Goal: Task Accomplishment & Management: Manage account settings

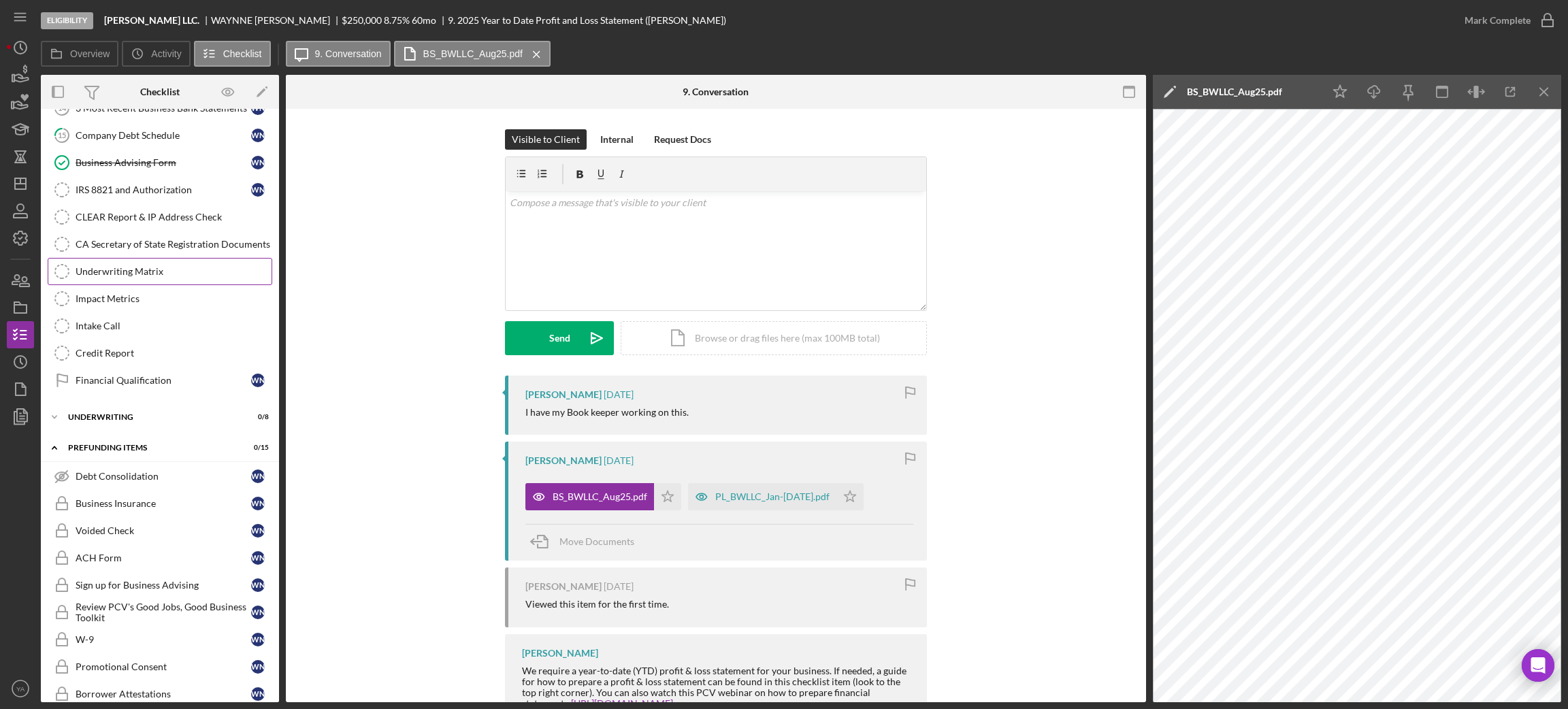
scroll to position [408, 0]
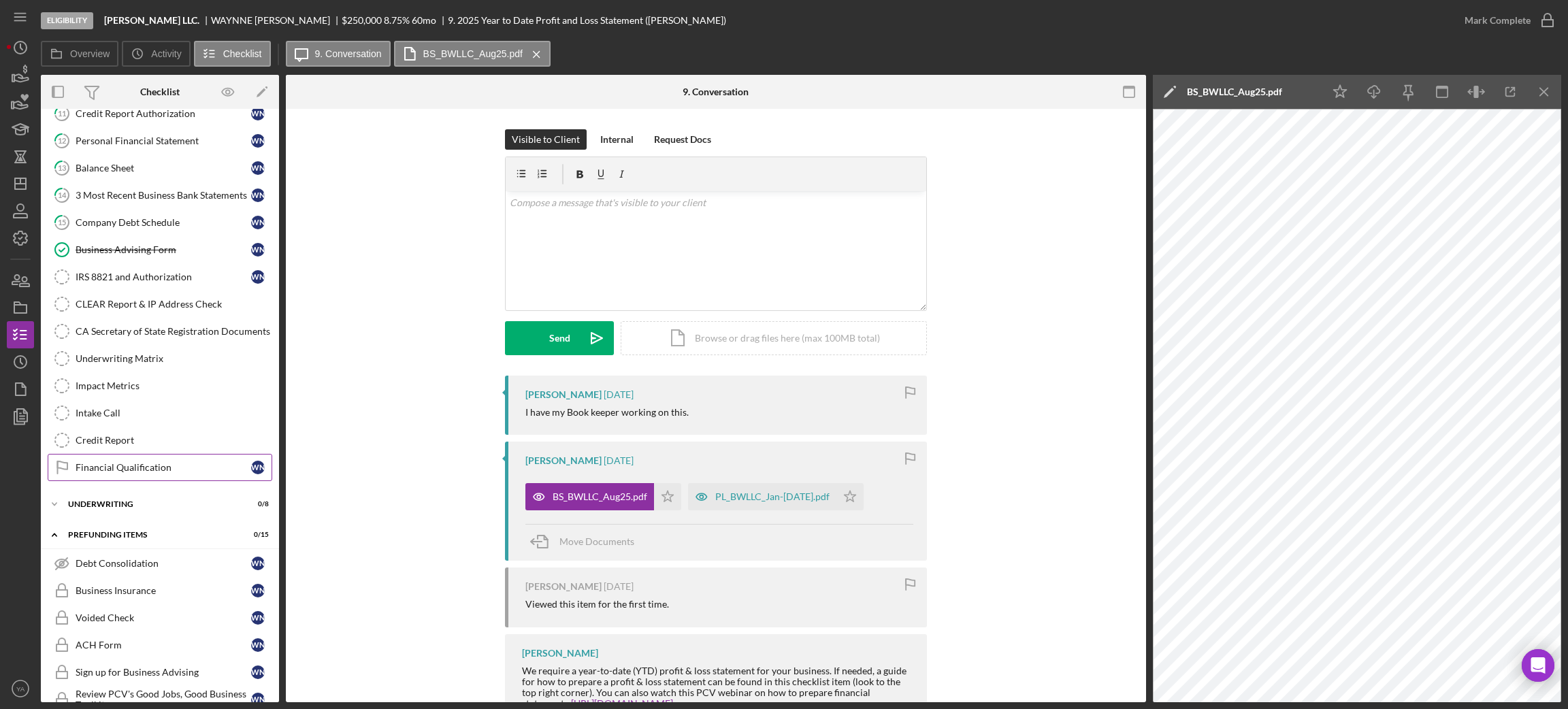
click at [146, 472] on div "Financial Qualification" at bounding box center [163, 467] width 175 height 11
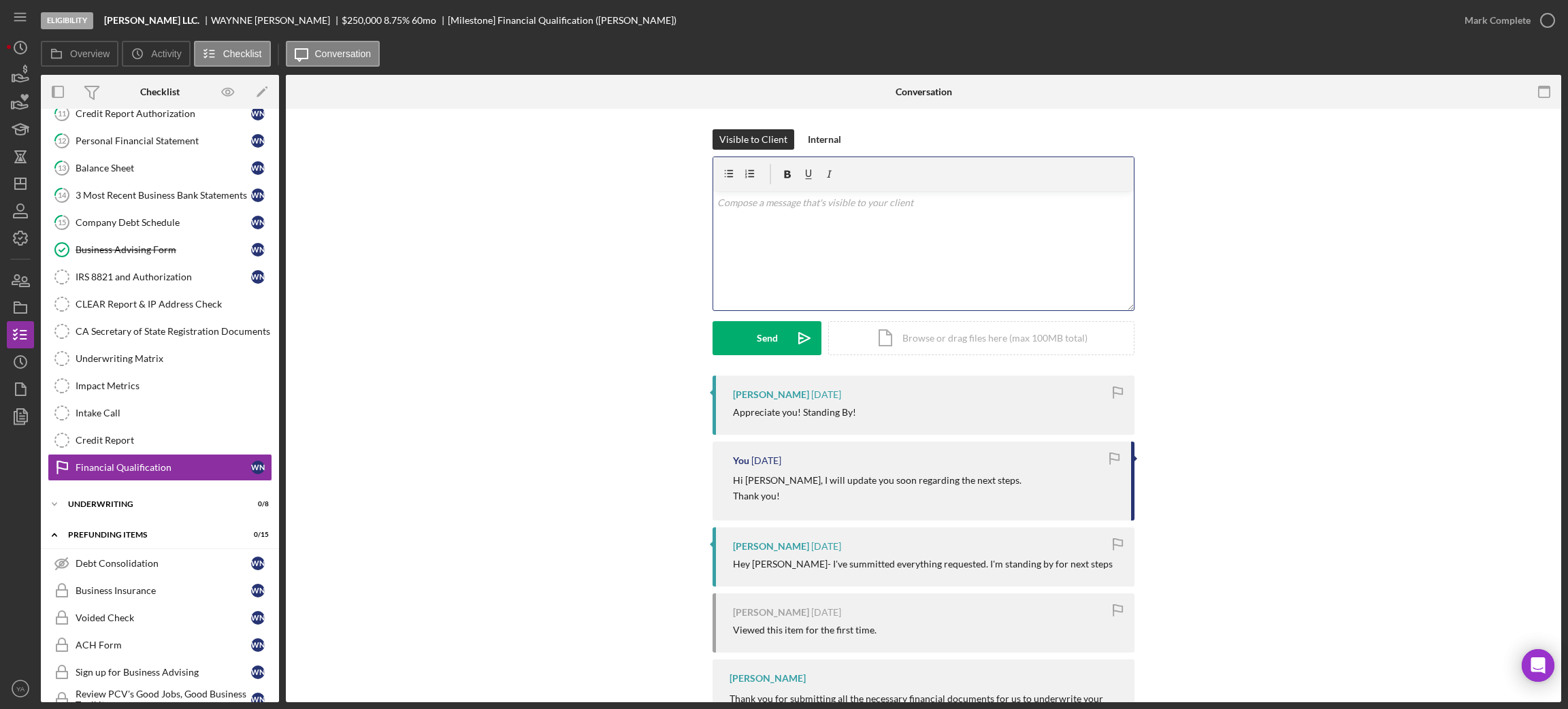
click at [851, 279] on div "v Color teal Color pink Remove color Add row above Add row below Add column bef…" at bounding box center [924, 250] width 421 height 119
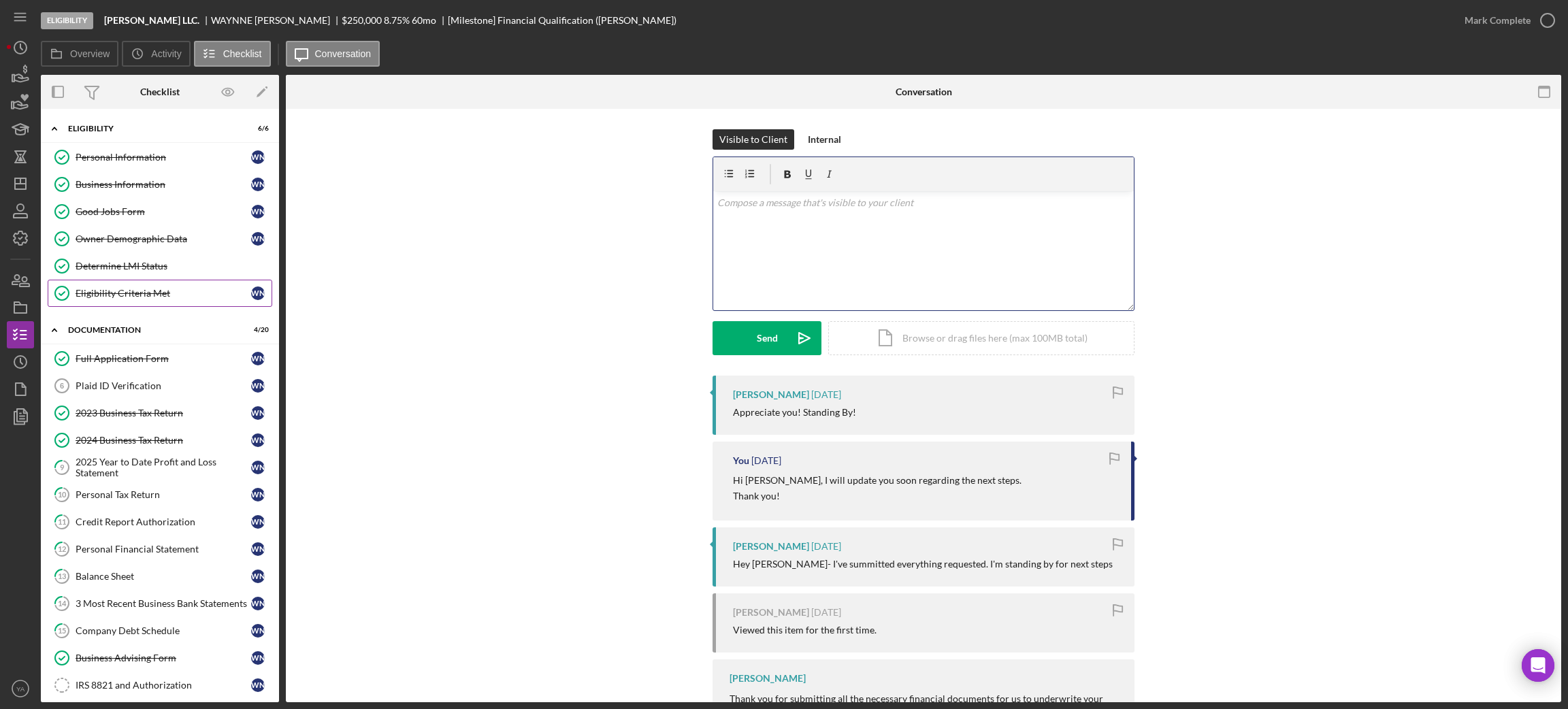
click at [125, 298] on div "Eligibility Criteria Met" at bounding box center [163, 293] width 175 height 11
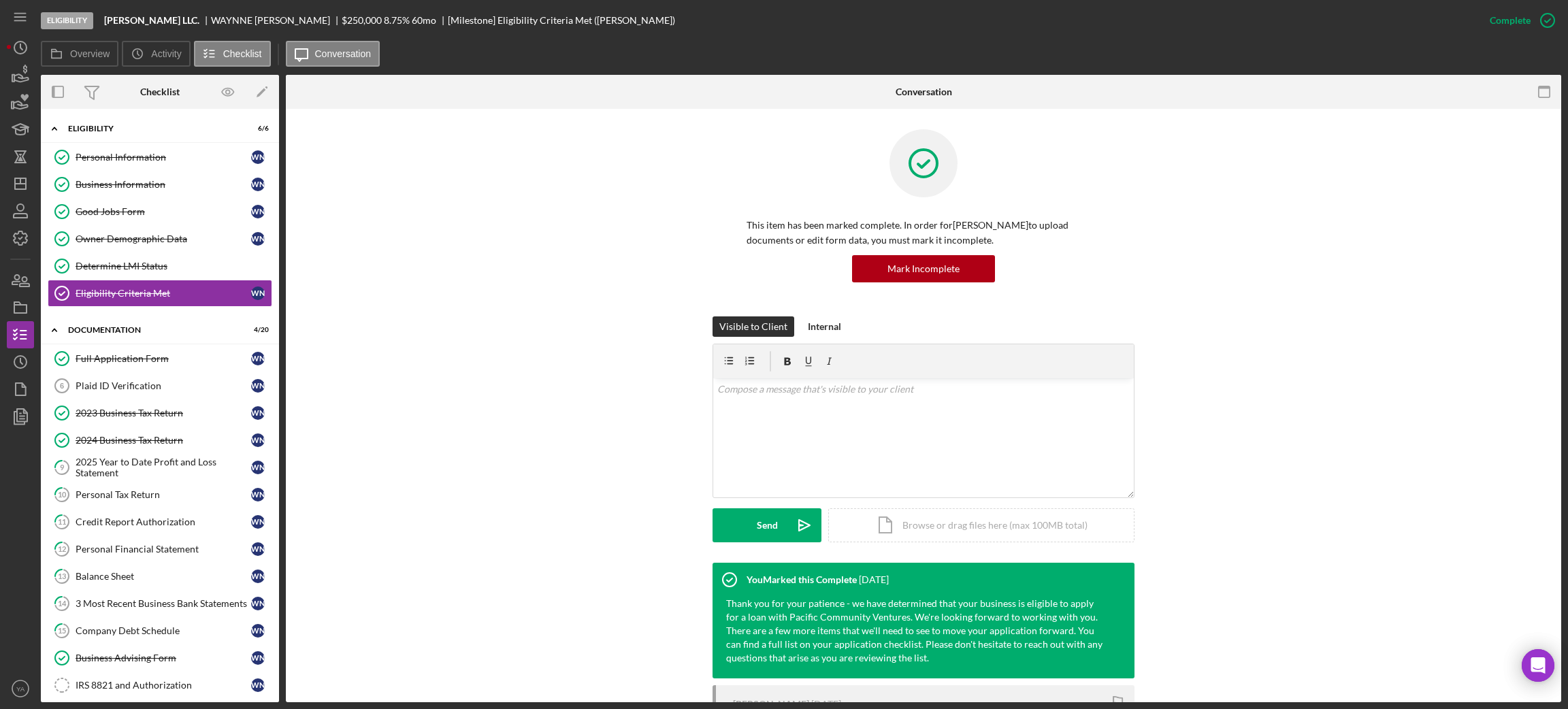
scroll to position [509, 0]
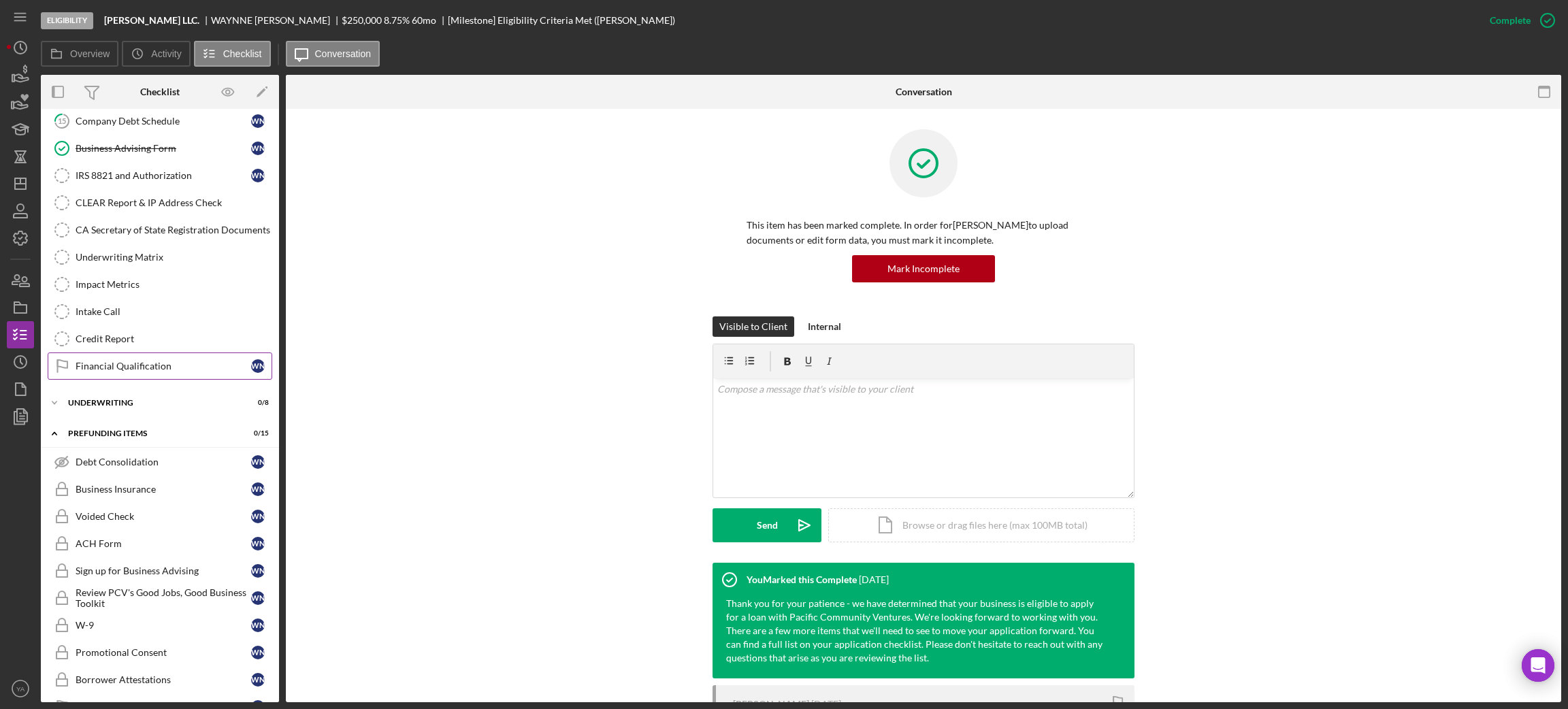
click at [164, 367] on div "Financial Qualification" at bounding box center [163, 365] width 175 height 11
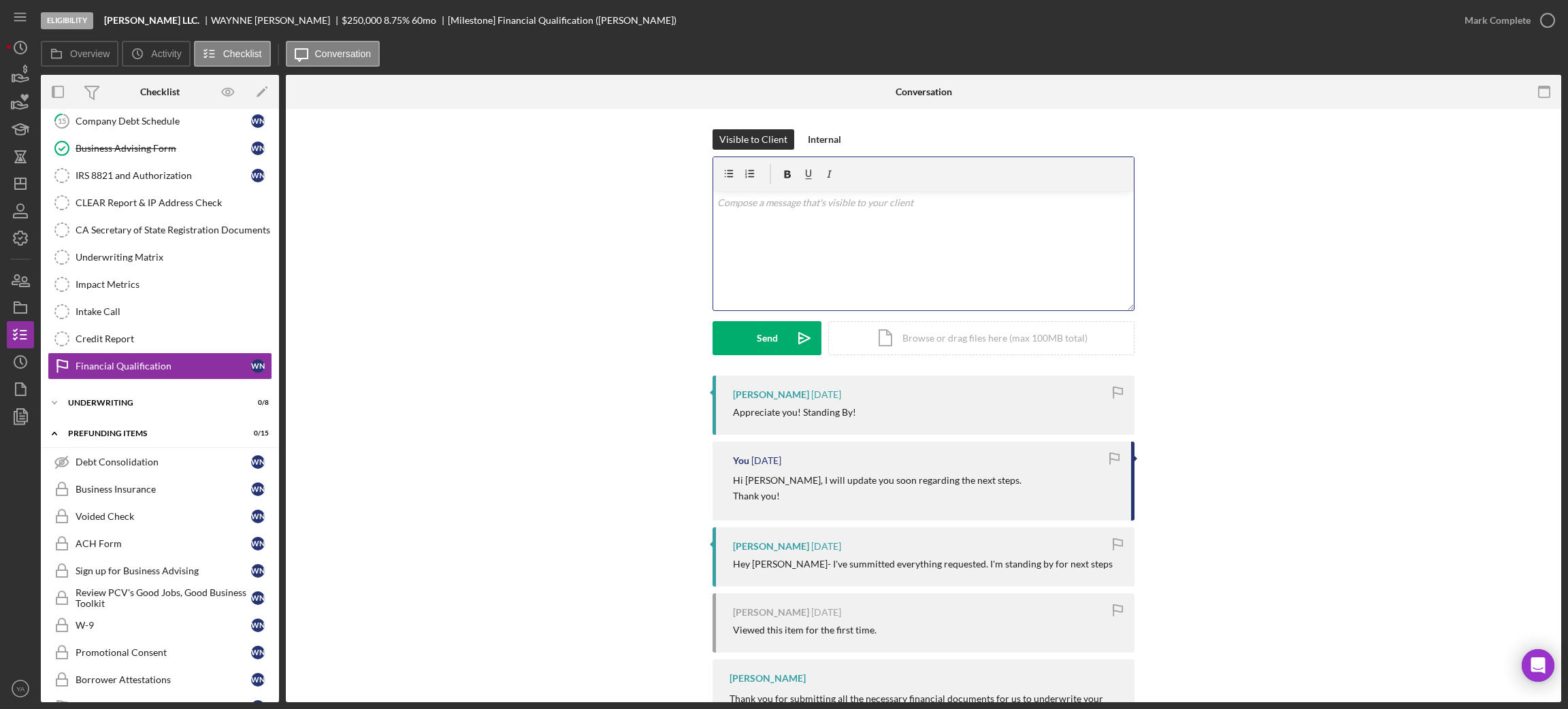
click at [920, 277] on div "v Color teal Color pink Remove color Add row above Add row below Add column bef…" at bounding box center [924, 250] width 421 height 119
click at [35, 184] on nav "Icon/Menu Icon/Dashboard Dashboard Navigation Divider Mobile Checklist Navigati…" at bounding box center [23, 351] width 34 height 702
click at [21, 184] on line "button" at bounding box center [19, 184] width 11 height 0
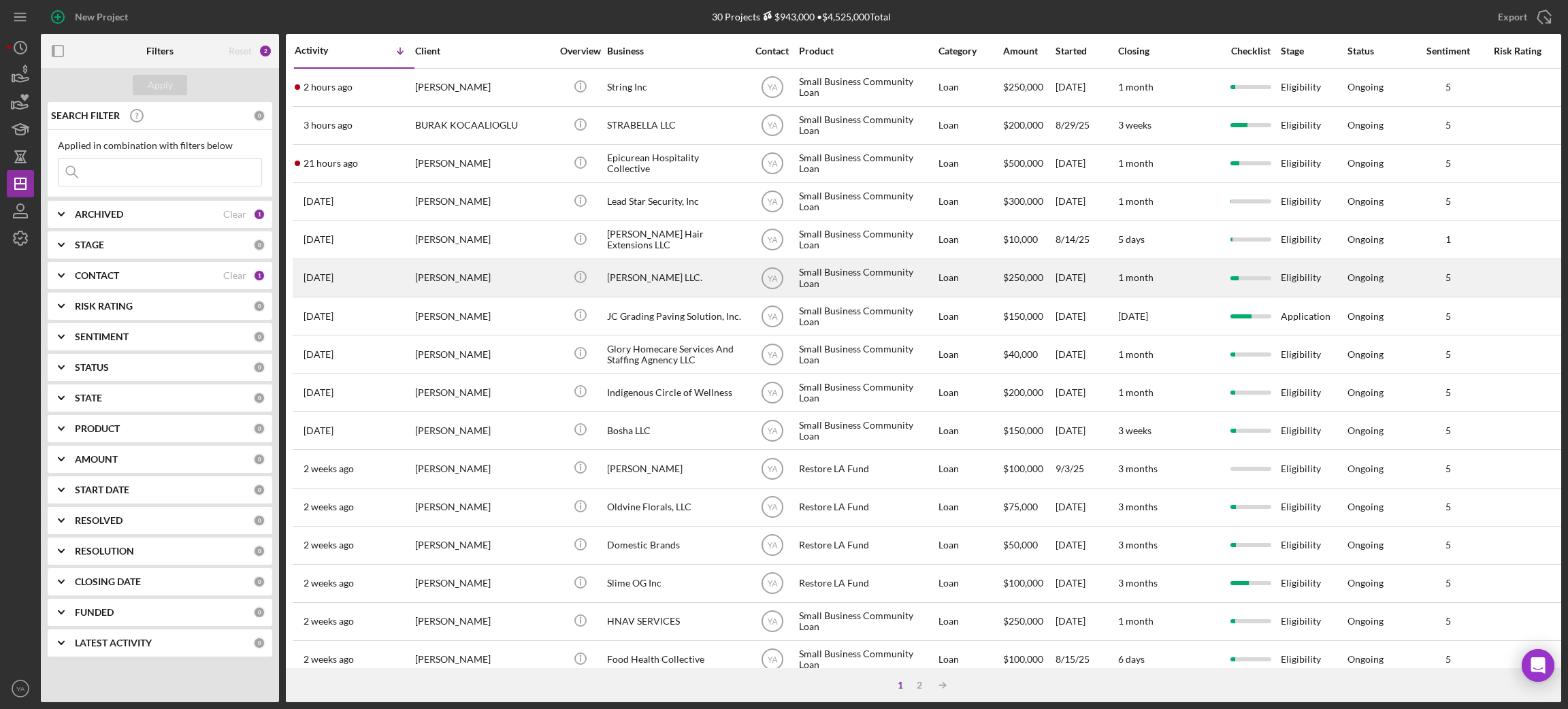
click at [684, 271] on div "[PERSON_NAME] LLC." at bounding box center [674, 277] width 136 height 36
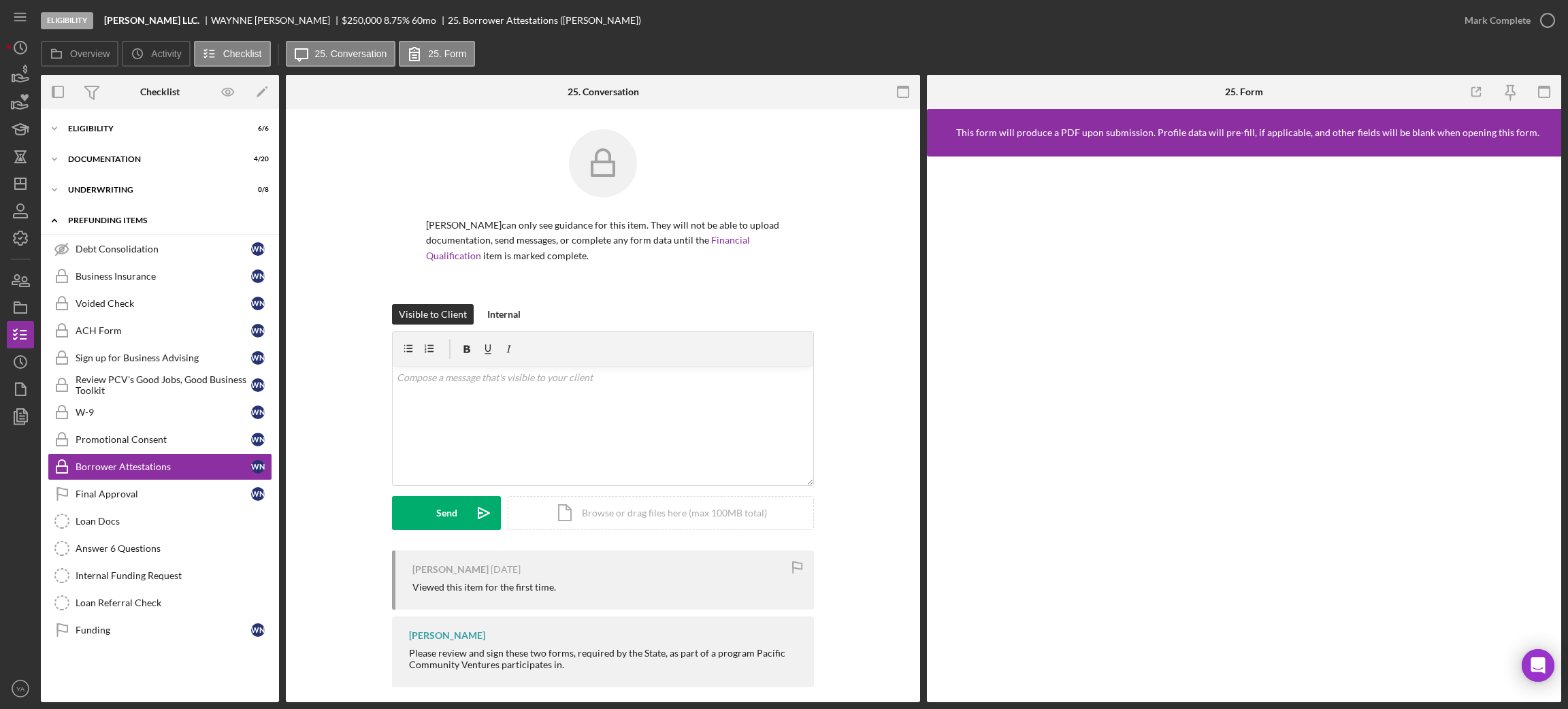
click at [136, 210] on div "Icon/Expander Prefunding Items 0 / 15" at bounding box center [160, 220] width 238 height 28
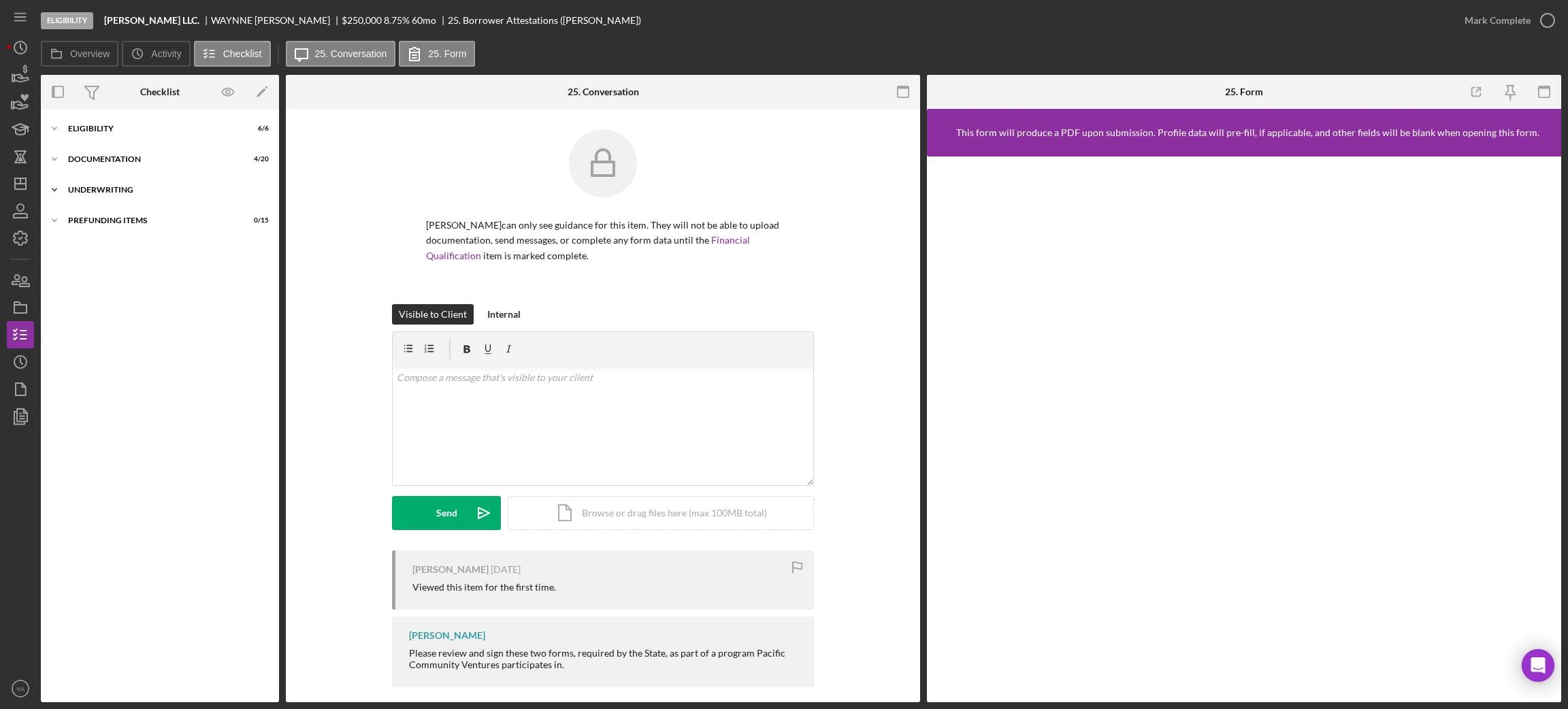
click at [126, 198] on div "Icon/Expander Underwriting 0 / 8" at bounding box center [160, 190] width 238 height 27
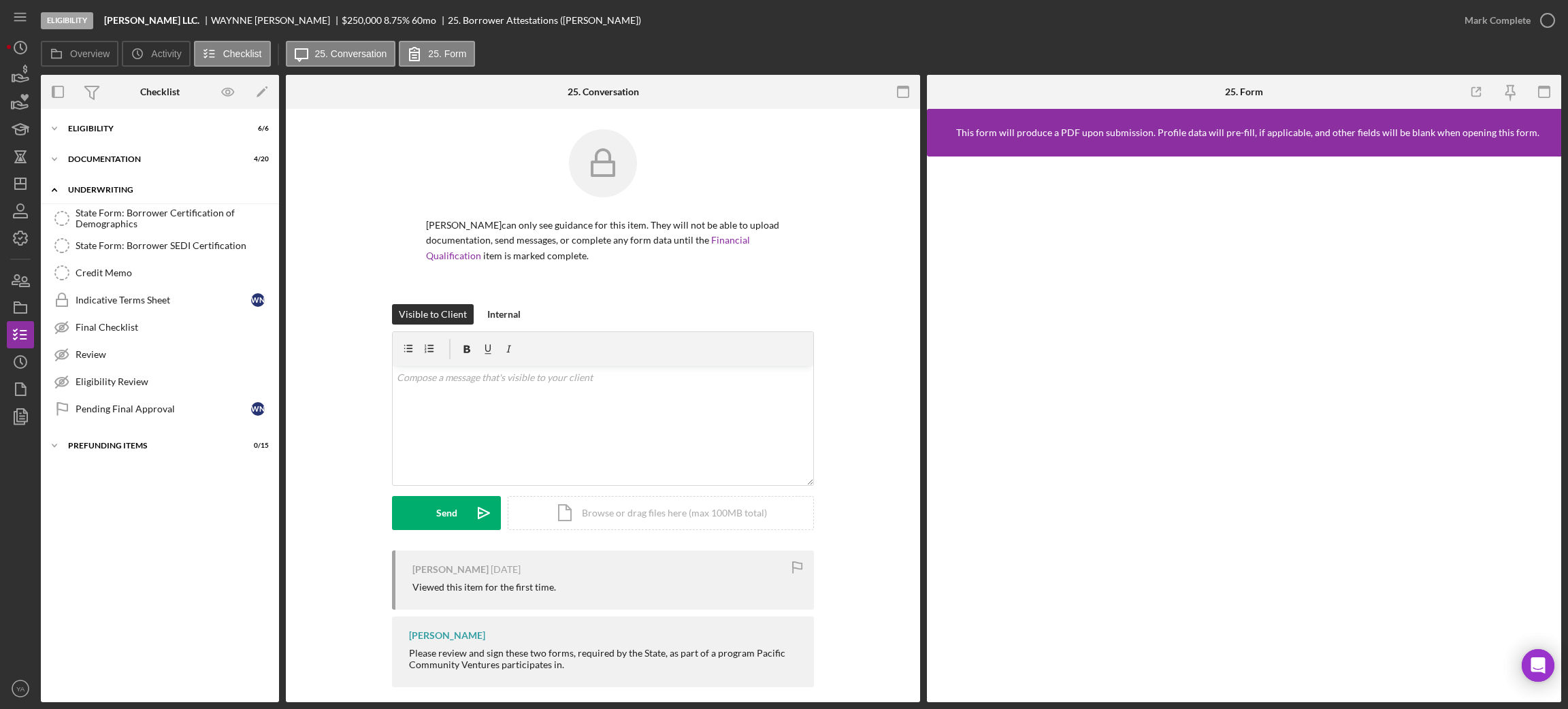
click at [136, 177] on div "Icon/Expander Underwriting 0 / 8" at bounding box center [160, 190] width 238 height 28
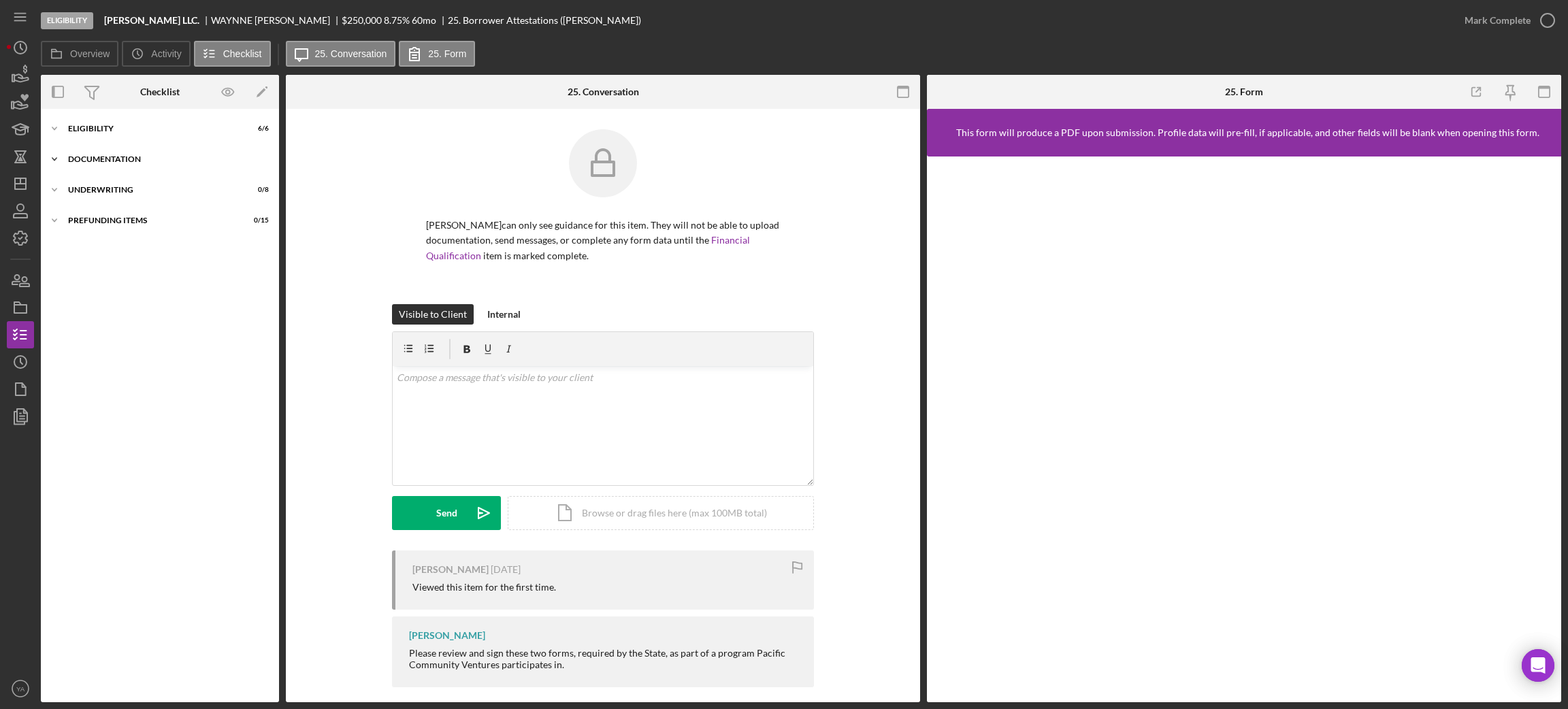
click at [138, 166] on div "Icon/Expander Documentation 4 / 20" at bounding box center [160, 159] width 238 height 27
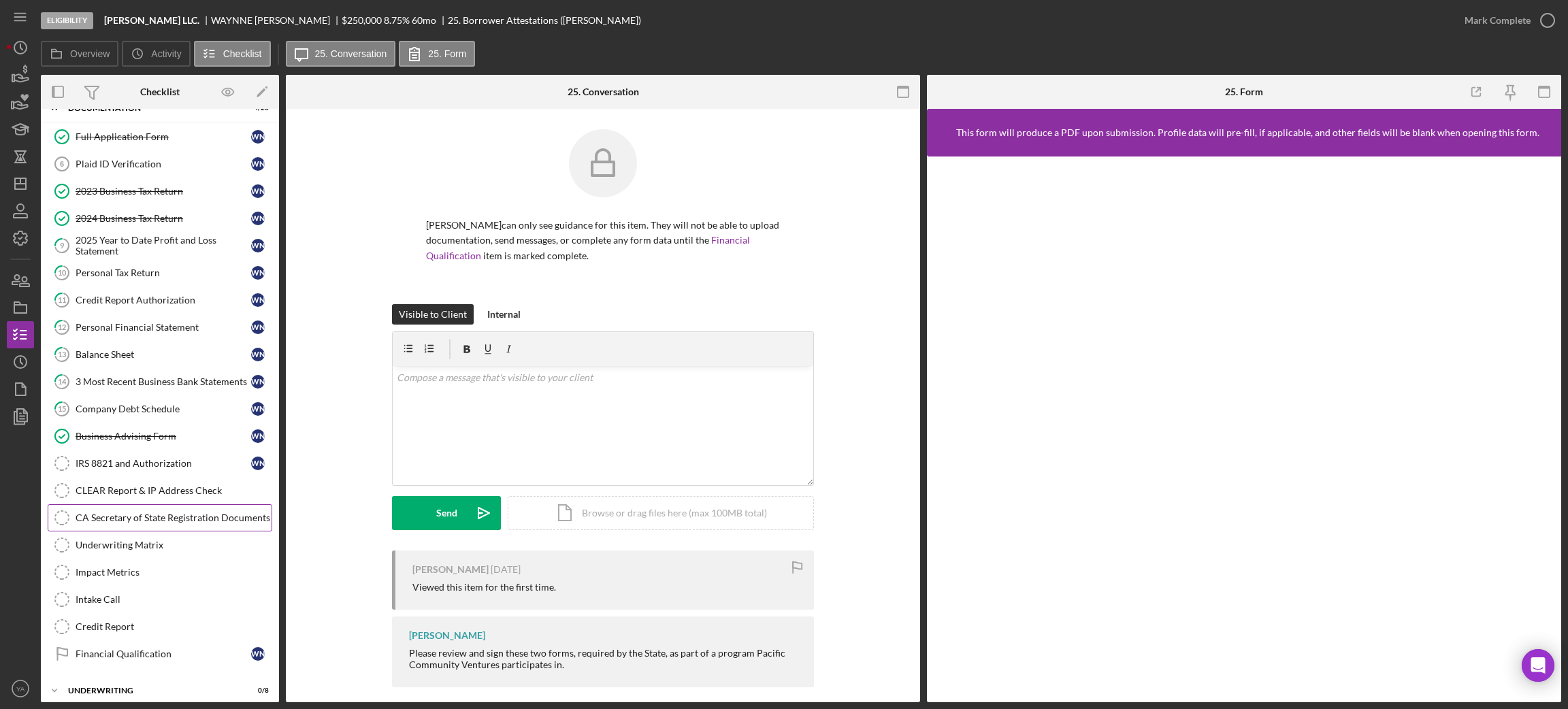
scroll to position [95, 0]
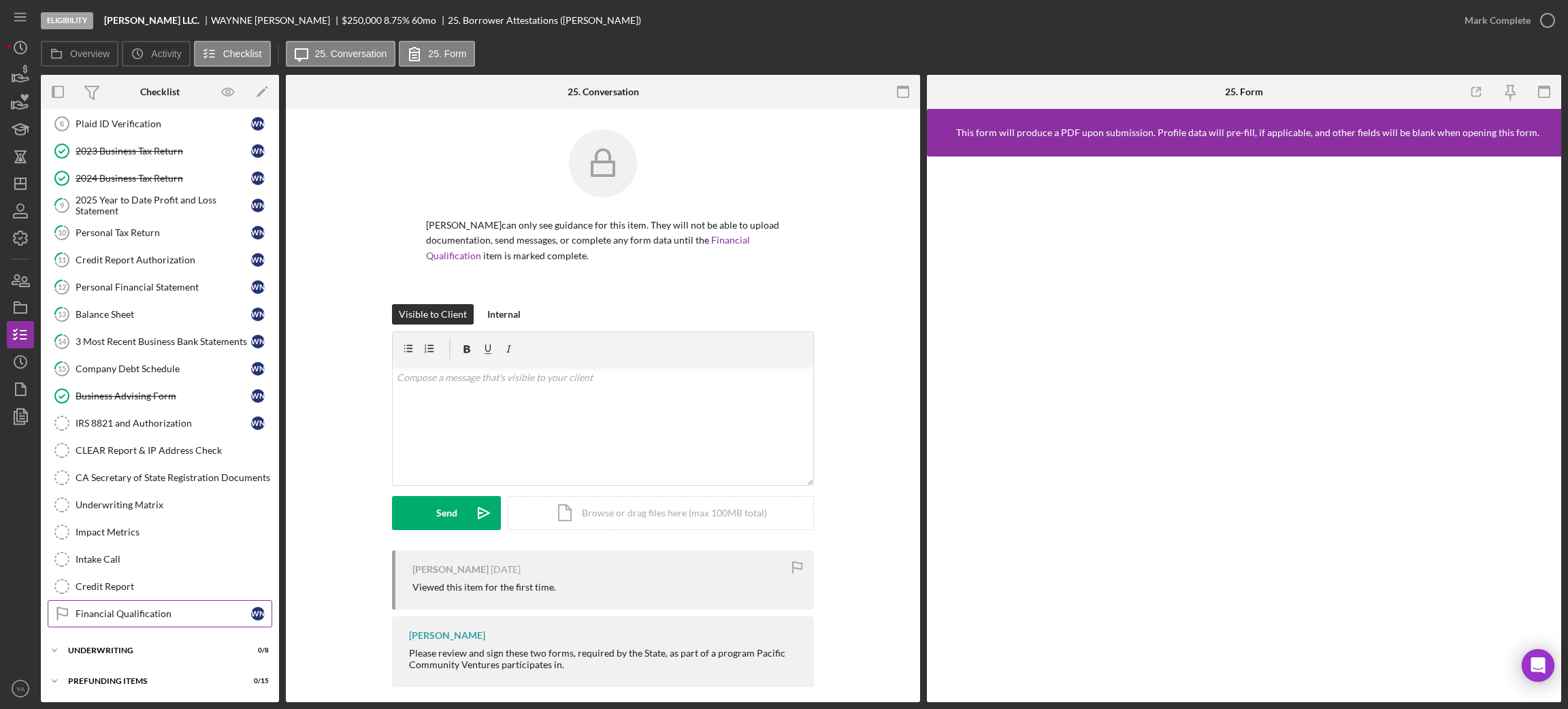
click at [129, 611] on div "Financial Qualification" at bounding box center [163, 613] width 175 height 11
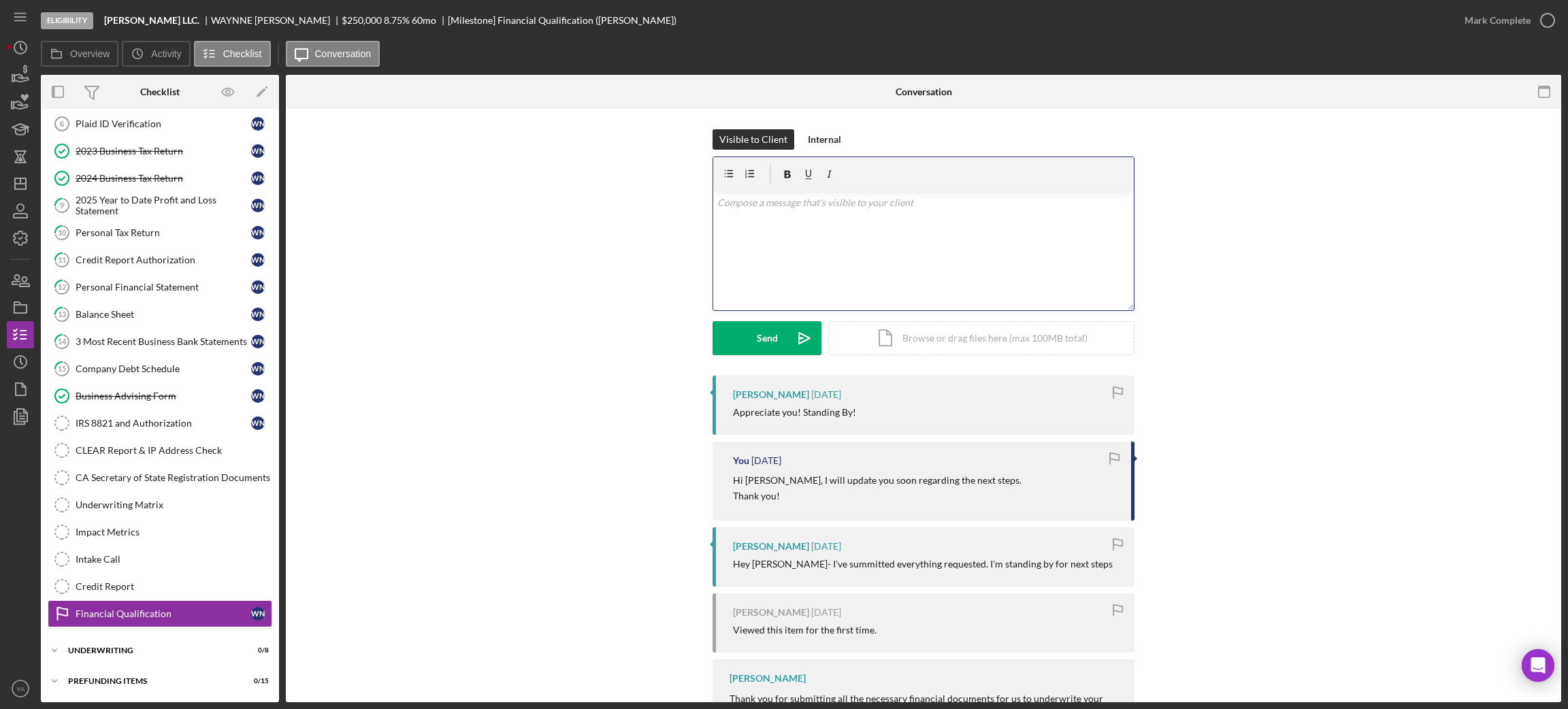
click at [885, 216] on div "v Color teal Color pink Remove color Add row above Add row below Add column bef…" at bounding box center [924, 250] width 421 height 119
click at [16, 190] on icon "Icon/Dashboard" at bounding box center [20, 183] width 34 height 34
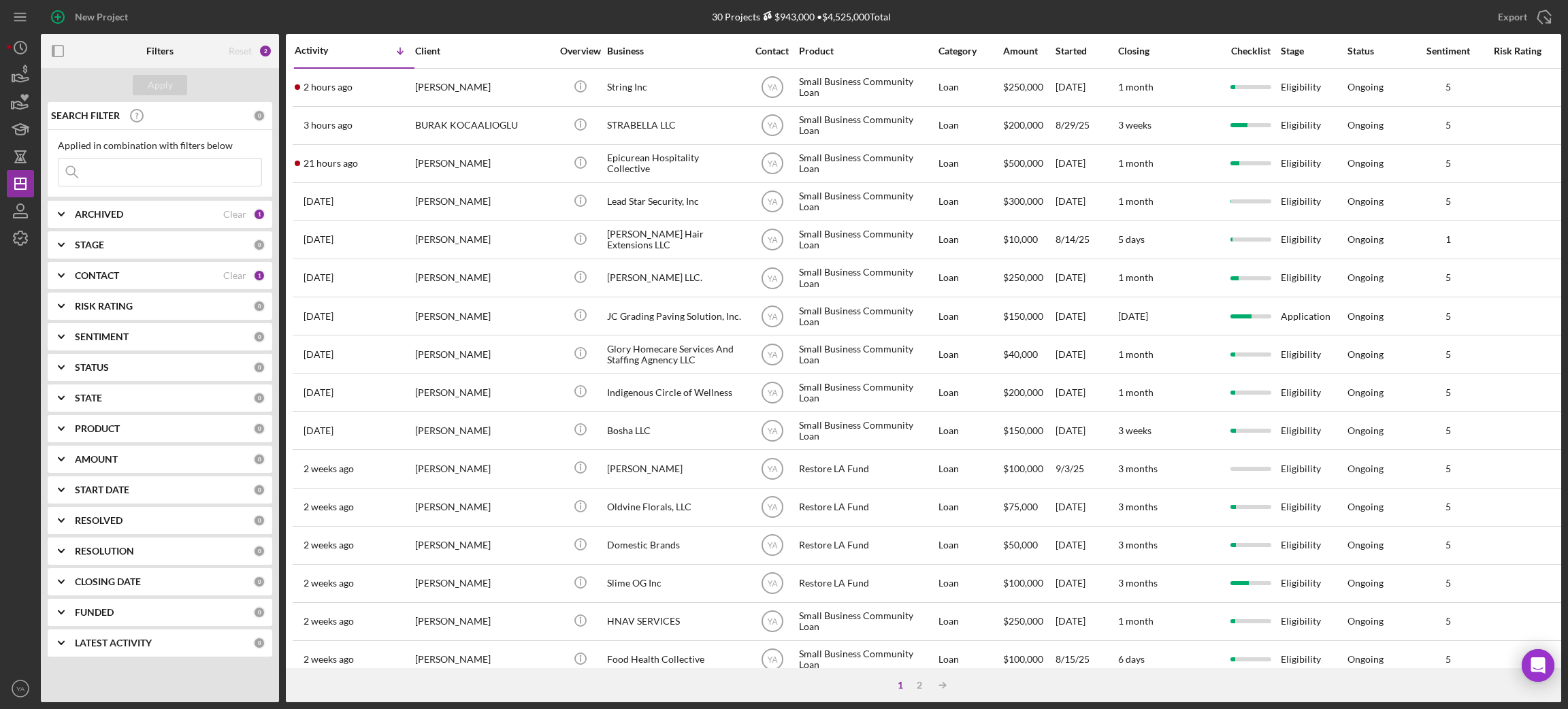
click at [134, 211] on div "ARCHIVED" at bounding box center [148, 214] width 148 height 11
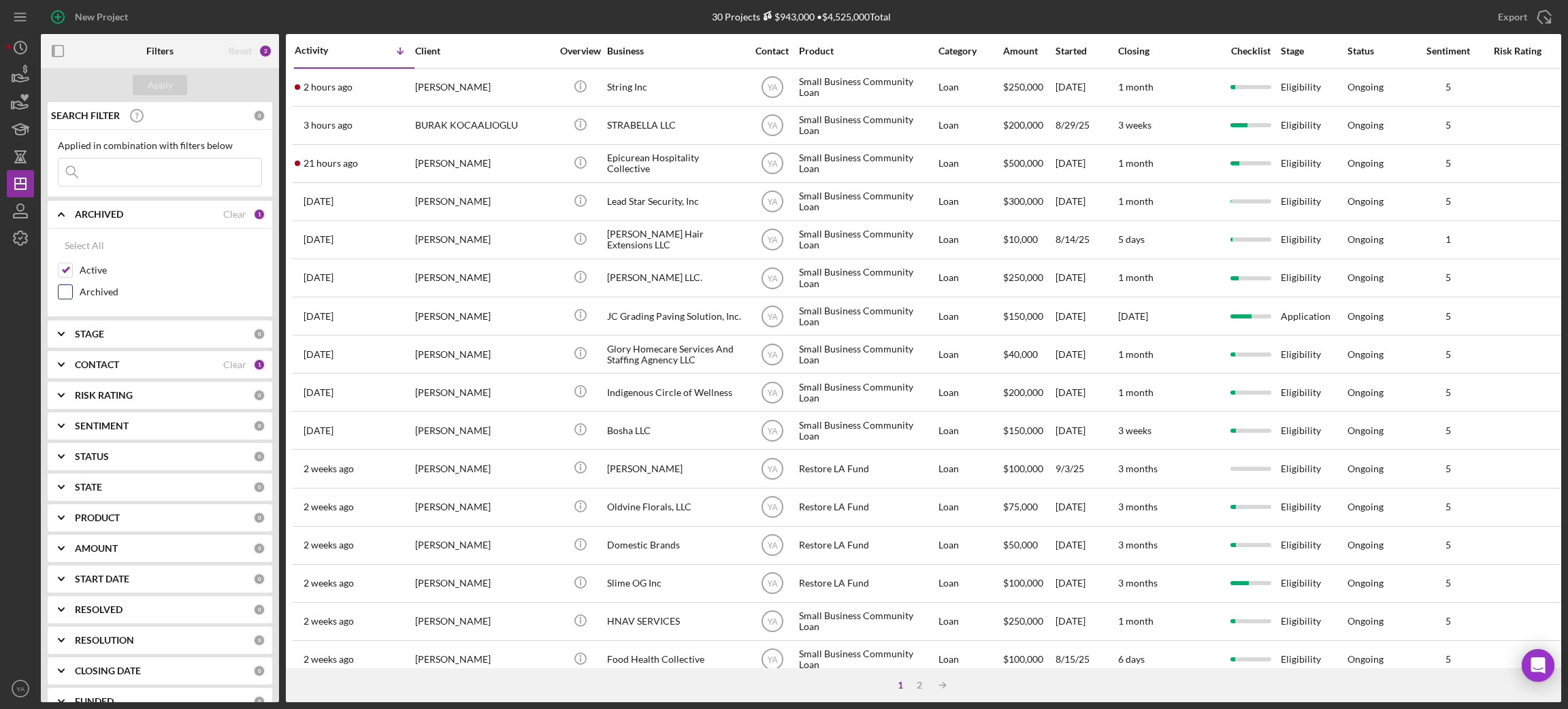
click at [79, 297] on label "Archived" at bounding box center [171, 292] width 182 height 14
click at [72, 297] on input "Archived" at bounding box center [65, 292] width 14 height 14
checkbox input "true"
click at [163, 90] on div "Apply" at bounding box center [160, 84] width 25 height 20
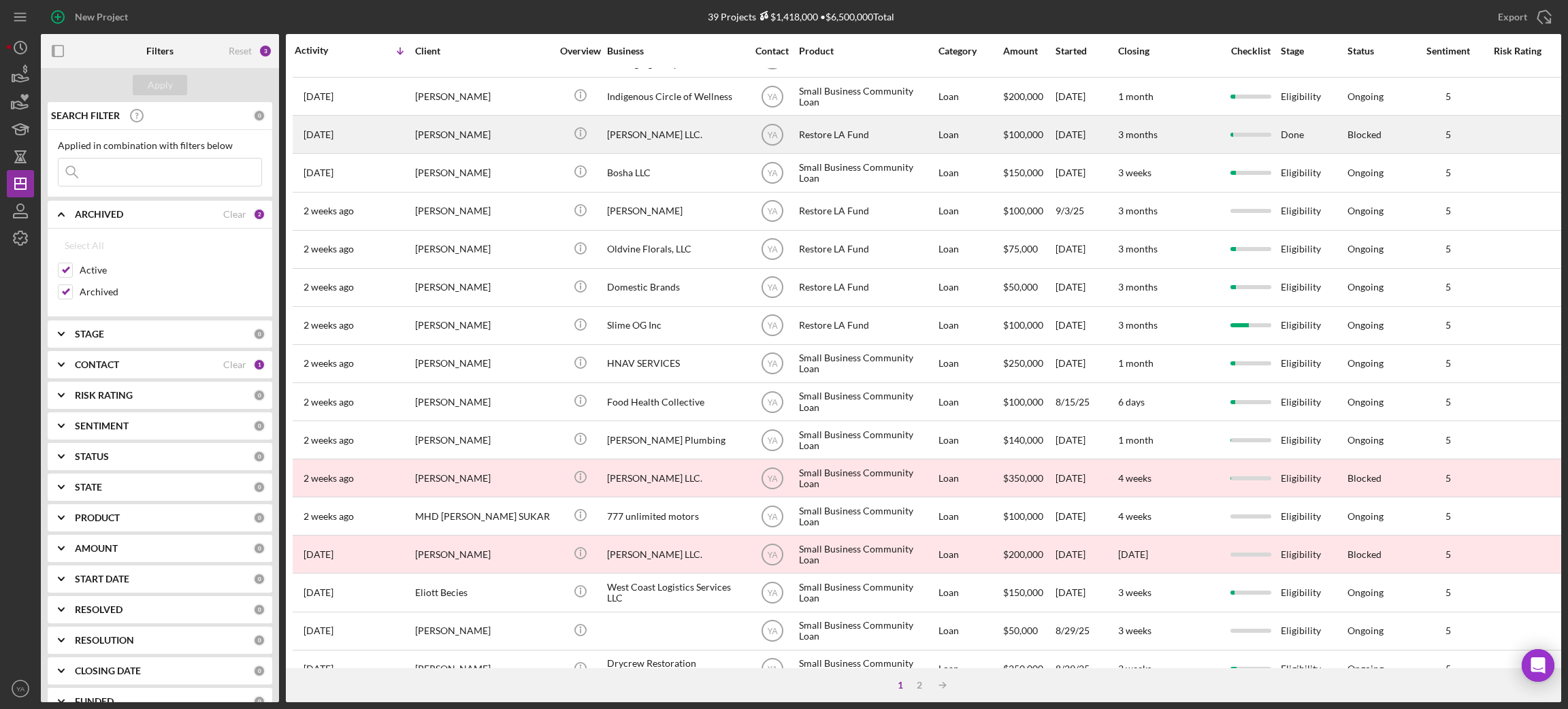
scroll to position [376, 0]
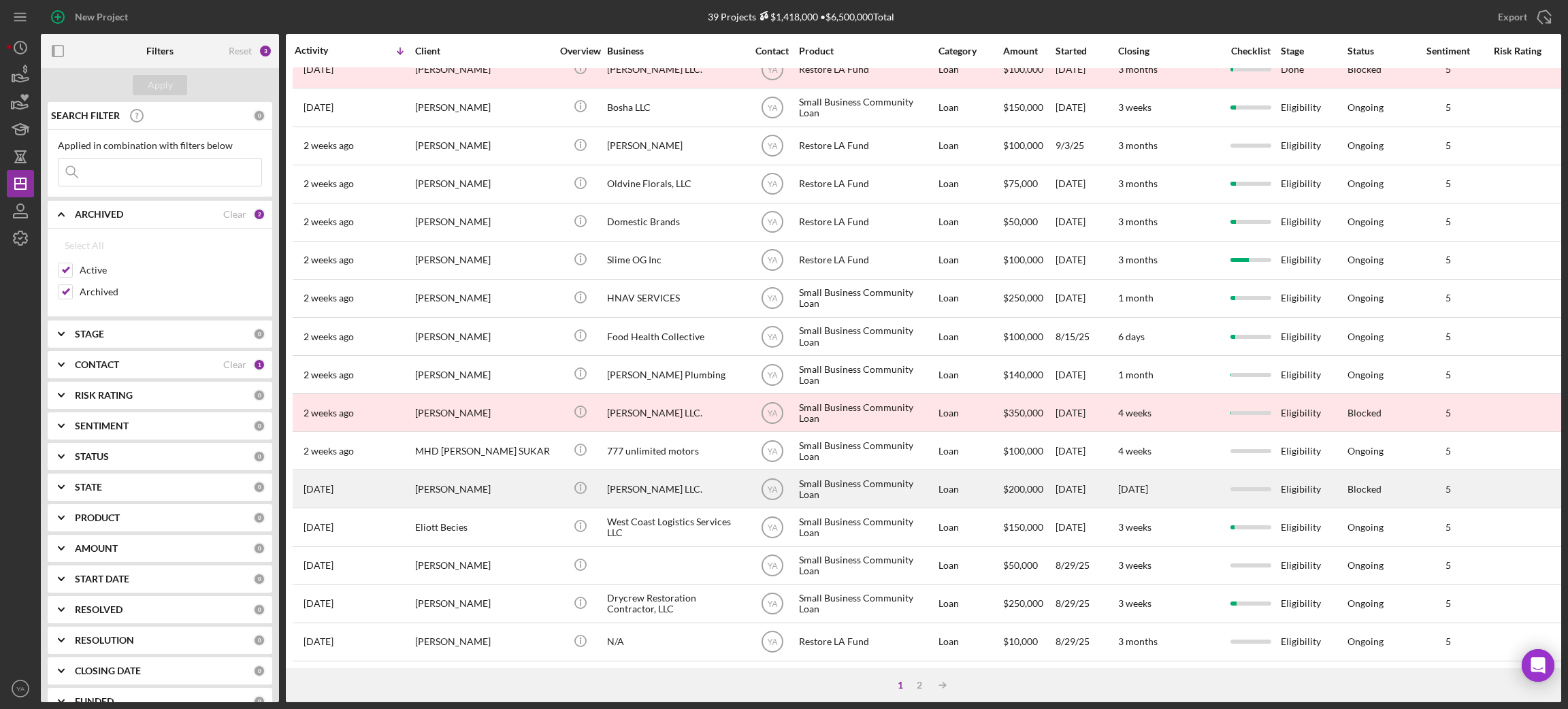
click at [675, 471] on div "[PERSON_NAME] LLC." at bounding box center [674, 488] width 136 height 36
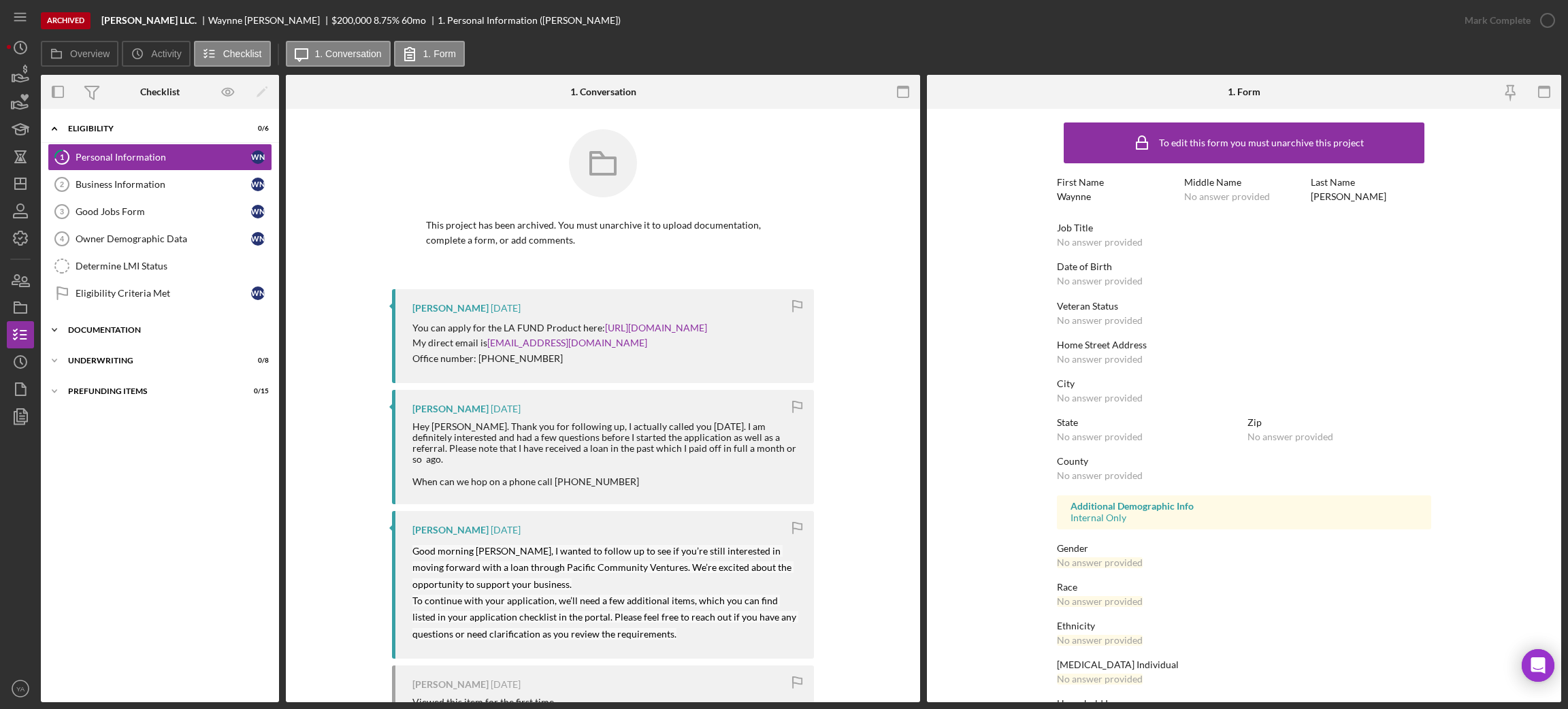
click at [130, 337] on div "Icon/Expander Documentation 0 / 20" at bounding box center [160, 330] width 238 height 27
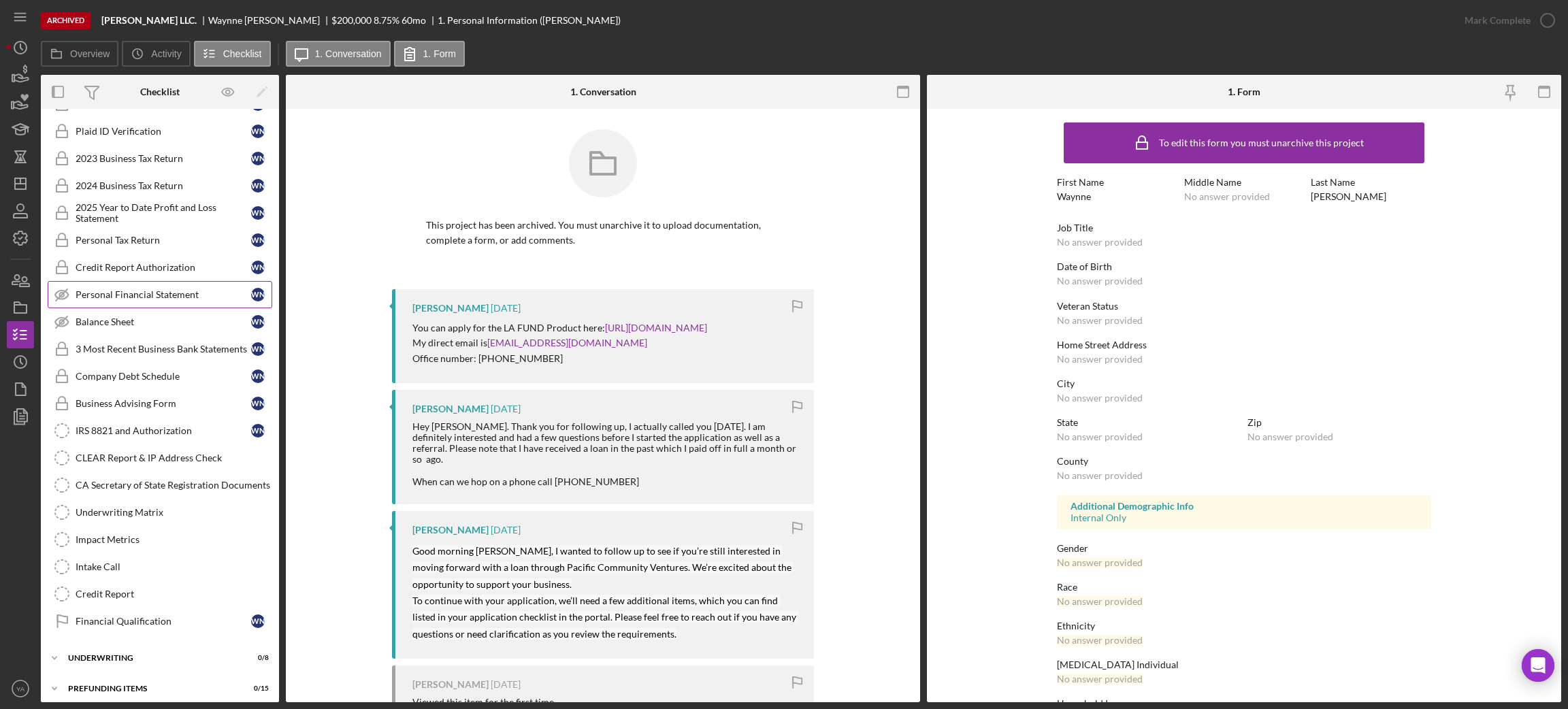
scroll to position [267, 0]
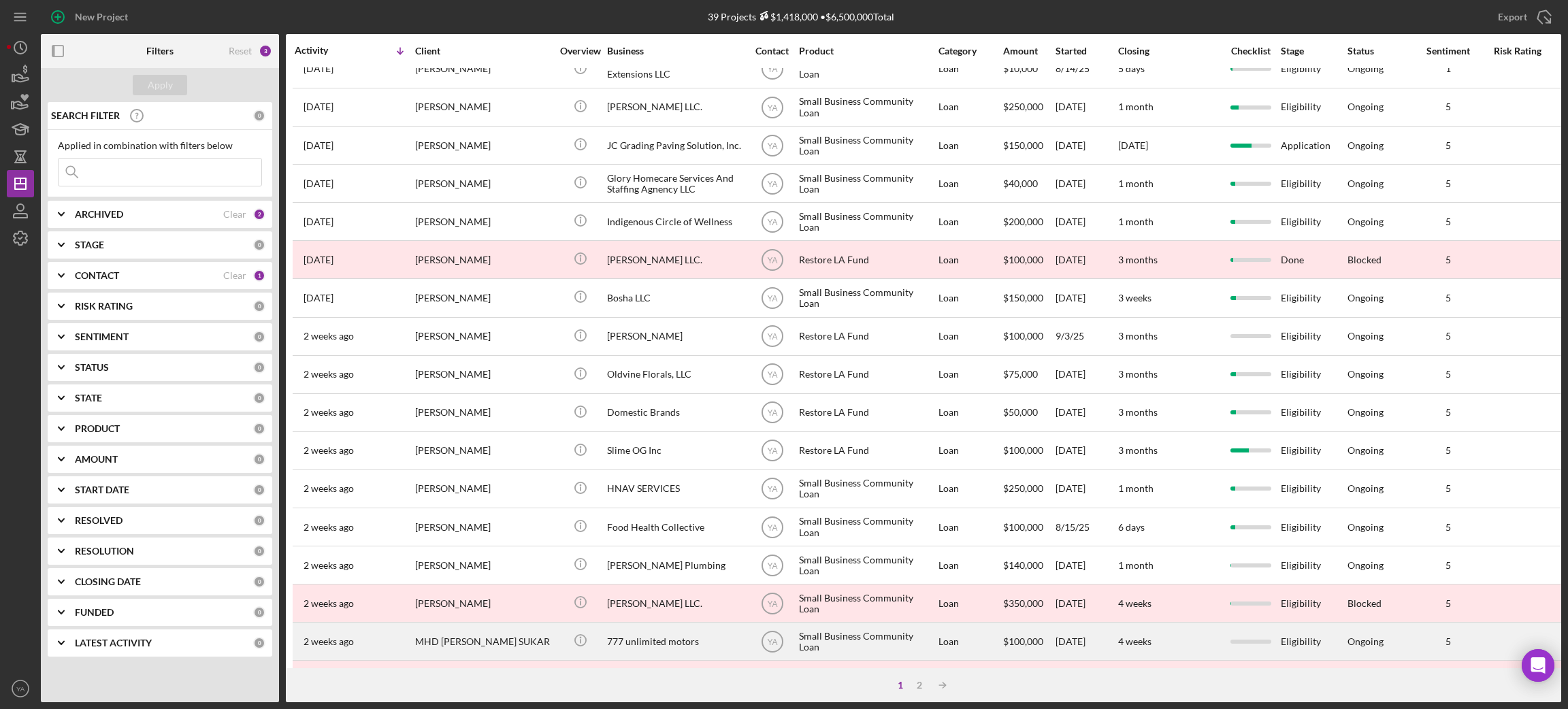
scroll to position [376, 0]
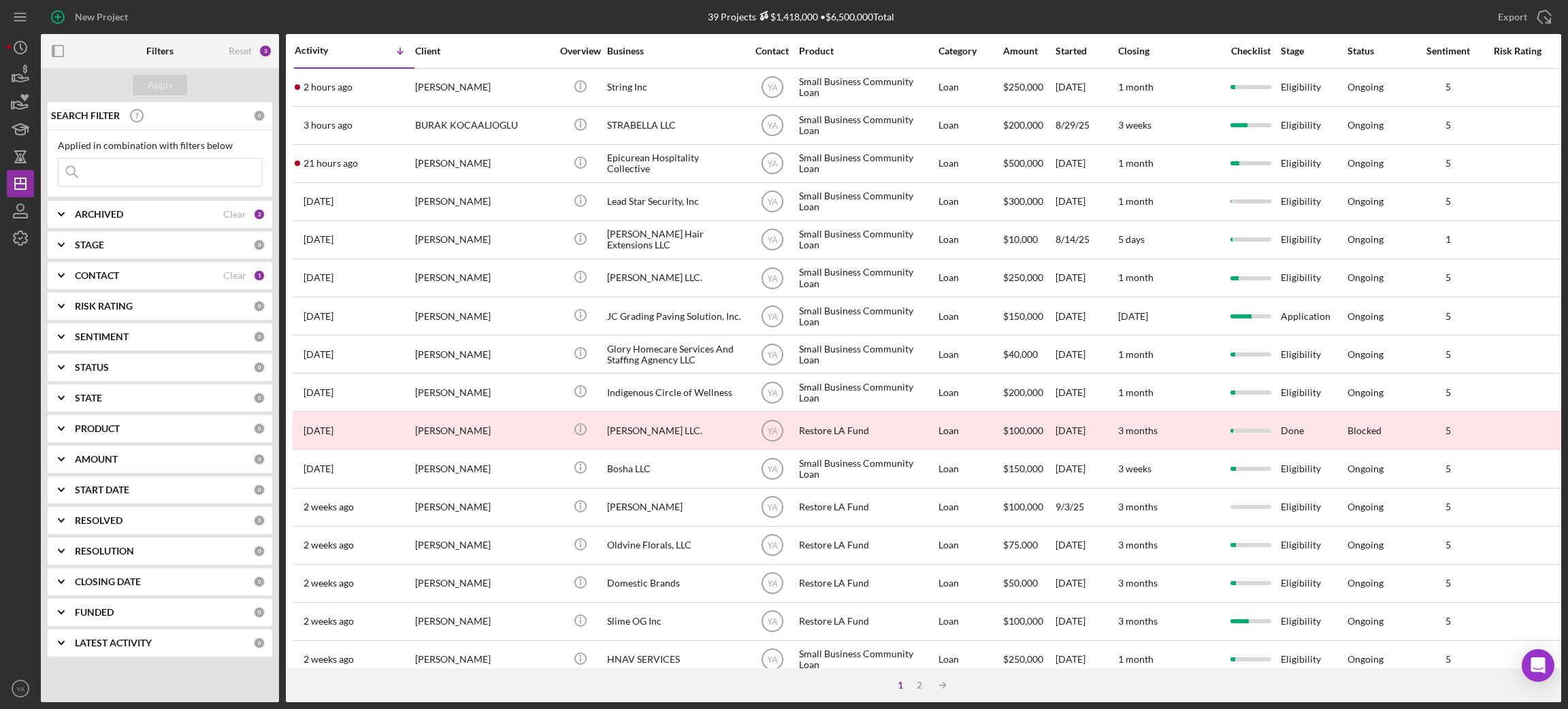
click at [139, 203] on div "ARCHIVED Clear 2" at bounding box center [170, 214] width 191 height 27
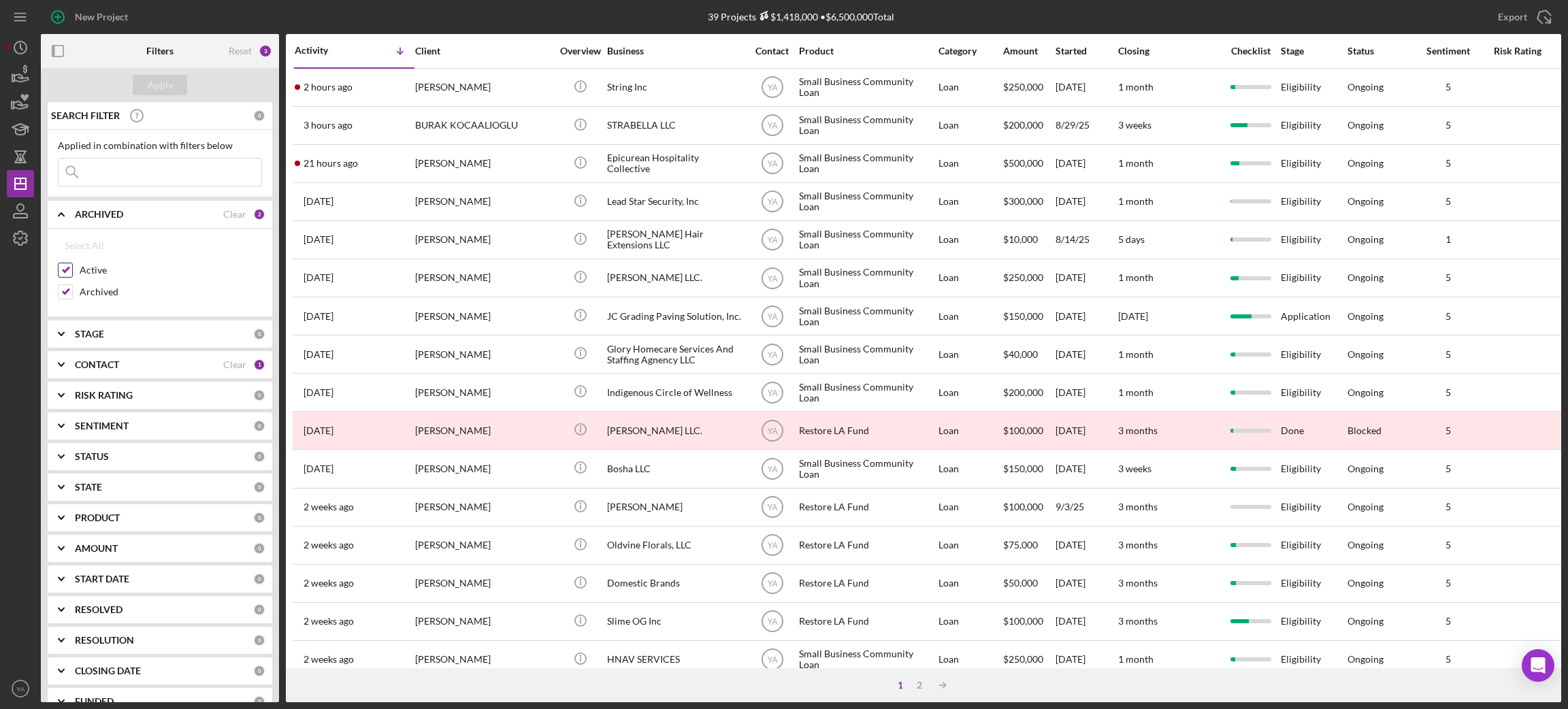
click at [77, 273] on div "Active" at bounding box center [160, 273] width 204 height 21
click at [68, 271] on input "Active" at bounding box center [65, 270] width 14 height 14
checkbox input "false"
click at [154, 92] on div "Apply" at bounding box center [160, 84] width 25 height 20
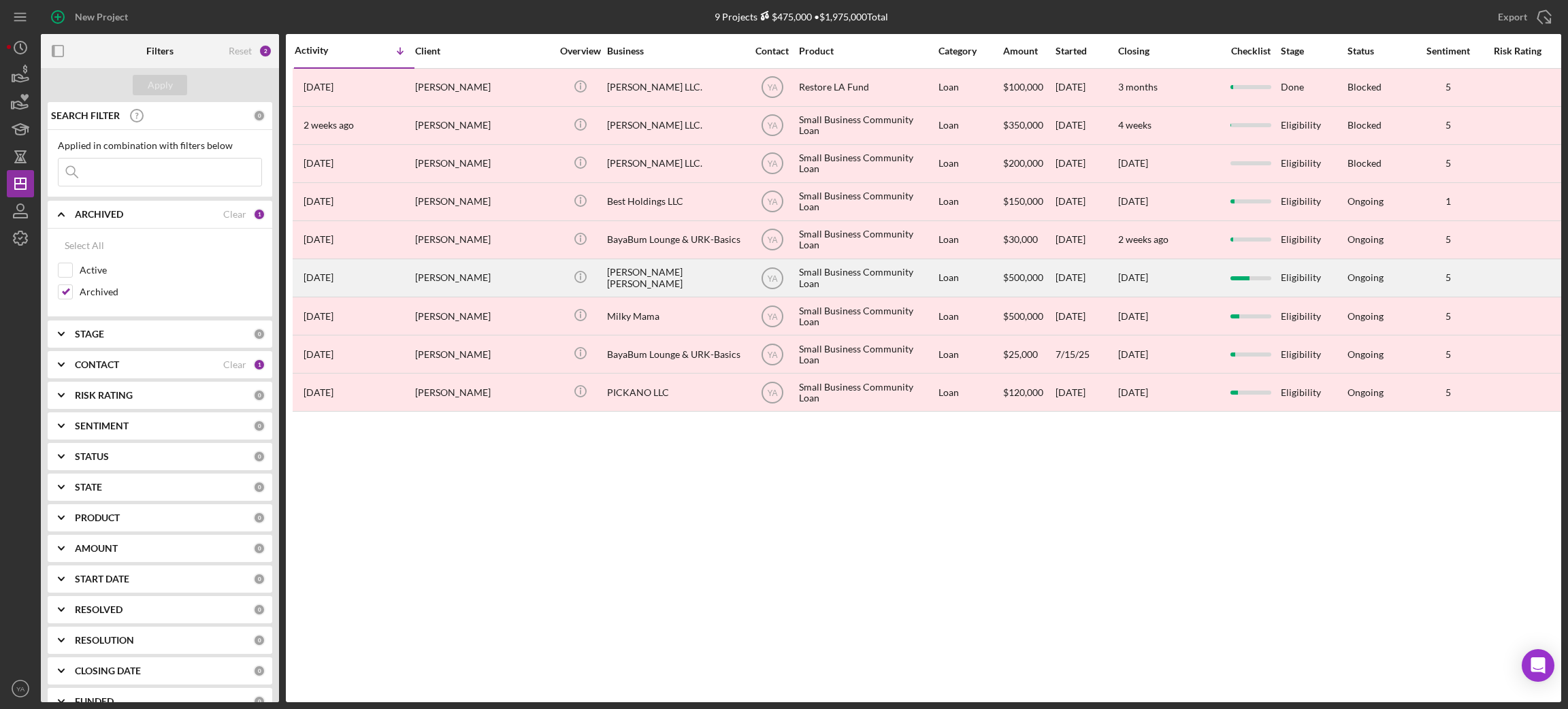
click at [675, 273] on div "[PERSON_NAME] [PERSON_NAME]" at bounding box center [674, 277] width 136 height 36
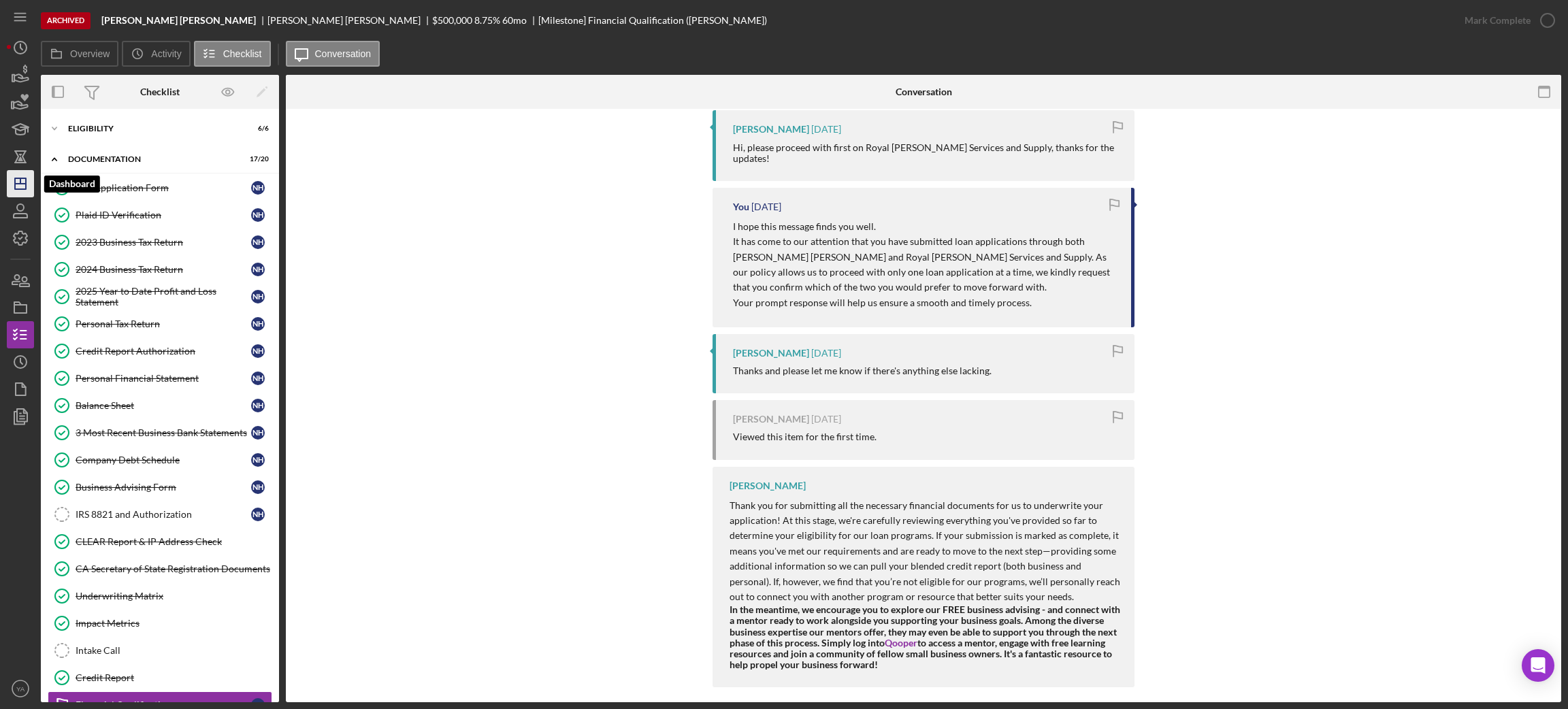
click at [20, 178] on line "button" at bounding box center [20, 181] width 0 height 6
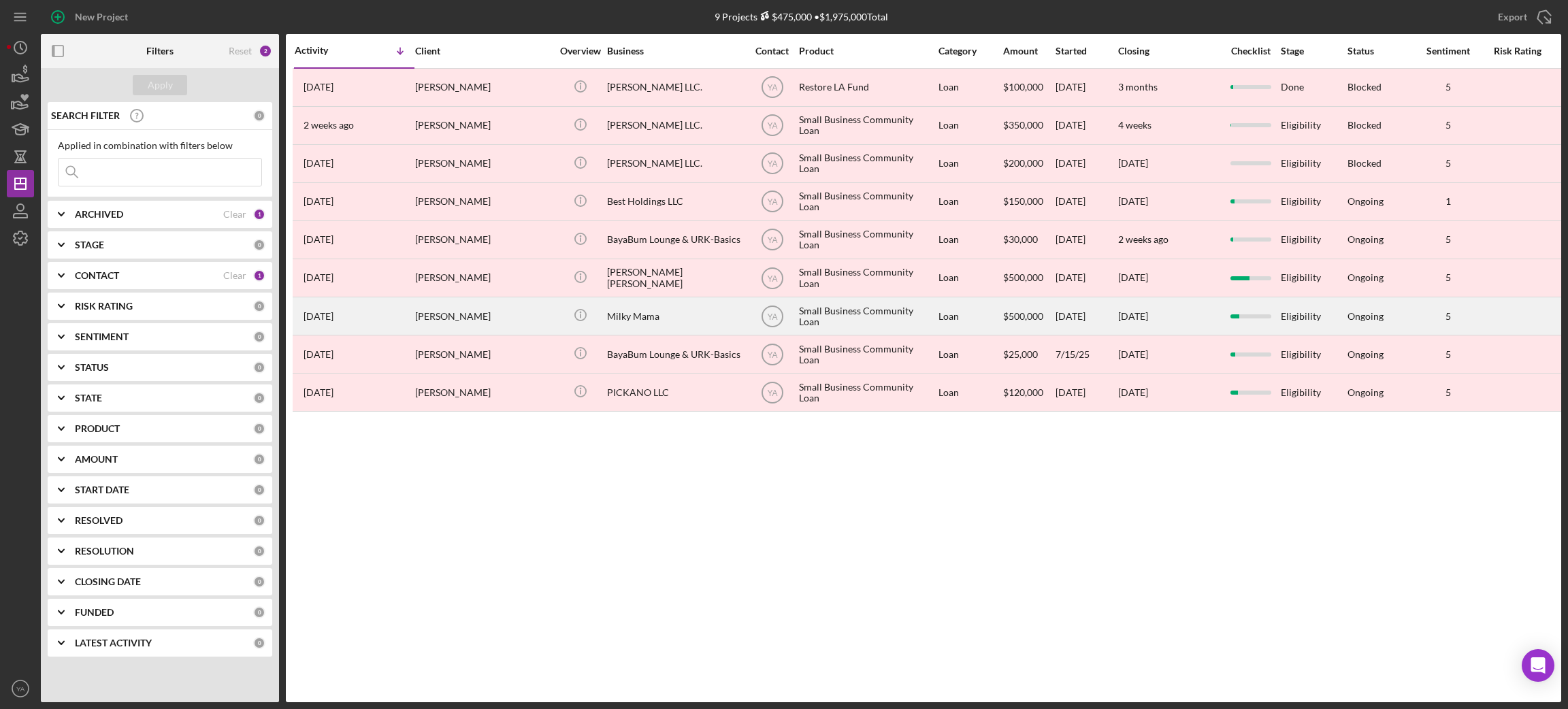
click at [692, 325] on div "Milky Mama" at bounding box center [674, 316] width 136 height 36
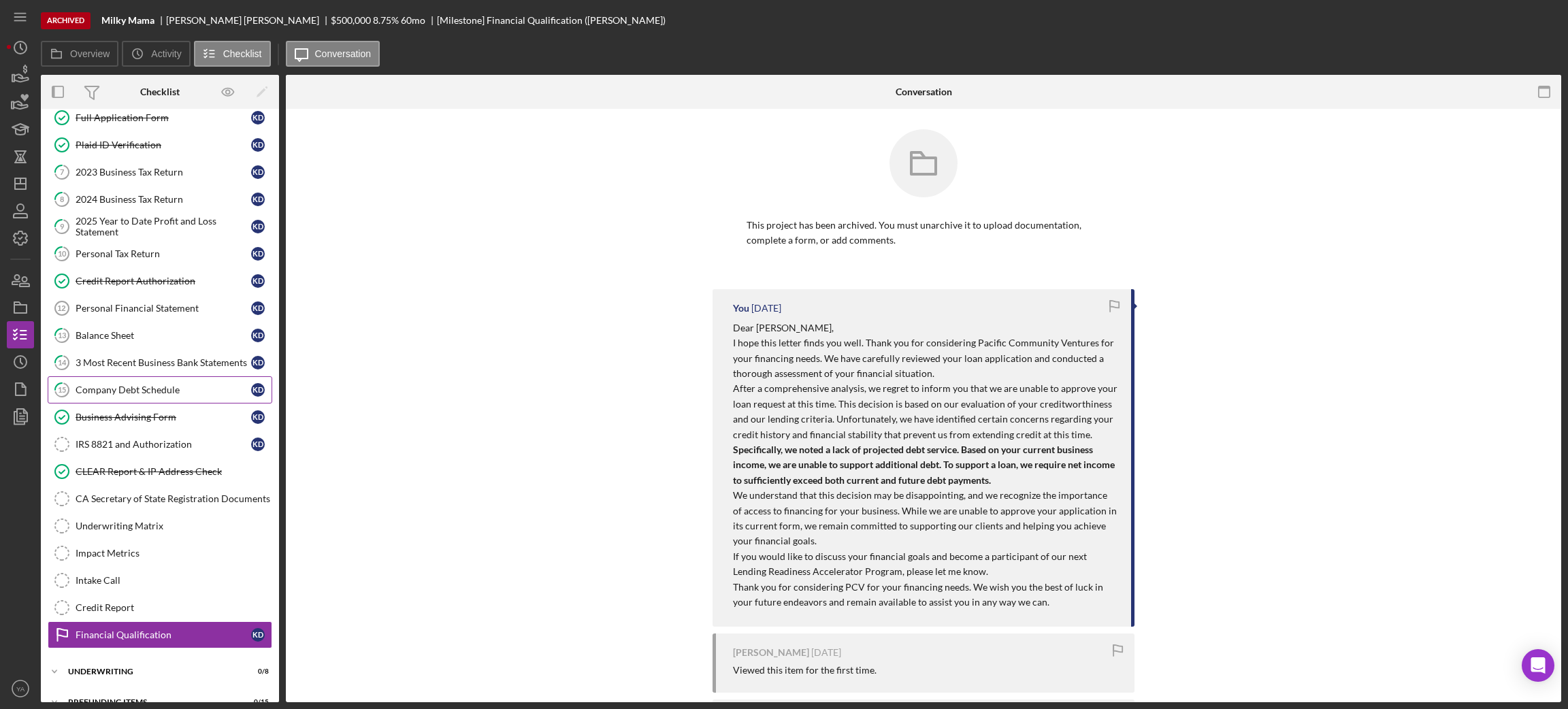
scroll to position [95, 0]
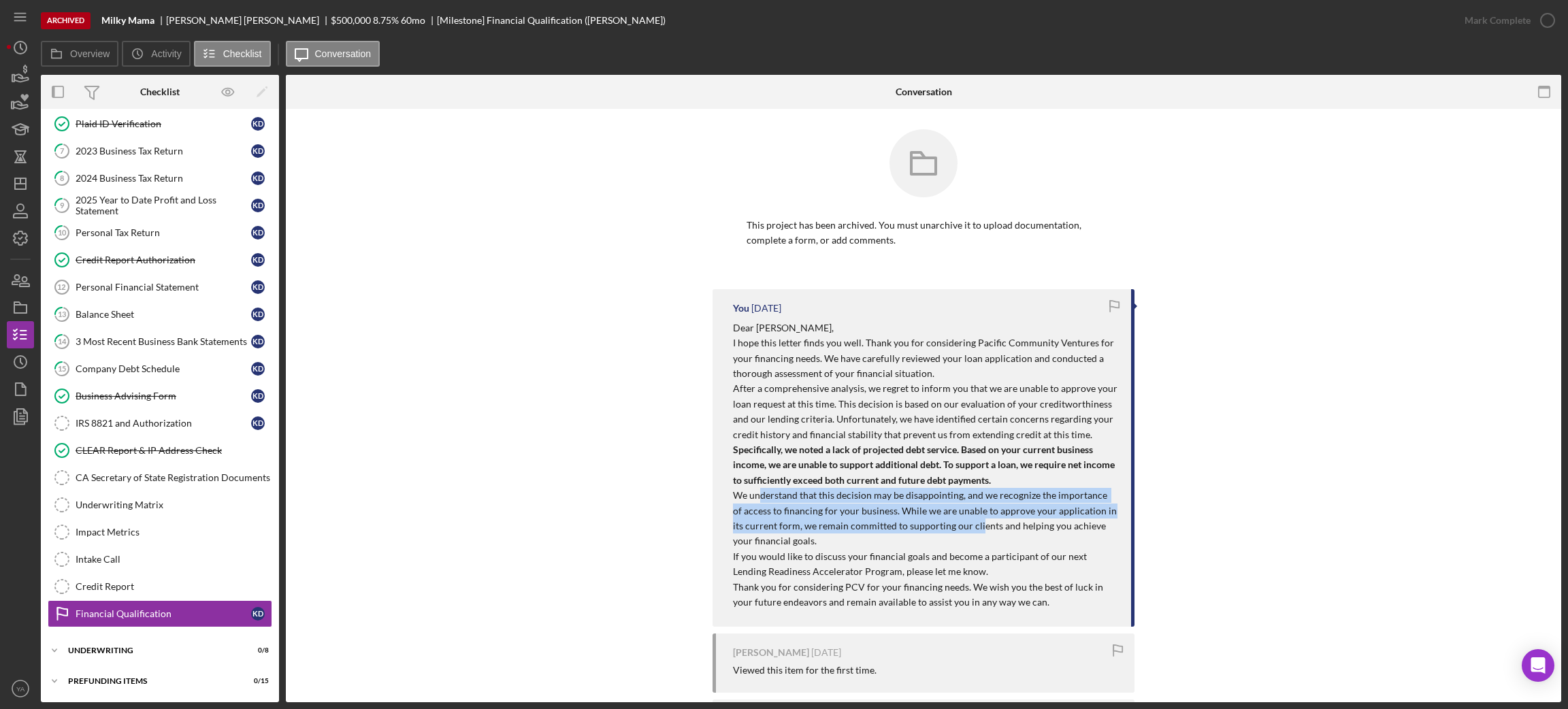
drag, startPoint x: 879, startPoint y: 509, endPoint x: 963, endPoint y: 522, distance: 85.0
click at [963, 522] on p "We understand that this decision may be disappointing, and we recognize the imp…" at bounding box center [925, 517] width 385 height 61
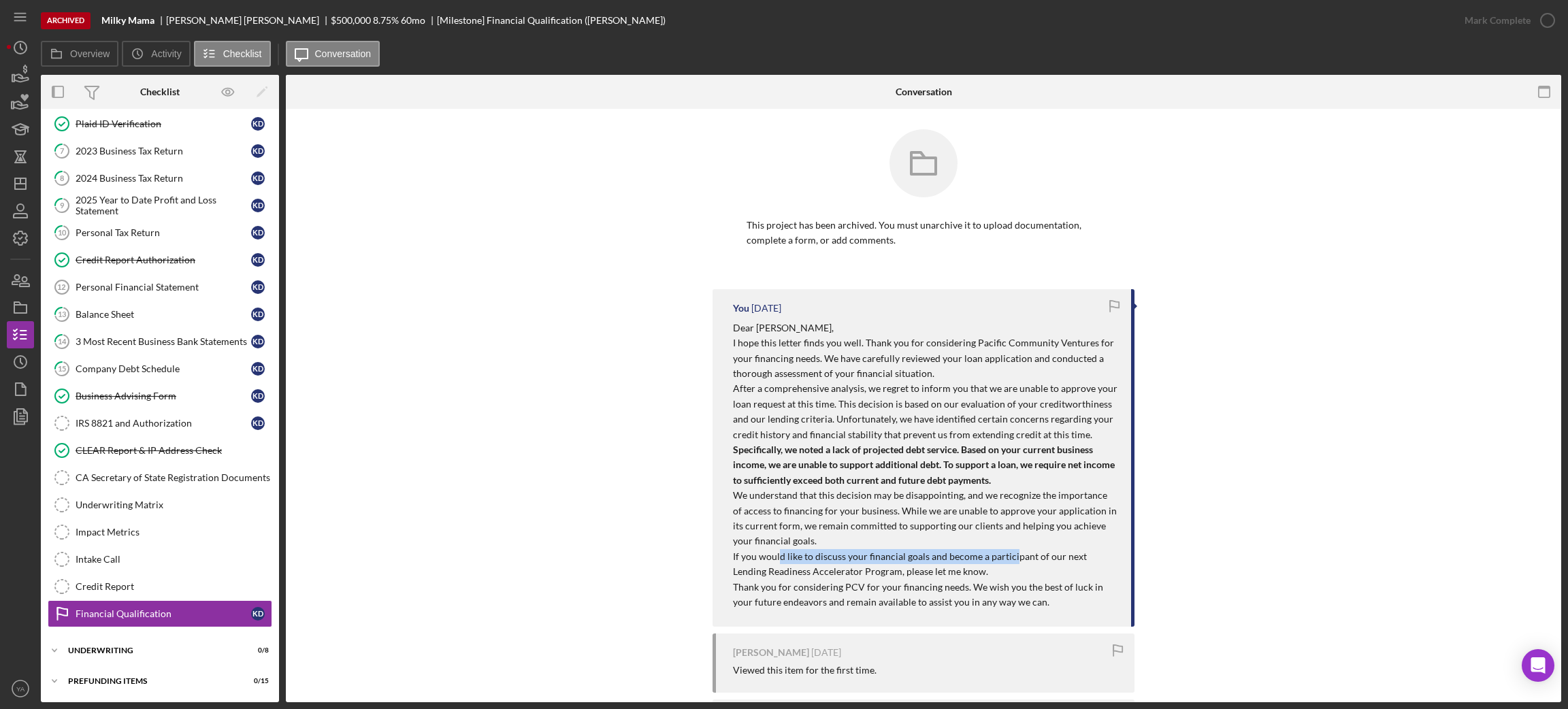
drag, startPoint x: 773, startPoint y: 556, endPoint x: 1009, endPoint y: 563, distance: 236.1
click at [1009, 563] on p "If you would like to discuss your financial goals and become a participant of o…" at bounding box center [925, 565] width 385 height 31
drag, startPoint x: 812, startPoint y: 574, endPoint x: 933, endPoint y: 581, distance: 121.2
click at [933, 581] on div "Dear Krystal, I hope this letter finds you well. Thank you for considering Paci…" at bounding box center [925, 465] width 385 height 289
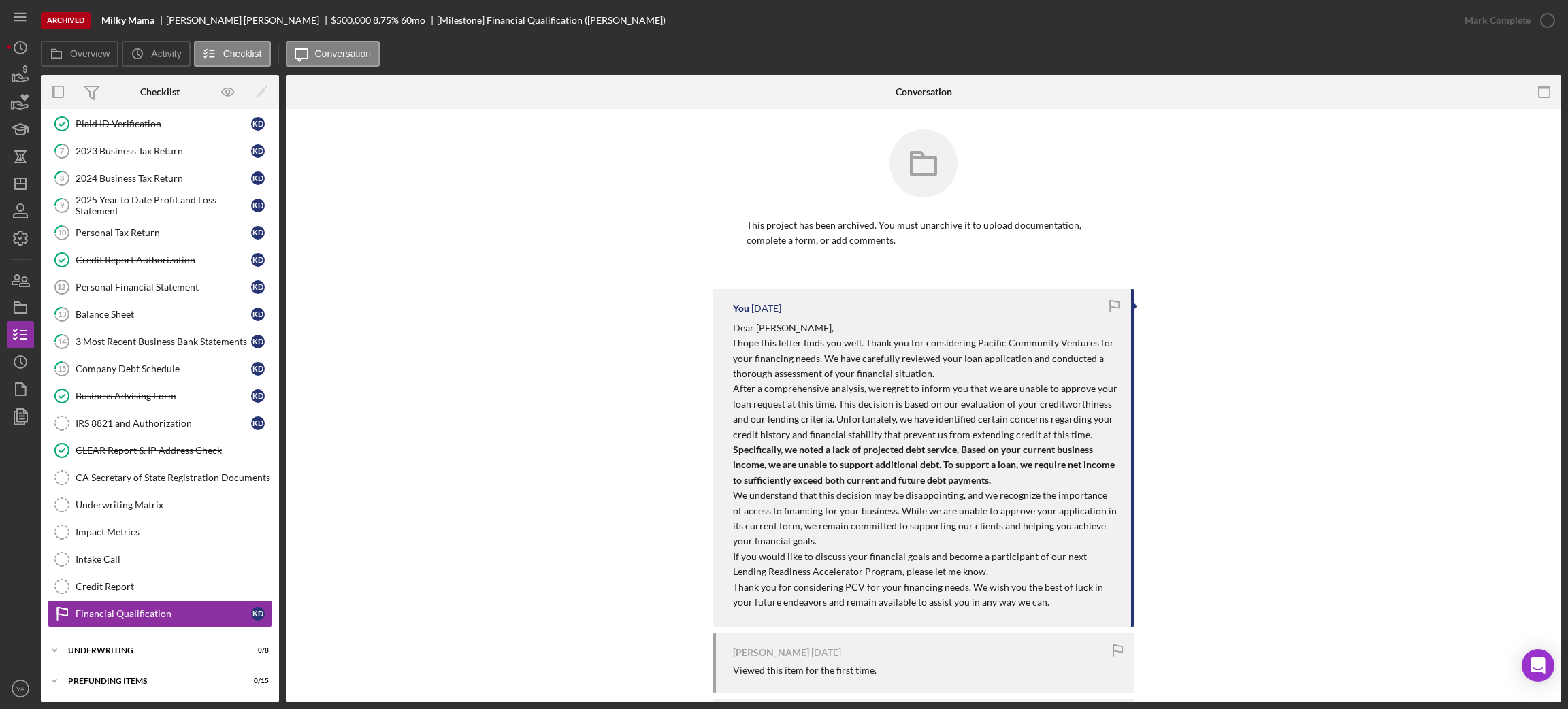
click at [934, 581] on p "Thank you for considering PCV for your financing needs. We wish you the best of…" at bounding box center [925, 595] width 385 height 31
drag, startPoint x: 778, startPoint y: 588, endPoint x: 965, endPoint y: 593, distance: 187.1
click at [965, 593] on p "Thank you for considering PCV for your financing needs. We wish you the best of…" at bounding box center [925, 595] width 385 height 31
click at [964, 593] on p "Thank you for considering PCV for your financing needs. We wish you the best of…" at bounding box center [925, 595] width 385 height 31
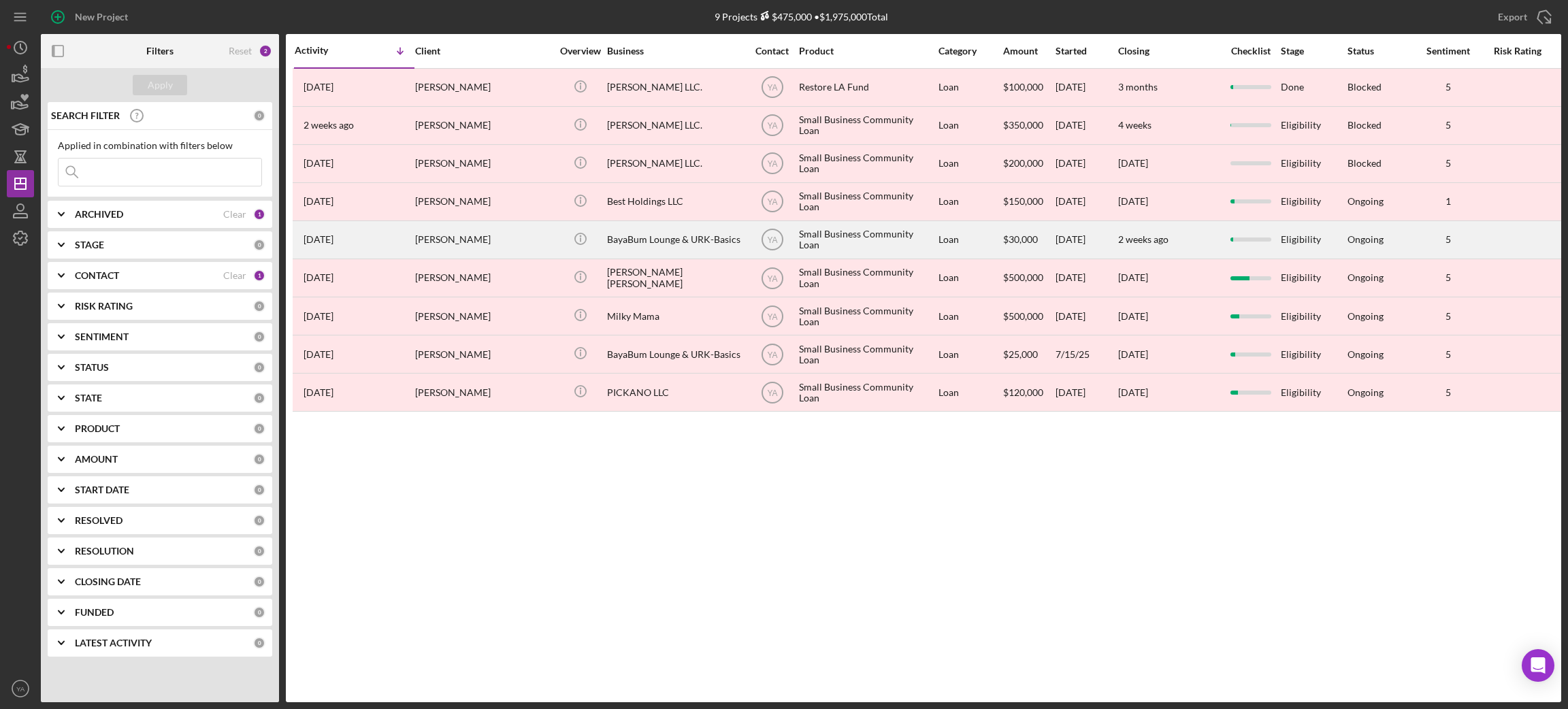
click at [812, 234] on div "Small Business Community Loan" at bounding box center [866, 239] width 136 height 36
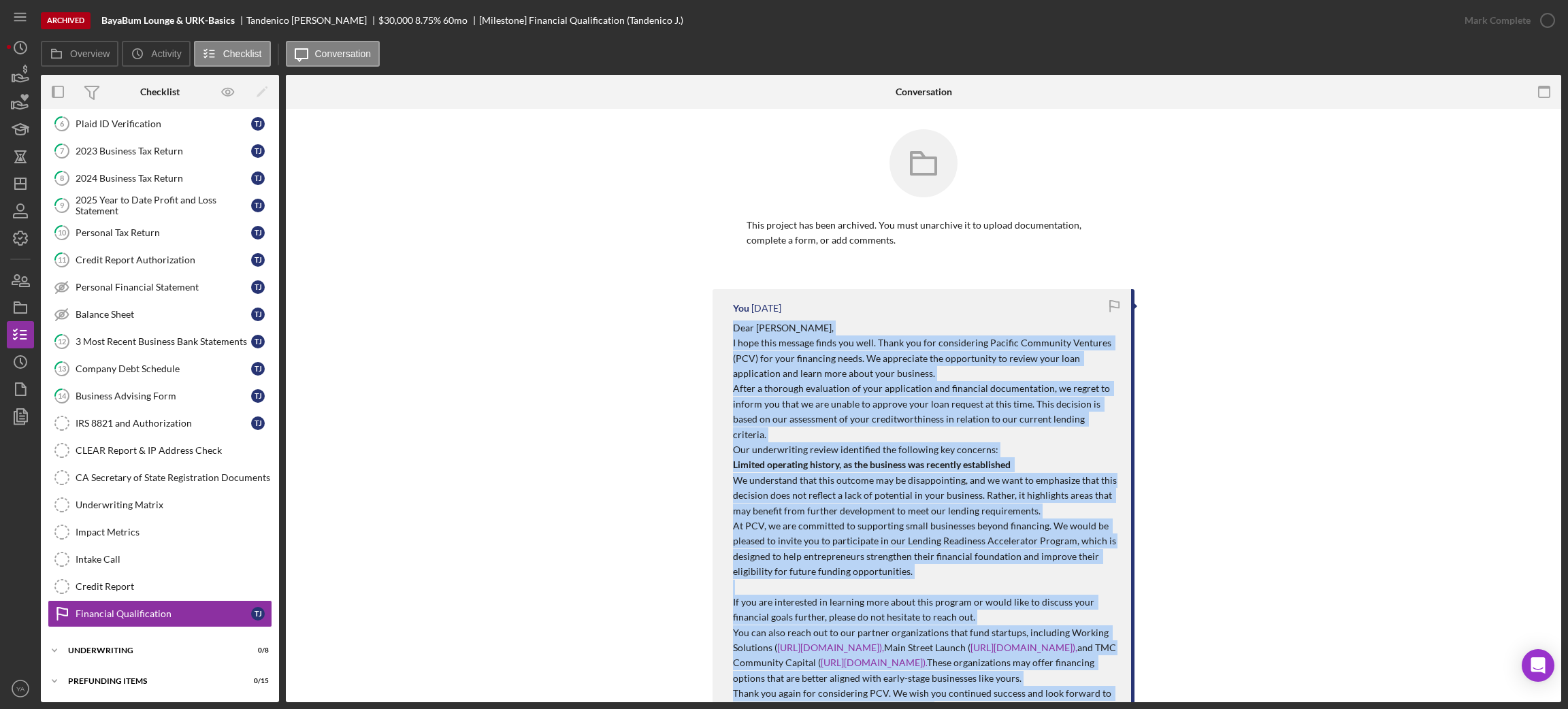
drag, startPoint x: 913, startPoint y: 500, endPoint x: 728, endPoint y: 326, distance: 254.0
click at [728, 326] on div "You [DATE] Dear [PERSON_NAME], I hope this message finds you well. Thank you fo…" at bounding box center [923, 510] width 422 height 445
copy div "Dear Tandenico, I hope this message finds you well. Thank you for considering P…"
click at [28, 173] on icon "Icon/Dashboard" at bounding box center [20, 183] width 34 height 34
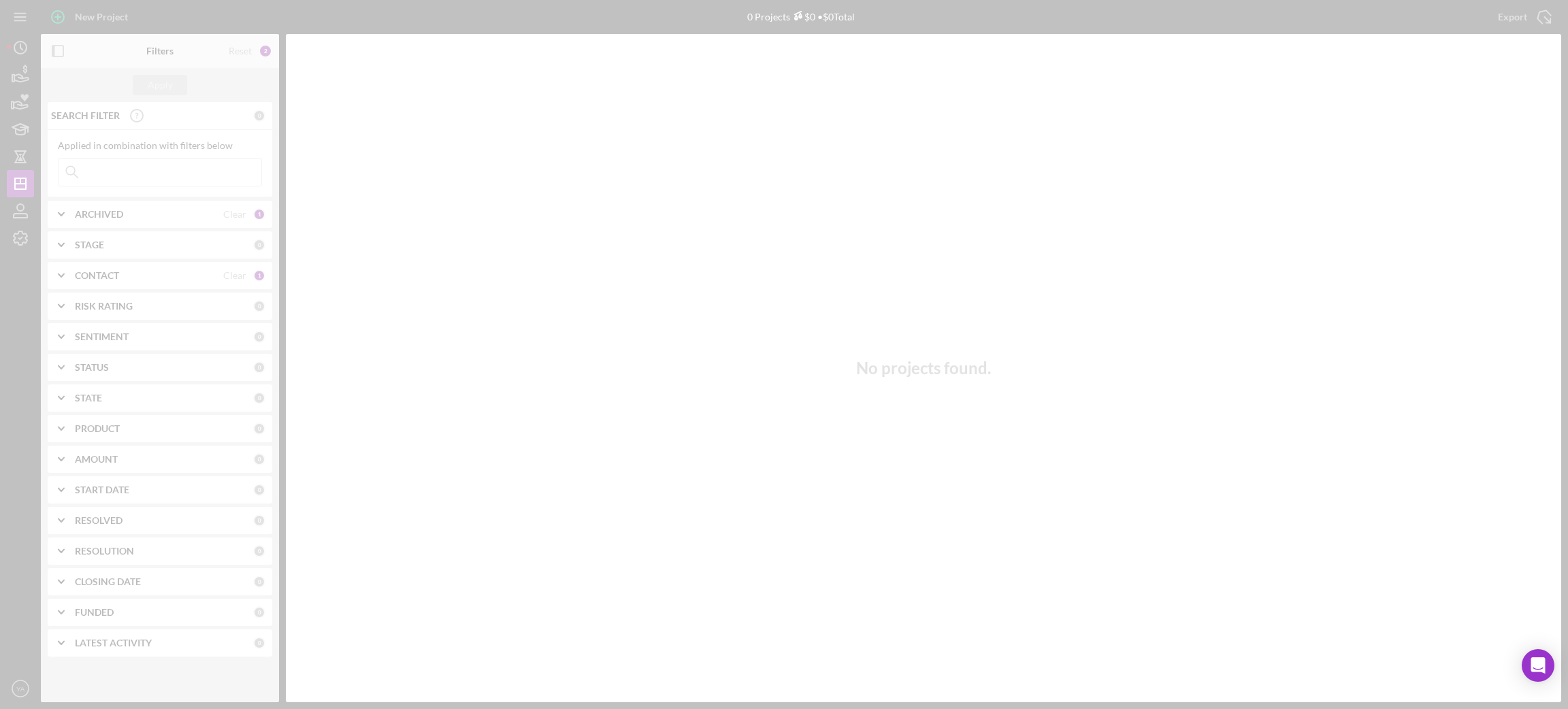
click at [130, 212] on div at bounding box center [784, 354] width 1568 height 709
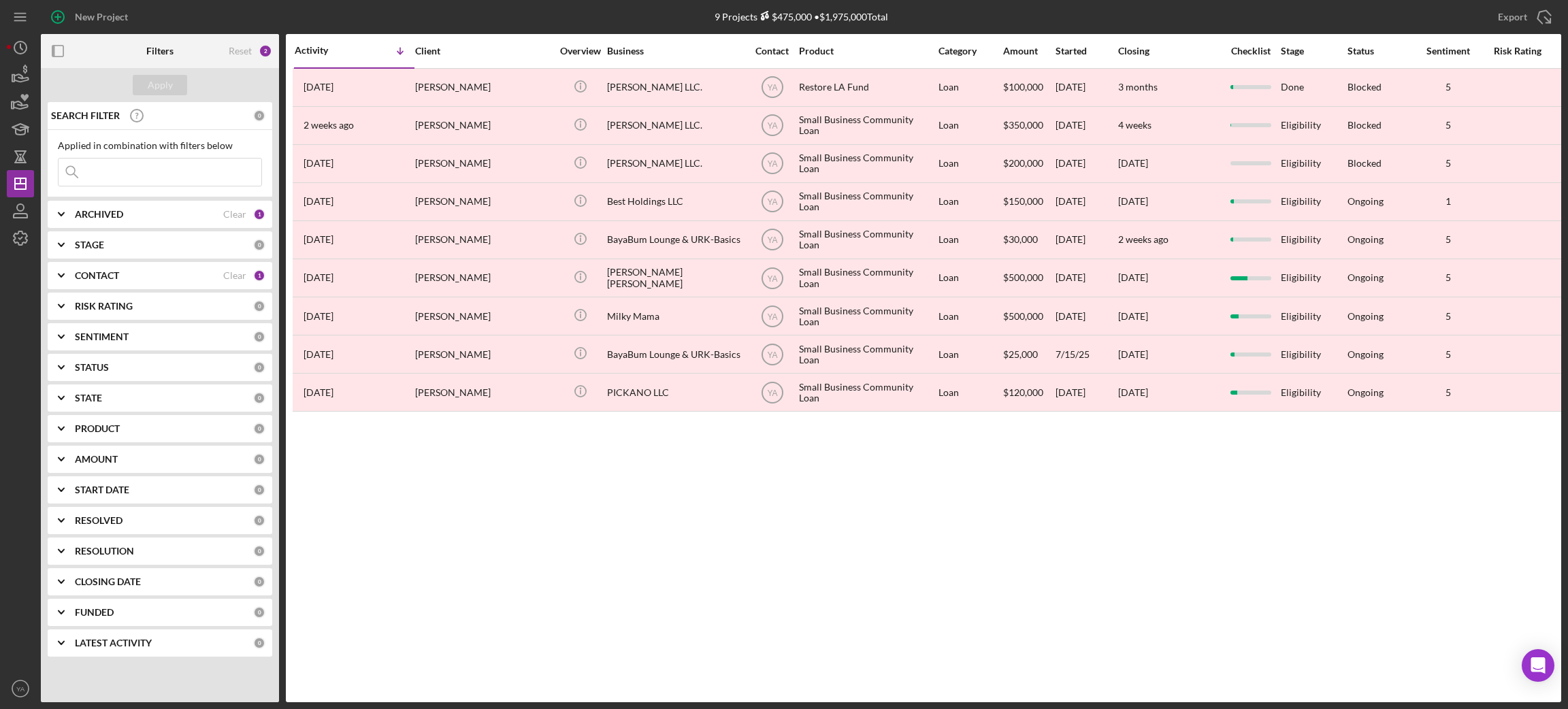
click at [89, 216] on b "ARCHIVED" at bounding box center [99, 214] width 48 height 11
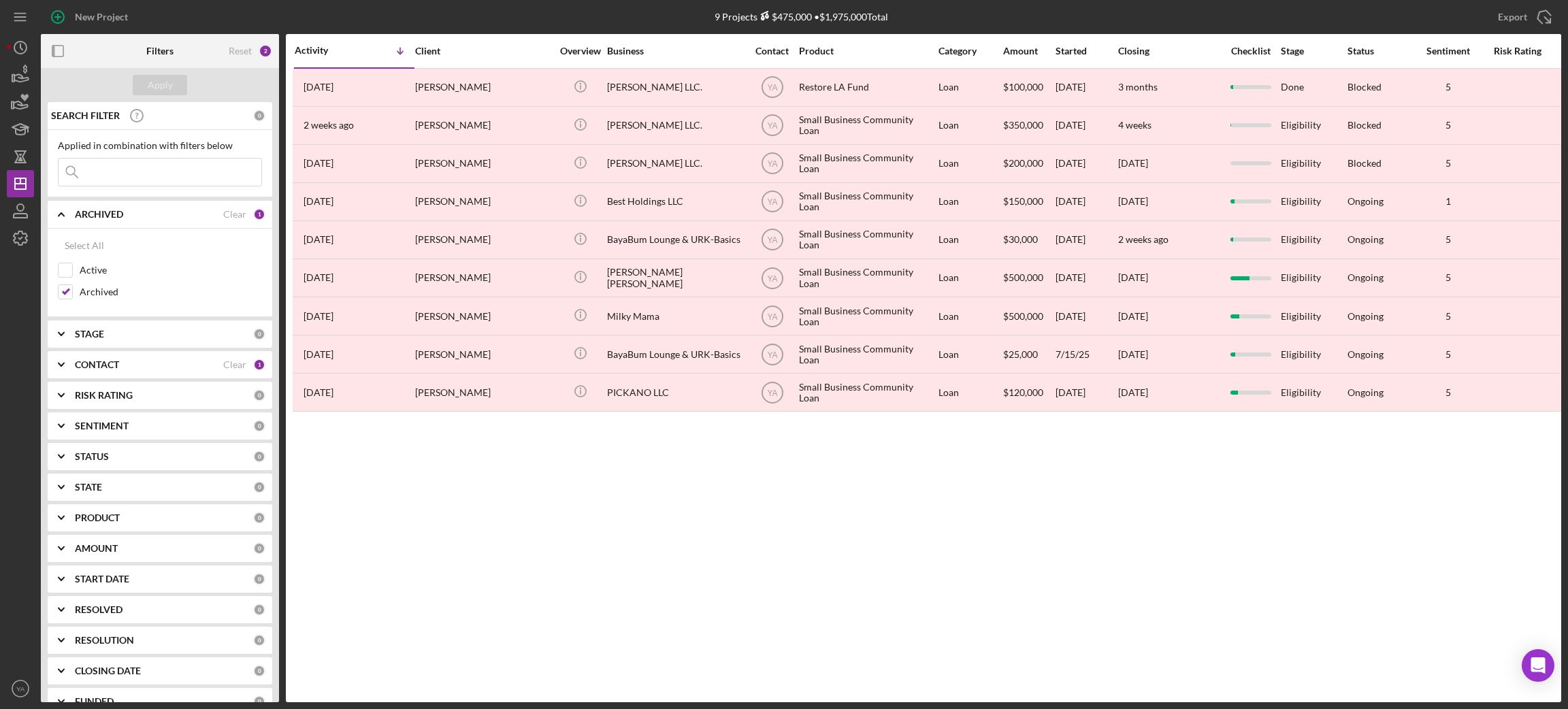
click at [75, 261] on div "Select All Active Archived" at bounding box center [160, 268] width 204 height 75
click at [72, 266] on input "Active" at bounding box center [65, 270] width 14 height 14
checkbox input "true"
click at [152, 83] on div "Apply" at bounding box center [160, 84] width 25 height 20
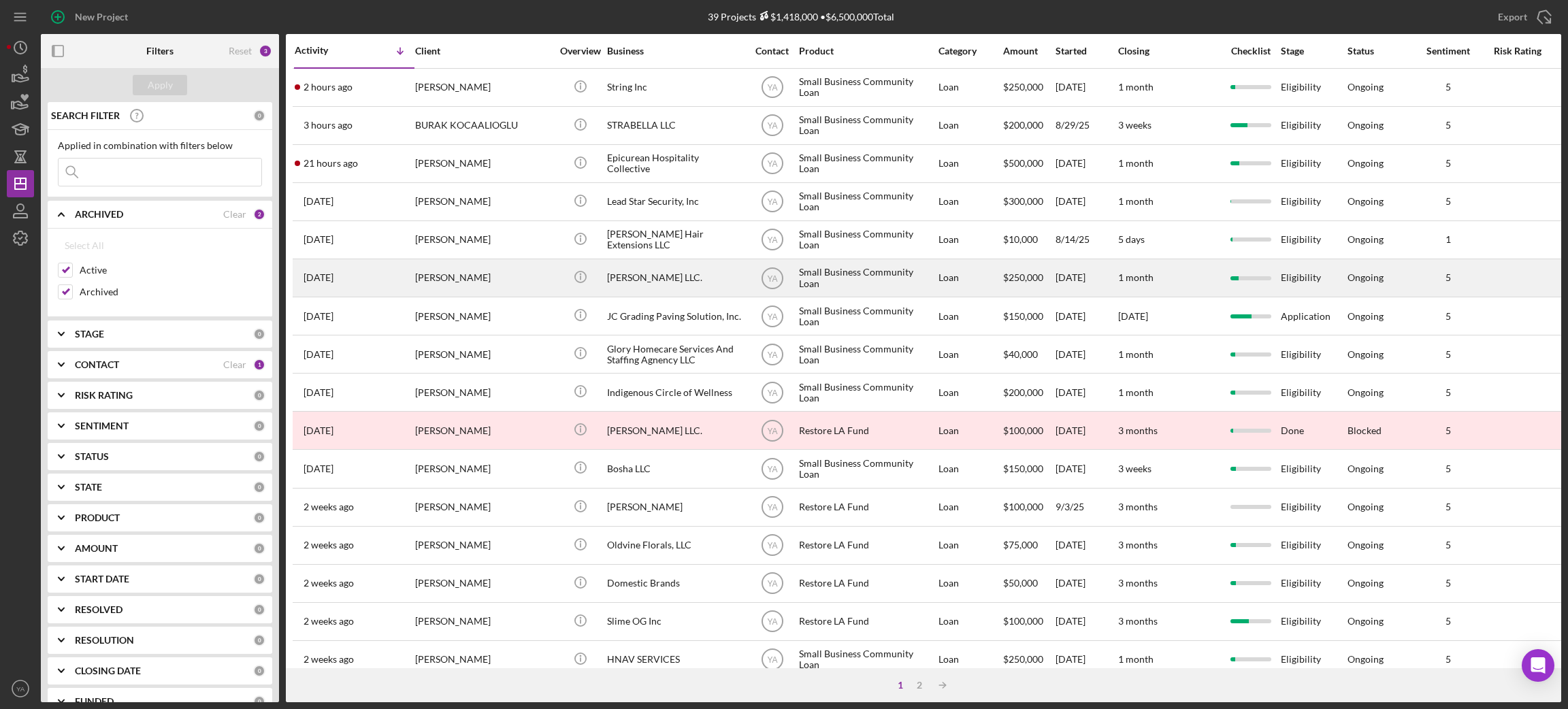
click at [659, 280] on div "[PERSON_NAME] LLC." at bounding box center [674, 277] width 136 height 36
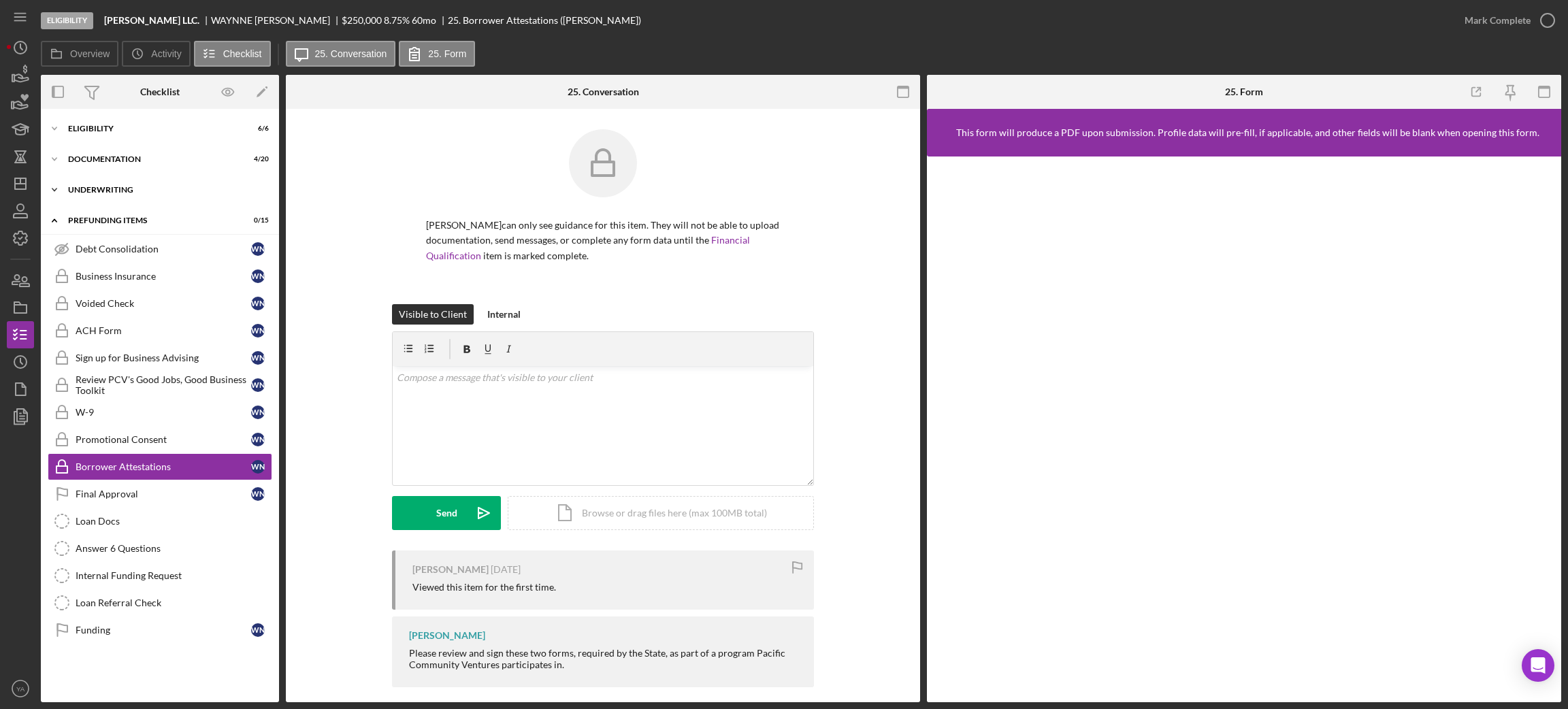
click at [132, 191] on div "Underwriting" at bounding box center [165, 190] width 194 height 8
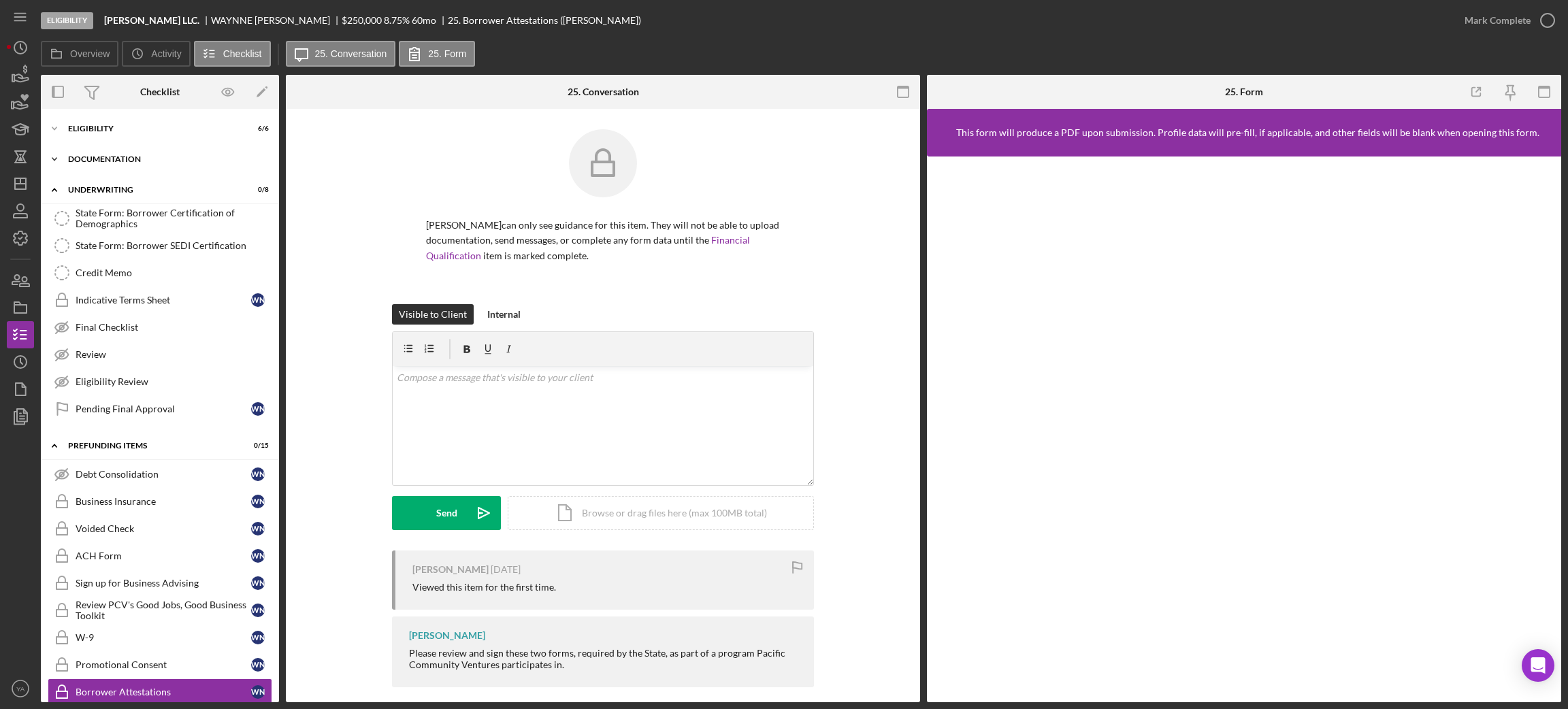
click at [123, 164] on div "Icon/Expander Documentation 4 / 20" at bounding box center [160, 159] width 238 height 27
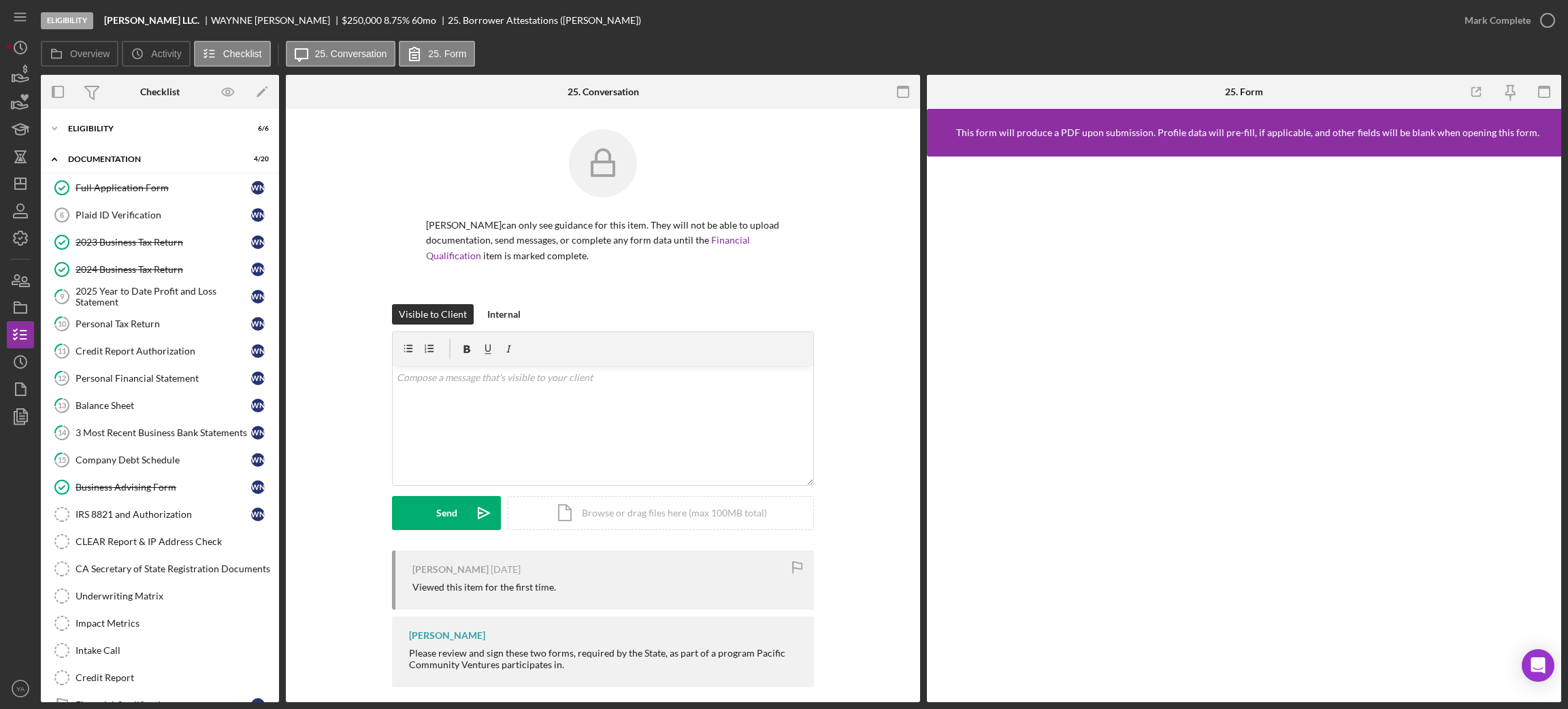
scroll to position [204, 0]
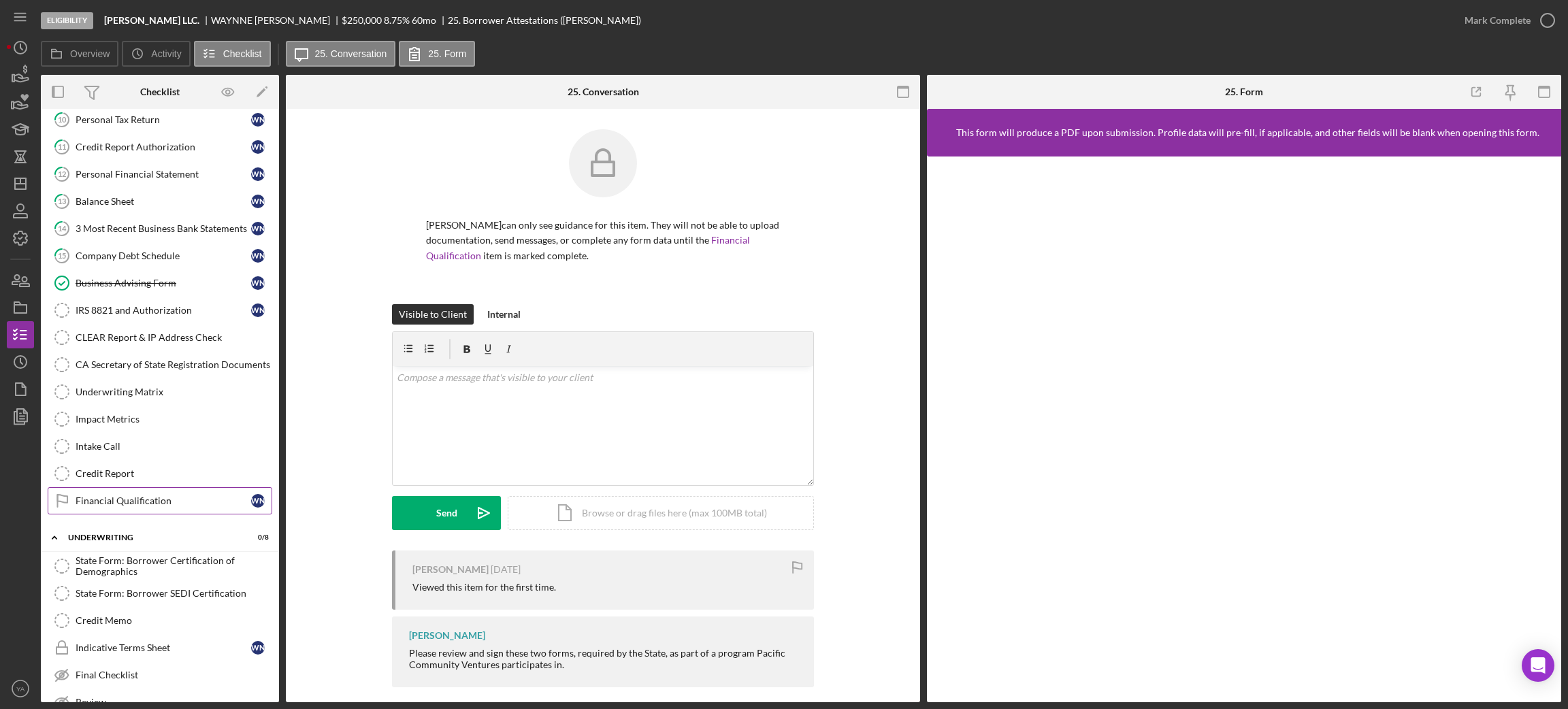
click at [177, 506] on div "Financial Qualification" at bounding box center [163, 500] width 175 height 11
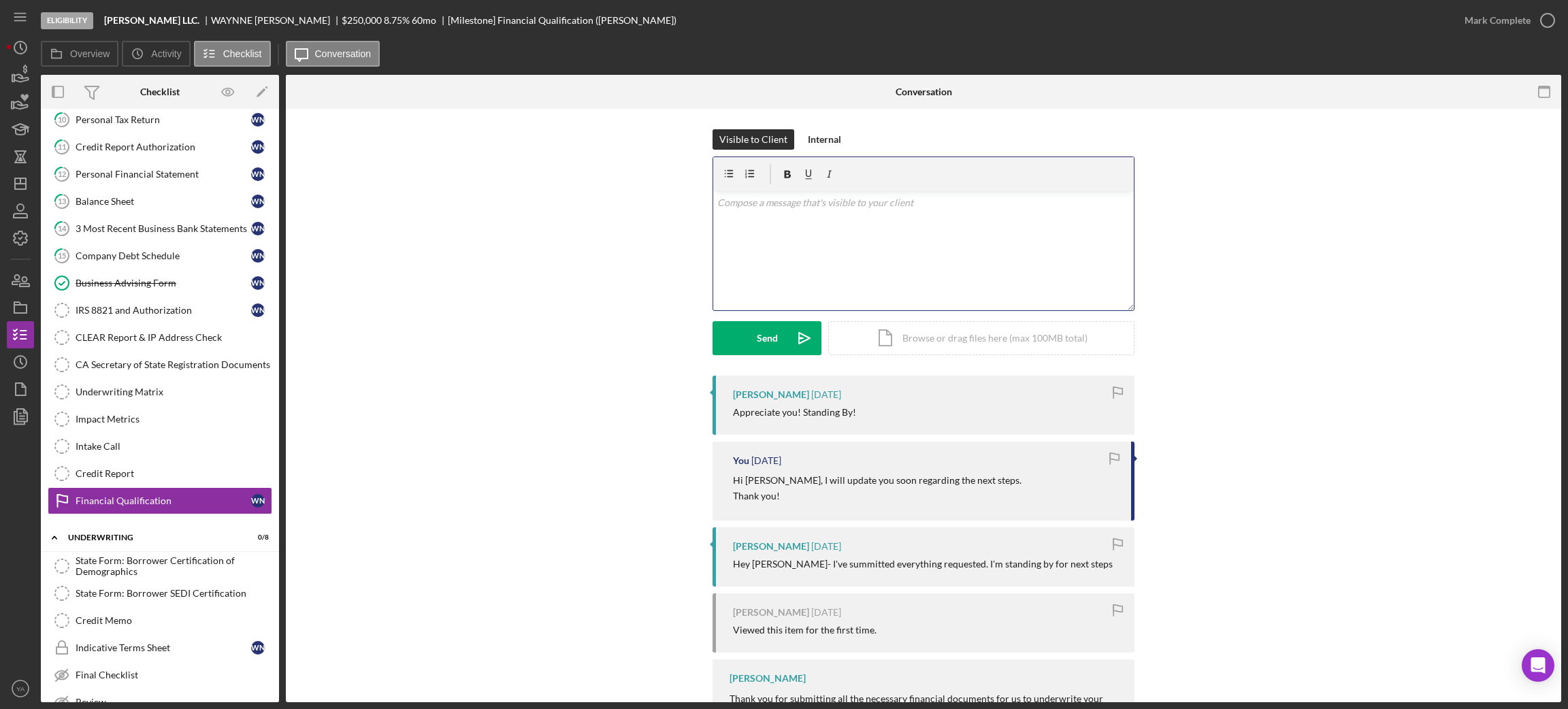
click at [853, 200] on p at bounding box center [924, 202] width 413 height 15
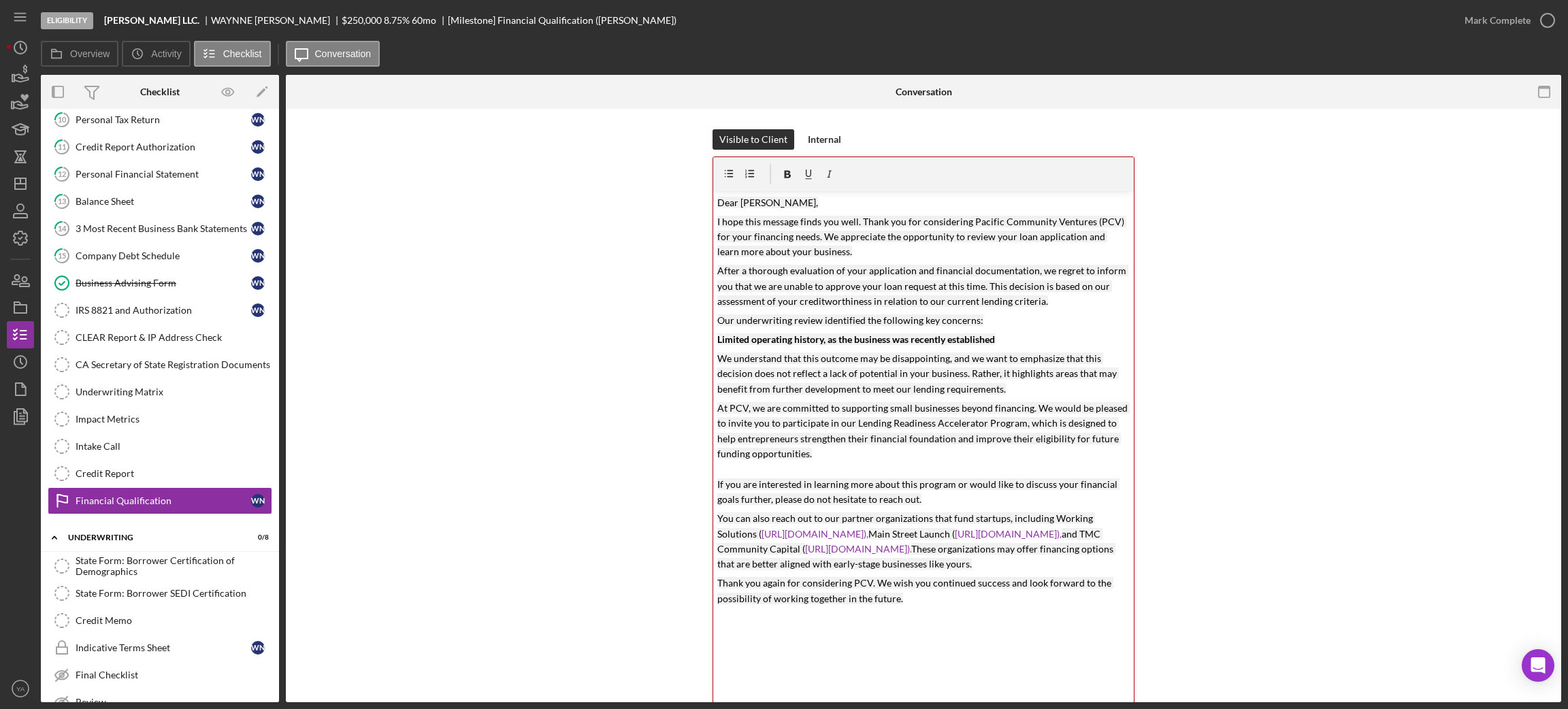
drag, startPoint x: 1129, startPoint y: 305, endPoint x: 1117, endPoint y: 723, distance: 418.2
click at [1117, 708] on html "Eligibility Bruce Waynne LLC. WAYNNE NUGENT $250,000 $50,000 8.75 % 60 mo [Mile…" at bounding box center [784, 354] width 1568 height 709
click at [753, 202] on mark "Dear [PERSON_NAME]," at bounding box center [768, 202] width 101 height 12
click at [726, 198] on mark "Dear Waynne," at bounding box center [768, 202] width 101 height 12
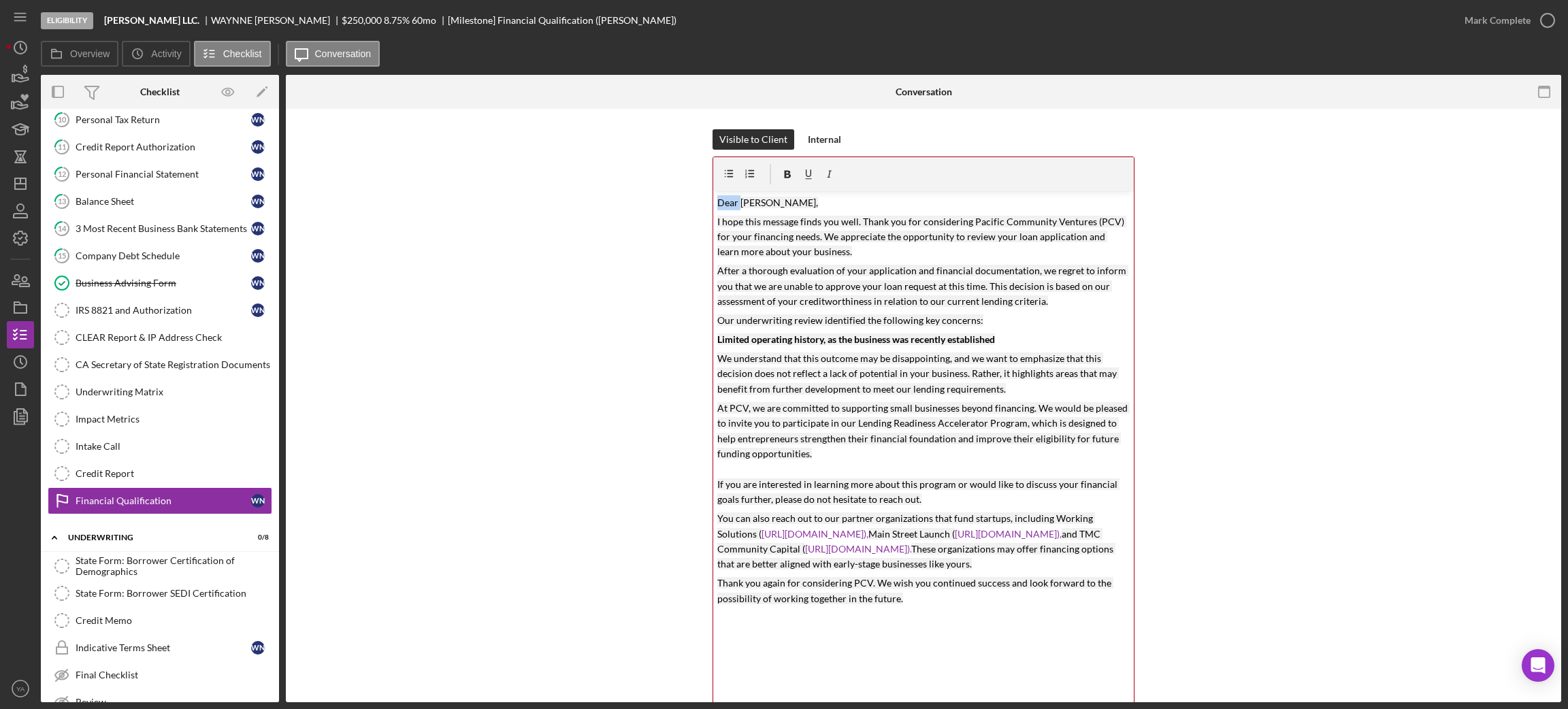
click at [726, 198] on mark "Dear Waynne," at bounding box center [768, 202] width 101 height 12
click at [734, 225] on mark "I hope this message finds you well. Thank you for considering Pacific Community…" at bounding box center [922, 237] width 409 height 43
drag, startPoint x: 728, startPoint y: 236, endPoint x: 884, endPoint y: 238, distance: 156.0
click at [884, 238] on mark "I hope this message finds you well. Thank you for considering Pacific Community…" at bounding box center [922, 237] width 409 height 43
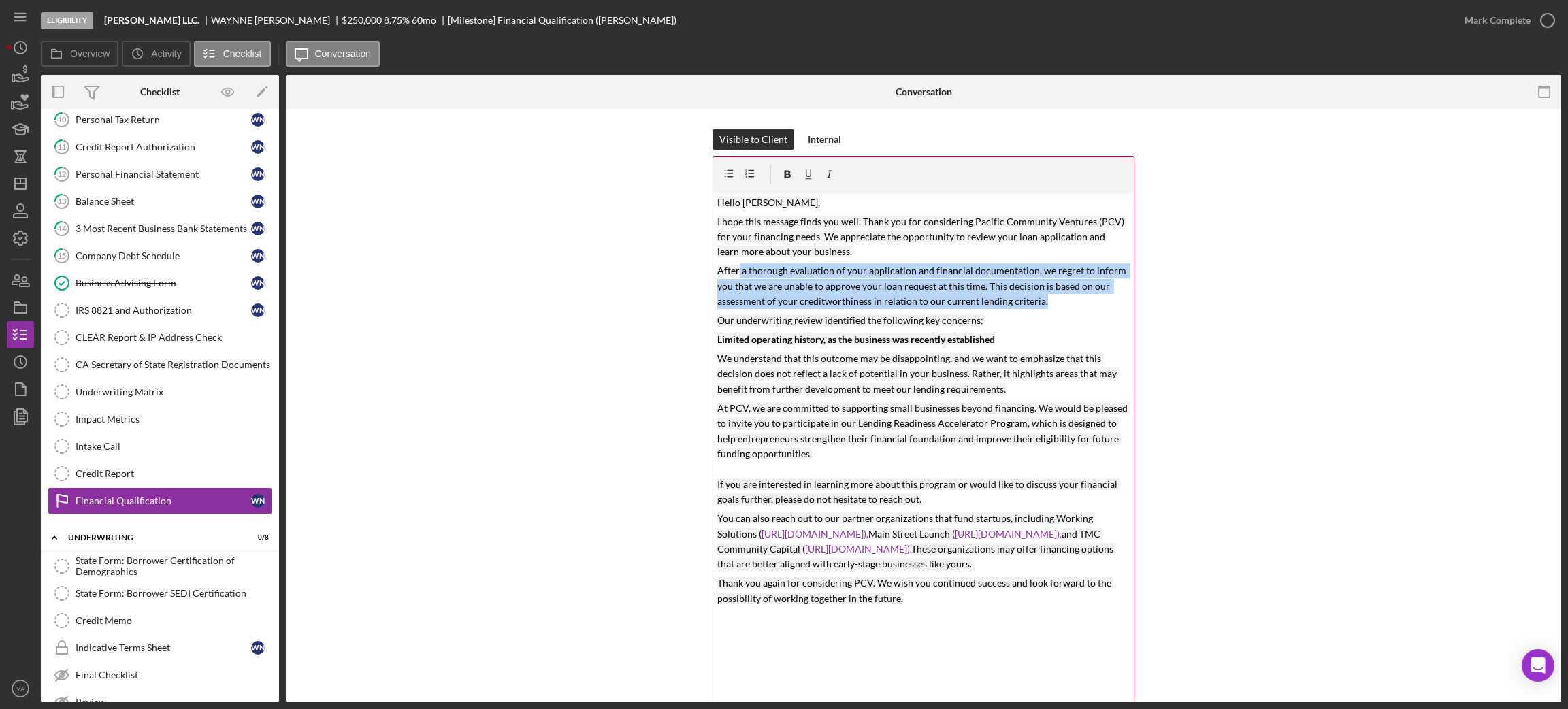
drag, startPoint x: 736, startPoint y: 269, endPoint x: 1047, endPoint y: 300, distance: 312.5
click at [1047, 300] on p "After a thorough evaluation of your application and financial documentation, we…" at bounding box center [924, 286] width 413 height 46
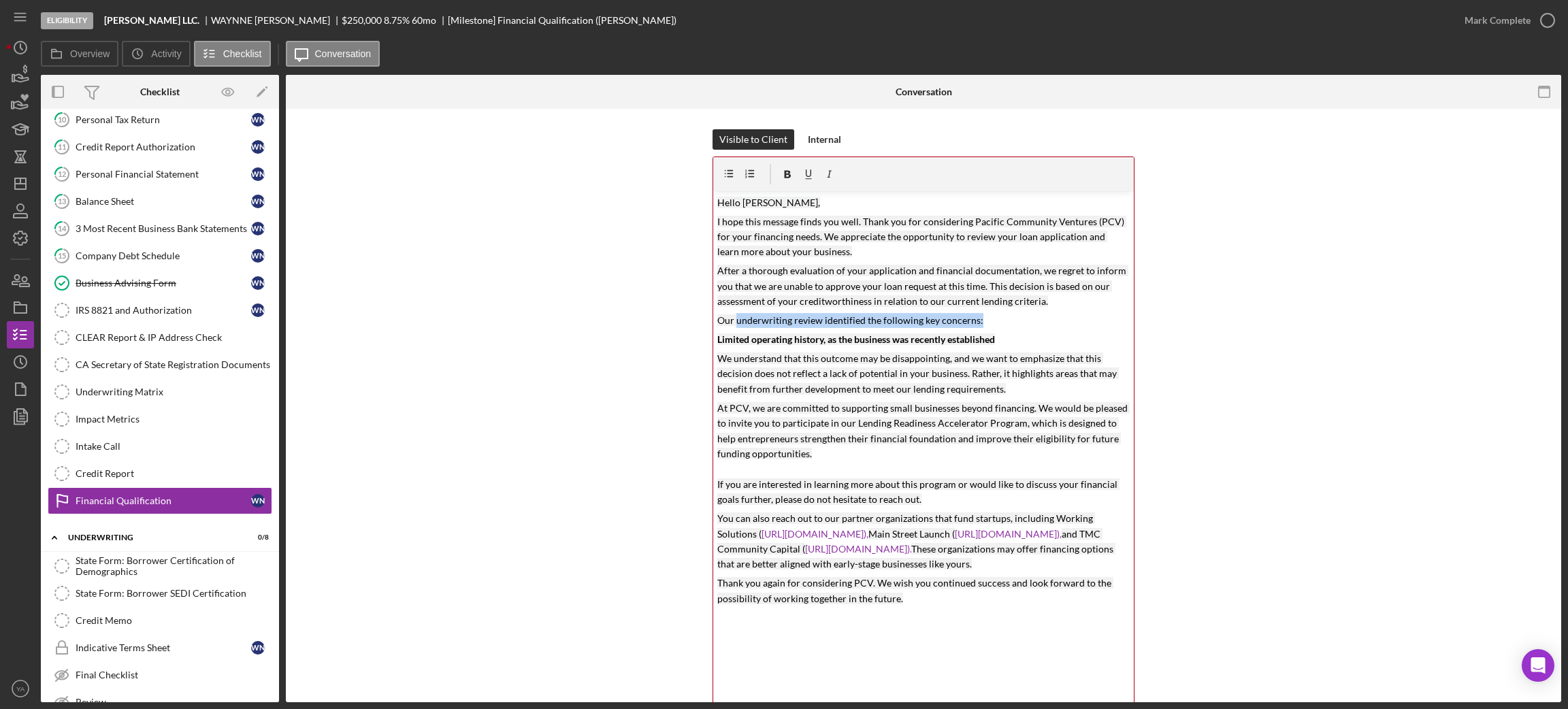
drag, startPoint x: 734, startPoint y: 320, endPoint x: 985, endPoint y: 326, distance: 251.1
click at [985, 326] on p "Our underwriting review identified the following key concerns:" at bounding box center [924, 320] width 413 height 15
click at [732, 342] on mark "Limited operating history, as the business was recently established" at bounding box center [856, 339] width 277 height 12
drag, startPoint x: 732, startPoint y: 342, endPoint x: 817, endPoint y: 342, distance: 85.0
click at [817, 342] on mark "Limited operating history, as the business was recently established" at bounding box center [856, 339] width 277 height 12
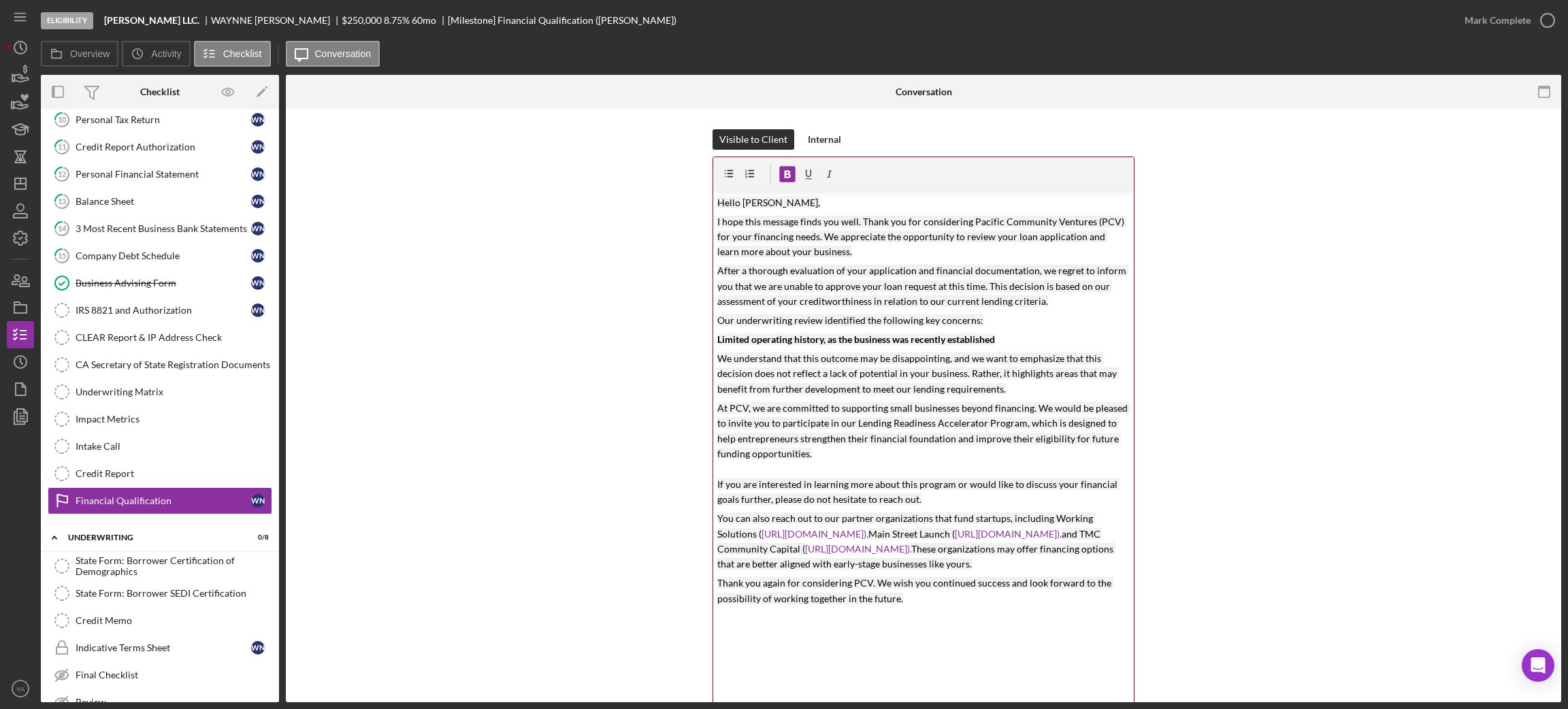
click at [869, 343] on mark "Limited operating history, as the business was recently established" at bounding box center [856, 339] width 277 height 12
drag, startPoint x: 1004, startPoint y: 337, endPoint x: 712, endPoint y: 332, distance: 292.0
click at [713, 332] on div "v Color teal Color pink Remove color Add row above Add row below Add column bef…" at bounding box center [924, 459] width 421 height 538
click at [1051, 302] on p "After a thorough evaluation of your application and financial documentation, we…" at bounding box center [924, 286] width 413 height 46
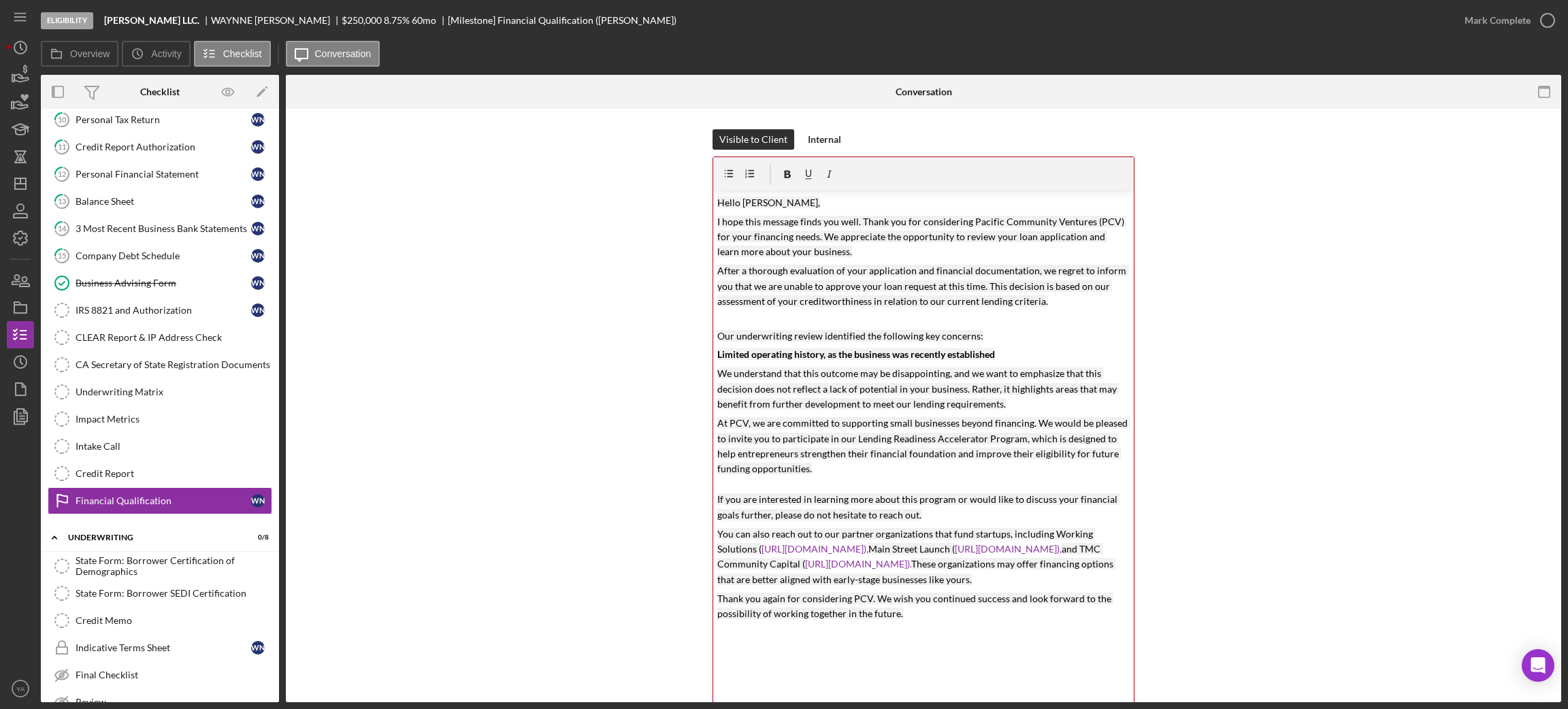
click at [860, 248] on p "I hope this message finds you well. Thank you for considering Pacific Community…" at bounding box center [924, 236] width 413 height 46
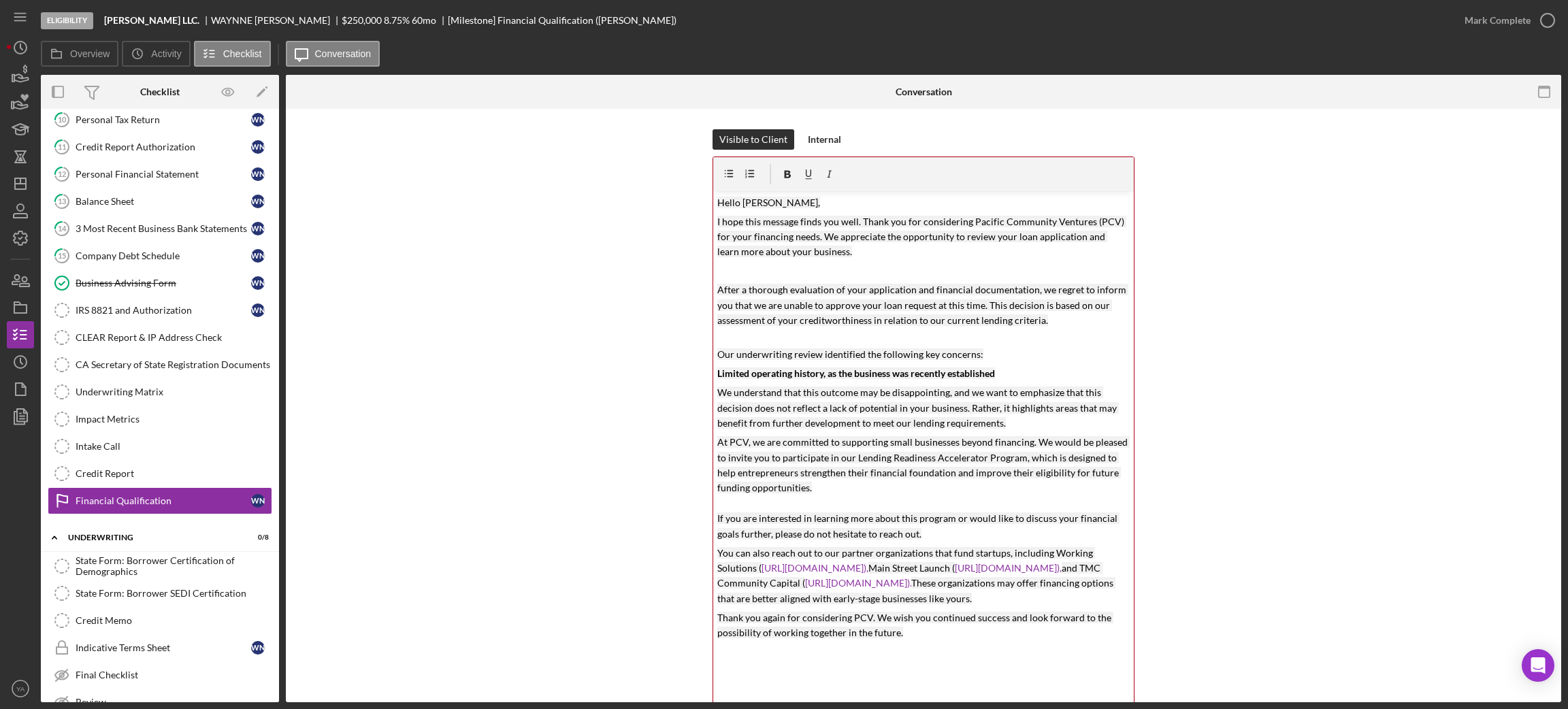
click at [812, 202] on p "Hello [PERSON_NAME]," at bounding box center [924, 202] width 413 height 15
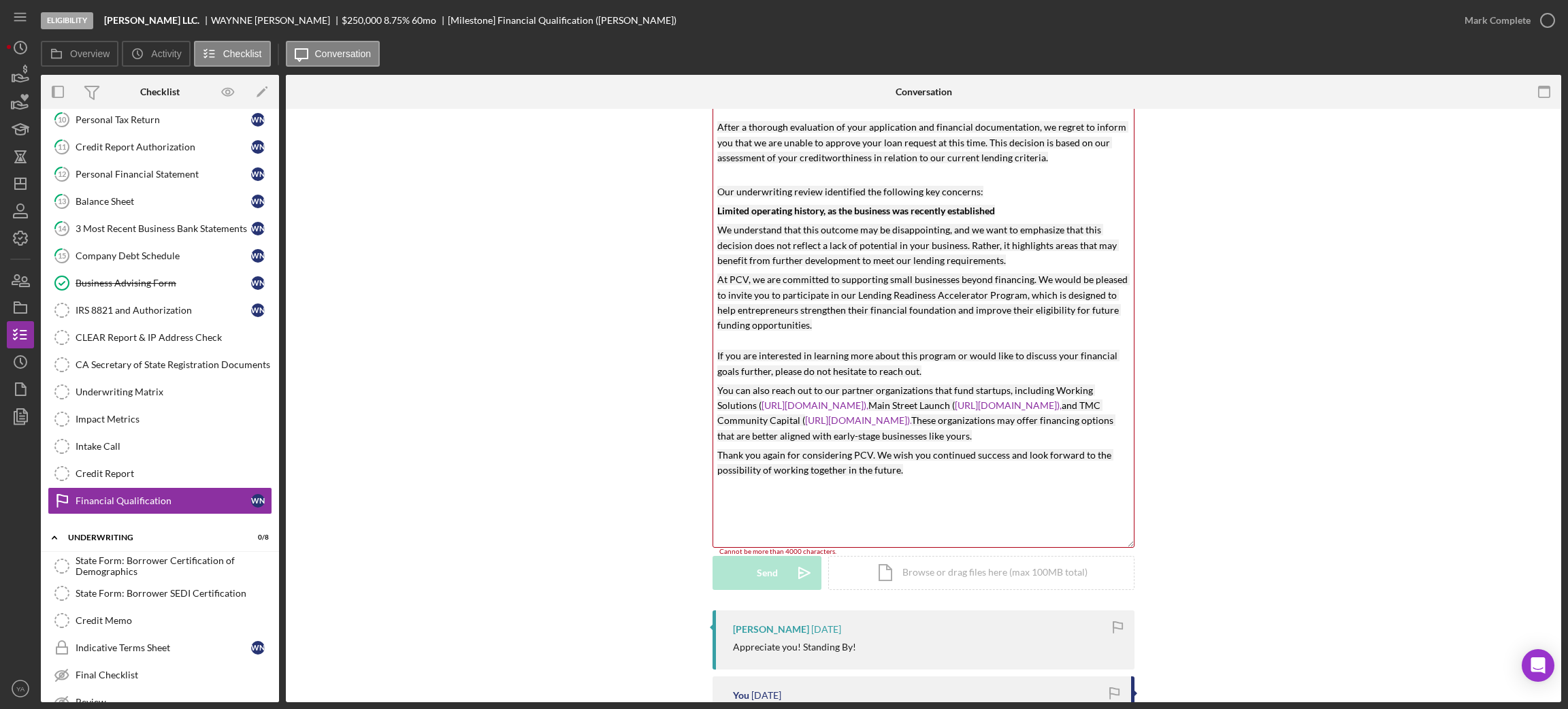
scroll to position [305, 0]
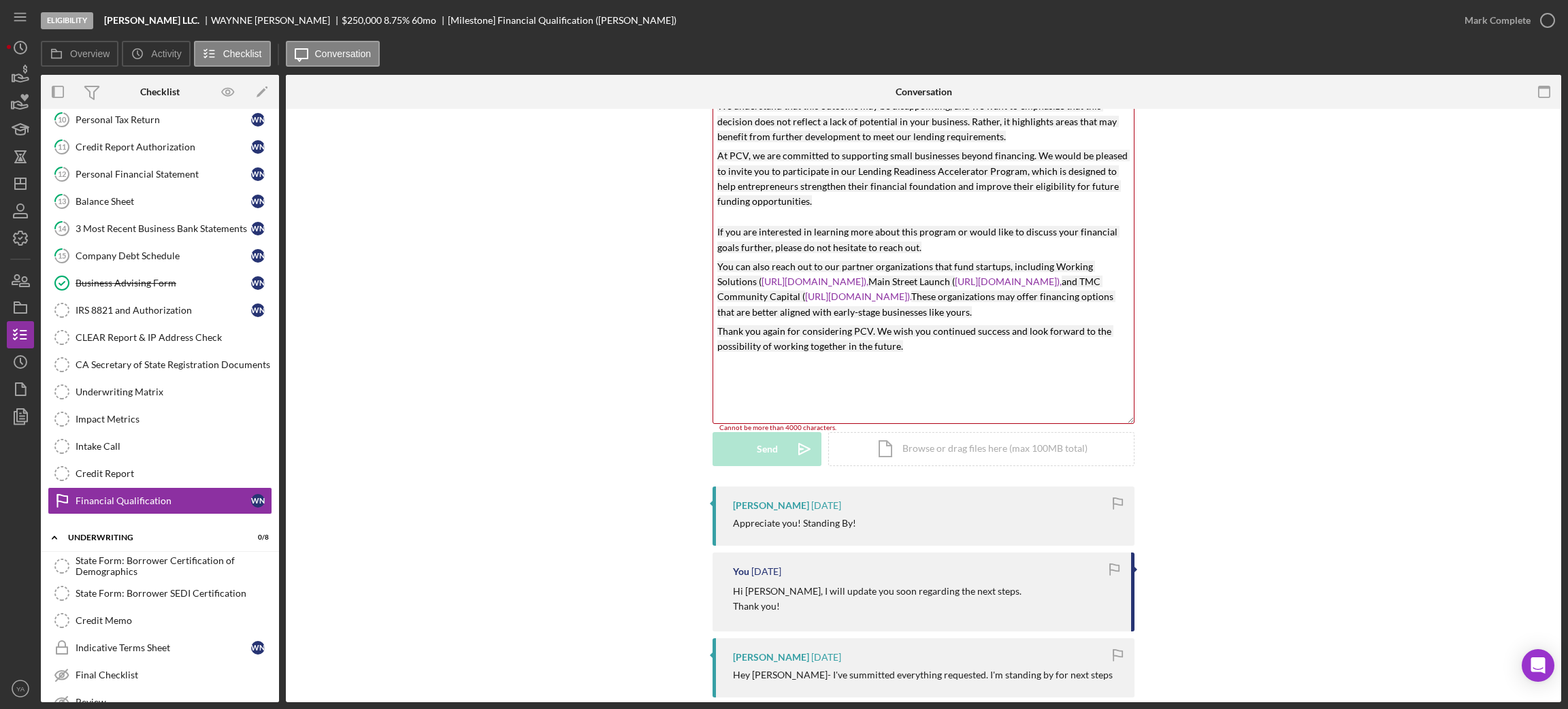
click at [936, 248] on p "At PCV, we are committed to supporting small businesses beyond financing. We wo…" at bounding box center [924, 201] width 413 height 107
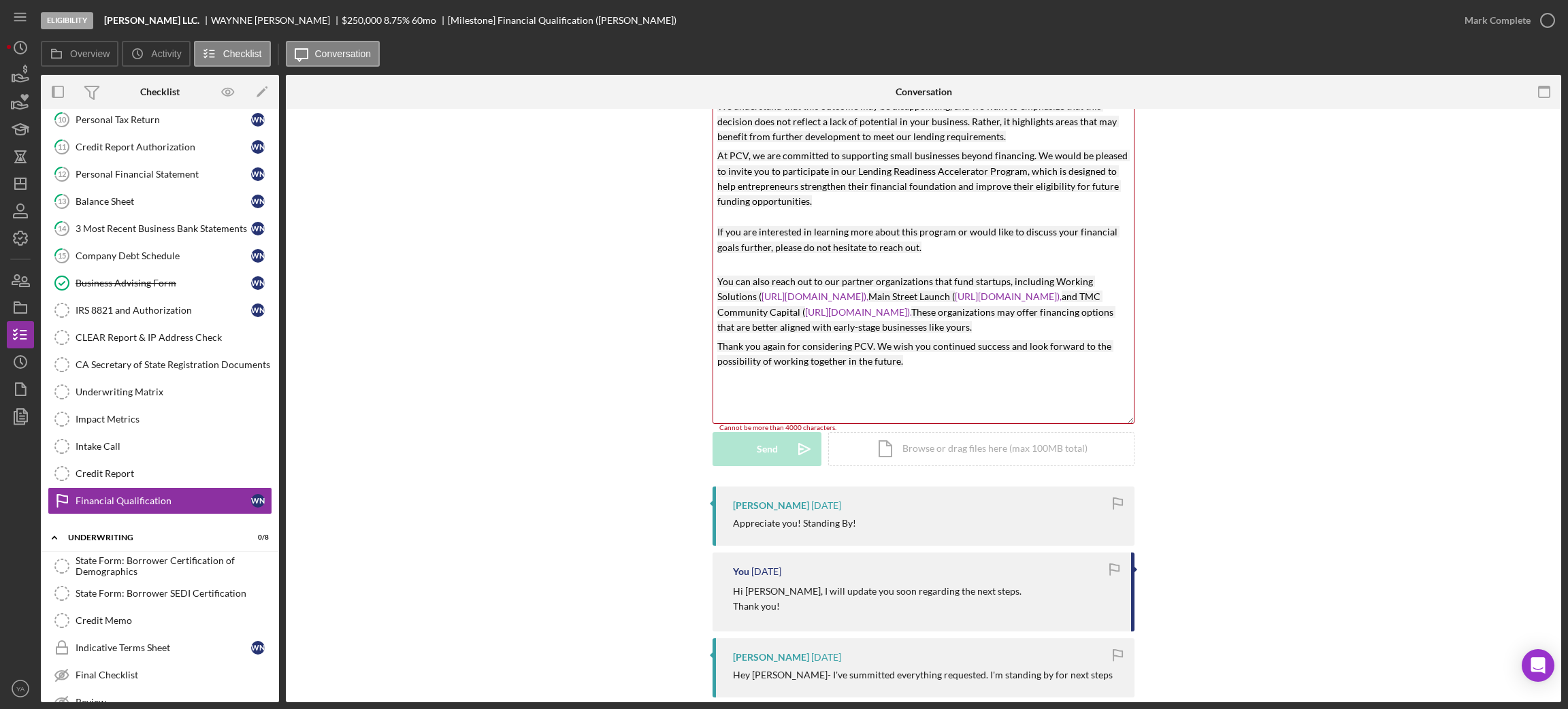
click at [988, 335] on p "You can also reach out to our partner organizations that fund startups, includi…" at bounding box center [924, 304] width 413 height 61
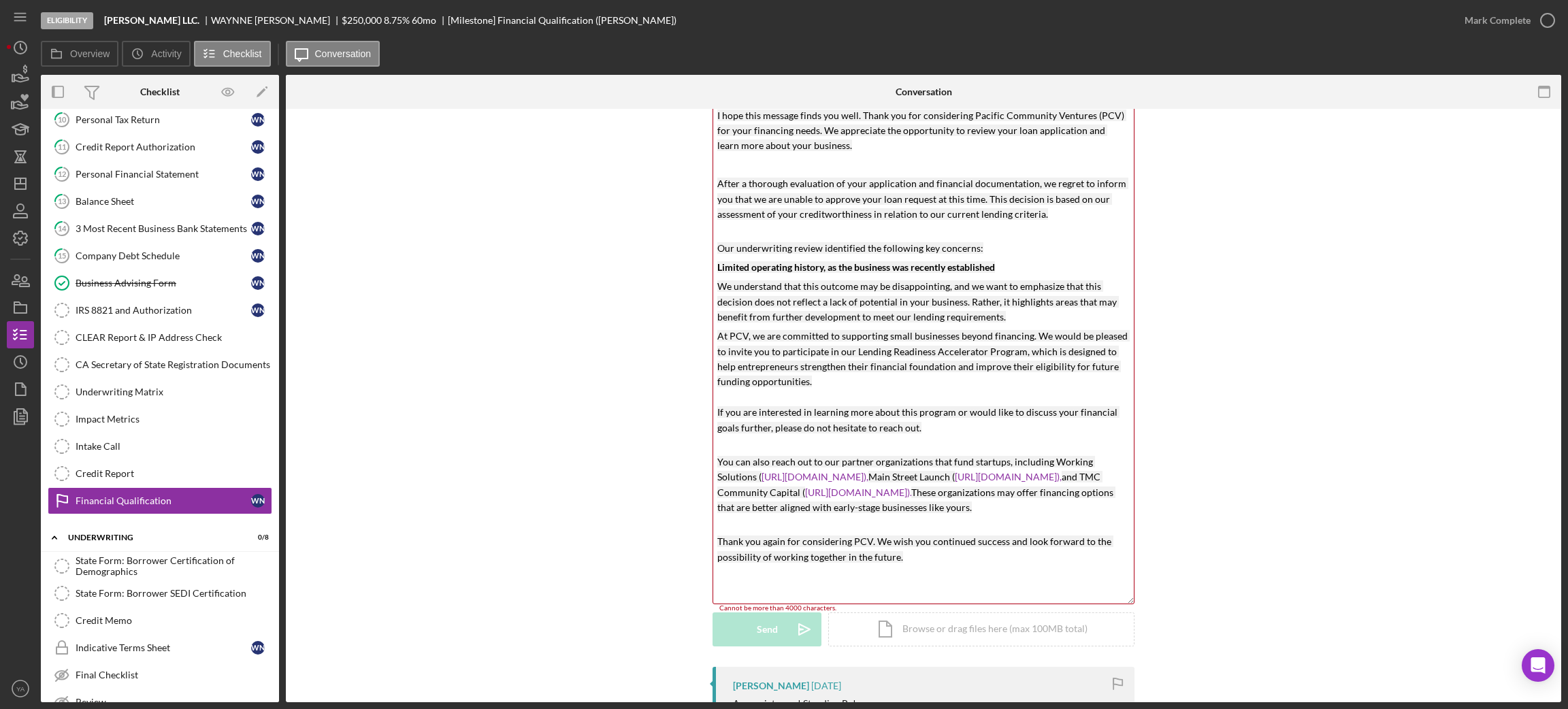
scroll to position [0, 0]
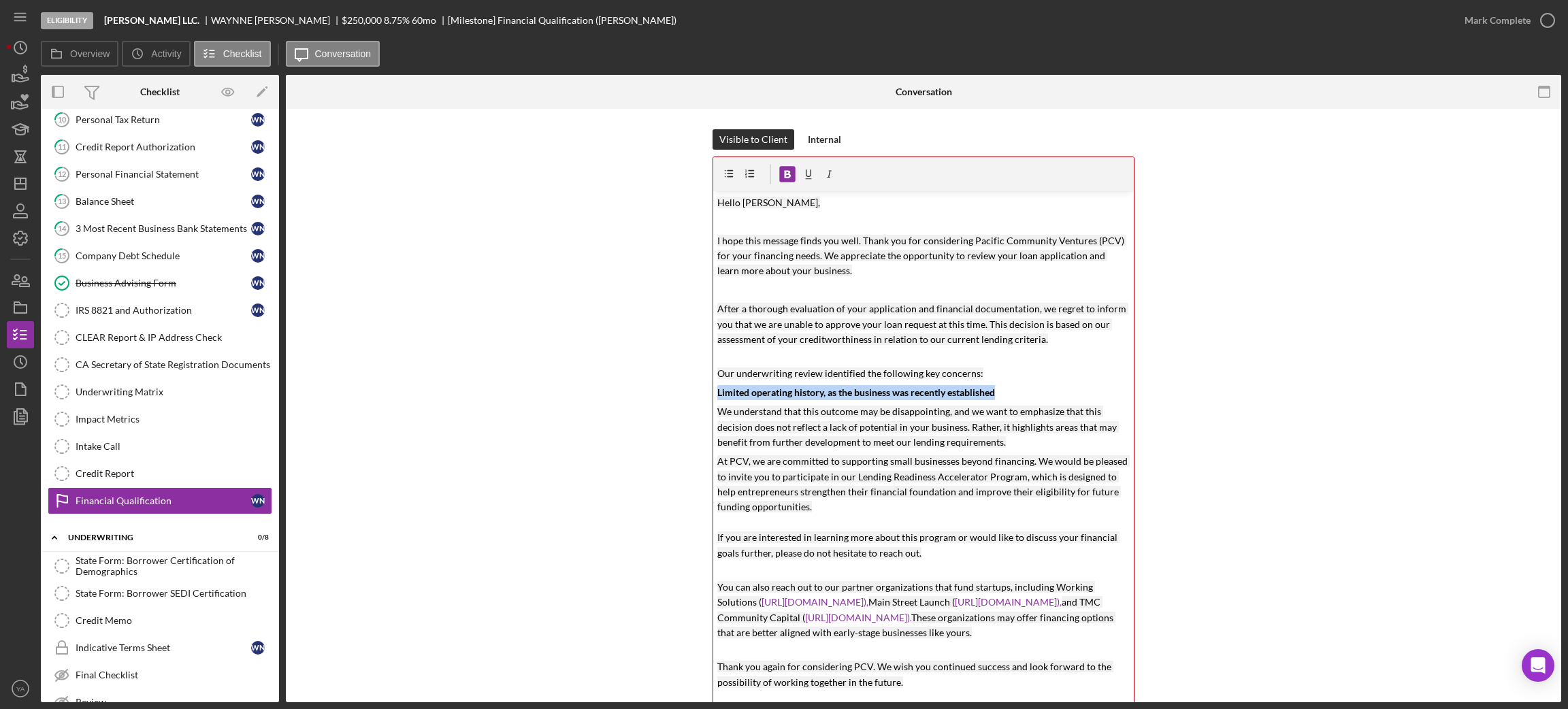
drag, startPoint x: 997, startPoint y: 390, endPoint x: 709, endPoint y: 389, distance: 288.0
click at [713, 389] on div "v Color teal Color pink Remove color Add row above Add row below Add column bef…" at bounding box center [924, 459] width 421 height 538
click at [925, 386] on mark "Limited operating history, as the business was recently established" at bounding box center [856, 392] width 277 height 12
drag, startPoint x: 1006, startPoint y: 390, endPoint x: 613, endPoint y: 385, distance: 393.0
click at [613, 385] on div "Visible to Client Internal v Color teal Color pink Remove color Add row above A…" at bounding box center [924, 460] width 1235 height 663
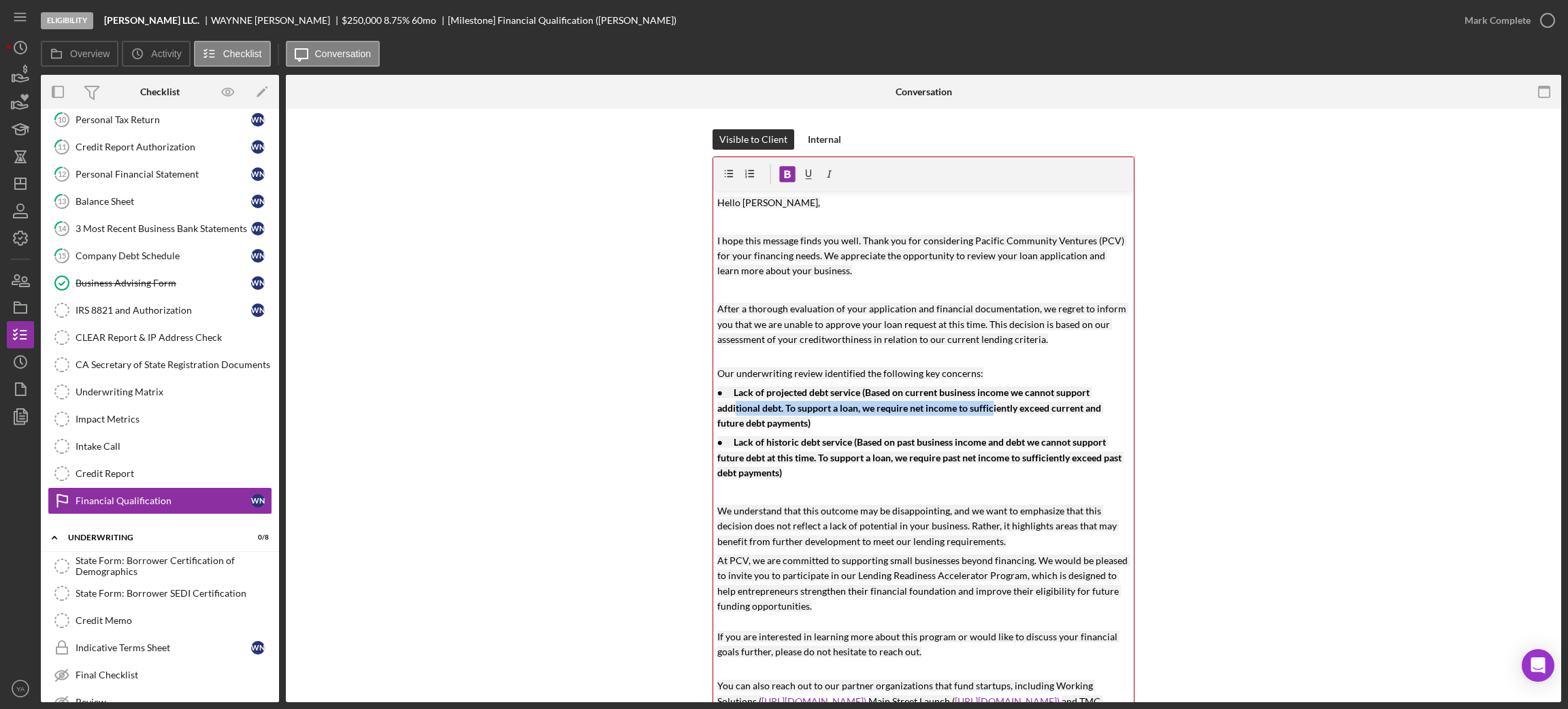
drag, startPoint x: 736, startPoint y: 408, endPoint x: 990, endPoint y: 407, distance: 254.0
click at [990, 407] on mark "● Lack of projected debt service (Based on current business income we cannot su…" at bounding box center [910, 408] width 386 height 43
click at [863, 427] on p "● Lack of projected debt service (Based on current business income we cannot su…" at bounding box center [924, 407] width 413 height 46
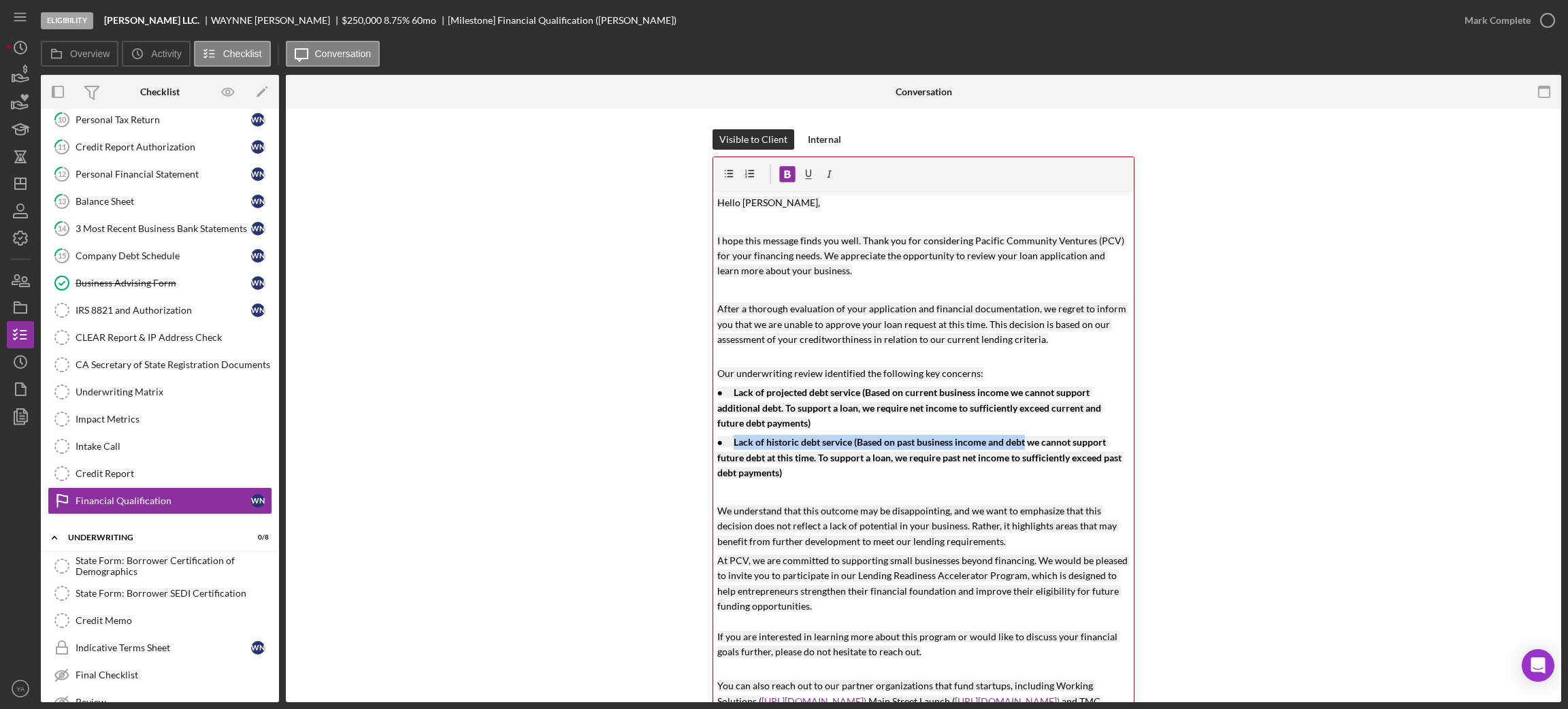
drag, startPoint x: 730, startPoint y: 445, endPoint x: 1021, endPoint y: 447, distance: 291.0
click at [1021, 447] on mark "● Lack of historic debt service (Based on past business income and debt we cann…" at bounding box center [920, 457] width 406 height 43
click at [811, 492] on p at bounding box center [924, 491] width 413 height 15
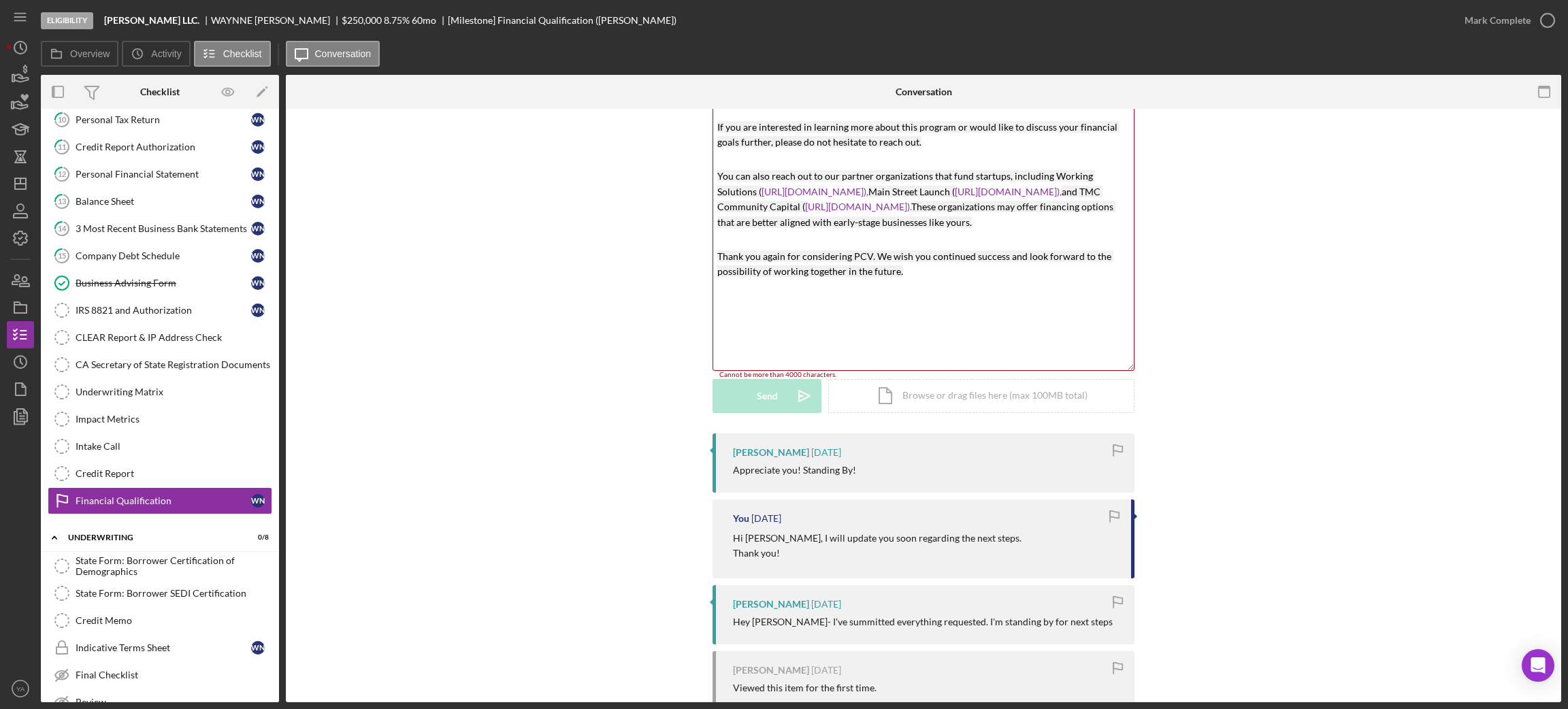
drag, startPoint x: 1128, startPoint y: 210, endPoint x: 1113, endPoint y: 361, distance: 151.7
click at [1113, 361] on div "v Color teal Color pink Remove color Add row above Add row below Add column bef…" at bounding box center [923, 9] width 422 height 724
click at [955, 198] on link "[URL][DOMAIN_NAME])," at bounding box center [1008, 192] width 107 height 12
click at [969, 327] on div "v Color teal Color pink Remove color Add row above Add row below Add column bef…" at bounding box center [924, 25] width 421 height 689
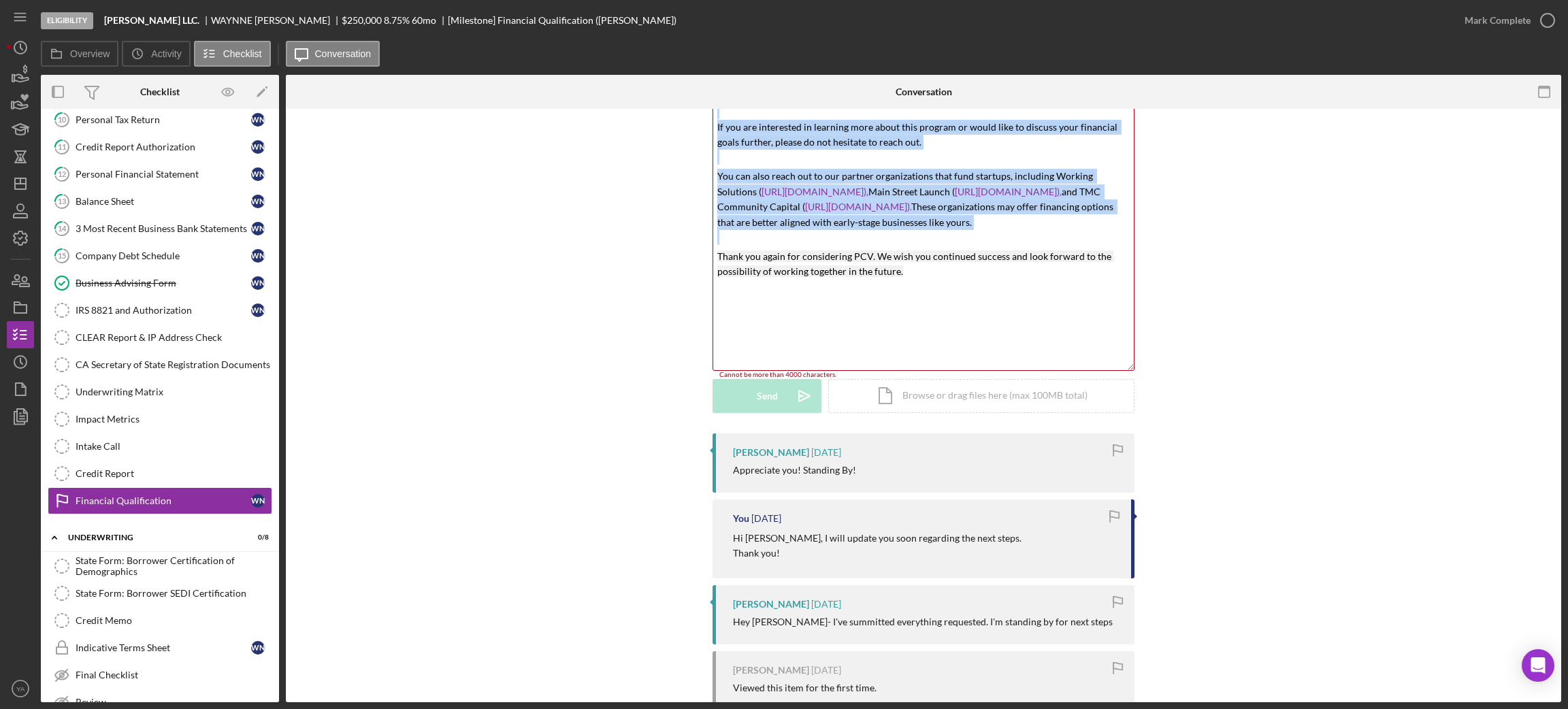
copy div "v Color teal Color pink Remove color Add row above Add row below Add column bef…"
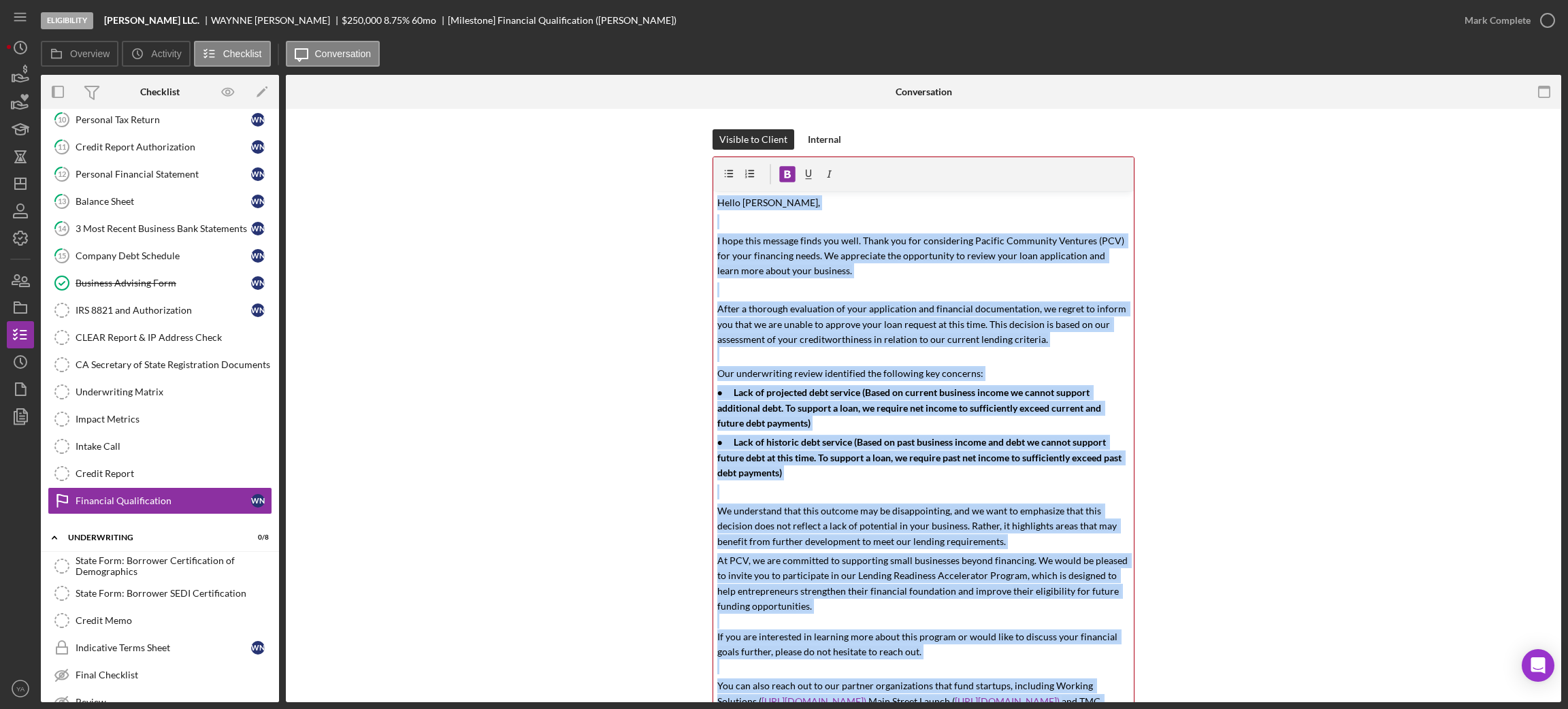
click at [876, 374] on mark "Our underwriting review identified the following key concerns:" at bounding box center [850, 373] width 267 height 12
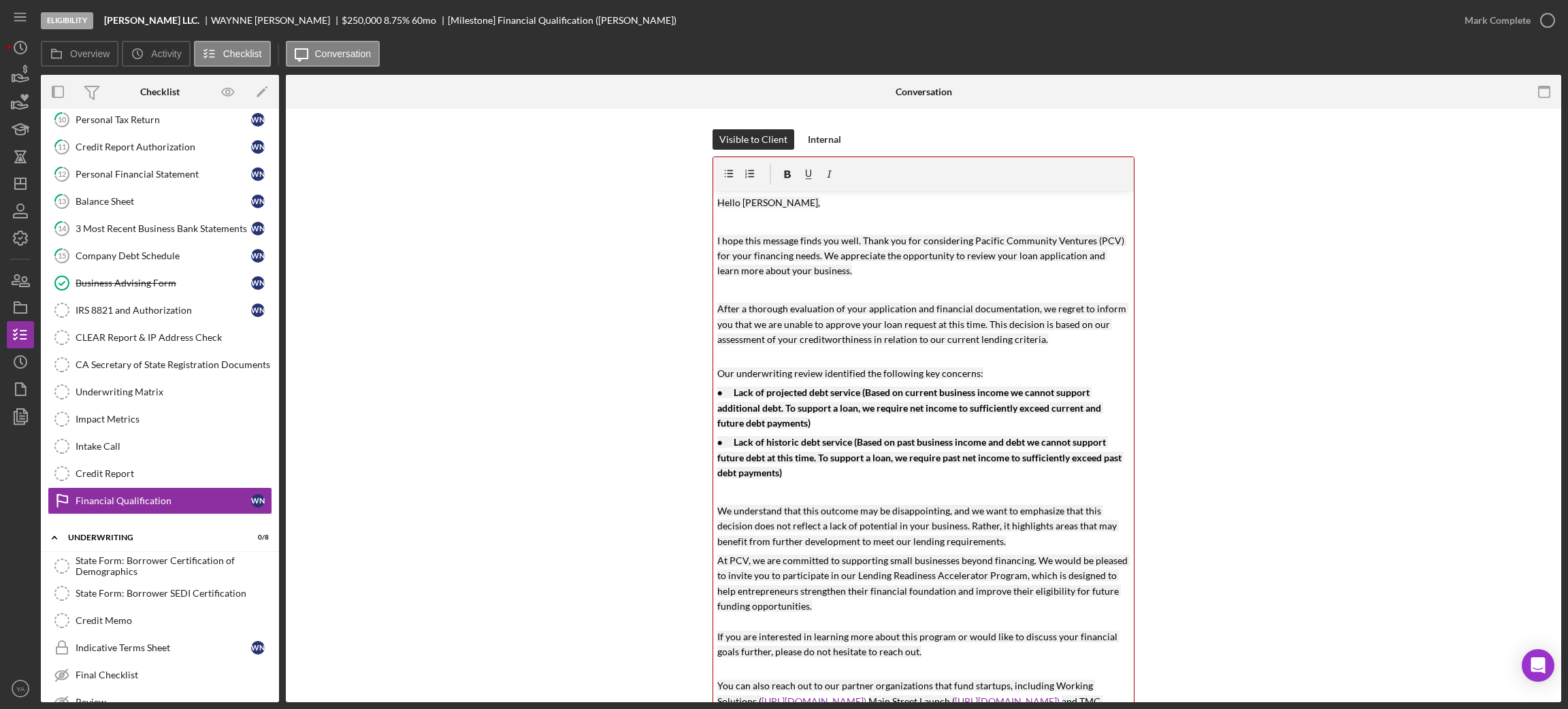
click at [739, 228] on p at bounding box center [924, 221] width 413 height 15
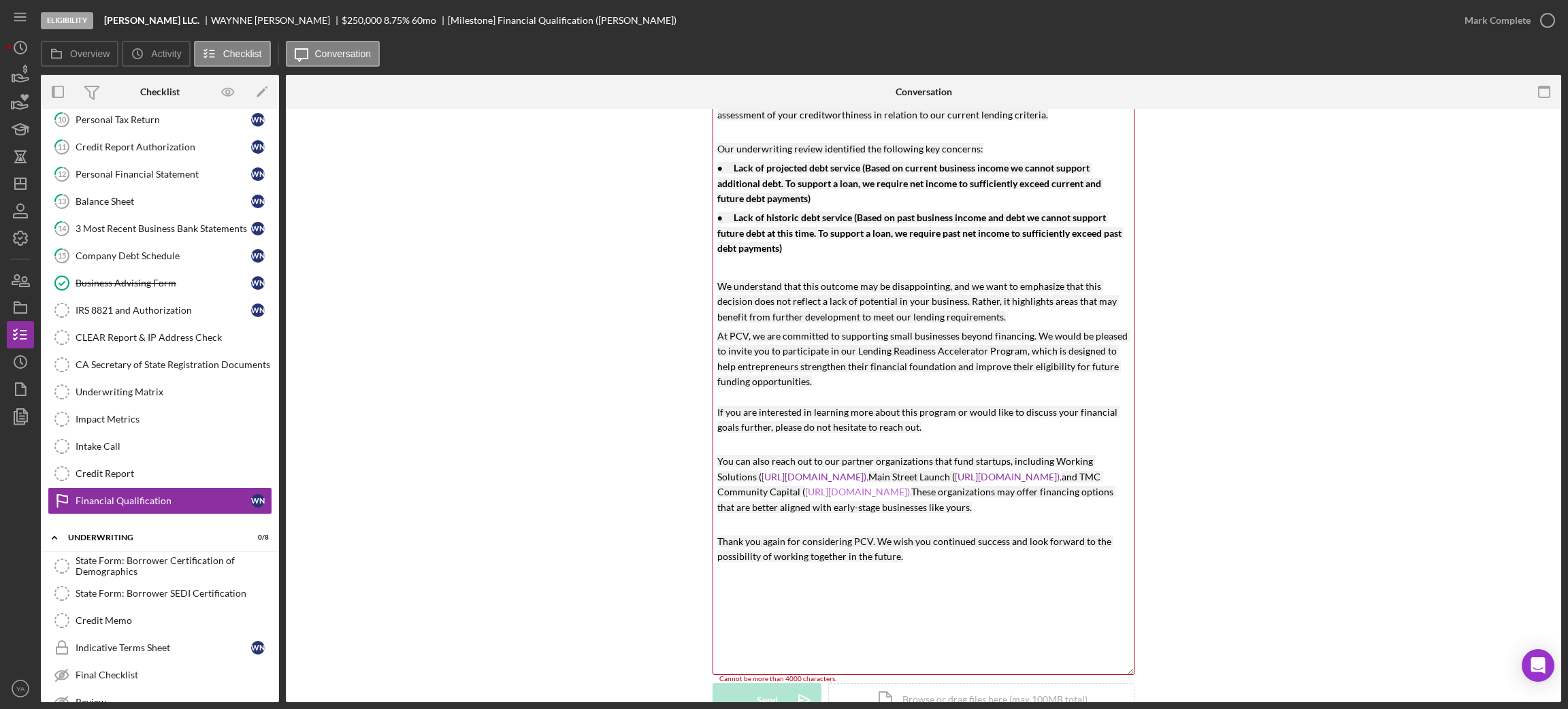
scroll to position [204, 0]
click at [758, 623] on div "v Color teal Color pink Remove color Add row above Add row below Add column bef…" at bounding box center [924, 331] width 421 height 689
click at [777, 673] on div "v Color teal Color pink Remove color Add row above Add row below Add column bef…" at bounding box center [924, 331] width 421 height 689
click at [773, 659] on div "v Color teal Color pink Remove color Add row above Add row below Add column bef…" at bounding box center [924, 331] width 421 height 689
click at [723, 531] on p "You can also reach out to our partner organizations that fund startups, includi…" at bounding box center [924, 493] width 413 height 77
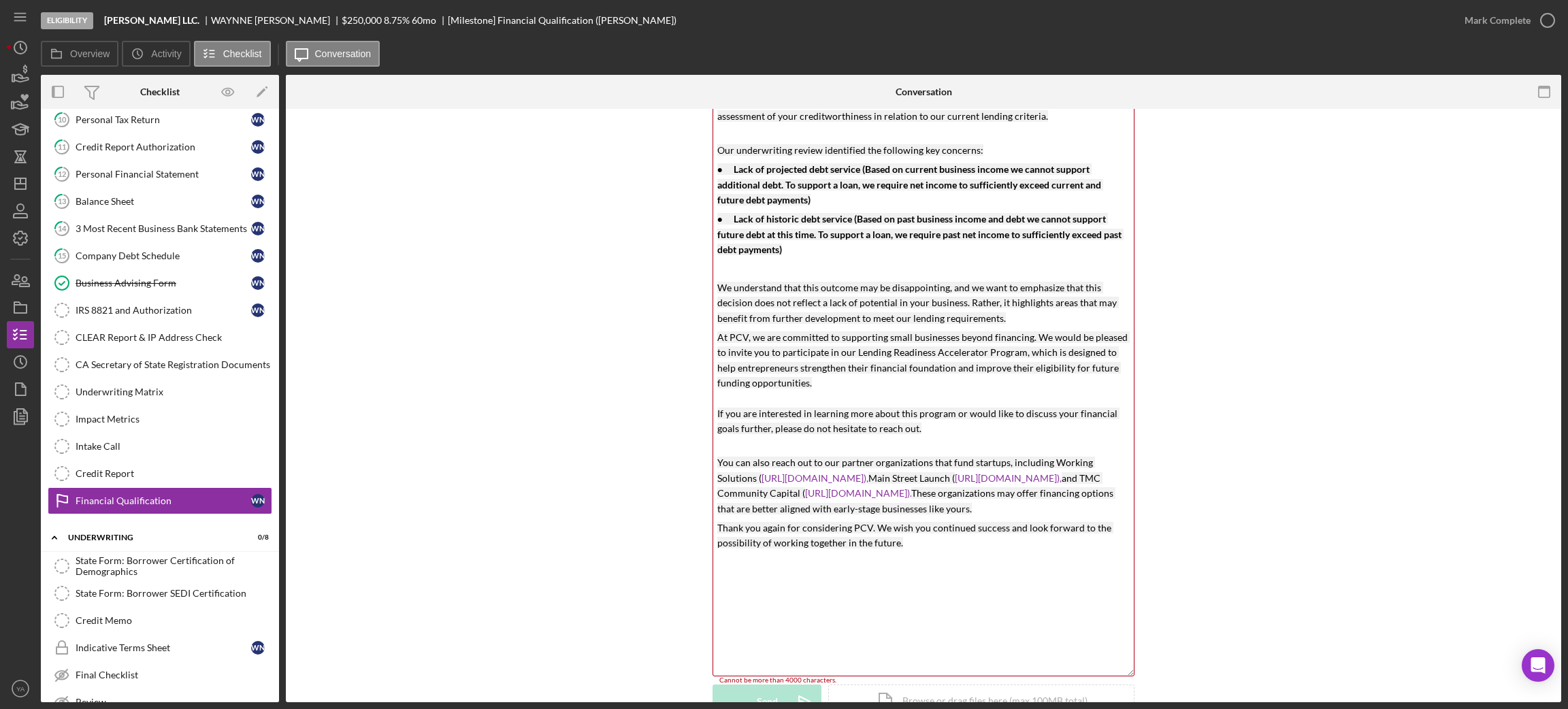
click at [729, 448] on p "At PCV, we are committed to supporting small businesses beyond financing. We wo…" at bounding box center [924, 391] width 413 height 122
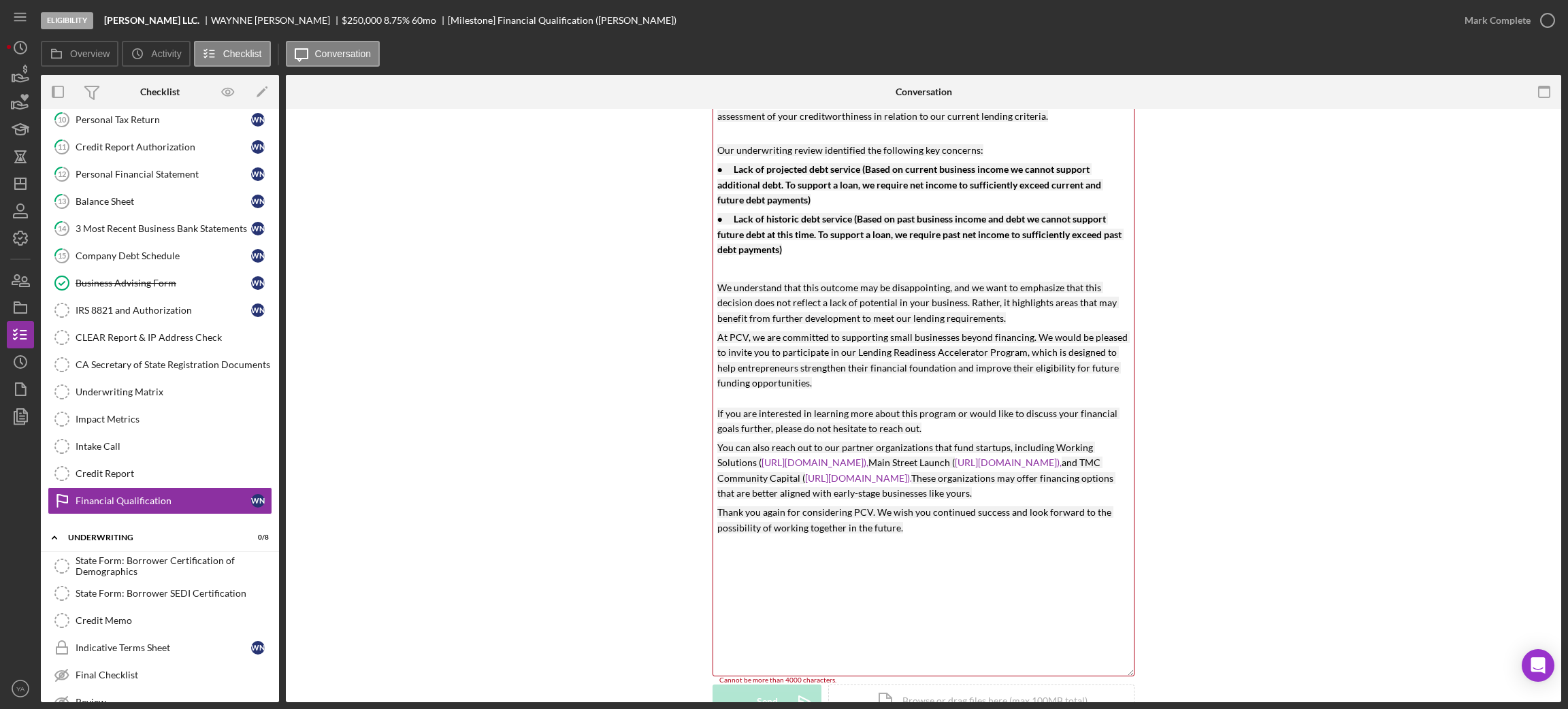
click at [728, 404] on p "At PCV, we are committed to supporting small businesses beyond financing. We wo…" at bounding box center [924, 384] width 413 height 107
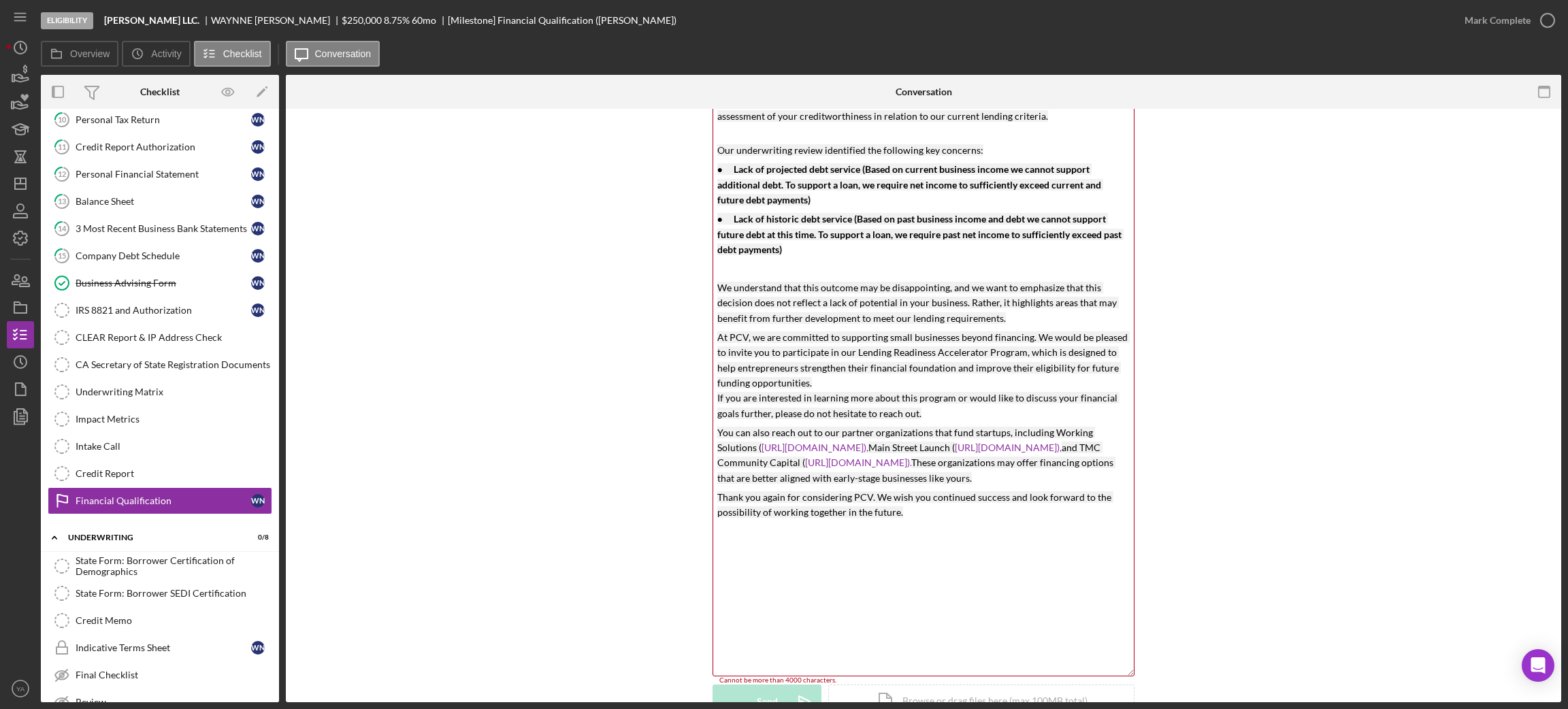
click at [721, 272] on p at bounding box center [924, 268] width 413 height 15
click at [824, 379] on p "At PCV, we are committed to supporting small businesses beyond financing. We wo…" at bounding box center [924, 371] width 413 height 91
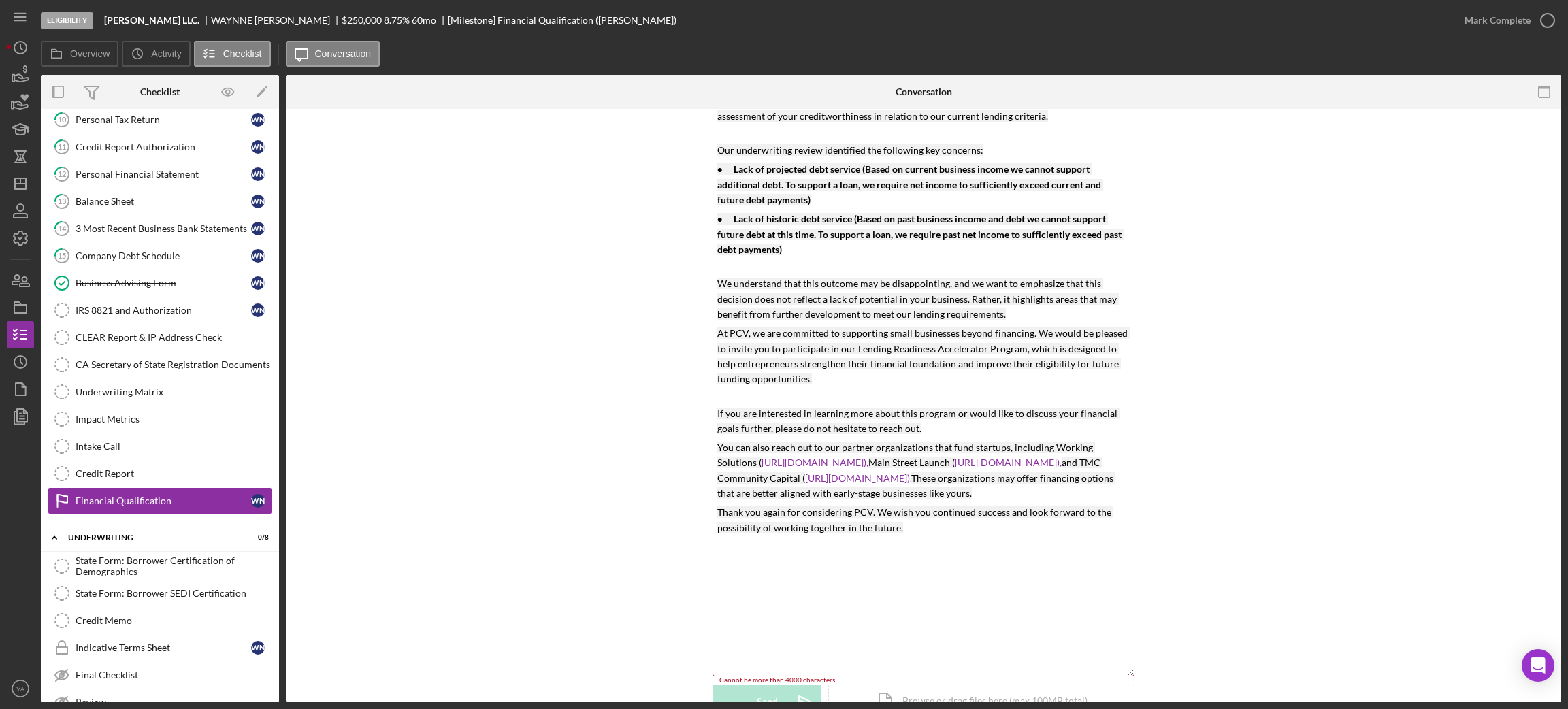
click at [918, 430] on p "If you are interested in learning more about this program or would like to disc…" at bounding box center [924, 413] width 413 height 46
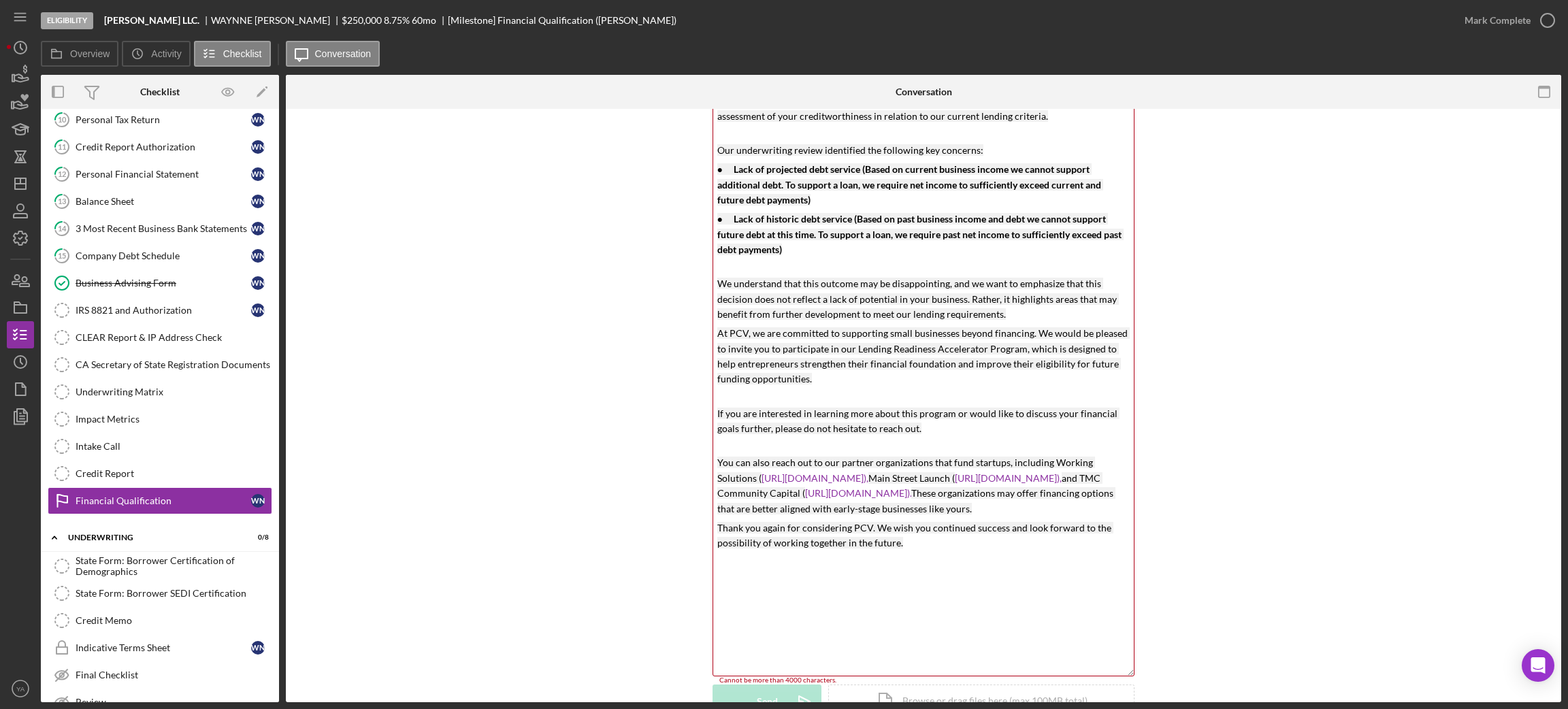
click at [975, 516] on p "You can also reach out to our partner organizations that fund startups, includi…" at bounding box center [924, 485] width 413 height 61
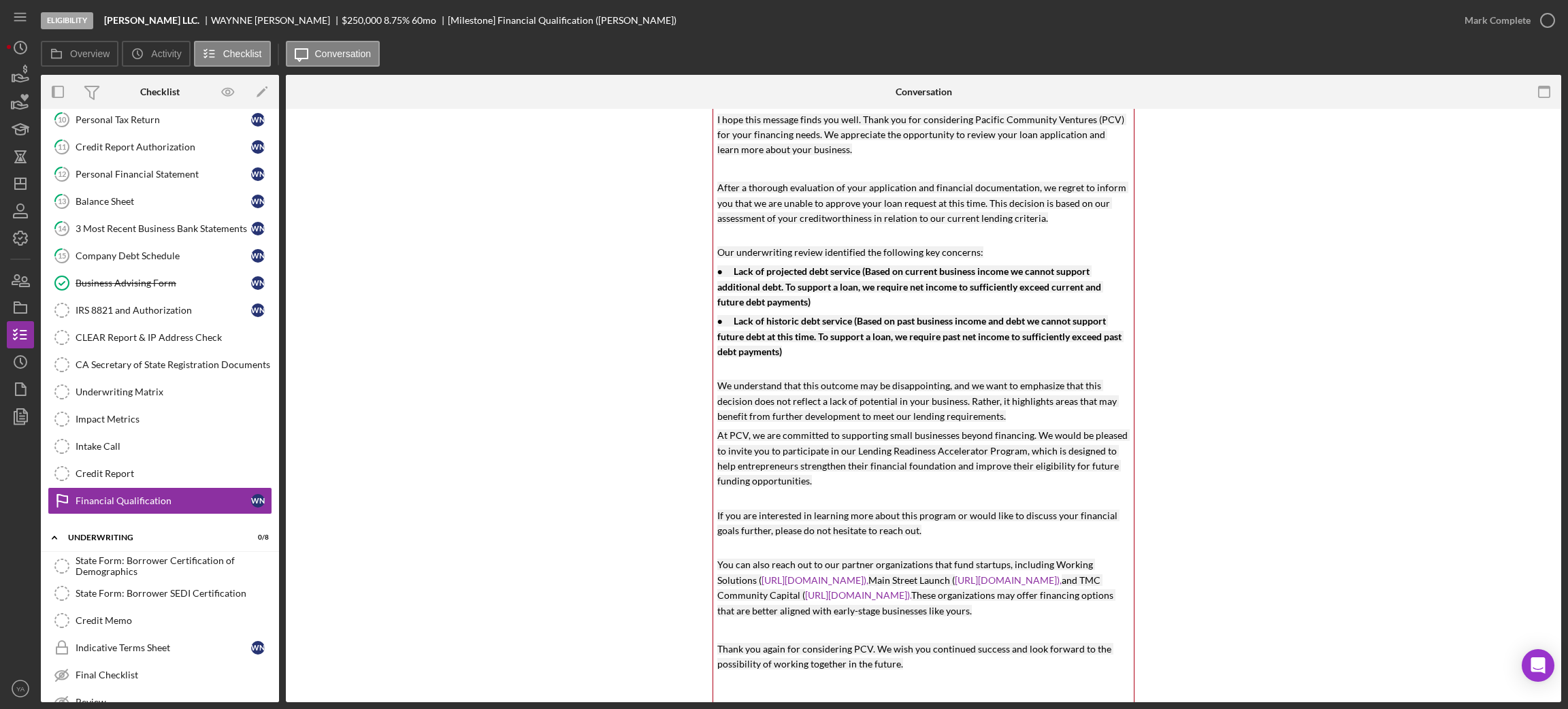
scroll to position [0, 0]
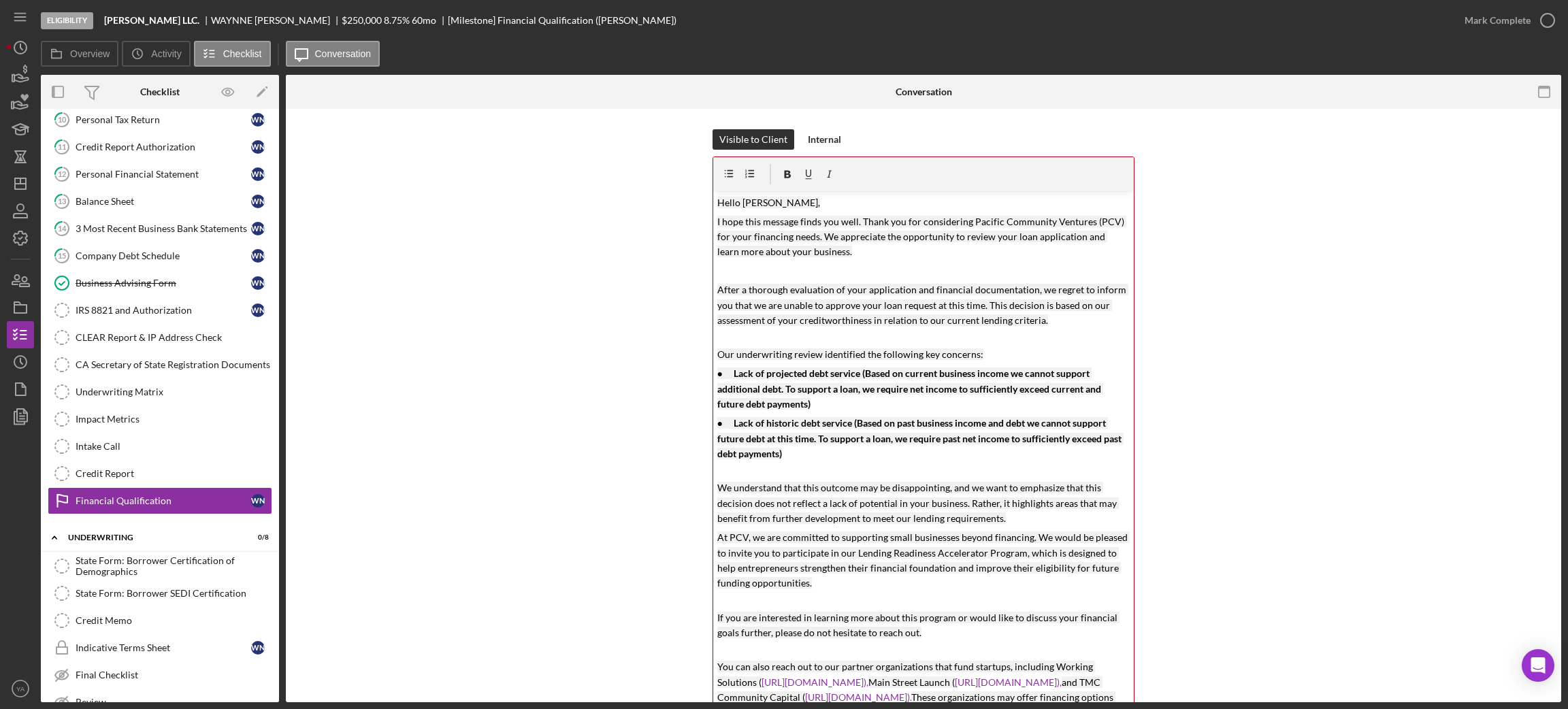
click at [1001, 522] on p "We understand that this outcome may be disappointing, and we want to emphasize …" at bounding box center [924, 503] width 413 height 46
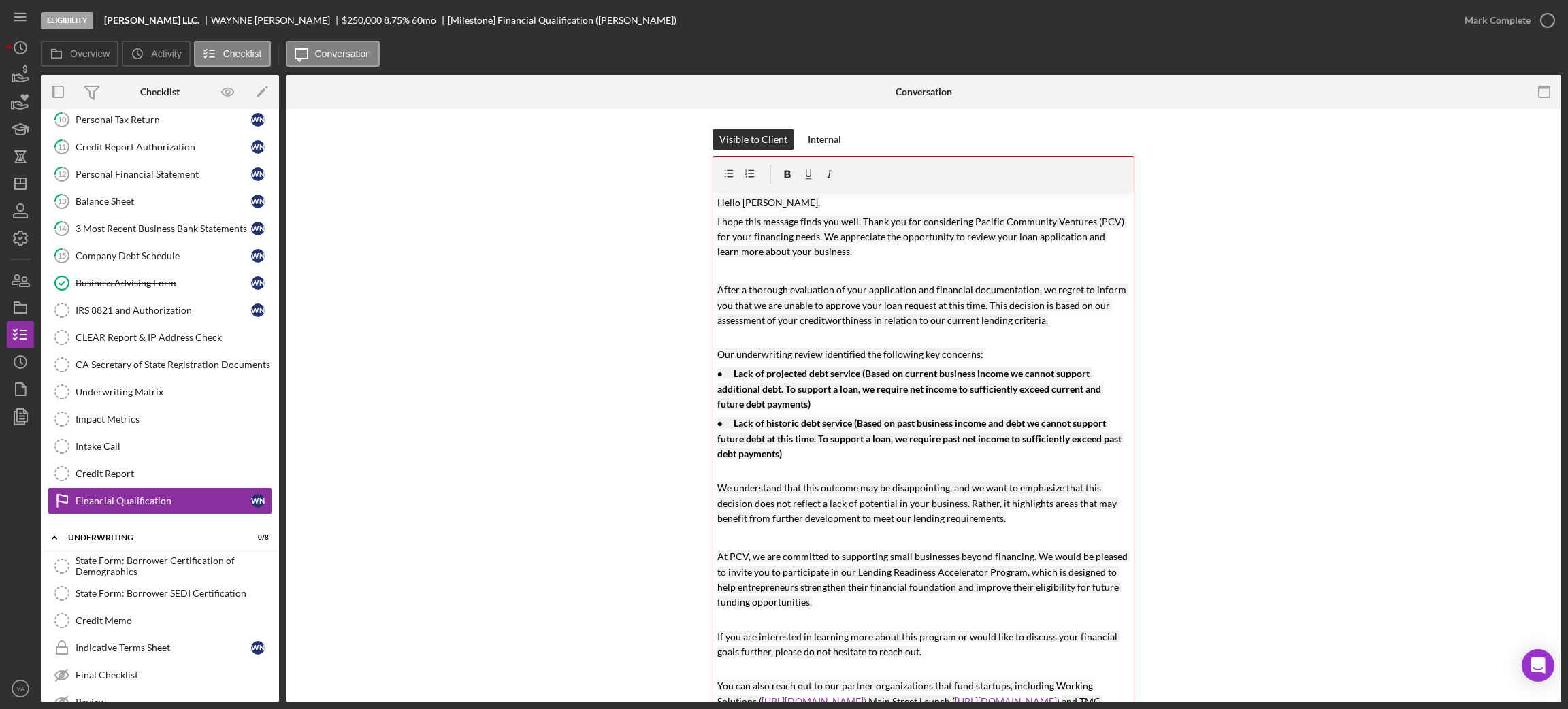
click at [815, 196] on p "Hello [PERSON_NAME]," at bounding box center [924, 202] width 413 height 15
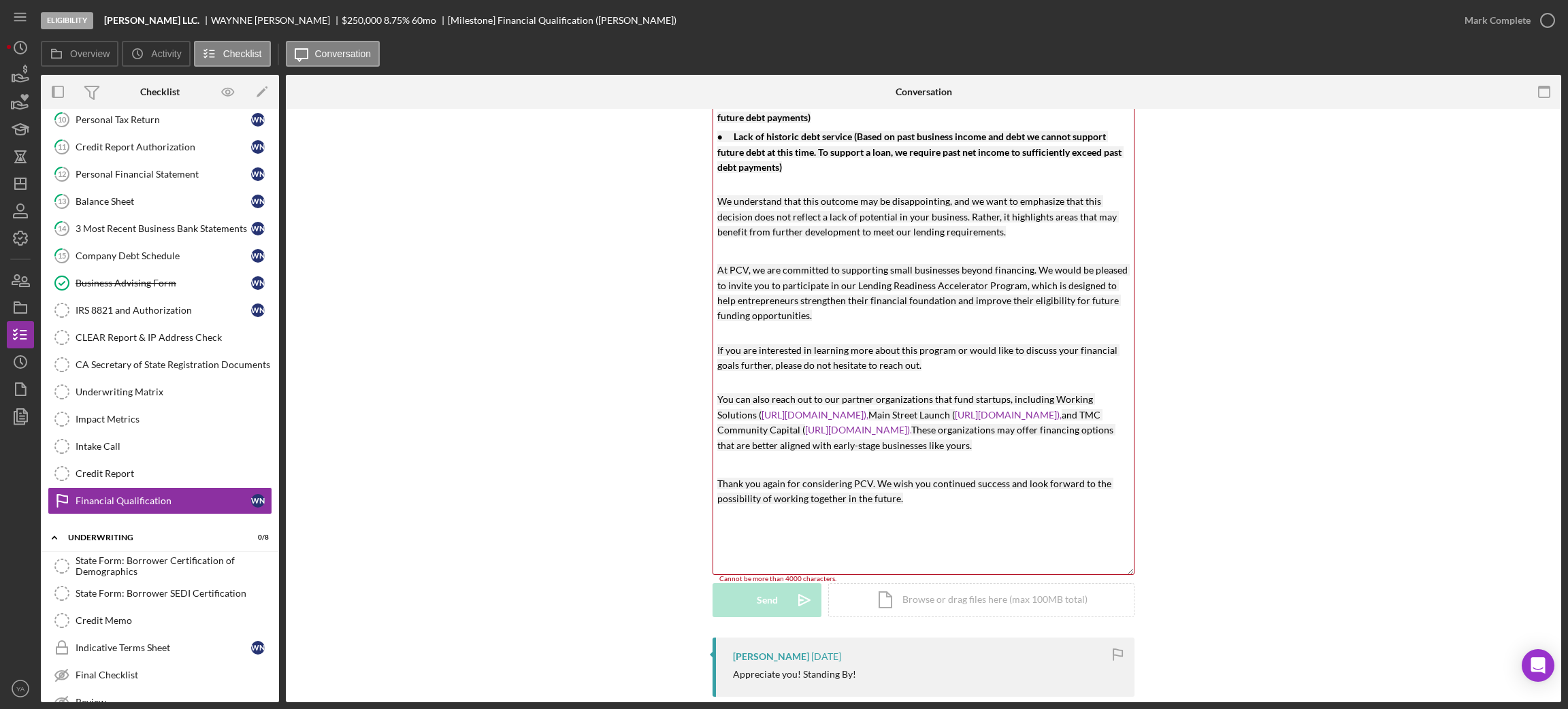
scroll to position [204, 0]
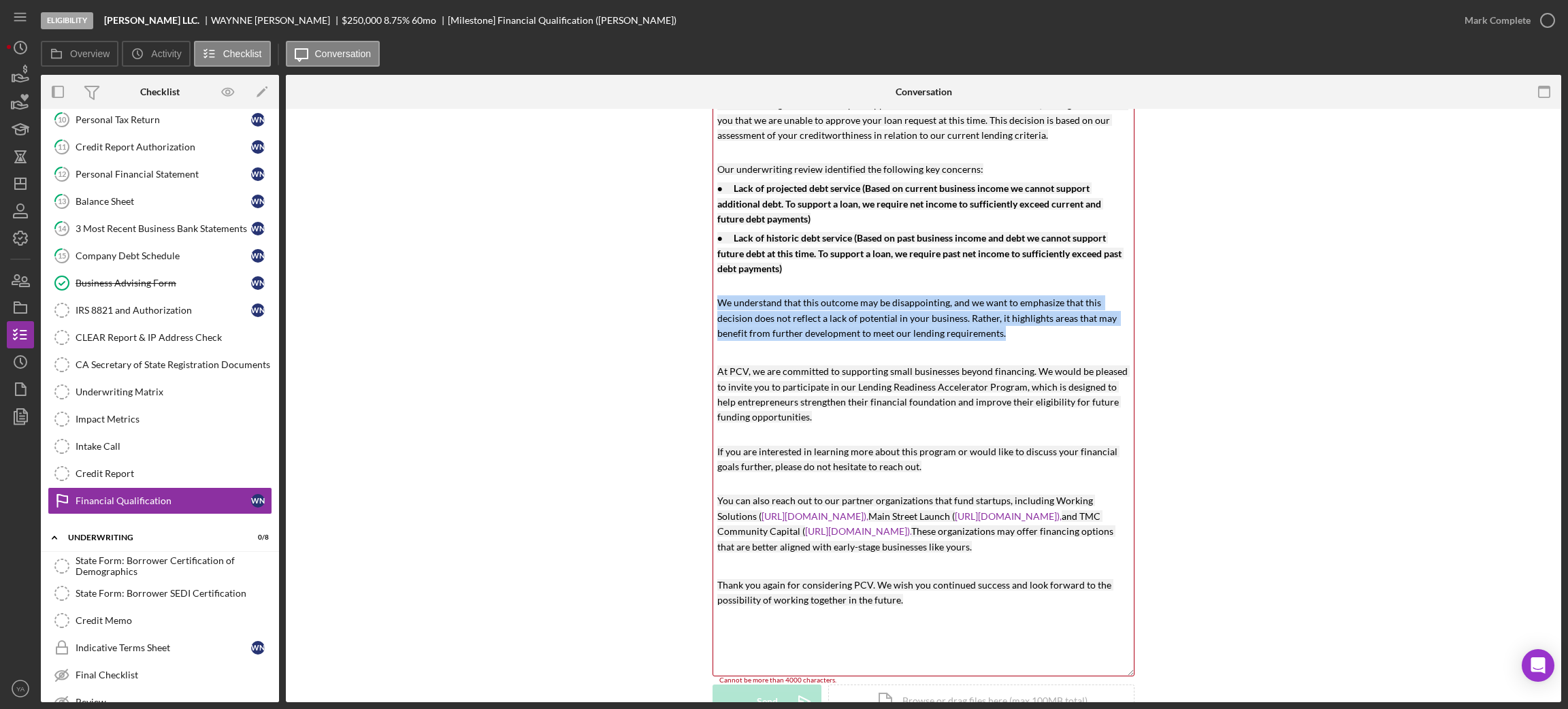
drag, startPoint x: 1007, startPoint y: 334, endPoint x: 682, endPoint y: 308, distance: 326.0
click at [682, 308] on div "Visible to Client Internal v Color teal Color pink Remove color Add row above A…" at bounding box center [924, 332] width 1235 height 814
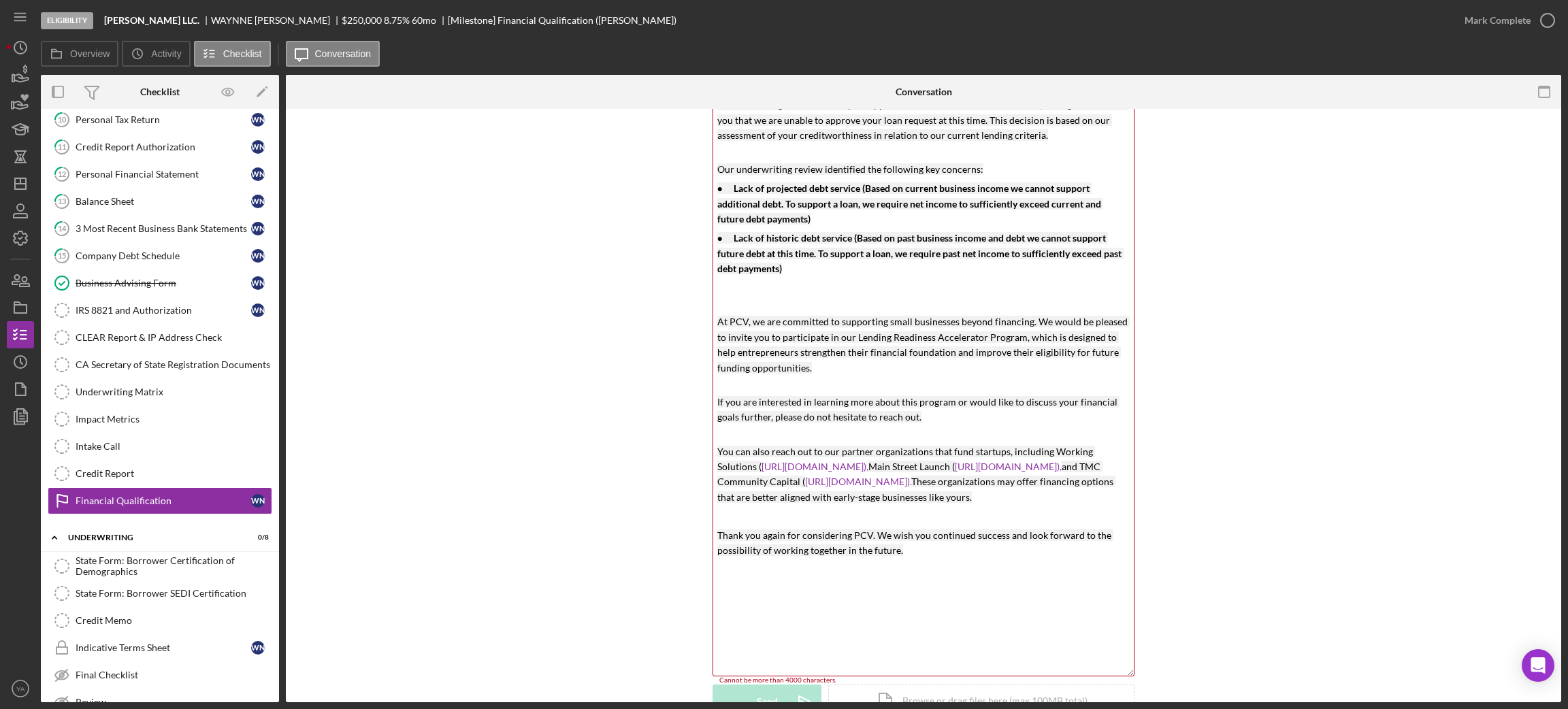
click at [728, 309] on p at bounding box center [924, 302] width 413 height 15
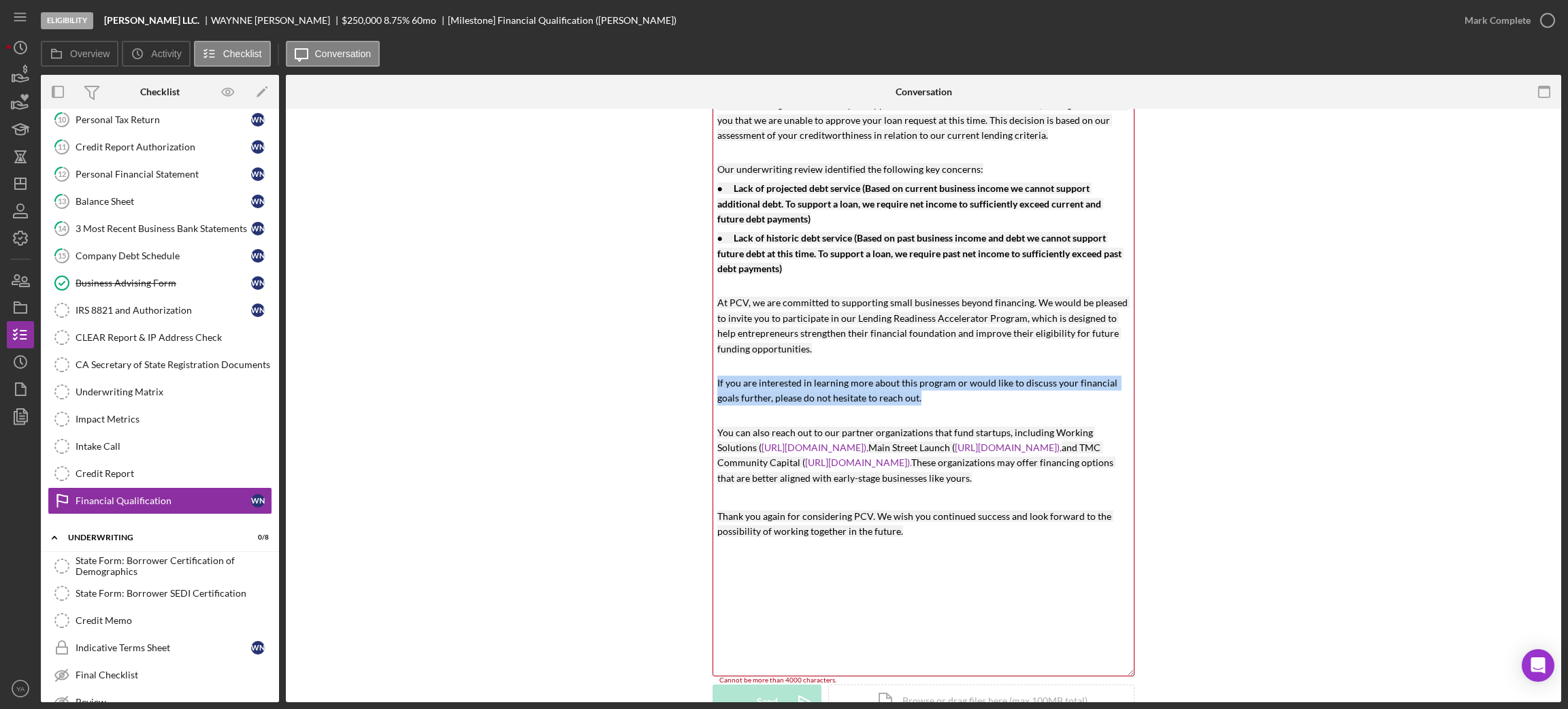
drag, startPoint x: 933, startPoint y: 403, endPoint x: 701, endPoint y: 385, distance: 232.7
click at [701, 385] on div "Visible to Client Internal v Color teal Color pink Remove color Add row above A…" at bounding box center [924, 332] width 1235 height 814
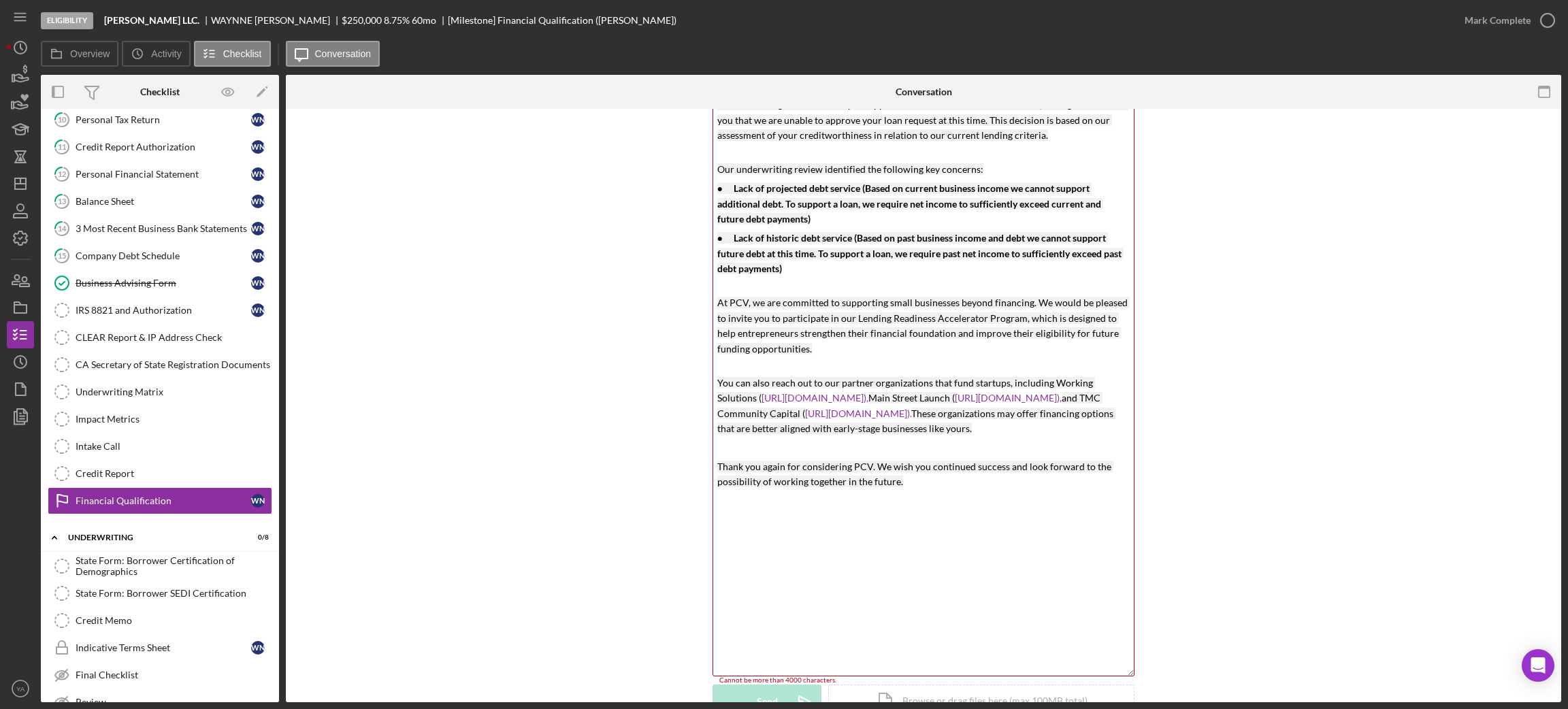
click at [816, 553] on div "v Color teal Color pink Remove color Add row above Add row below Add column bef…" at bounding box center [924, 331] width 421 height 689
click at [840, 362] on p "At PCV, we are committed to supporting small businesses beyond financing. We wo…" at bounding box center [924, 333] width 413 height 77
click at [820, 582] on div "v Color teal Color pink Remove color Add row above Add row below Add column bef…" at bounding box center [924, 331] width 421 height 689
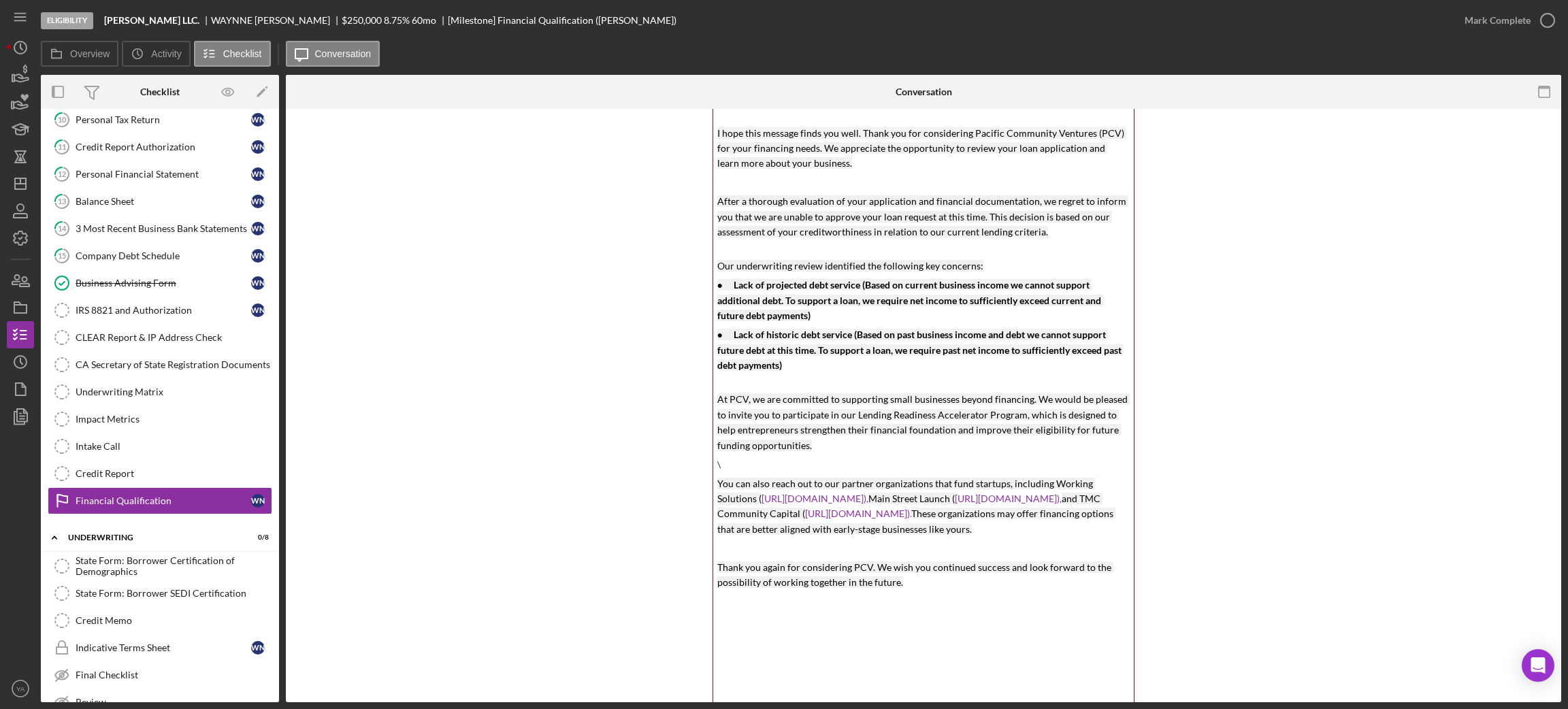
scroll to position [0, 0]
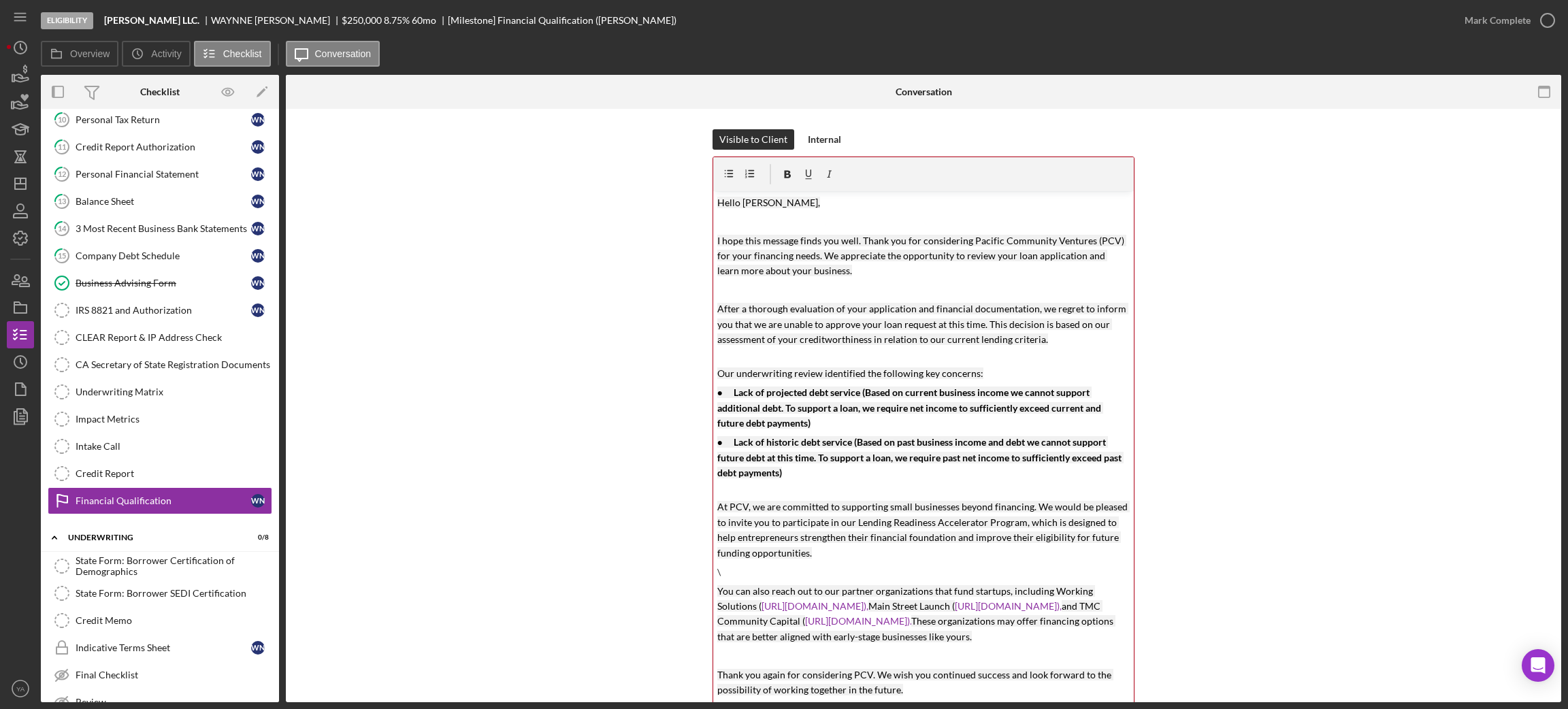
click at [741, 565] on p "\" at bounding box center [924, 571] width 413 height 15
click at [765, 231] on div "v Color teal Color pink Remove color Add row above Add row below Add column bef…" at bounding box center [924, 535] width 421 height 689
click at [729, 222] on p at bounding box center [924, 221] width 413 height 15
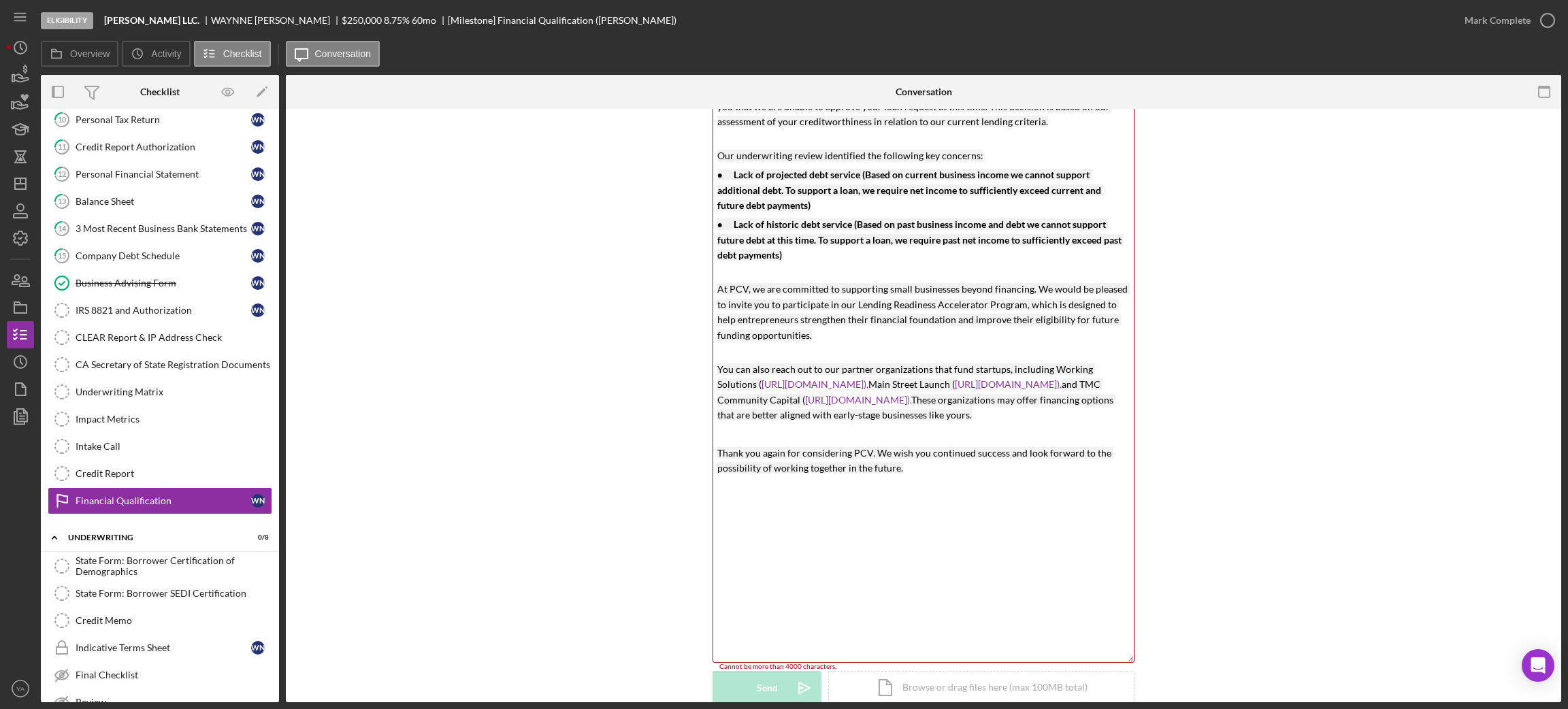
scroll to position [204, 0]
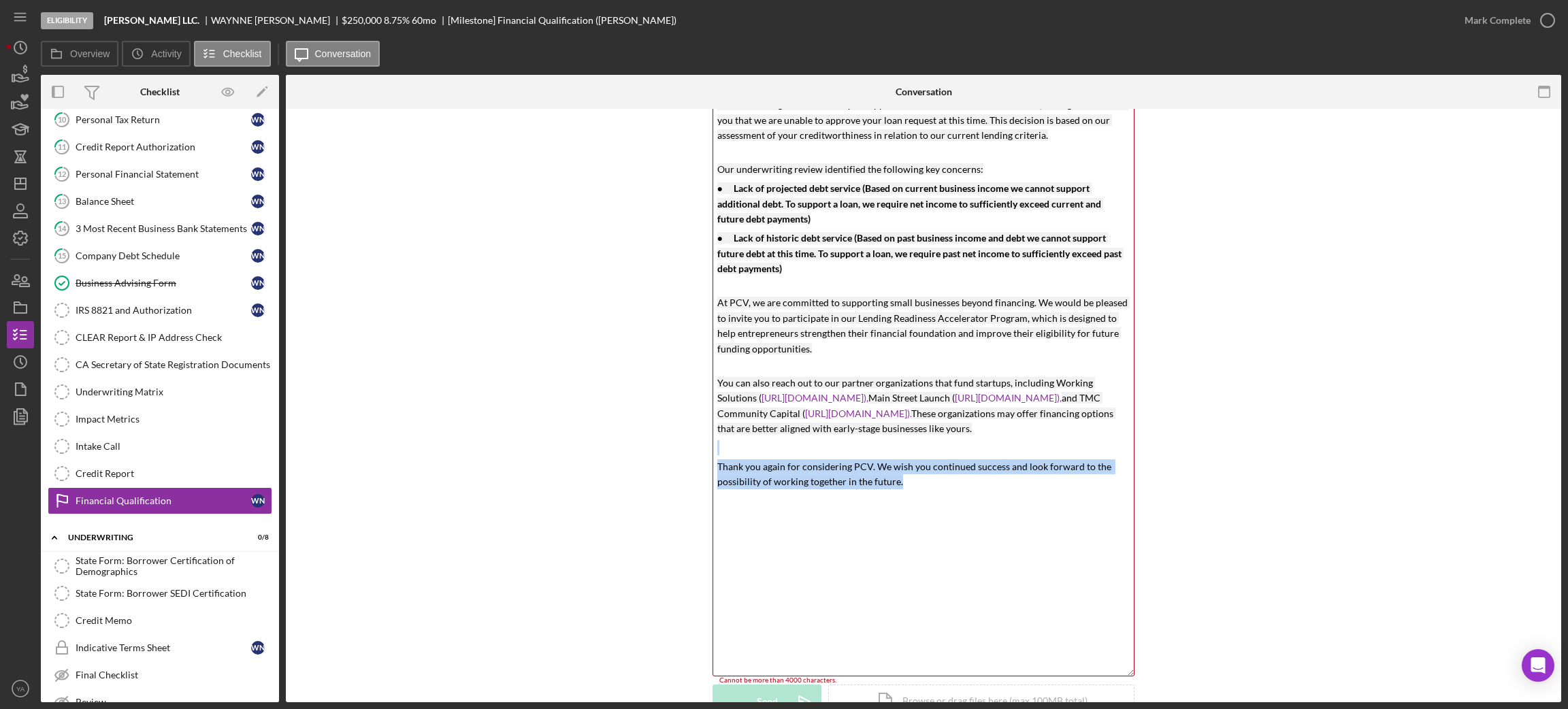
drag, startPoint x: 920, startPoint y: 497, endPoint x: 712, endPoint y: 471, distance: 209.6
click at [713, 471] on div "v Color teal Color pink Remove color Add row above Add row below Add column bef…" at bounding box center [924, 331] width 421 height 689
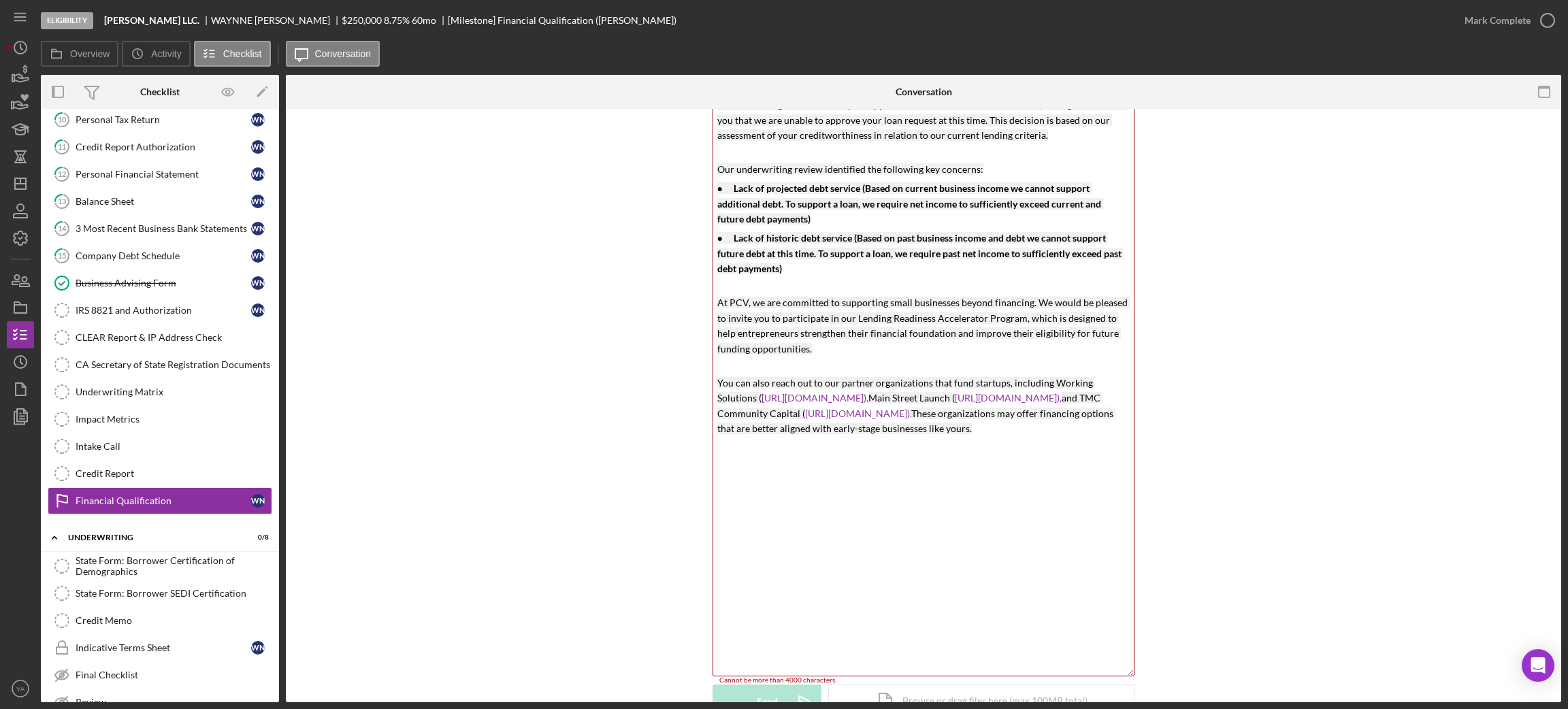
drag, startPoint x: 983, startPoint y: 450, endPoint x: 678, endPoint y: 386, distance: 311.6
click at [678, 386] on div "Visible to Client Internal v Color teal Color pink Remove color Add row above A…" at bounding box center [924, 332] width 1235 height 814
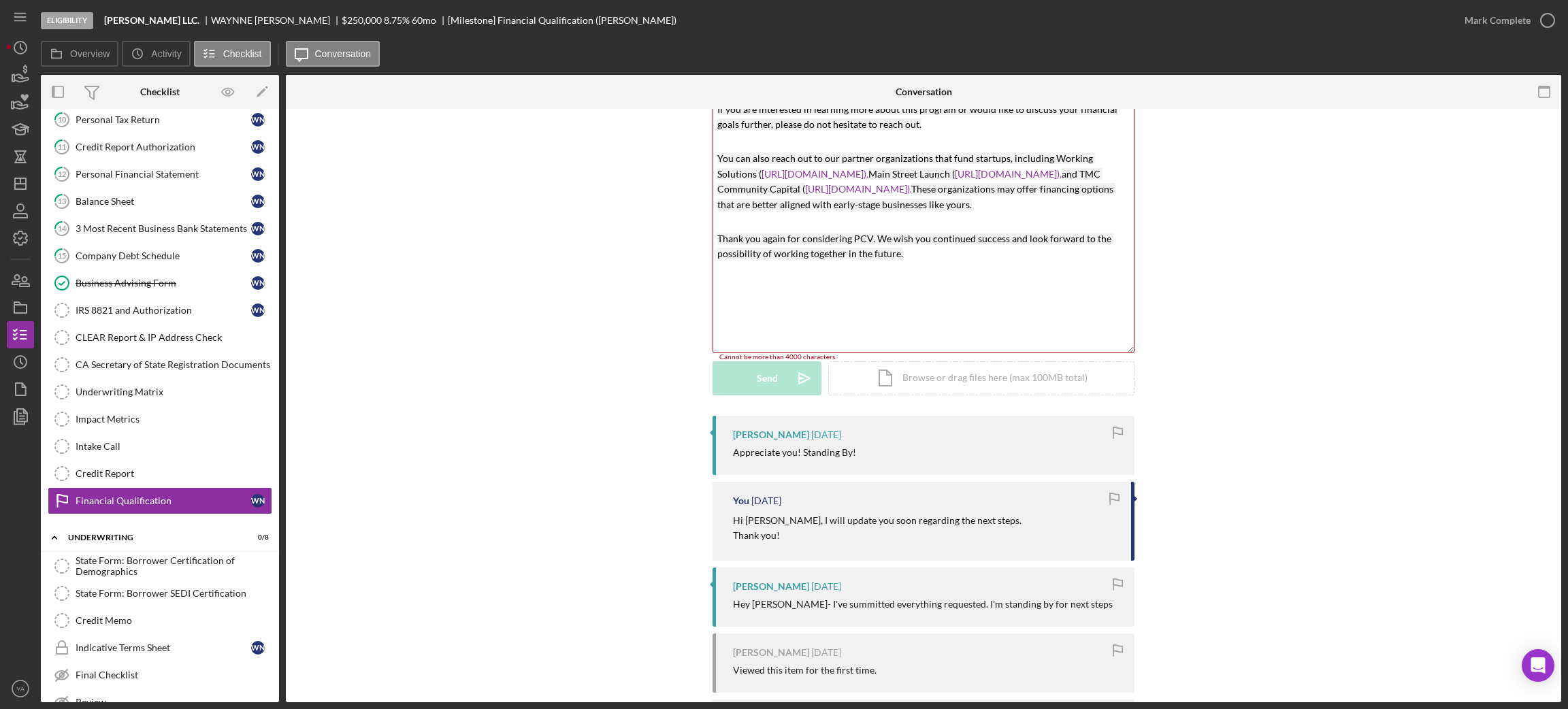
scroll to position [364, 0]
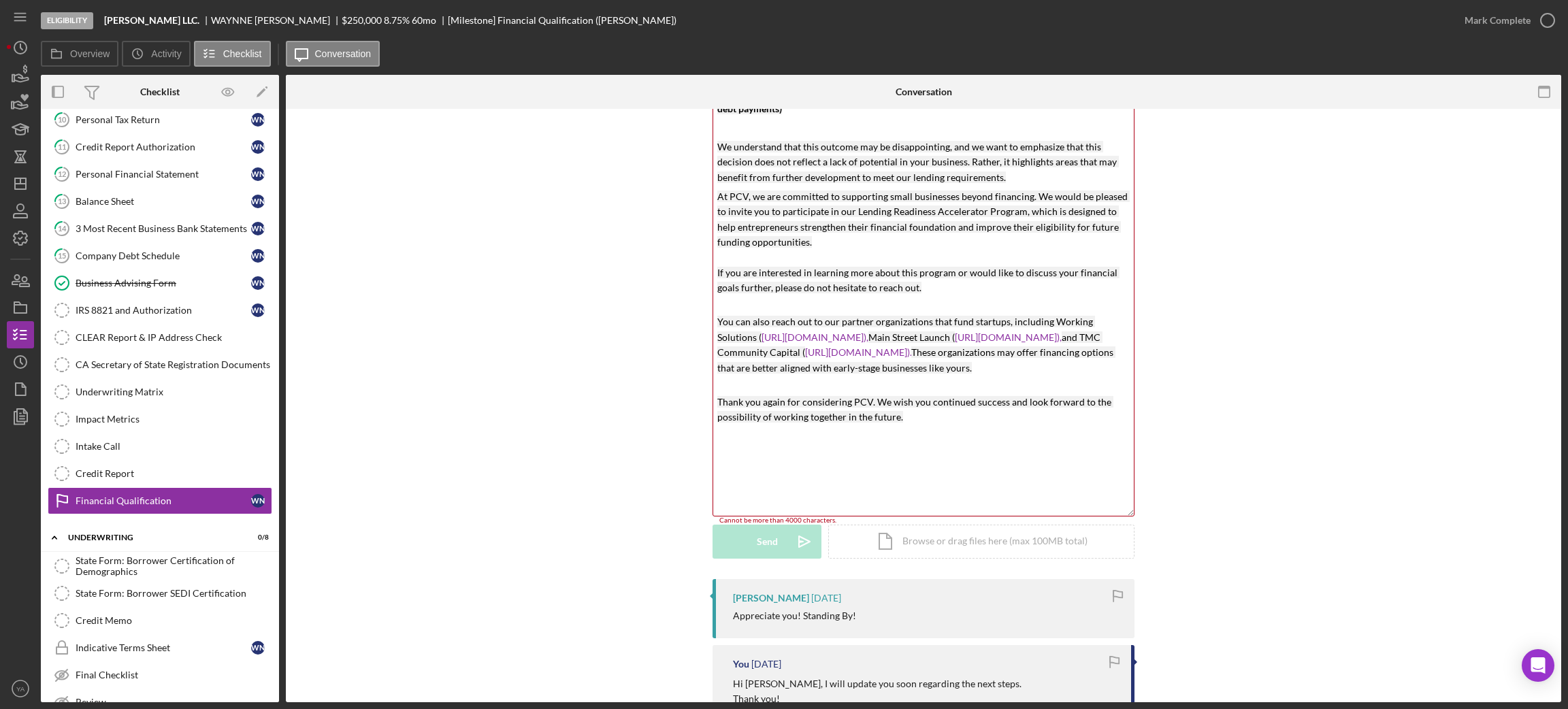
click at [778, 489] on div "v Color teal Color pink Remove color Add row above Add row below Add column bef…" at bounding box center [924, 171] width 421 height 689
click at [762, 508] on div "v Color teal Color pink Remove color Add row above Add row below Add column bef…" at bounding box center [924, 171] width 421 height 689
click at [929, 425] on p "Thank you again for considering PCV. We wish you continued success and look for…" at bounding box center [924, 410] width 413 height 31
click at [803, 470] on div "v Color teal Color pink Remove color Add row above Add row below Add column bef…" at bounding box center [924, 171] width 421 height 689
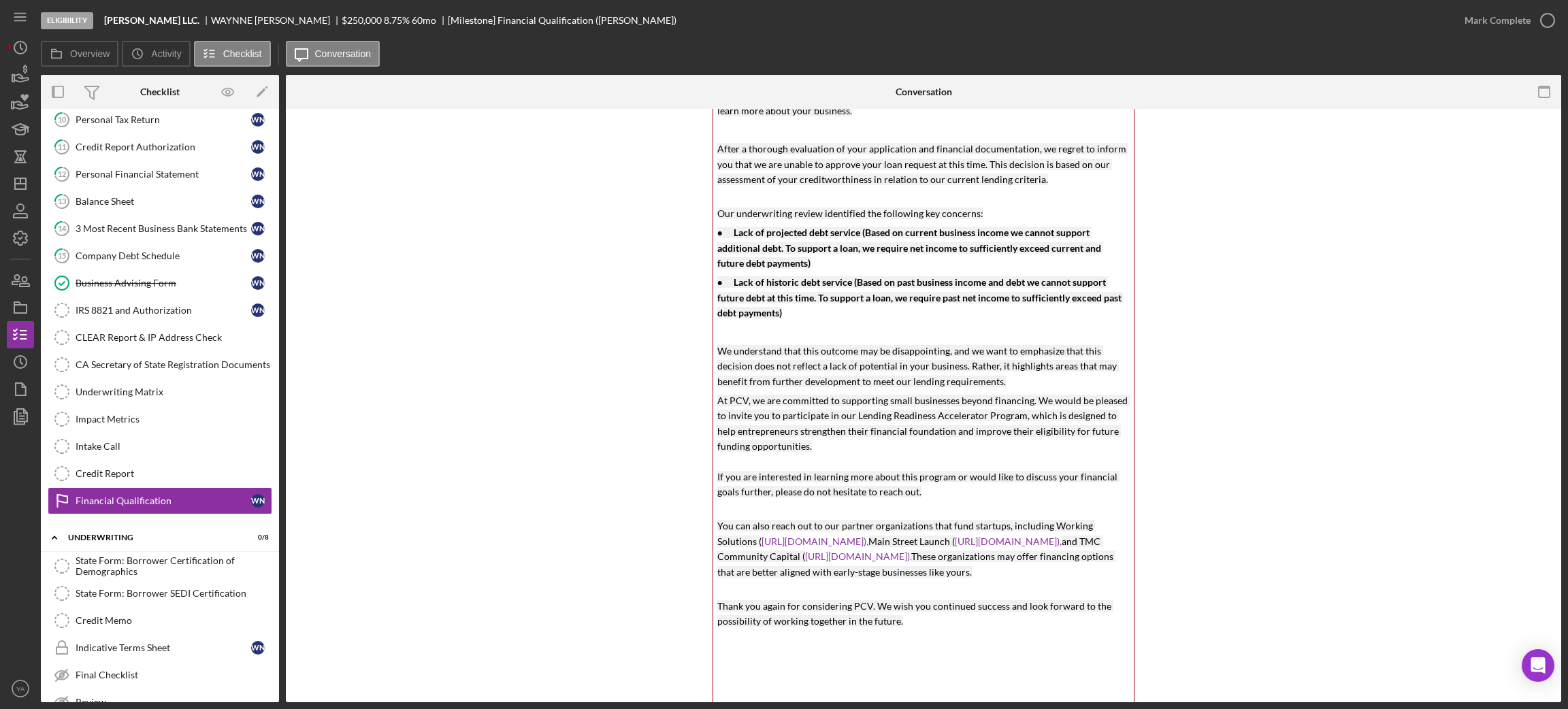
scroll to position [0, 0]
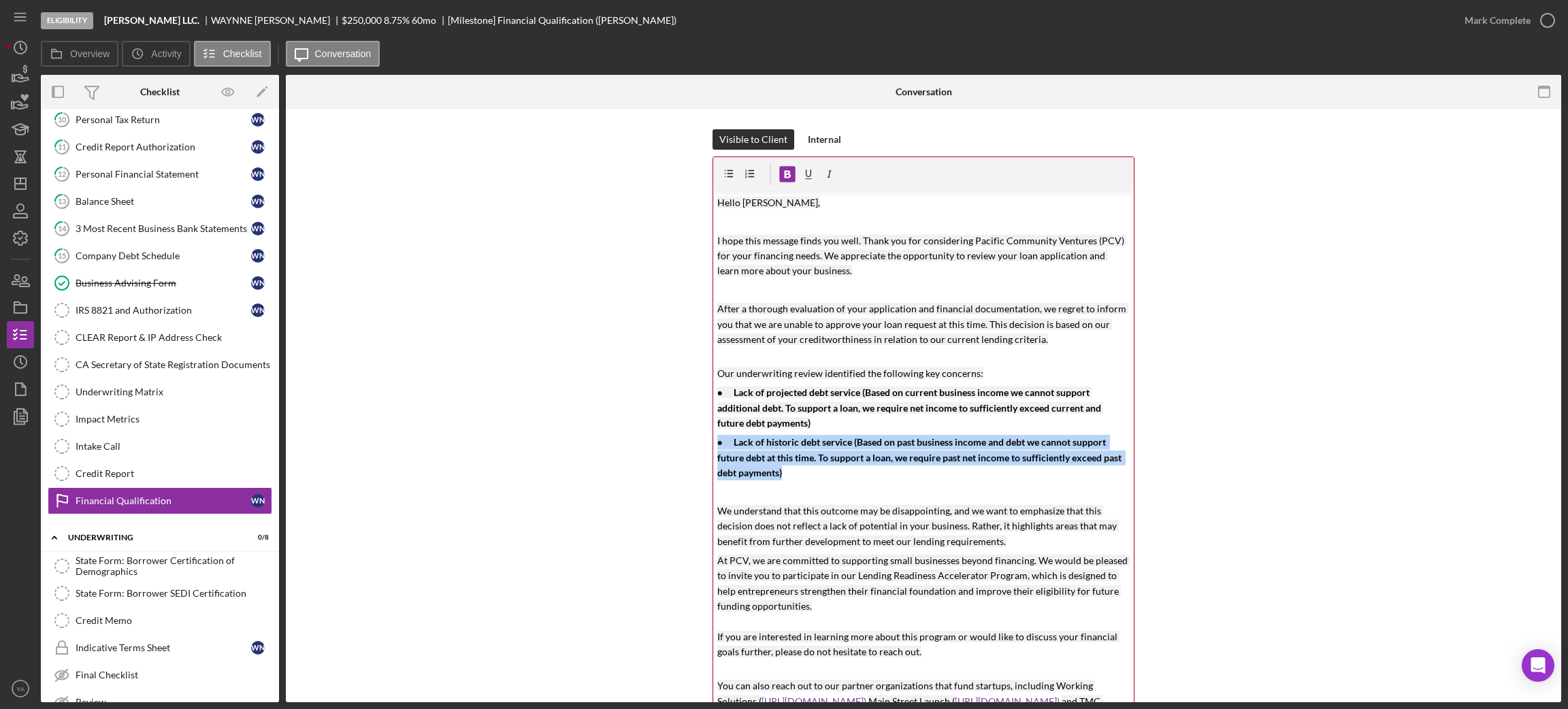
drag, startPoint x: 783, startPoint y: 473, endPoint x: 709, endPoint y: 447, distance: 78.4
click at [713, 447] on div "v Color teal Color pink Remove color Add row above Add row below Add column bef…" at bounding box center [924, 535] width 421 height 689
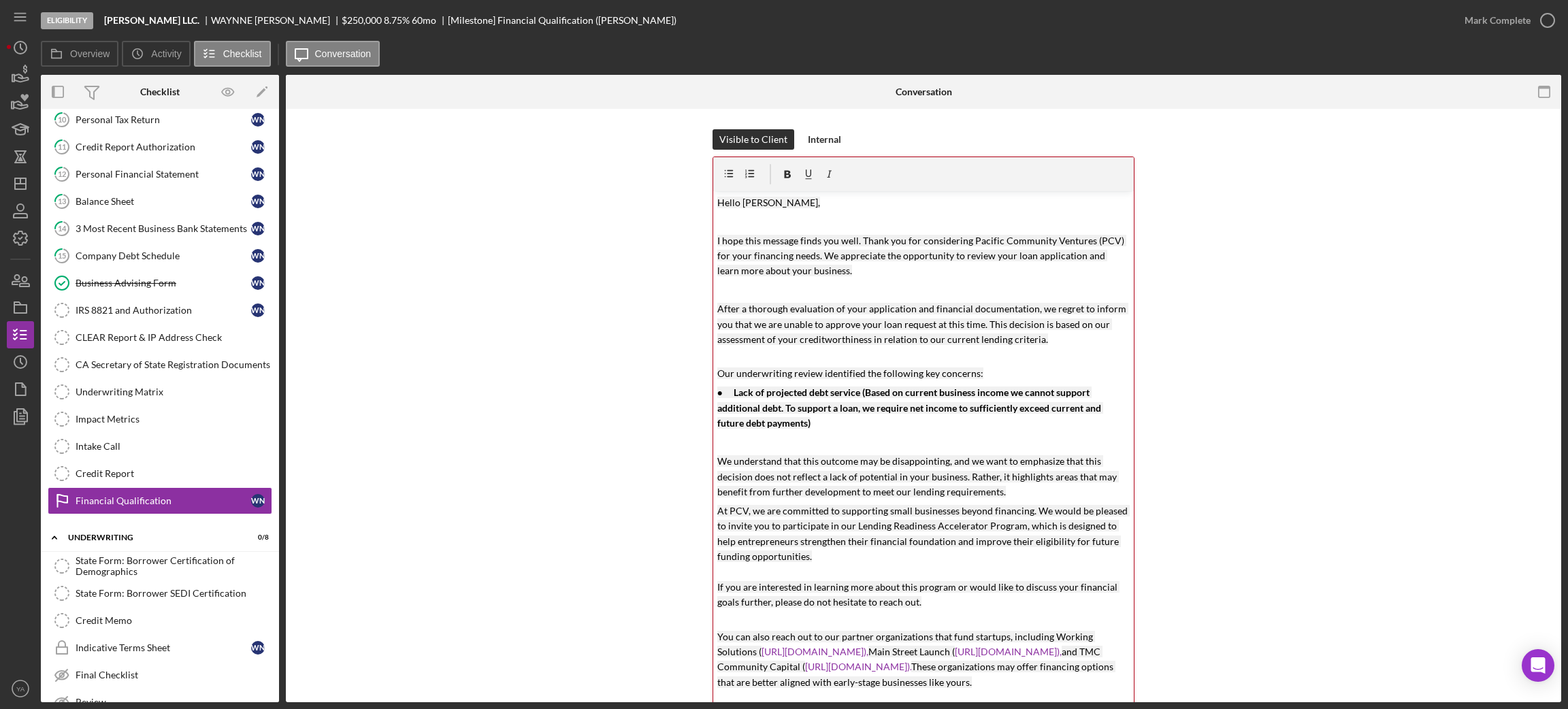
click at [773, 440] on p at bounding box center [924, 442] width 413 height 15
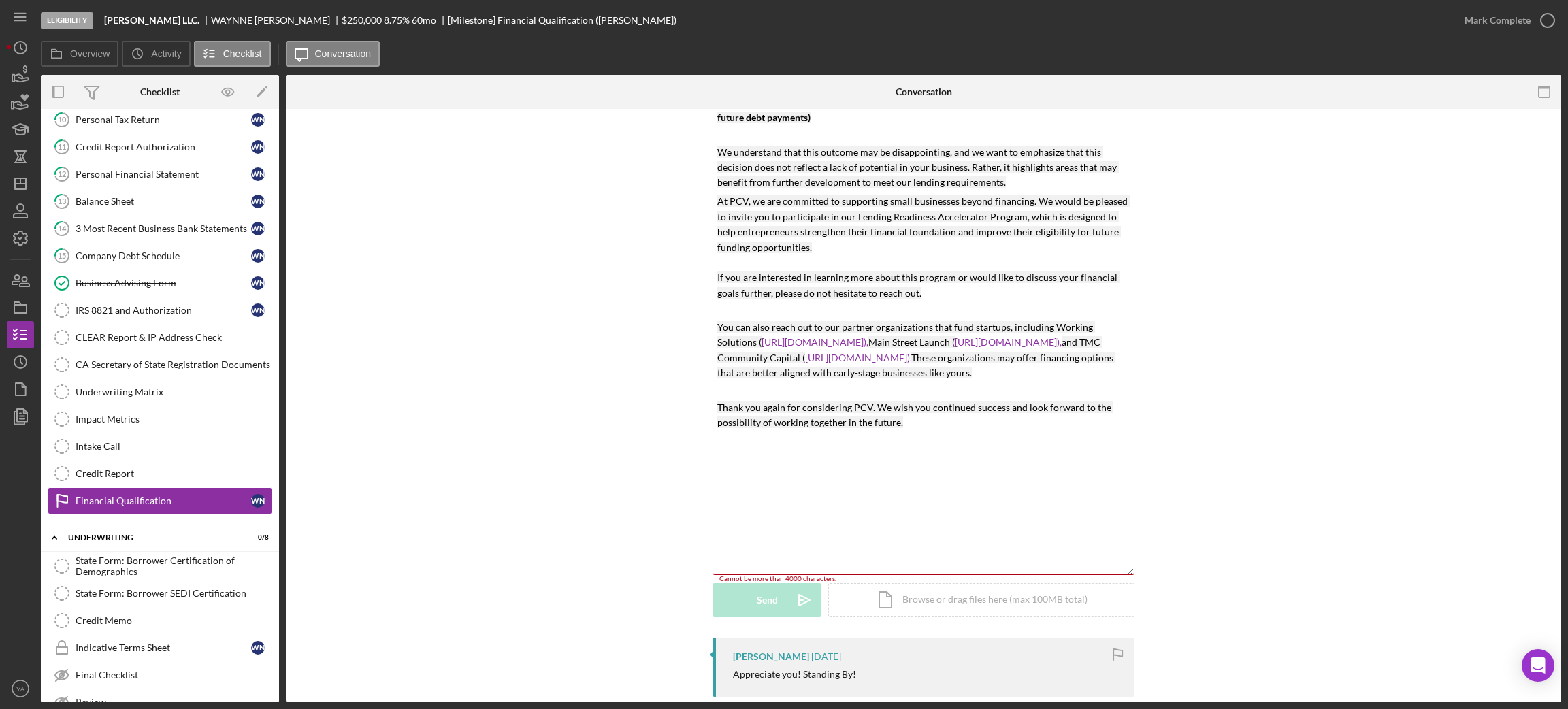
scroll to position [102, 0]
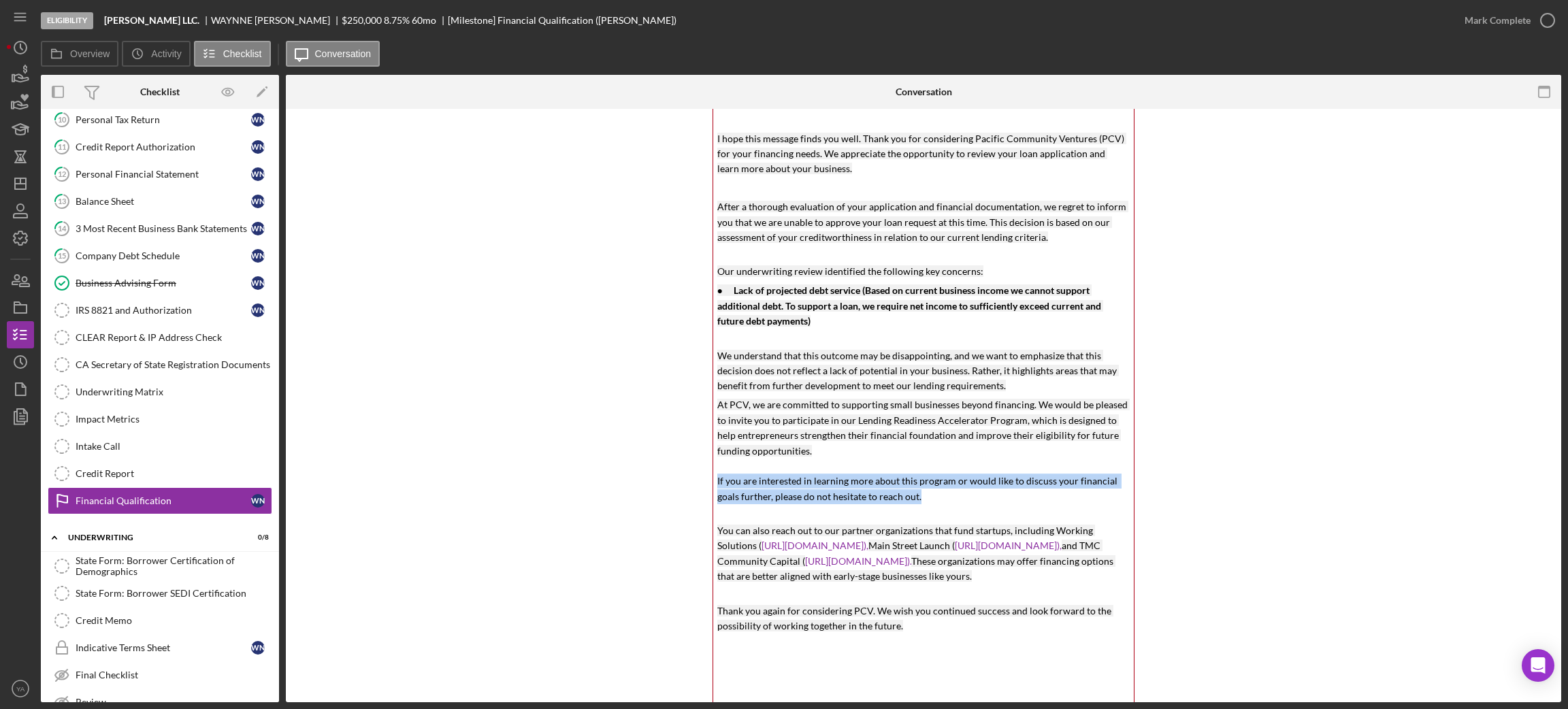
drag, startPoint x: 926, startPoint y: 496, endPoint x: 680, endPoint y: 478, distance: 246.7
click at [680, 478] on div "Visible to Client Internal v Color teal Color pink Remove color Add row above A…" at bounding box center [924, 434] width 1235 height 814
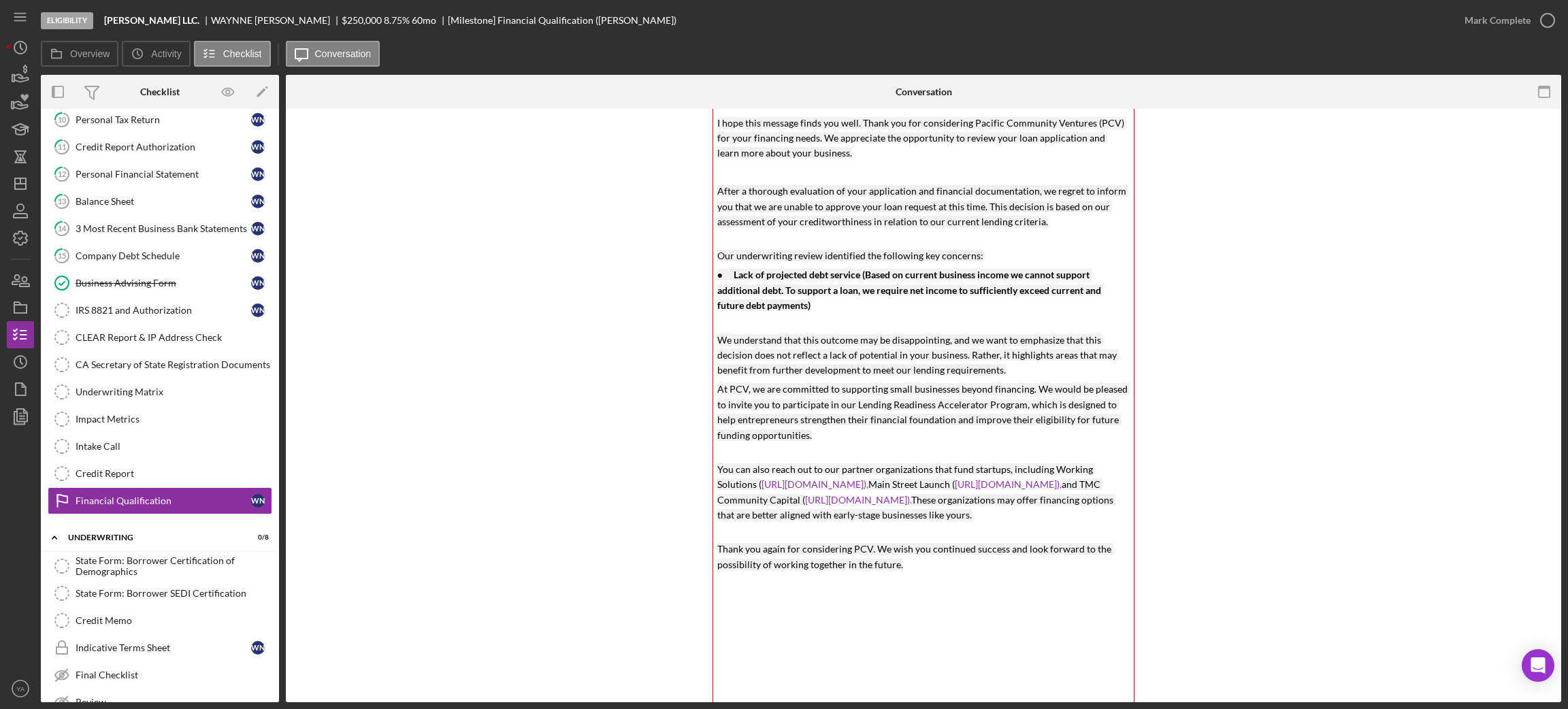
scroll to position [0, 0]
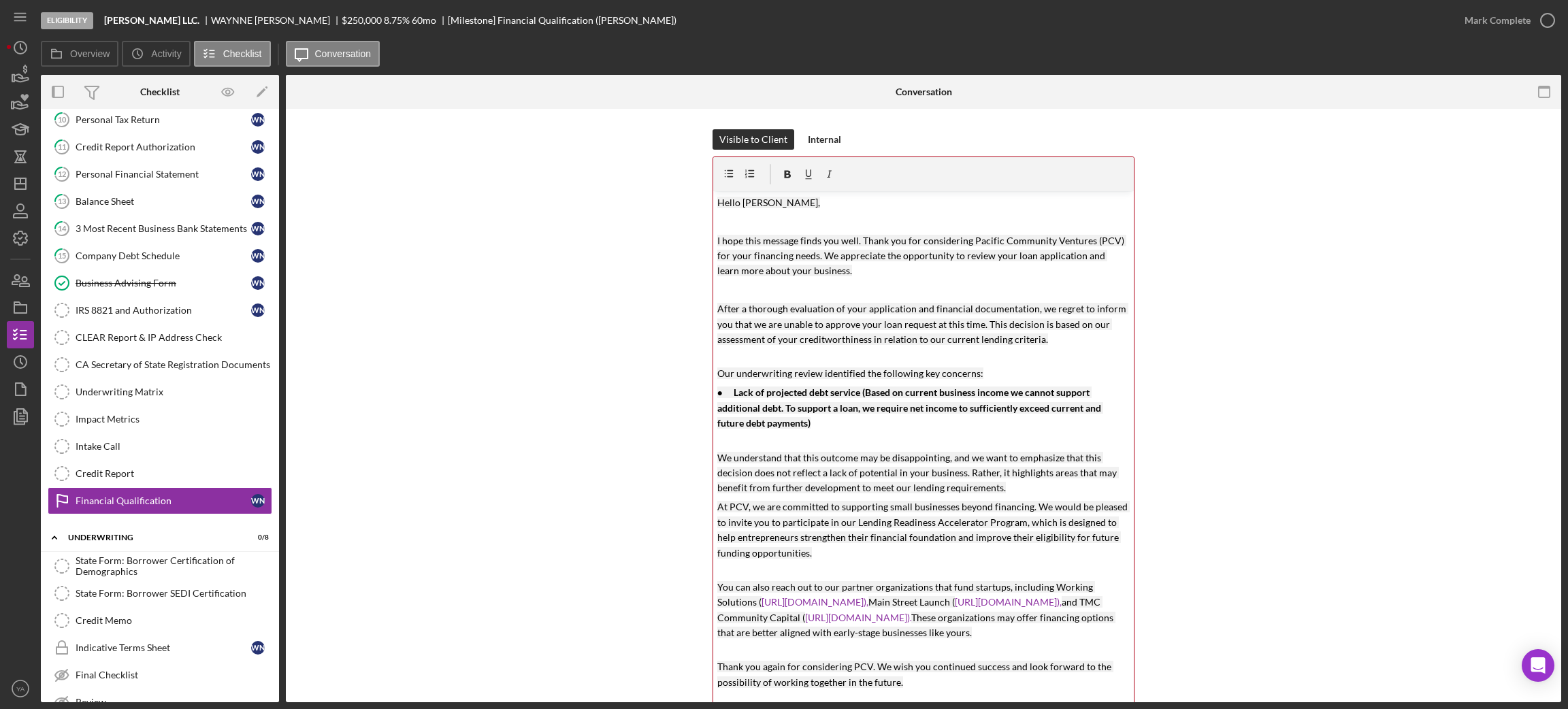
drag, startPoint x: 1011, startPoint y: 488, endPoint x: 1024, endPoint y: 485, distance: 13.3
click at [1024, 485] on p "We understand that this outcome may be disappointing, and we want to emphasize …" at bounding box center [924, 473] width 413 height 46
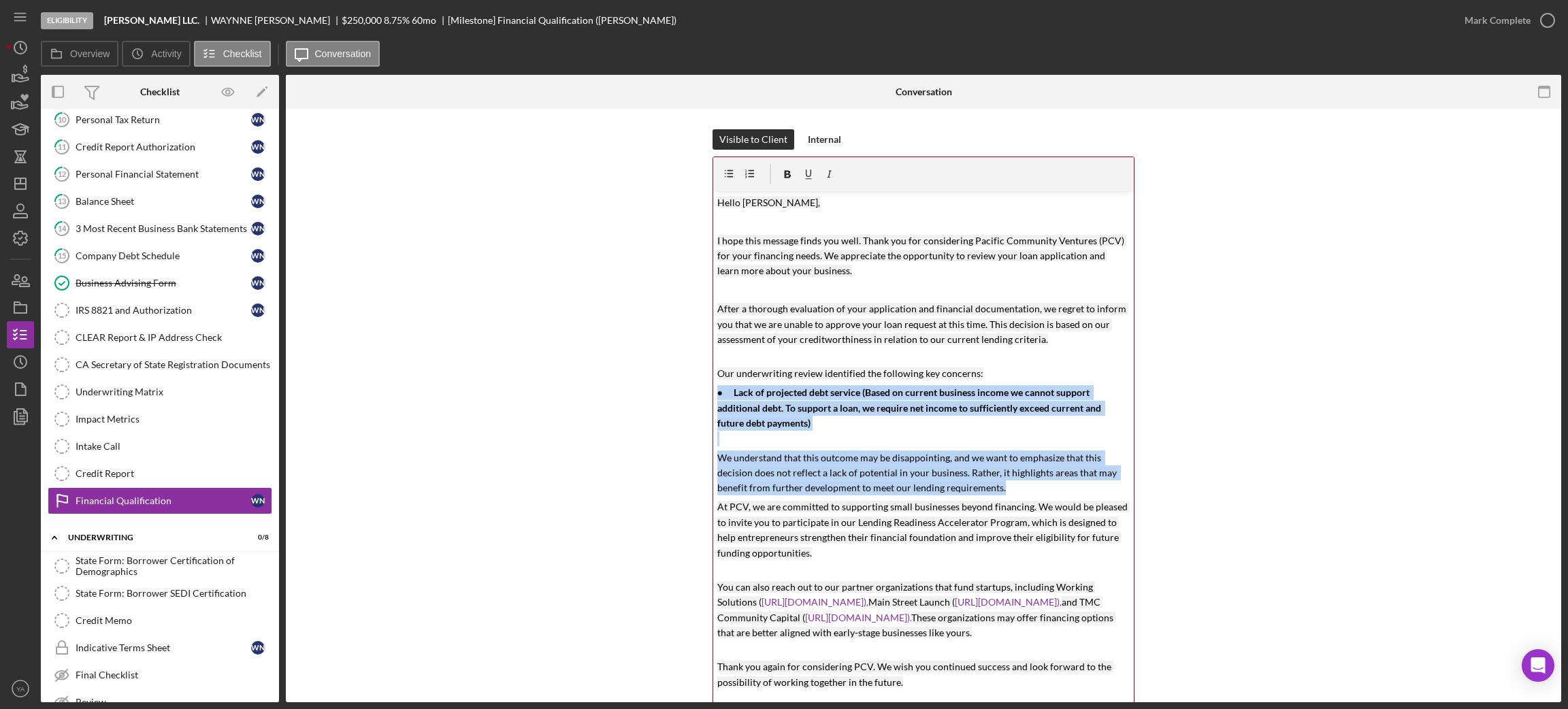
drag, startPoint x: 1009, startPoint y: 484, endPoint x: 752, endPoint y: 440, distance: 260.7
click at [752, 440] on div "v Color teal Color pink Remove color Add row above Add row below Add column bef…" at bounding box center [924, 535] width 421 height 689
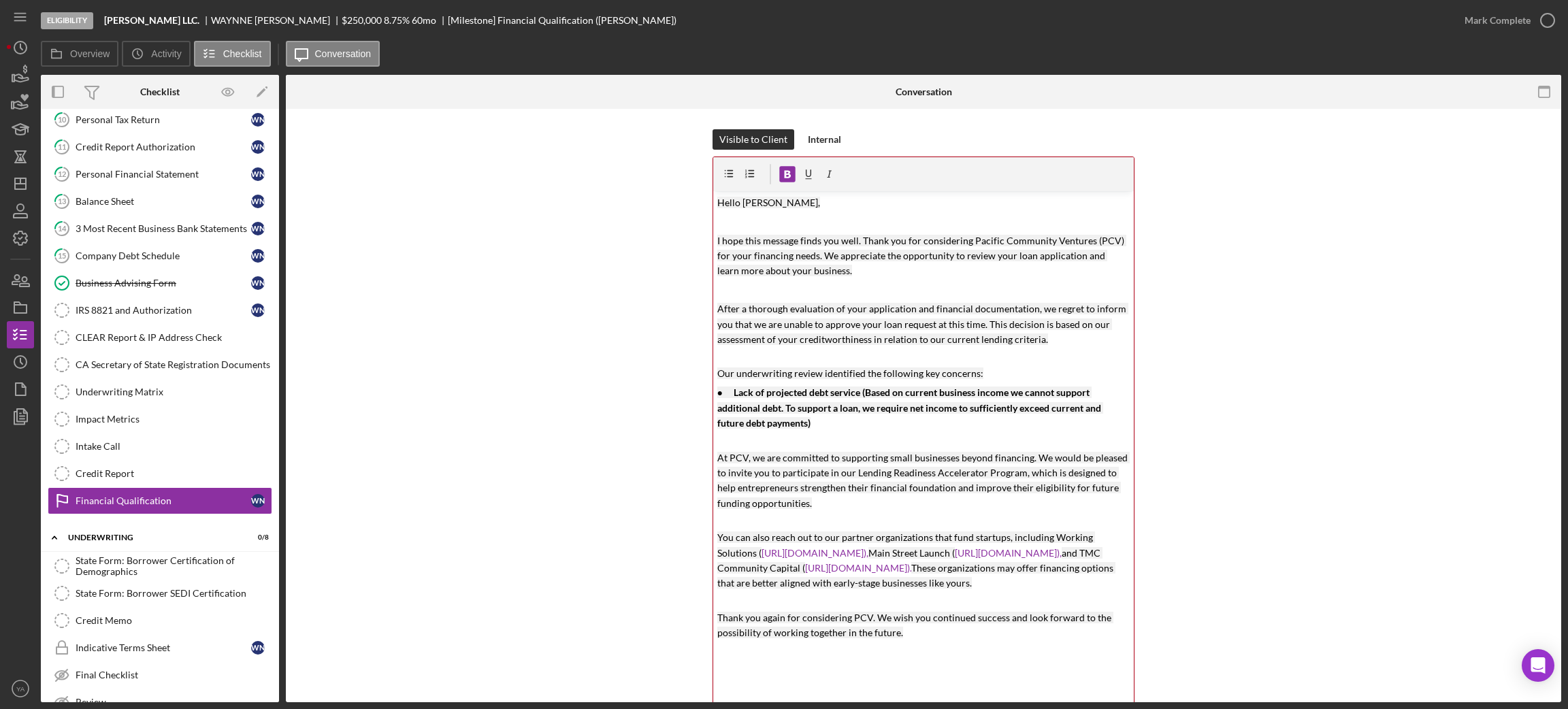
click at [800, 517] on p "At PCV, we are committed to supporting small businesses beyond financing. We wo…" at bounding box center [924, 488] width 413 height 77
click at [776, 289] on p at bounding box center [924, 289] width 413 height 15
click at [773, 287] on p at bounding box center [924, 289] width 413 height 15
click at [771, 295] on p at bounding box center [924, 289] width 413 height 15
click at [728, 216] on p at bounding box center [924, 221] width 413 height 15
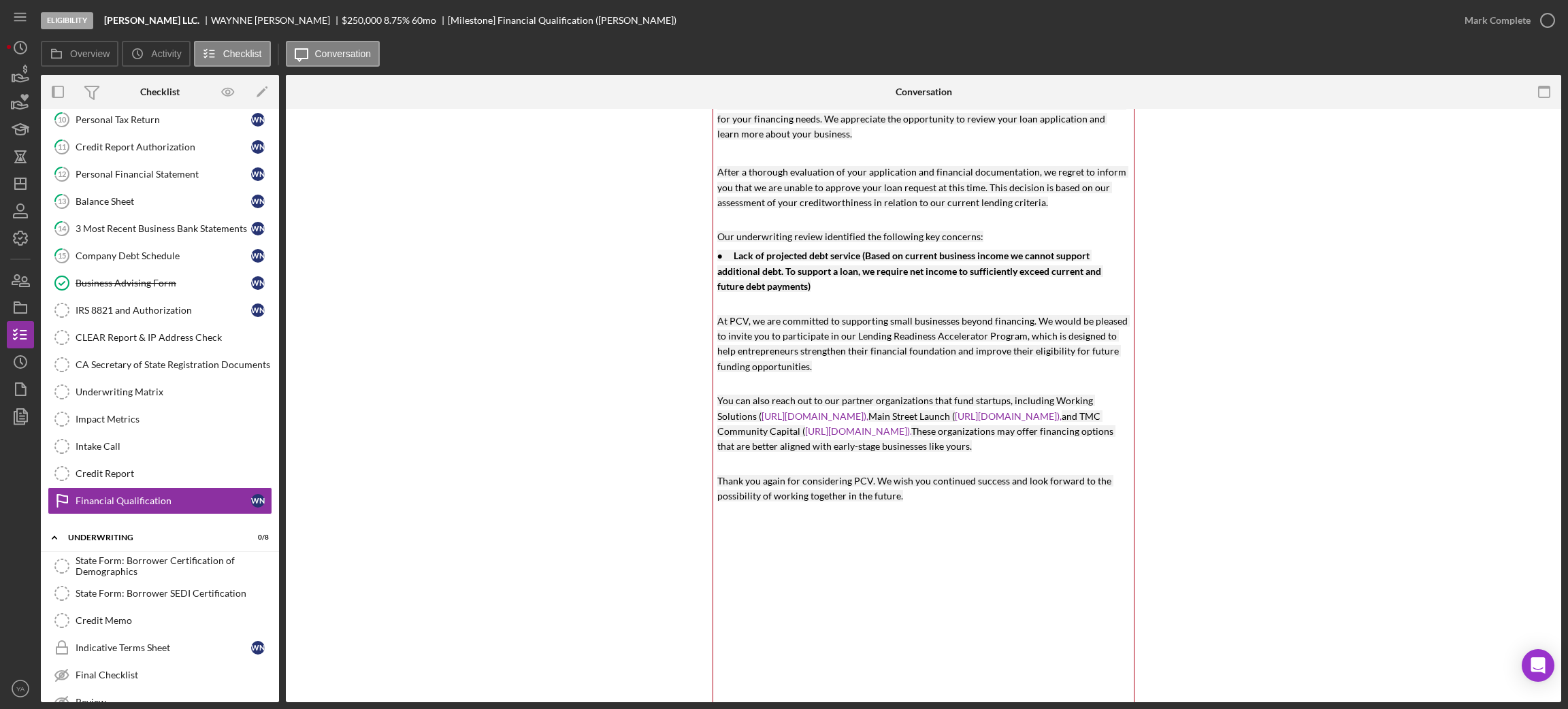
scroll to position [102, 0]
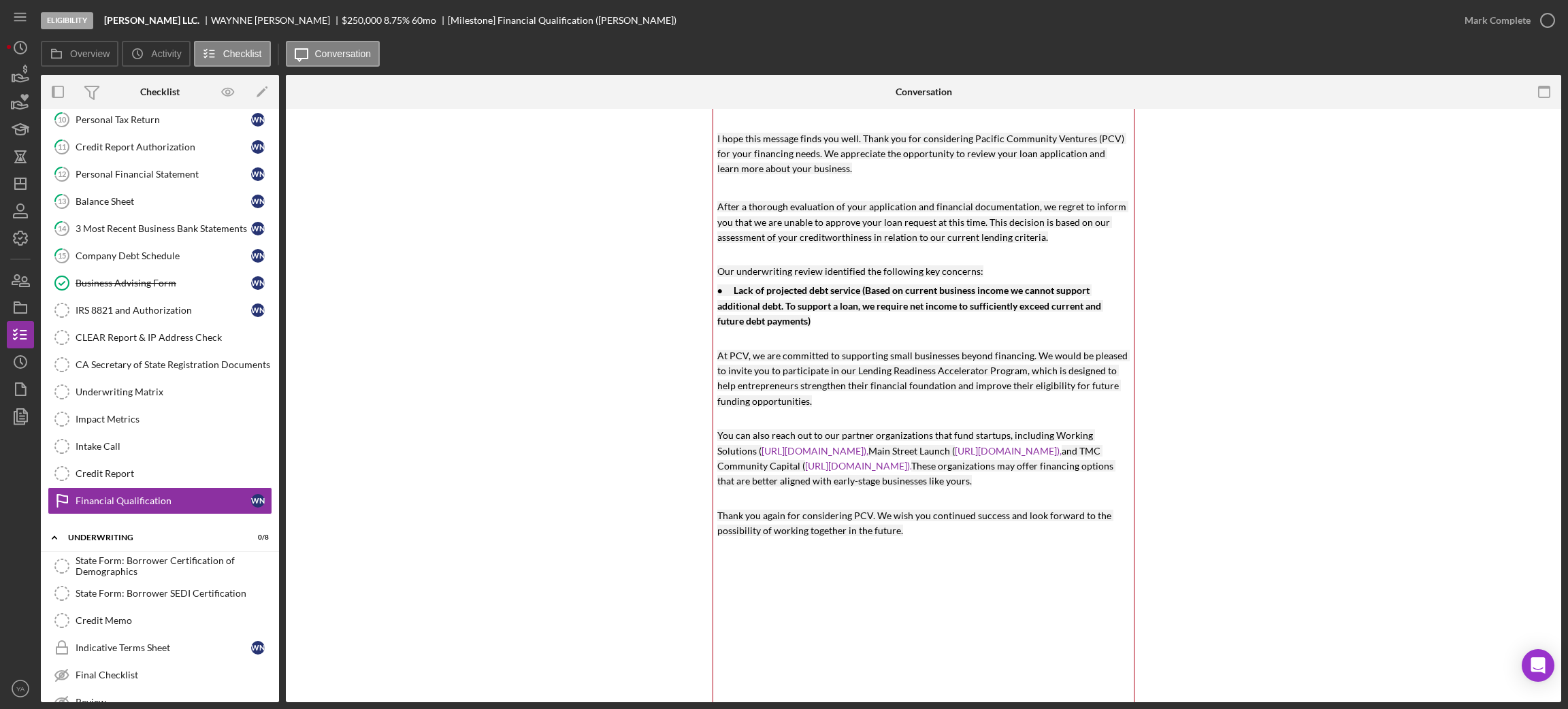
drag, startPoint x: 908, startPoint y: 480, endPoint x: 988, endPoint y: 494, distance: 81.2
click at [988, 494] on p "You can also reach out to our partner organizations that fund startups, includi…" at bounding box center [924, 466] width 413 height 77
click at [988, 495] on p "You can also reach out to our partner organizations that fund startups, includi…" at bounding box center [924, 466] width 413 height 77
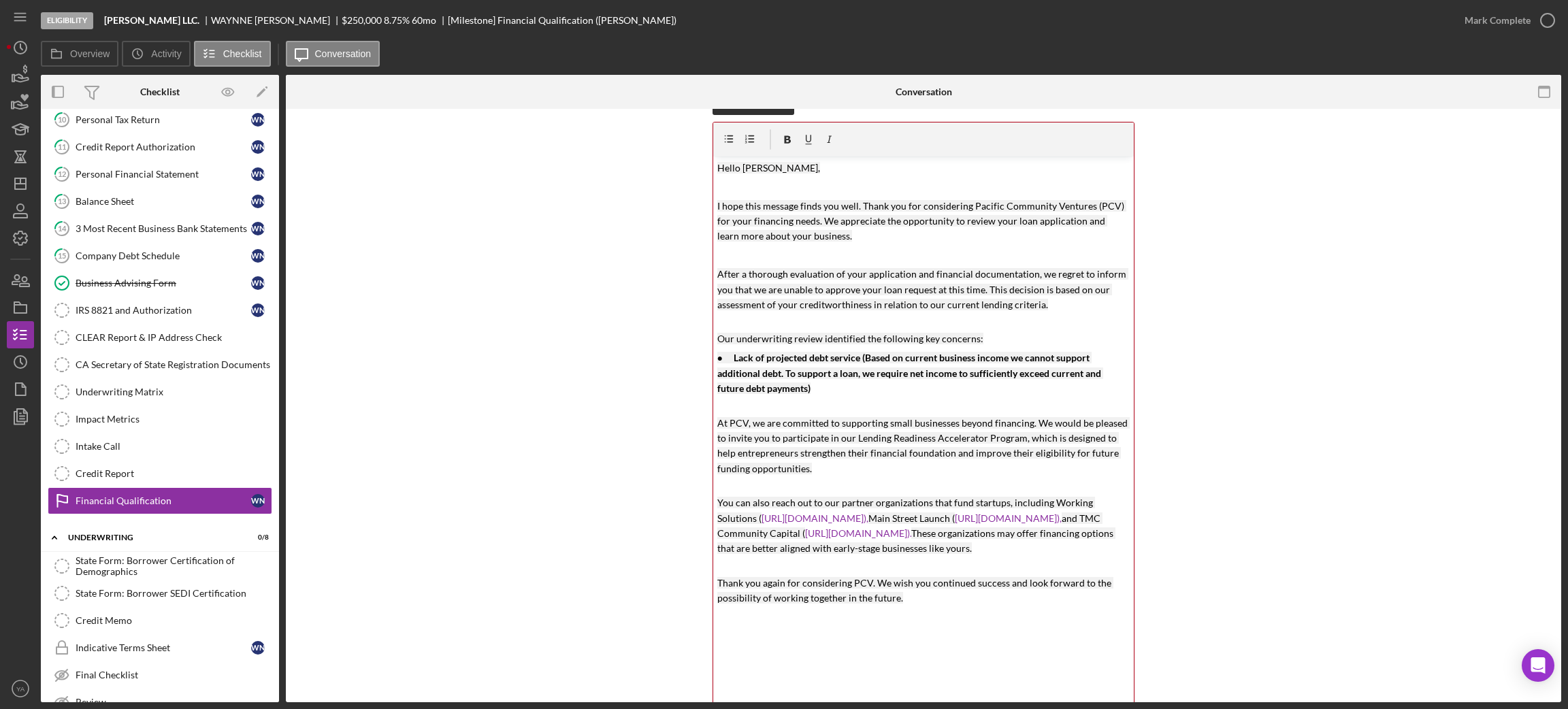
scroll to position [0, 0]
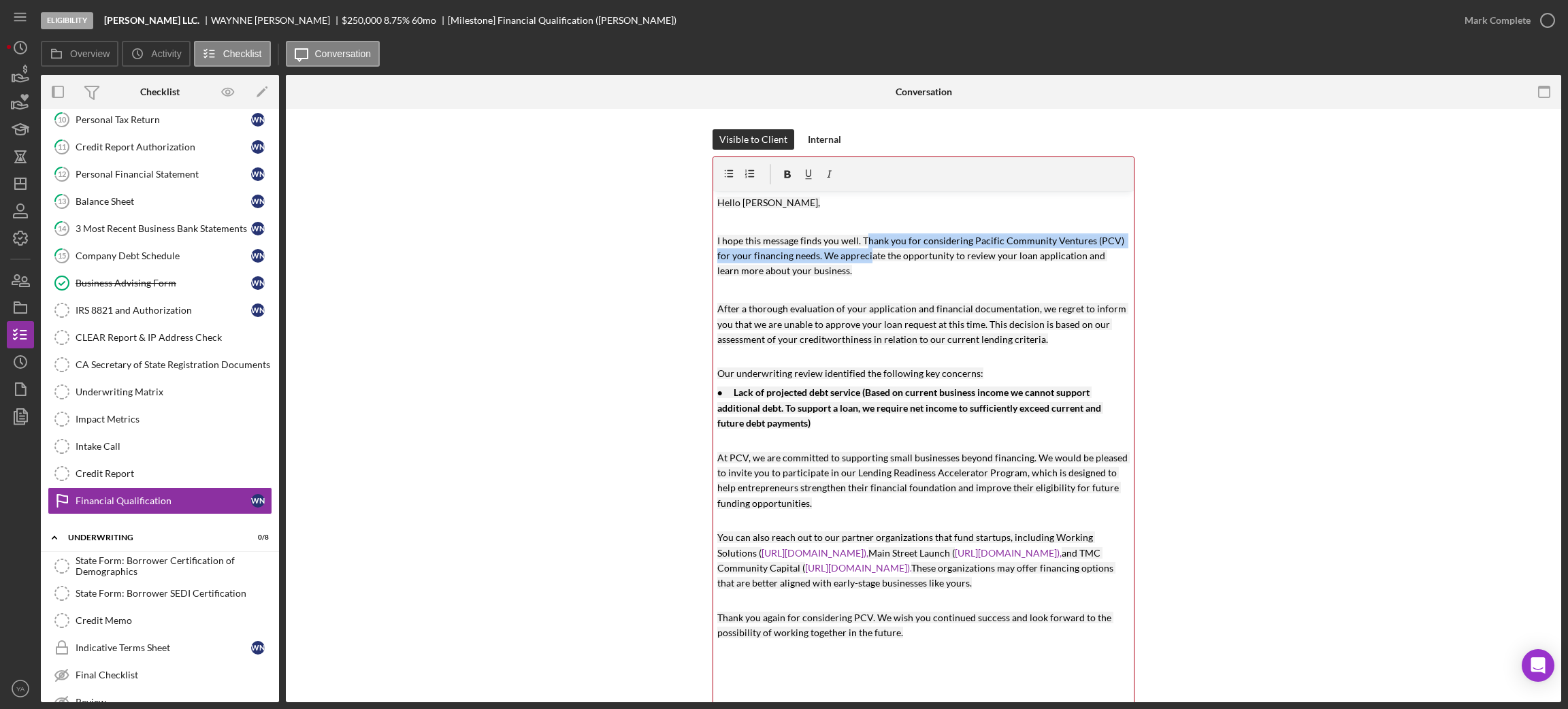
drag, startPoint x: 861, startPoint y: 240, endPoint x: 864, endPoint y: 253, distance: 13.3
click at [864, 253] on mark "I hope this message finds you well. Thank you for considering Pacific Community…" at bounding box center [922, 256] width 409 height 43
click at [858, 240] on mark "I hope this message finds you well. Thank you for considering Pacific Community…" at bounding box center [922, 256] width 409 height 43
drag, startPoint x: 858, startPoint y: 240, endPoint x: 816, endPoint y: 257, distance: 45.3
click at [816, 257] on mark "I hope this message finds you well. Thank you for considering Pacific Community…" at bounding box center [922, 256] width 409 height 43
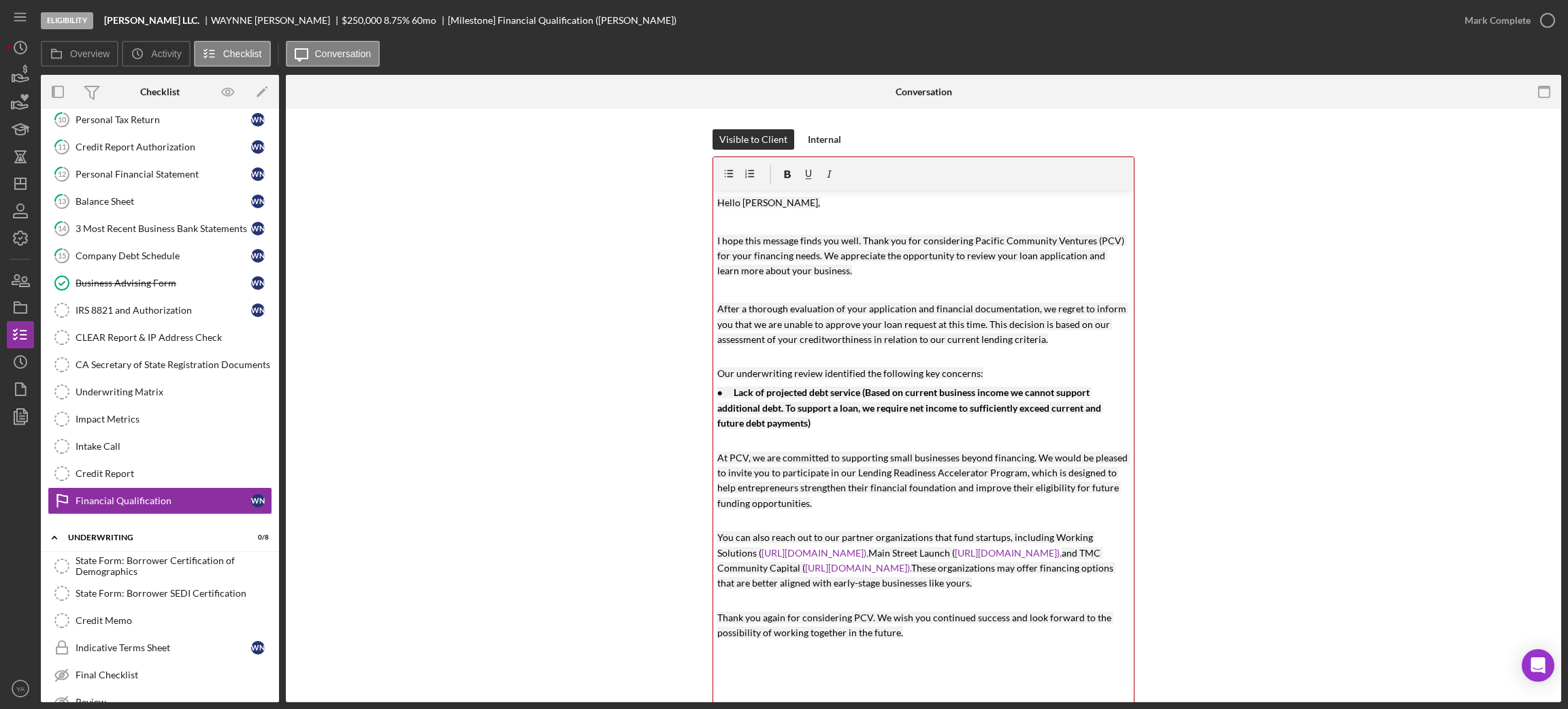
click at [861, 271] on p "I hope this message finds you well. Thank you for considering Pacific Community…" at bounding box center [924, 256] width 413 height 46
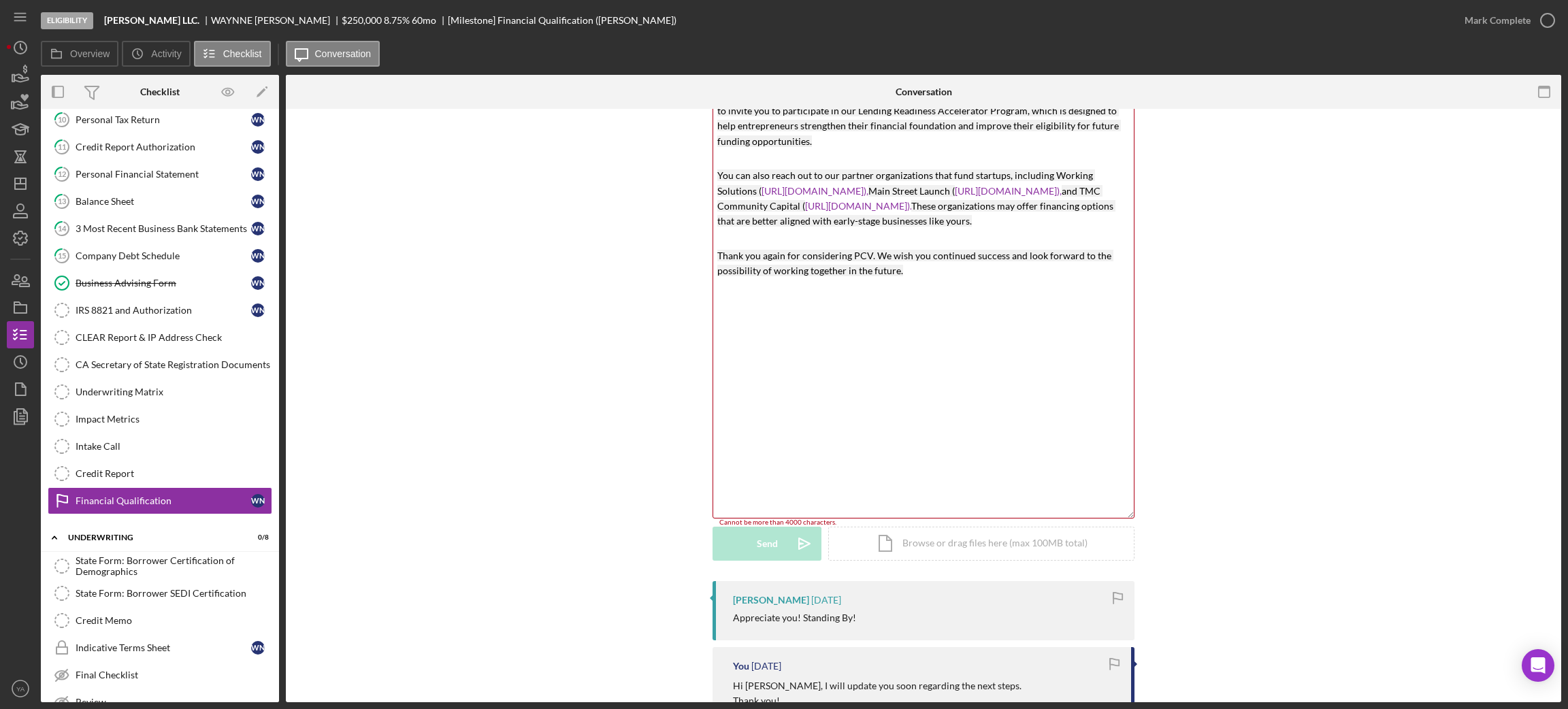
scroll to position [408, 0]
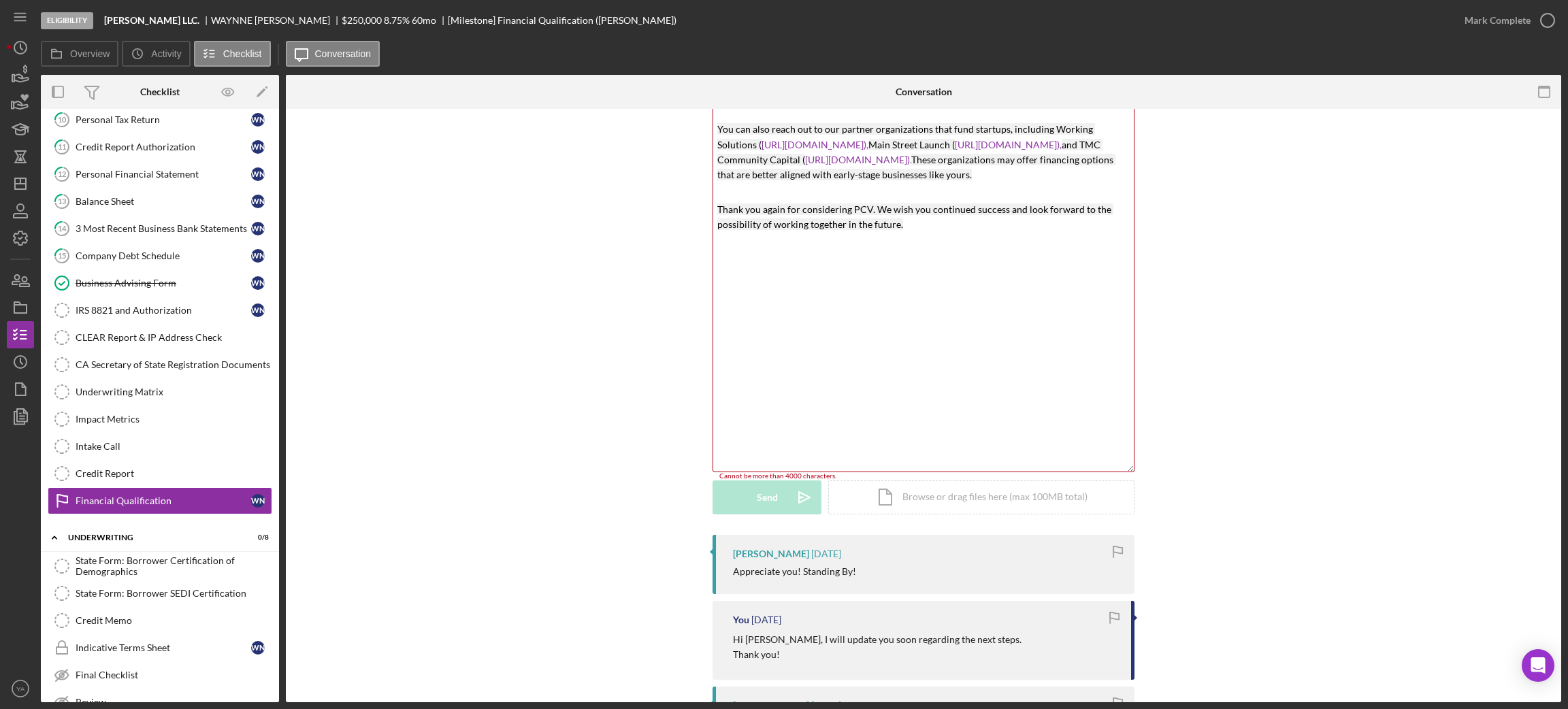
click at [780, 517] on div "Visible to Client Internal v Color teal Color pink Remove color Add row above A…" at bounding box center [923, 128] width 422 height 814
click at [808, 403] on div "v Color teal Color pink Remove color Add row above Add row below Add column bef…" at bounding box center [924, 127] width 421 height 689
click at [936, 292] on div "v Color teal Color pink Remove color Add row above Add row below Add column bef…" at bounding box center [924, 127] width 421 height 689
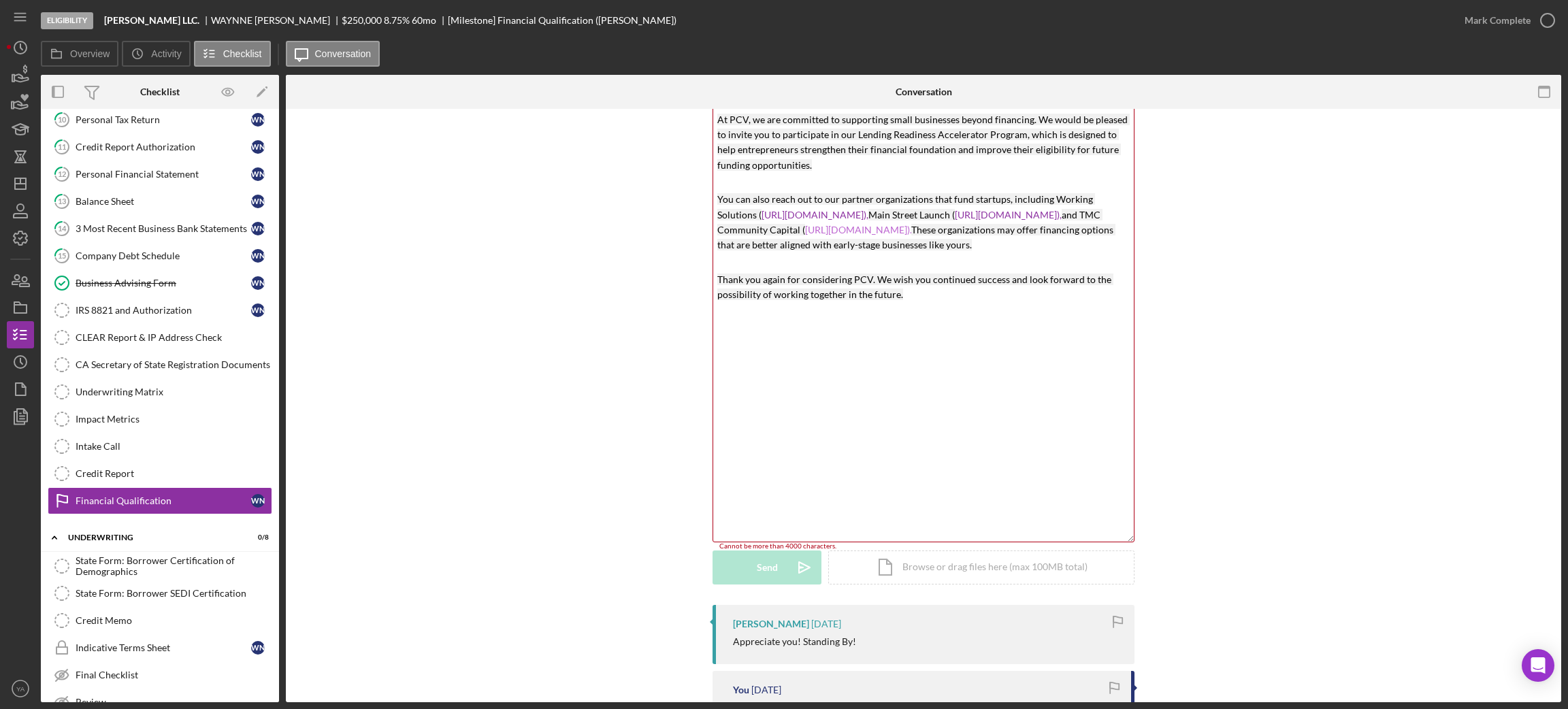
scroll to position [305, 0]
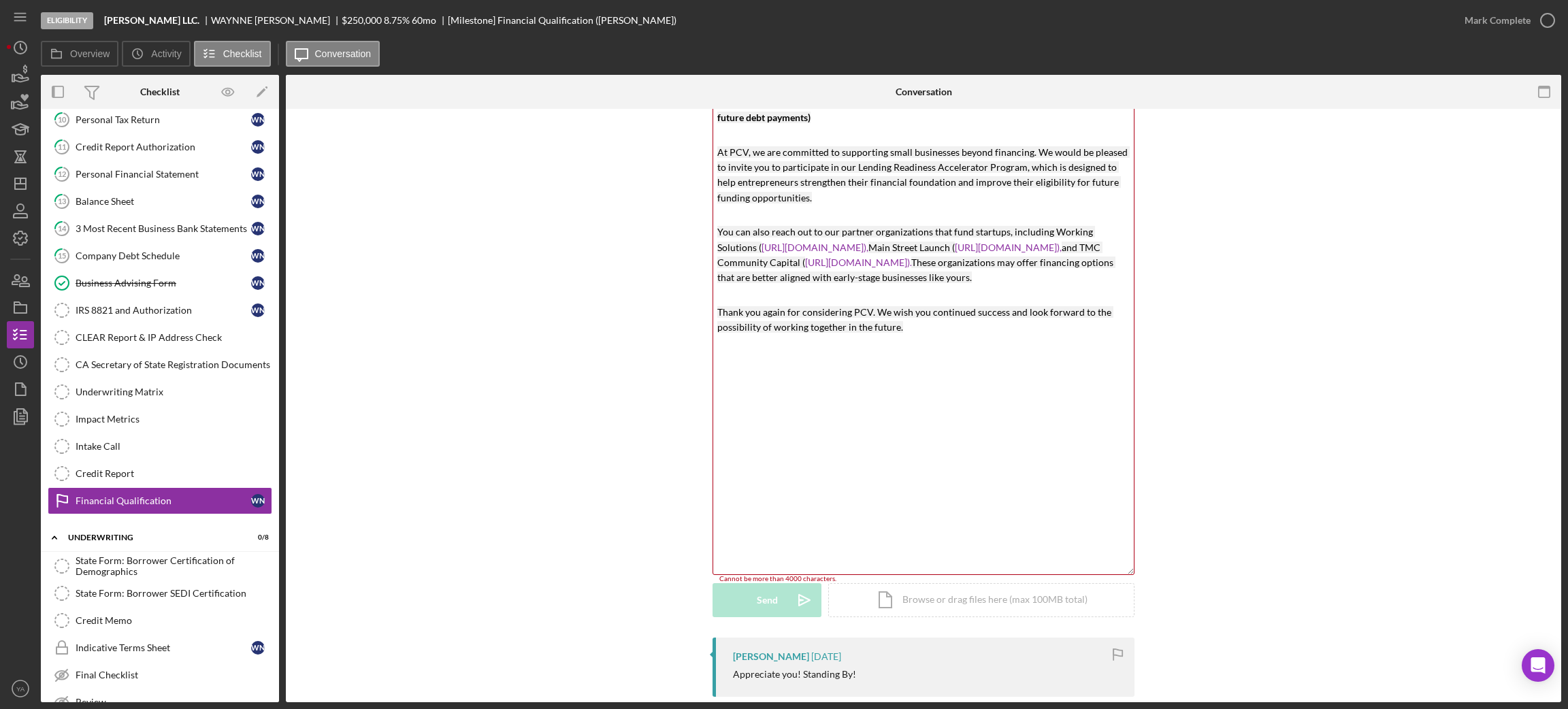
click at [778, 316] on div "v Color teal Color pink Remove color Add row above Add row below Add column bef…" at bounding box center [924, 230] width 421 height 689
click at [761, 300] on p "You can also reach out to our partner organizations that fund startups, includi…" at bounding box center [924, 262] width 413 height 77
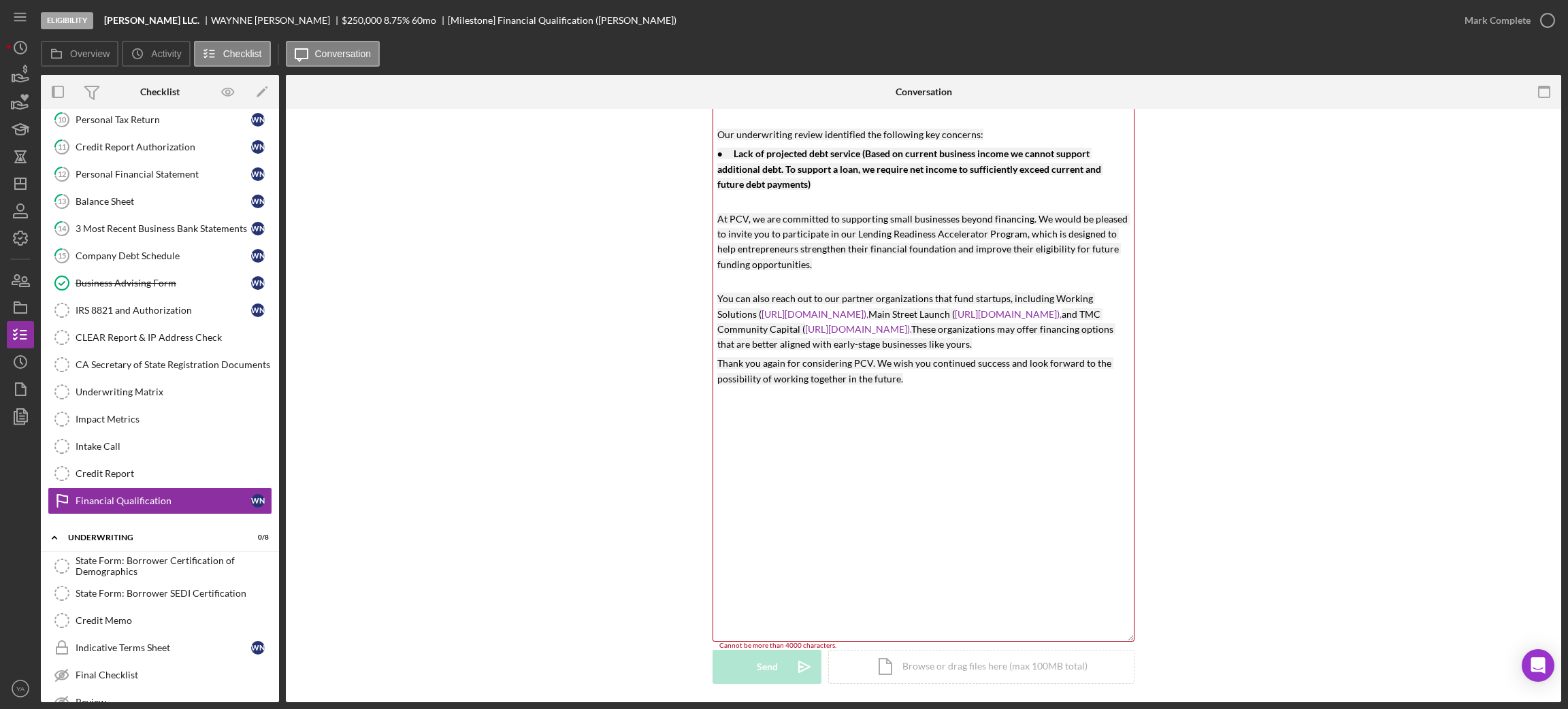
scroll to position [204, 0]
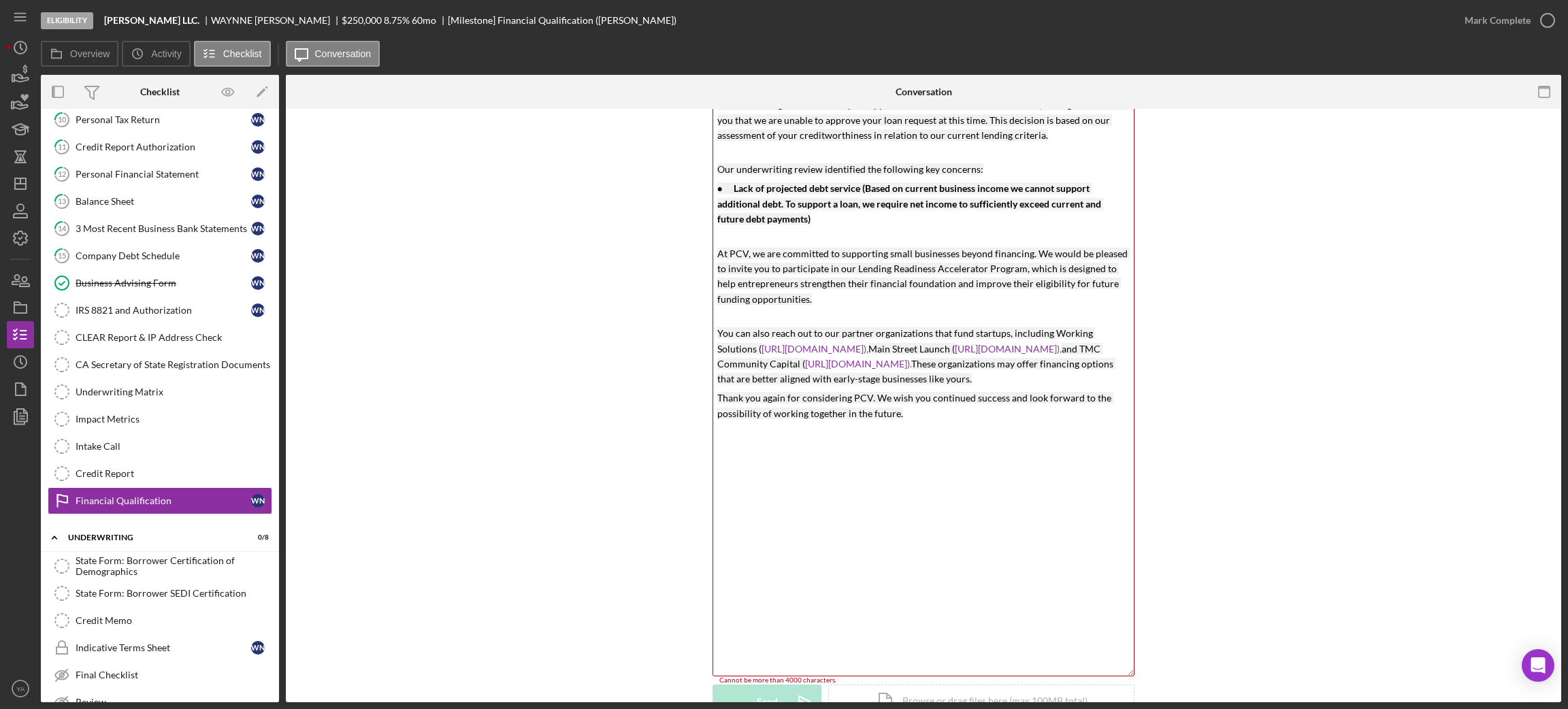
click at [744, 317] on p "At PCV, we are committed to supporting small businesses beyond financing. We wo…" at bounding box center [924, 284] width 413 height 77
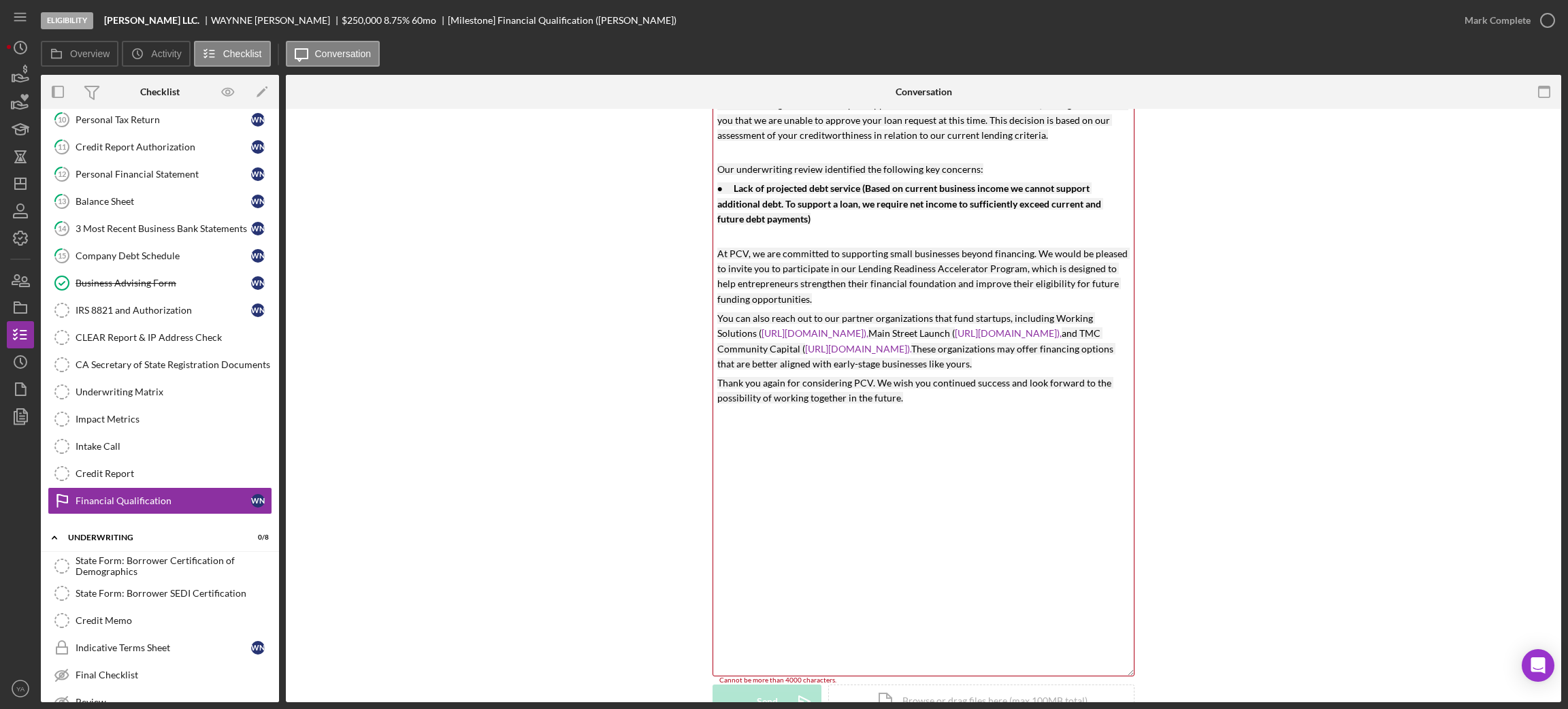
click at [733, 241] on p "● Lack of projected debt service (Based on current business income we cannot su…" at bounding box center [924, 211] width 413 height 61
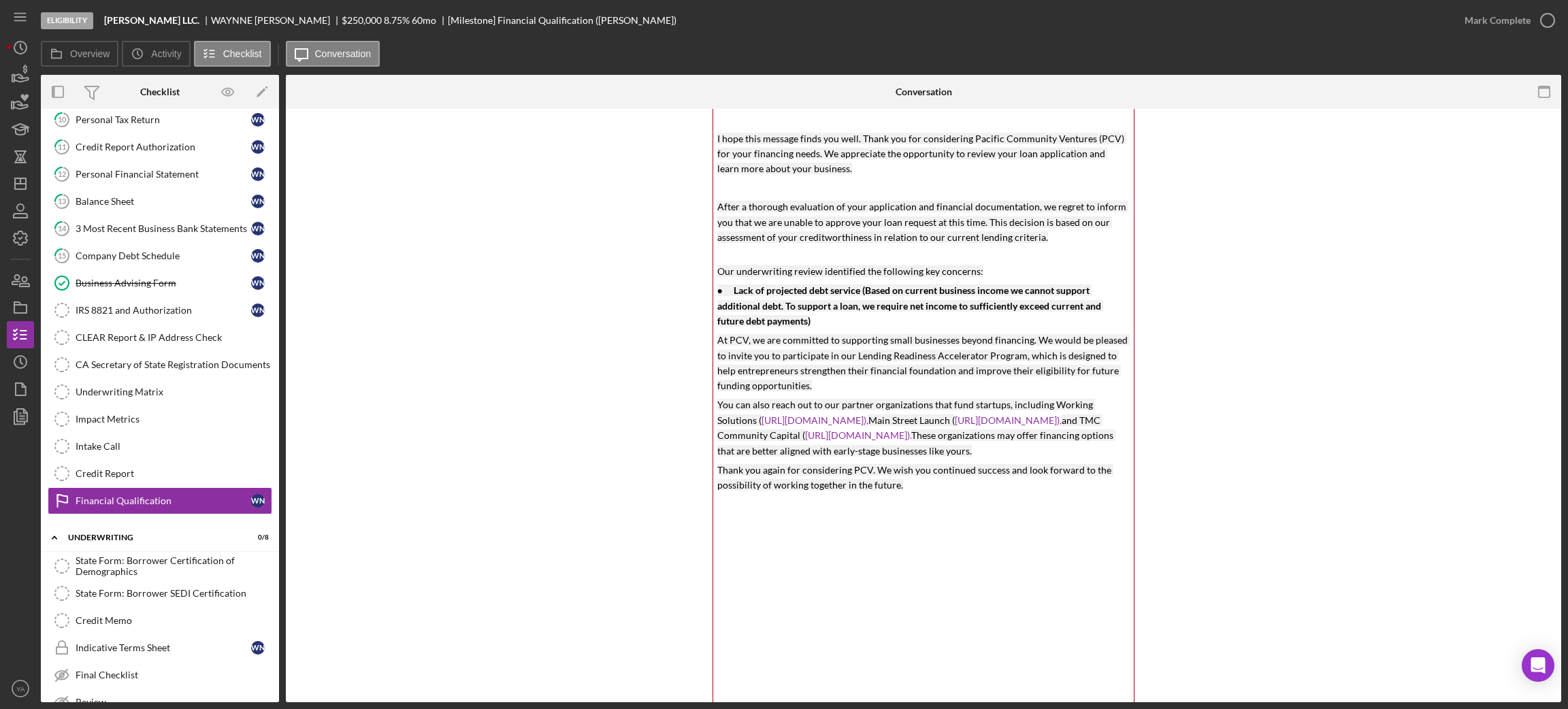
scroll to position [0, 0]
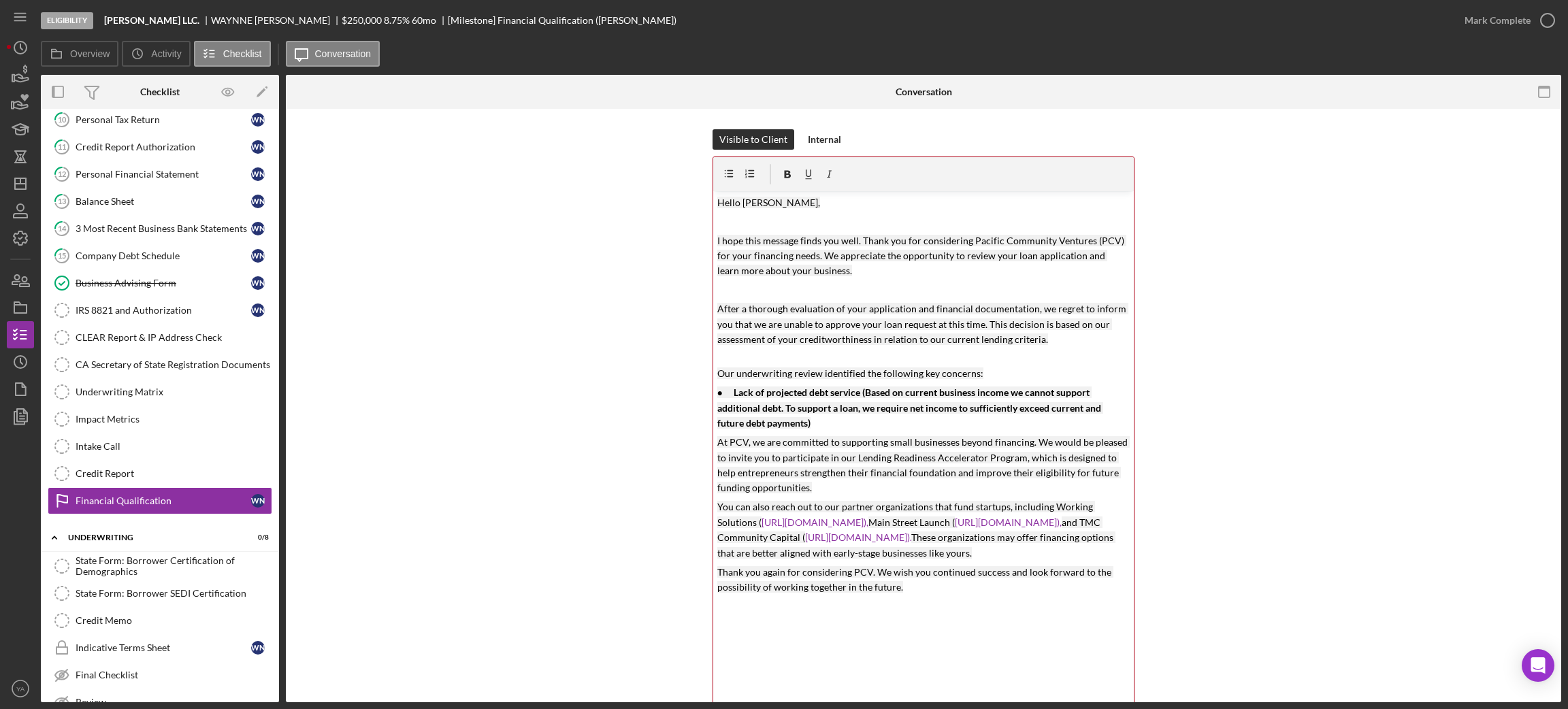
click at [738, 356] on p "After a thorough evaluation of your application and financial documentation, we…" at bounding box center [924, 331] width 413 height 61
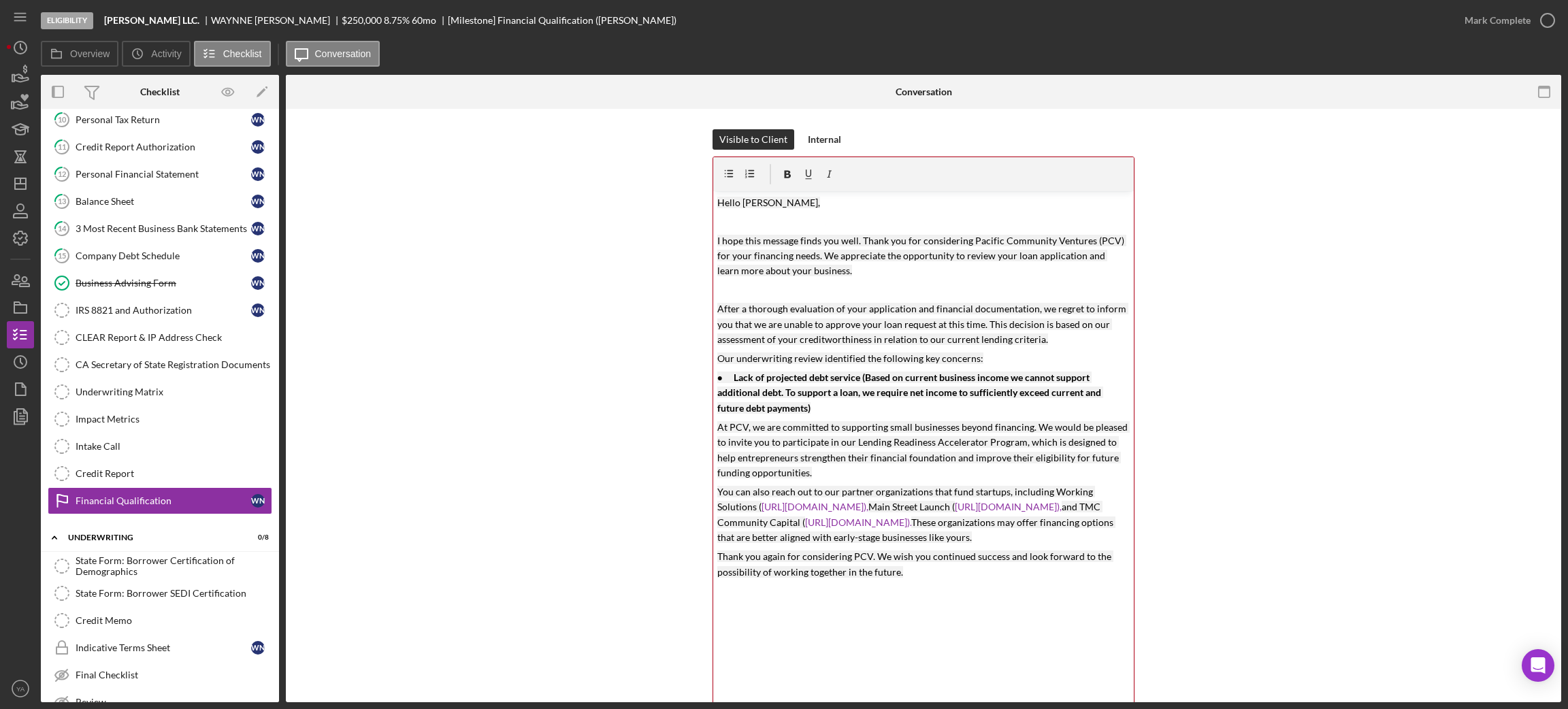
click at [745, 281] on div "v Color teal Color pink Remove color Add row above Add row below Add column bef…" at bounding box center [924, 535] width 421 height 689
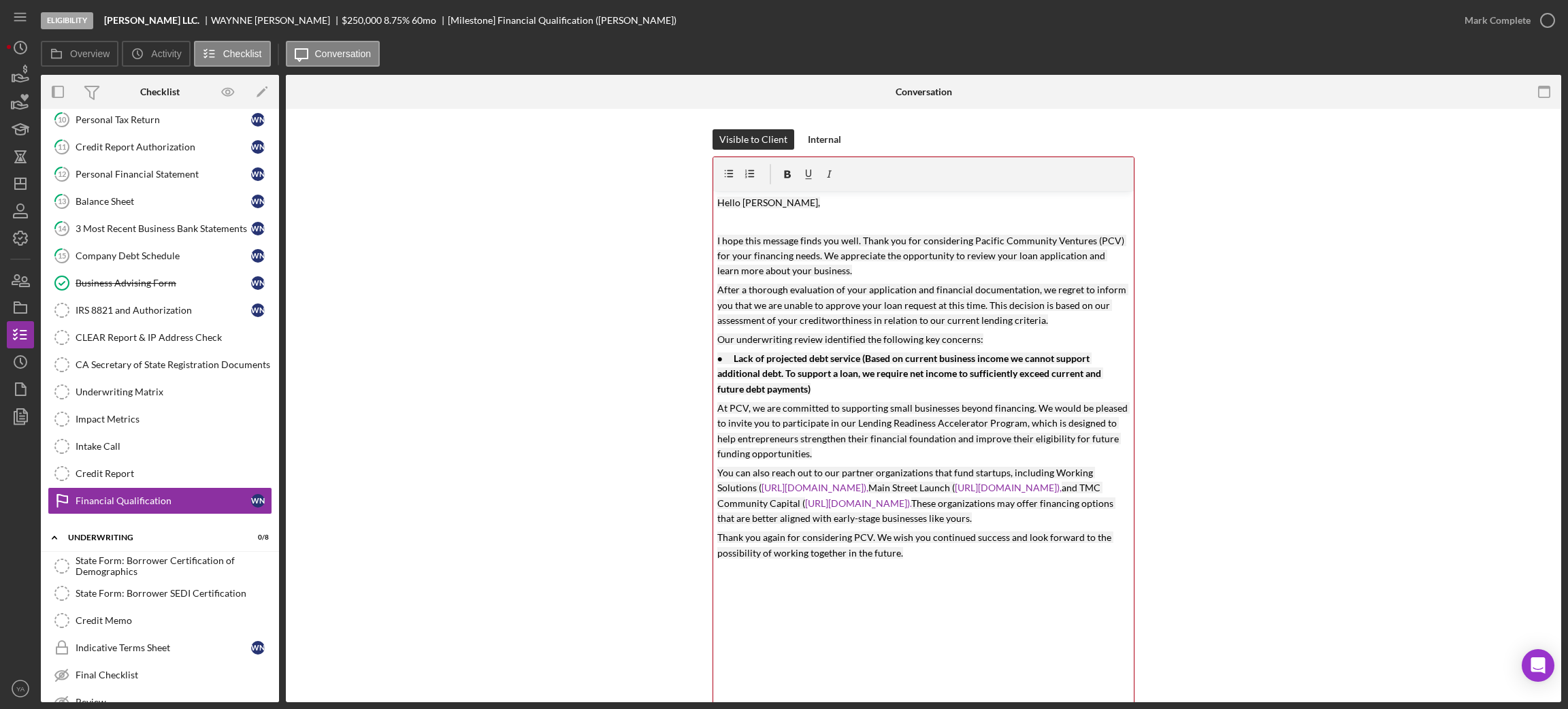
click at [752, 225] on p at bounding box center [924, 221] width 413 height 15
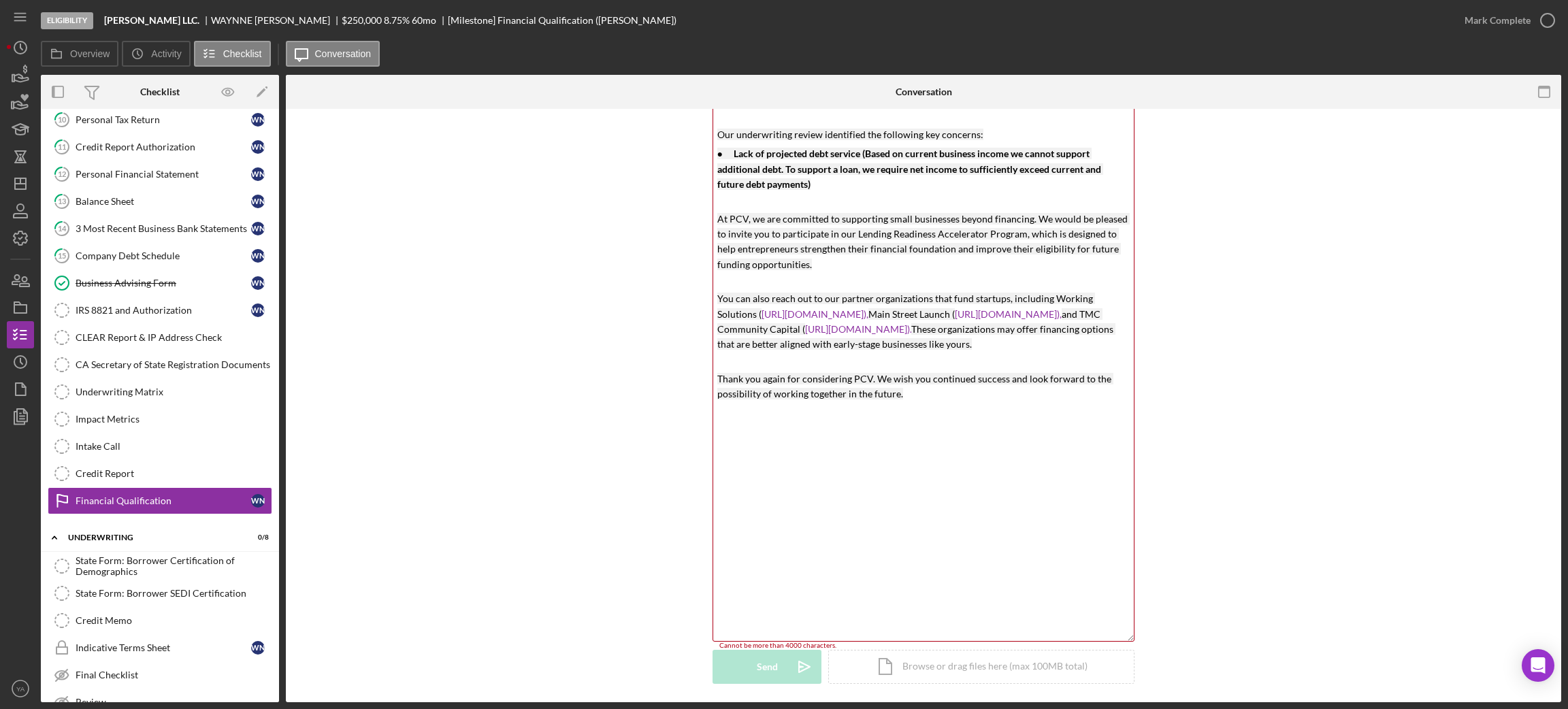
scroll to position [204, 0]
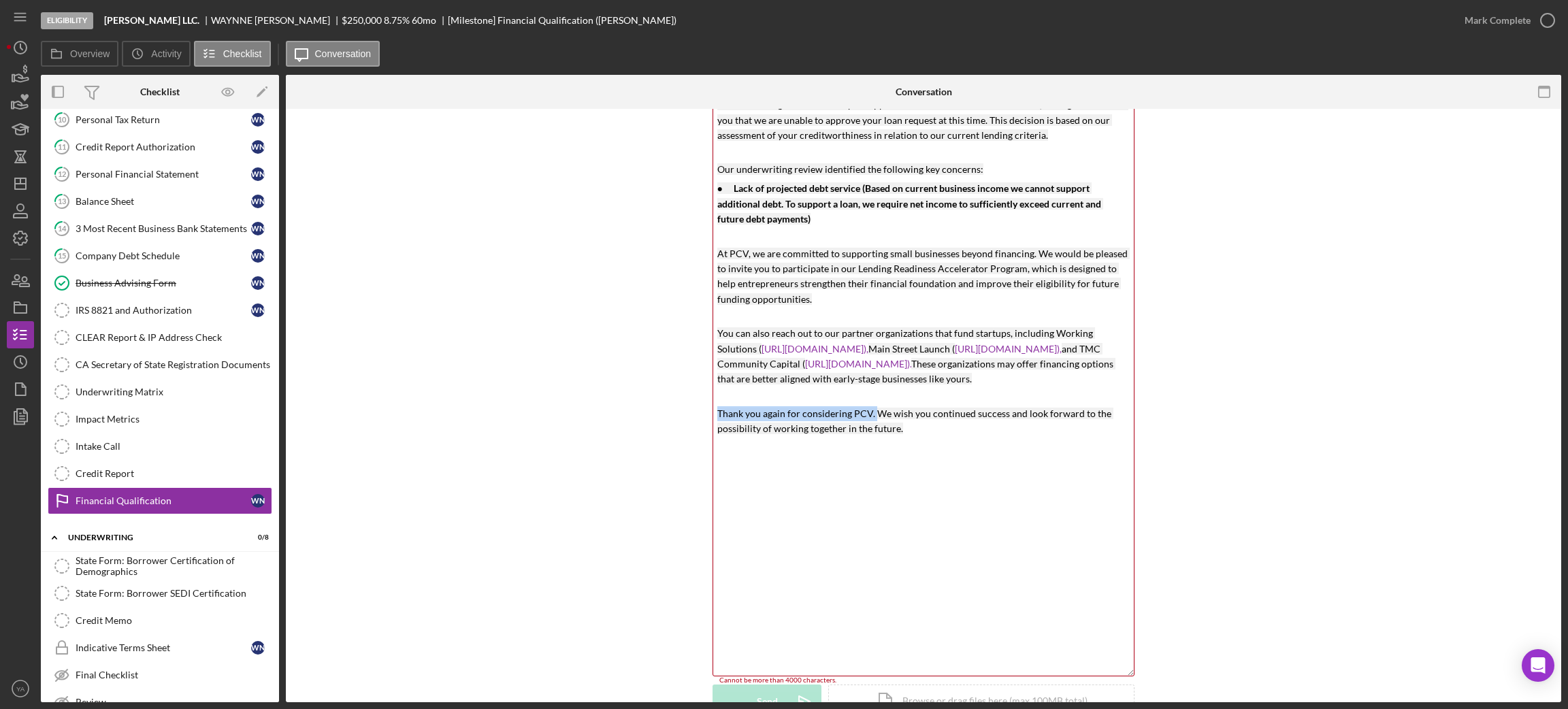
drag, startPoint x: 869, startPoint y: 428, endPoint x: 716, endPoint y: 428, distance: 153.0
click at [717, 428] on mark "Thank you again for considering PCV. We wish you continued success and look for…" at bounding box center [915, 420] width 396 height 26
click at [787, 437] on p "We wish you continued success and look forward to the possibility of working to…" at bounding box center [924, 421] width 413 height 31
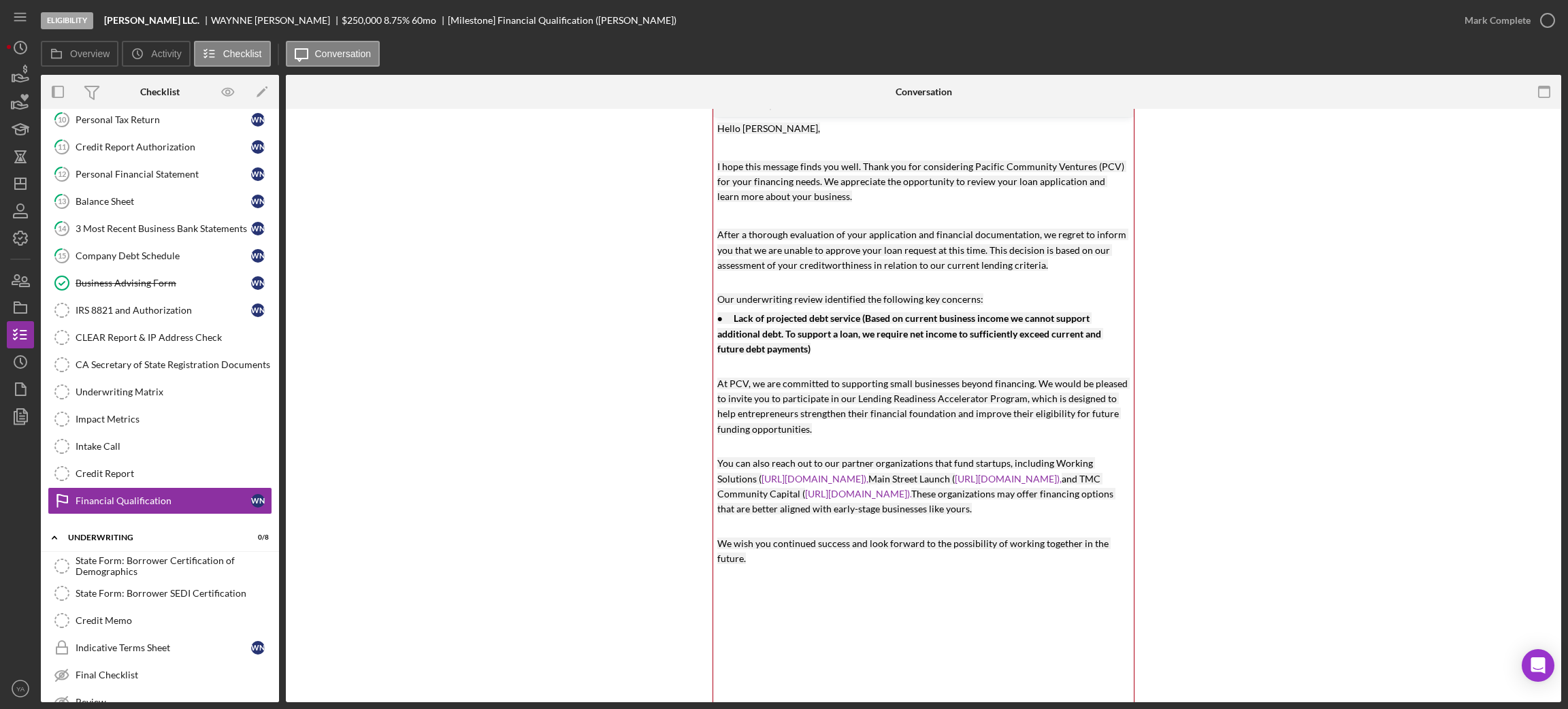
scroll to position [0, 0]
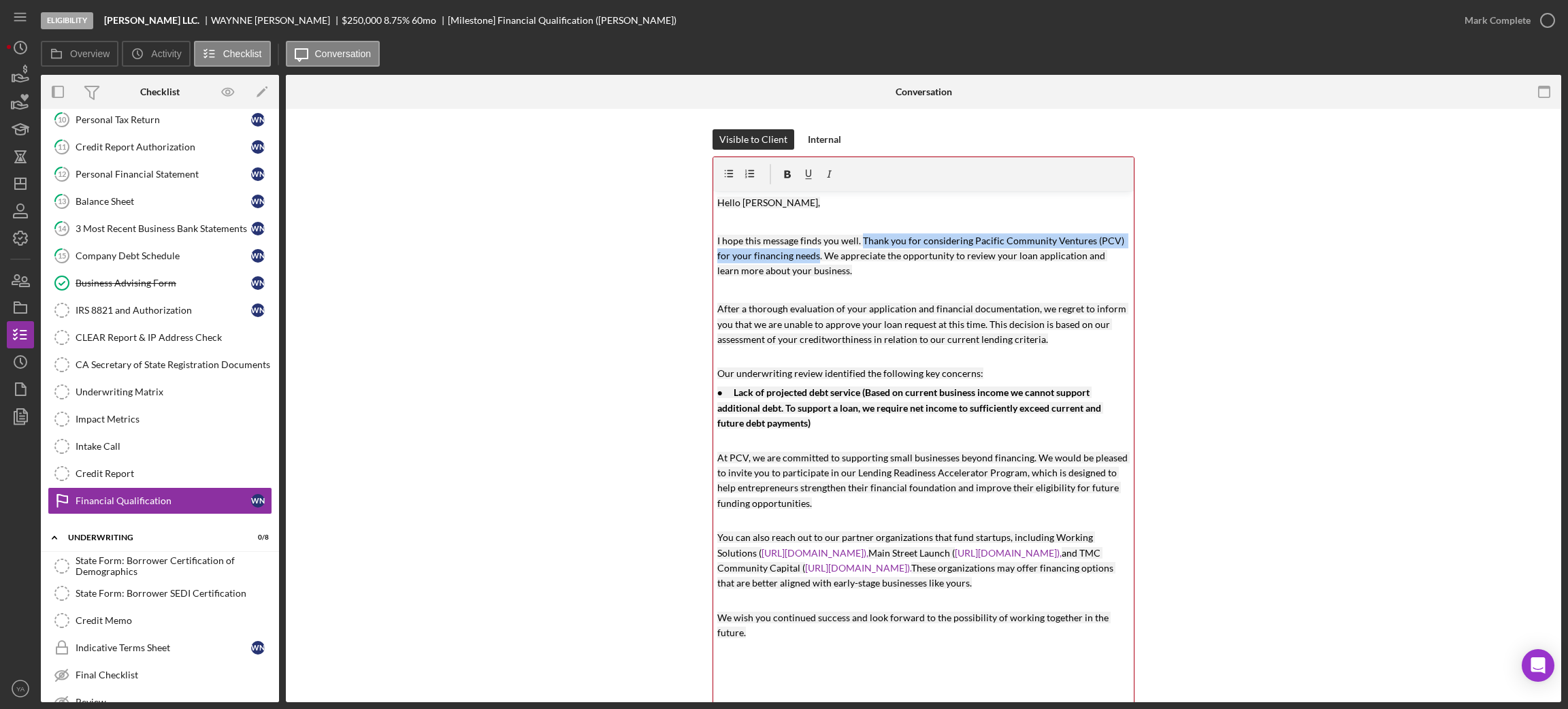
drag, startPoint x: 859, startPoint y: 238, endPoint x: 814, endPoint y: 255, distance: 48.1
click at [814, 255] on mark "I hope this message finds you well. Thank you for considering Pacific Community…" at bounding box center [922, 256] width 409 height 43
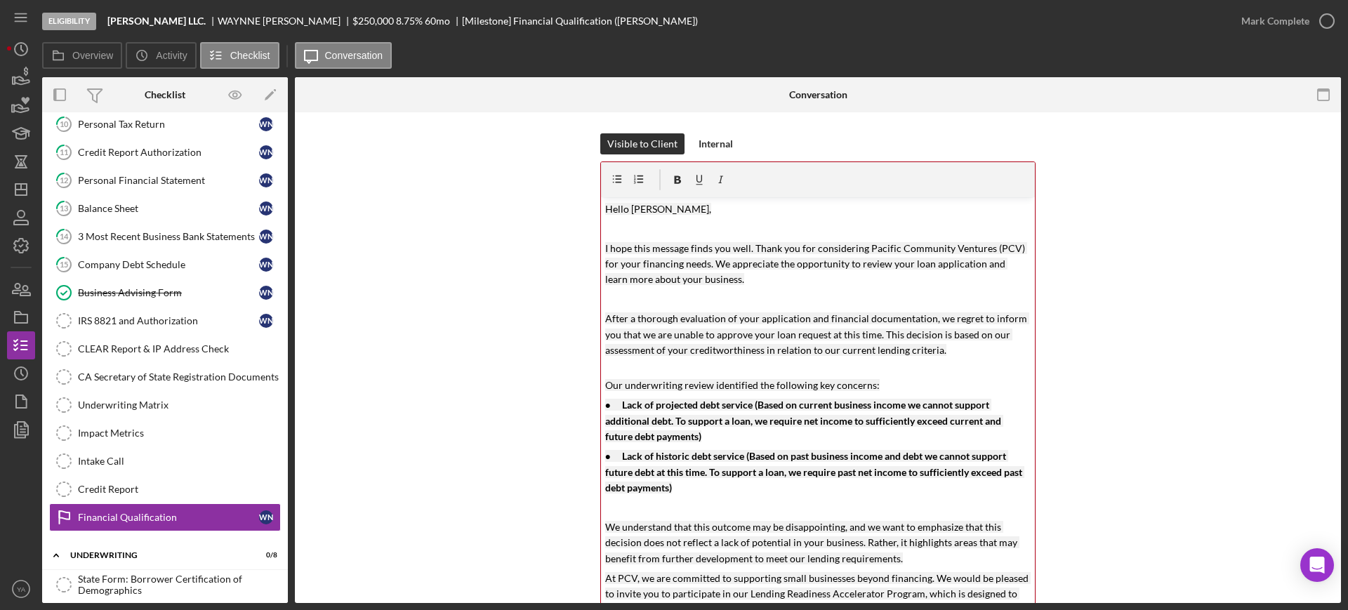
click at [812, 320] on mark "After a thorough evaluation of your application and financial documentation, we…" at bounding box center [817, 334] width 424 height 44
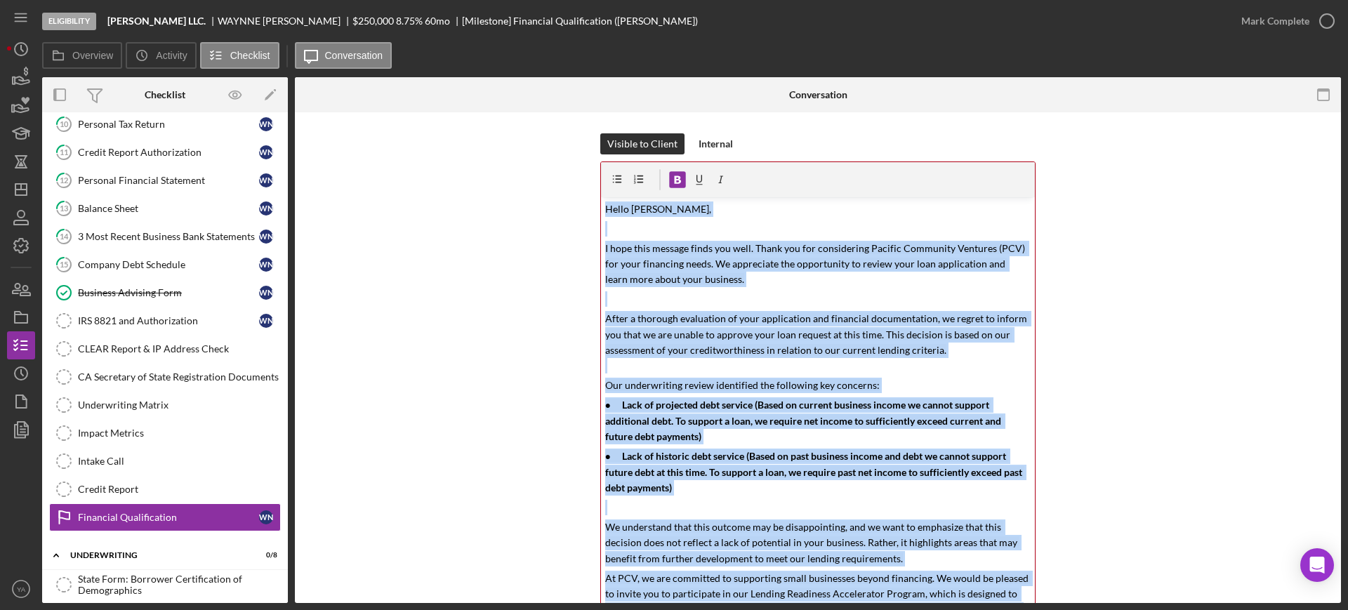
copy div "v Color teal Color pink Remove color Add row above Add row below Add column bef…"
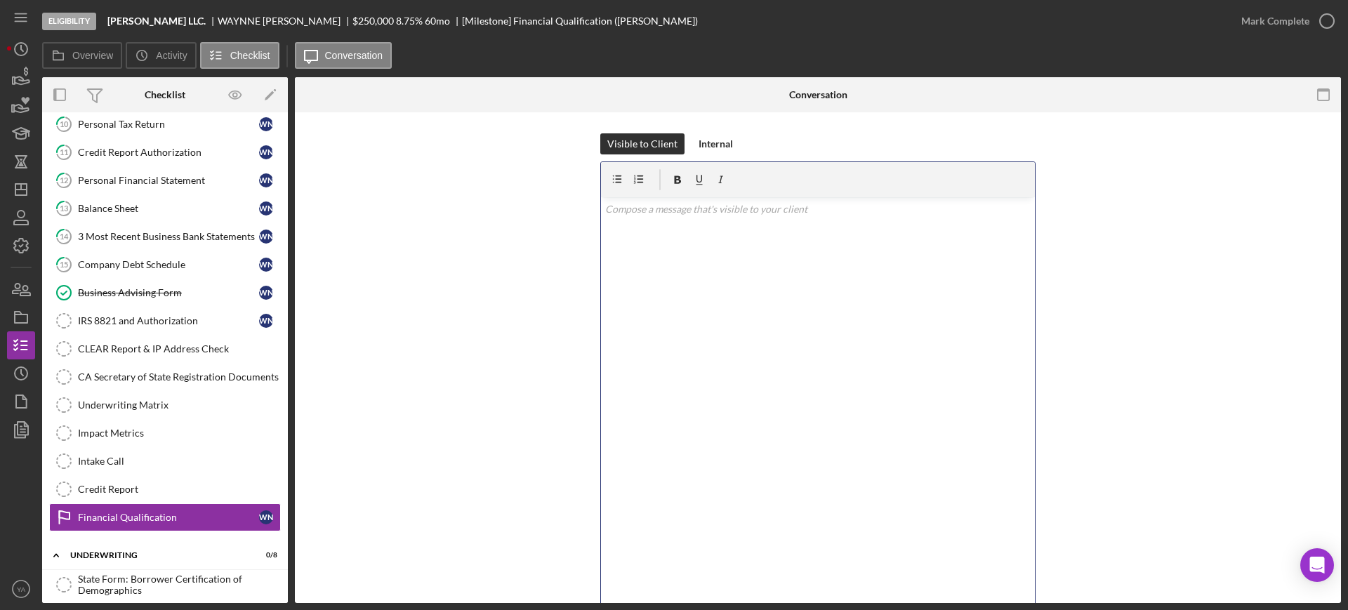
click at [690, 280] on div "v Color teal Color pink Remove color Add row above Add row below Add column bef…" at bounding box center [818, 552] width 434 height 711
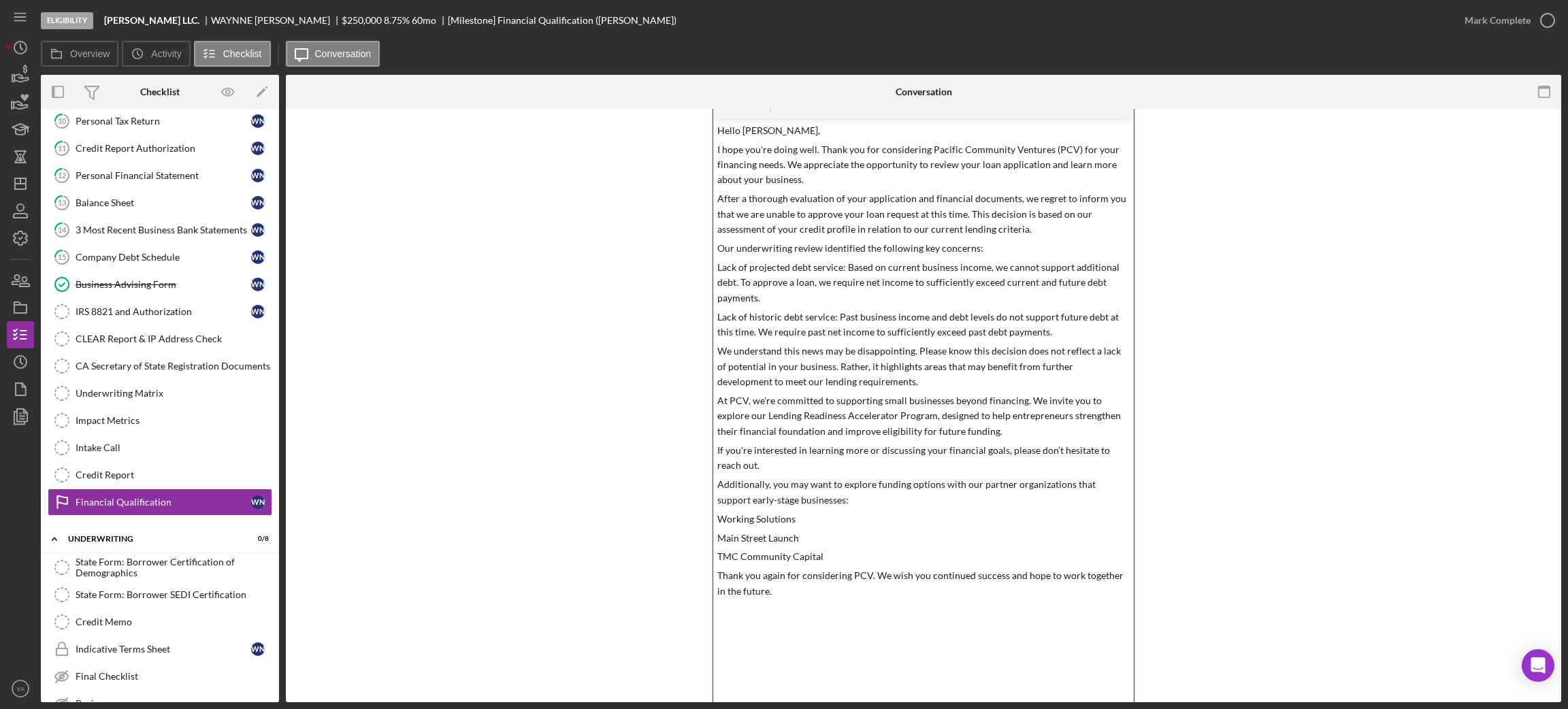
scroll to position [204, 0]
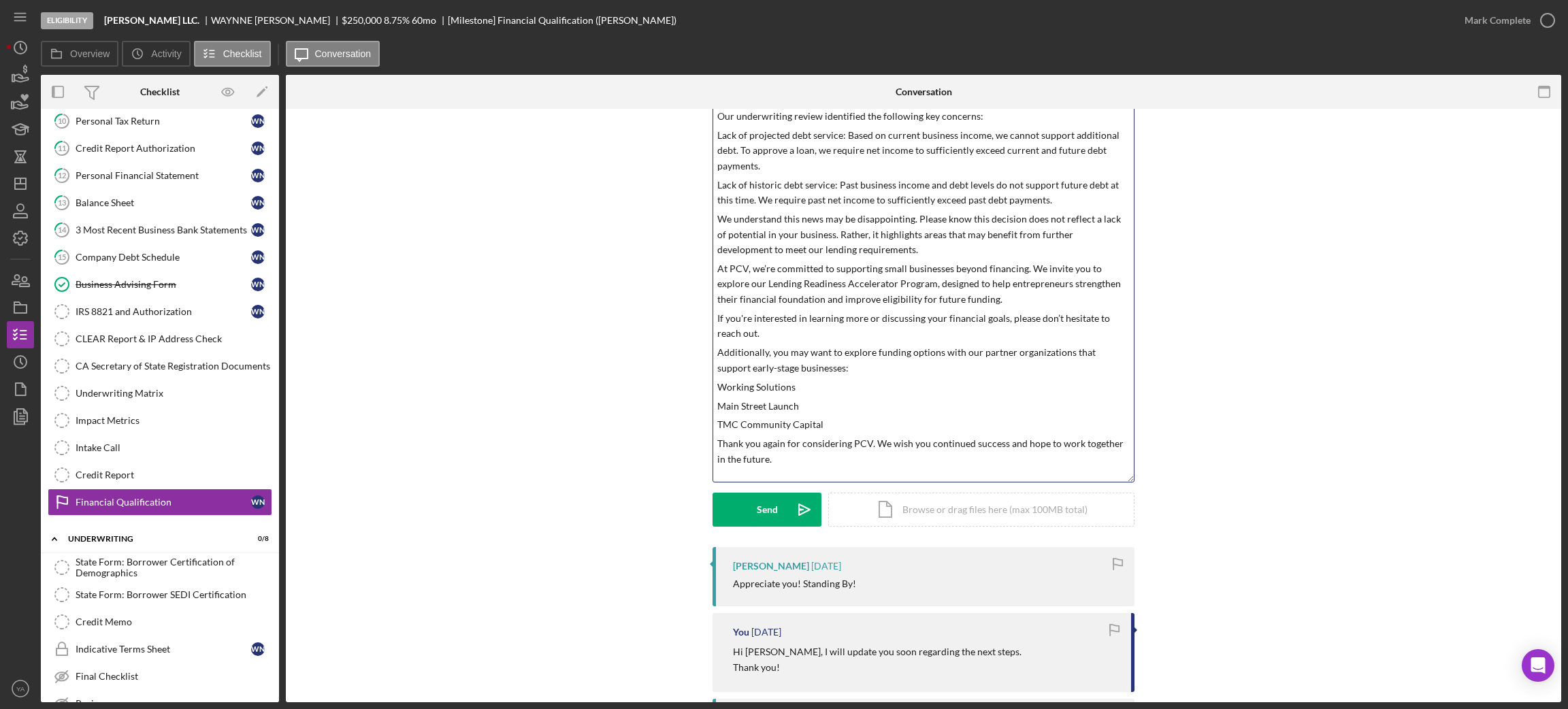
drag, startPoint x: 1128, startPoint y: 672, endPoint x: 1119, endPoint y: 478, distance: 194.2
click at [1119, 478] on div "v Color teal Color pink Remove color Add row above Add row below Add column bef…" at bounding box center [923, 217] width 422 height 530
click at [829, 389] on p "Working Solutions" at bounding box center [924, 386] width 413 height 15
click at [835, 411] on p "Main Street Launch" at bounding box center [924, 405] width 413 height 15
click at [802, 411] on p "Main Street Launch- ( ( https://mainstreetlaunch.org/)" at bounding box center [924, 405] width 413 height 15
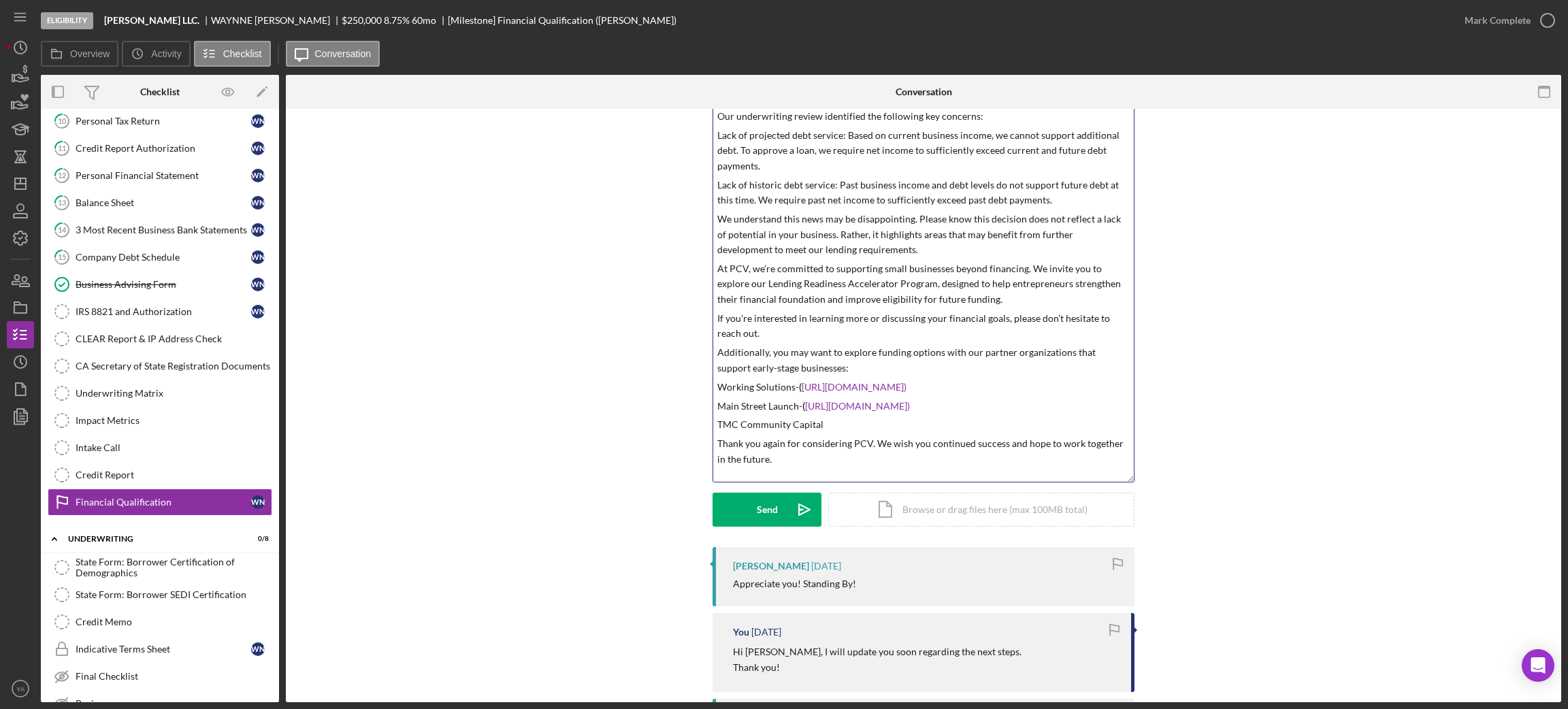
click at [967, 401] on p "Main Street Launch- ( https://mainstreetlaunch.org/)" at bounding box center [924, 405] width 413 height 15
click at [839, 422] on p "TMC Community Capital" at bounding box center [924, 423] width 413 height 15
click at [954, 407] on p "Main Street Launch- ( https://mainstreetlaunch.org/)" at bounding box center [924, 405] width 413 height 15
click at [888, 430] on p "TMC Community Capital" at bounding box center [924, 423] width 413 height 15
click at [936, 427] on link "[URL][DOMAIN_NAME])." at bounding box center [883, 424] width 107 height 12
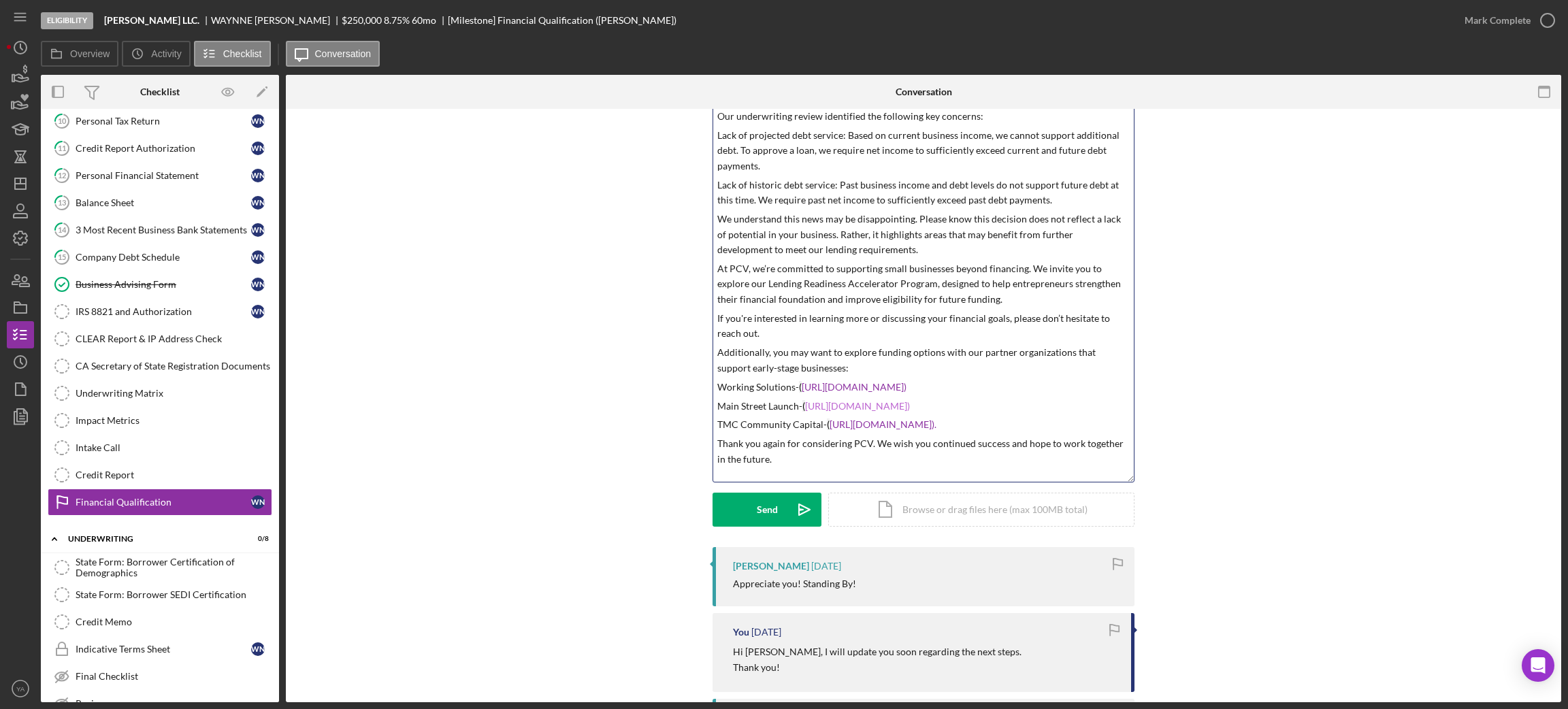
click at [896, 402] on link "[URL][DOMAIN_NAME])" at bounding box center [858, 406] width 105 height 12
click at [872, 385] on link "[URL][DOMAIN_NAME])" at bounding box center [854, 386] width 105 height 12
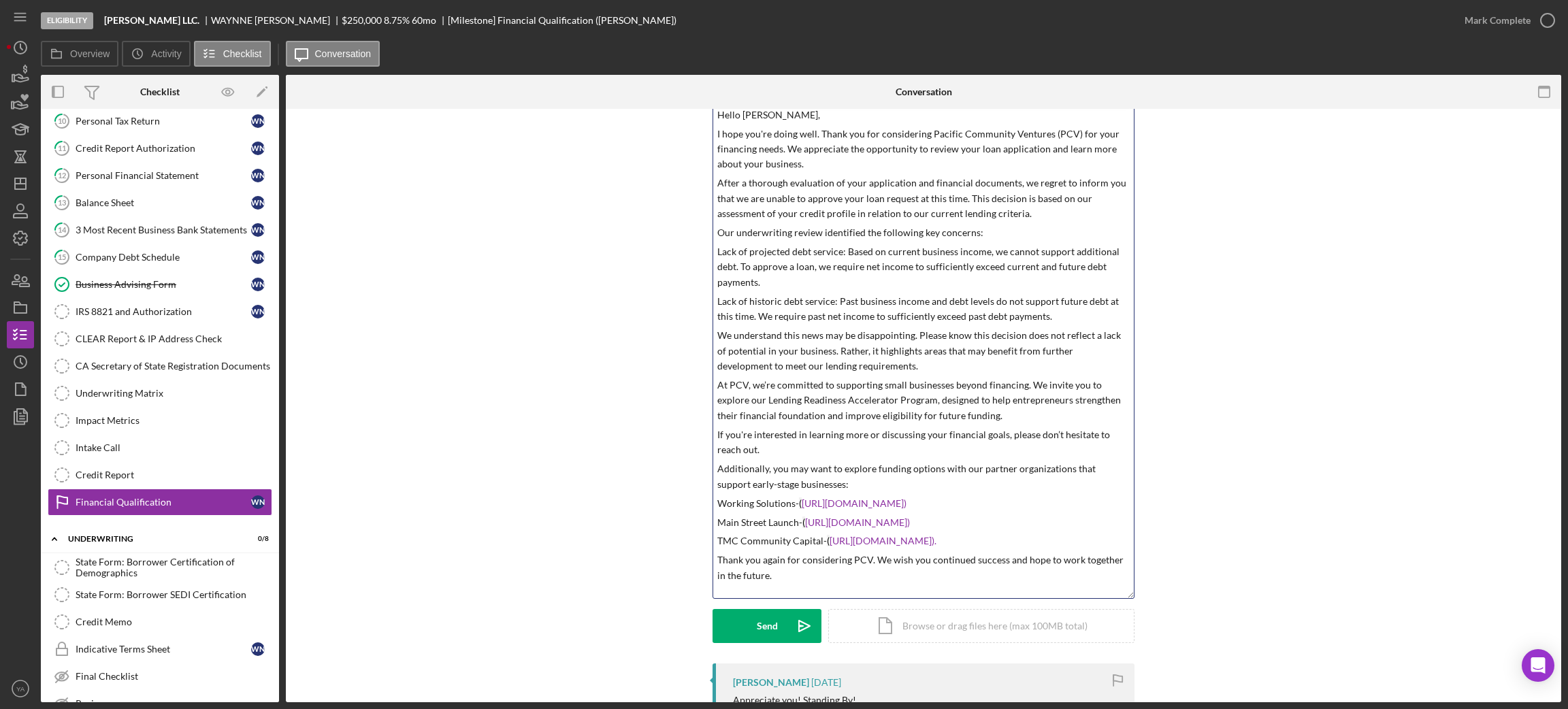
scroll to position [0, 0]
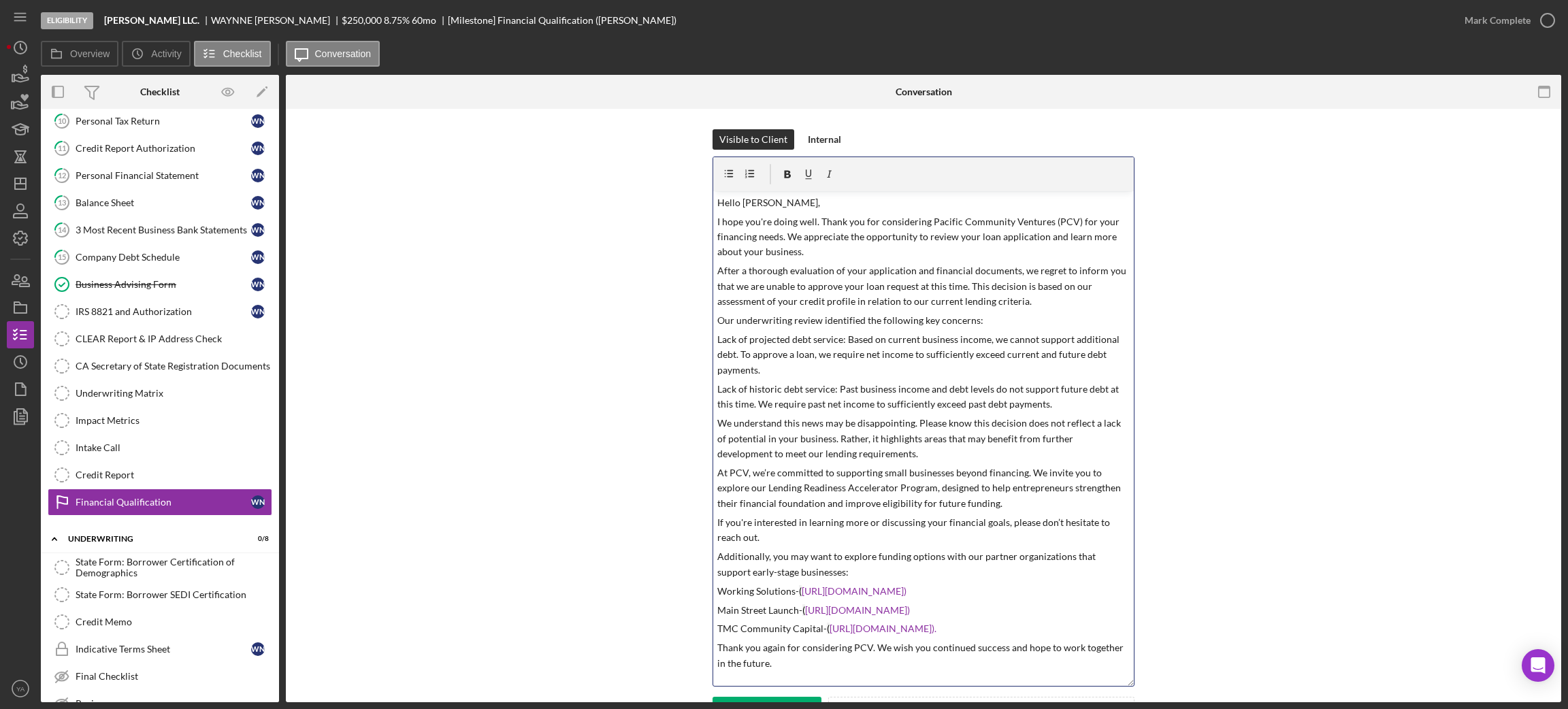
click at [810, 204] on p "Hello [PERSON_NAME]," at bounding box center [924, 202] width 413 height 15
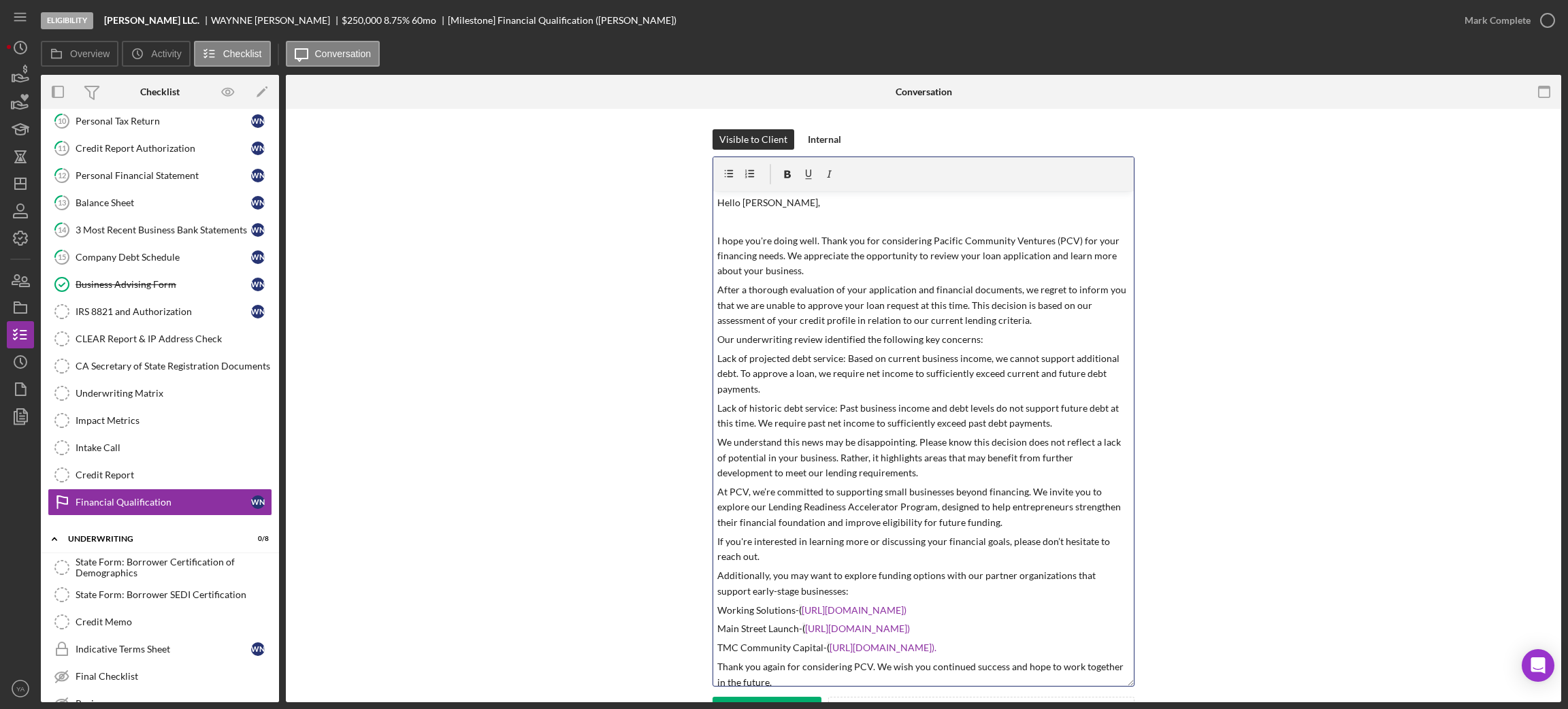
click at [819, 271] on p "I hope you're doing well. Thank you for considering Pacific Community Ventures …" at bounding box center [924, 256] width 413 height 46
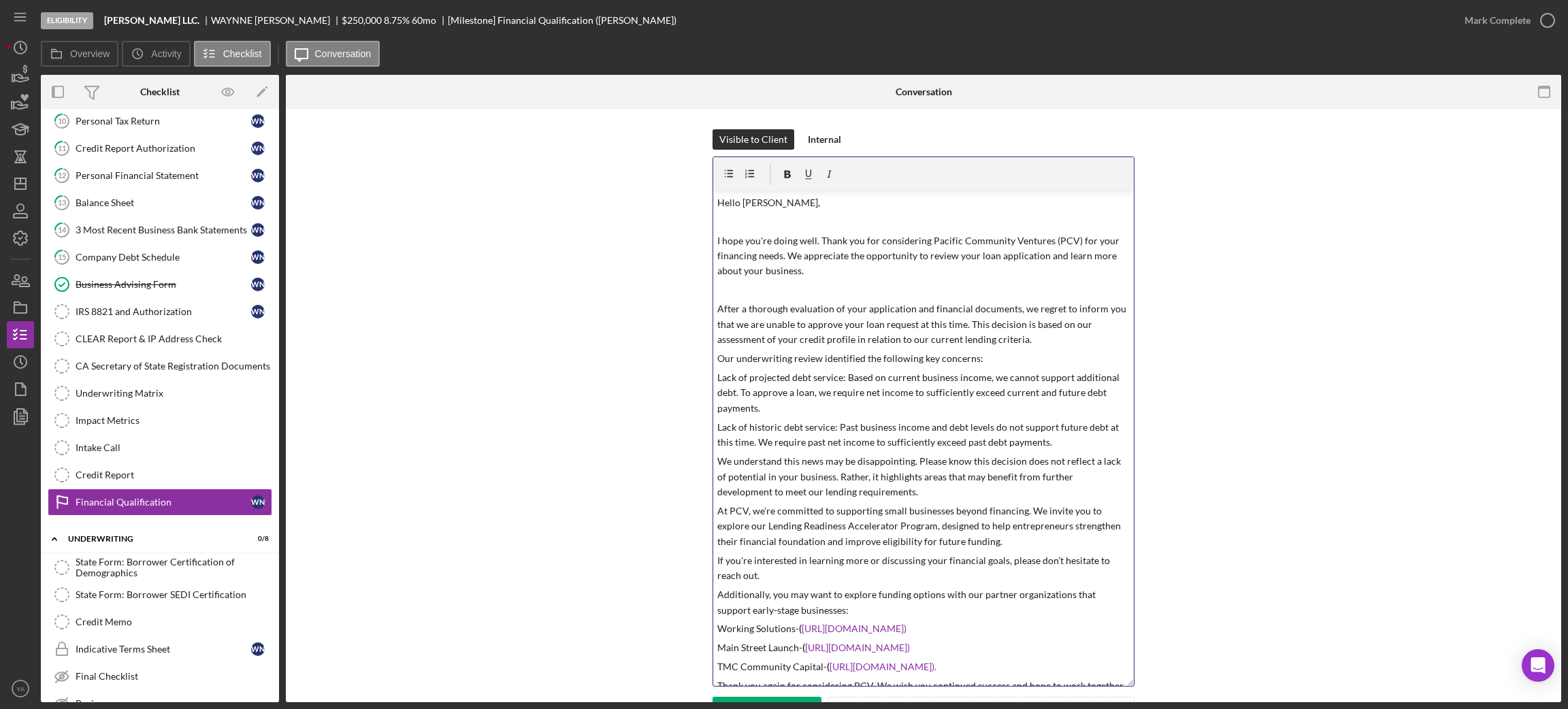
scroll to position [26, 0]
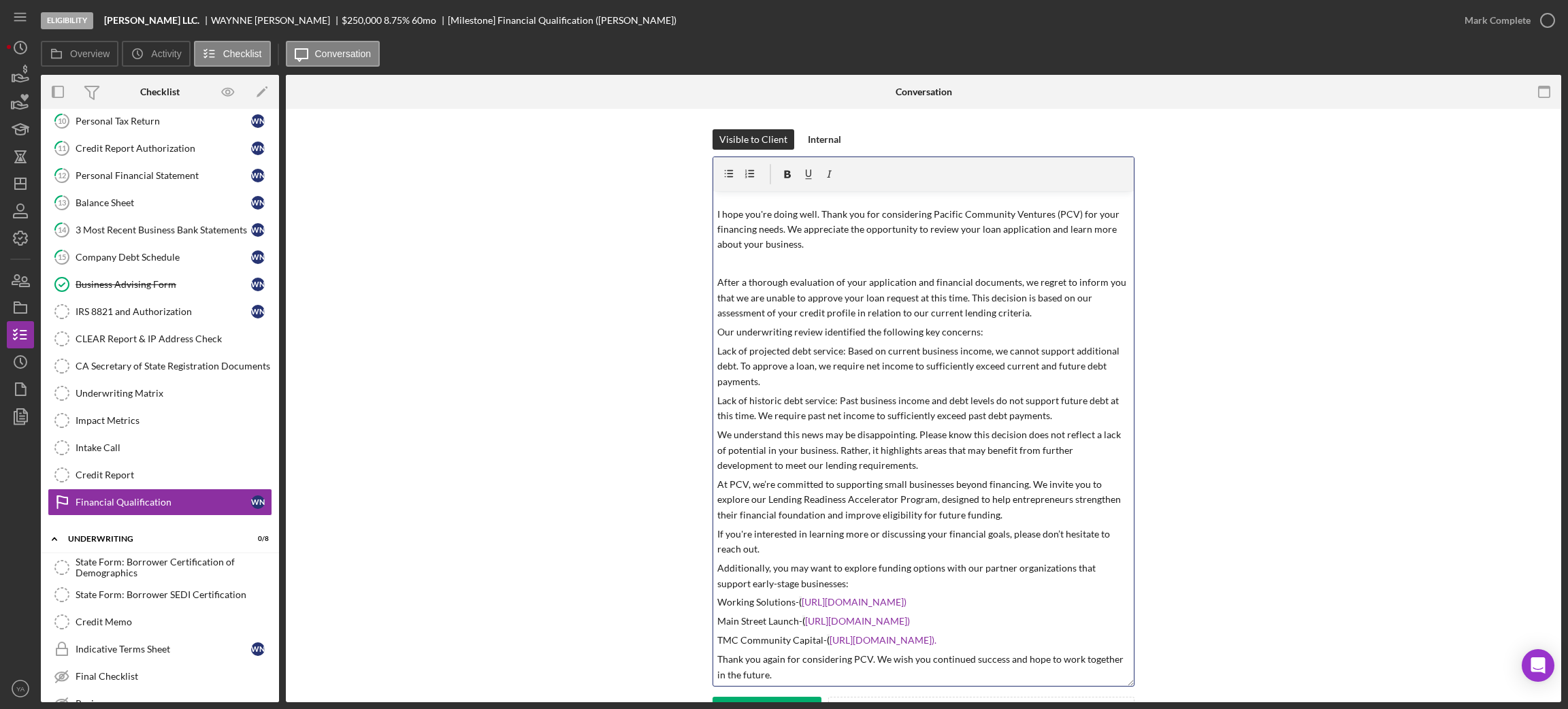
click at [1041, 313] on p "After a thorough evaluation of your application and financial documents, we reg…" at bounding box center [924, 297] width 413 height 46
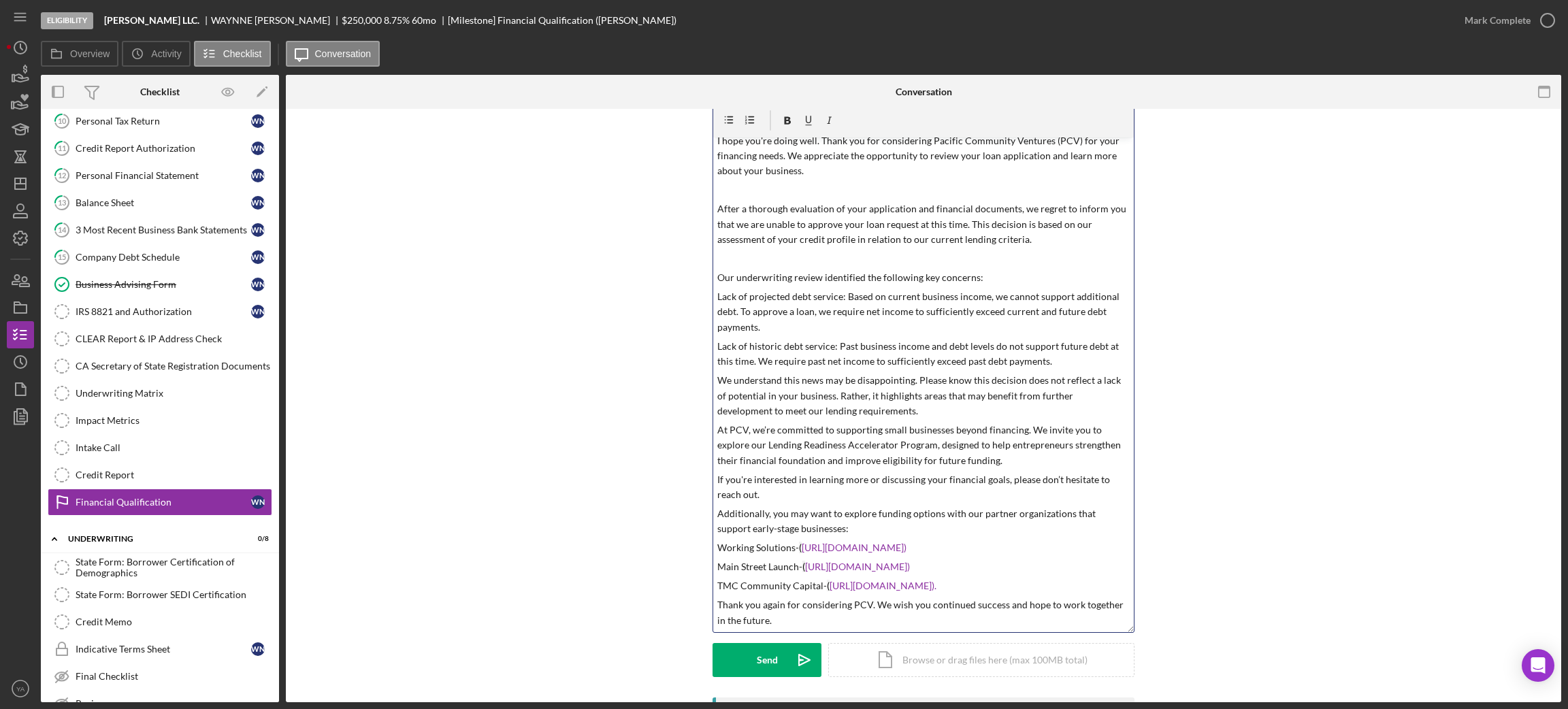
scroll to position [102, 0]
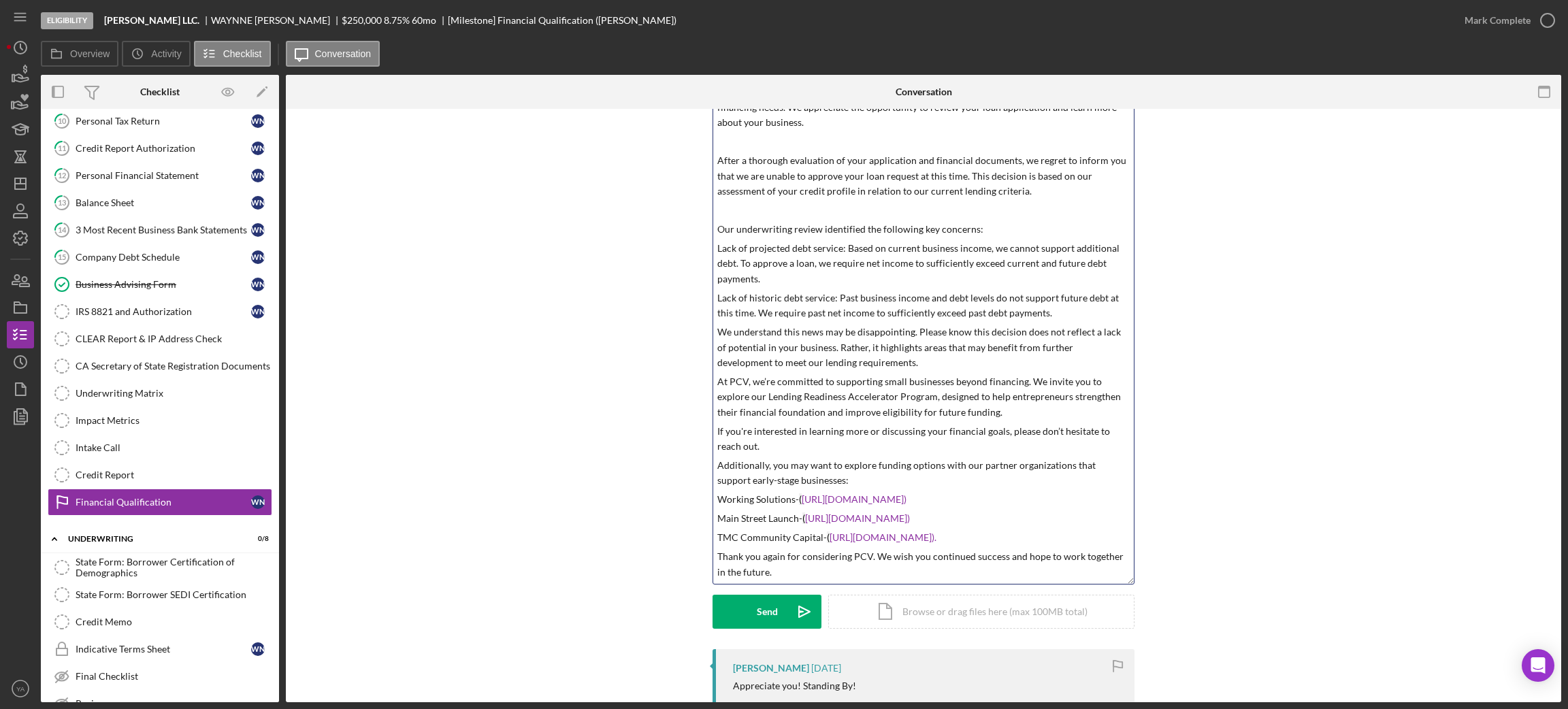
click at [717, 250] on p "Lack of projected debt service: Based on current business income, we cannot sup…" at bounding box center [924, 263] width 413 height 46
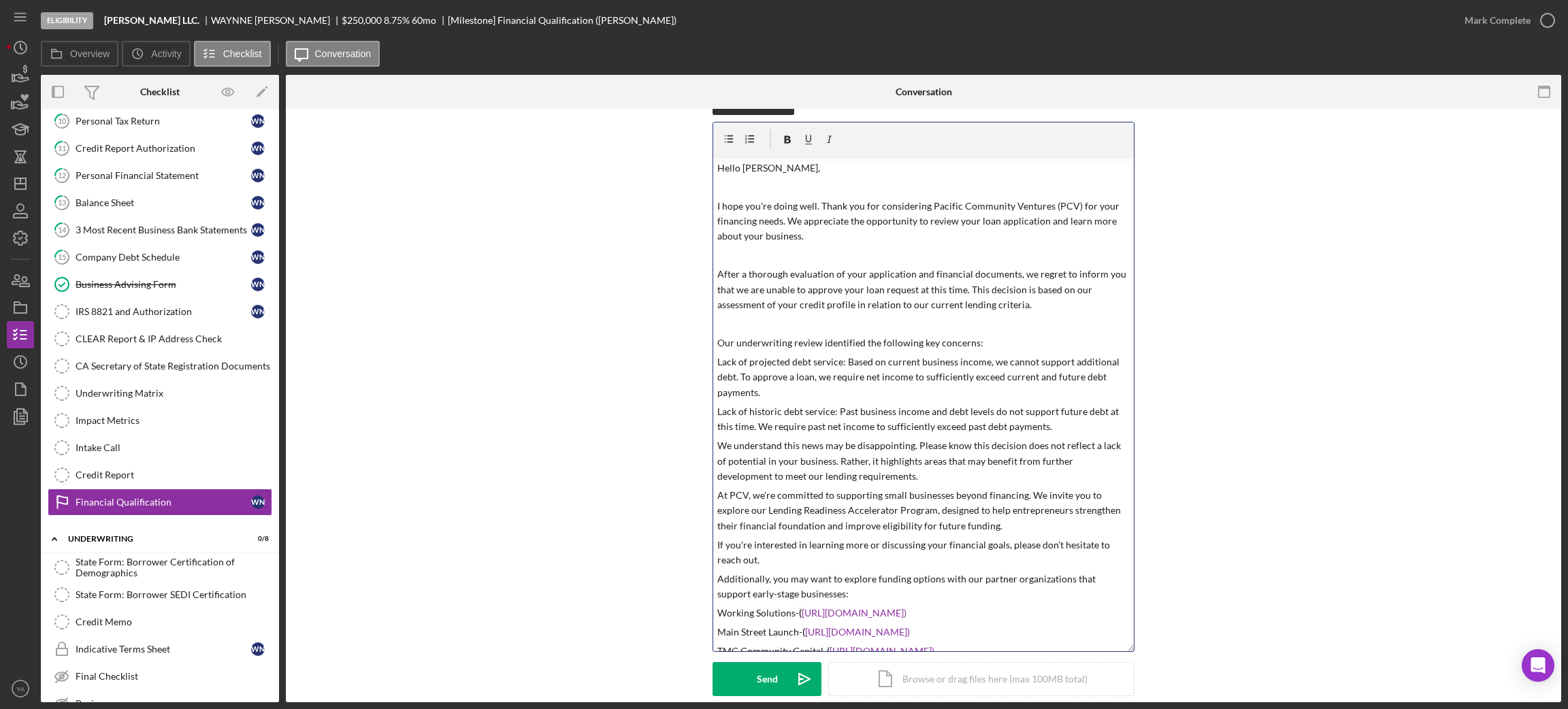
scroll to position [0, 0]
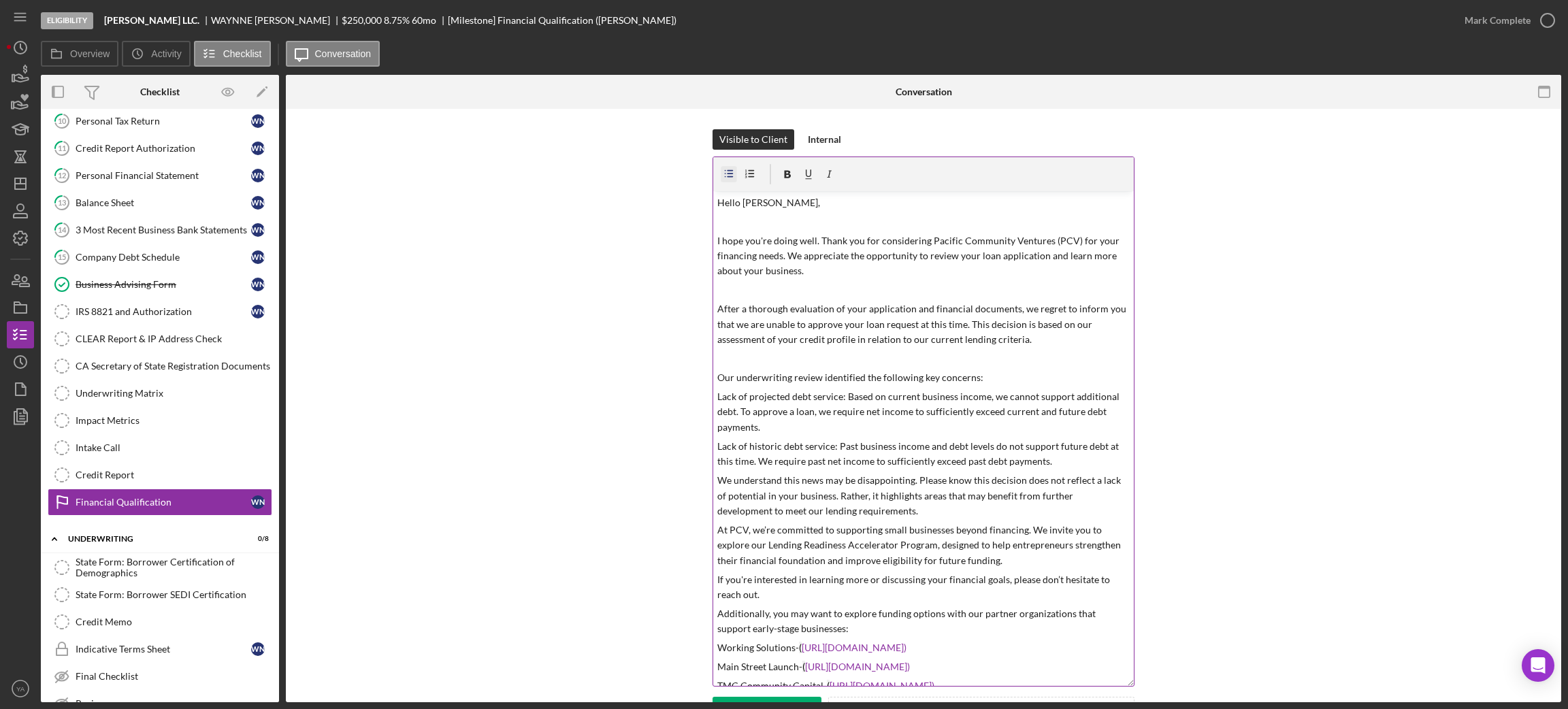
click at [729, 174] on icon "button" at bounding box center [729, 174] width 9 height 8
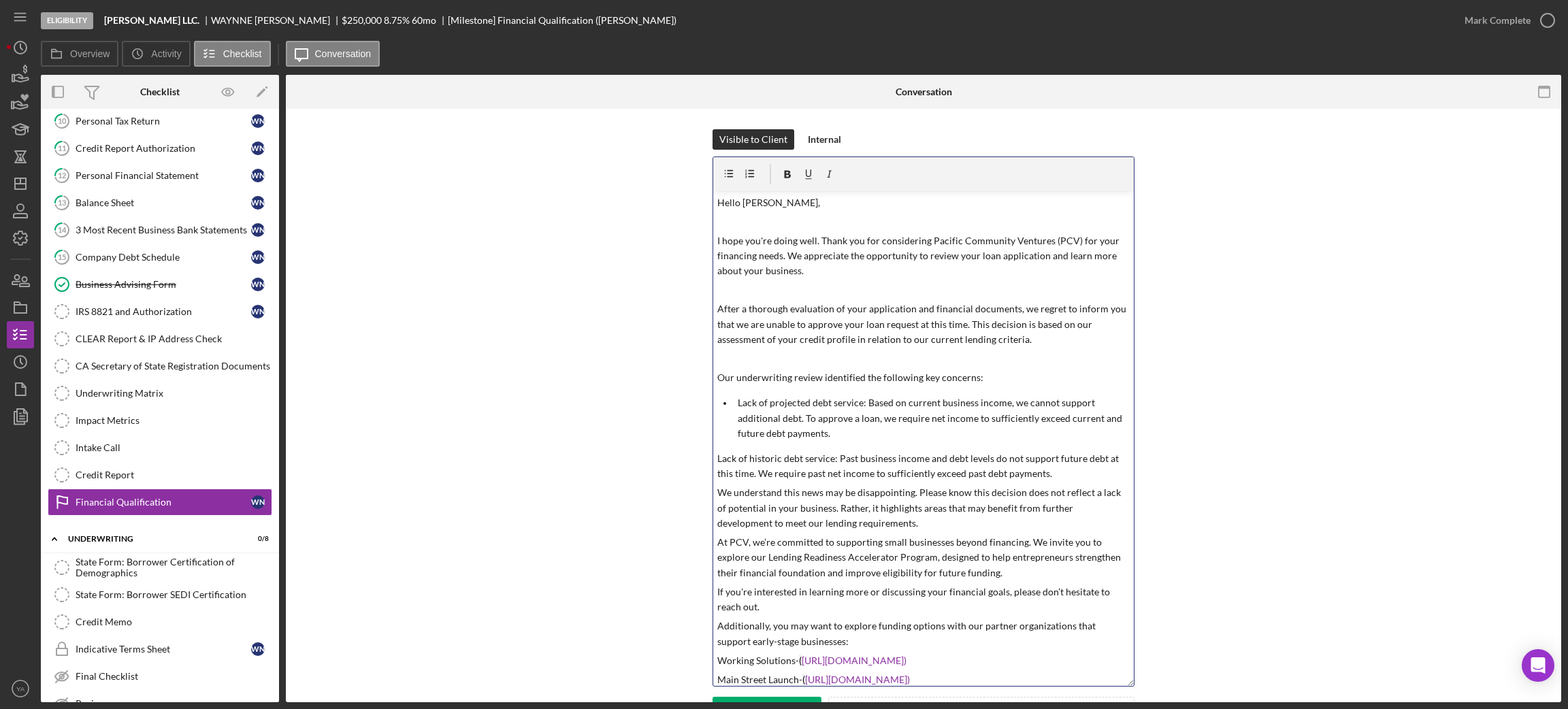
click at [717, 461] on p "Lack of historic debt service: Past business income and debt levels do not supp…" at bounding box center [924, 467] width 413 height 31
click at [729, 177] on icon "button" at bounding box center [729, 174] width 9 height 8
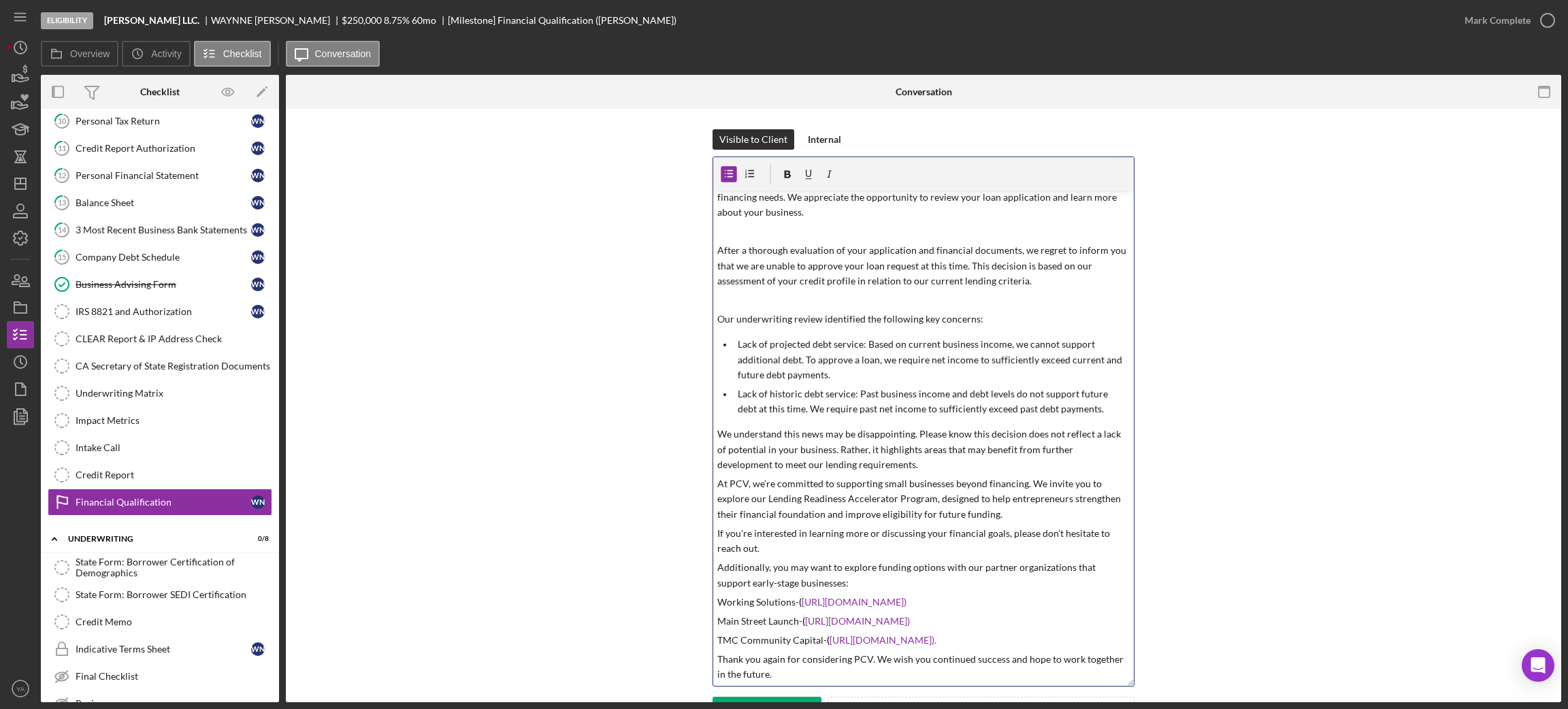
click at [793, 554] on p "If you're interested in learning more or discussing your financial goals, pleas…" at bounding box center [924, 541] width 413 height 31
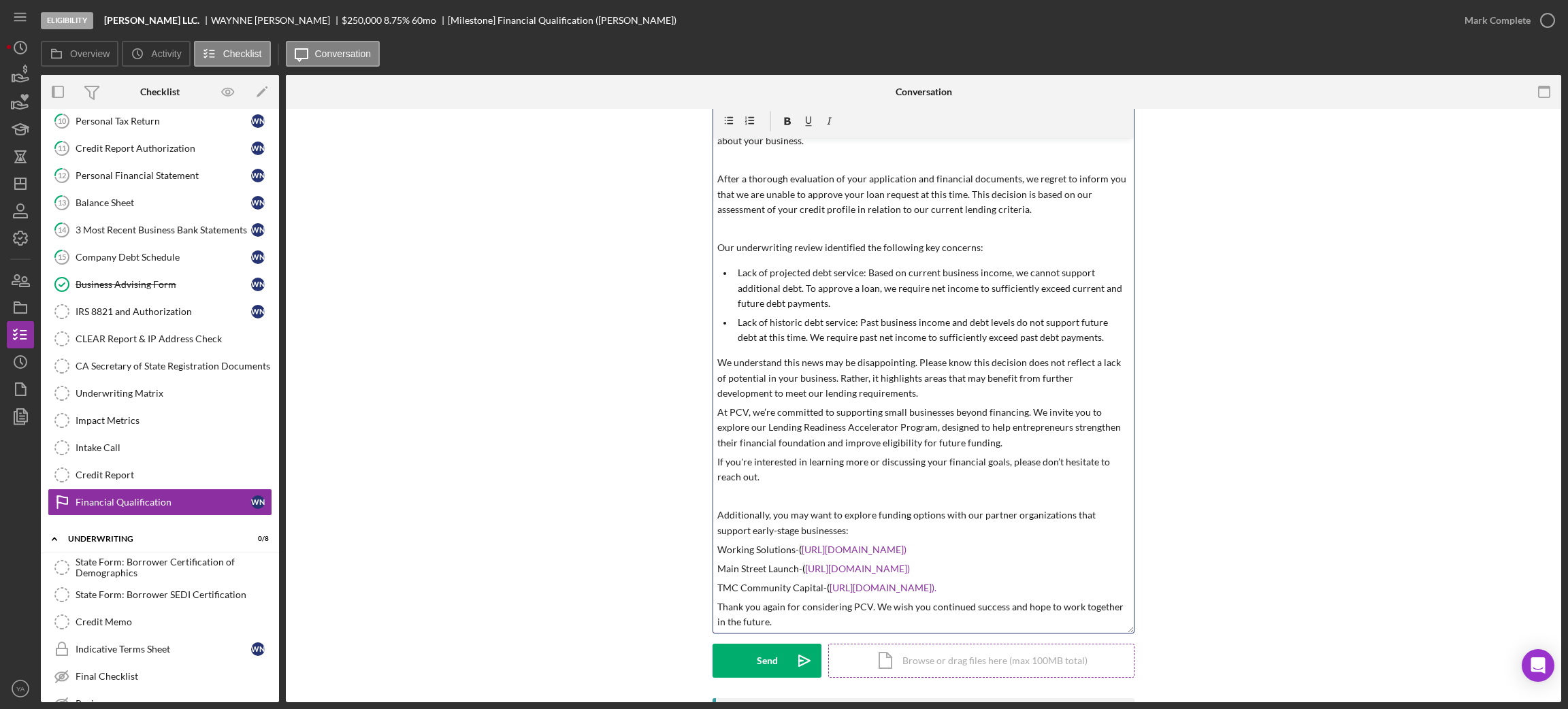
scroll to position [102, 0]
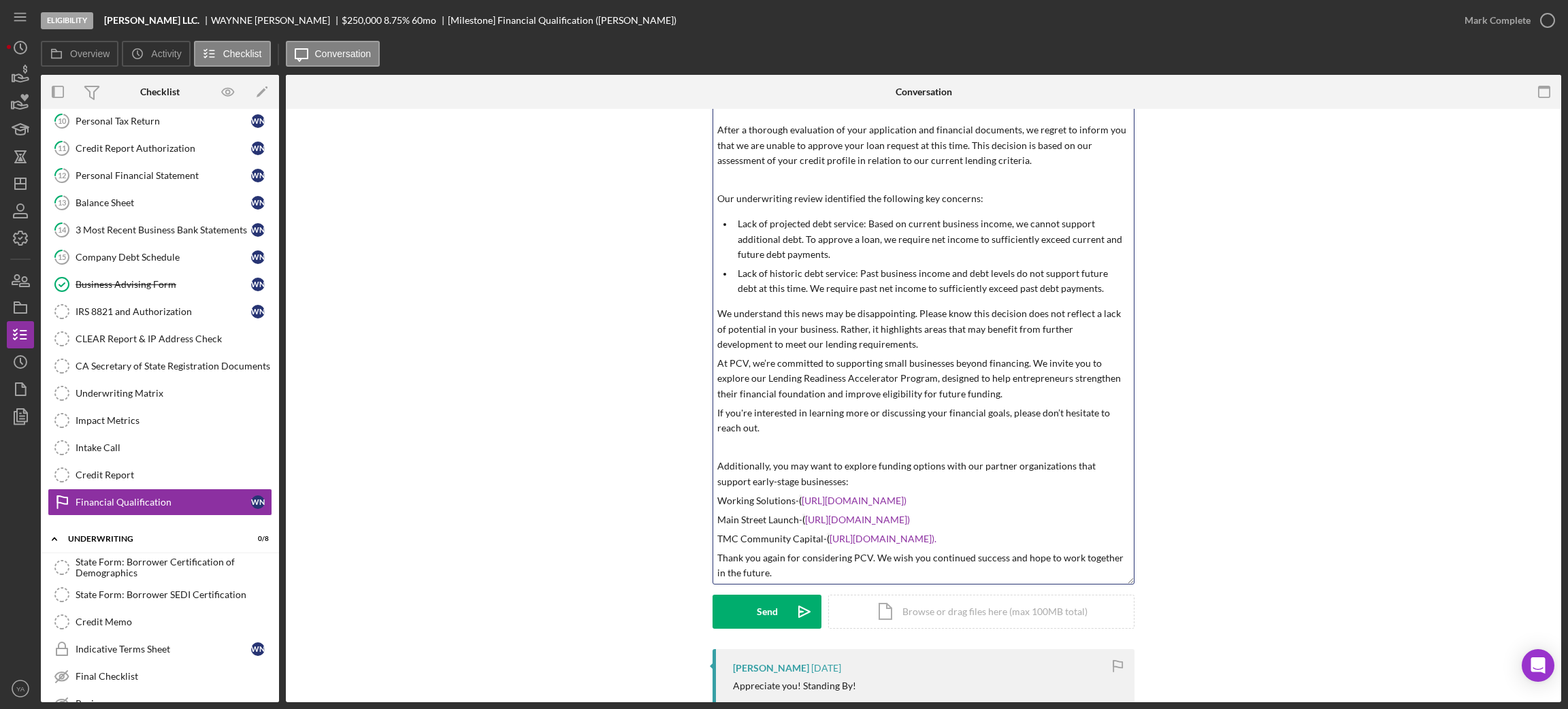
click at [1105, 540] on p "TMC Community Capital- ( https://tmccommunitycapital.org/microloan)." at bounding box center [924, 538] width 413 height 15
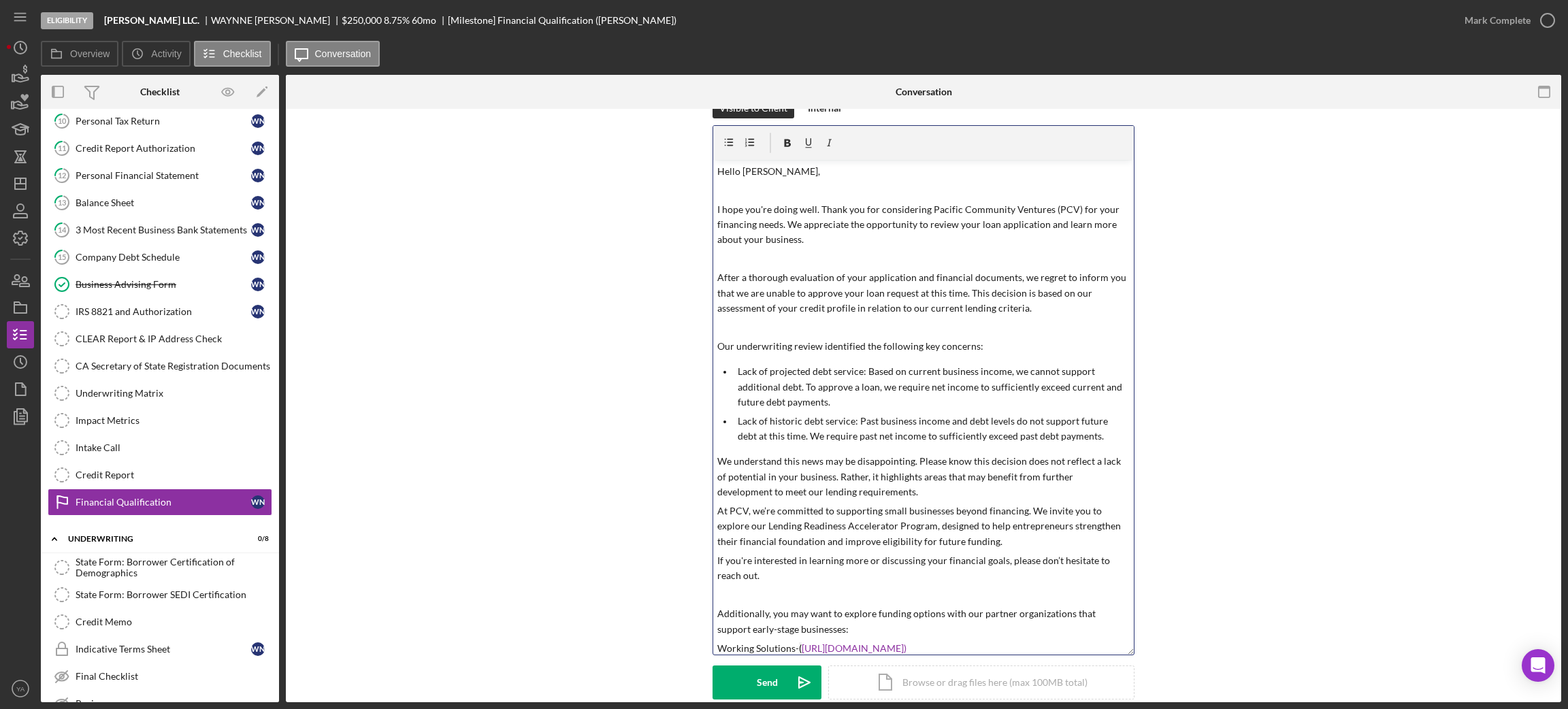
scroll to position [0, 0]
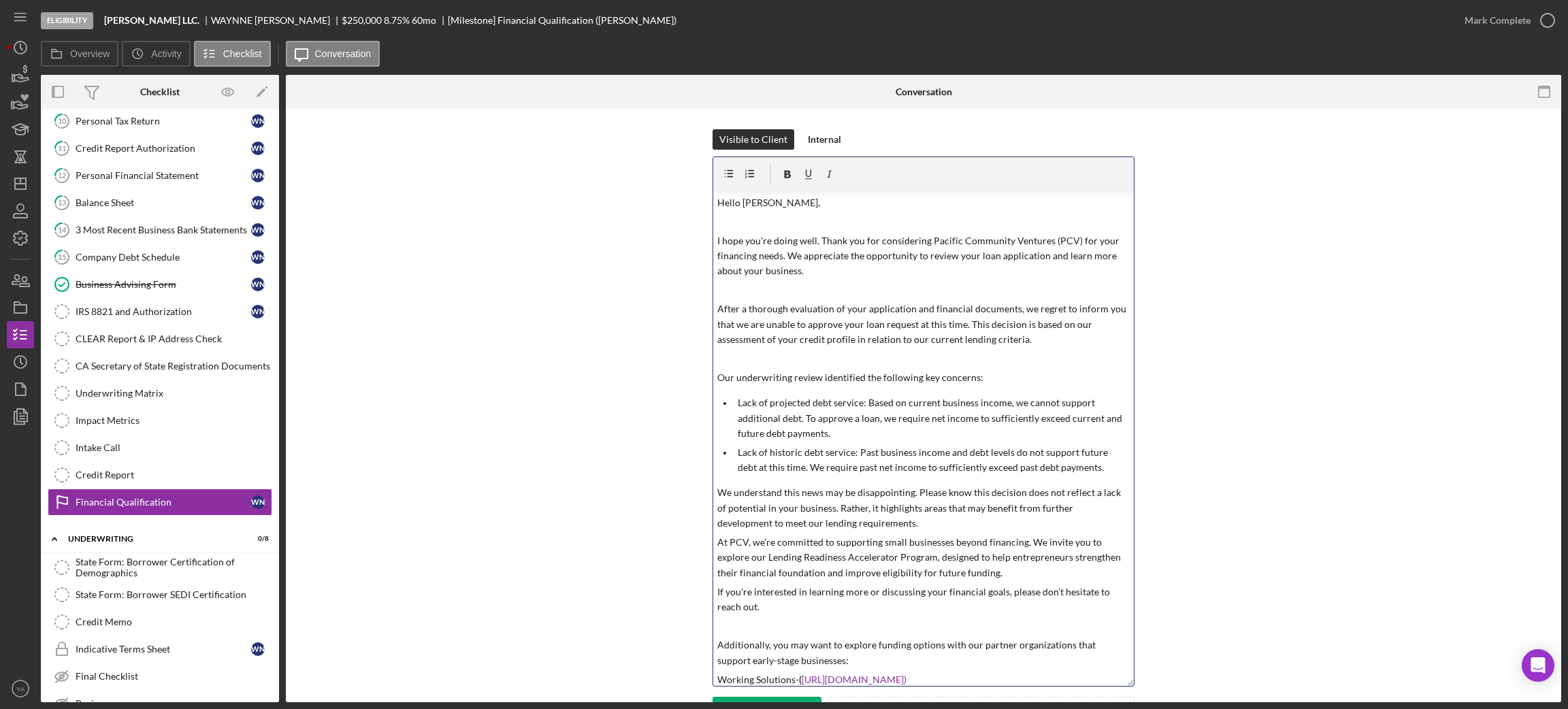
click at [799, 292] on p at bounding box center [924, 289] width 413 height 15
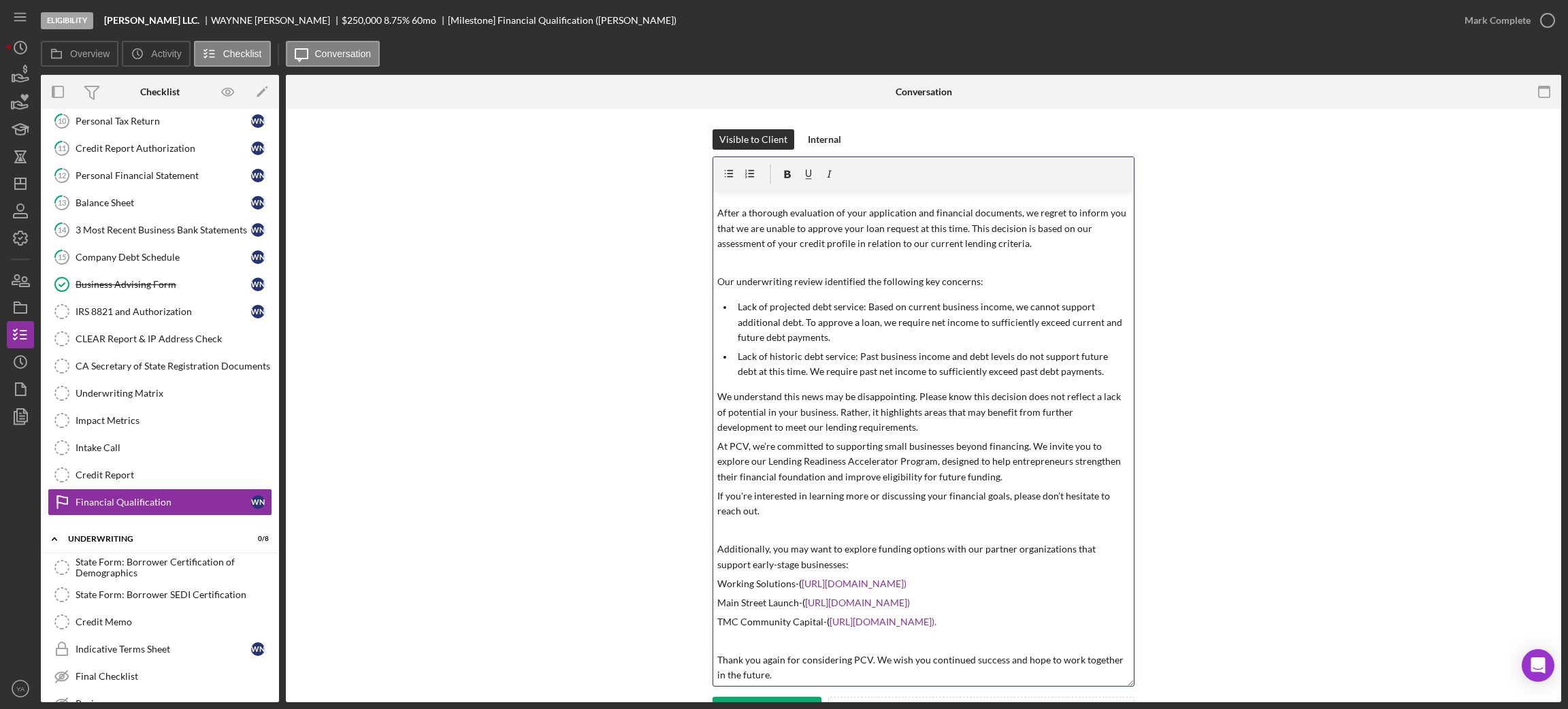
scroll to position [102, 0]
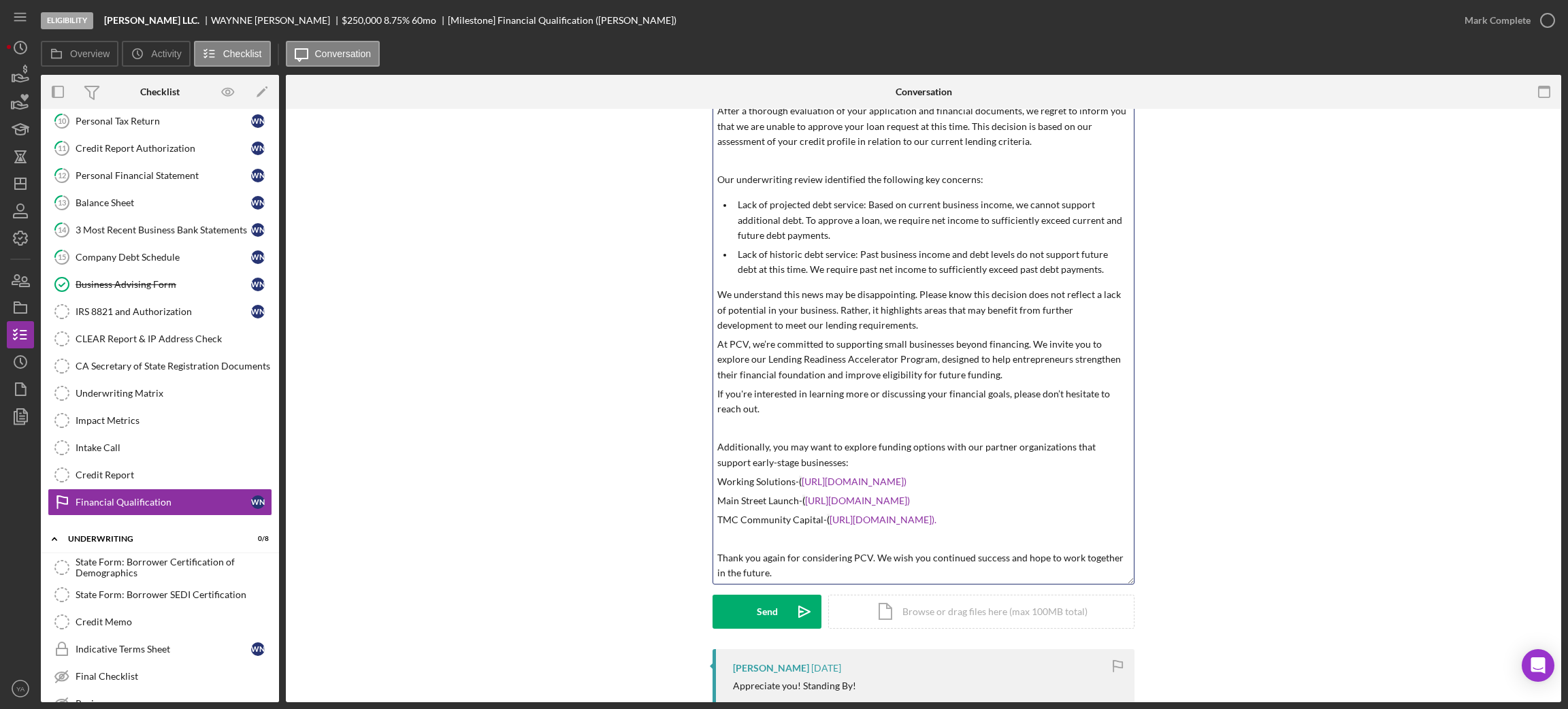
click at [1101, 272] on p "Lack of historic debt service: Past business income and debt levels do not supp…" at bounding box center [933, 262] width 392 height 31
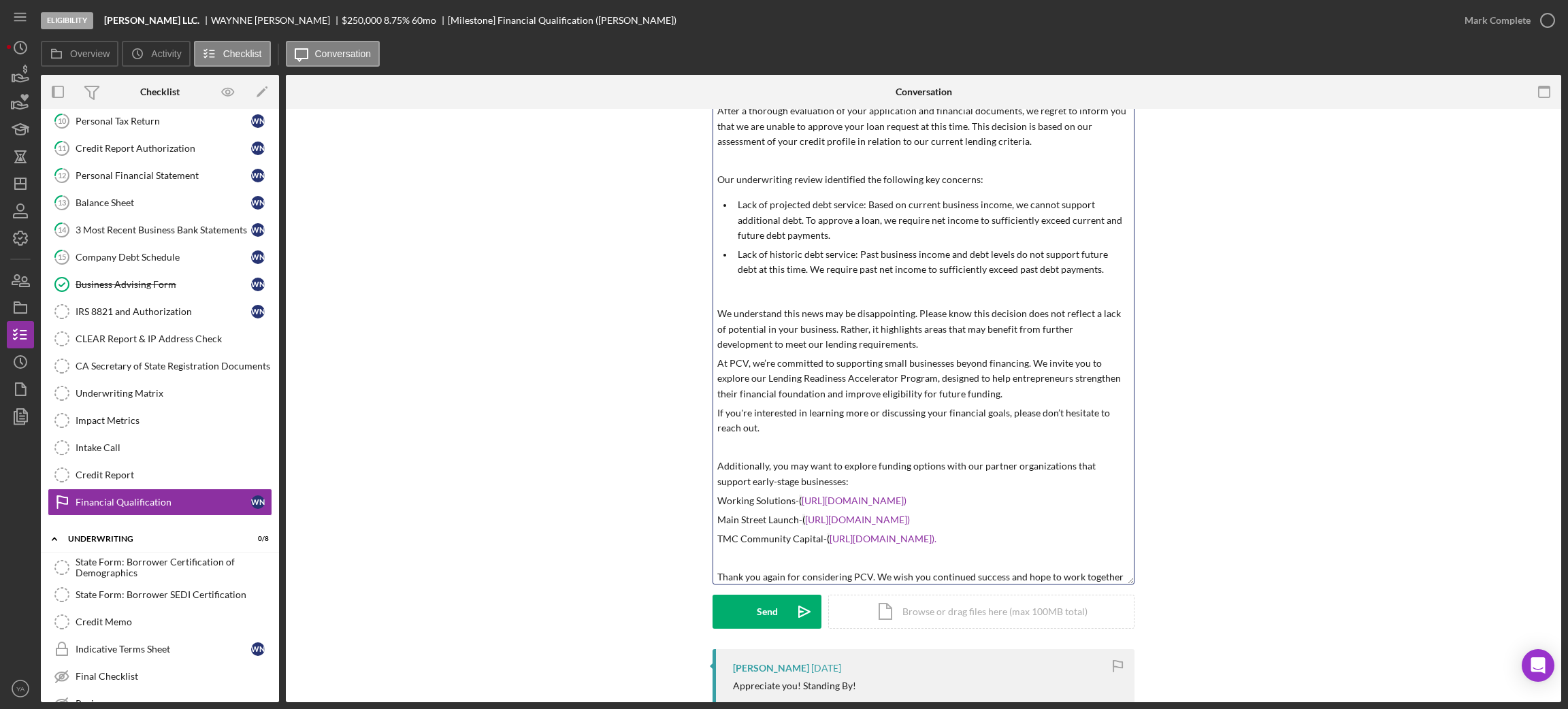
click at [901, 341] on p "We understand this news may be disappointing. Please know this decision does no…" at bounding box center [924, 328] width 413 height 46
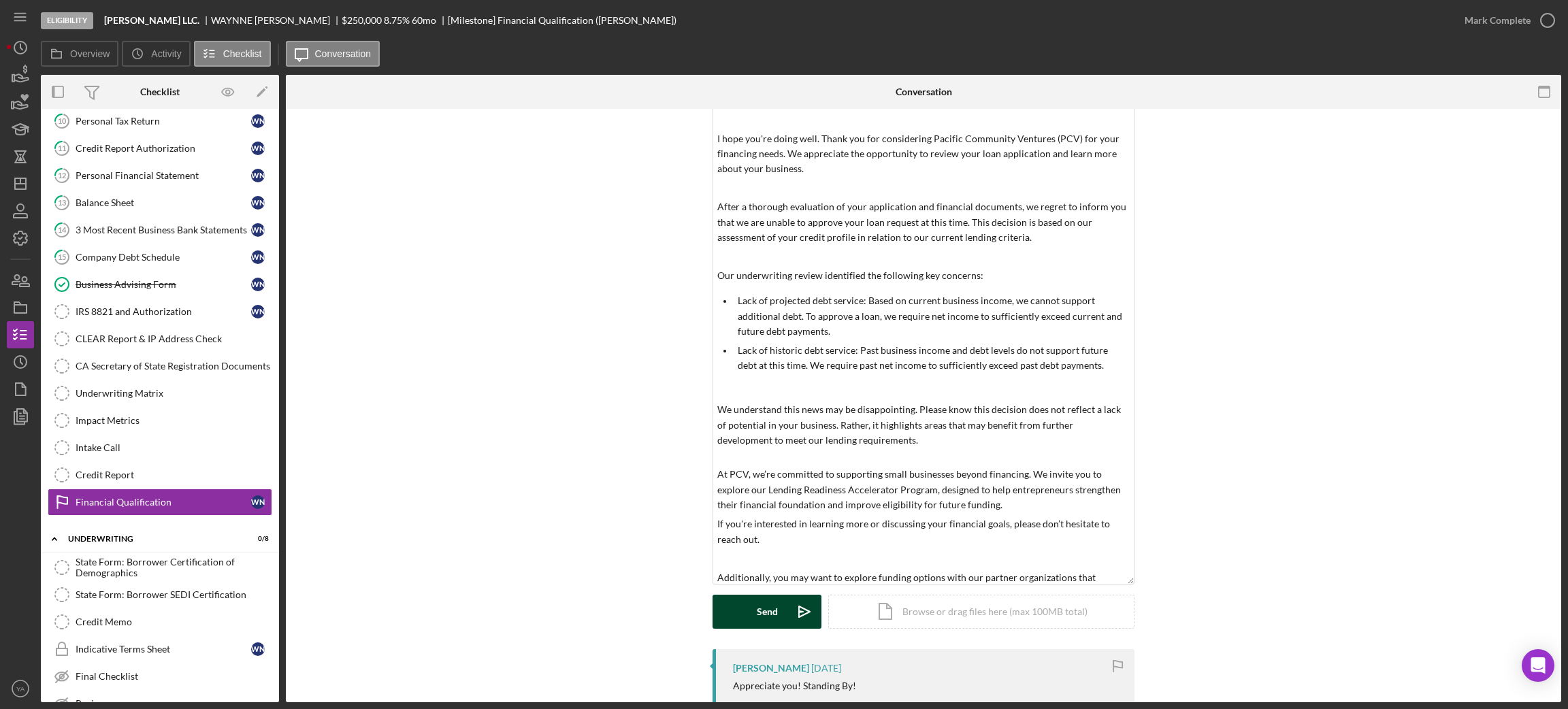
click at [769, 601] on div "Send" at bounding box center [768, 611] width 21 height 34
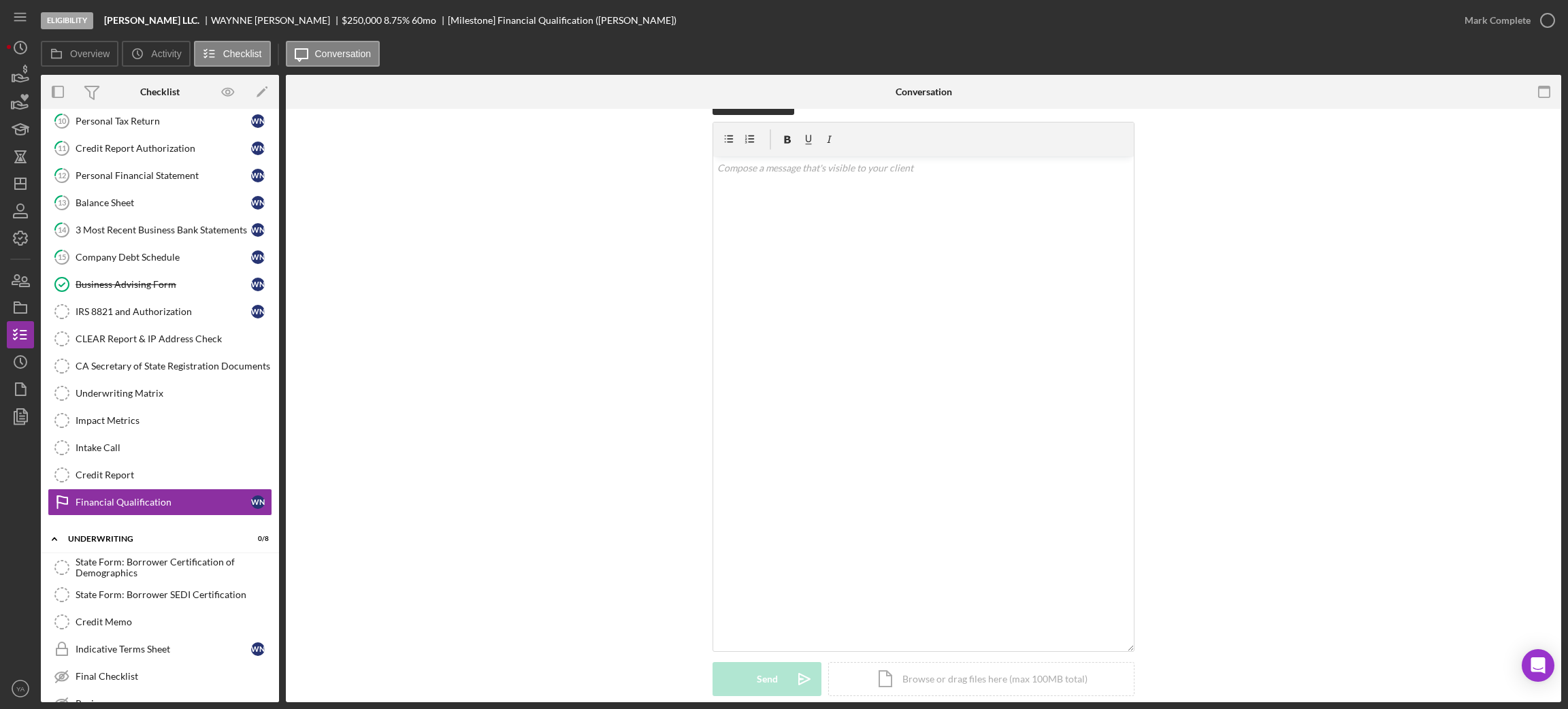
scroll to position [0, 0]
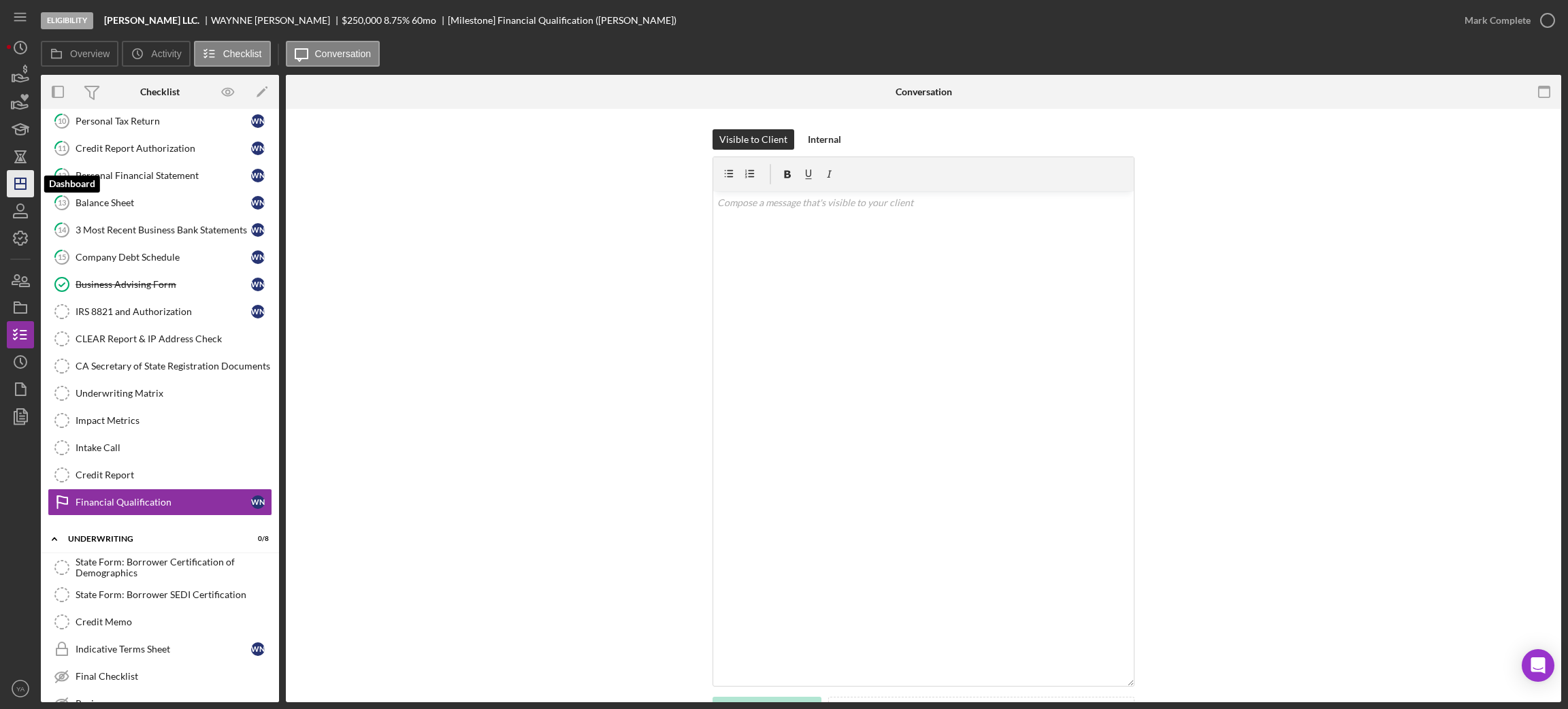
click at [14, 177] on icon "Icon/Dashboard" at bounding box center [20, 183] width 34 height 34
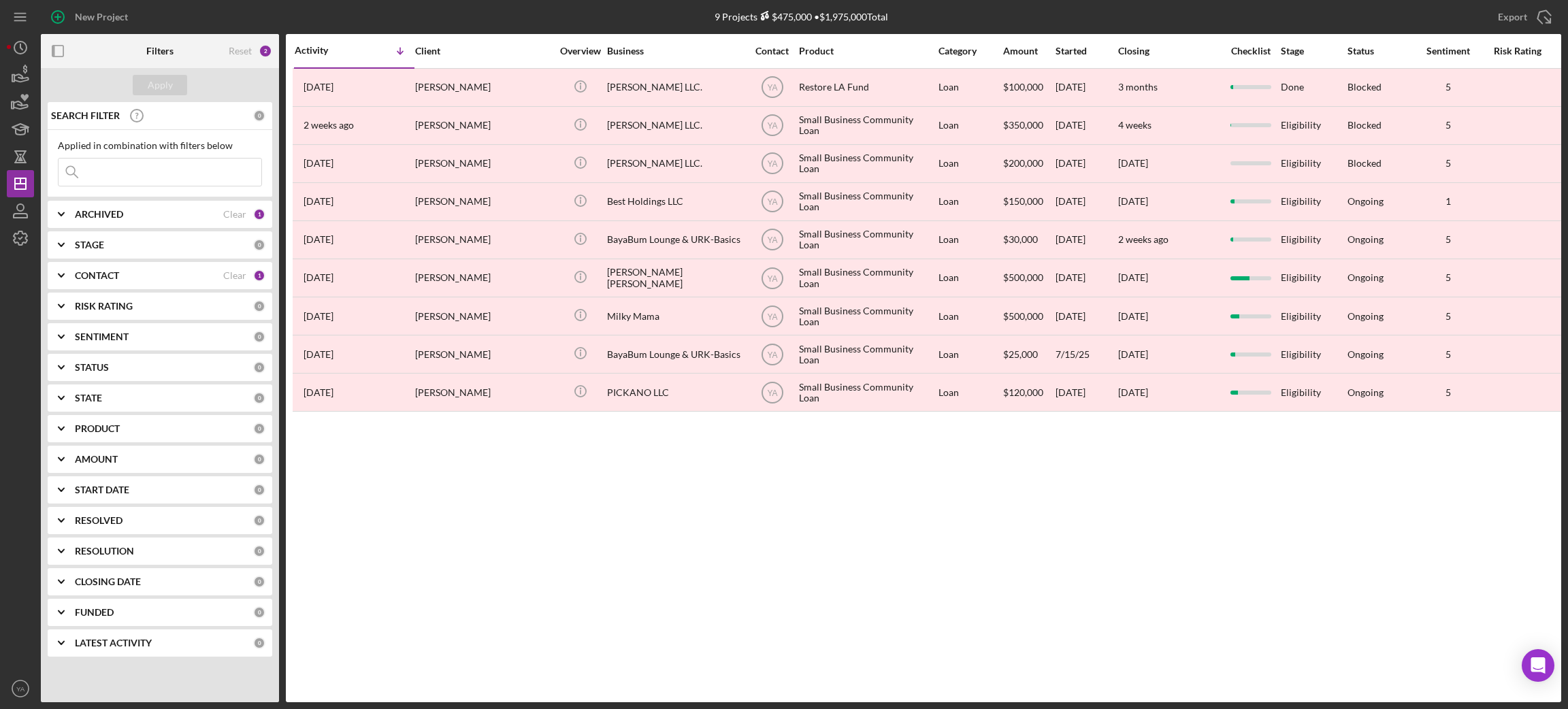
click at [102, 215] on b "ARCHIVED" at bounding box center [99, 214] width 48 height 11
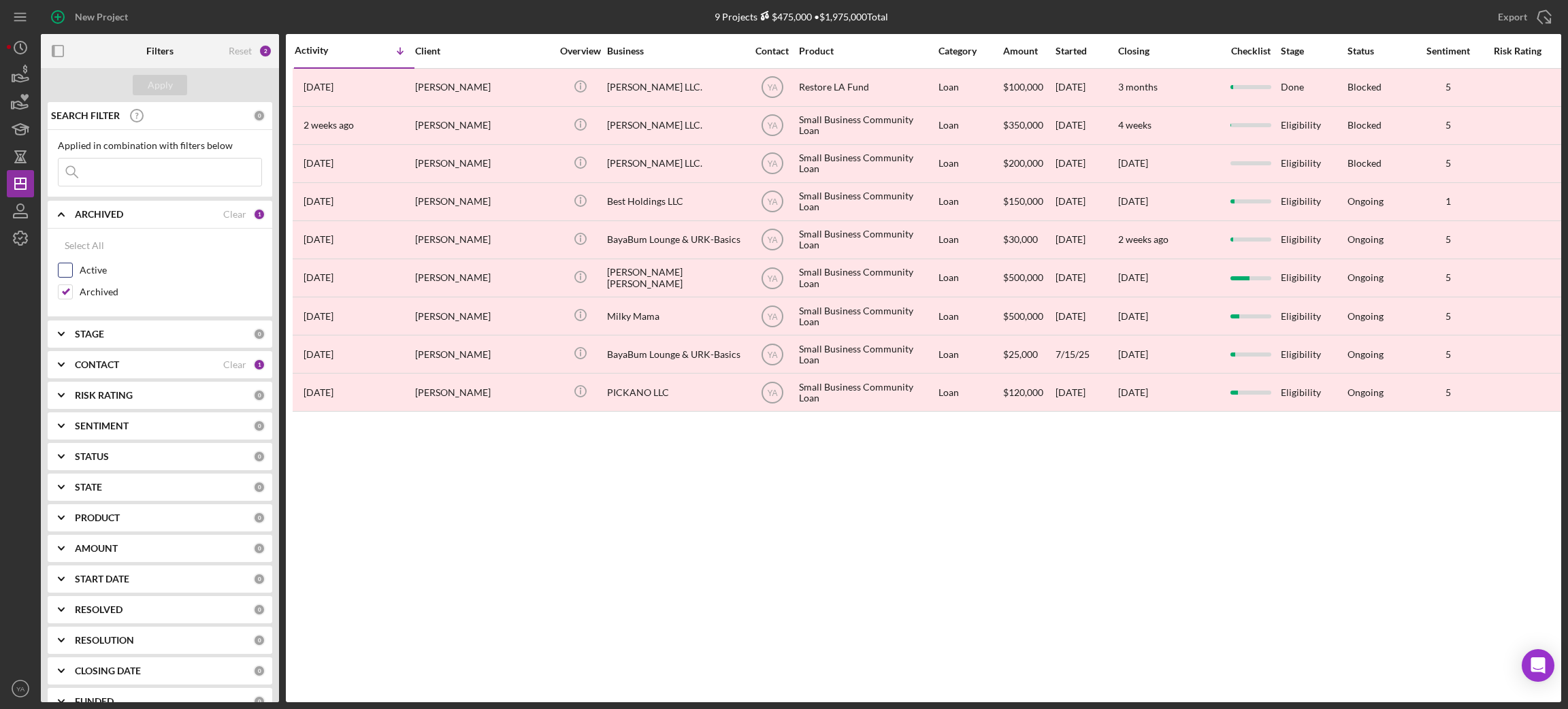
click at [73, 265] on div "Active" at bounding box center [160, 273] width 204 height 21
click at [71, 277] on input "Active" at bounding box center [65, 270] width 14 height 14
checkbox input "true"
click at [58, 296] on input "Archived" at bounding box center [65, 292] width 14 height 14
checkbox input "false"
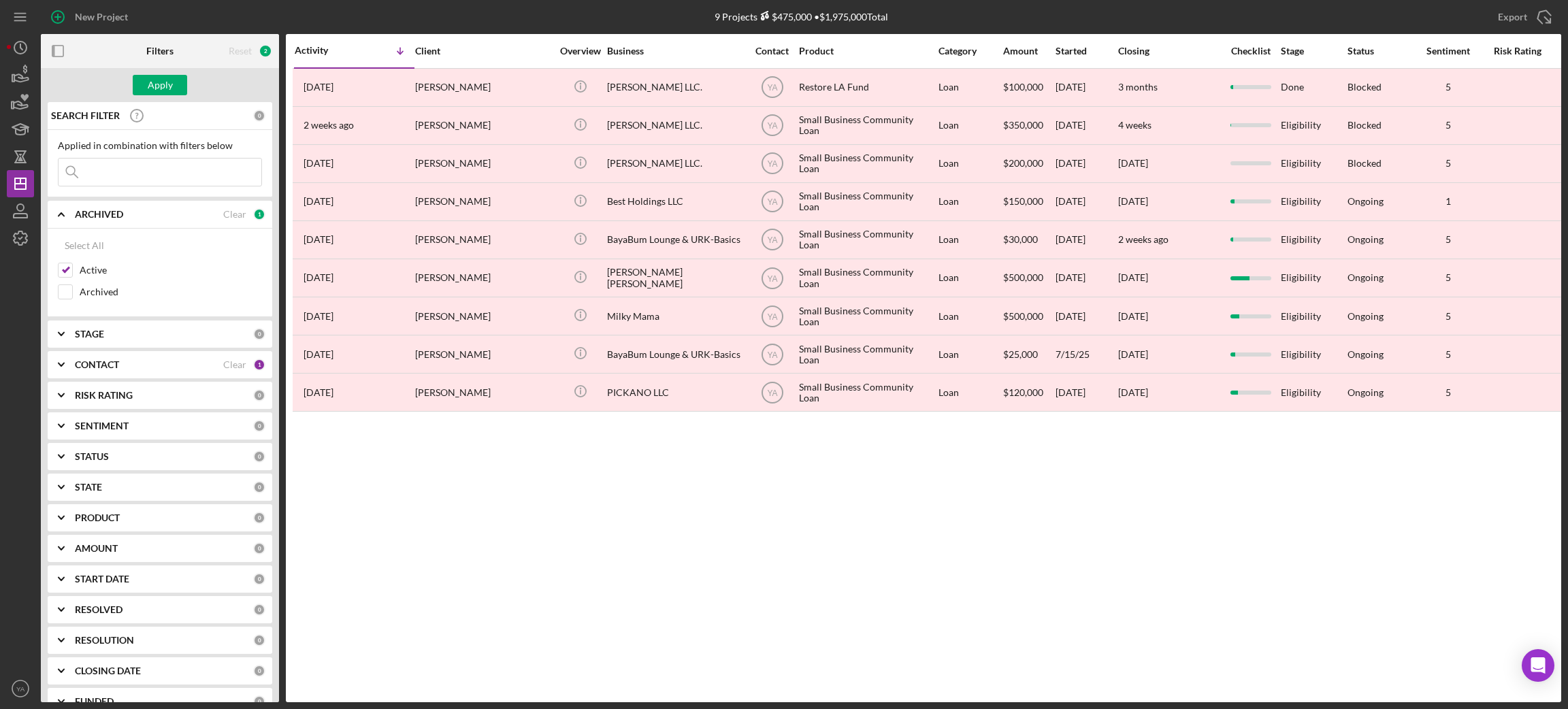
click at [176, 73] on div "Apply" at bounding box center [160, 84] width 238 height 34
click at [172, 81] on button "Apply" at bounding box center [160, 84] width 54 height 20
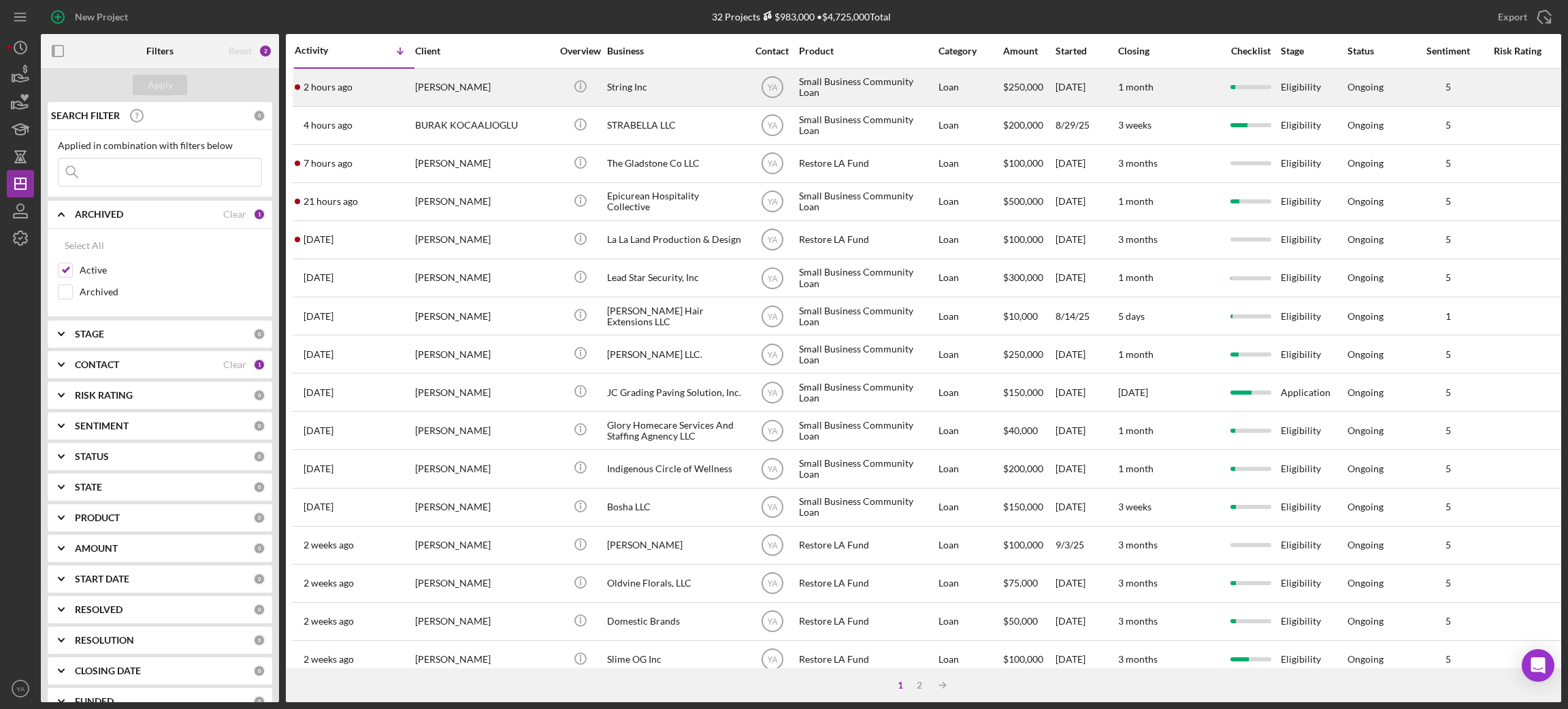
click at [681, 89] on div "String Inc" at bounding box center [674, 87] width 136 height 36
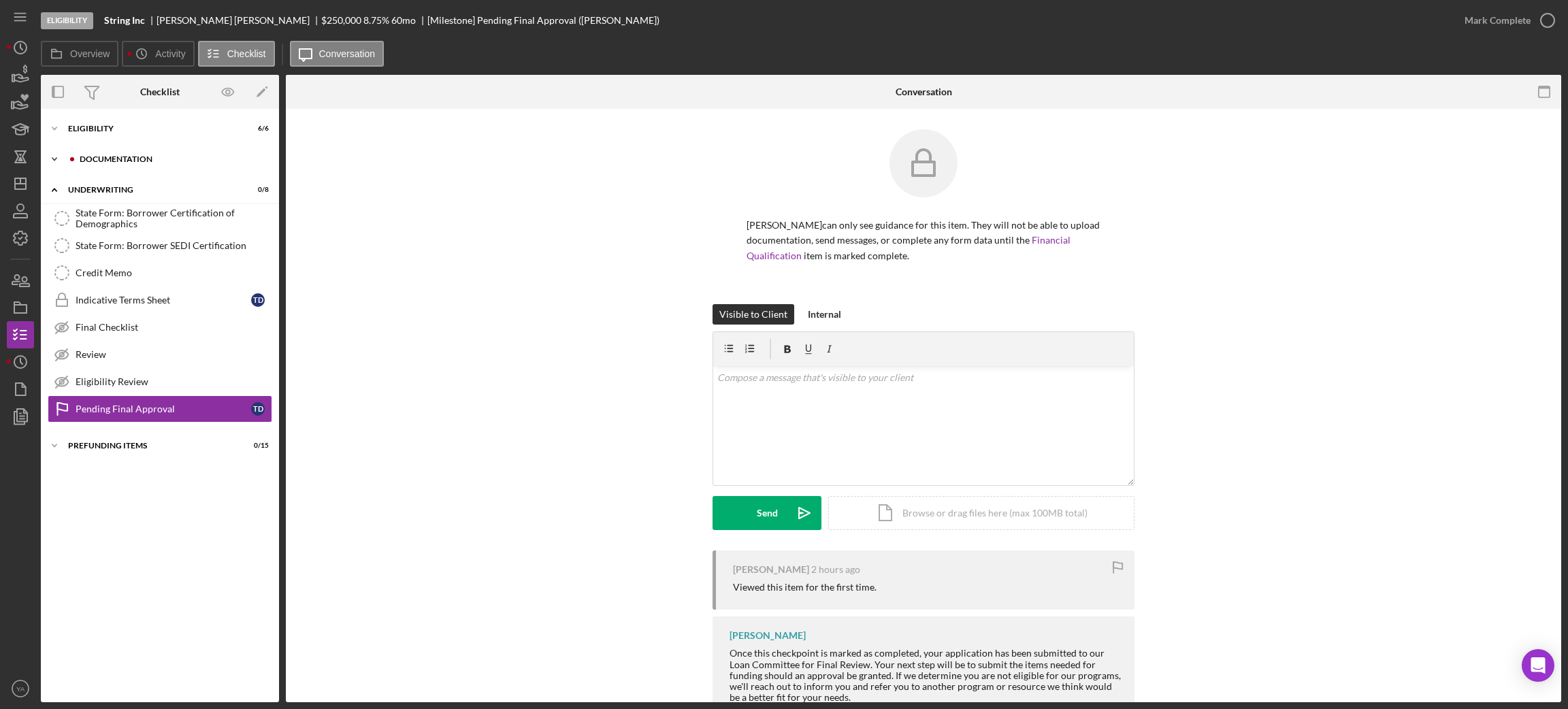
click at [170, 161] on div "Documentation" at bounding box center [171, 159] width 182 height 8
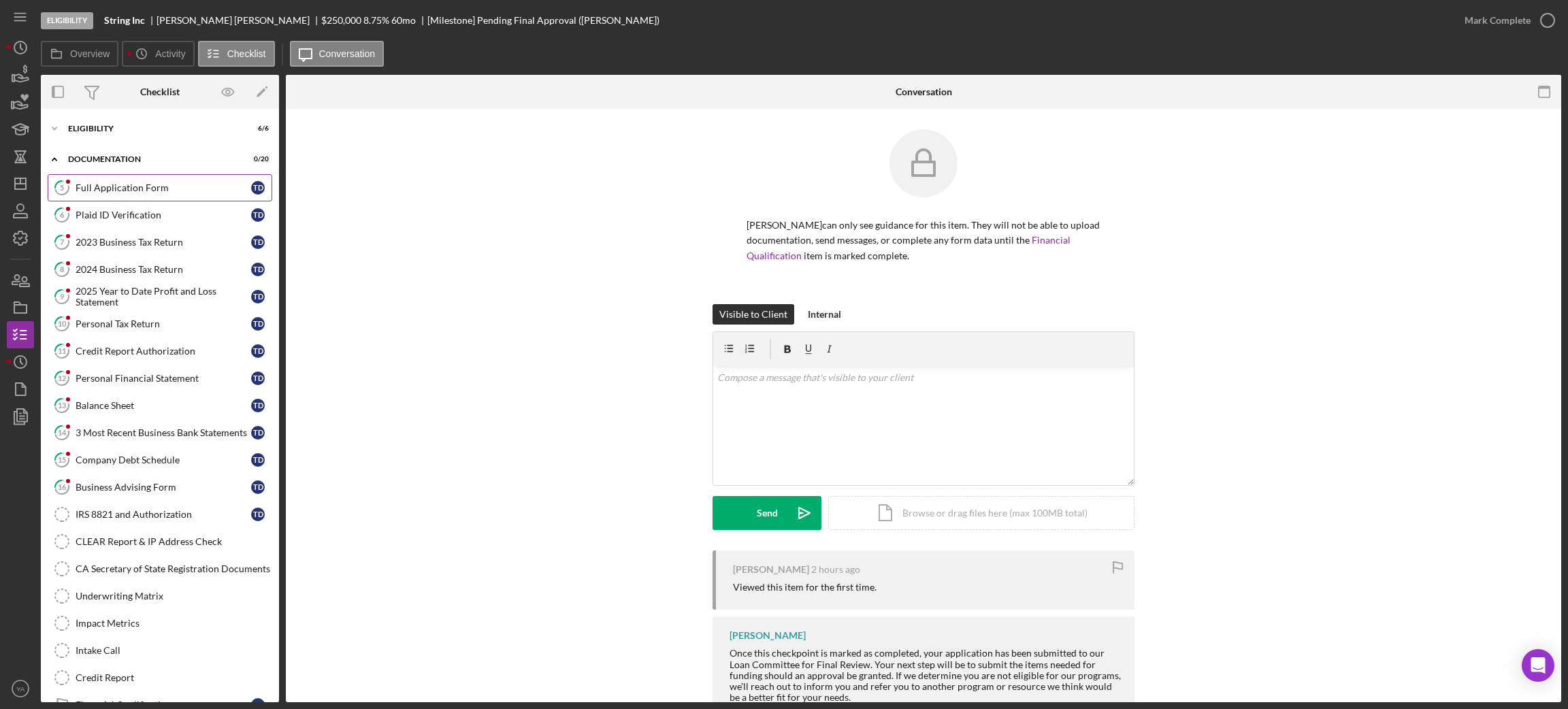
click at [110, 198] on link "5 Full Application Form T D" at bounding box center [160, 188] width 225 height 27
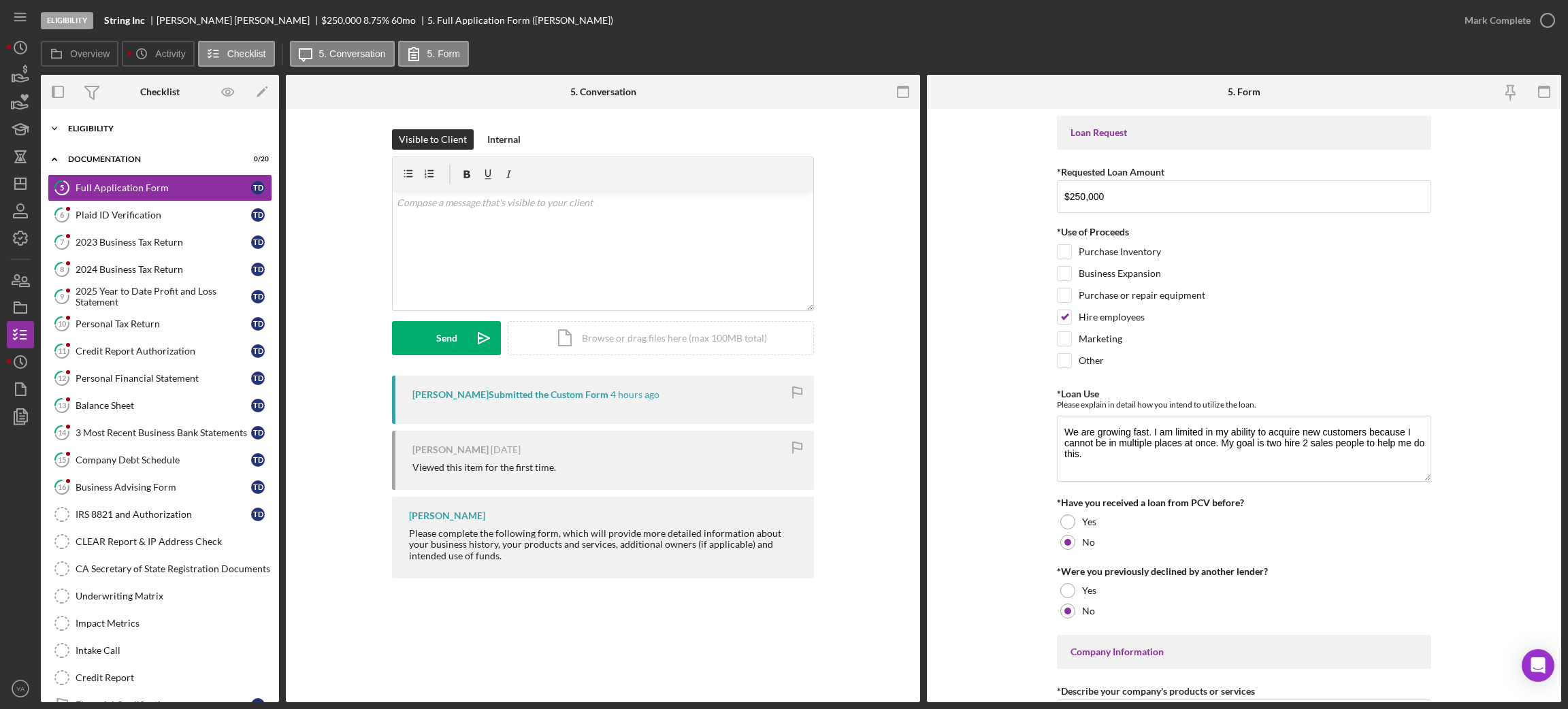
click at [117, 139] on div "Icon/Expander Eligibility 6 / 6" at bounding box center [160, 129] width 238 height 27
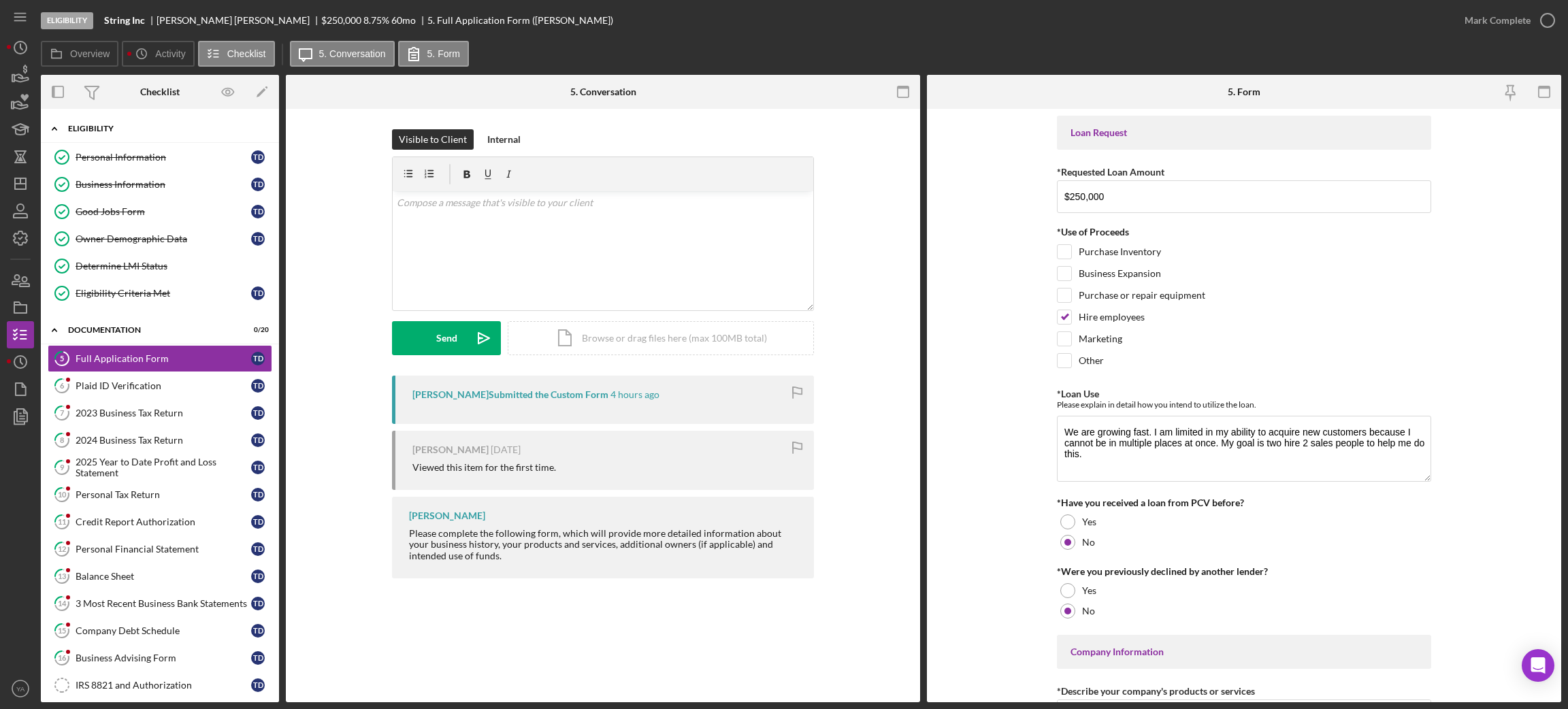
click at [134, 135] on div "Icon/Expander Eligibility 6 / 6" at bounding box center [160, 129] width 238 height 28
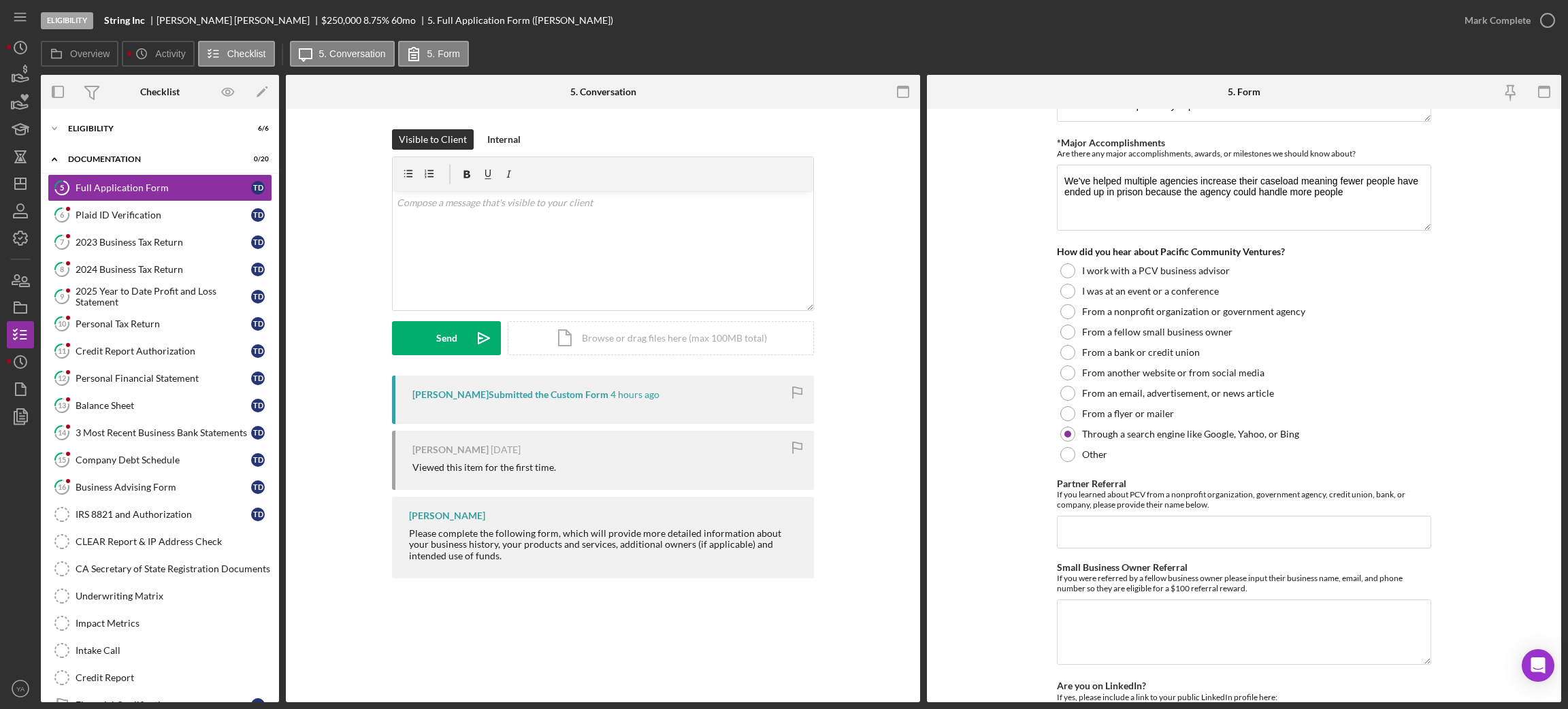
scroll to position [974, 0]
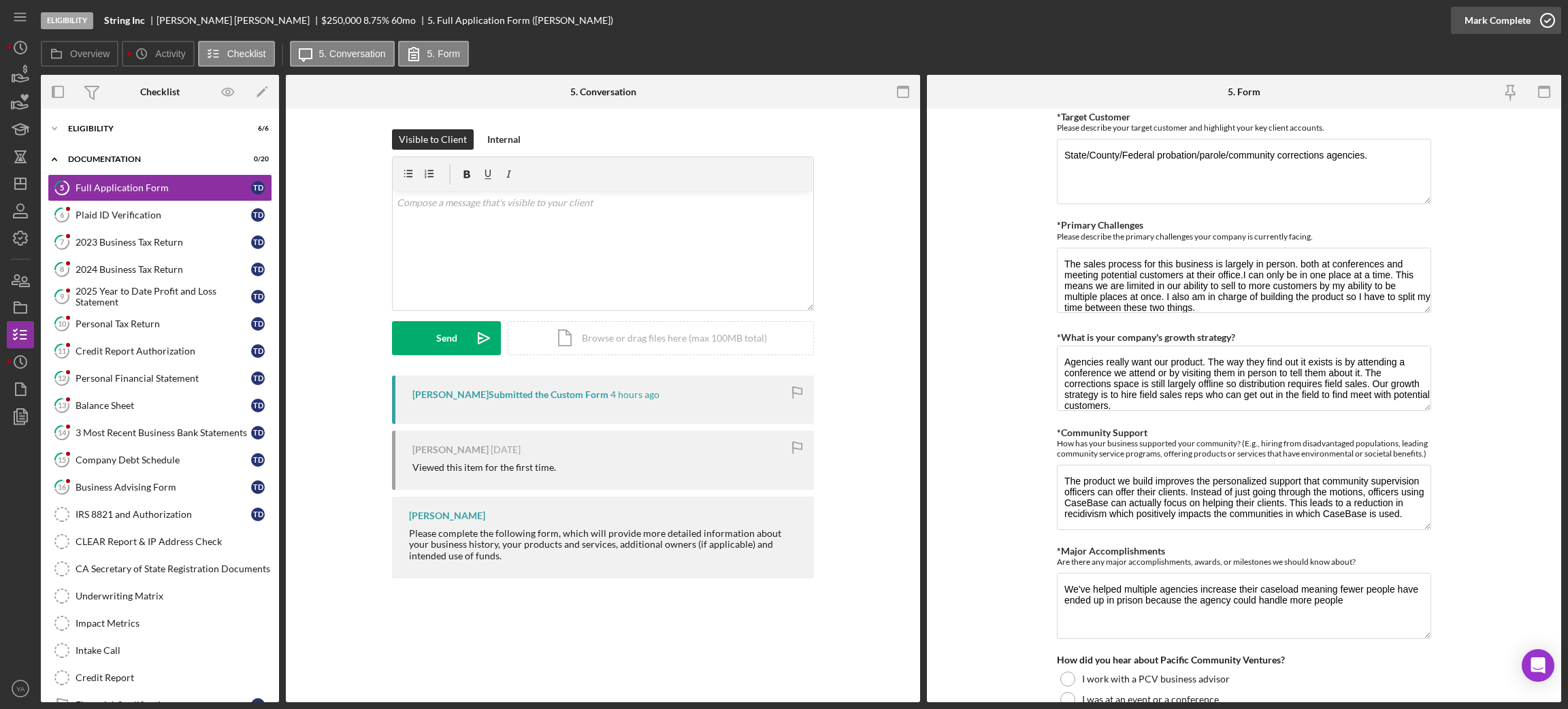
click at [1553, 23] on icon "button" at bounding box center [1547, 20] width 34 height 34
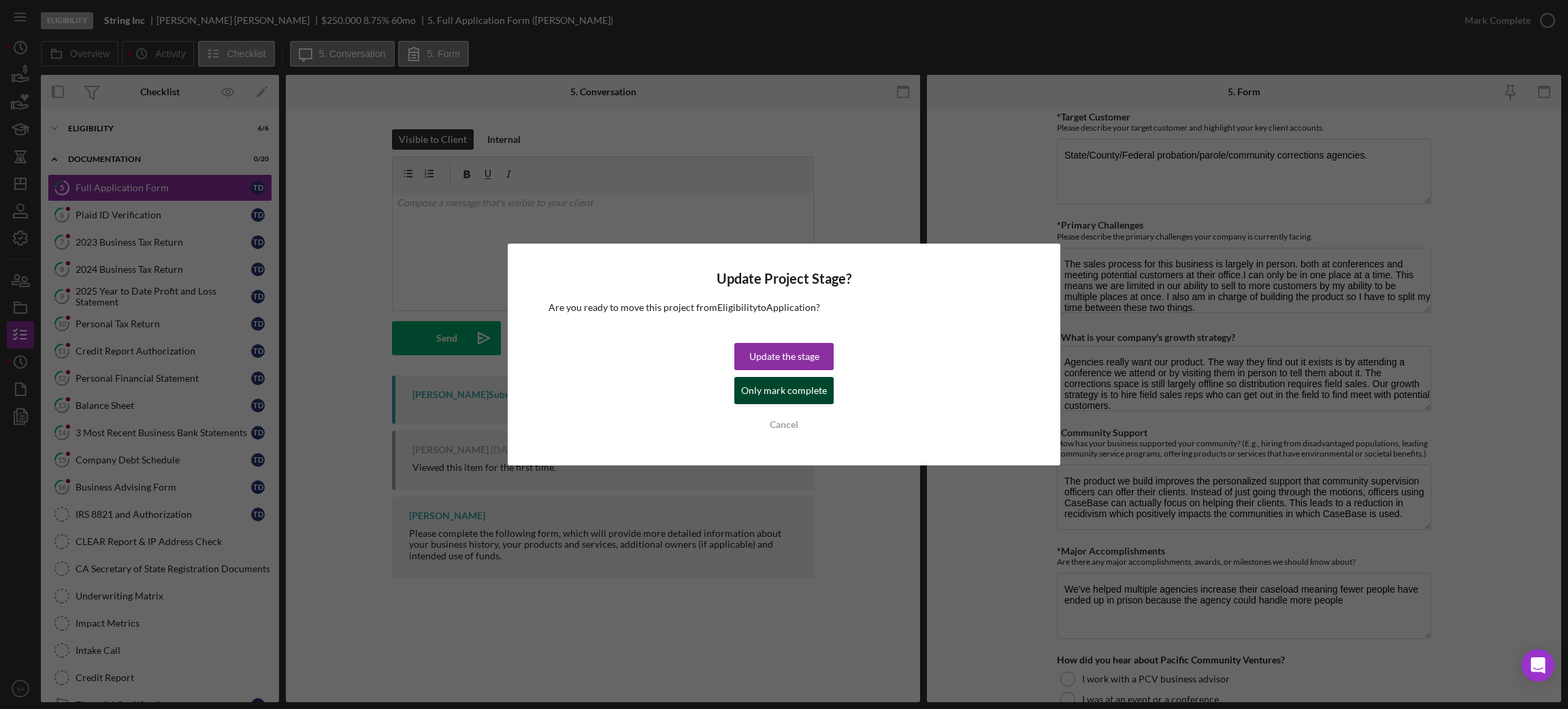
click at [777, 400] on div "Only mark complete" at bounding box center [784, 390] width 85 height 27
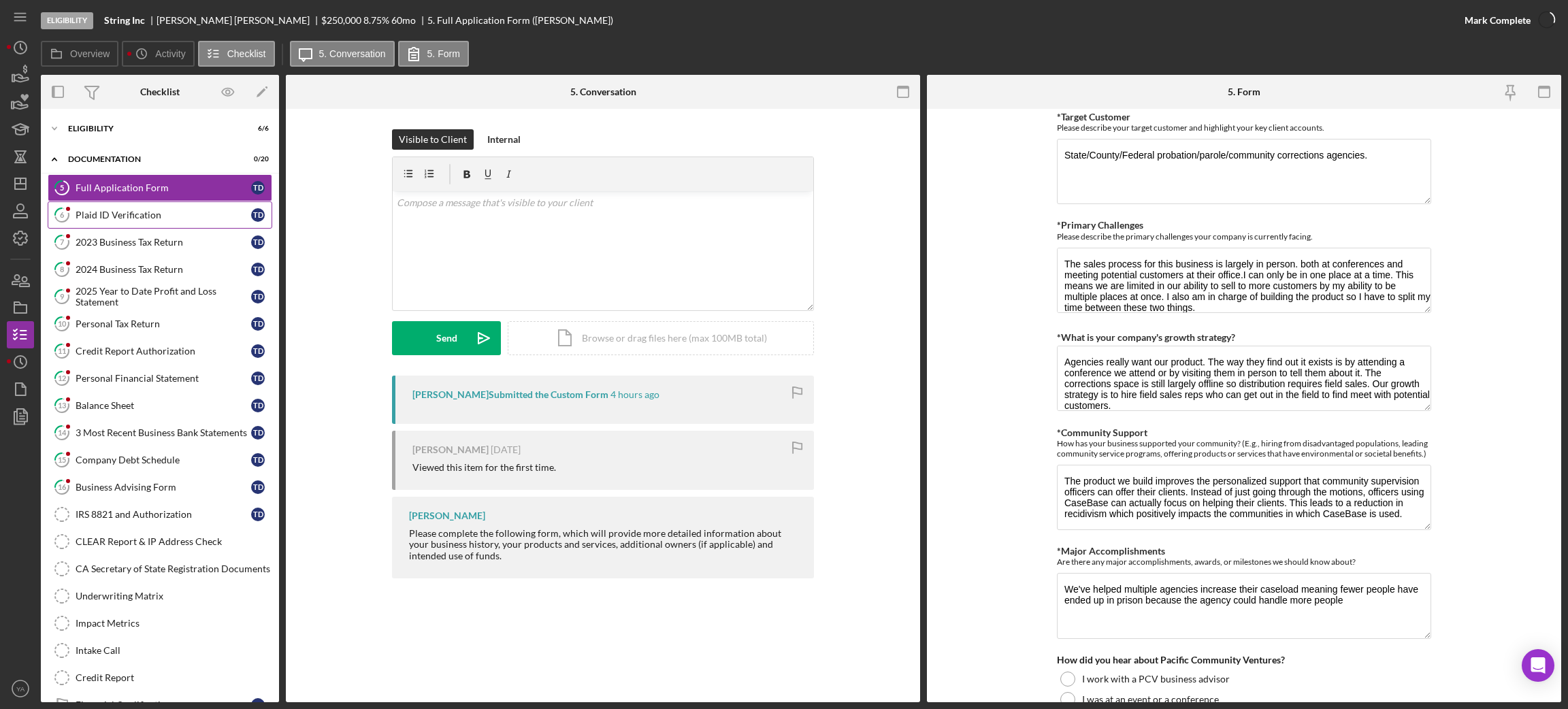
scroll to position [1029, 0]
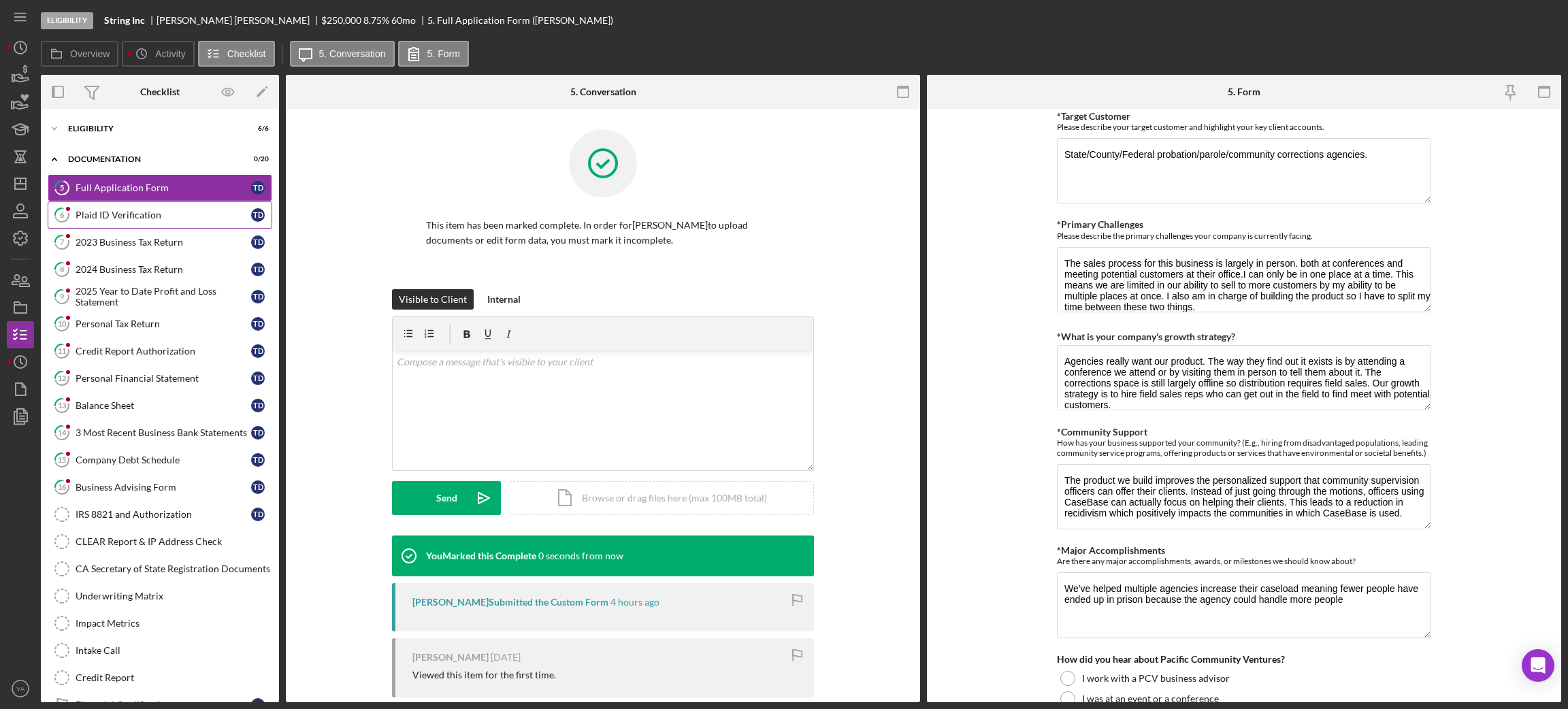
click at [149, 216] on div "Plaid ID Verification" at bounding box center [163, 214] width 175 height 11
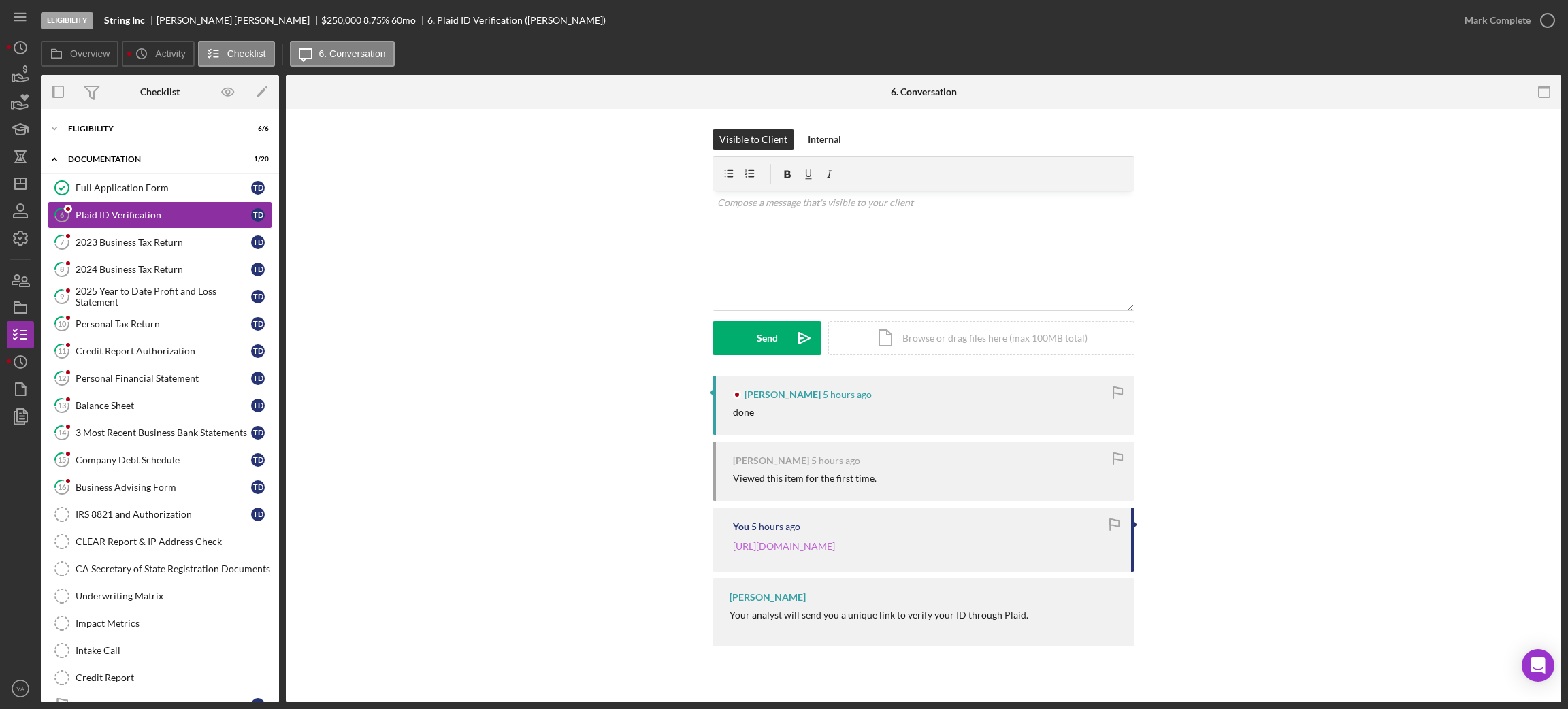
click at [797, 544] on link "[URL][DOMAIN_NAME]" at bounding box center [783, 546] width 102 height 12
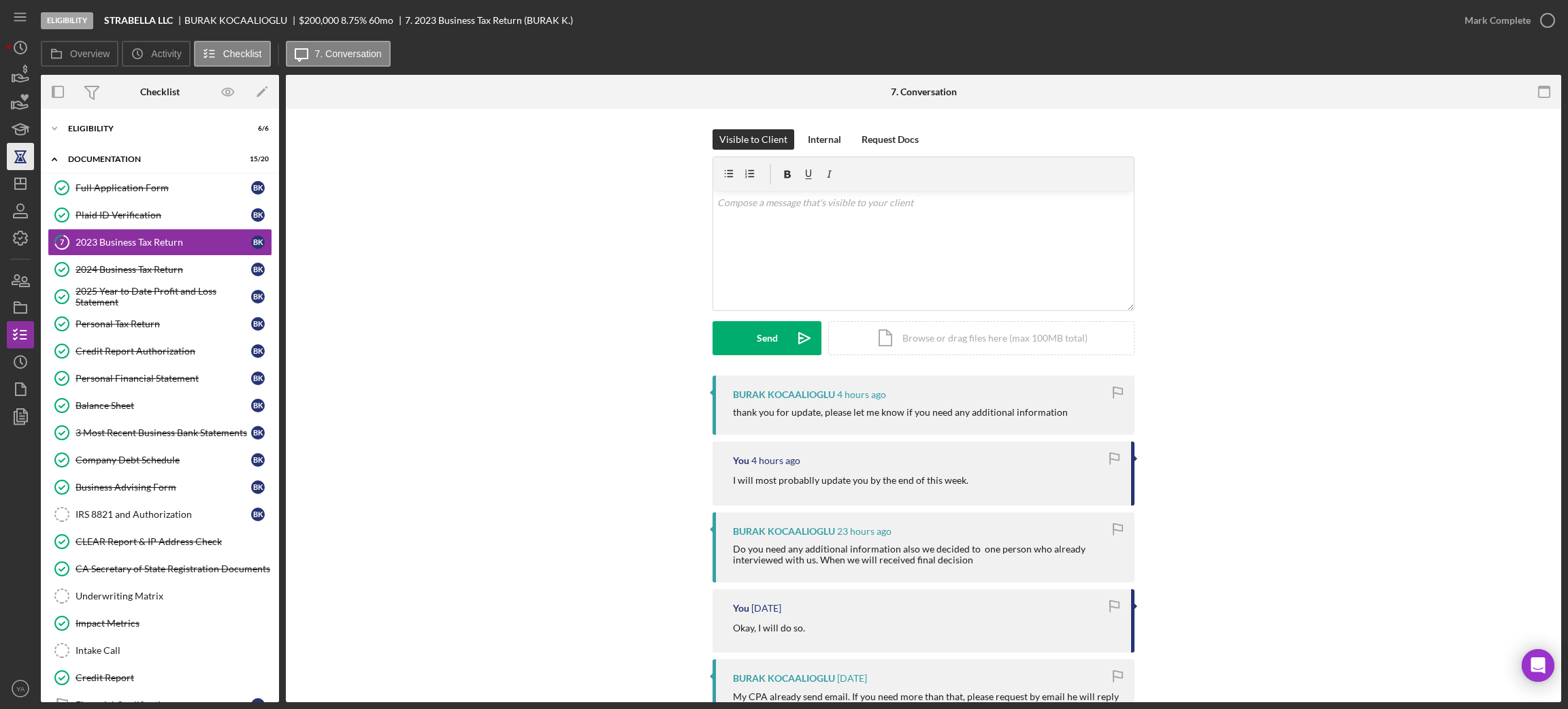
click at [24, 168] on icon "button" at bounding box center [20, 156] width 34 height 34
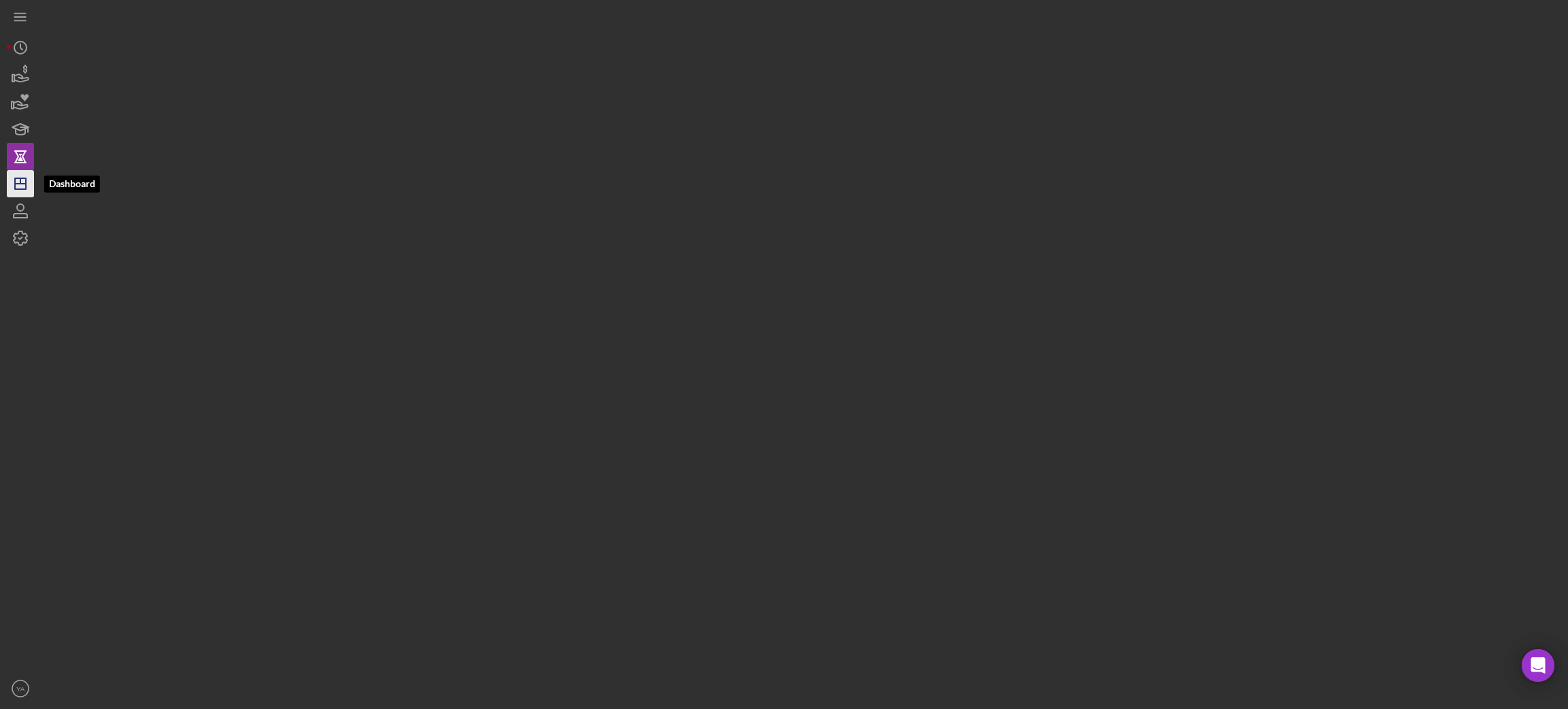
click at [28, 187] on icon "Icon/Dashboard" at bounding box center [20, 183] width 34 height 34
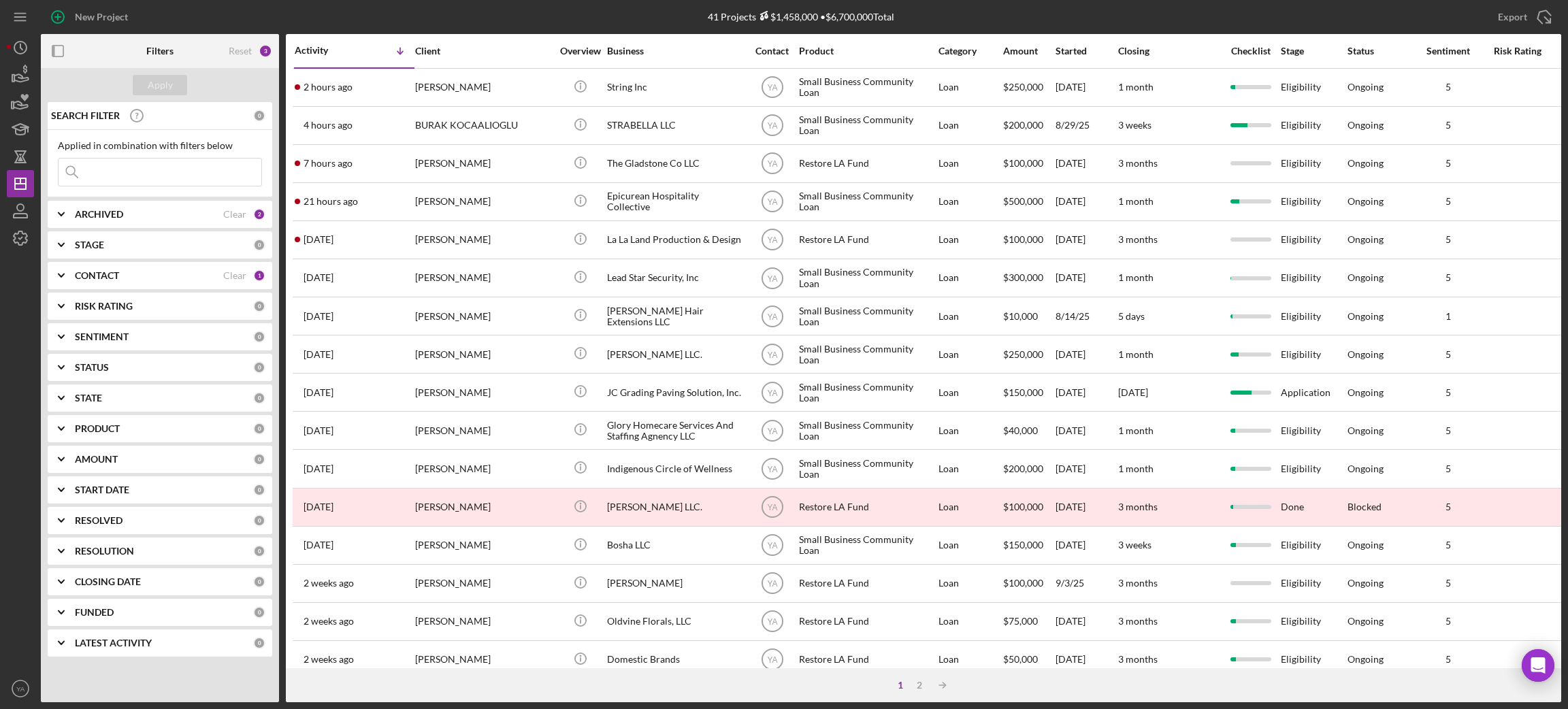
click at [149, 203] on div "ARCHIVED Clear 2" at bounding box center [170, 214] width 191 height 27
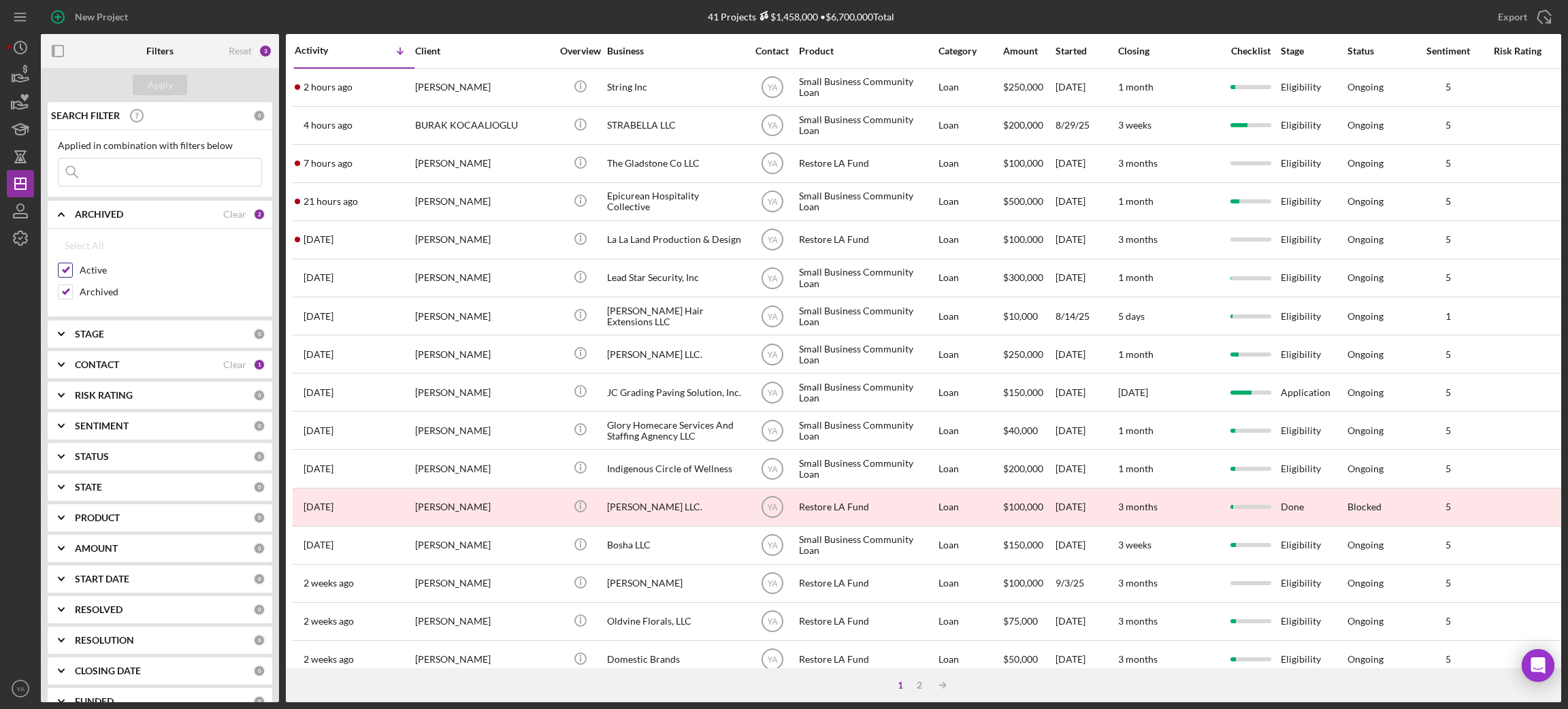
click at [66, 269] on input "Active" at bounding box center [65, 270] width 14 height 14
checkbox input "false"
click at [170, 88] on div "Apply" at bounding box center [160, 84] width 25 height 20
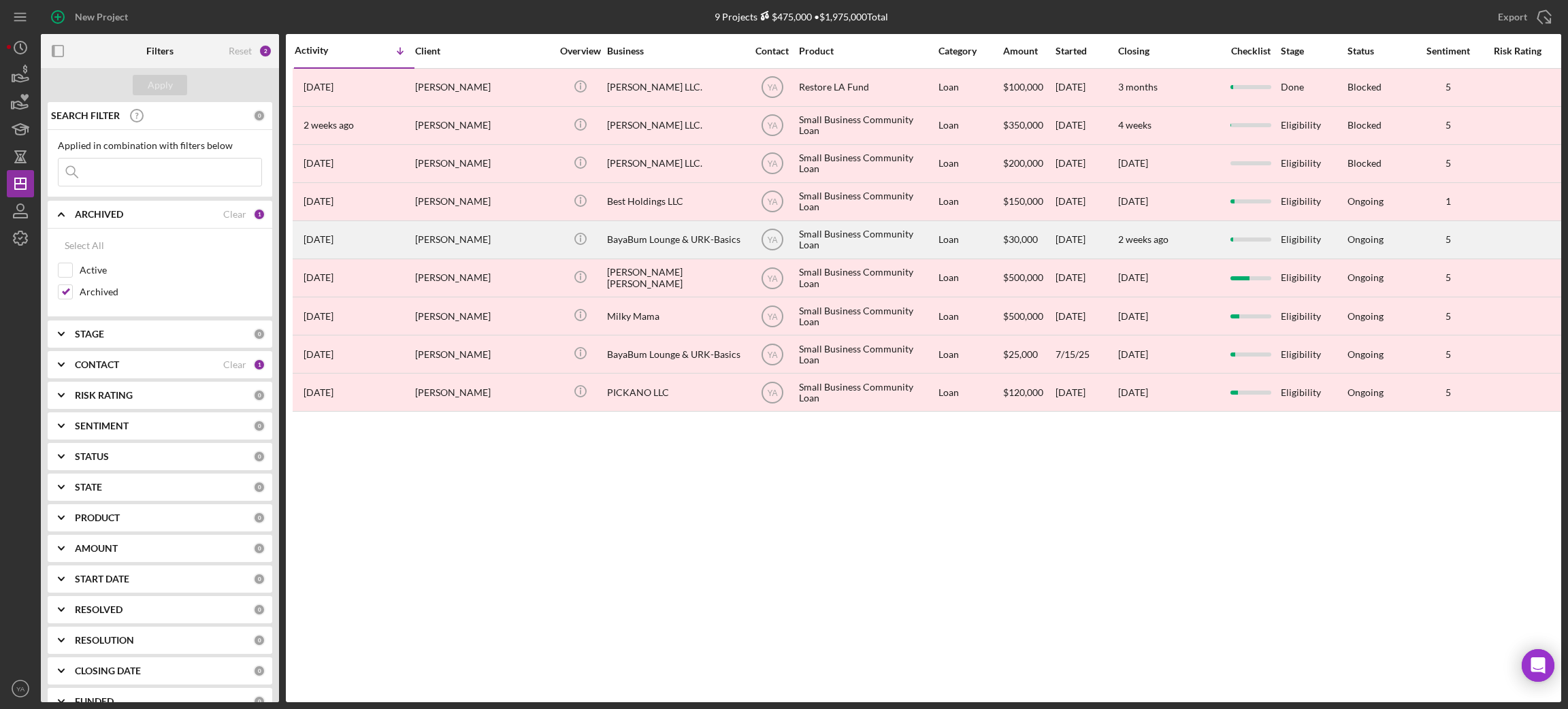
click at [830, 243] on div "Small Business Community Loan" at bounding box center [866, 239] width 136 height 36
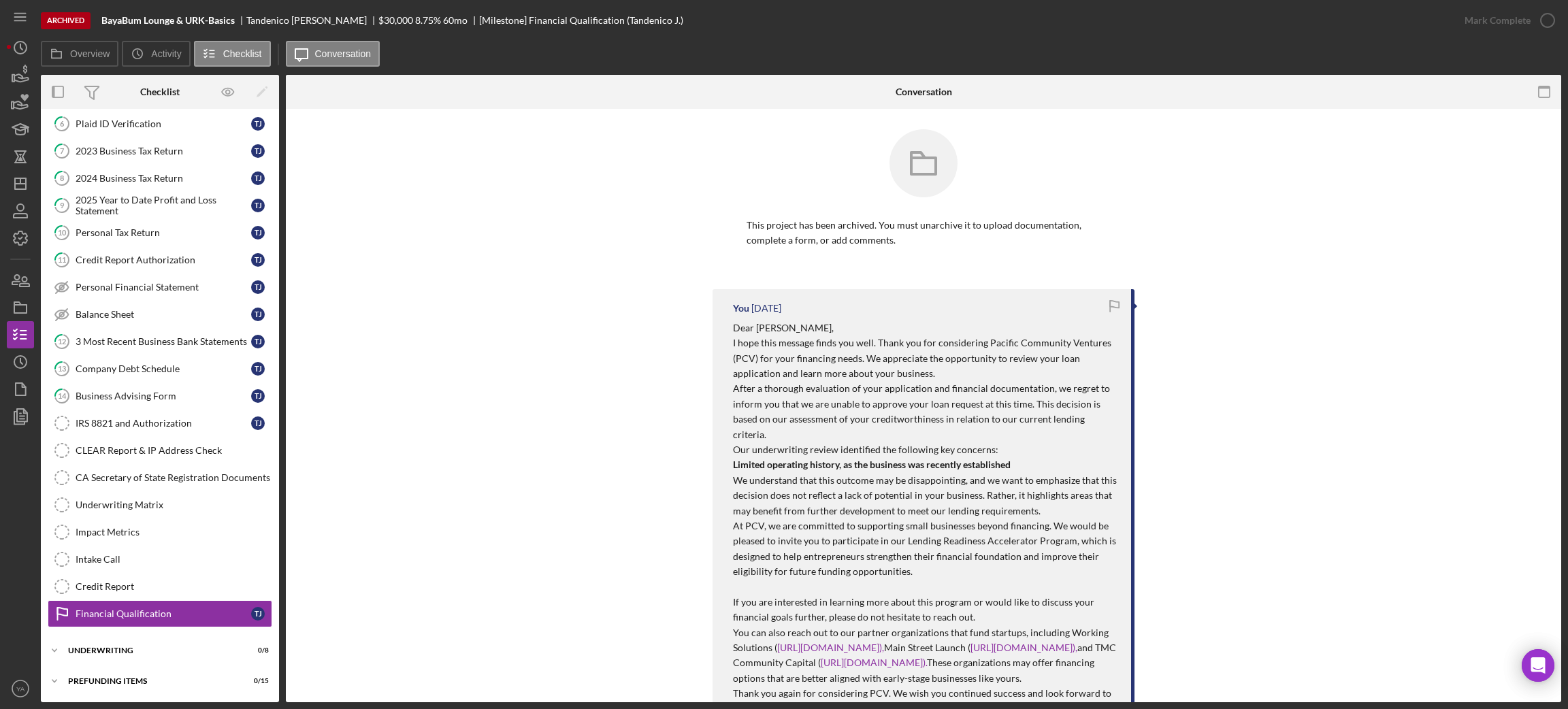
scroll to position [204, 0]
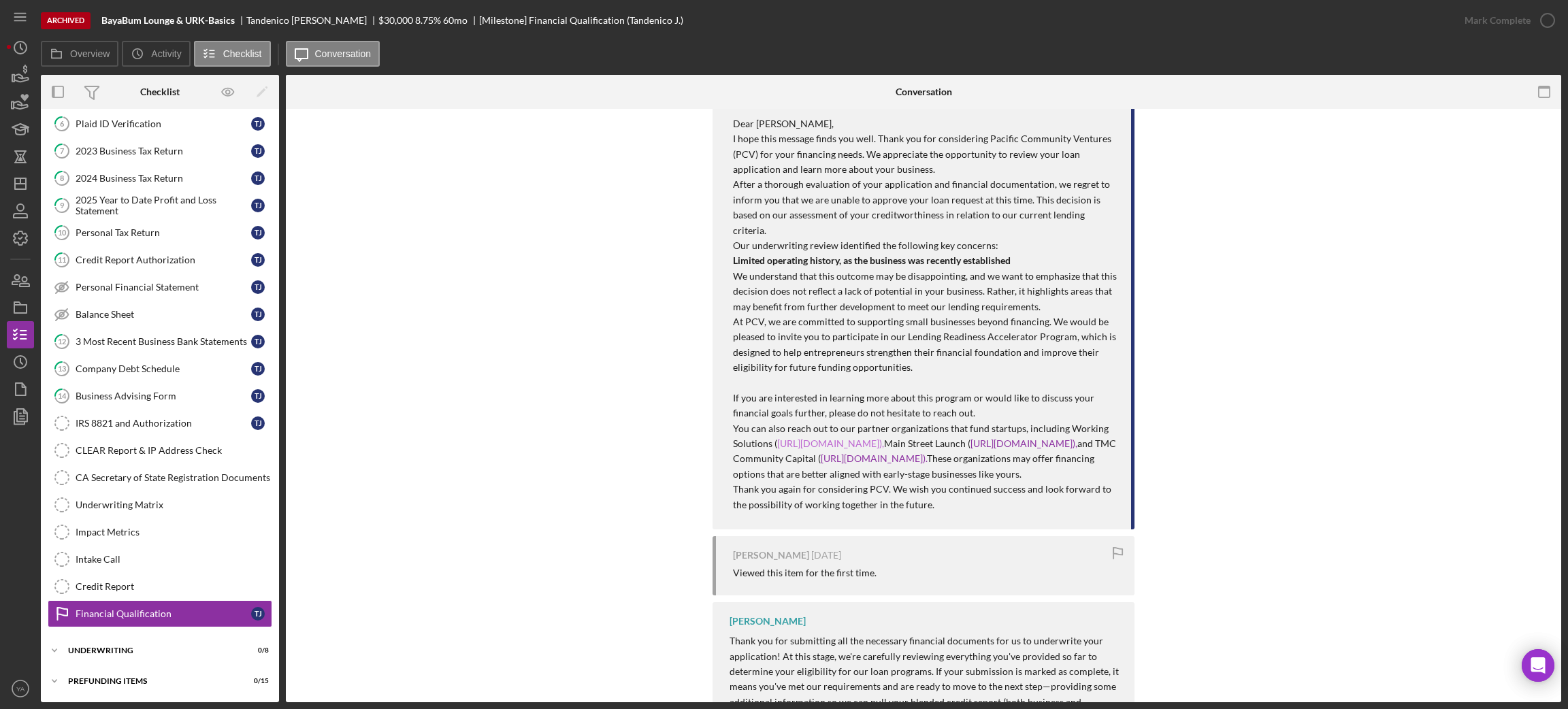
drag, startPoint x: 770, startPoint y: 426, endPoint x: 978, endPoint y: 430, distance: 208.0
click at [978, 430] on p "You can also reach out to our partner organizations that fund startups, includi…" at bounding box center [925, 451] width 385 height 61
copy p "( [URL][DOMAIN_NAME])"
drag, startPoint x: 721, startPoint y: 442, endPoint x: 858, endPoint y: 445, distance: 137.0
click at [858, 445] on div "You [DATE] Dear [PERSON_NAME], I hope this message finds you well. Thank you fo…" at bounding box center [923, 307] width 422 height 445
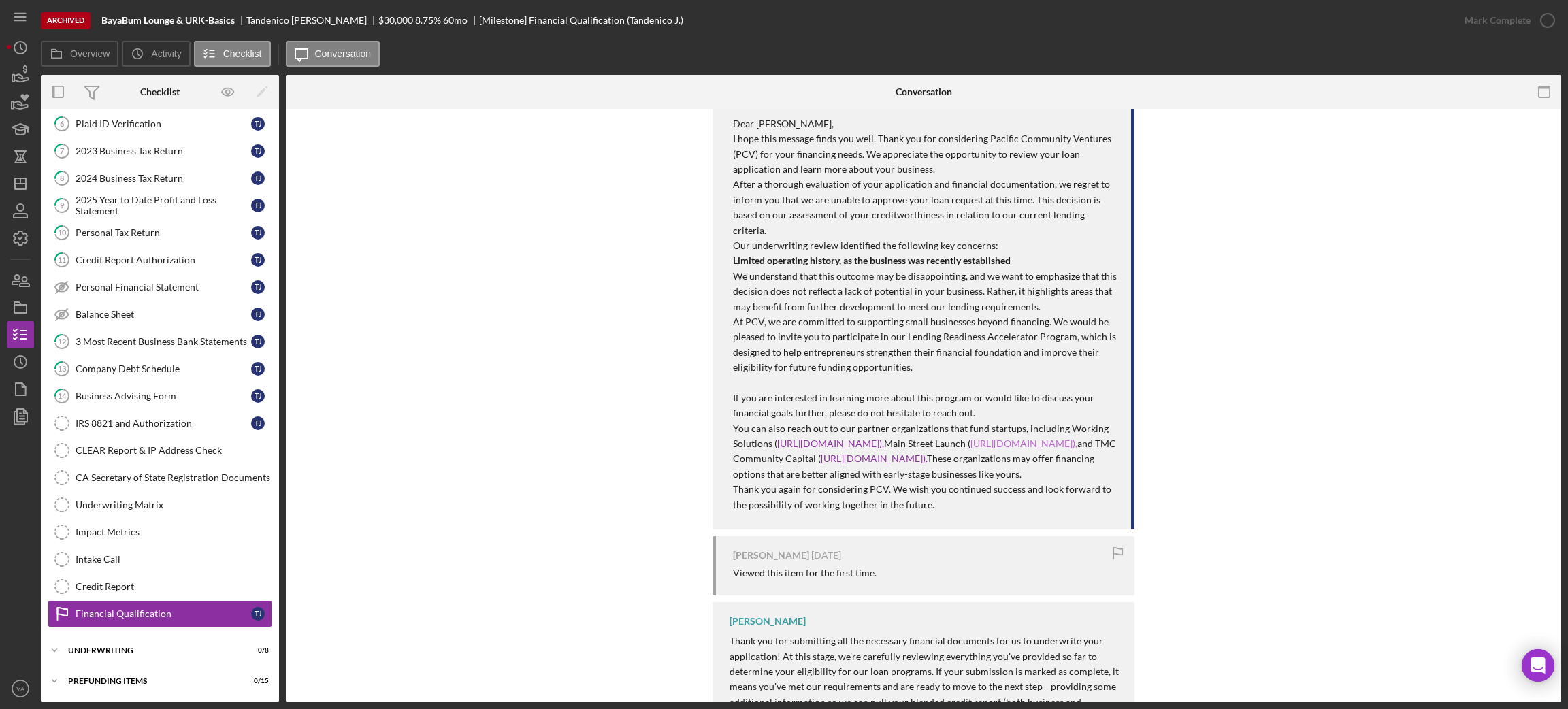
copy p "( [URL][DOMAIN_NAME])"
drag, startPoint x: 723, startPoint y: 457, endPoint x: 920, endPoint y: 458, distance: 197.0
click at [920, 458] on div "You [DATE] Dear [PERSON_NAME], I hope this message finds you well. Thank you fo…" at bounding box center [923, 307] width 422 height 445
copy p "( [URL][DOMAIN_NAME])."
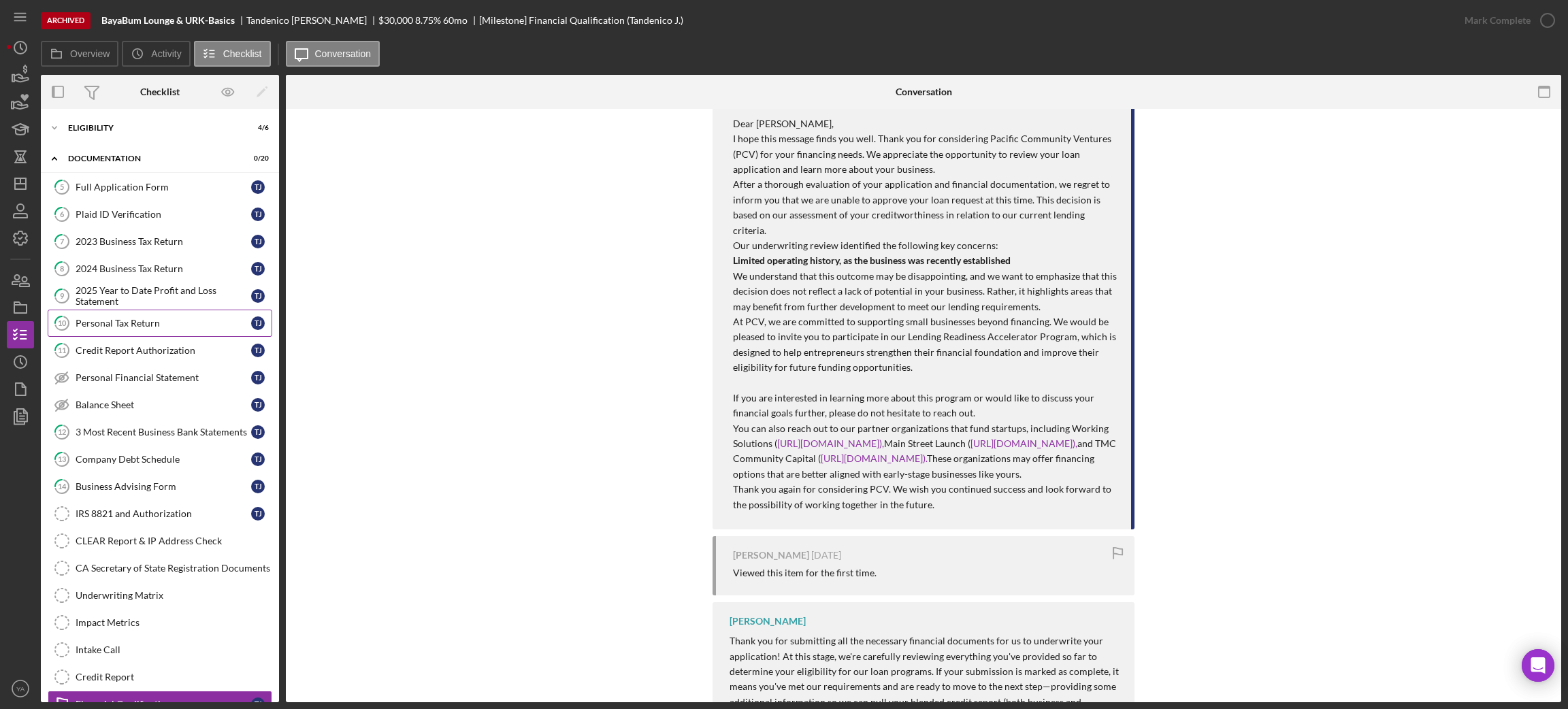
scroll to position [0, 0]
click at [144, 223] on link "6 Plaid ID Verification T J" at bounding box center [160, 215] width 225 height 27
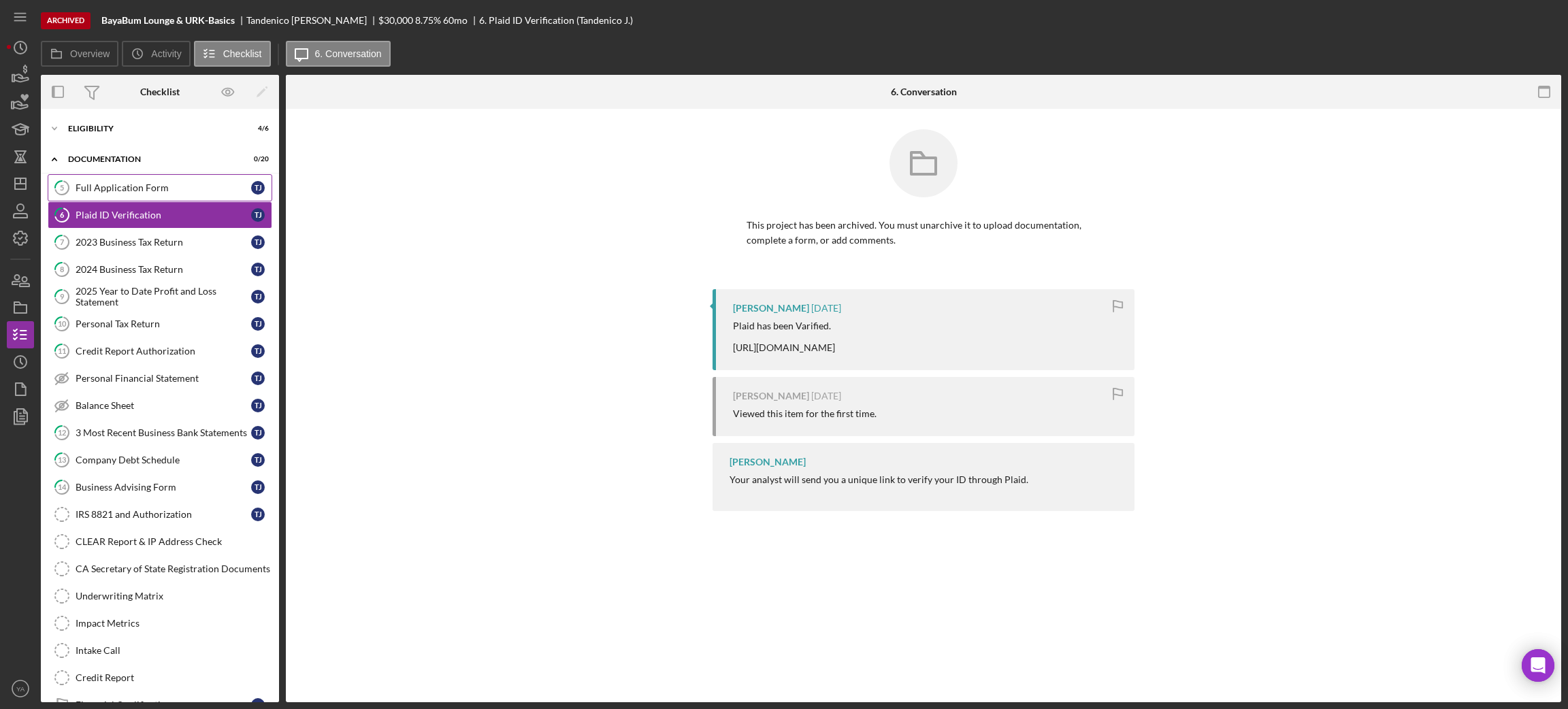
click at [161, 198] on link "5 Full Application Form T J" at bounding box center [160, 188] width 225 height 27
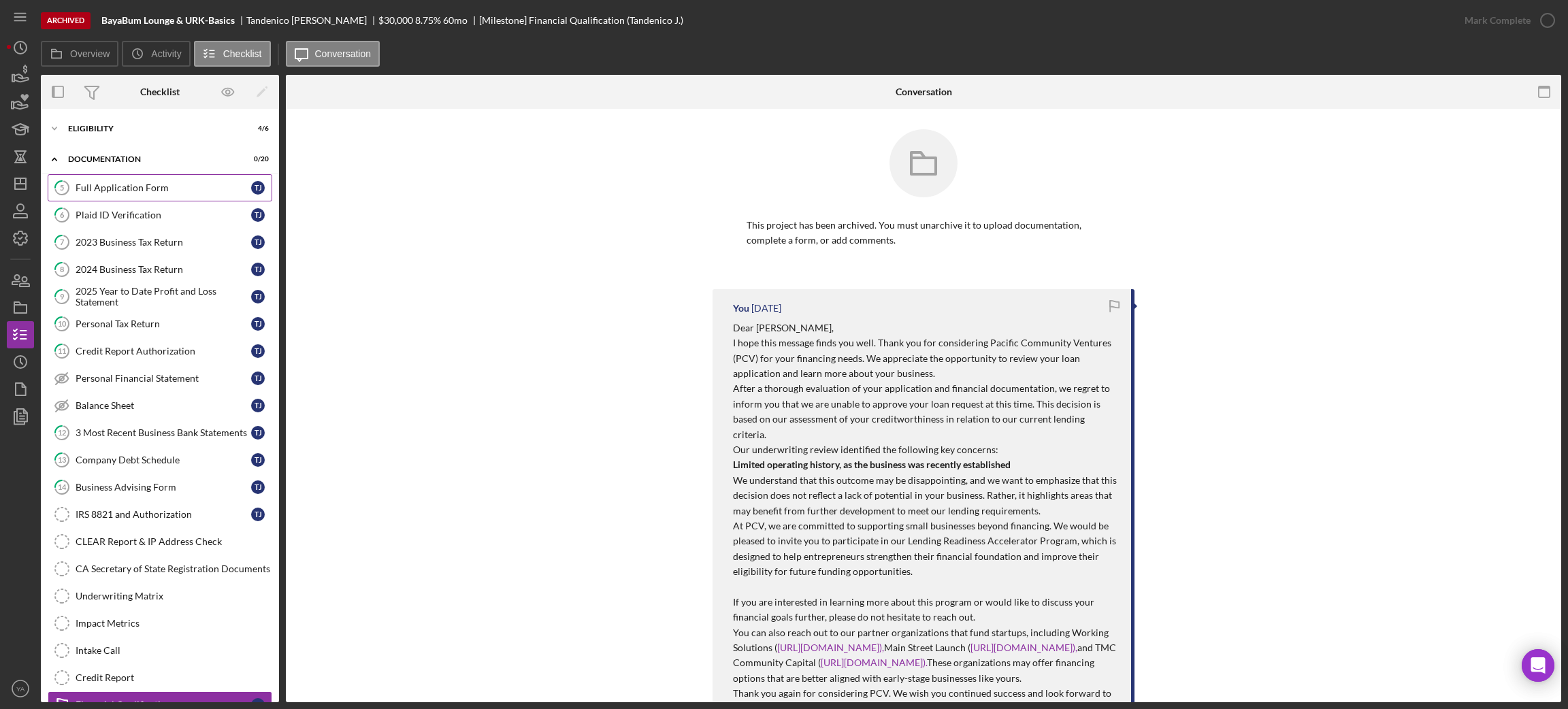
click at [152, 177] on link "5 Full Application Form T J" at bounding box center [160, 188] width 225 height 27
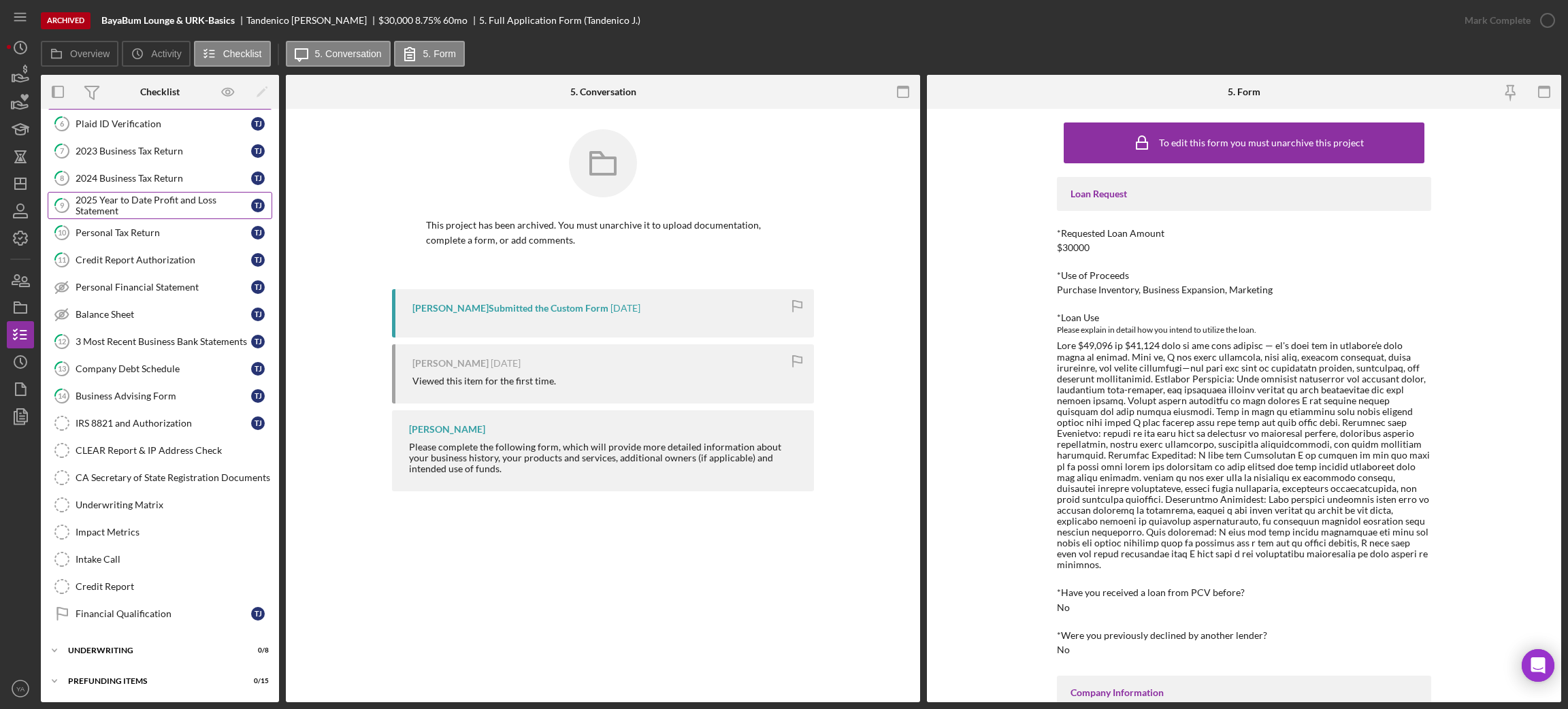
click at [139, 195] on div "2025 Year to Date Profit and Loss Statement" at bounding box center [163, 205] width 175 height 21
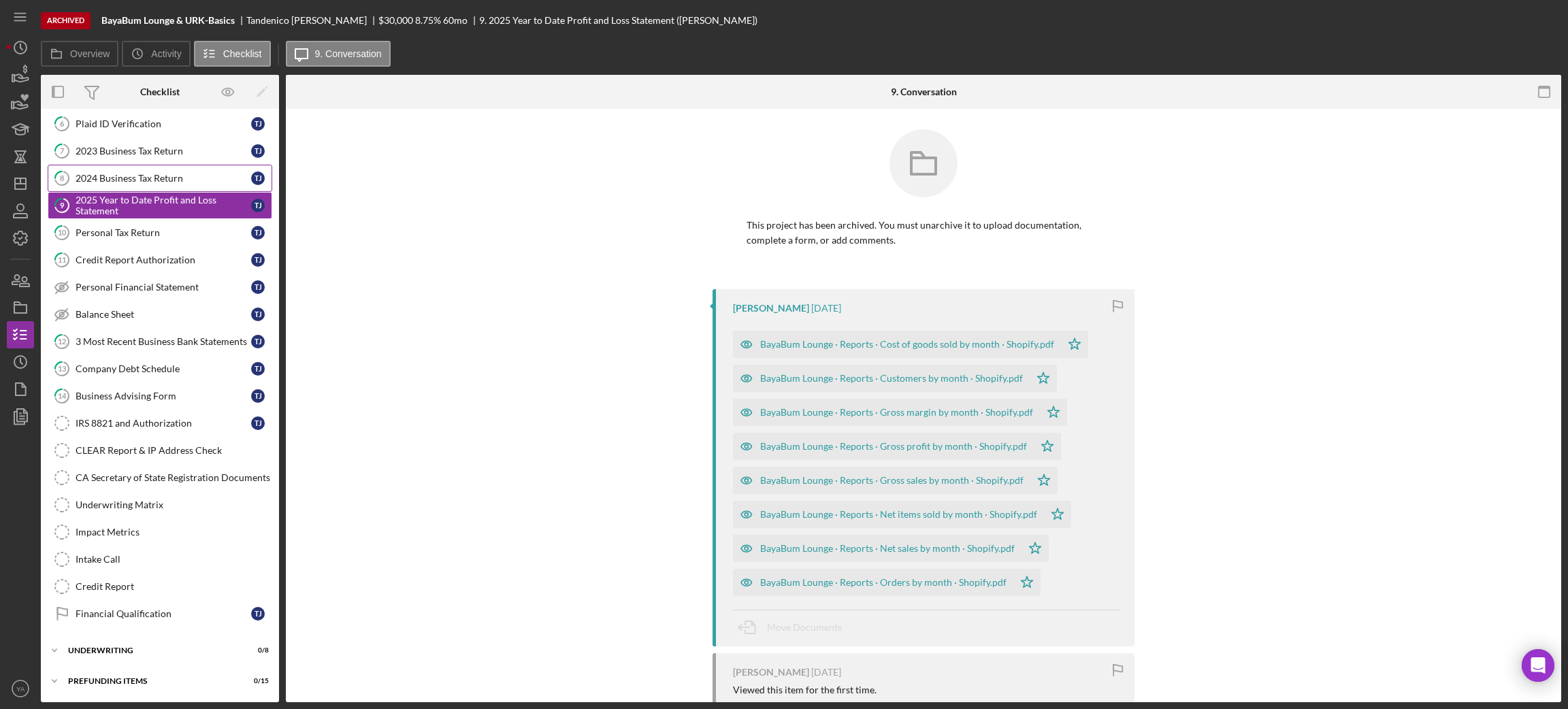
click at [154, 172] on div "2024 Business Tax Return" at bounding box center [163, 177] width 175 height 11
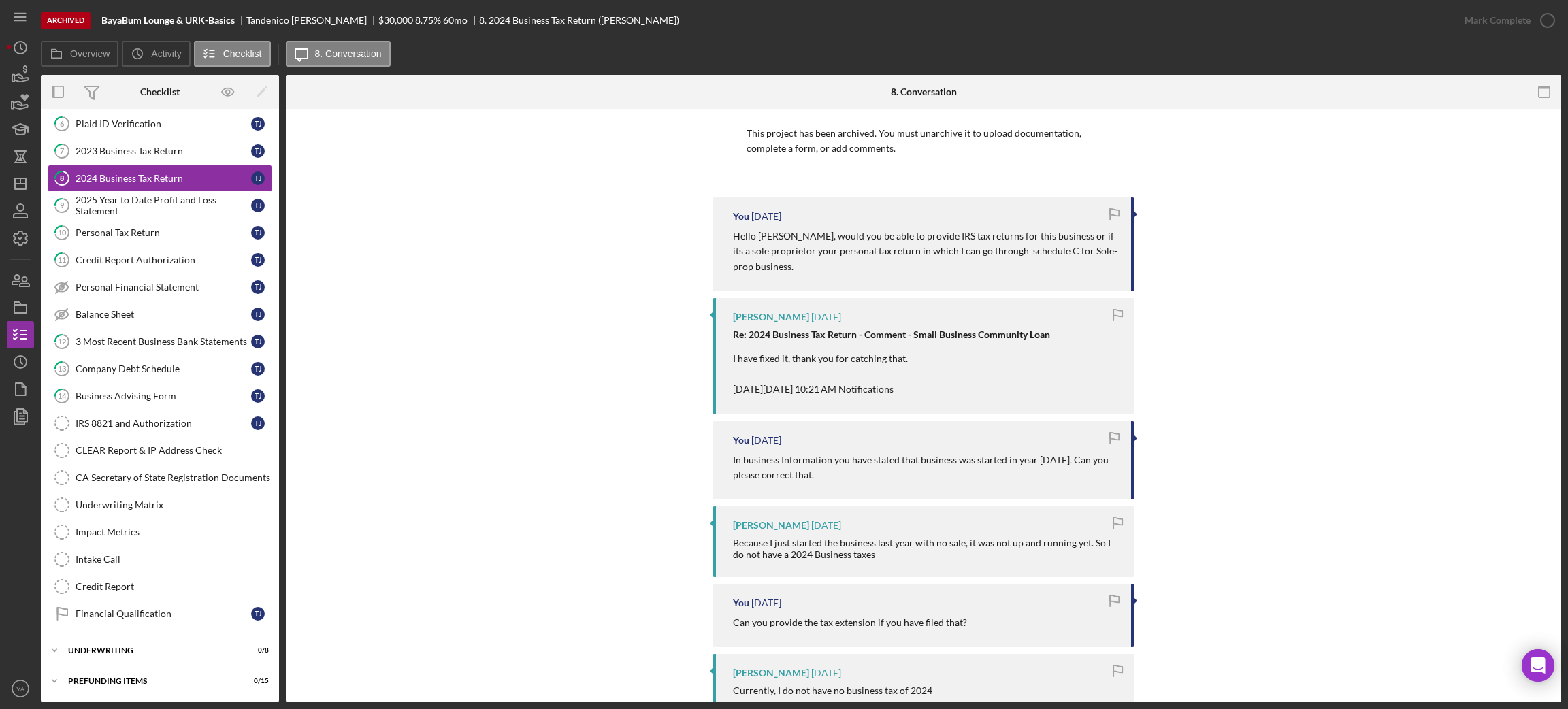
scroll to position [270, 0]
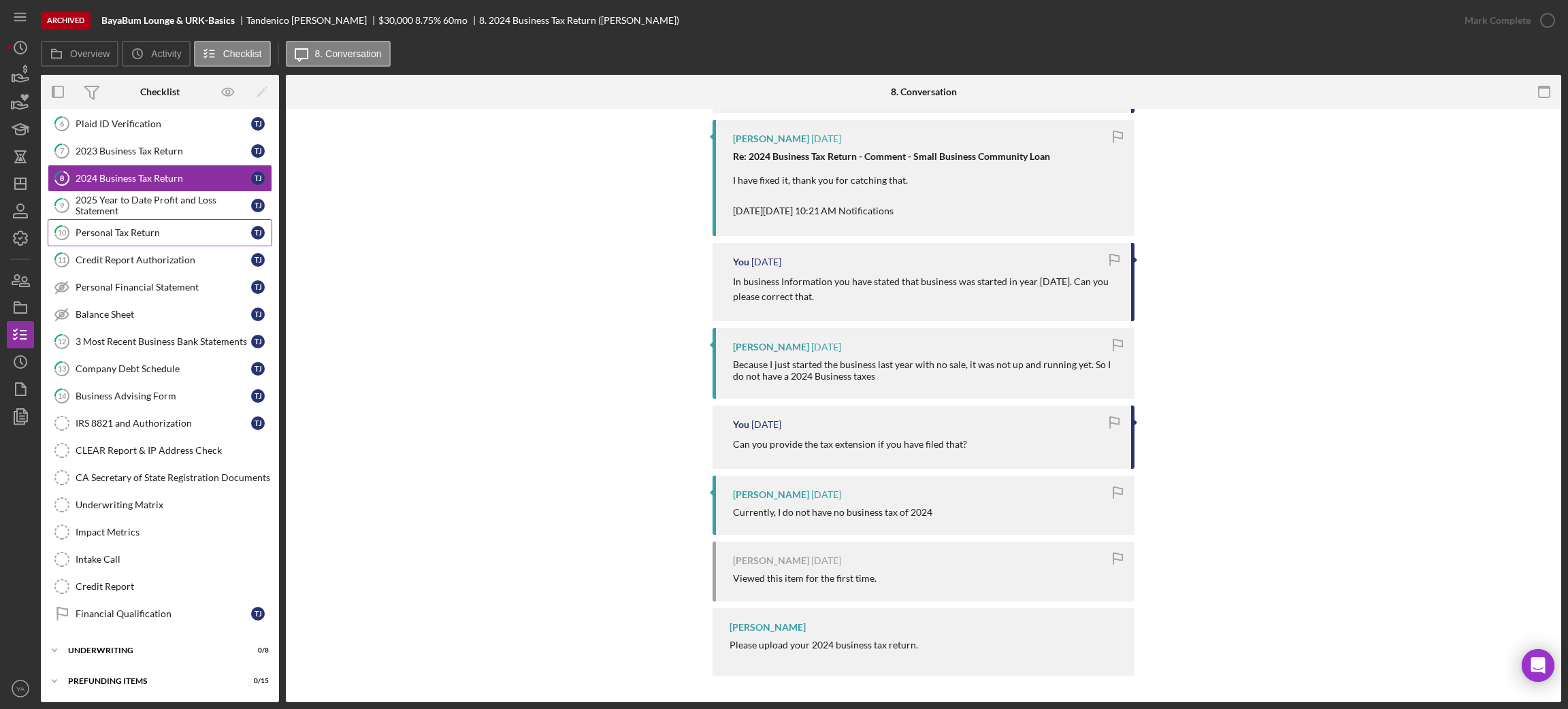
click at [158, 231] on div "Personal Tax Return" at bounding box center [163, 232] width 175 height 11
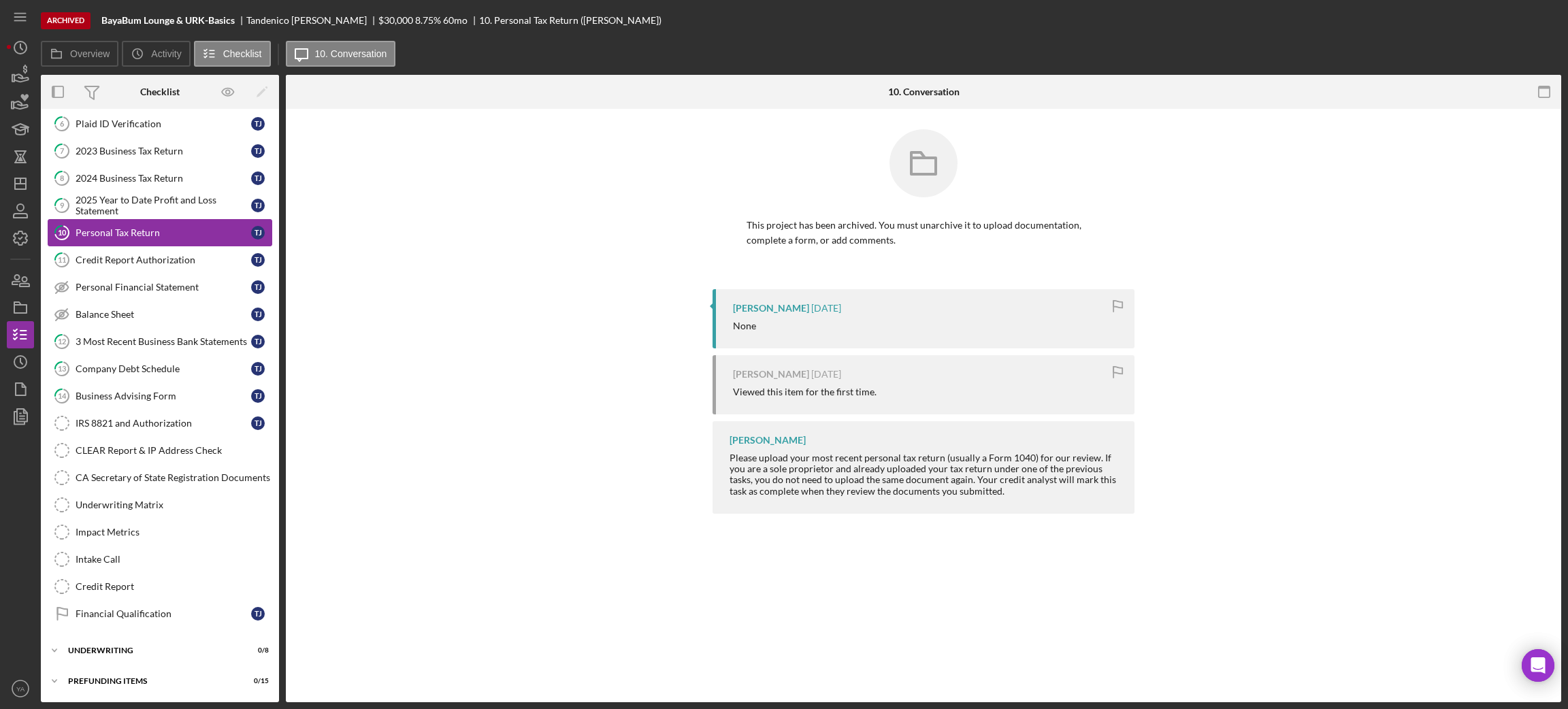
scroll to position [95, 0]
click at [171, 601] on link "Financial Qualification Financial Qualification T J" at bounding box center [160, 613] width 225 height 27
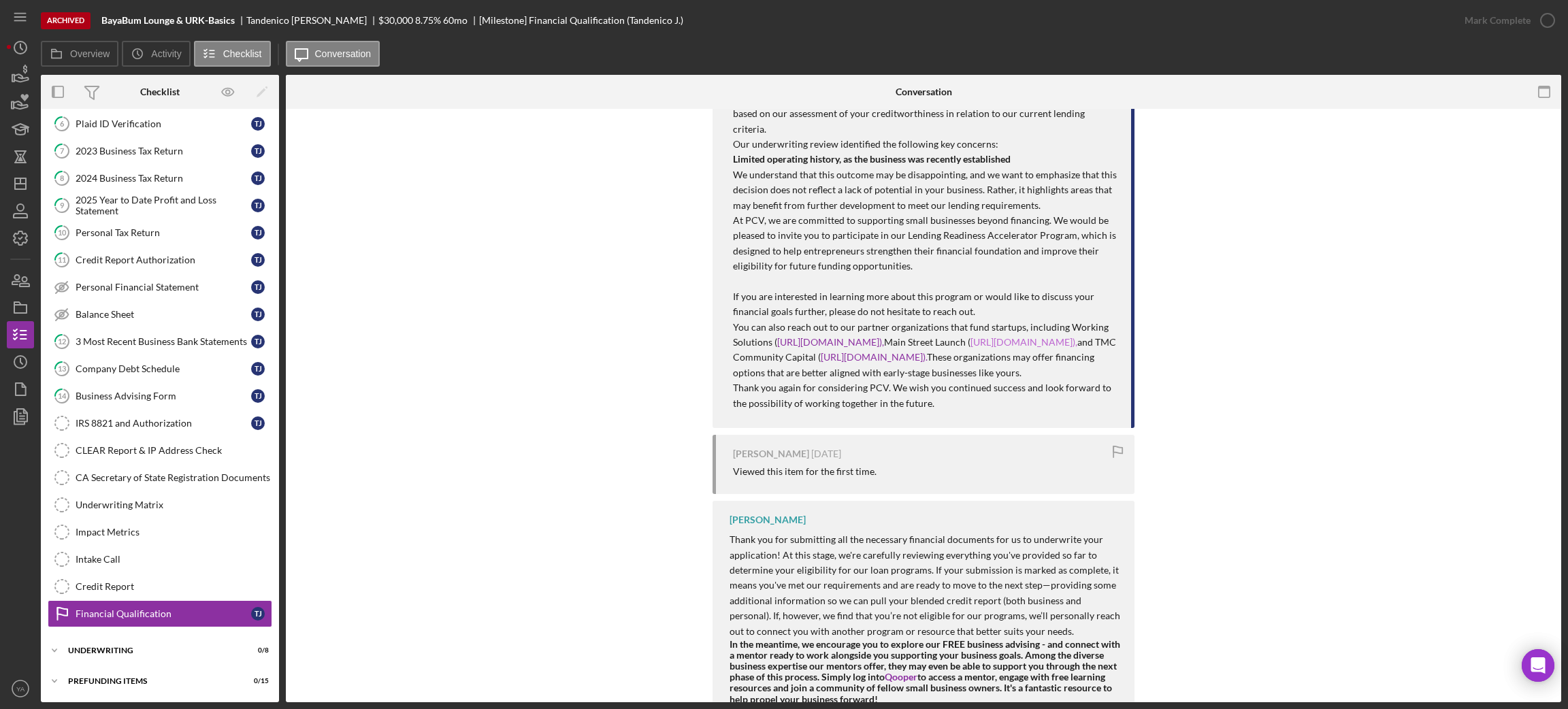
scroll to position [102, 0]
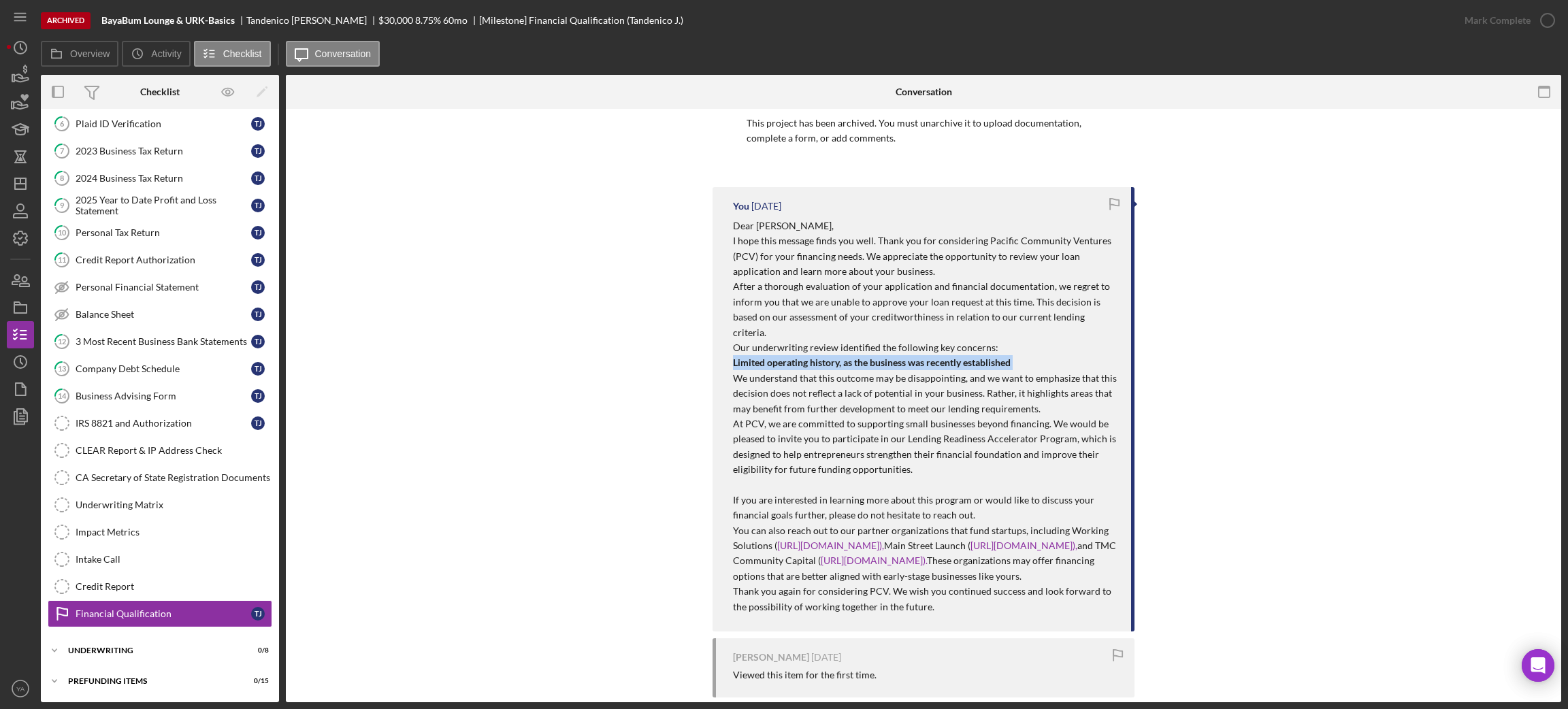
drag, startPoint x: 733, startPoint y: 346, endPoint x: 1020, endPoint y: 346, distance: 287.0
click at [1020, 355] on p "Limited operating history, as the business was recently established" at bounding box center [925, 362] width 385 height 15
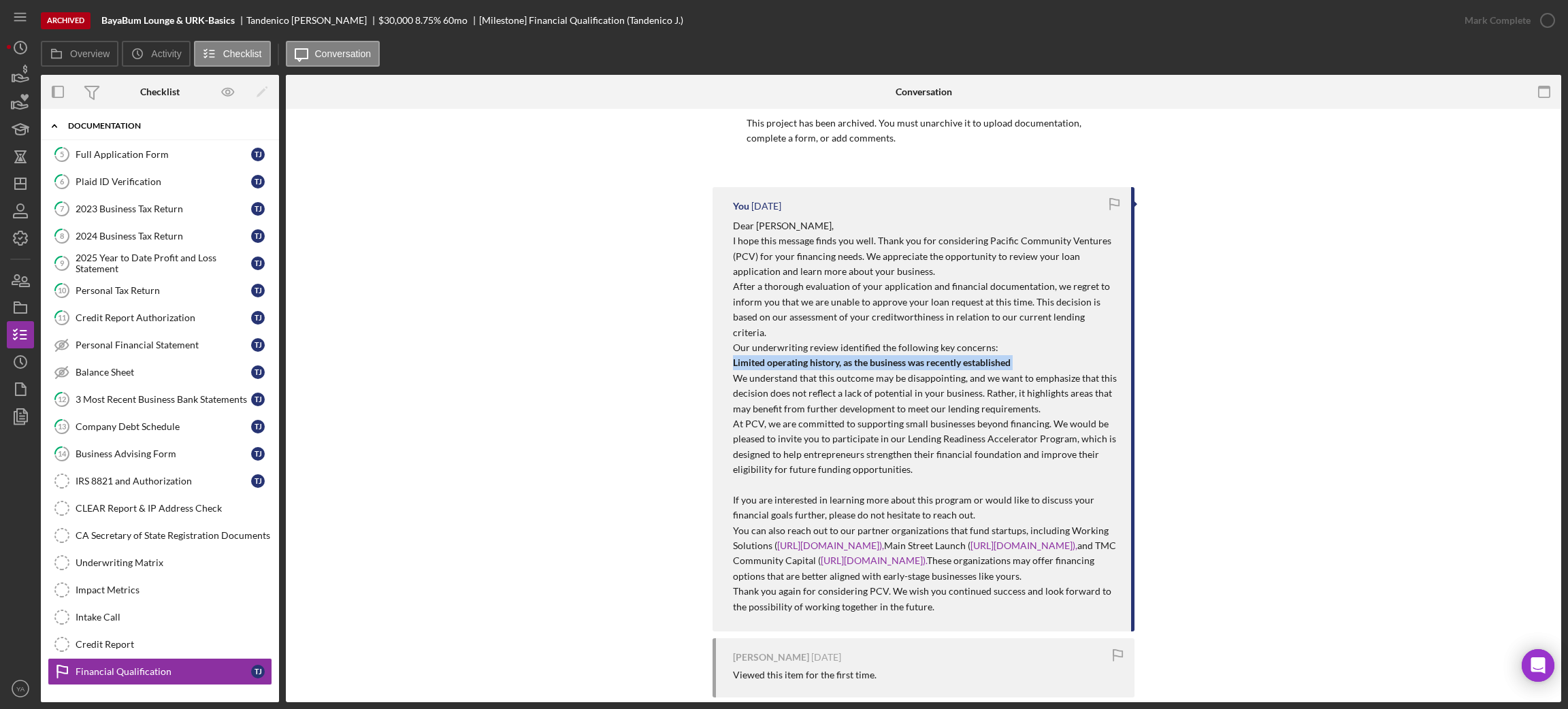
scroll to position [0, 0]
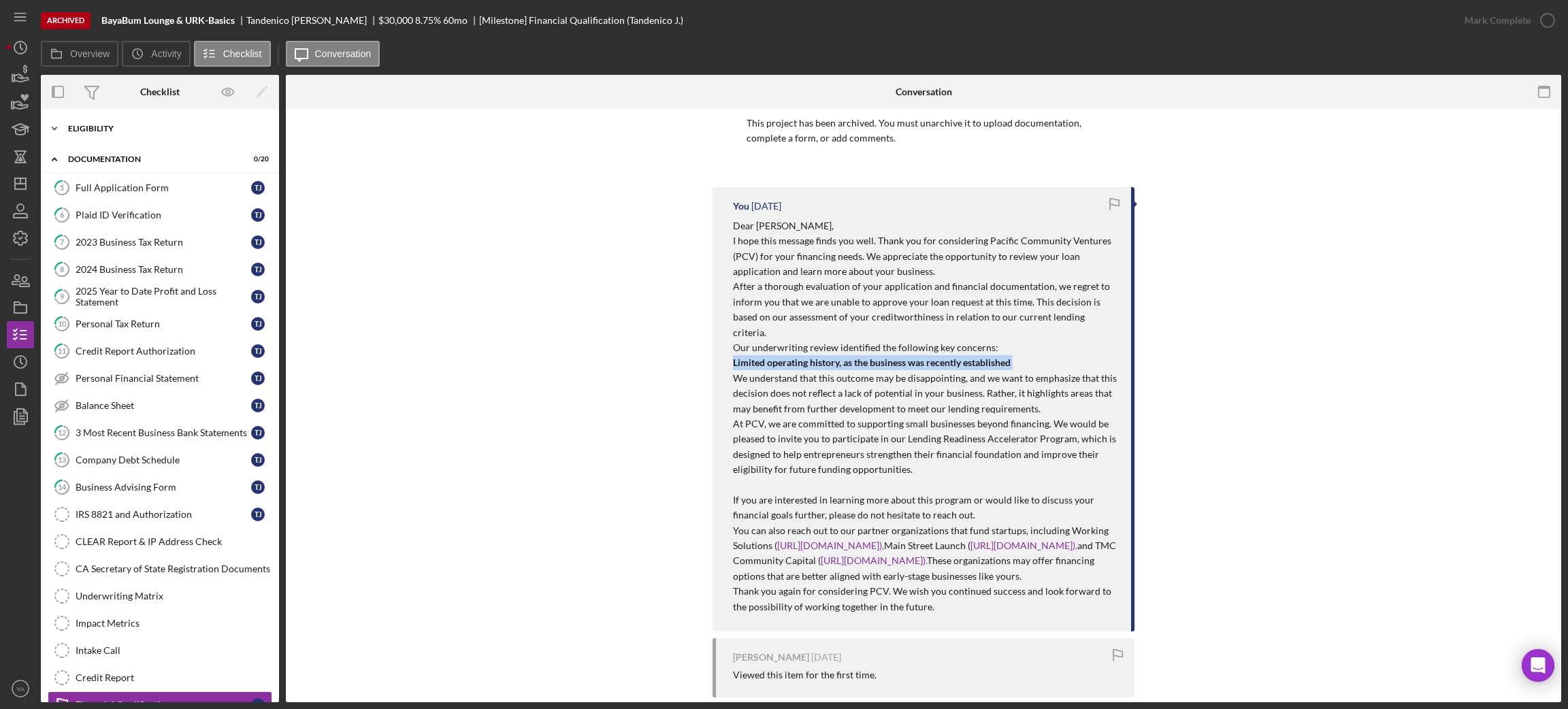
click at [138, 139] on div "Icon/Expander Eligibility 4 / 6" at bounding box center [160, 129] width 238 height 27
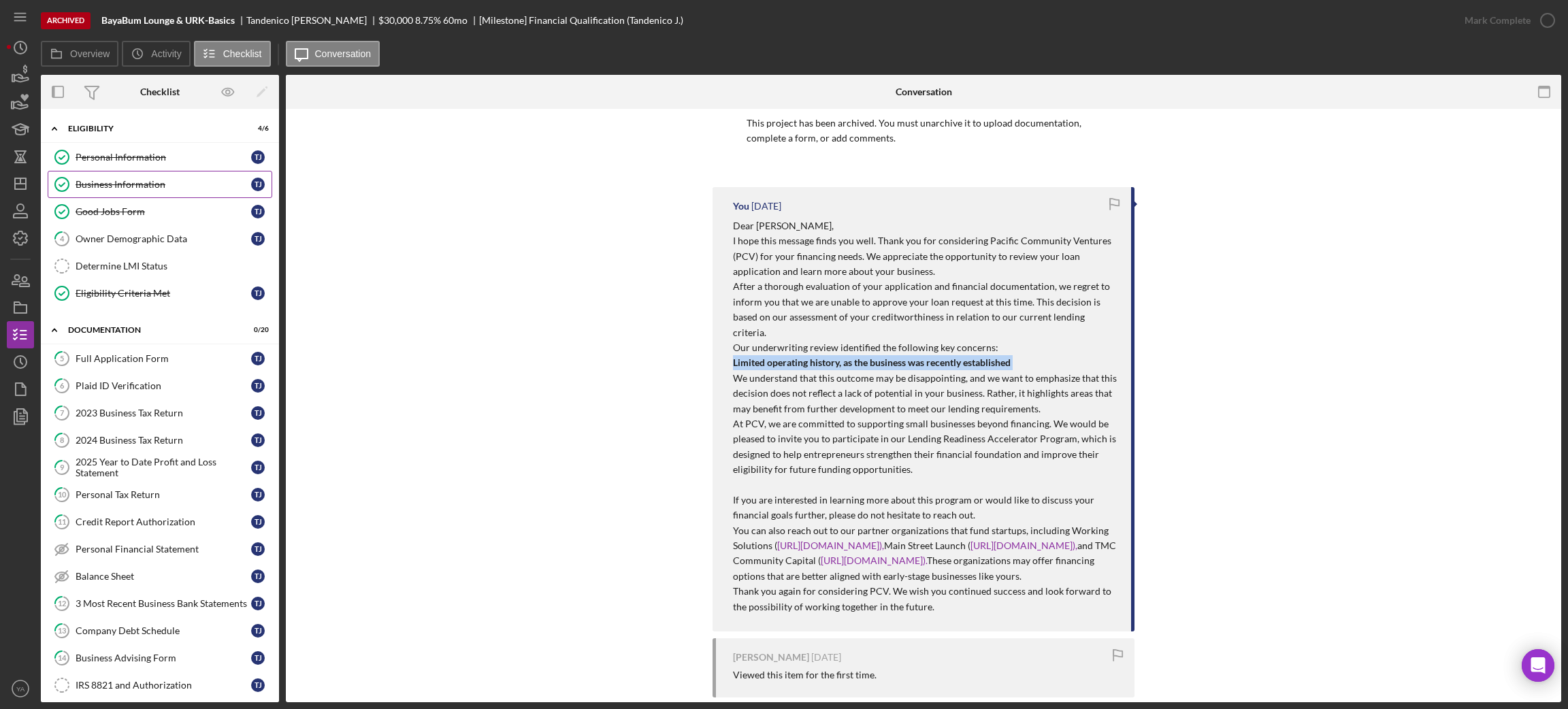
click at [132, 186] on div "Business Information" at bounding box center [163, 184] width 175 height 11
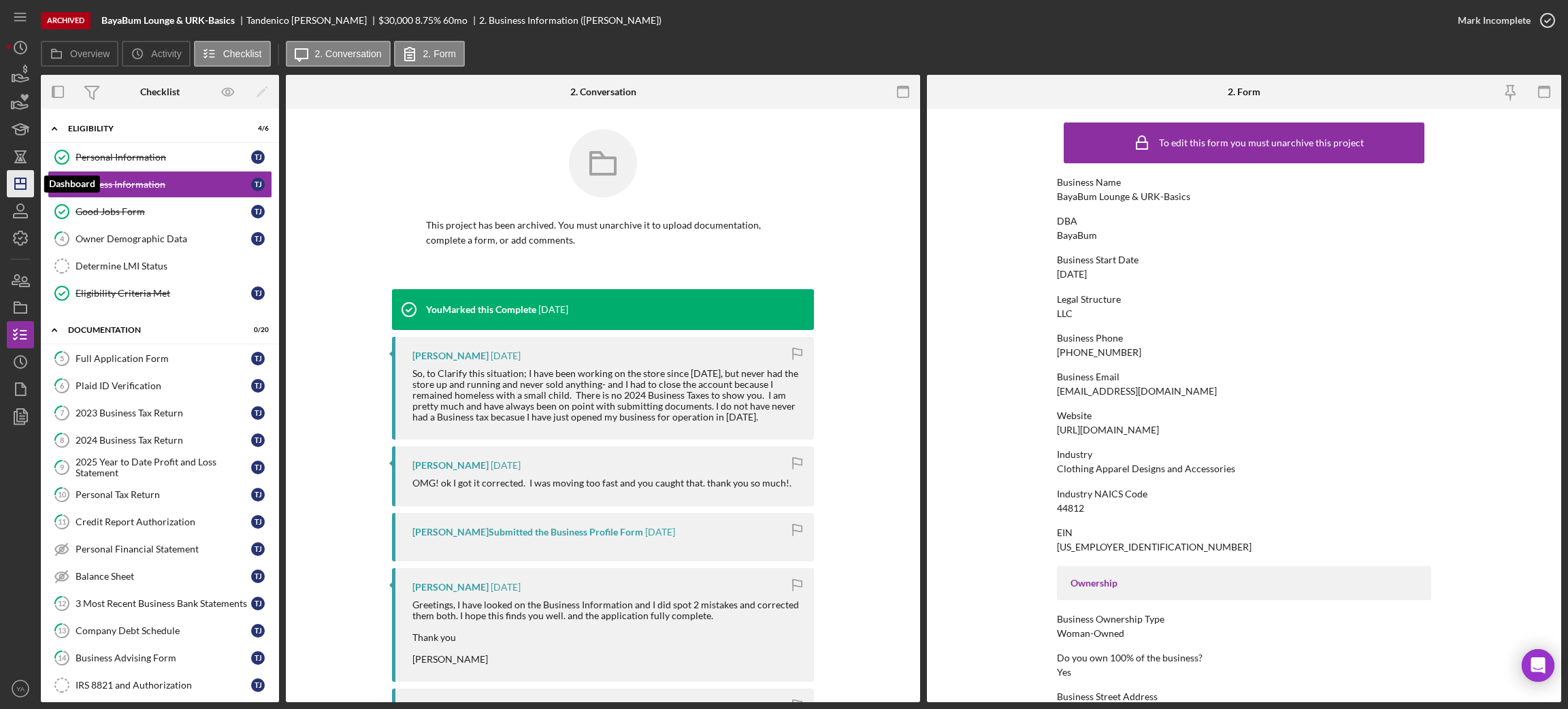
click at [26, 179] on polygon "button" at bounding box center [19, 183] width 11 height 11
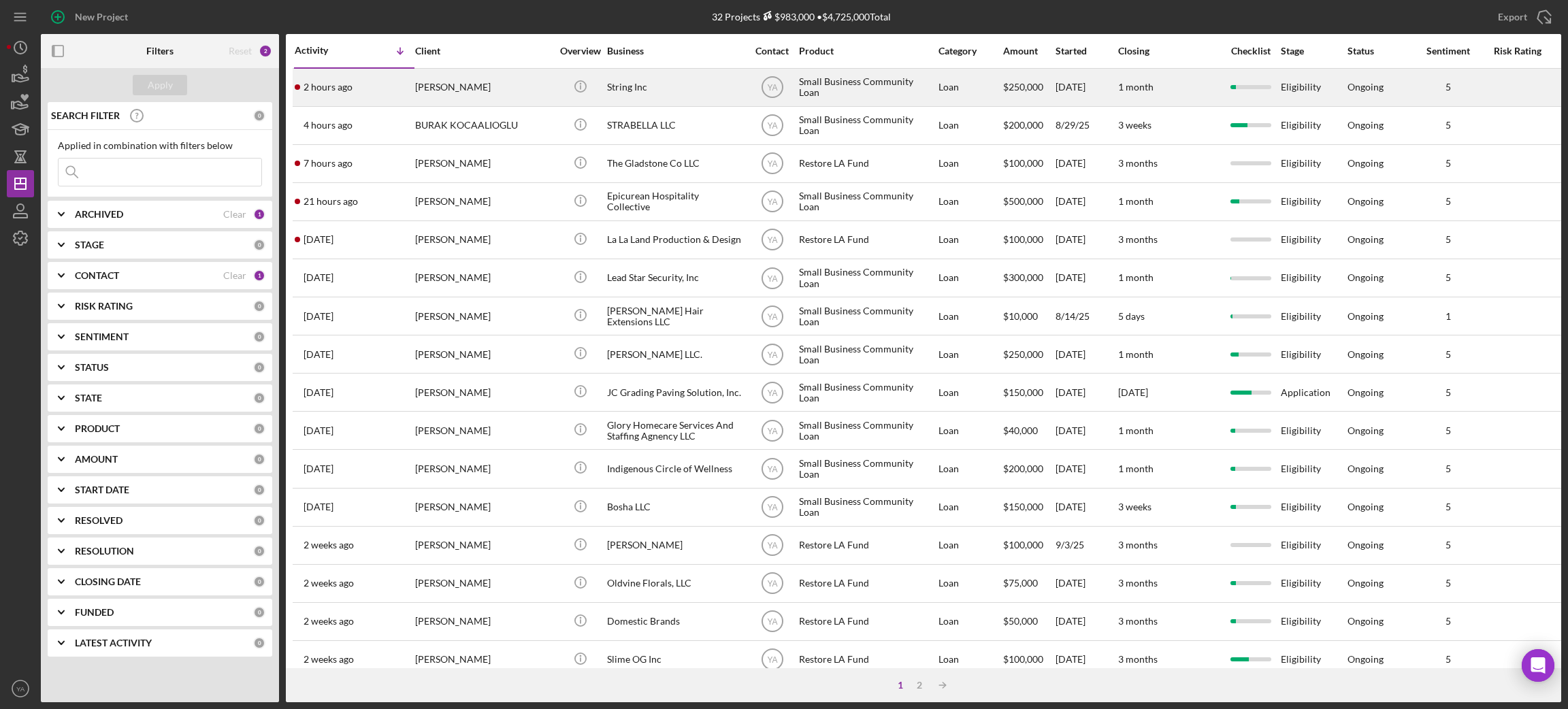
click at [692, 87] on div "String Inc" at bounding box center [674, 87] width 136 height 36
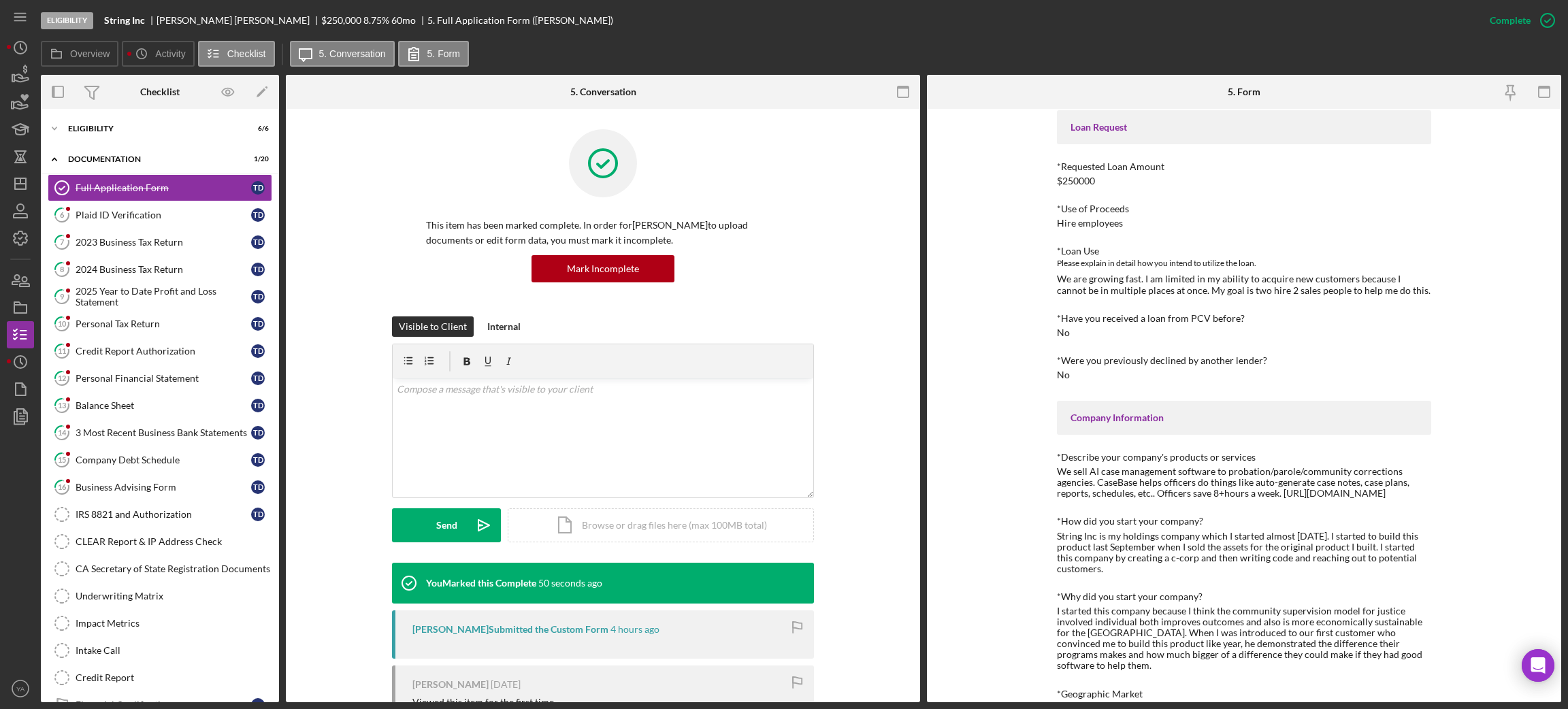
scroll to position [102, 0]
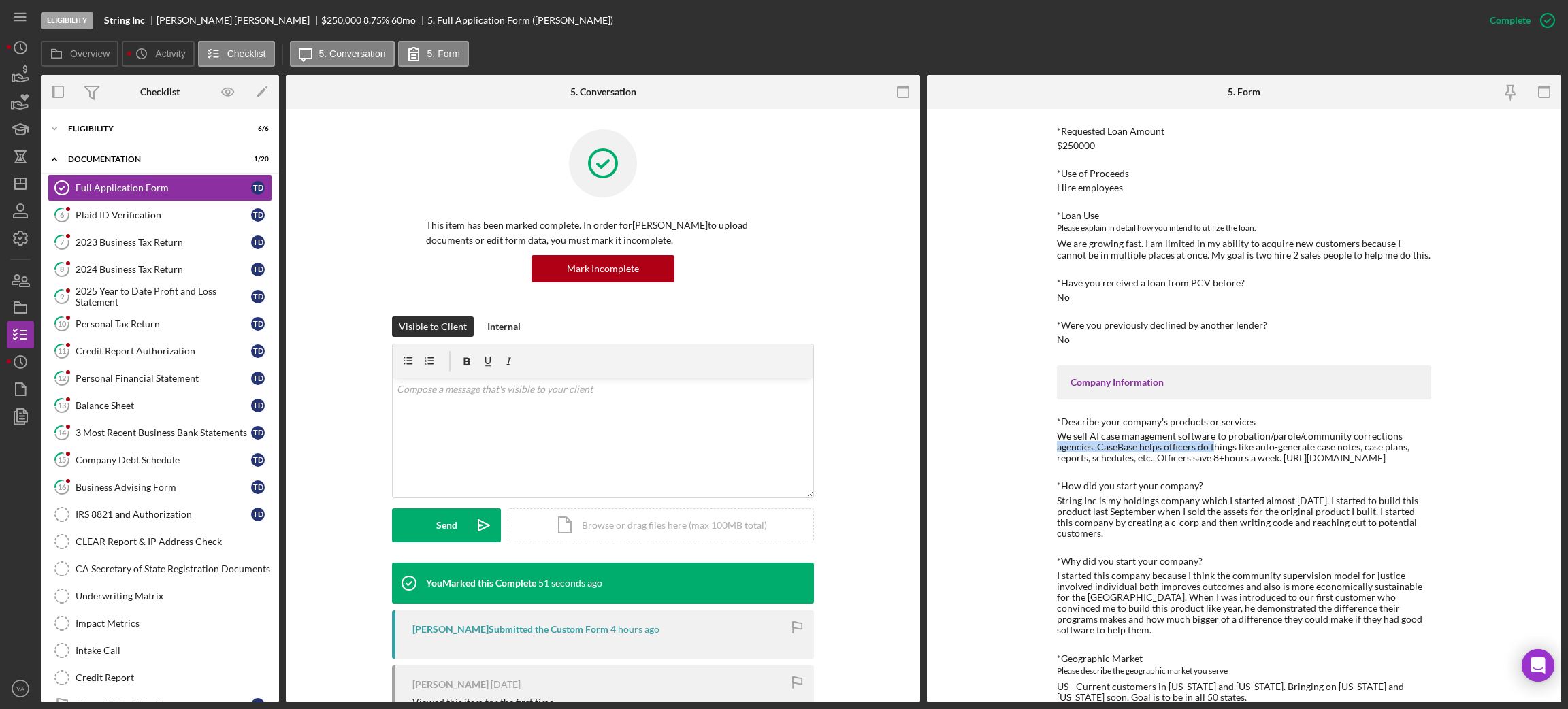
drag, startPoint x: 1055, startPoint y: 442, endPoint x: 1212, endPoint y: 442, distance: 157.0
click at [1212, 442] on div "We sell AI case management software to probation/parole/community corrections a…" at bounding box center [1244, 447] width 374 height 33
click at [185, 140] on div "Icon/Expander Eligibility 6 / 6" at bounding box center [160, 129] width 238 height 27
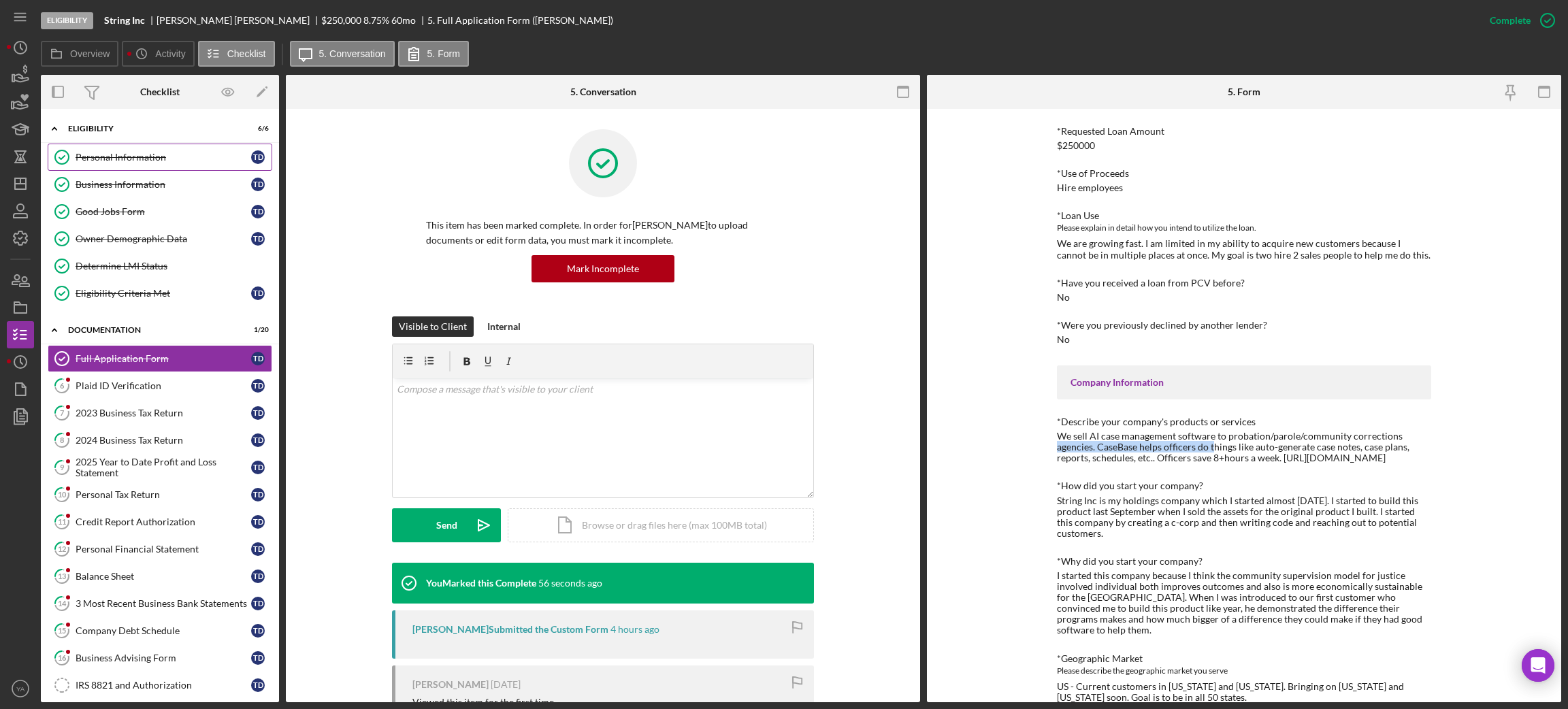
click at [154, 155] on div "Personal Information" at bounding box center [163, 157] width 175 height 11
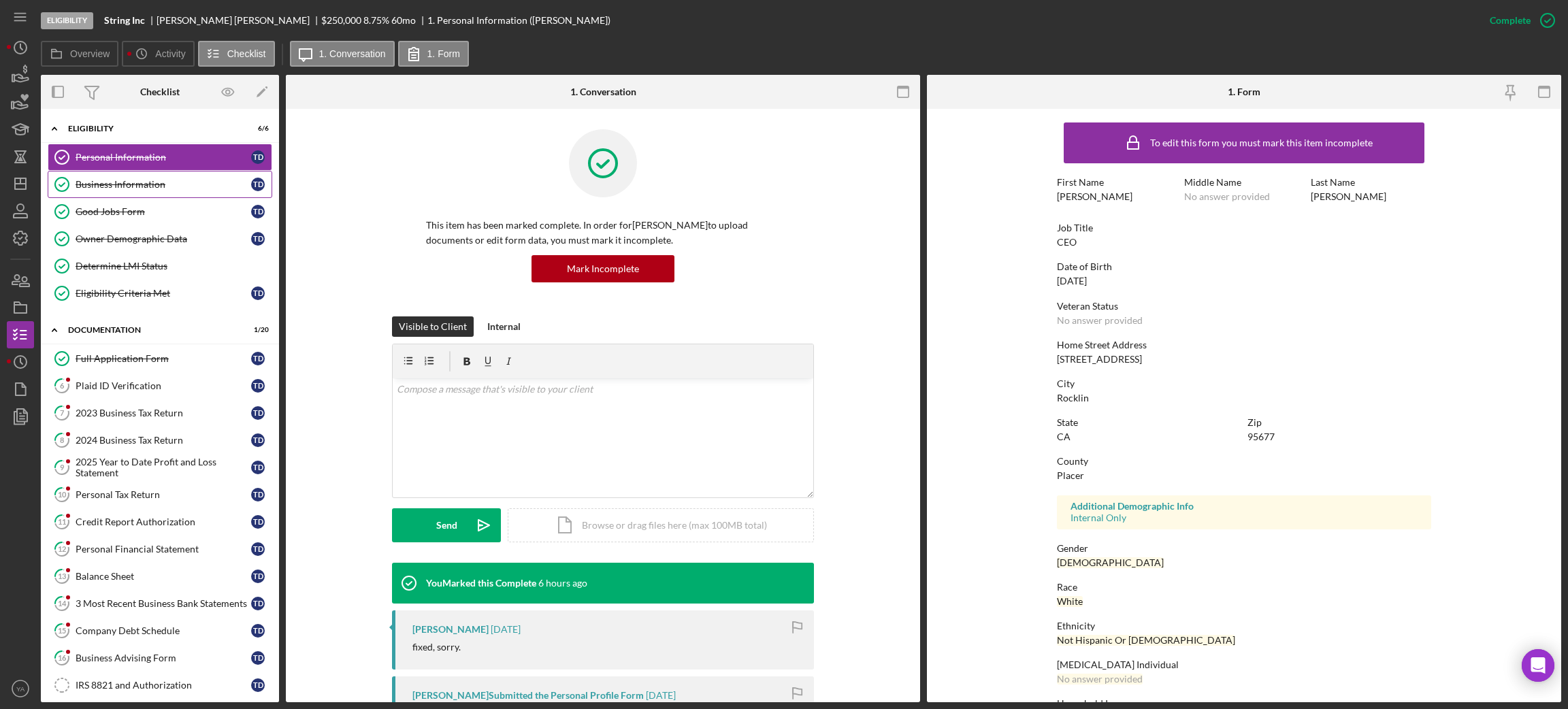
click at [177, 184] on div "Business Information" at bounding box center [163, 184] width 175 height 11
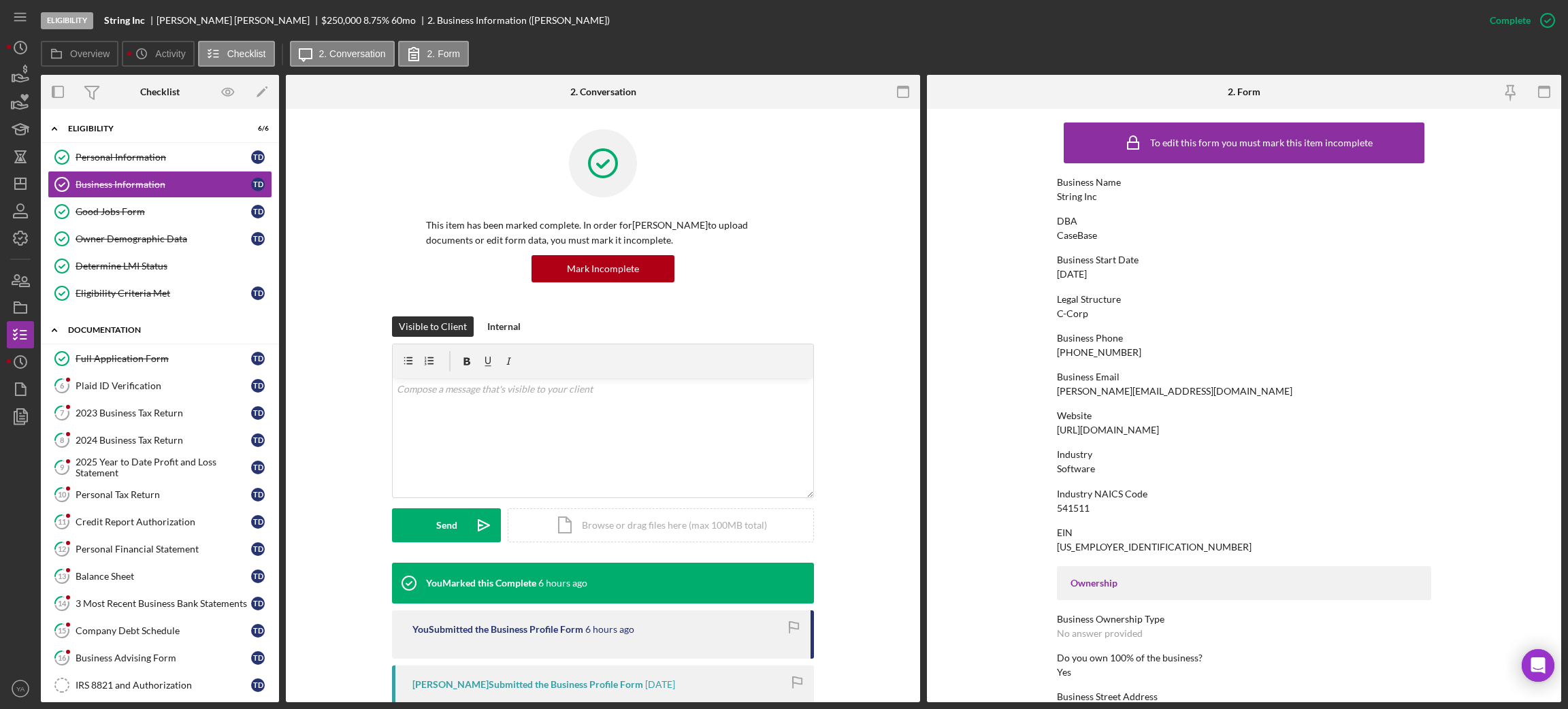
click at [193, 344] on div "Icon/Expander Documentation 1 / 20" at bounding box center [160, 330] width 238 height 28
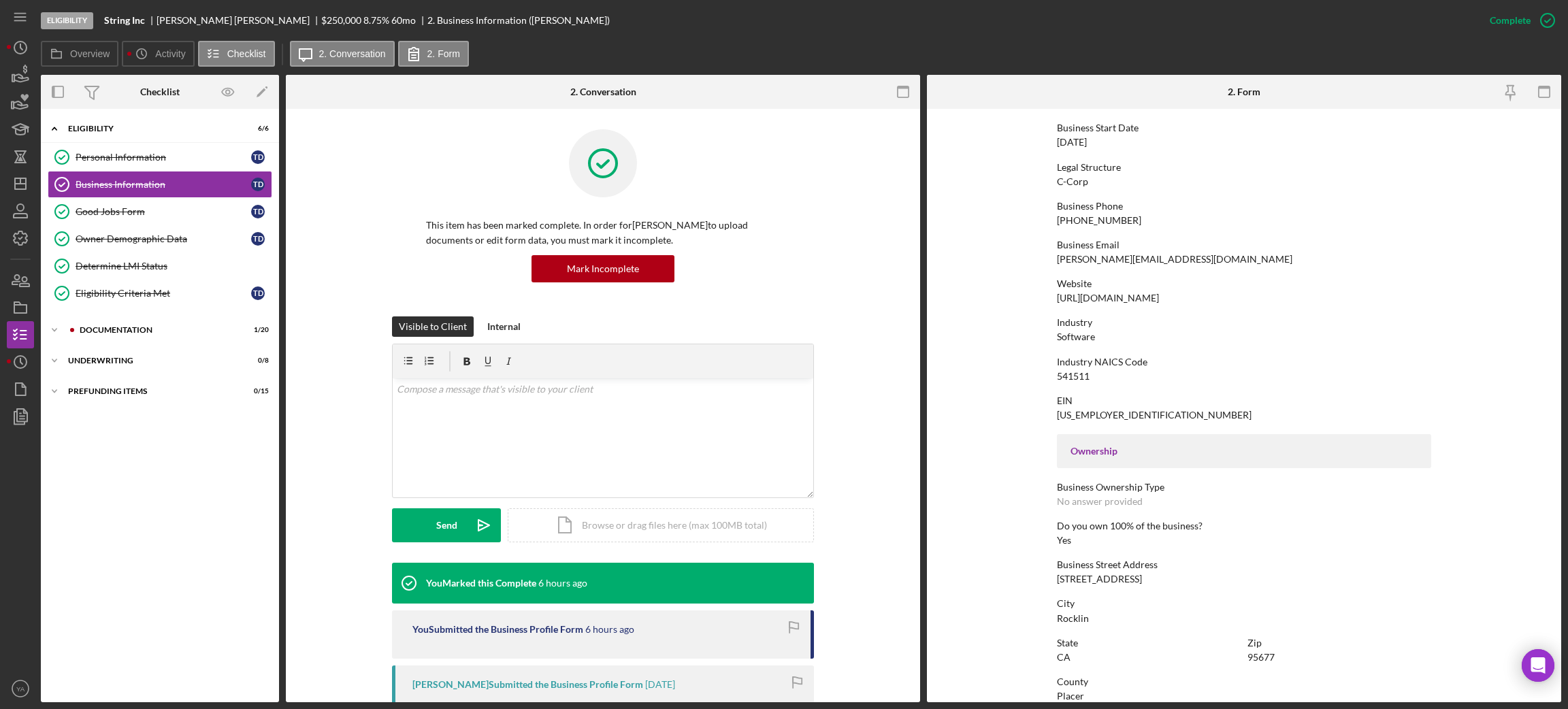
scroll to position [305, 0]
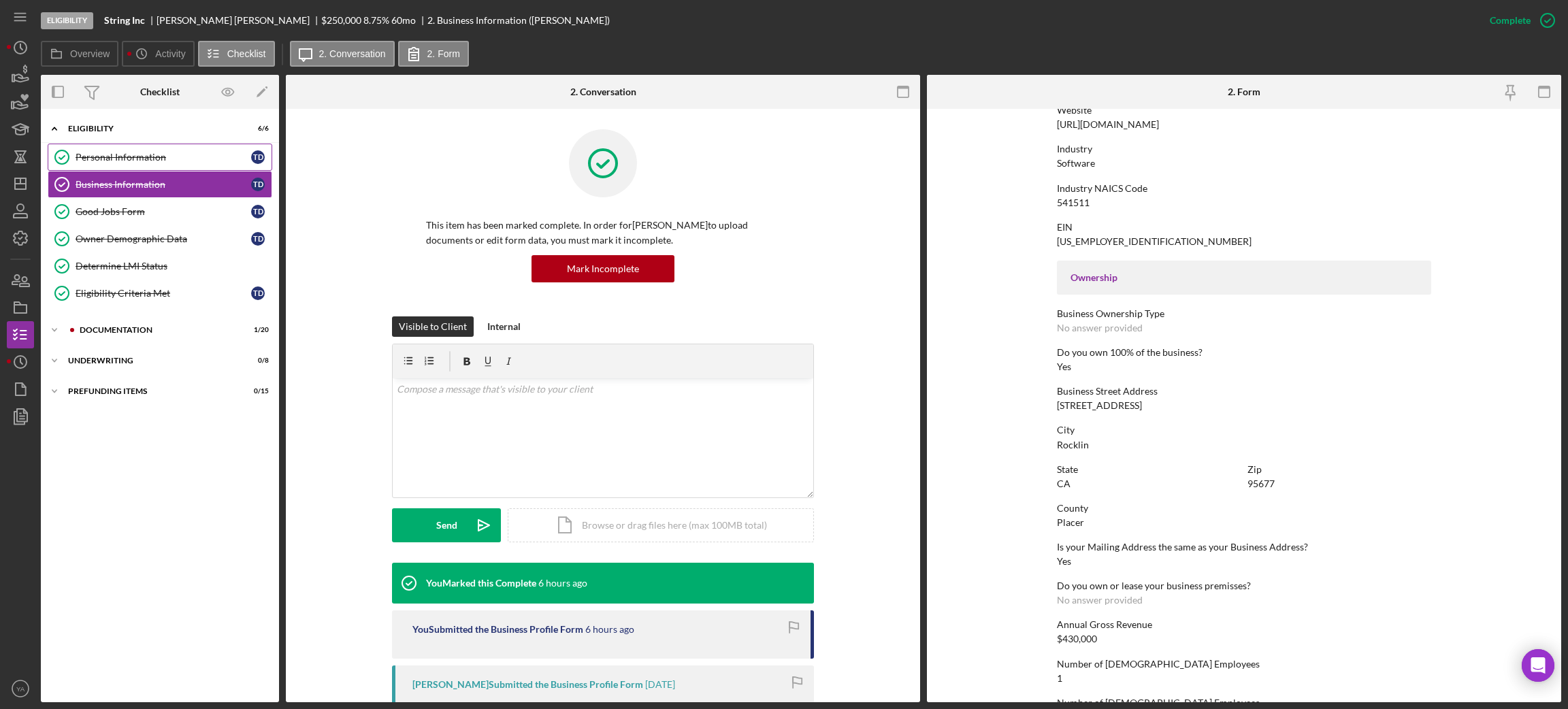
click at [89, 153] on div "Personal Information" at bounding box center [163, 157] width 175 height 11
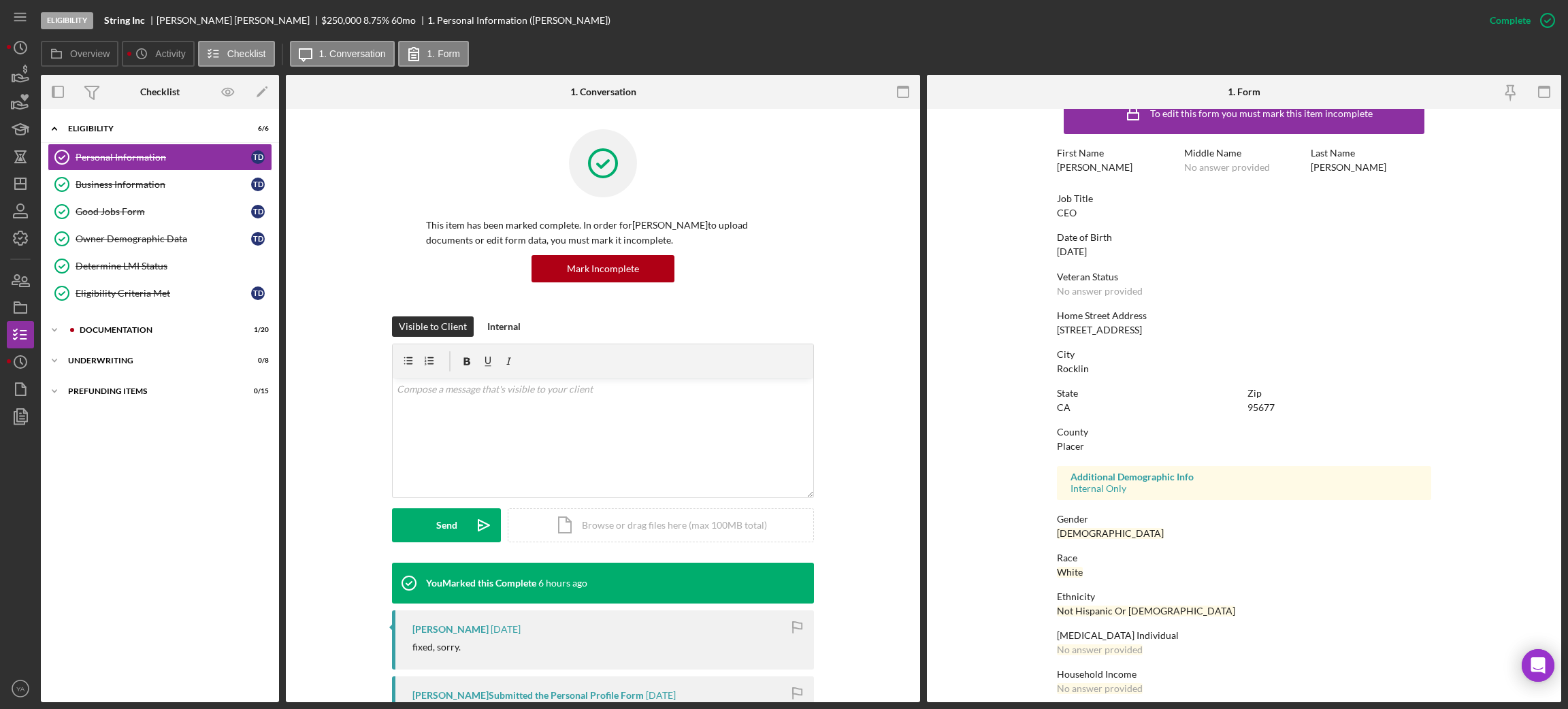
scroll to position [40, 0]
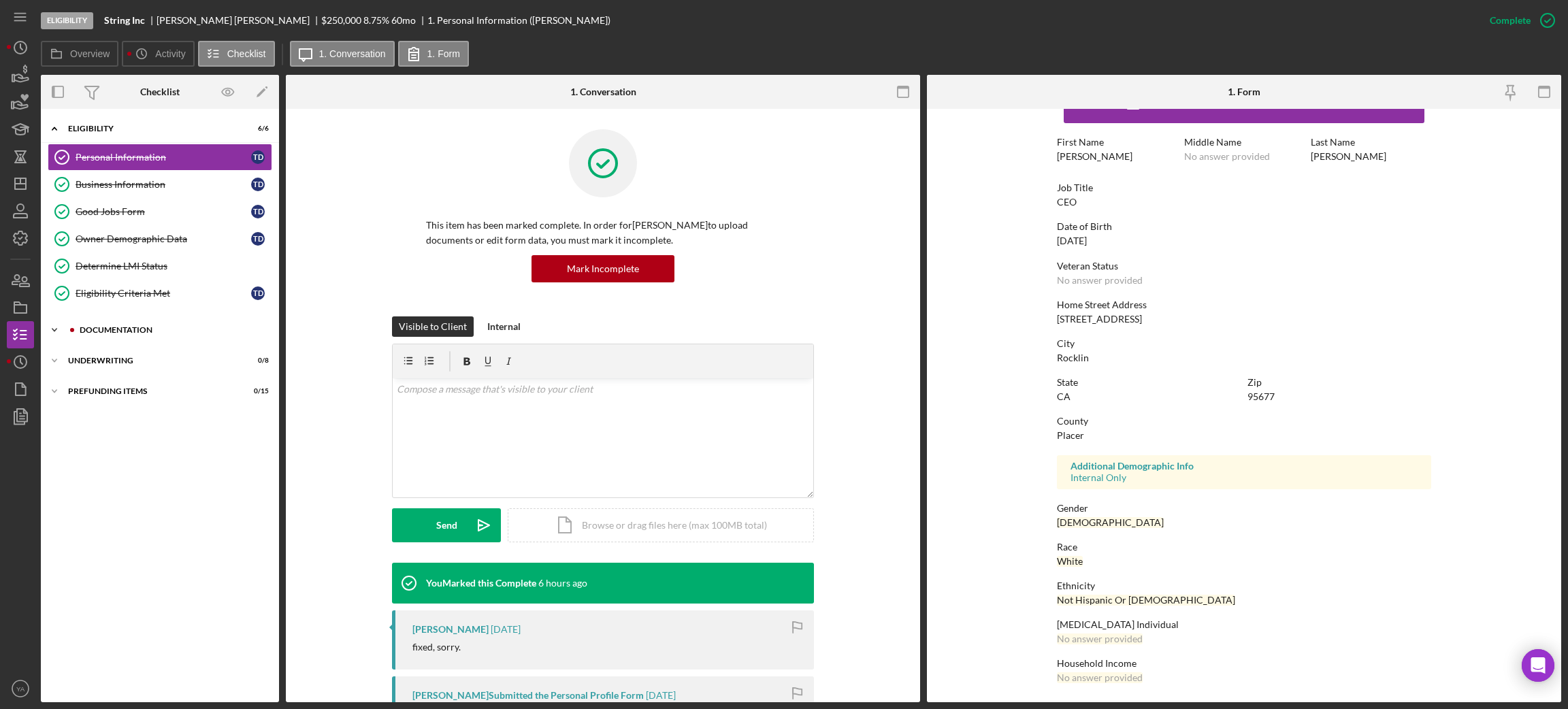
click at [145, 325] on div "Icon/Expander Documentation 1 / 20" at bounding box center [160, 330] width 238 height 27
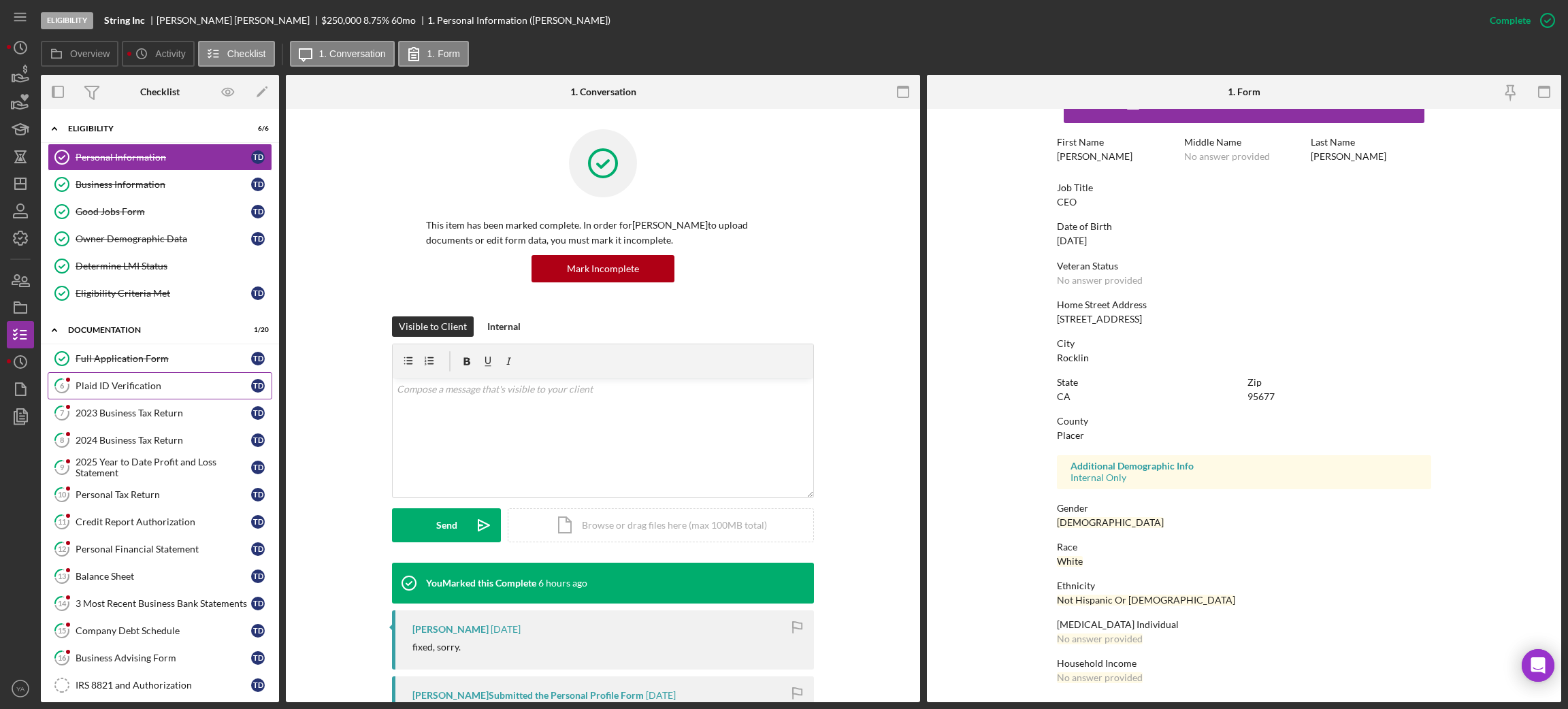
scroll to position [204, 0]
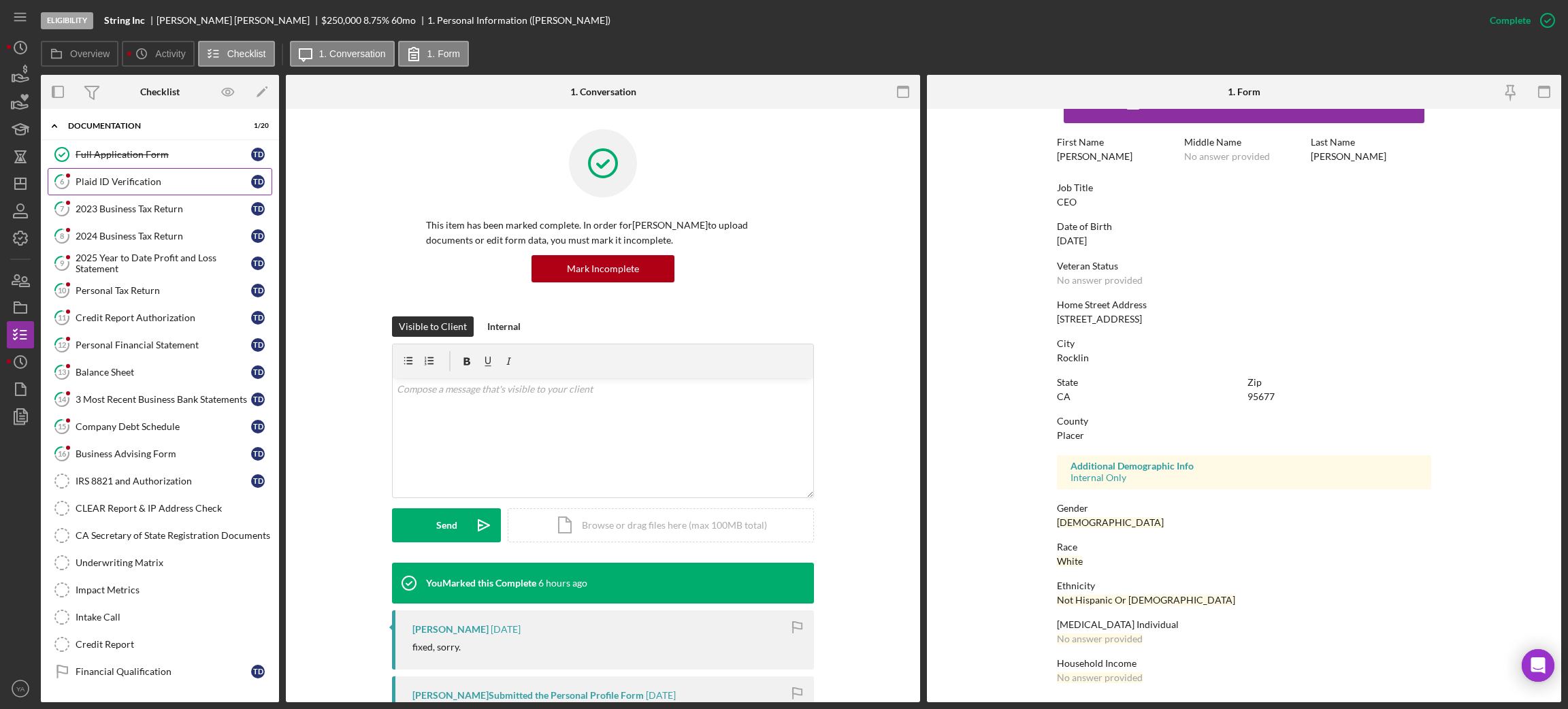
click at [172, 186] on div "Plaid ID Verification" at bounding box center [163, 181] width 175 height 11
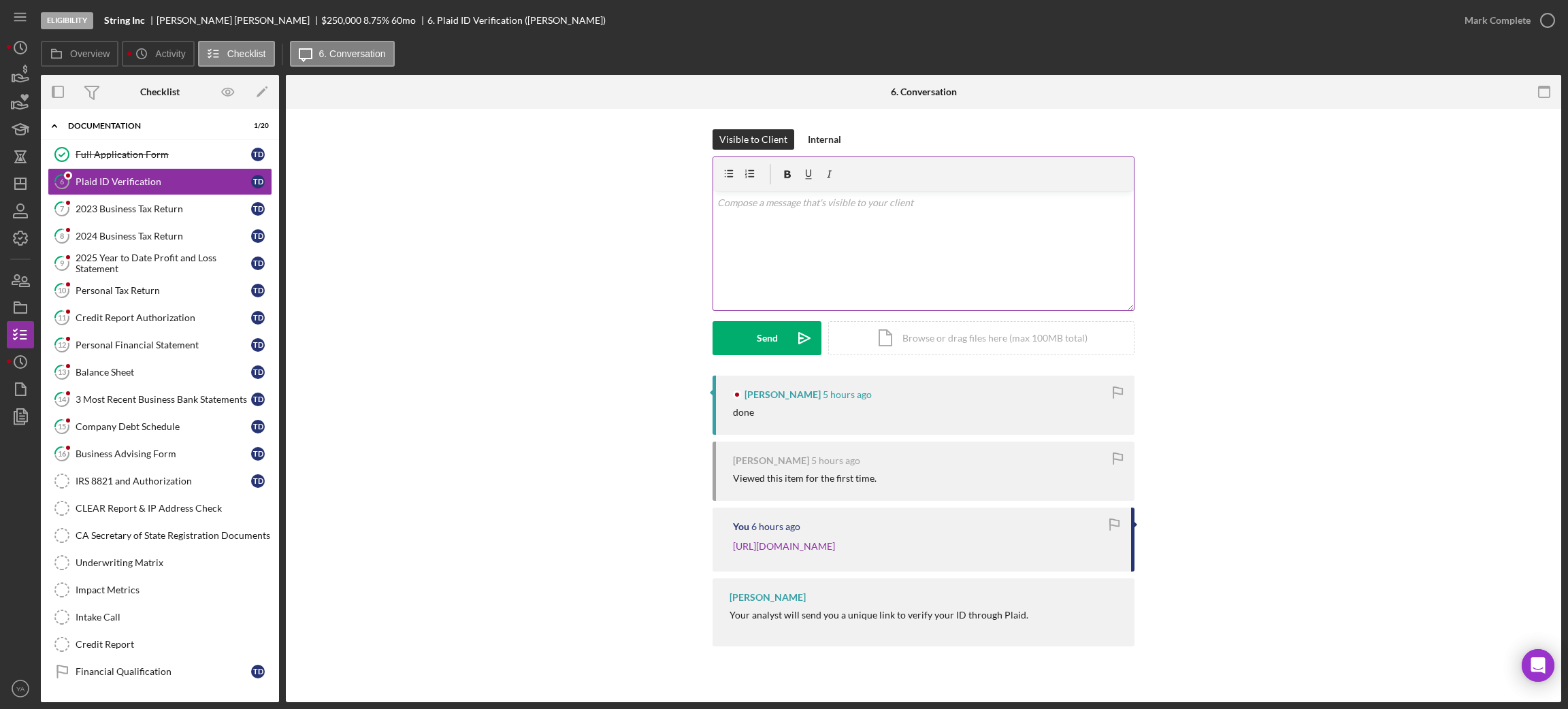
click at [820, 260] on div "v Color teal Color pink Remove color Add row above Add row below Add column bef…" at bounding box center [924, 250] width 421 height 119
click at [991, 344] on div "Icon/Document Browse or drag files here (max 100MB total) Tap to choose files o…" at bounding box center [982, 335] width 306 height 34
click at [819, 146] on div "Internal" at bounding box center [825, 139] width 33 height 20
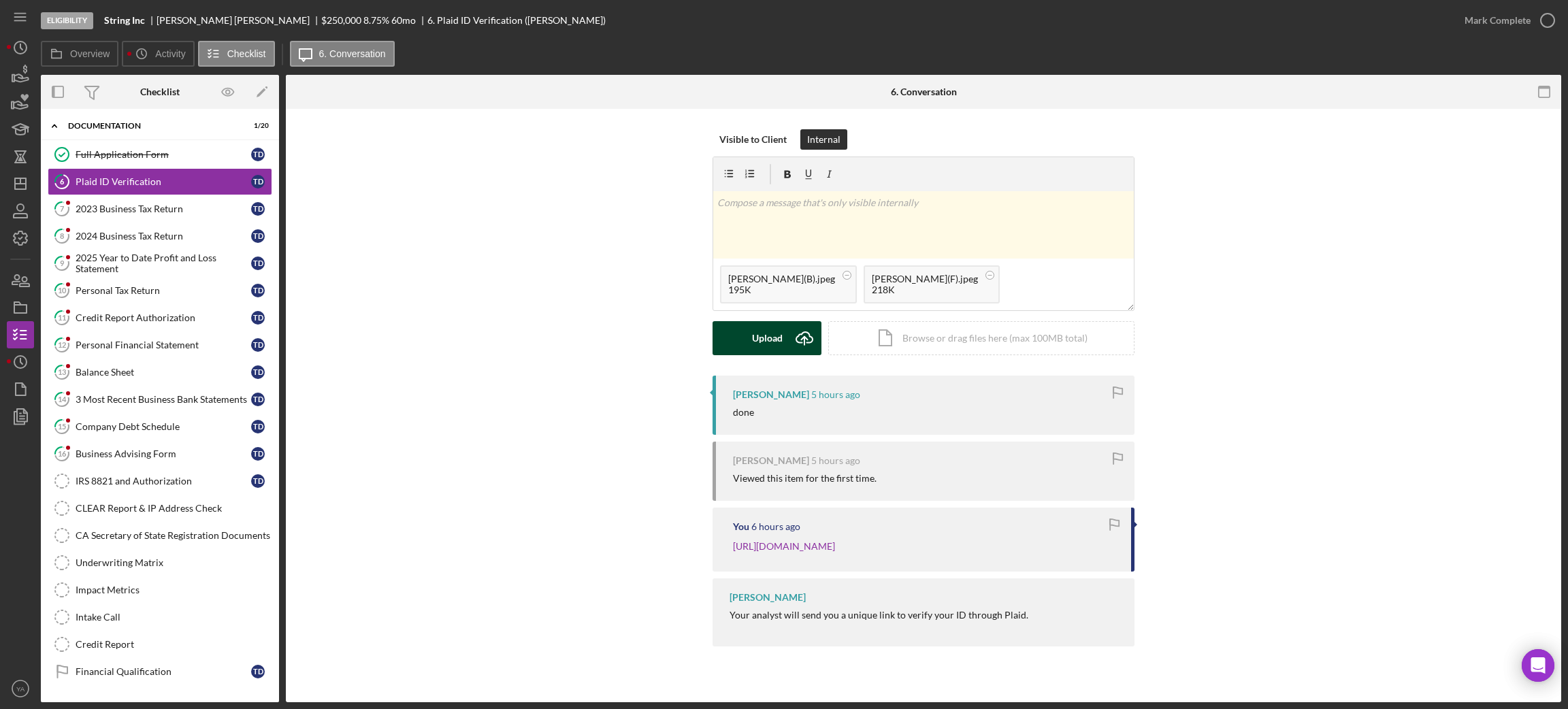
click at [783, 342] on button "Upload Icon/Upload" at bounding box center [767, 337] width 109 height 34
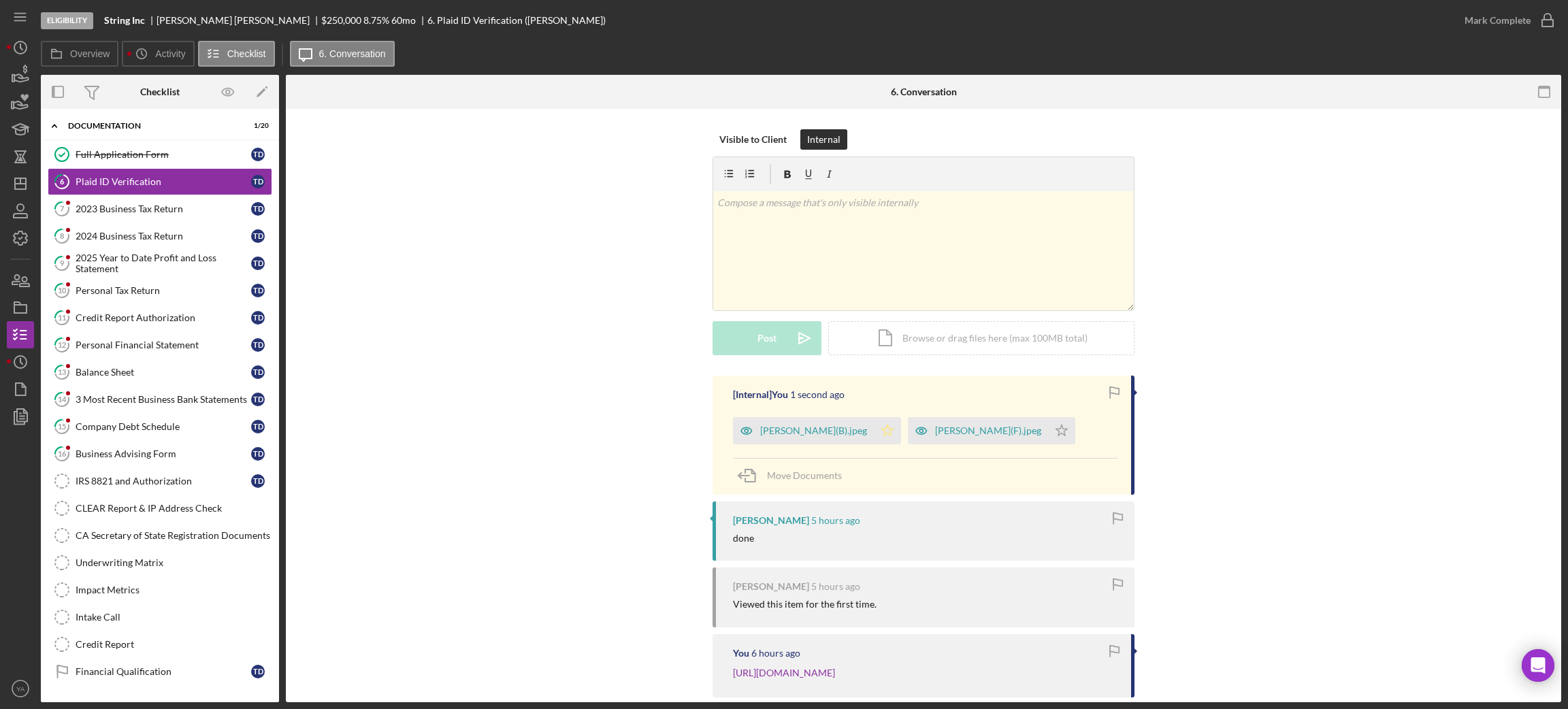
click at [888, 437] on icon "Icon/Star" at bounding box center [888, 430] width 27 height 27
click at [1058, 435] on icon "Icon/Star" at bounding box center [1061, 430] width 27 height 27
click at [1525, 19] on div "Mark Complete" at bounding box center [1497, 20] width 66 height 27
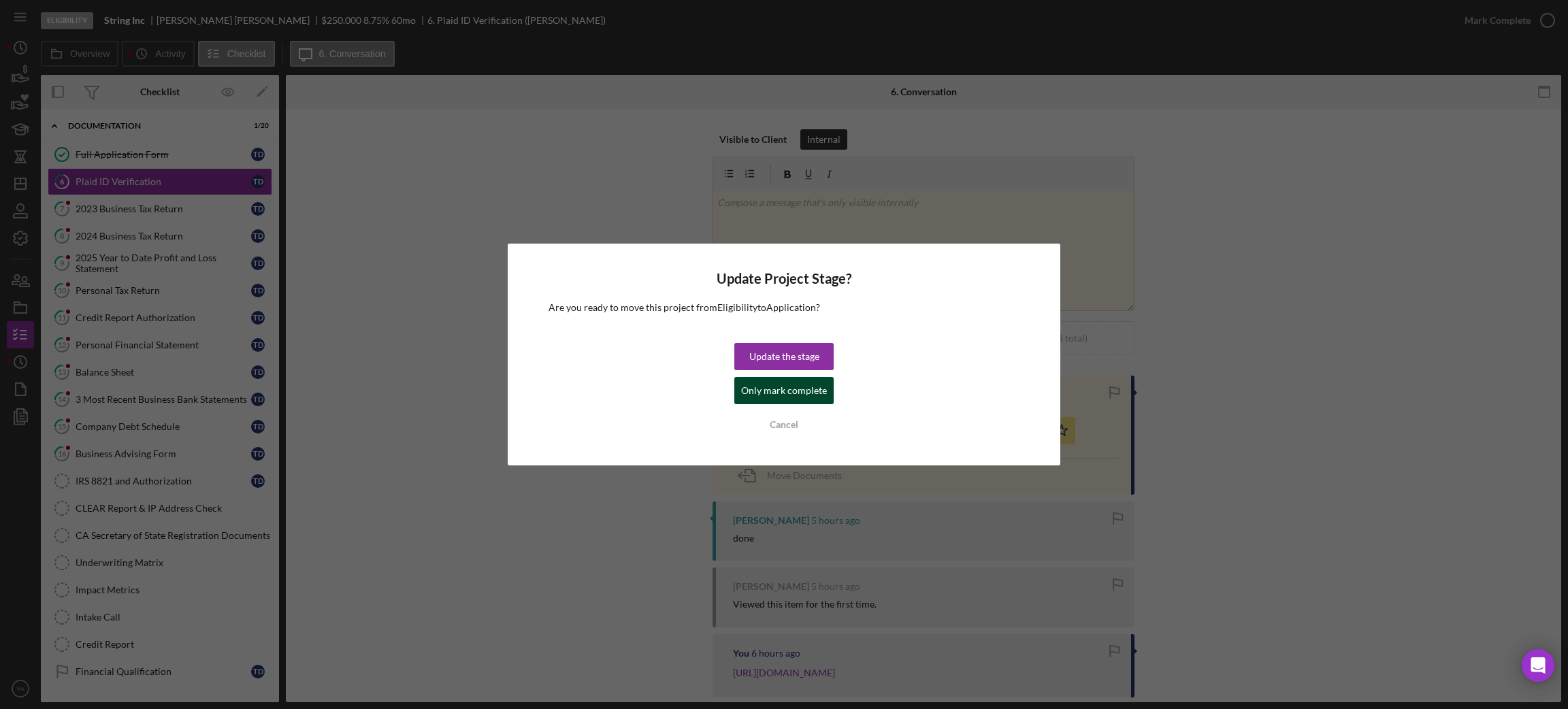
click at [792, 384] on div "Only mark complete" at bounding box center [784, 390] width 85 height 27
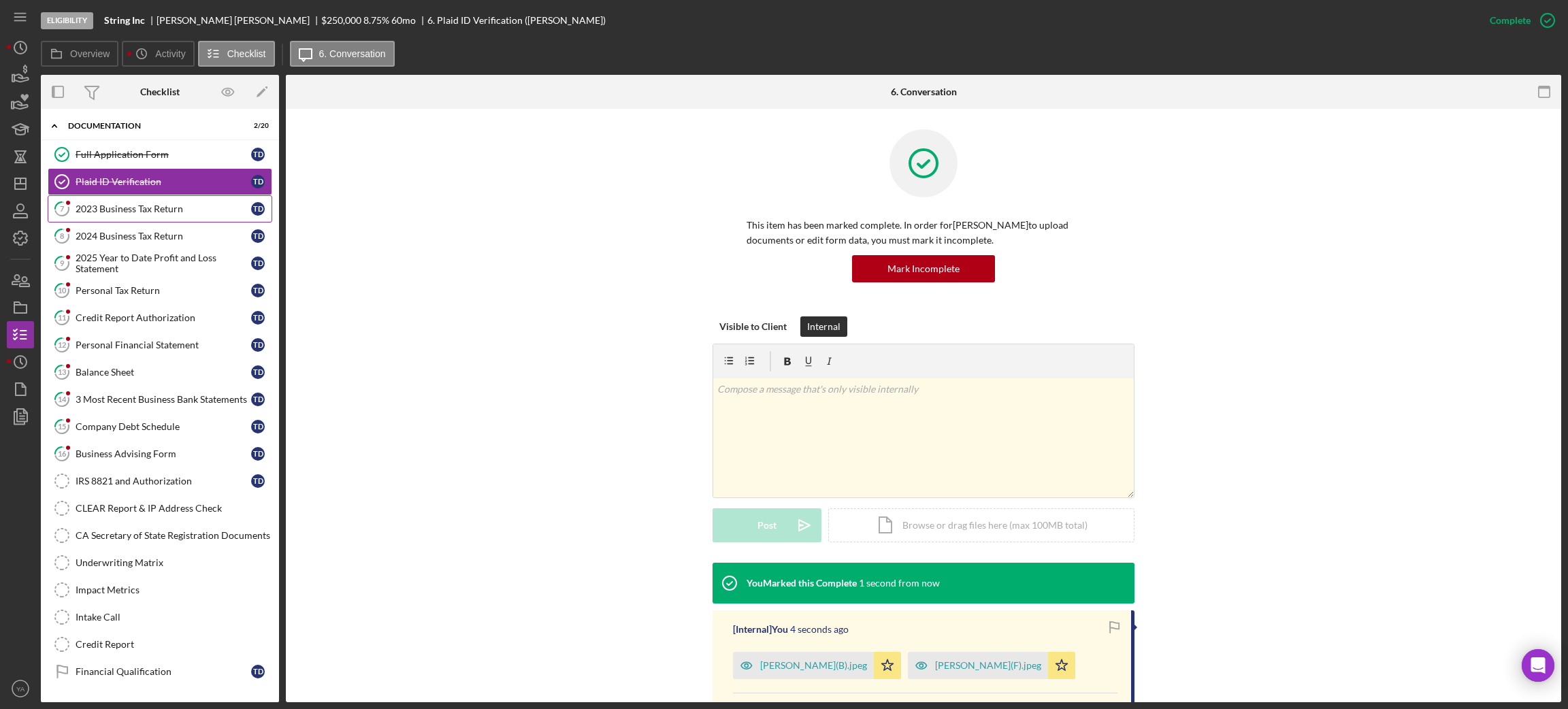
click at [168, 199] on link "7 2023 Business Tax Return T D" at bounding box center [160, 209] width 225 height 27
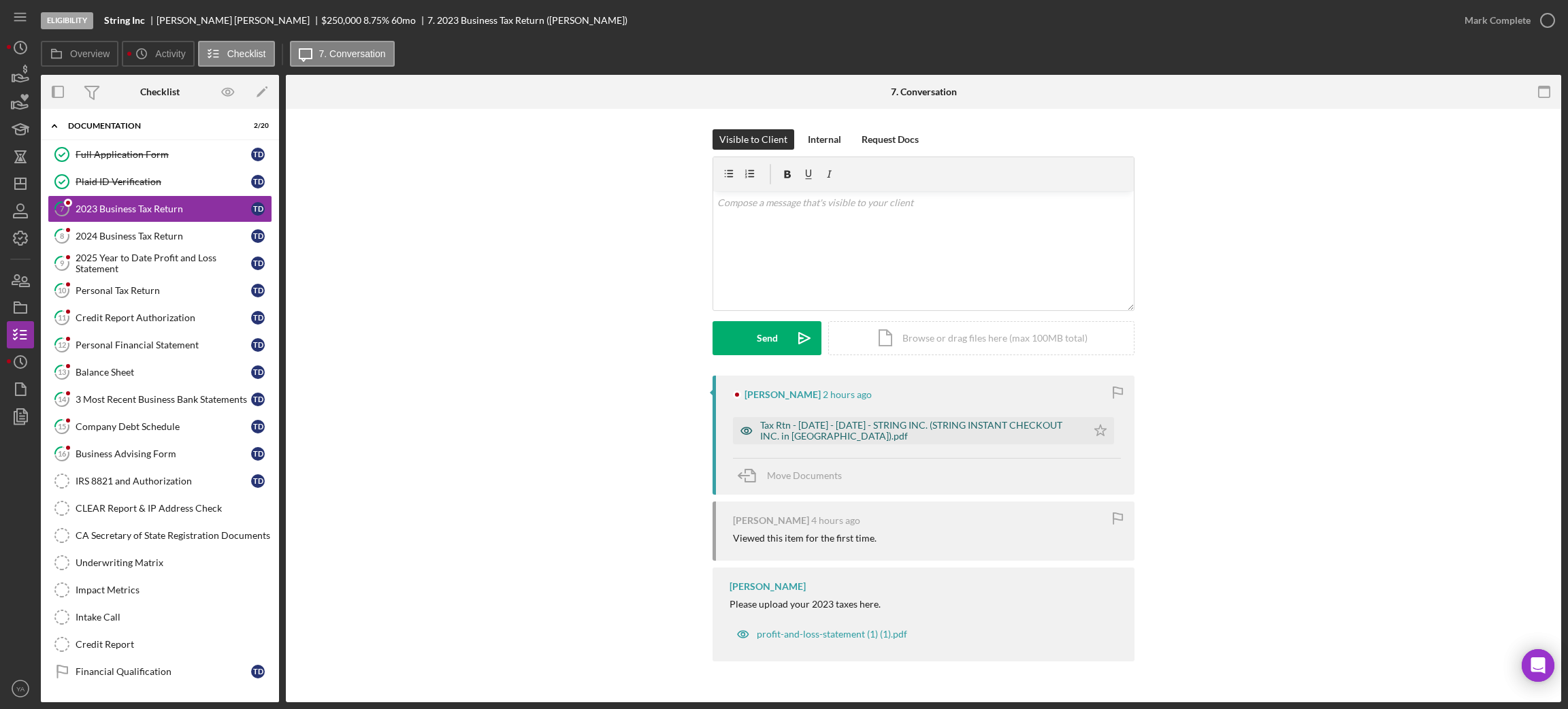
click at [826, 426] on div "Tax Rtn - [DATE] - [DATE] - STRING INC. (STRING INSTANT CHECKOUT INC. in [GEOGR…" at bounding box center [920, 430] width 320 height 21
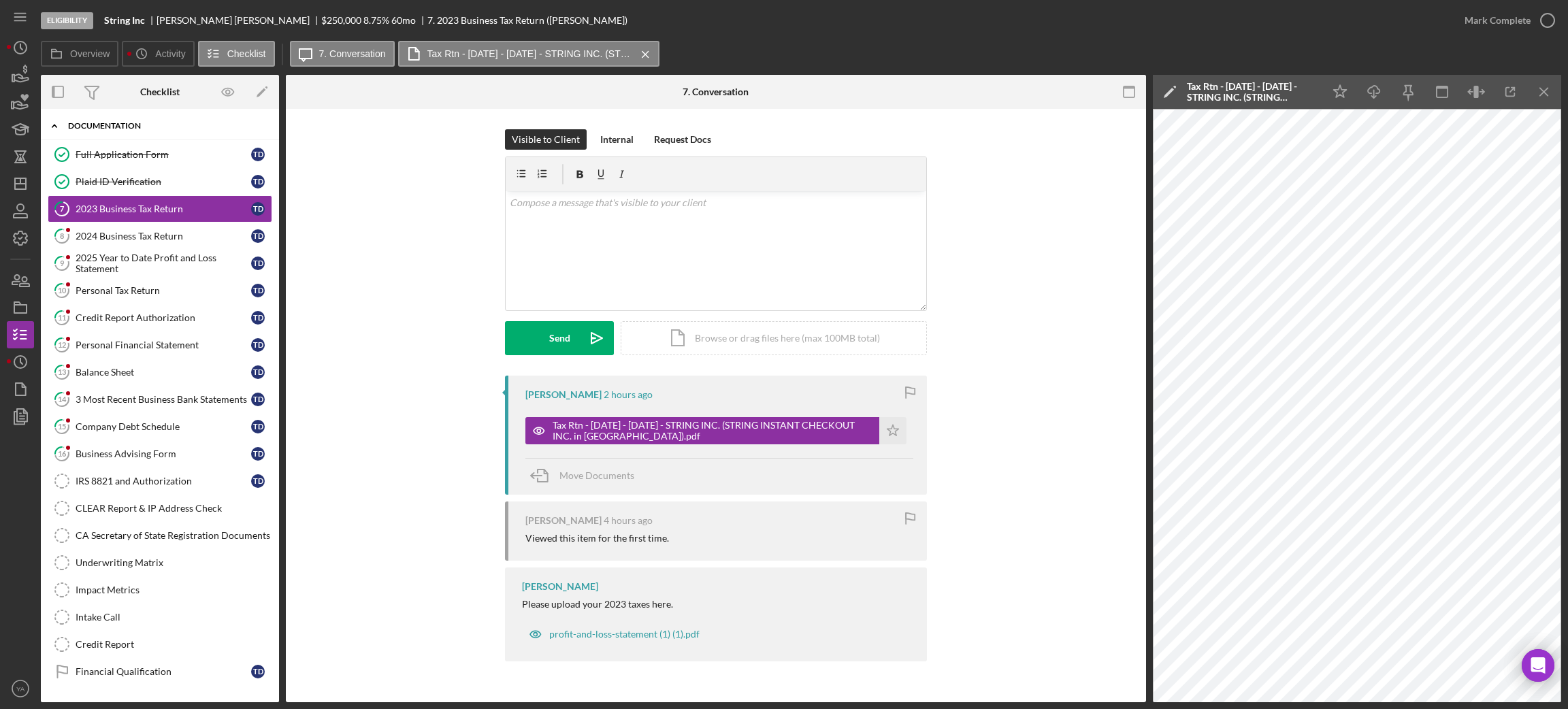
click at [156, 122] on div "Documentation" at bounding box center [165, 126] width 194 height 8
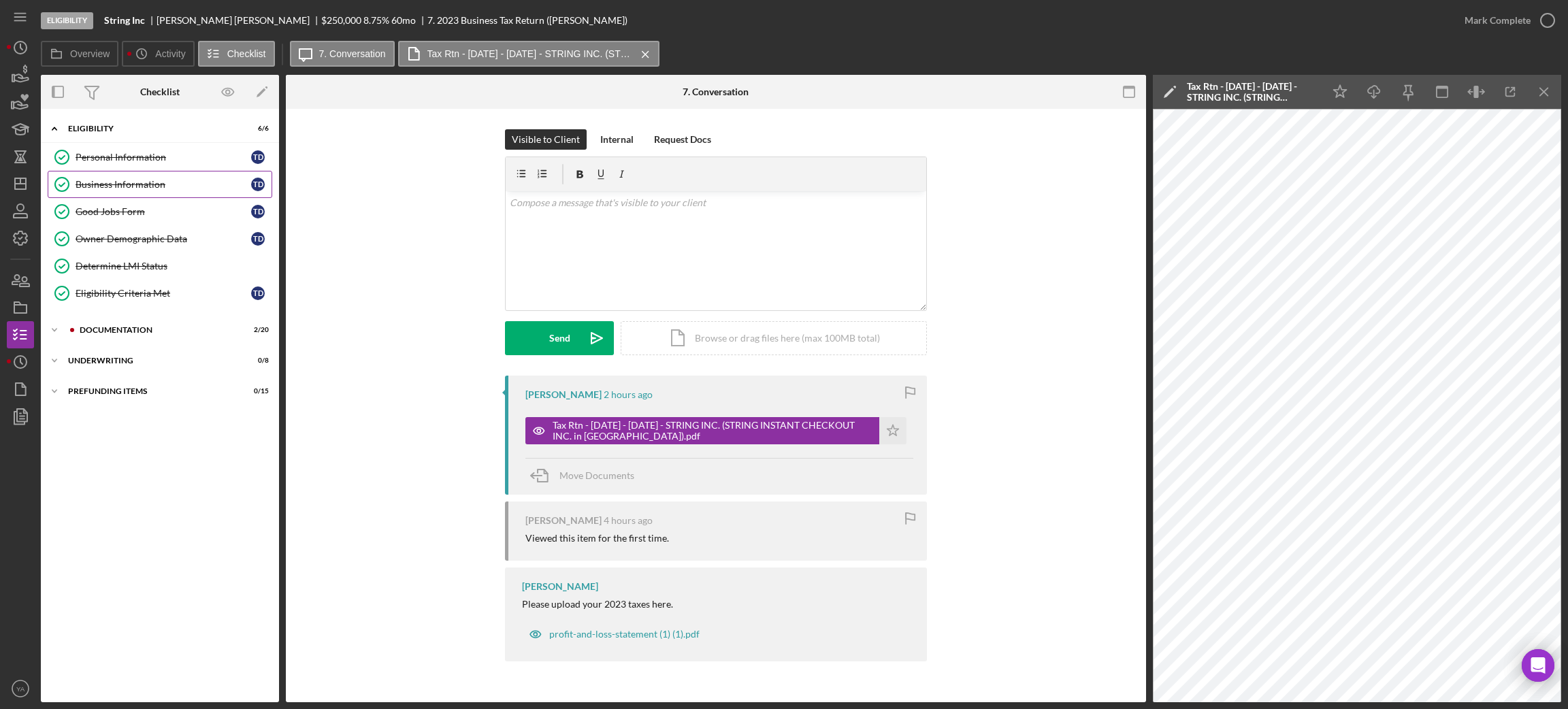
click at [130, 177] on link "Business Information Business Information T D" at bounding box center [160, 184] width 225 height 27
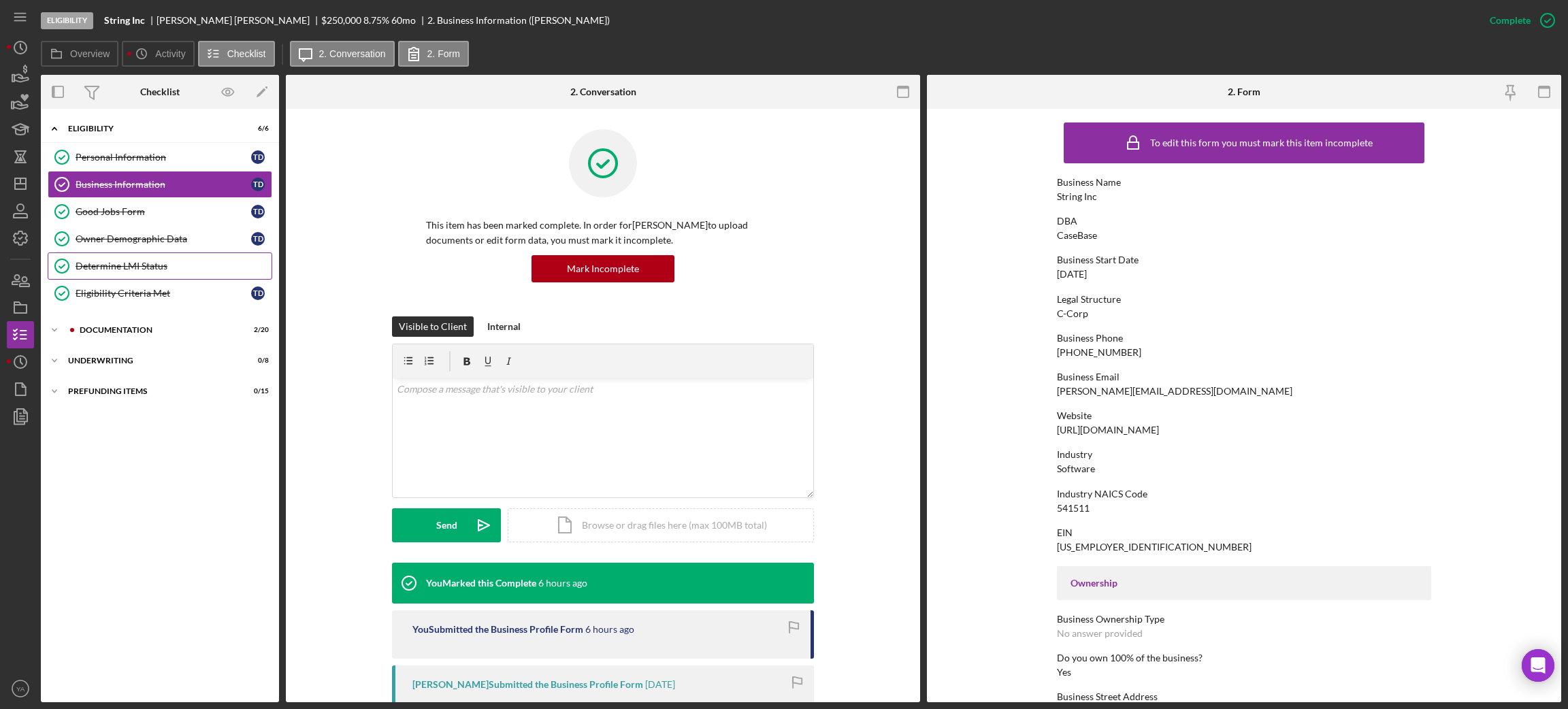
click at [138, 263] on div "Determine LMI Status" at bounding box center [173, 265] width 196 height 11
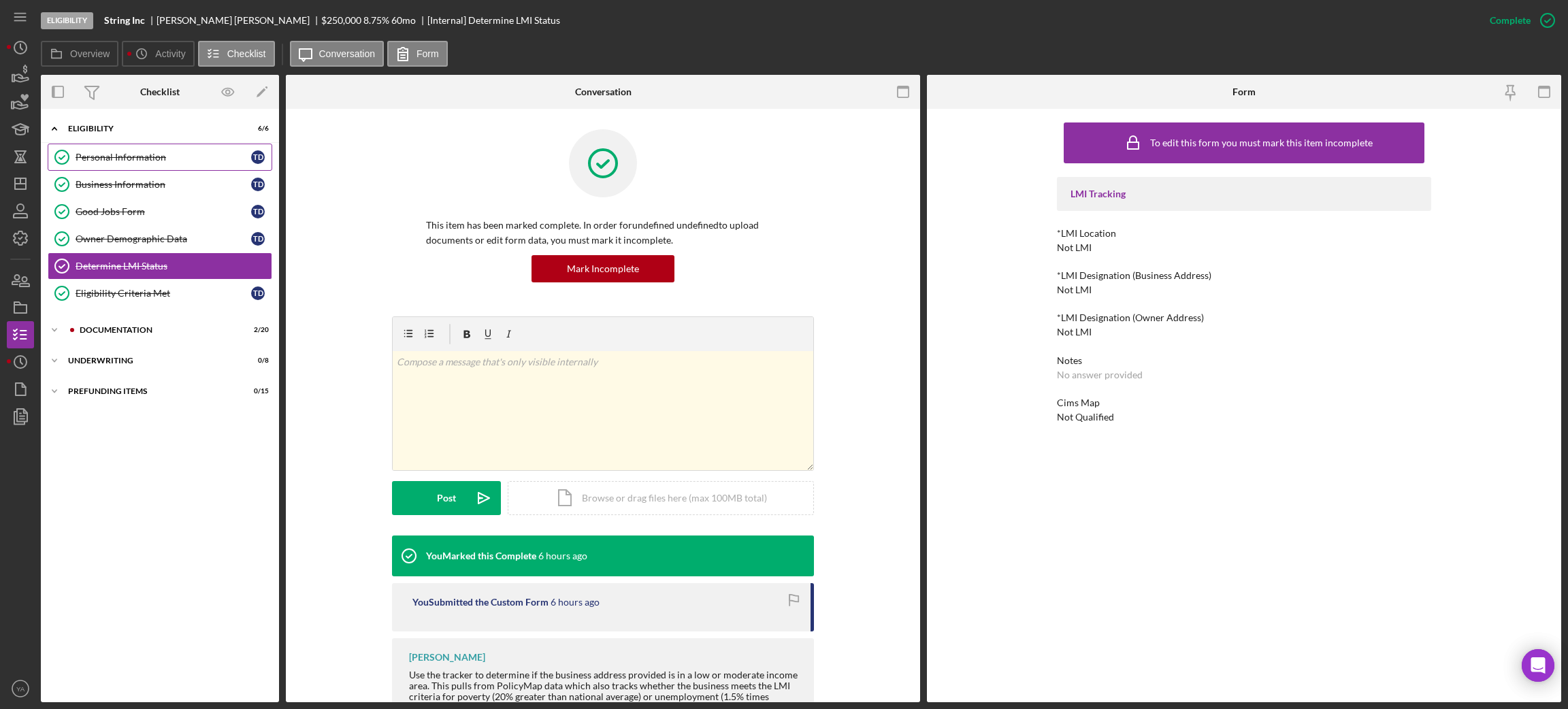
click at [147, 165] on link "Personal Information Personal Information T D" at bounding box center [160, 157] width 225 height 27
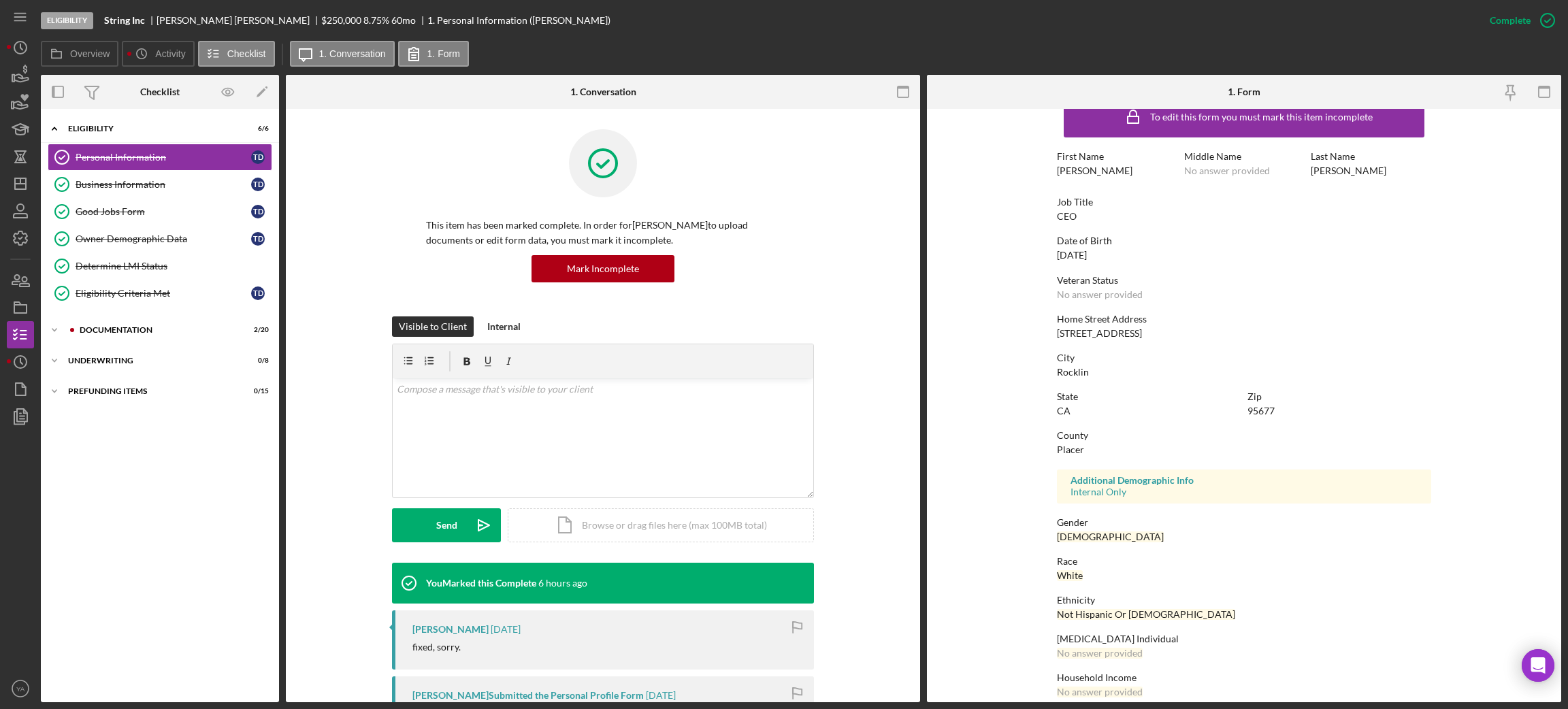
scroll to position [40, 0]
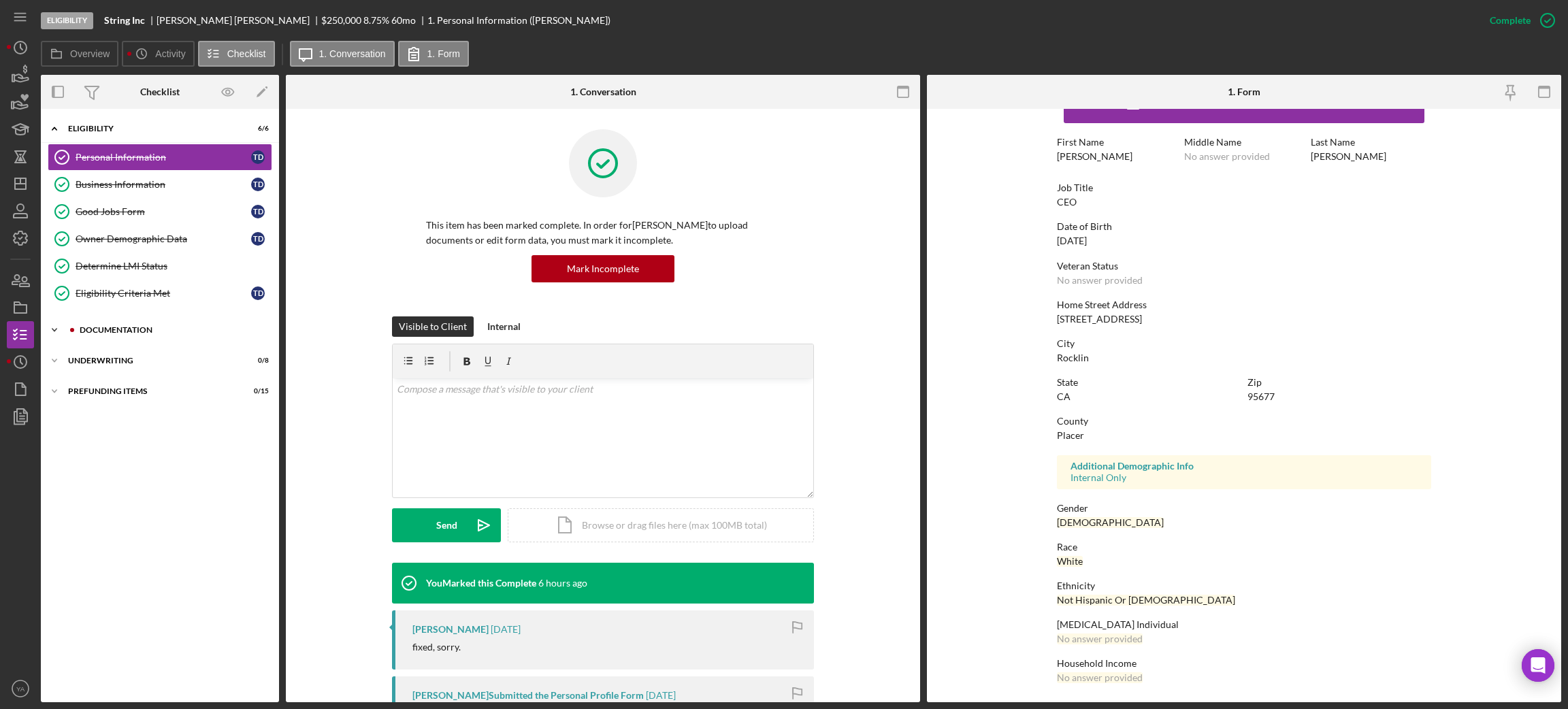
click at [141, 319] on div "Icon/Expander Documentation 2 / 20" at bounding box center [160, 330] width 238 height 27
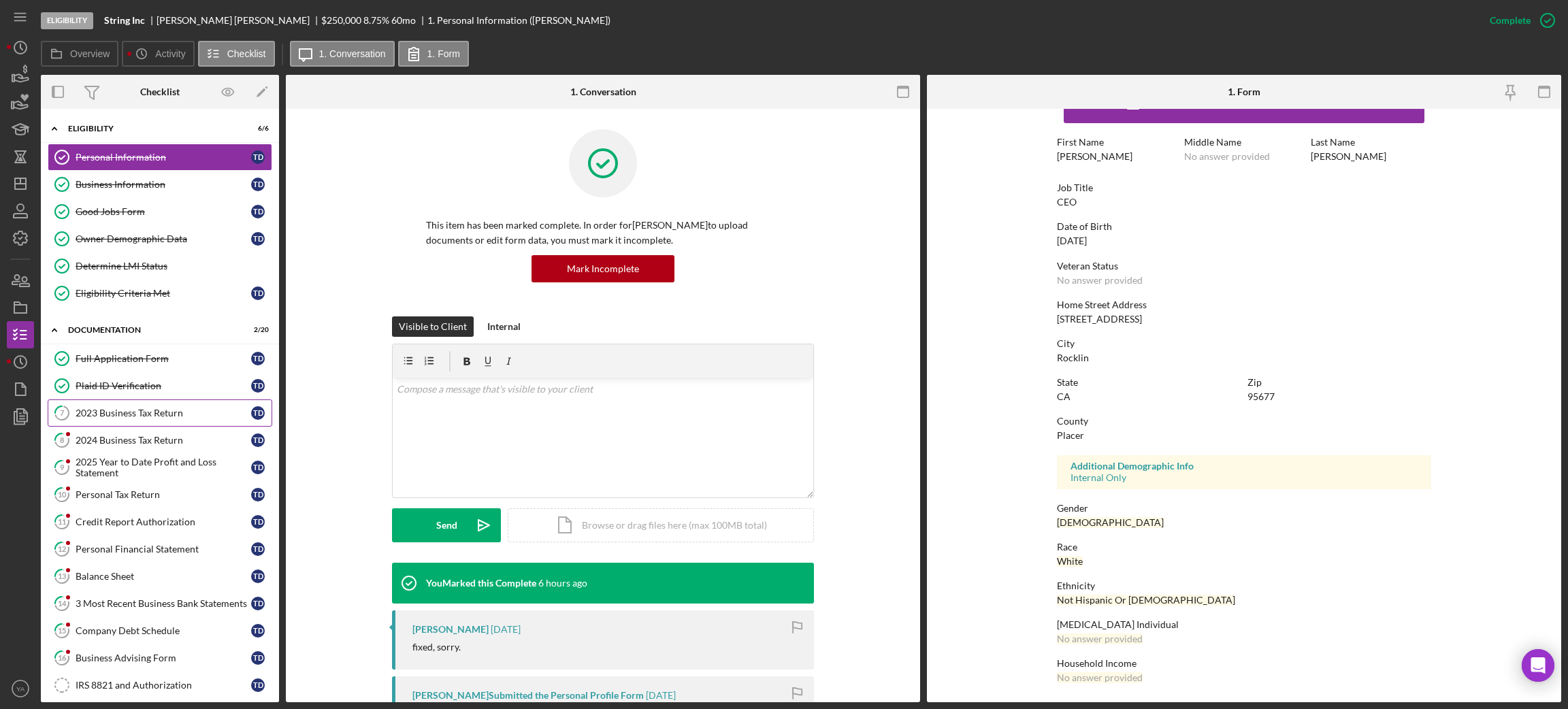
click at [174, 416] on div "2023 Business Tax Return" at bounding box center [163, 413] width 175 height 11
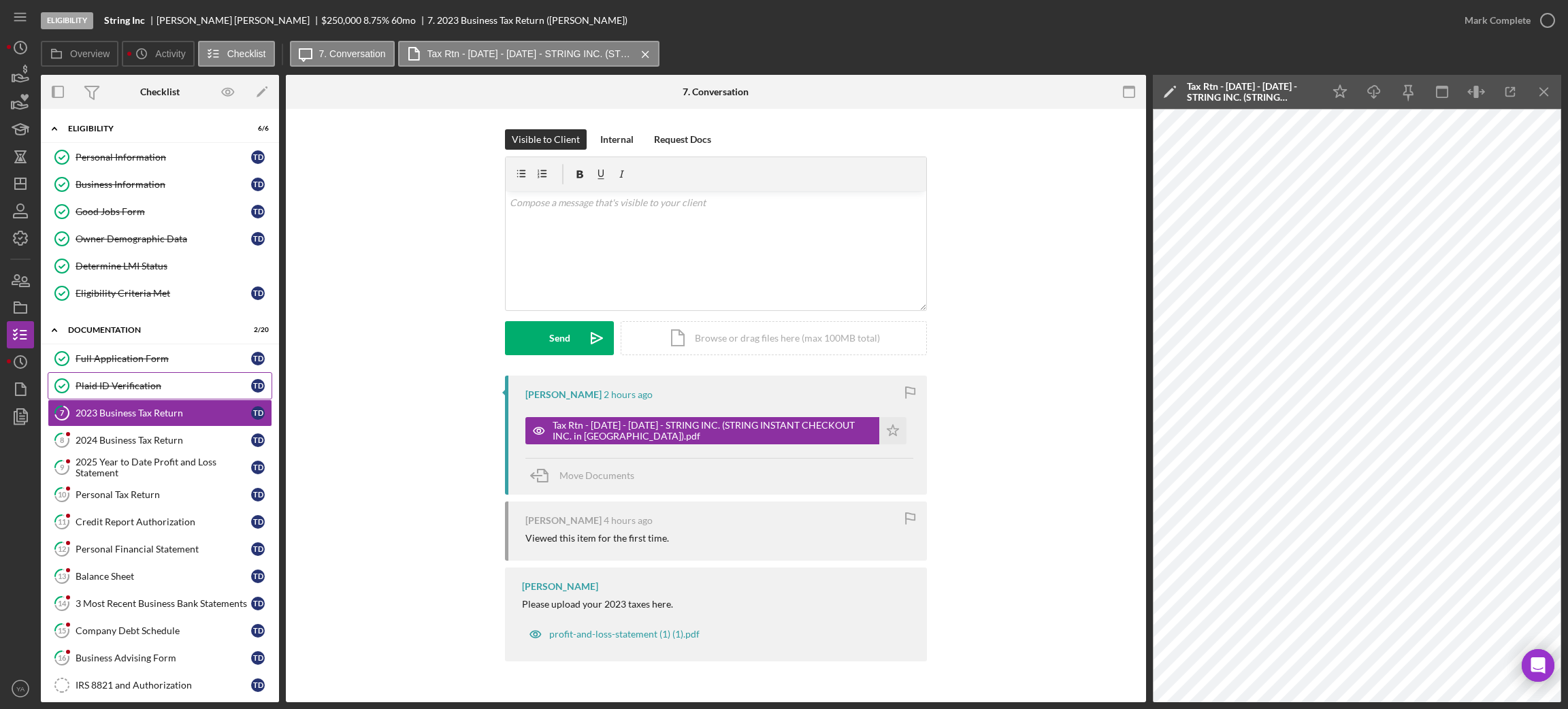
click at [157, 396] on link "Plaid ID Verification Plaid ID Verification T D" at bounding box center [160, 385] width 225 height 27
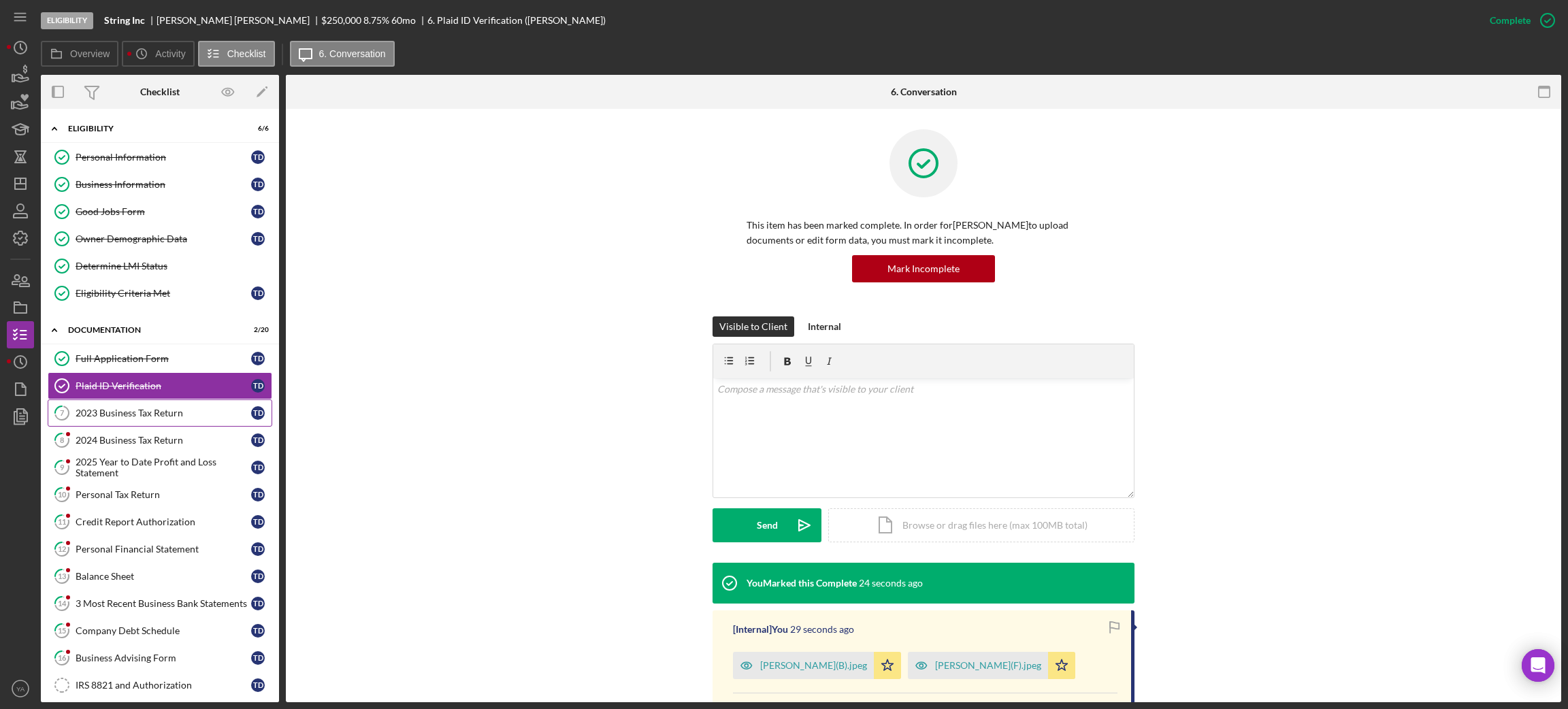
click at [171, 422] on link "7 2023 Business Tax Return T D" at bounding box center [160, 413] width 225 height 27
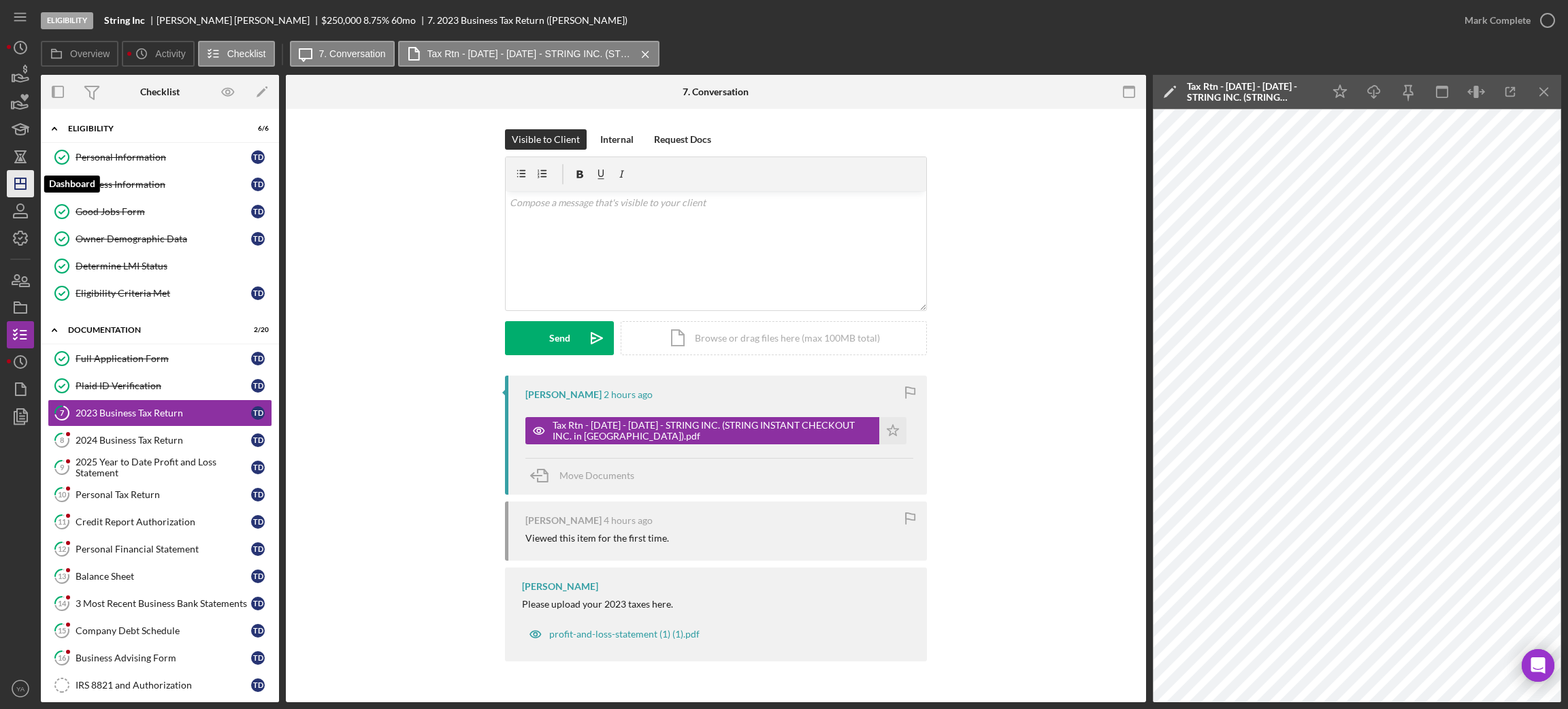
click at [10, 177] on icon "Icon/Dashboard" at bounding box center [20, 183] width 34 height 34
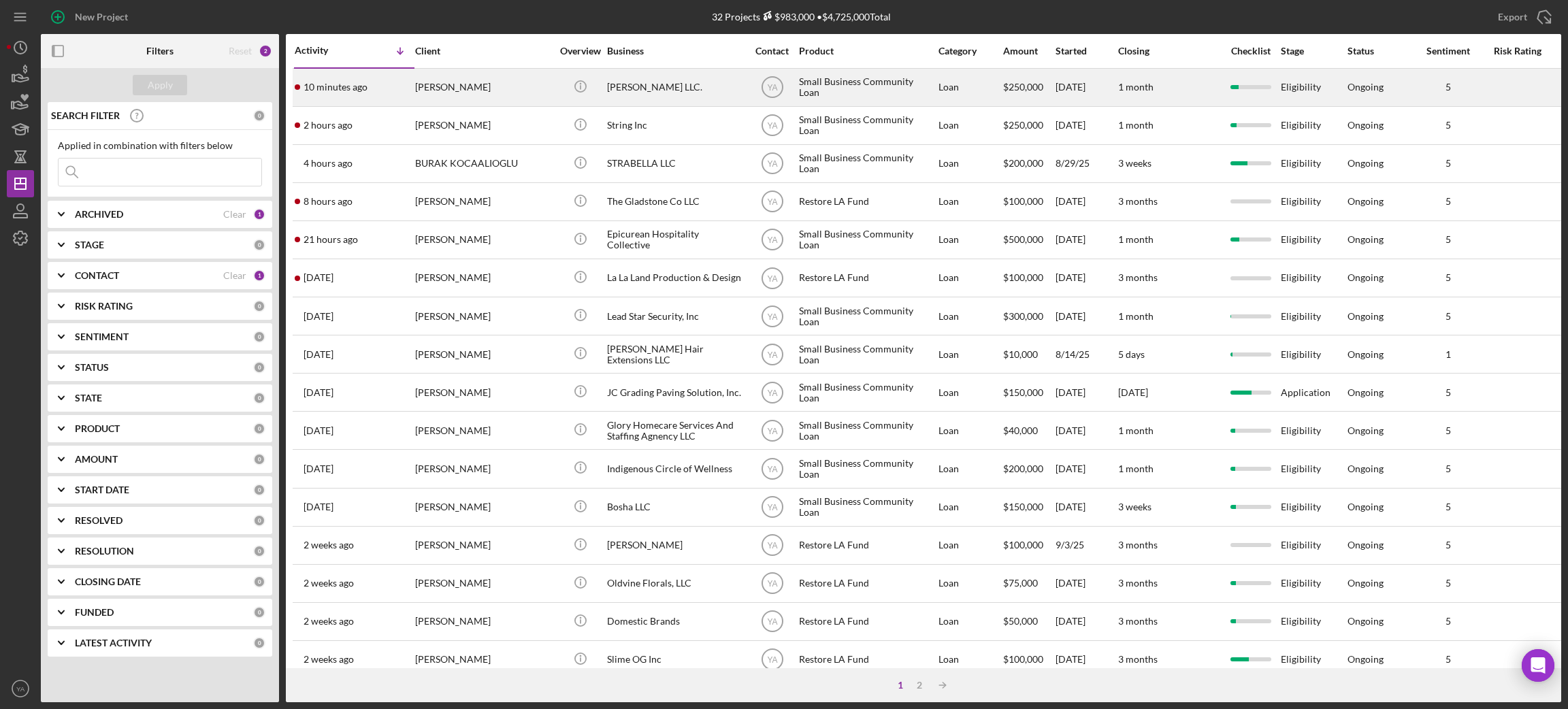
click at [507, 92] on div "[PERSON_NAME]" at bounding box center [483, 87] width 136 height 36
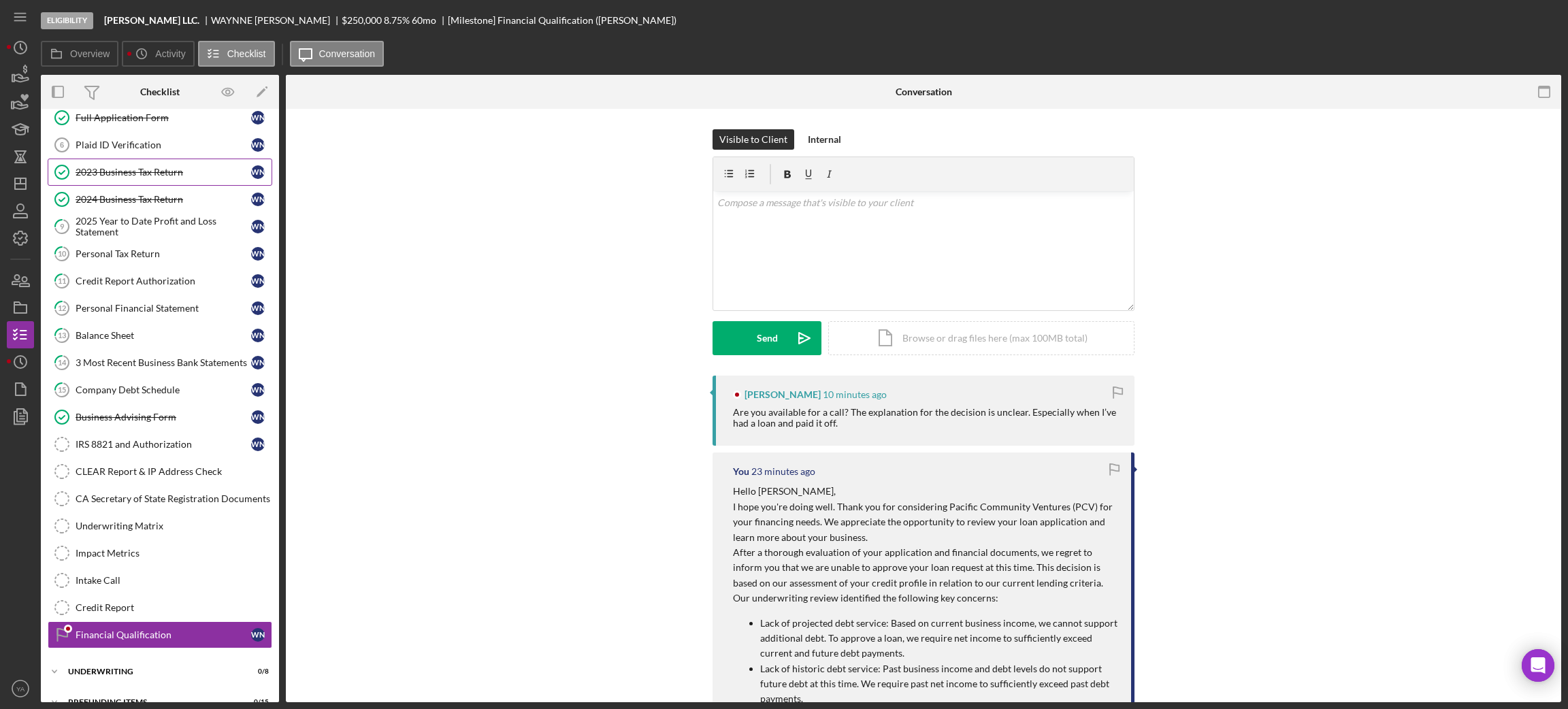
scroll to position [95, 0]
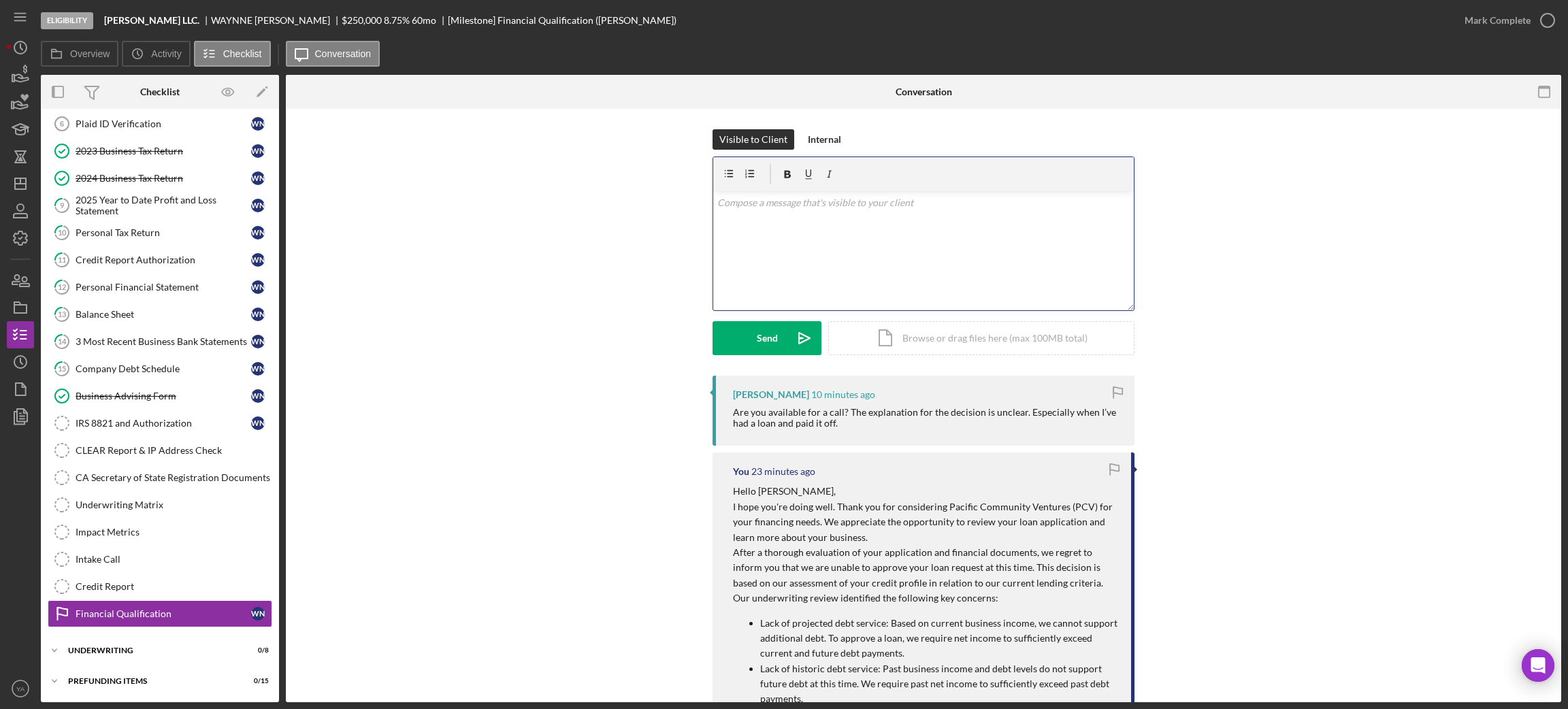
click at [905, 263] on div "v Color teal Color pink Remove color Add row above Add row below Add column bef…" at bounding box center [924, 250] width 421 height 119
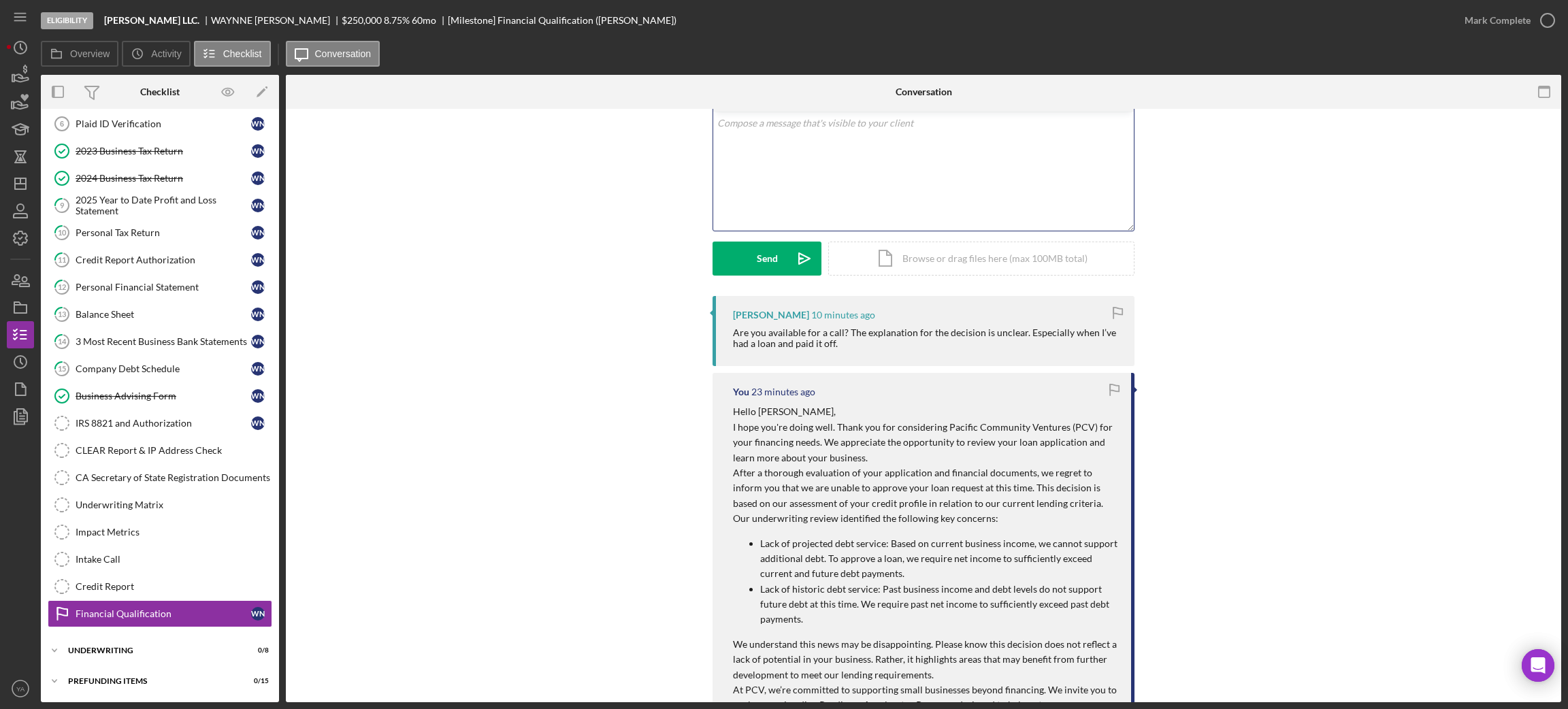
scroll to position [204, 0]
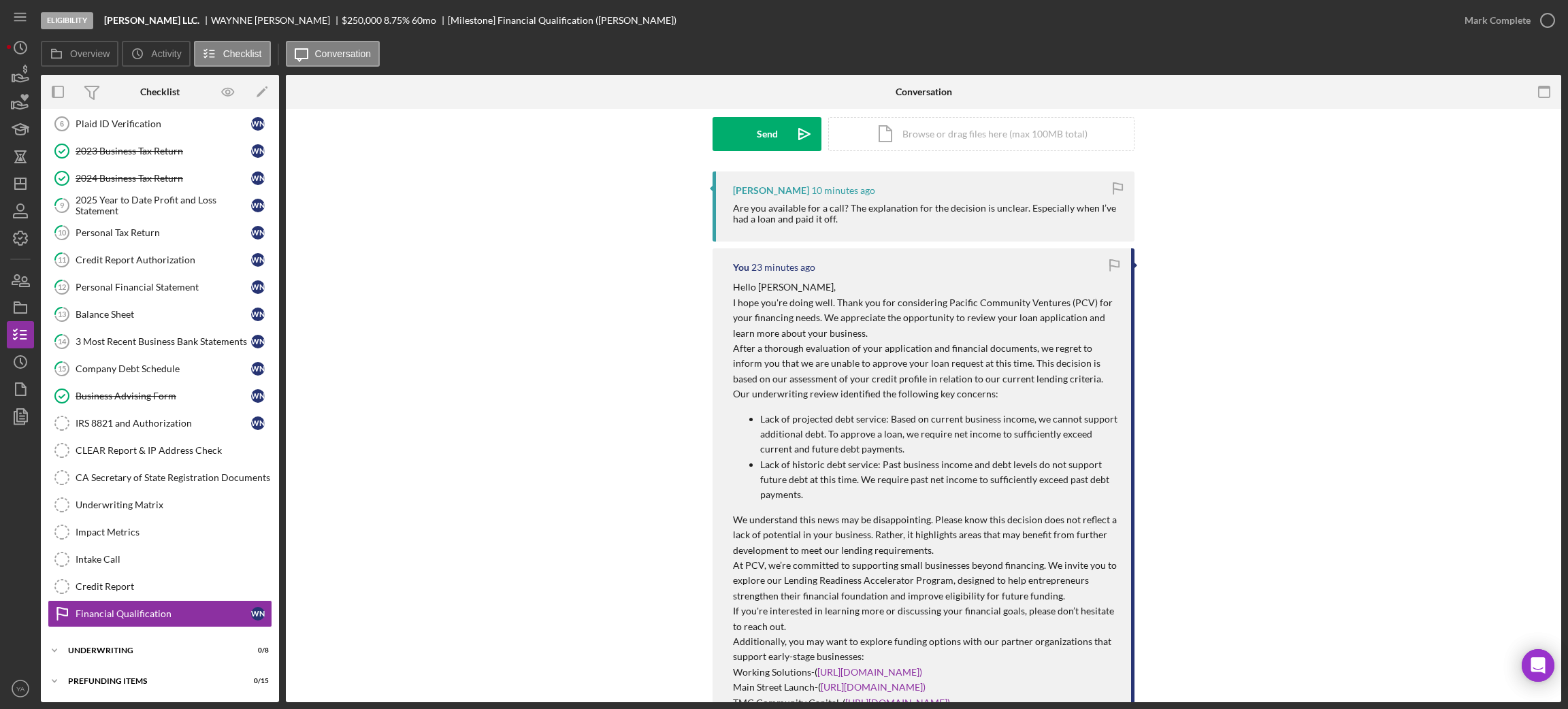
click at [778, 417] on p "Lack of projected debt service: Based on current business income, we cannot sup…" at bounding box center [938, 434] width 358 height 46
click at [904, 423] on p "Lack of projected debt service: Based on current business income, we cannot sup…" at bounding box center [938, 434] width 358 height 46
drag, startPoint x: 904, startPoint y: 423, endPoint x: 993, endPoint y: 421, distance: 89.0
click at [993, 421] on p "Lack of projected debt service: Based on current business income, we cannot sup…" at bounding box center [938, 434] width 358 height 46
click at [1018, 421] on p "Lack of projected debt service: Based on current business income, we cannot sup…" at bounding box center [938, 434] width 358 height 46
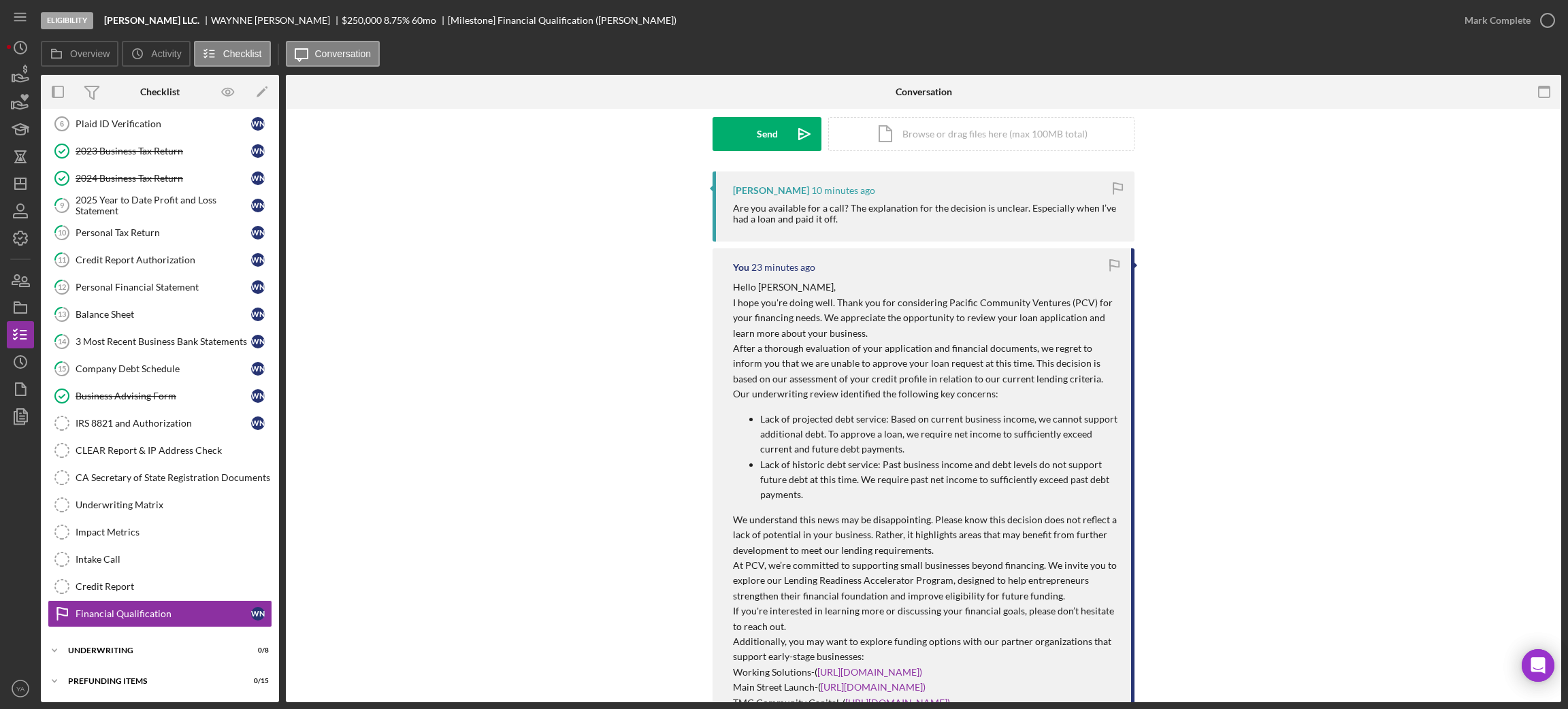
click at [908, 418] on p "Lack of projected debt service: Based on current business income, we cannot sup…" at bounding box center [938, 434] width 358 height 46
drag, startPoint x: 908, startPoint y: 418, endPoint x: 909, endPoint y: 451, distance: 33.0
click at [909, 451] on p "Lack of projected debt service: Based on current business income, we cannot sup…" at bounding box center [938, 434] width 358 height 46
copy p "Based on current business income, we cannot support additional debt. To approve…"
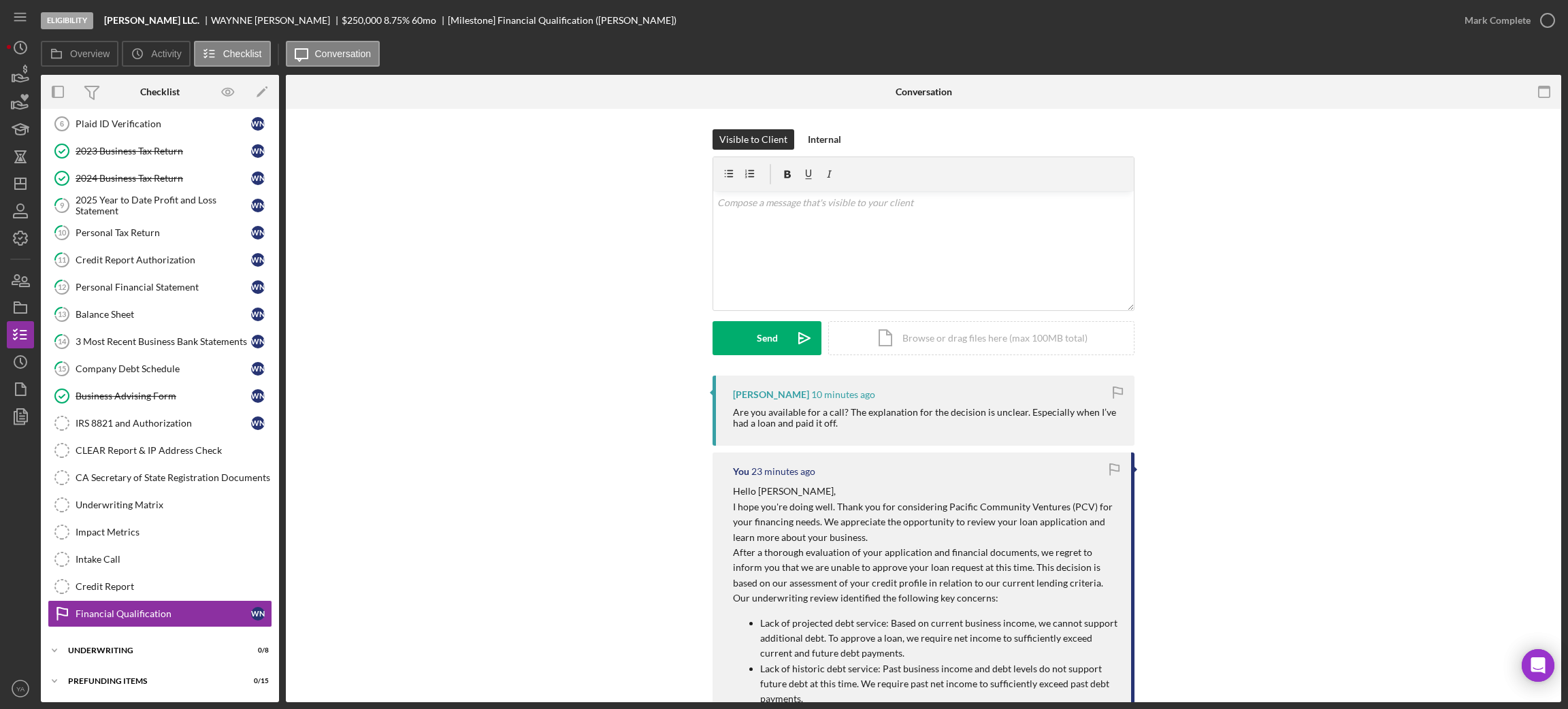
click at [790, 145] on div "Visible to Client Internal" at bounding box center [923, 139] width 422 height 20
click at [832, 226] on div "v Color teal Color pink Remove color Add row above Add row below Add column bef…" at bounding box center [924, 250] width 421 height 119
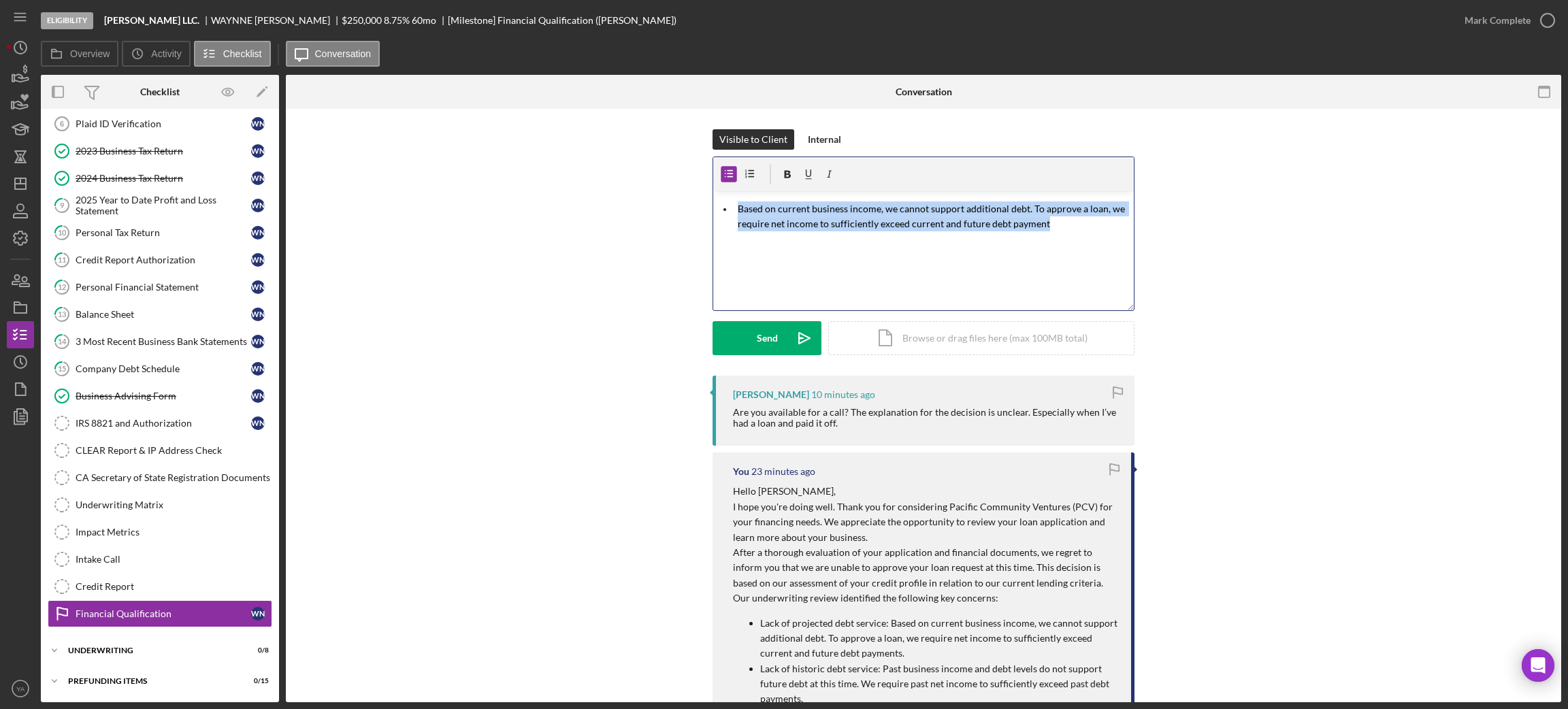
drag, startPoint x: 1084, startPoint y: 225, endPoint x: 643, endPoint y: 198, distance: 441.8
click at [643, 198] on div "Visible to Client Internal v Color teal Color pink Remove color Add row above A…" at bounding box center [924, 252] width 1235 height 246
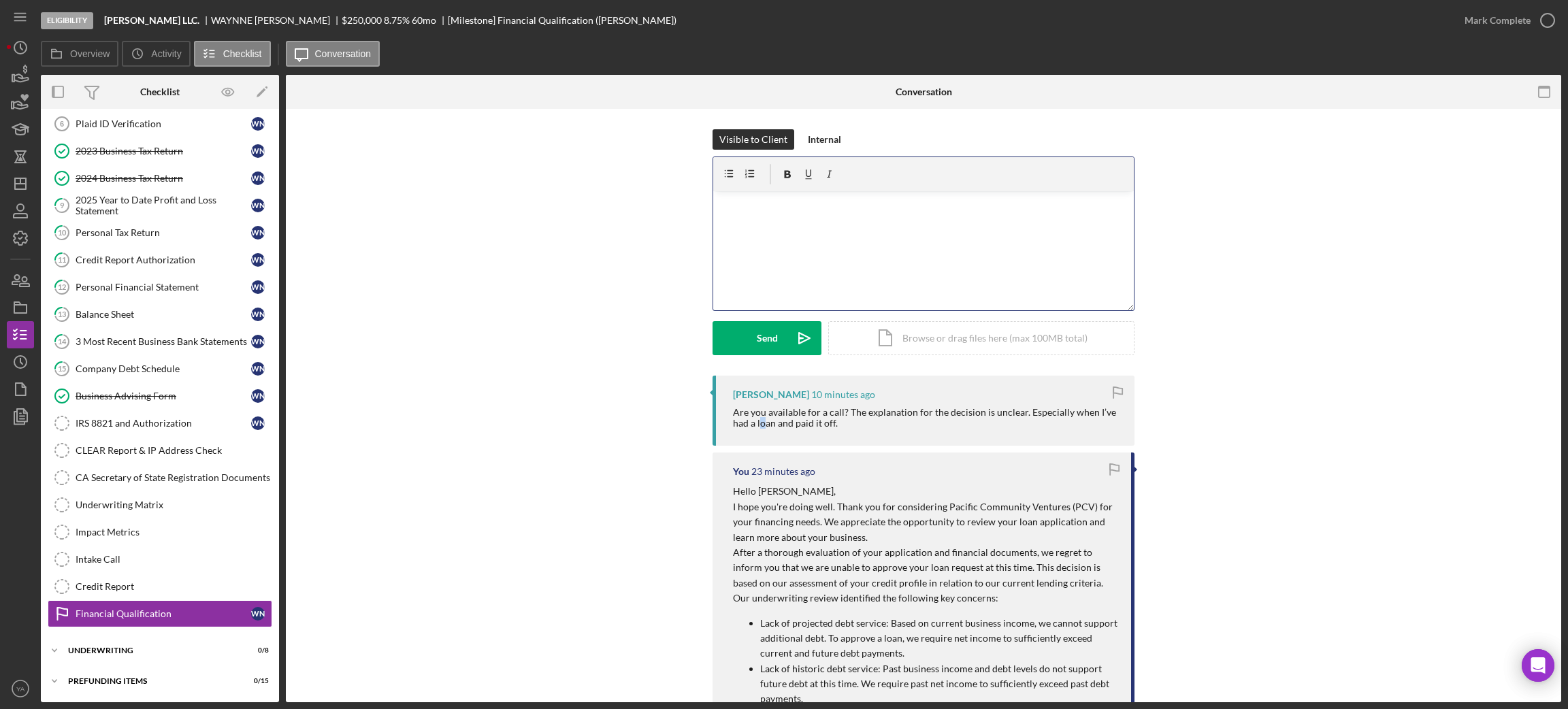
click at [773, 428] on div "[PERSON_NAME] 10 minutes ago Are you available for a call? The explanation for …" at bounding box center [923, 411] width 422 height 70
click at [871, 420] on div "Are you available for a call? The explanation for the decision is unclear. Espe…" at bounding box center [926, 417] width 388 height 21
click at [840, 257] on div "v Color teal Color pink Remove color Add row above Add row below Add column bef…" at bounding box center [924, 250] width 421 height 119
click at [931, 207] on p "The decision is not related to your previous loan" at bounding box center [924, 202] width 413 height 15
click at [717, 196] on p "The decision is not related to your previous loan." at bounding box center [924, 202] width 413 height 15
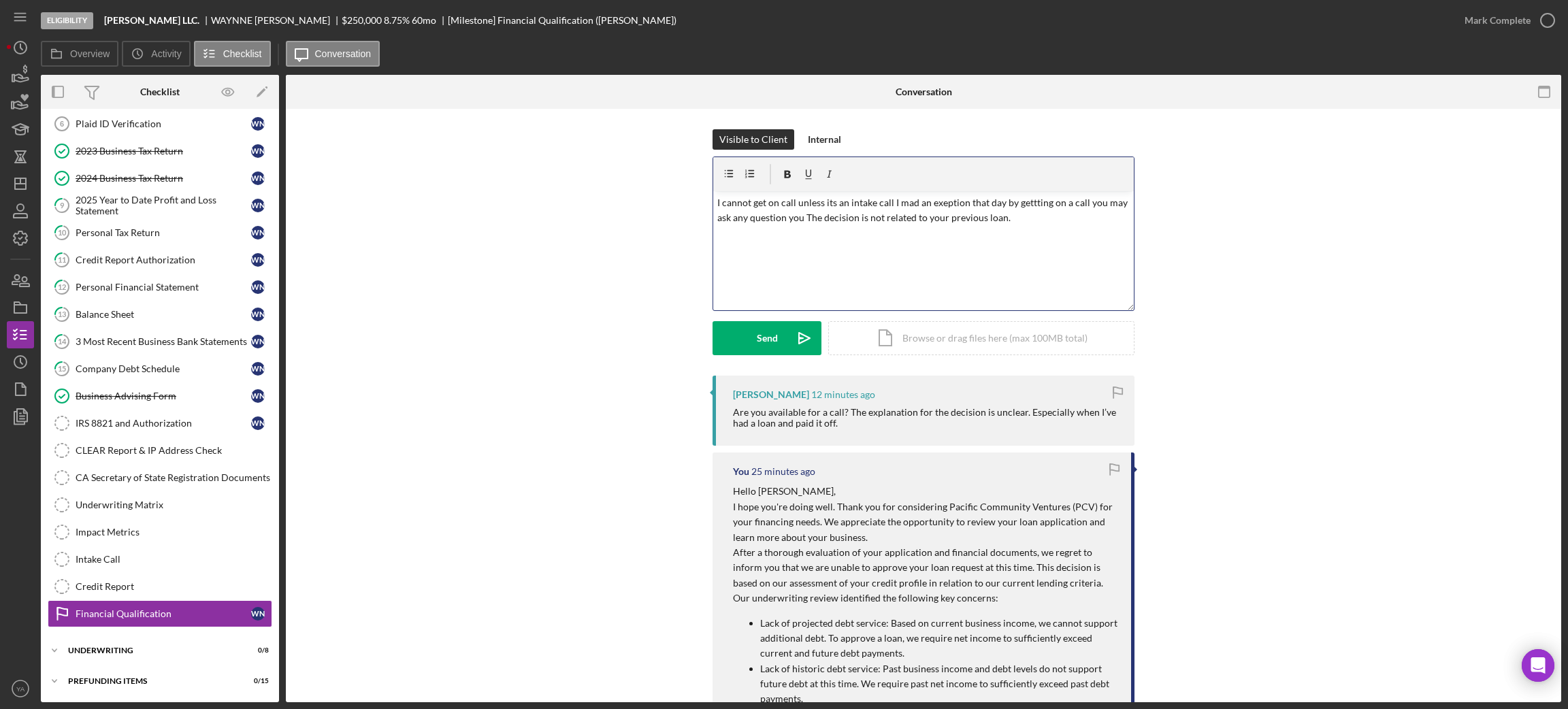
click at [911, 202] on p "I cannot get on call unless its an intake call I mad an exeption that day by ge…" at bounding box center [924, 211] width 413 height 31
click at [1085, 202] on p "I cannot get on call unless its an intake call I made an exeption that day by g…" at bounding box center [924, 211] width 413 height 31
click at [805, 220] on p "I cannot get on call unless its an intake call I made an exeption that day by g…" at bounding box center [924, 211] width 413 height 31
click at [1084, 202] on p "I cannot get on call unless its an intake call I made an exception that day by …" at bounding box center [924, 211] width 413 height 31
click at [1110, 218] on p "I cannot get on call unless its an intake call I made an exception that day by …" at bounding box center [924, 211] width 413 height 31
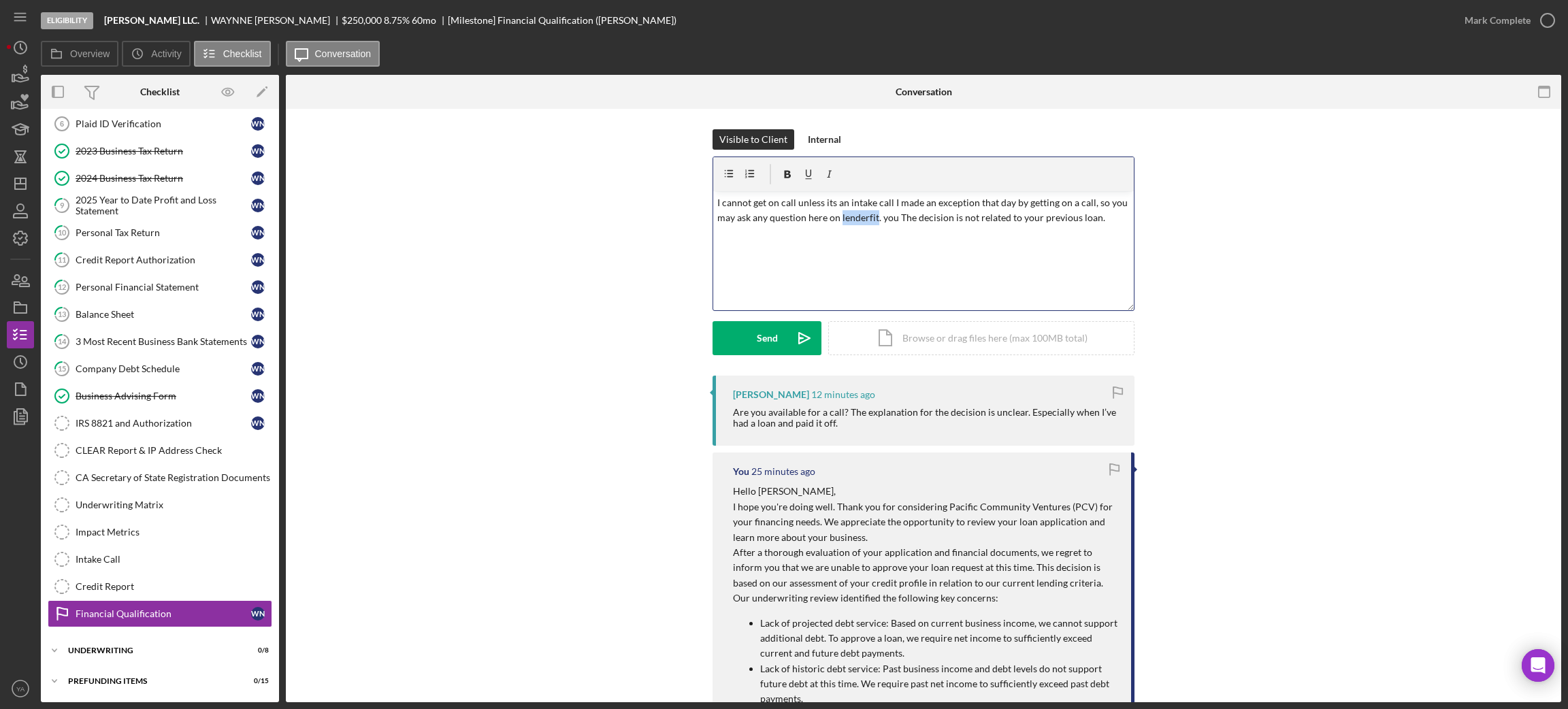
drag, startPoint x: 861, startPoint y: 219, endPoint x: 843, endPoint y: 235, distance: 24.1
click at [843, 235] on div "v Color teal Color pink Remove color Add row above Add row below Add column bef…" at bounding box center [924, 250] width 421 height 119
click at [894, 221] on p "I cannot get on call unless its an intake call I made an exception that day by …" at bounding box center [924, 211] width 413 height 31
click at [887, 216] on p "I cannot get on call unless its an intake call I made an exception that day by …" at bounding box center [924, 211] width 413 height 31
click at [883, 216] on p "I cannot get on call unless its an intake call I made an exception that day by …" at bounding box center [924, 211] width 413 height 31
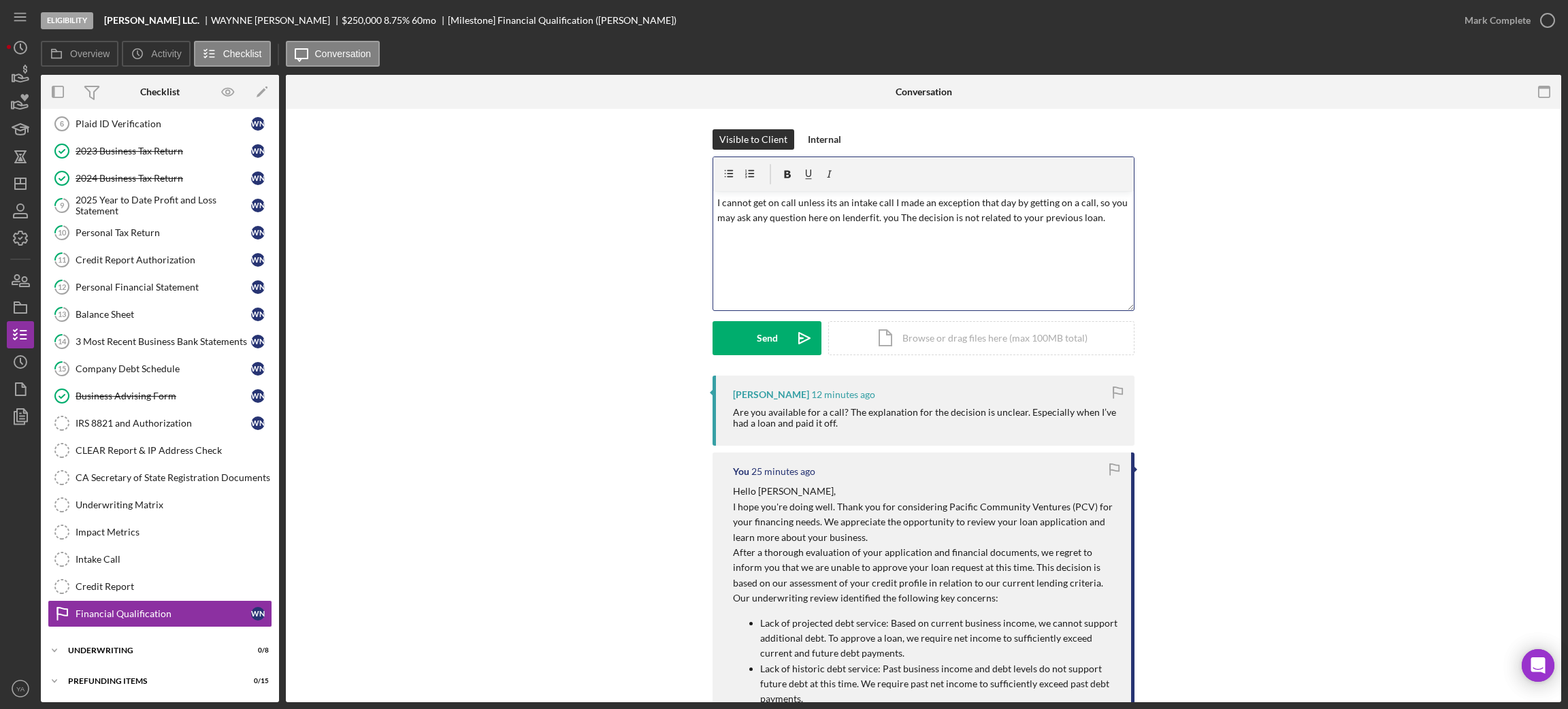
click at [888, 216] on p "I cannot get on call unless its an intake call I made an exception that day by …" at bounding box center [924, 211] width 413 height 31
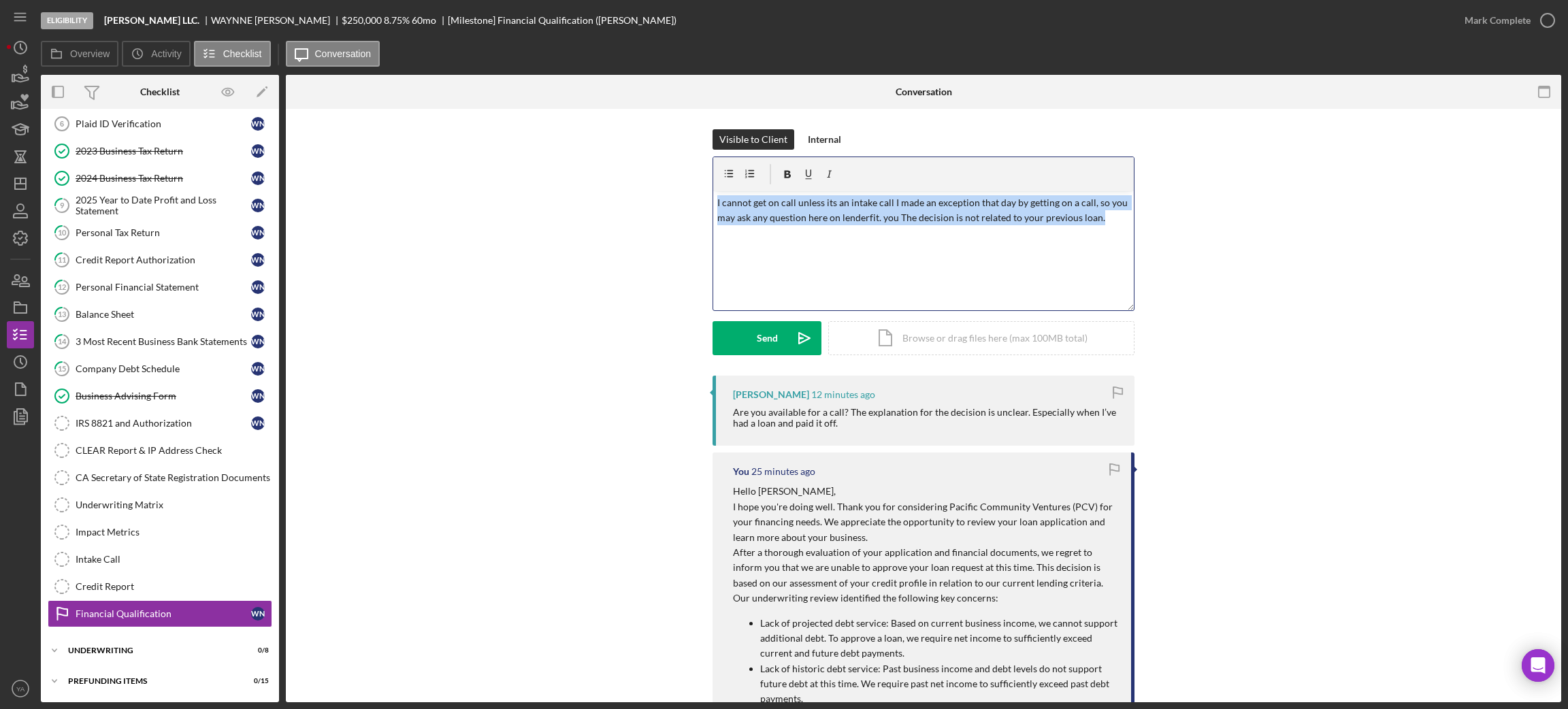
click at [888, 216] on p "I cannot get on call unless its an intake call I made an exception that day by …" at bounding box center [924, 211] width 413 height 31
click at [900, 216] on p "I cannot get on call unless its an intake call I made an exception that day by …" at bounding box center [924, 211] width 413 height 31
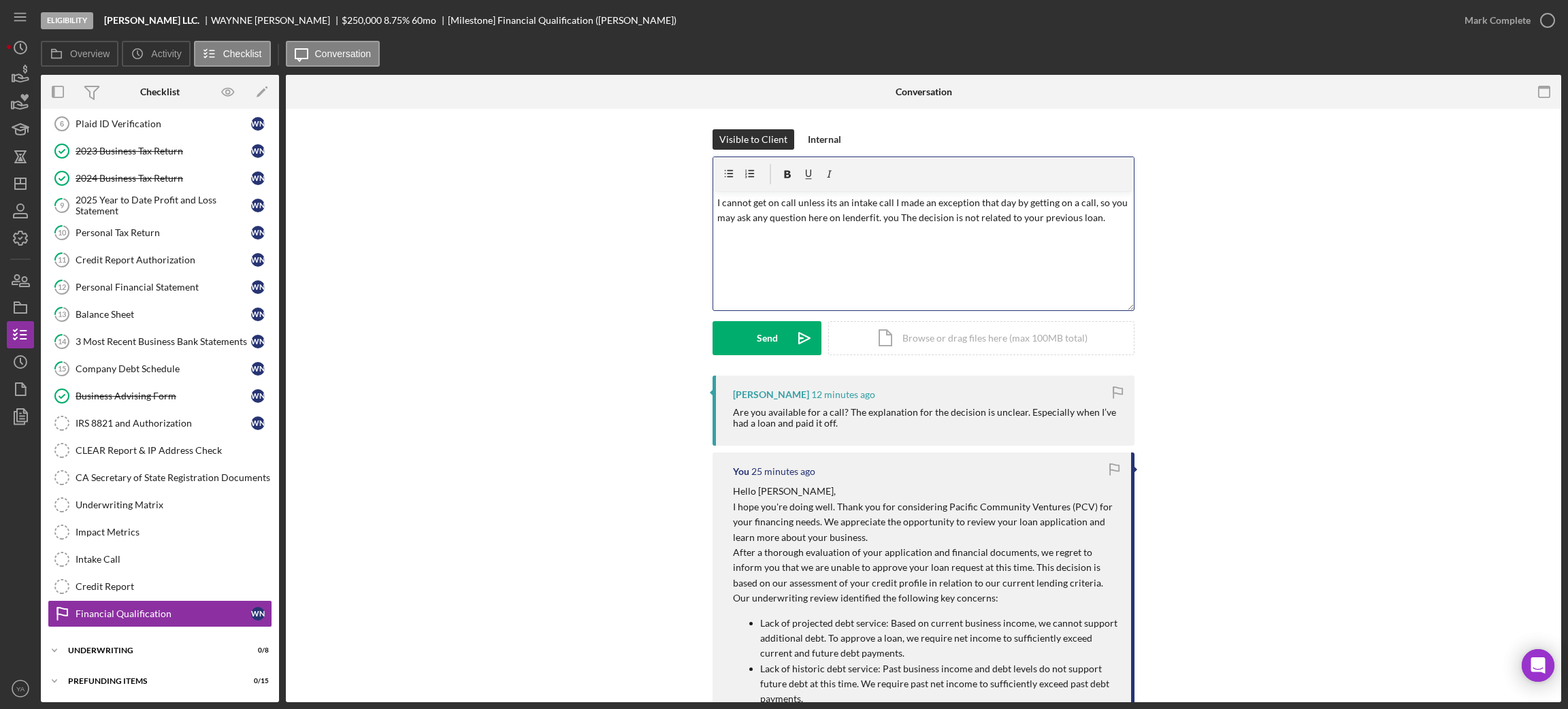
click at [888, 218] on p "I cannot get on call unless its an intake call I made an exception that day by …" at bounding box center [924, 211] width 413 height 31
click at [911, 232] on p "The decision is not related to your previous loan." at bounding box center [924, 236] width 413 height 15
click at [720, 238] on p "The decision is not related to your previous loan." at bounding box center [924, 236] width 413 height 15
click at [719, 238] on p "The decision is not related to your previous loan." at bounding box center [924, 236] width 413 height 15
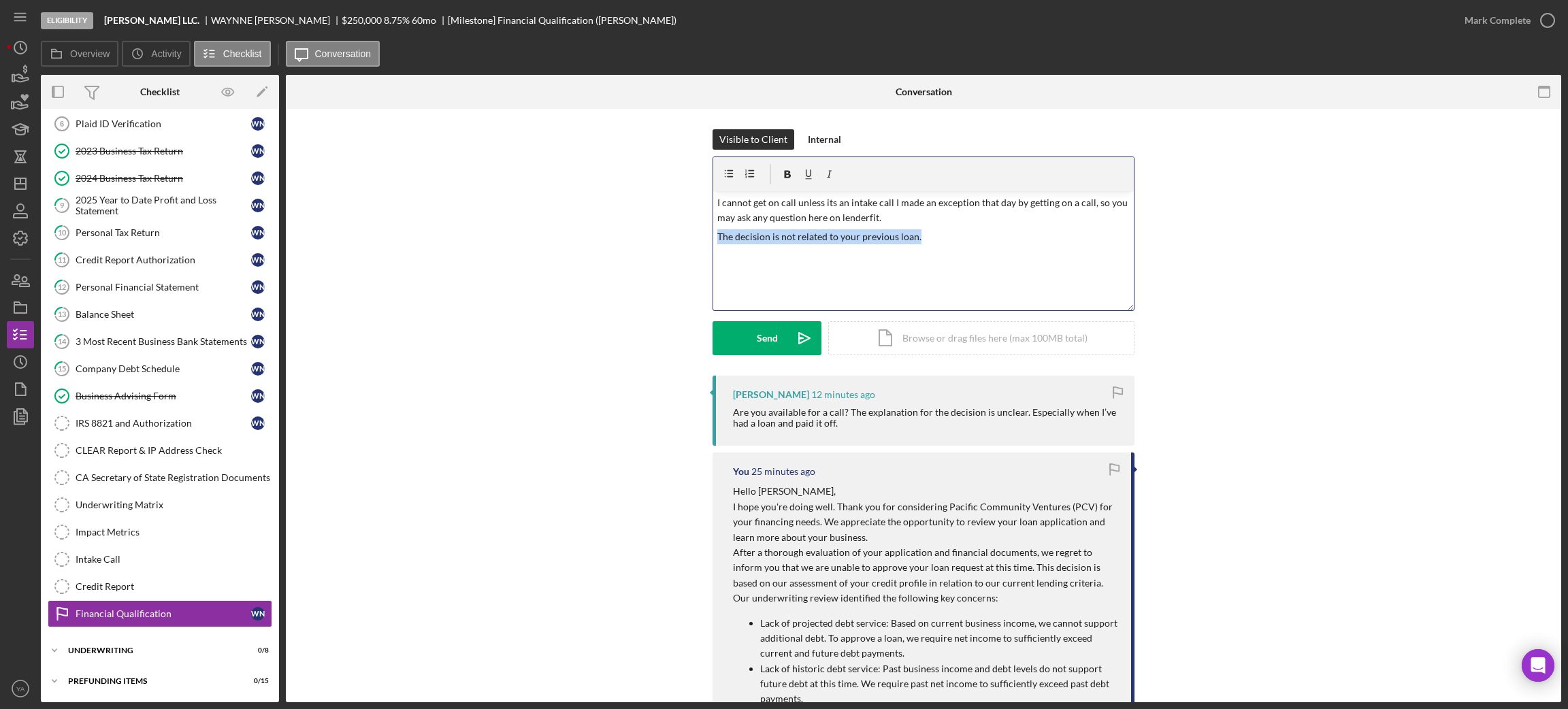
click at [717, 238] on p "The decision is not related to your previous loan." at bounding box center [924, 236] width 413 height 15
click at [931, 234] on p "The decision is not related to your previous loan." at bounding box center [924, 236] width 413 height 15
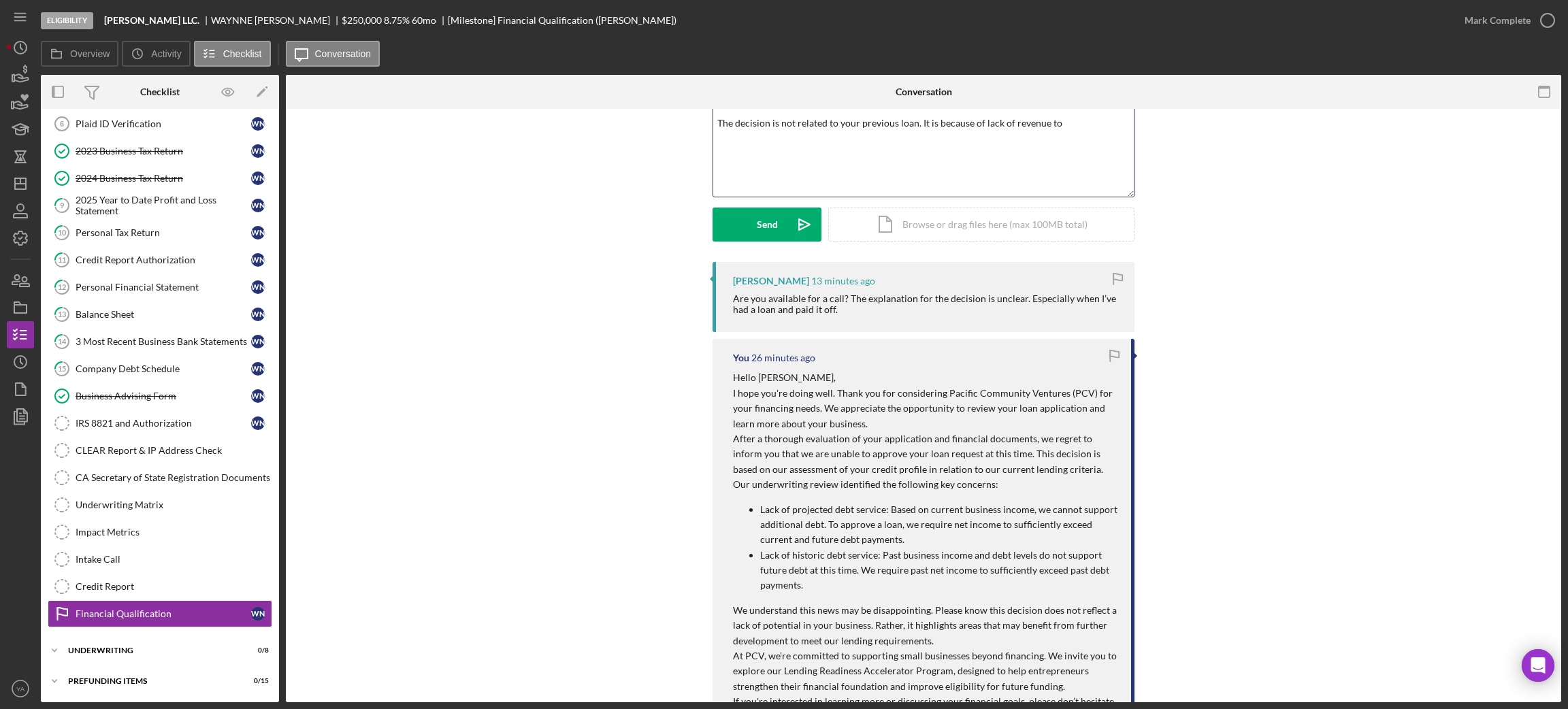
scroll to position [305, 0]
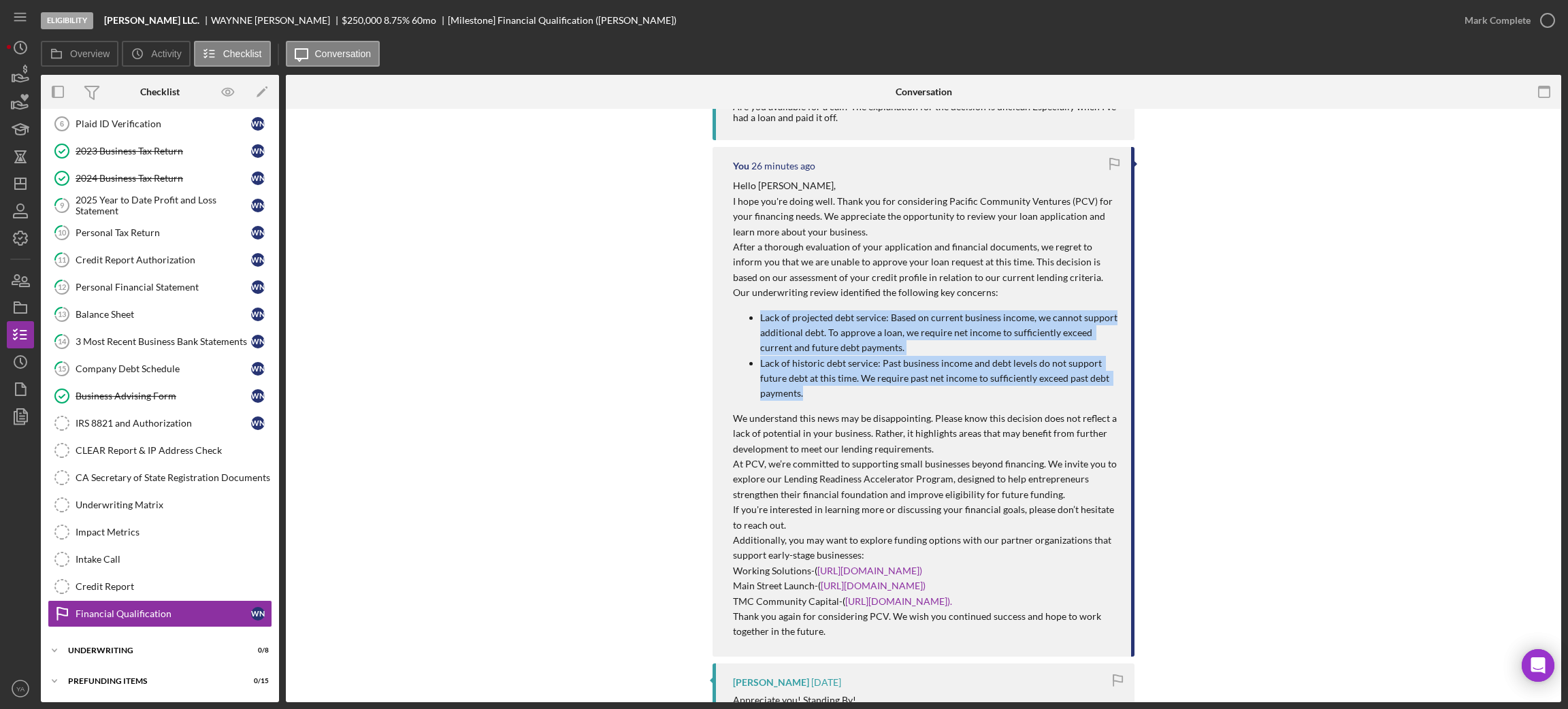
drag, startPoint x: 814, startPoint y: 390, endPoint x: 741, endPoint y: 317, distance: 103.2
click at [741, 317] on ul "Lack of projected debt service: Based on current business income, we cannot sup…" at bounding box center [925, 355] width 385 height 91
copy ul "Lack of projected debt service: Based on current business income, we cannot sup…"
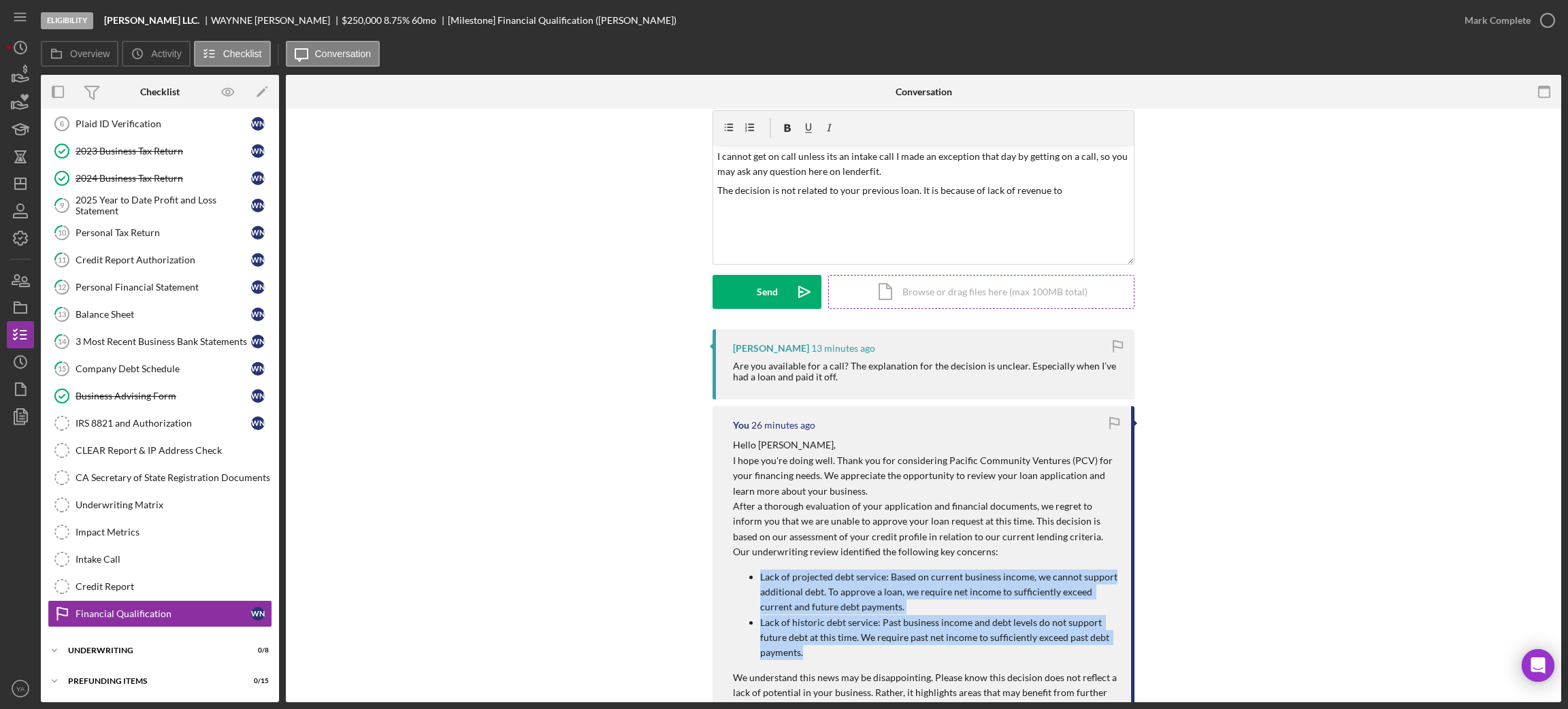
scroll to position [0, 0]
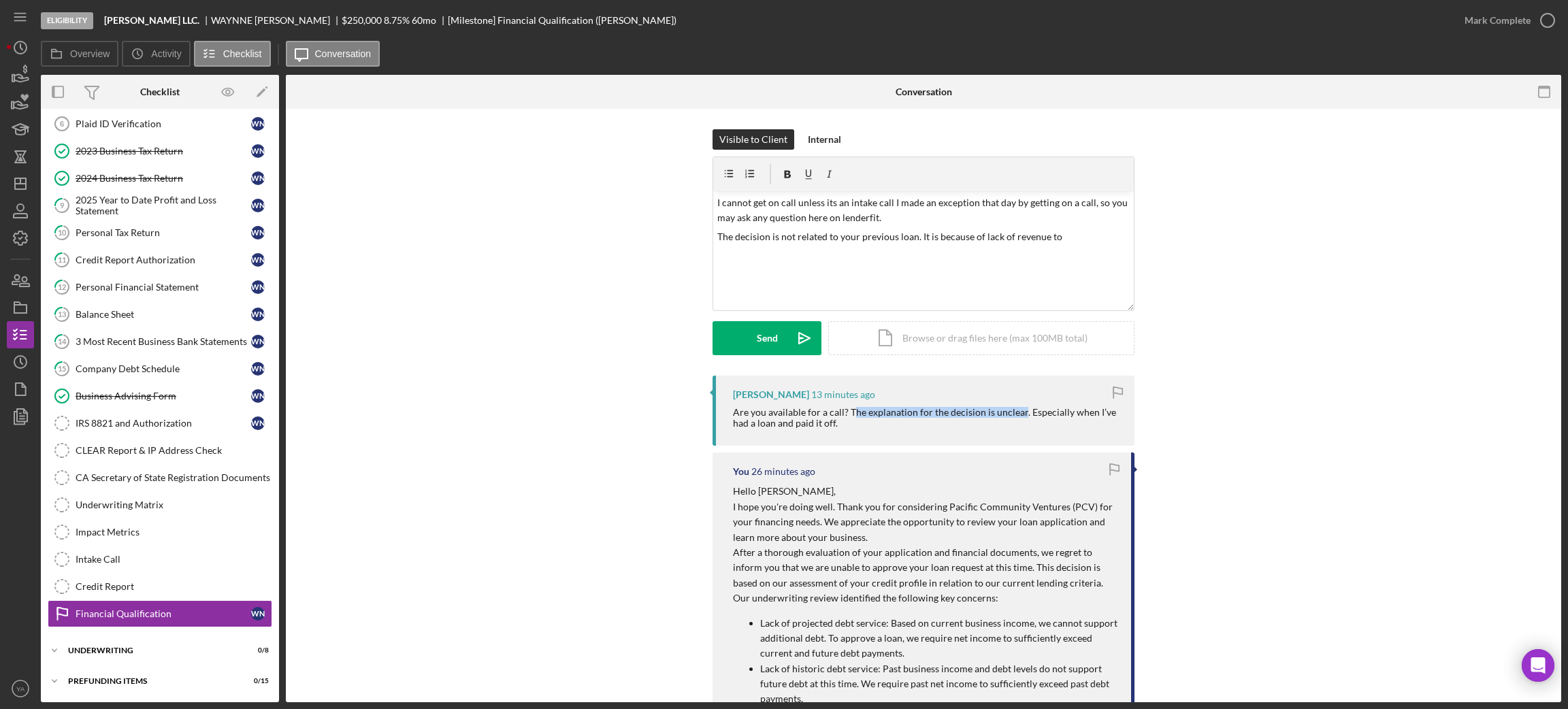
drag, startPoint x: 847, startPoint y: 413, endPoint x: 1016, endPoint y: 416, distance: 169.0
click at [1016, 416] on div "Are you available for a call? The explanation for the decision is unclear. Espe…" at bounding box center [926, 417] width 388 height 21
click at [1063, 241] on p "The decision is not related to your previous loan. It is because of lack of rev…" at bounding box center [924, 236] width 413 height 15
drag, startPoint x: 1065, startPoint y: 240, endPoint x: 713, endPoint y: 201, distance: 354.2
click at [713, 201] on div "v Color teal Color pink Remove color Add row above Add row below Add column bef…" at bounding box center [924, 250] width 421 height 119
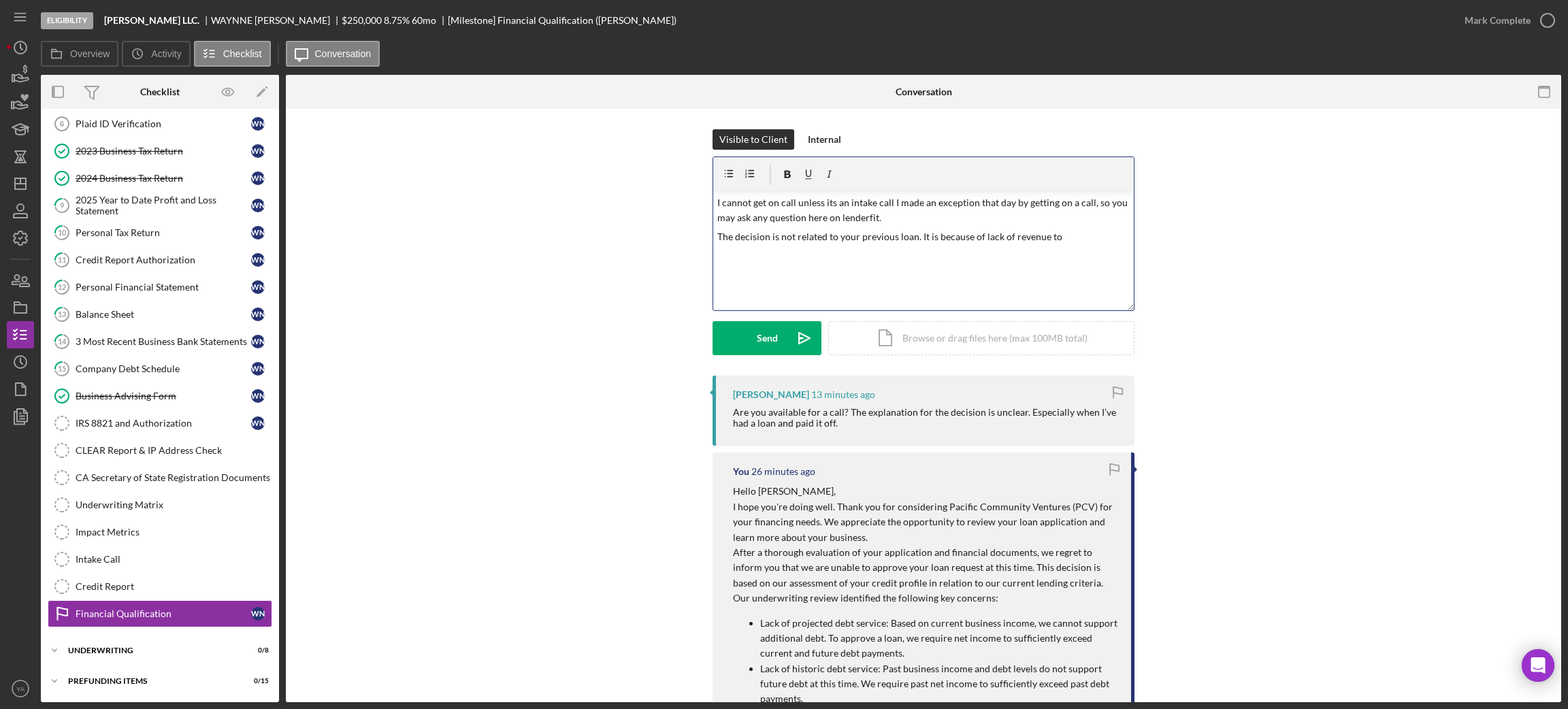
copy div "I cannot get on call unless its an intake call I made an exception that day by …"
drag, startPoint x: 855, startPoint y: 433, endPoint x: 723, endPoint y: 413, distance: 133.5
click at [723, 413] on div "[PERSON_NAME] 14 minutes ago Are you available for a call? The explanation for …" at bounding box center [923, 411] width 422 height 70
copy div "Are you available for a call? The explanation for the decision is unclear. Espe…"
copy div "I cannot get on call unless its an intake call I made an exception that day by …"
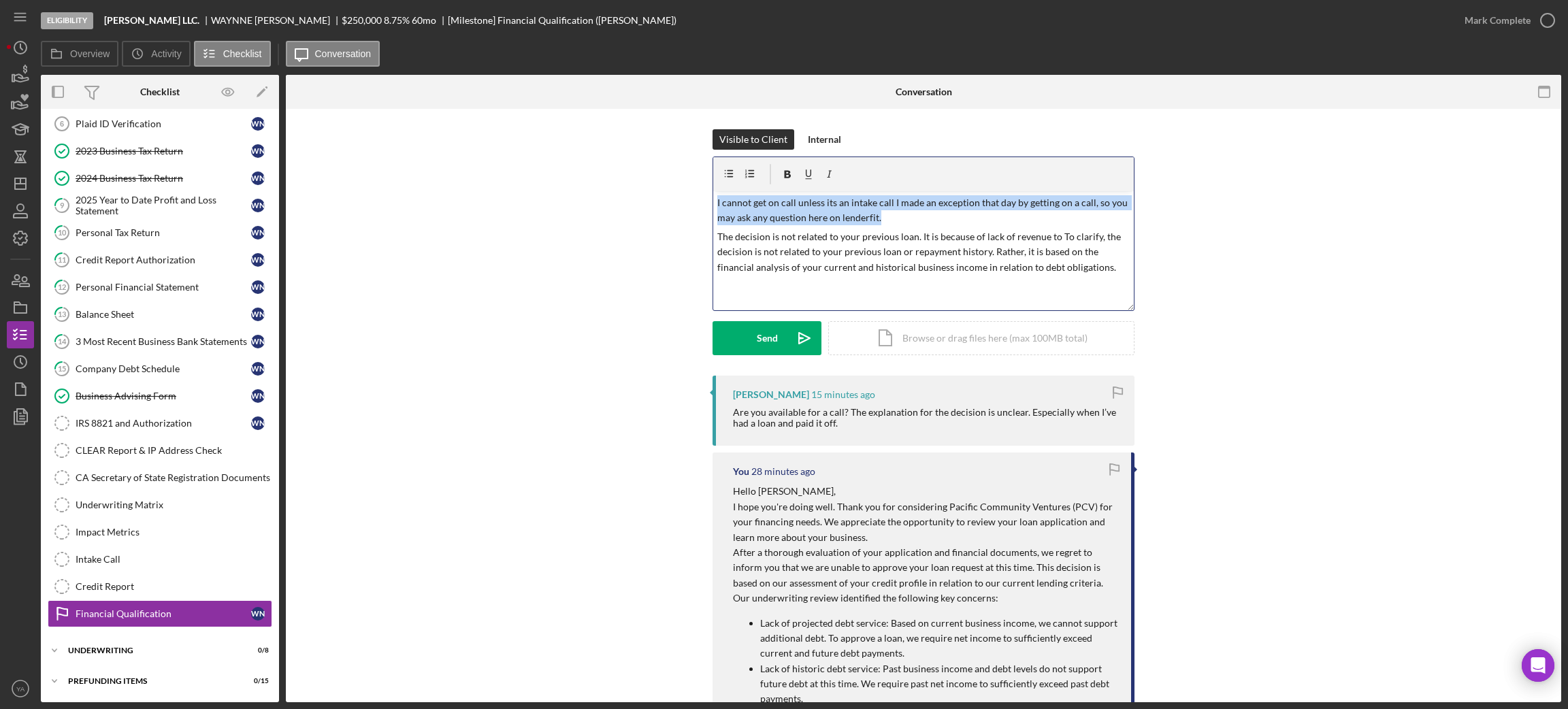
click at [836, 242] on p "The decision is not related to your previous loan. It is because of lack of rev…" at bounding box center [924, 252] width 413 height 46
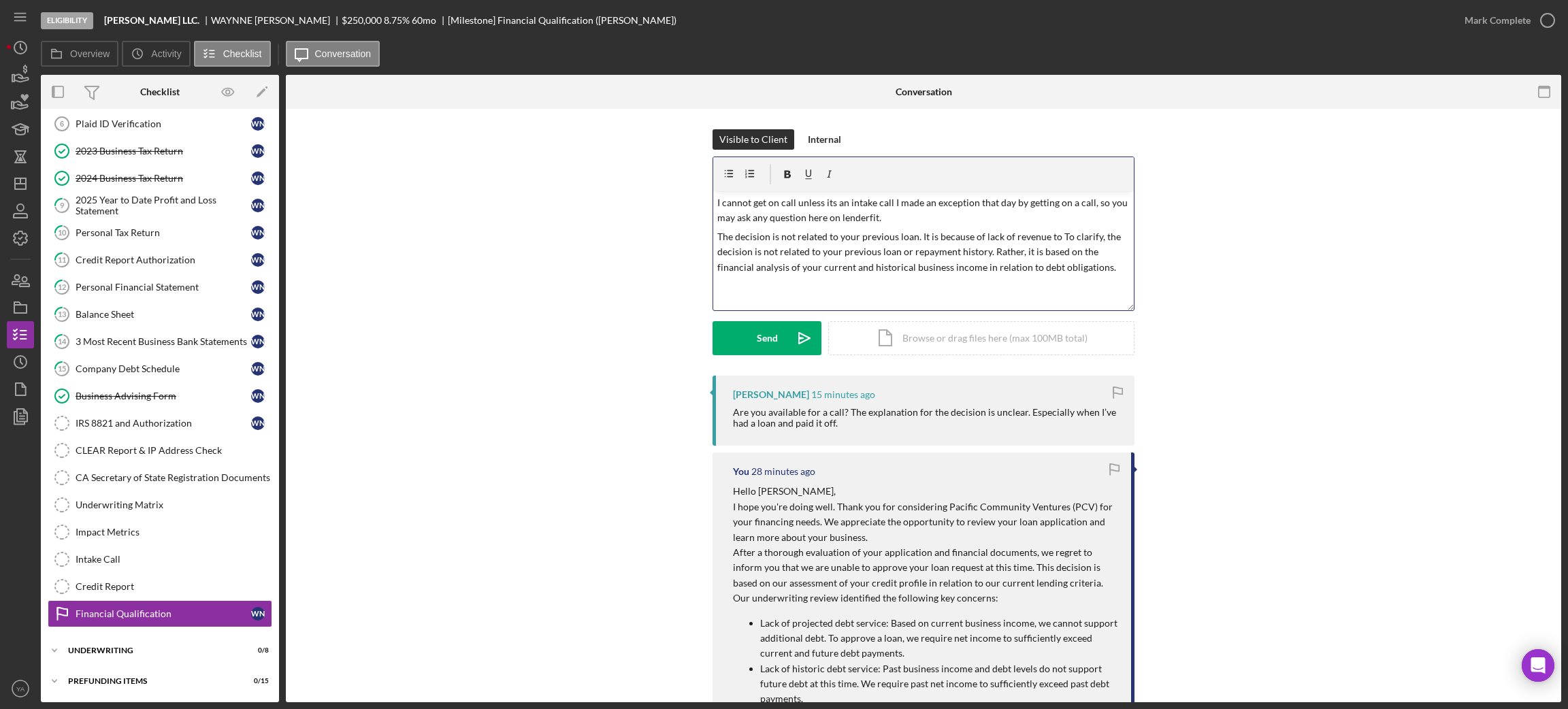
click at [826, 263] on p "The decision is not related to your previous loan. It is because of lack of rev…" at bounding box center [924, 252] width 413 height 46
click at [831, 223] on p "I cannot get on call unless its an intake call I made an exception that day by …" at bounding box center [924, 211] width 413 height 31
click at [810, 253] on p "The decision is not related to your previous loan. It is because of lack of rev…" at bounding box center [924, 252] width 413 height 46
click at [886, 202] on p "I cannot get on call unless its an intake call I made an exception that day by …" at bounding box center [924, 211] width 413 height 31
click at [963, 211] on p "I cannot get on call unless its an intake call, I made an exception that day by…" at bounding box center [924, 211] width 413 height 31
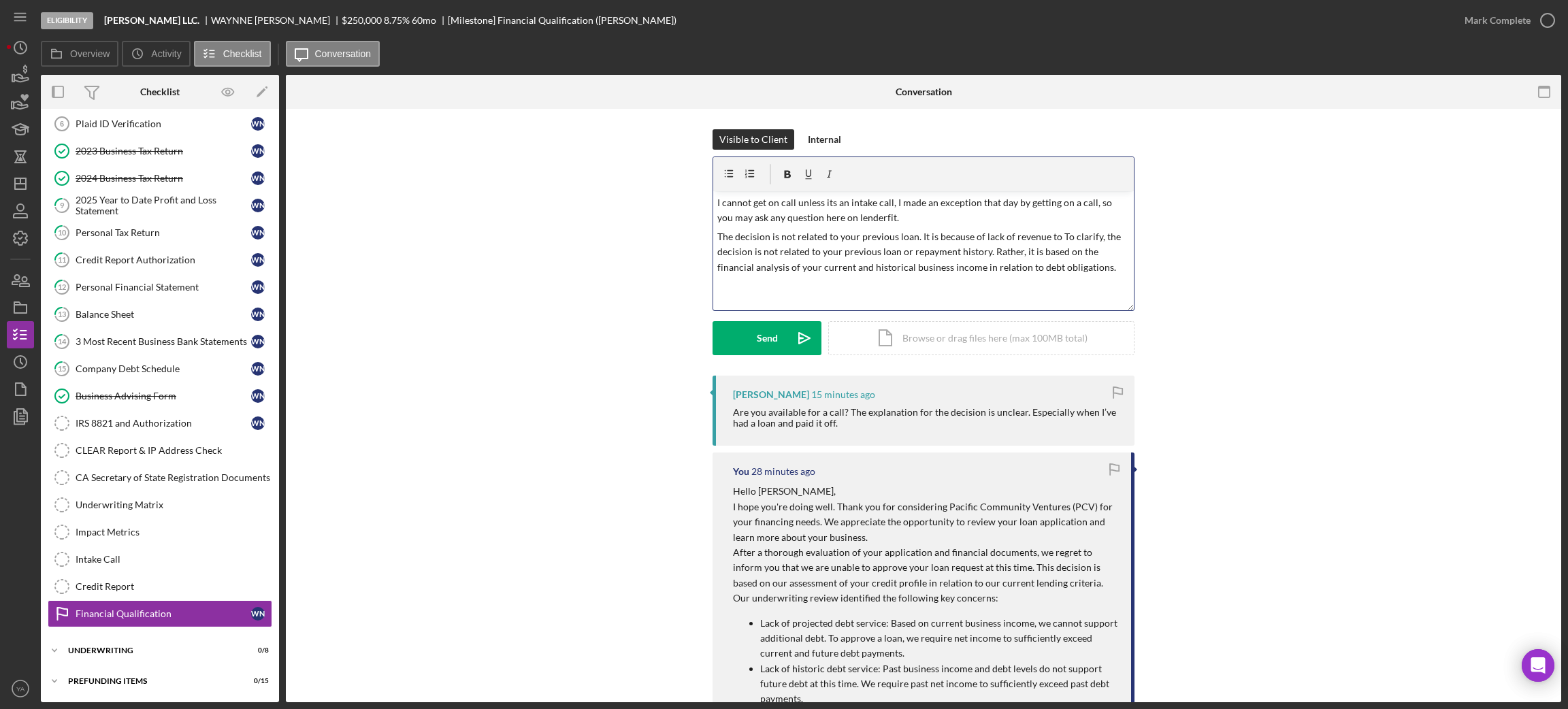
drag, startPoint x: 890, startPoint y: 218, endPoint x: 707, endPoint y: 202, distance: 183.7
click at [707, 202] on div "Visible to Client Internal v Color teal Color pink Remove color Add row above A…" at bounding box center [924, 252] width 1235 height 246
copy p "I cannot get on call unless its an intake call, I made an exception that day by…"
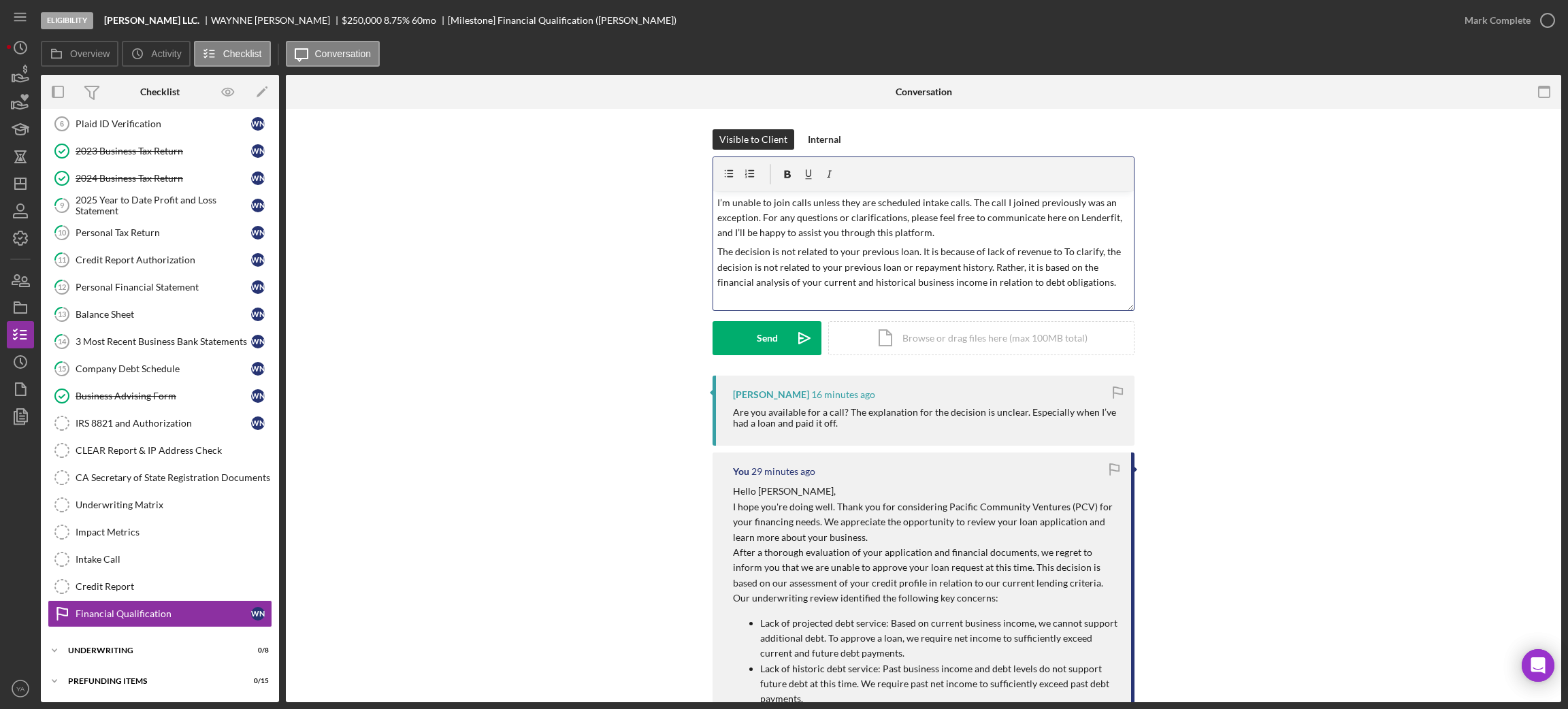
click at [1047, 253] on p "The decision is not related to your previous loan. It is because of lack of rev…" at bounding box center [924, 266] width 413 height 46
drag, startPoint x: 1047, startPoint y: 251, endPoint x: 679, endPoint y: 252, distance: 368.0
click at [679, 252] on div "Visible to Client Internal v Color teal Color pink Remove color Add row above A…" at bounding box center [924, 252] width 1235 height 246
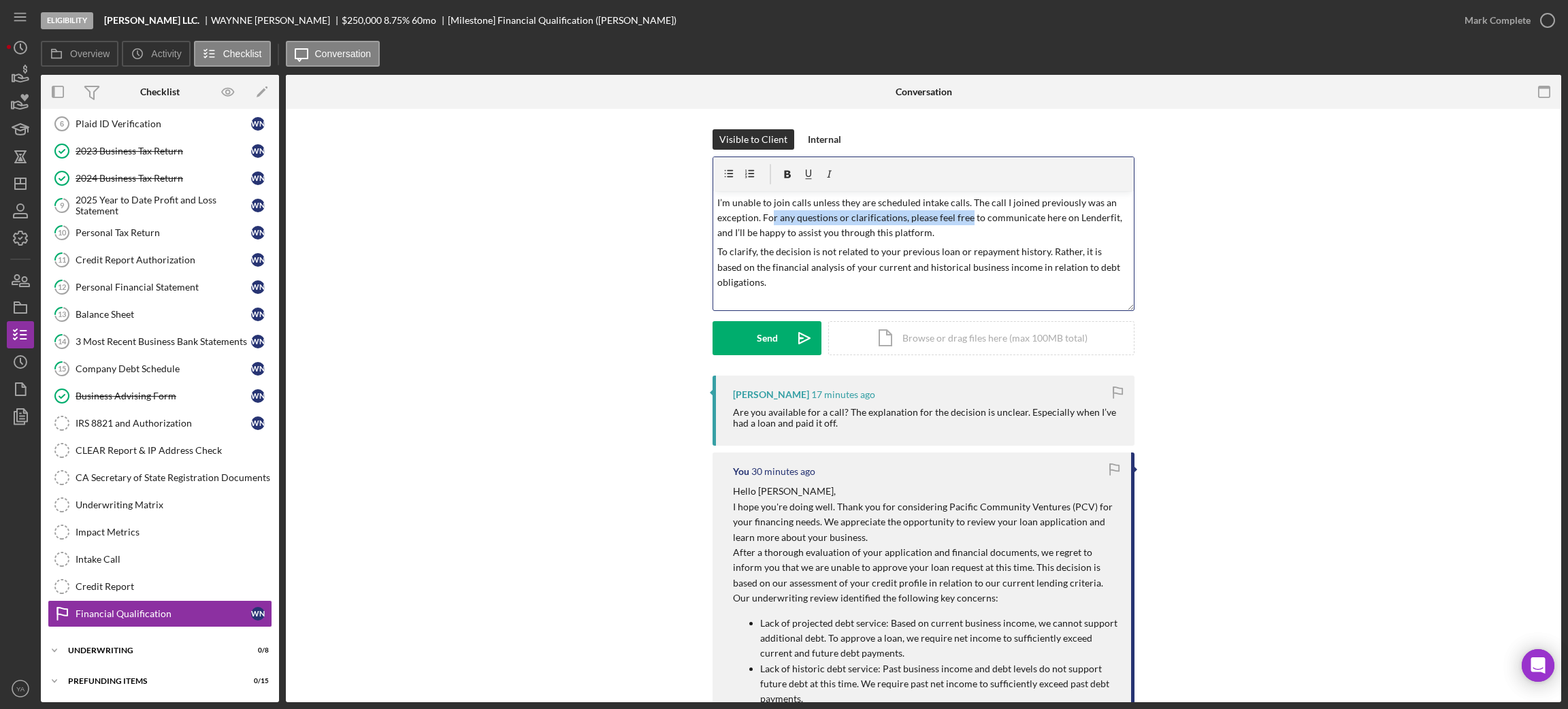
drag, startPoint x: 770, startPoint y: 220, endPoint x: 961, endPoint y: 223, distance: 191.0
click at [966, 222] on p "I’m unable to join calls unless they are scheduled intake calls. The call I joi…" at bounding box center [924, 218] width 413 height 46
click at [835, 272] on p "To clarify, the decision is not related to your previous loan or repayment hist…" at bounding box center [924, 266] width 413 height 46
click at [778, 344] on button "Send Icon/icon-invite-send" at bounding box center [767, 337] width 109 height 34
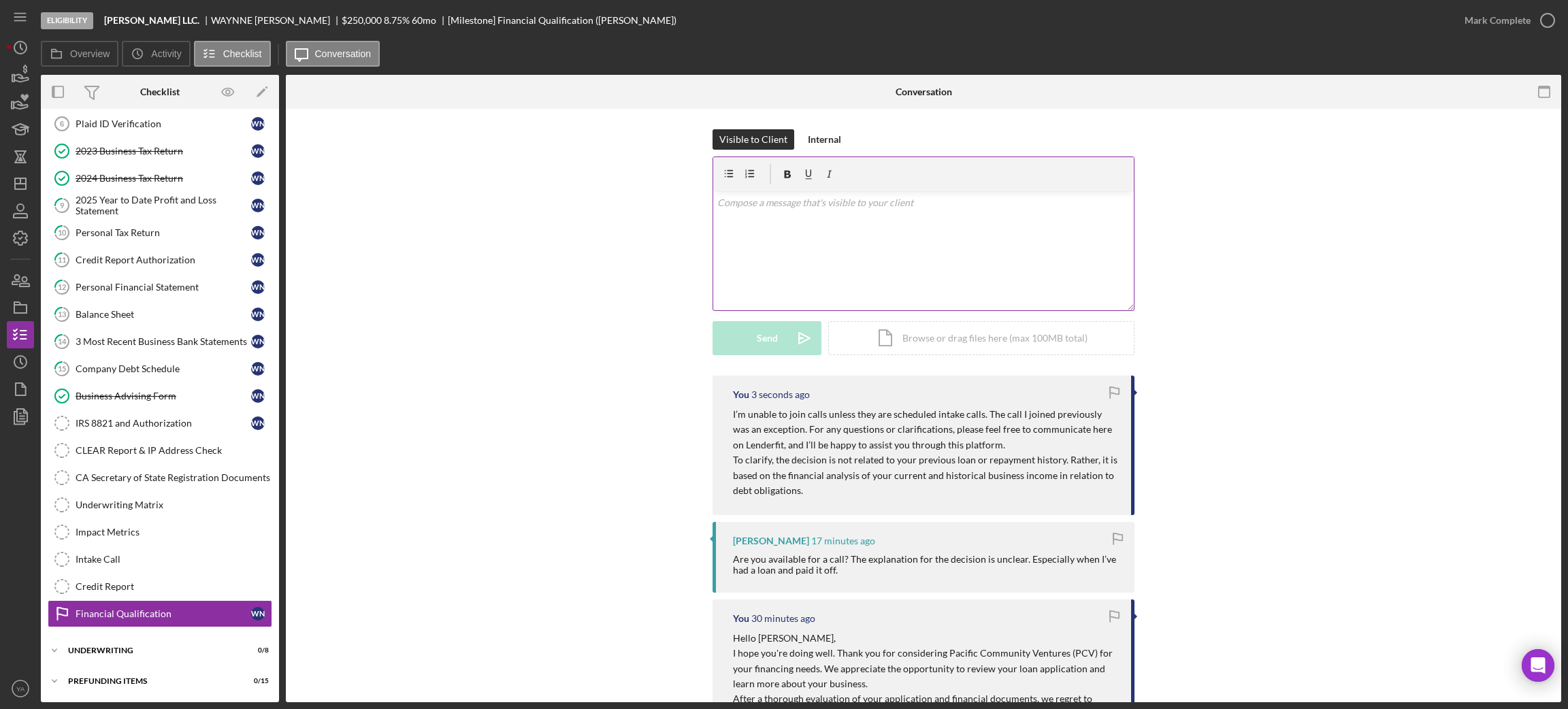
click at [941, 246] on div "v Color teal Color pink Remove color Add row above Add row below Add column bef…" at bounding box center [924, 250] width 421 height 119
click at [22, 182] on icon "Icon/Dashboard" at bounding box center [20, 183] width 34 height 34
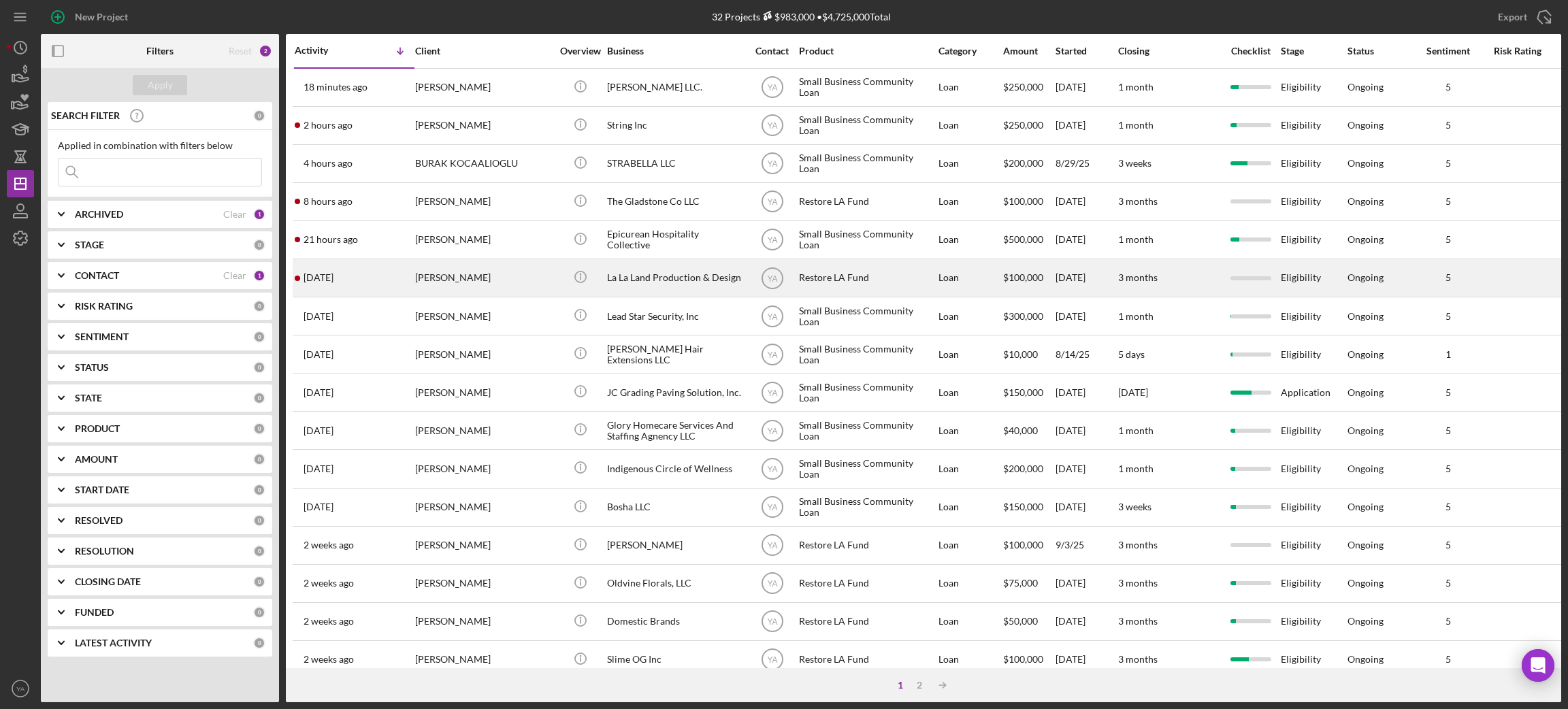
click at [650, 277] on div "La La Land Production & Design" at bounding box center [674, 277] width 136 height 36
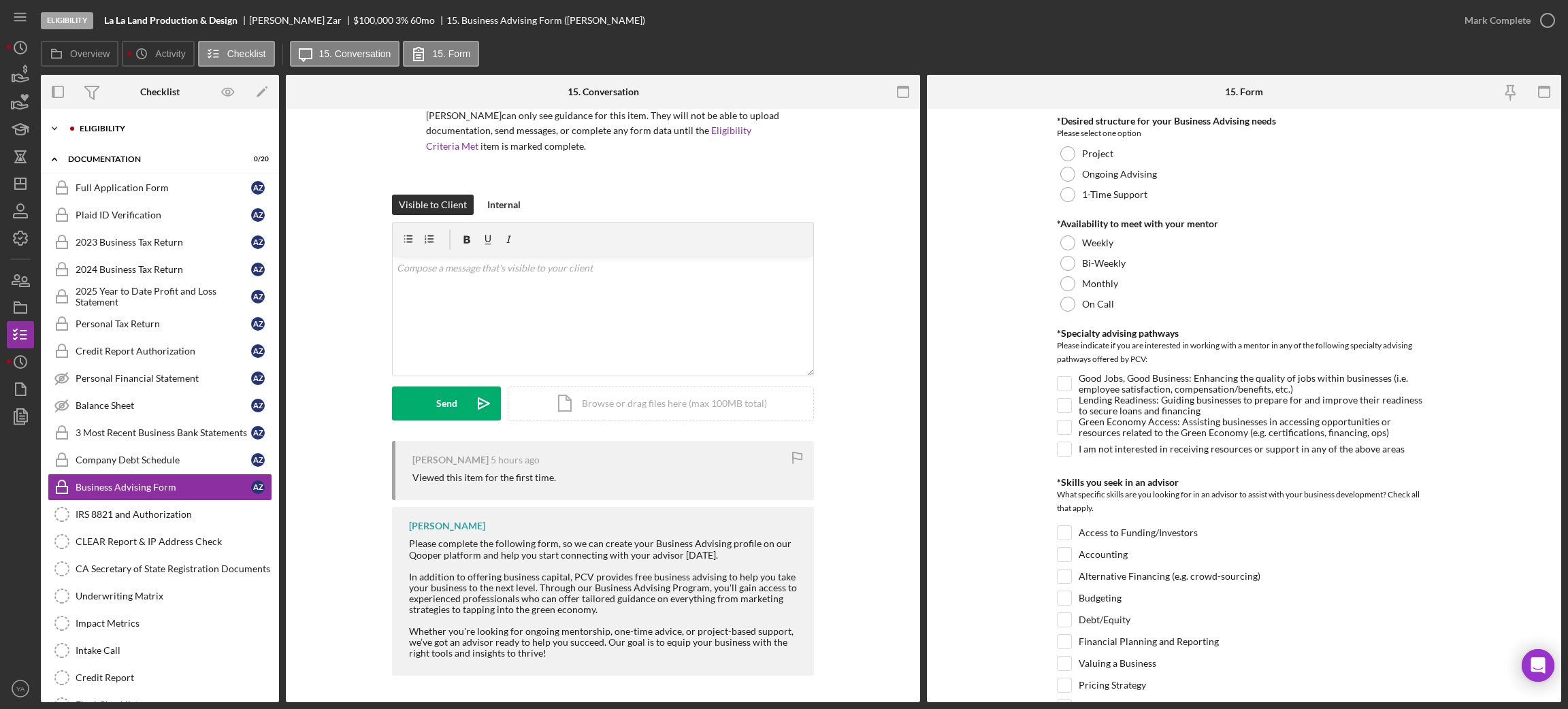
click at [137, 122] on div "Icon/Expander Eligibility 0 / 7" at bounding box center [160, 129] width 238 height 27
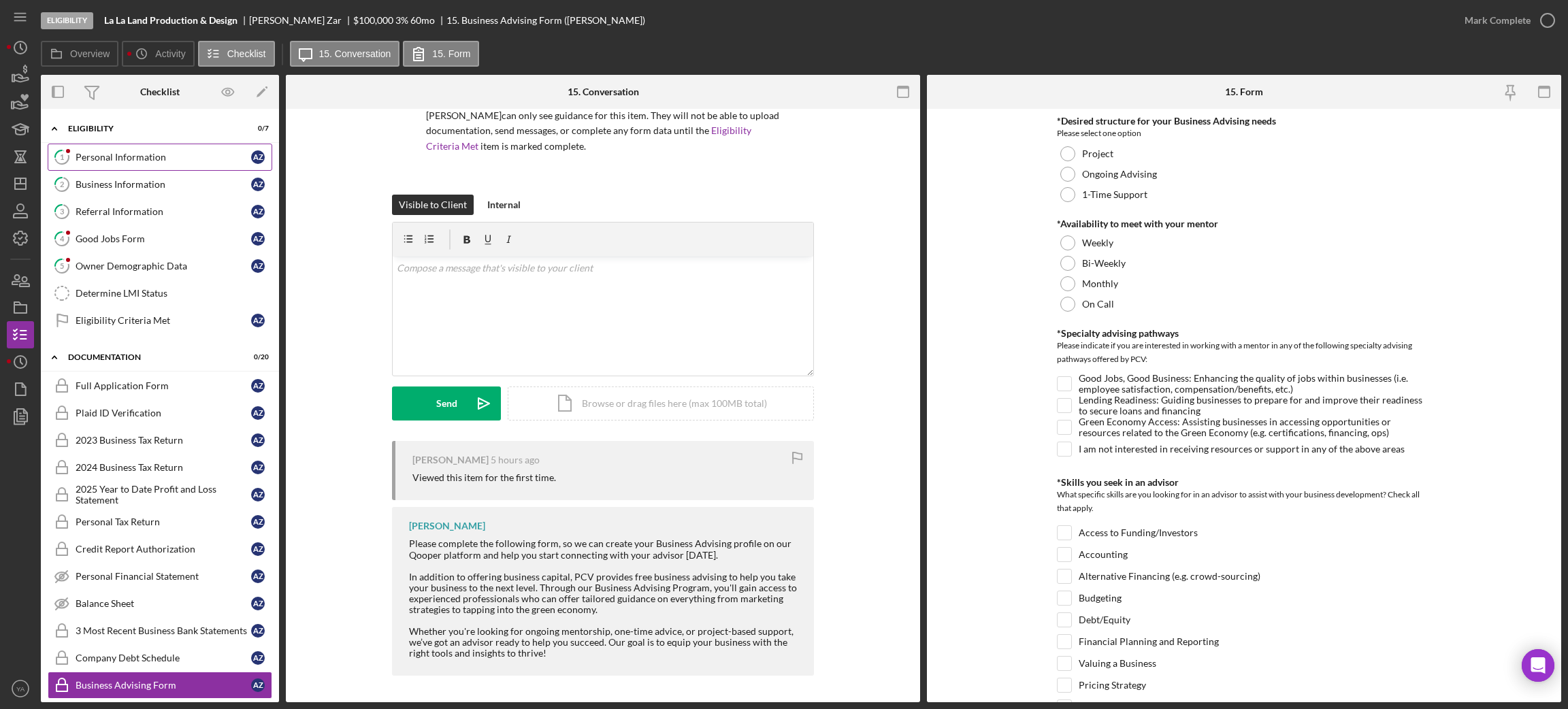
click at [115, 166] on link "1 Personal Information A Z" at bounding box center [160, 157] width 225 height 27
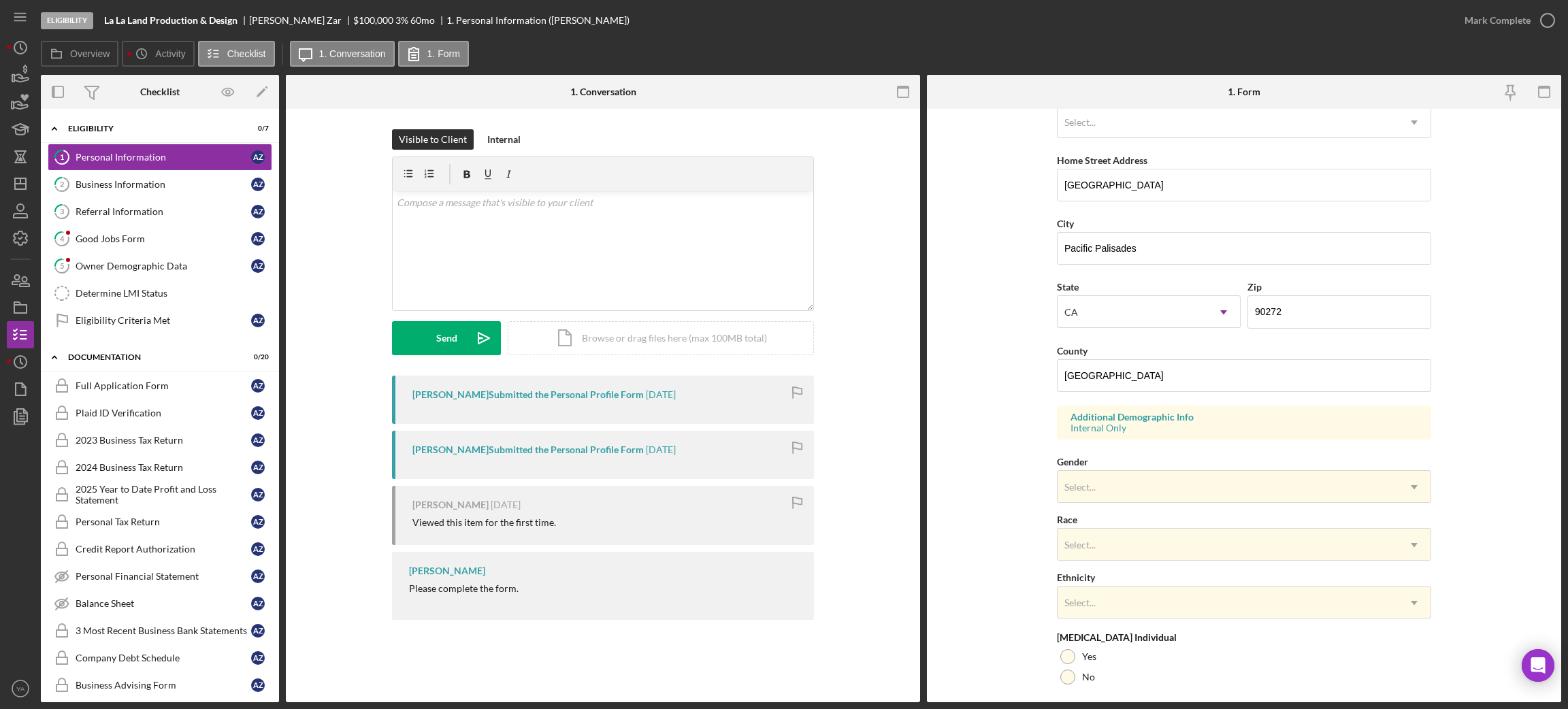
scroll to position [10, 0]
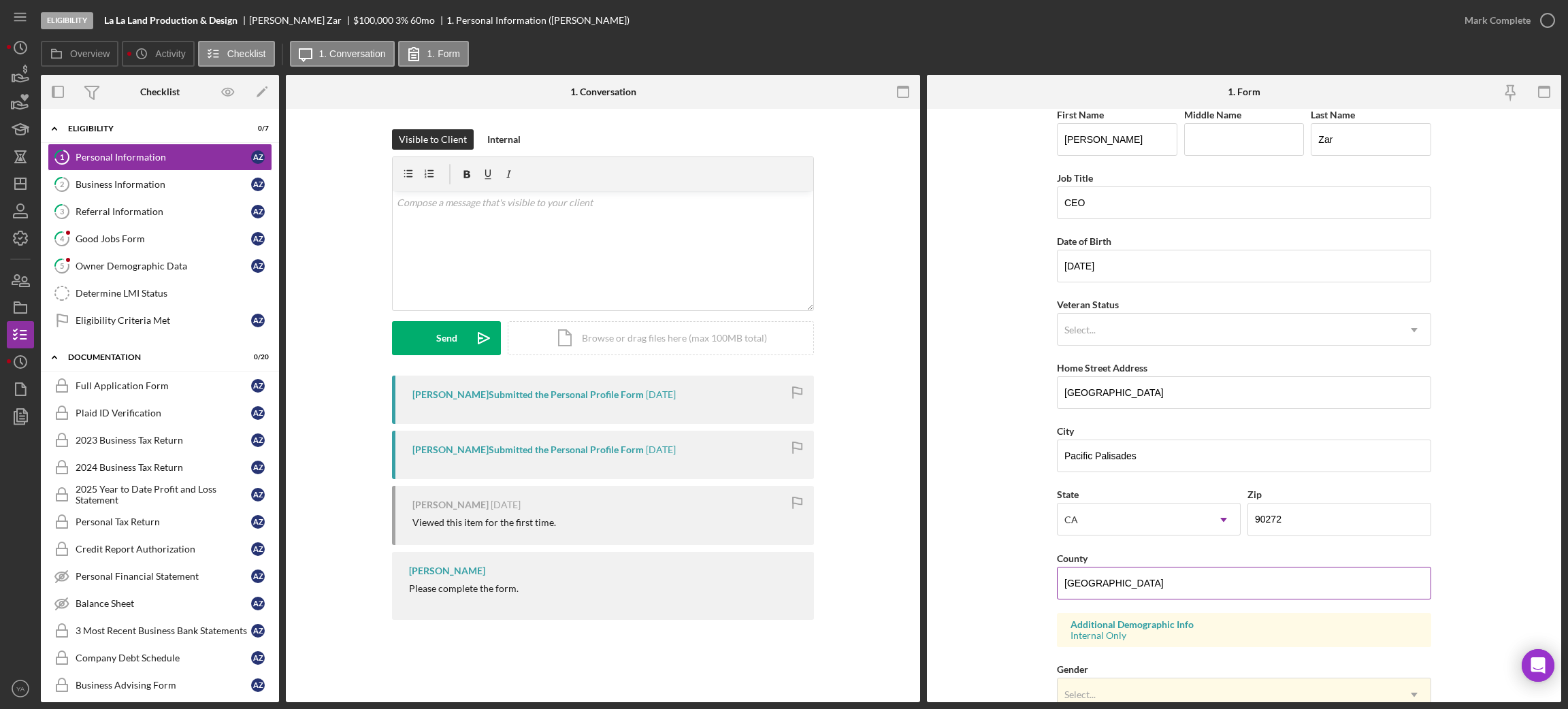
click at [1129, 574] on input "[GEOGRAPHIC_DATA]" at bounding box center [1244, 583] width 374 height 33
click at [553, 234] on div "v Color teal Color pink Remove color Add row above Add row below Add column bef…" at bounding box center [603, 250] width 421 height 119
click at [406, 206] on p "Hi [PERSON_NAME]," at bounding box center [603, 211] width 413 height 31
click at [492, 236] on div "v Color teal Color pink Remove color Add row above Add row below Add column bef…" at bounding box center [603, 250] width 421 height 119
click at [579, 215] on p "Hello [PERSON_NAME], Please update the 'County' information" at bounding box center [603, 211] width 413 height 31
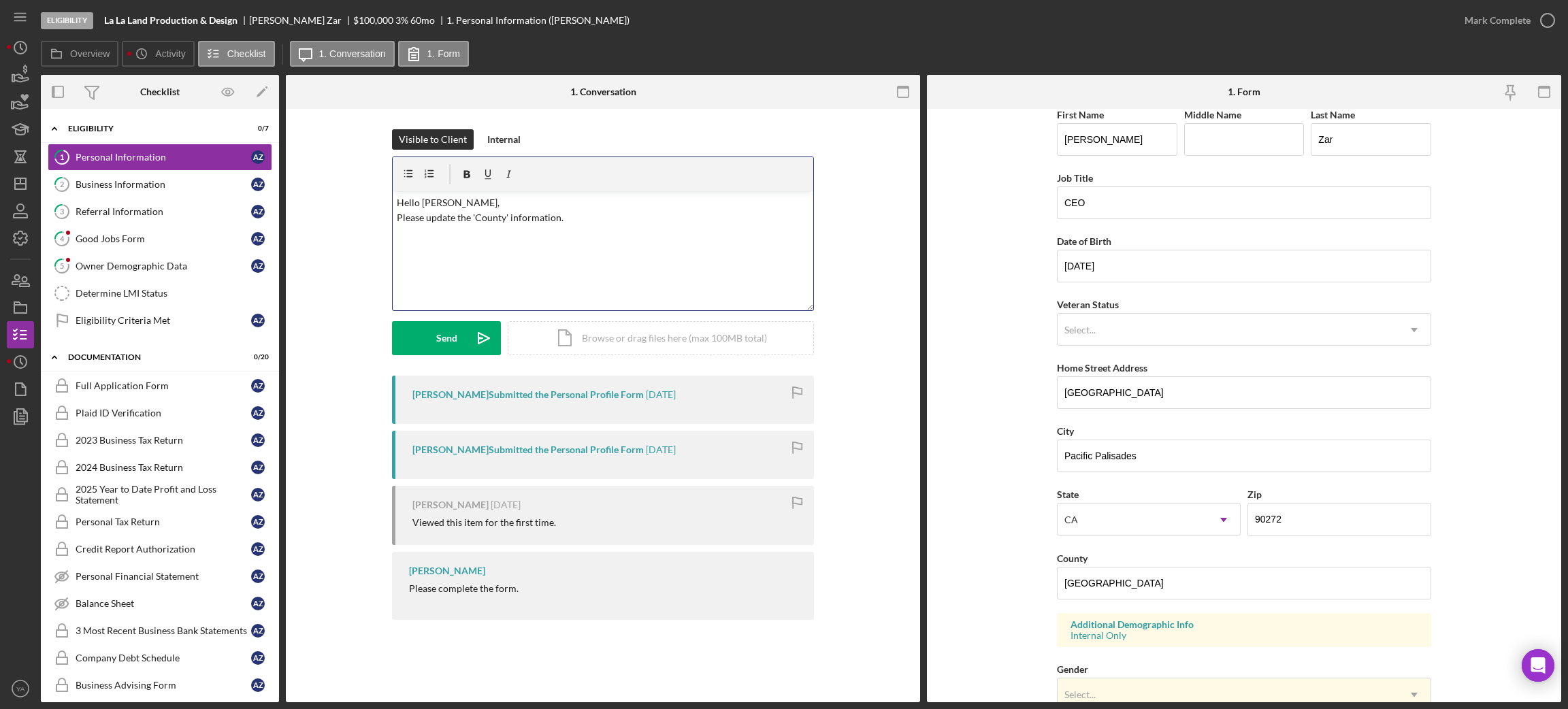
click at [467, 214] on p "Hello [PERSON_NAME], Please update the 'County' information." at bounding box center [603, 211] width 413 height 31
click at [494, 199] on p "Hello [PERSON_NAME], Please update the 'County' information." at bounding box center [603, 211] width 413 height 31
click at [490, 227] on div "v Color teal Color pink Remove color Add row above Add row below Add column bef…" at bounding box center [603, 250] width 421 height 119
click at [554, 226] on div "v Color teal Color pink Remove color Add row above Add row below Add column bef…" at bounding box center [603, 250] width 421 height 119
click at [577, 228] on div "v Color teal Color pink Remove color Add row above Add row below Add column bef…" at bounding box center [603, 250] width 421 height 119
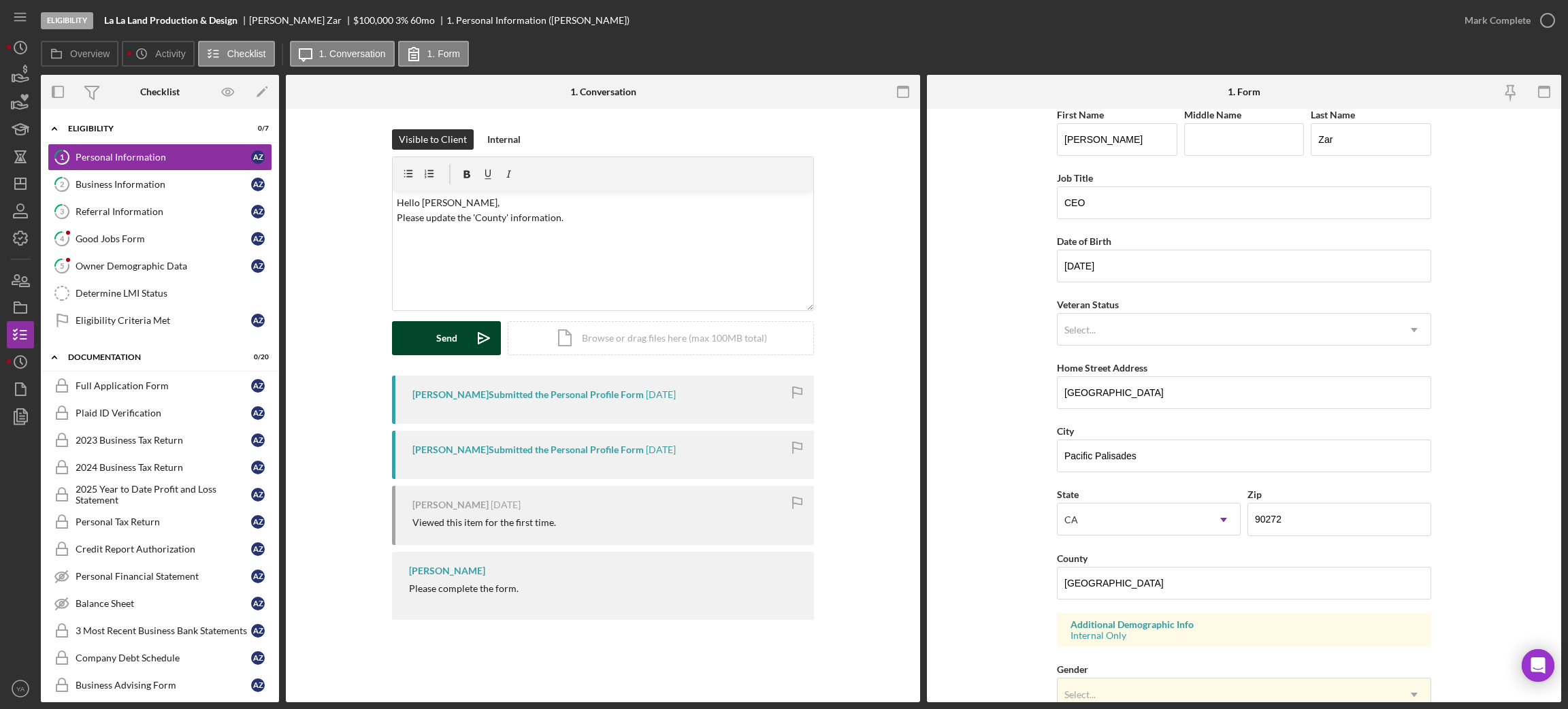
click at [479, 330] on icon "Icon/icon-invite-send" at bounding box center [484, 337] width 34 height 34
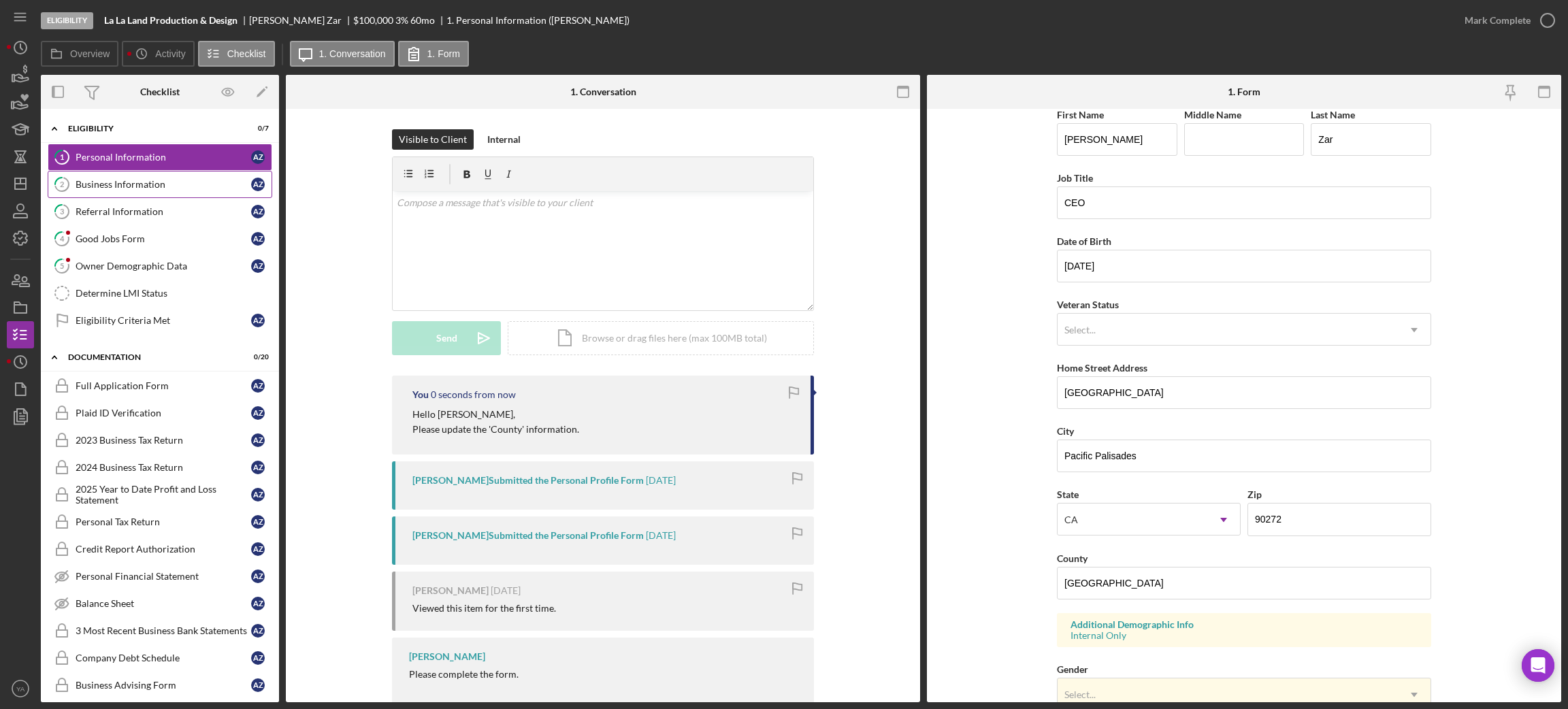
click at [134, 186] on div "Business Information" at bounding box center [163, 184] width 175 height 11
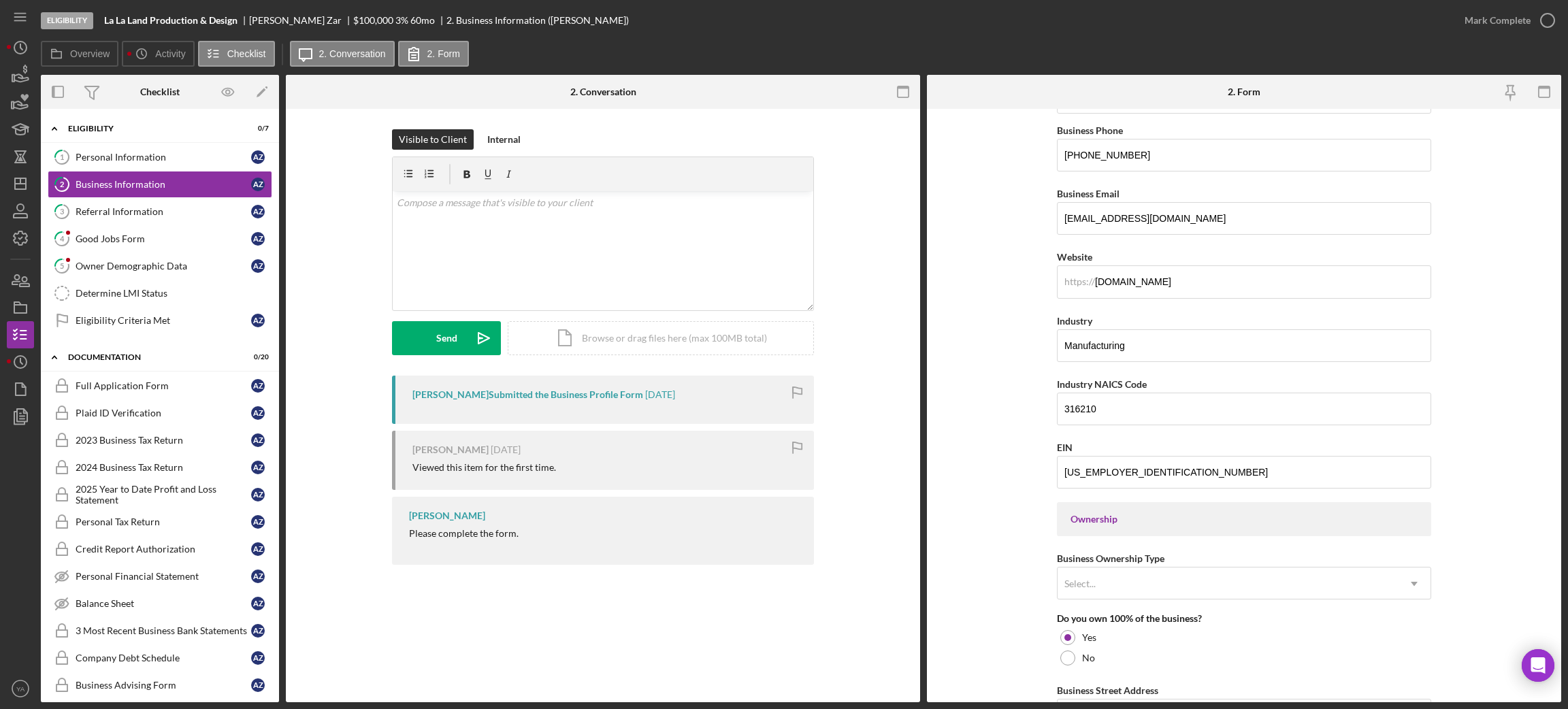
scroll to position [509, 0]
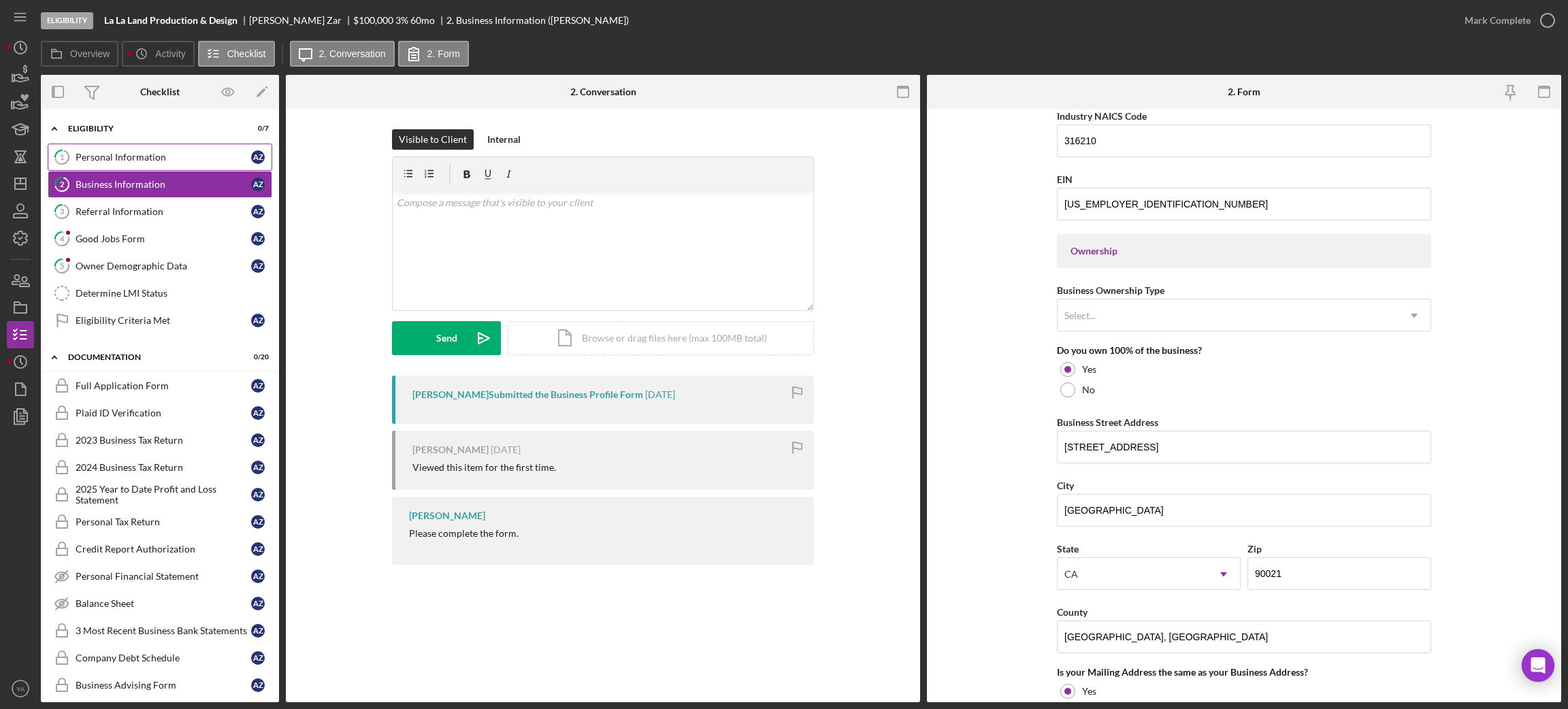
click at [202, 159] on div "Personal Information" at bounding box center [163, 157] width 175 height 11
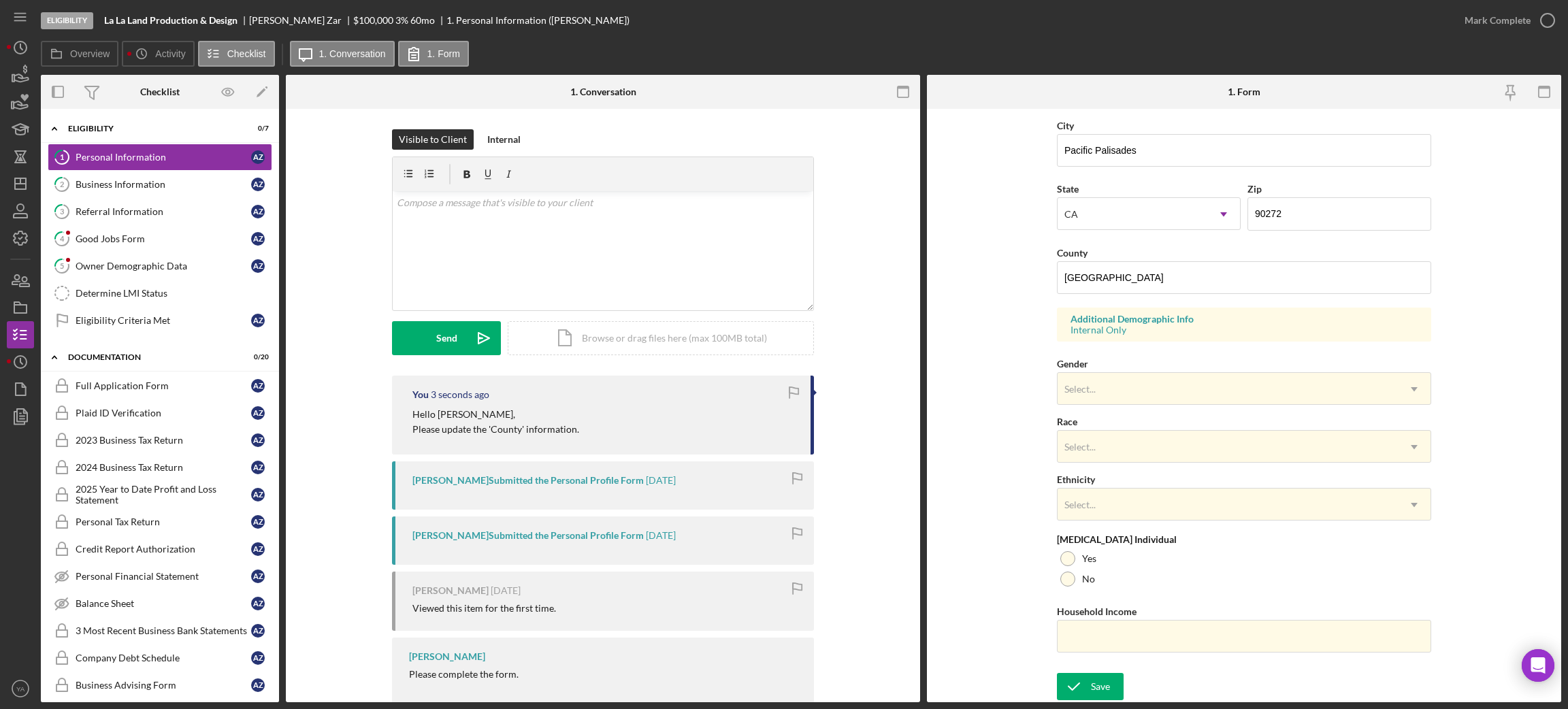
scroll to position [10, 0]
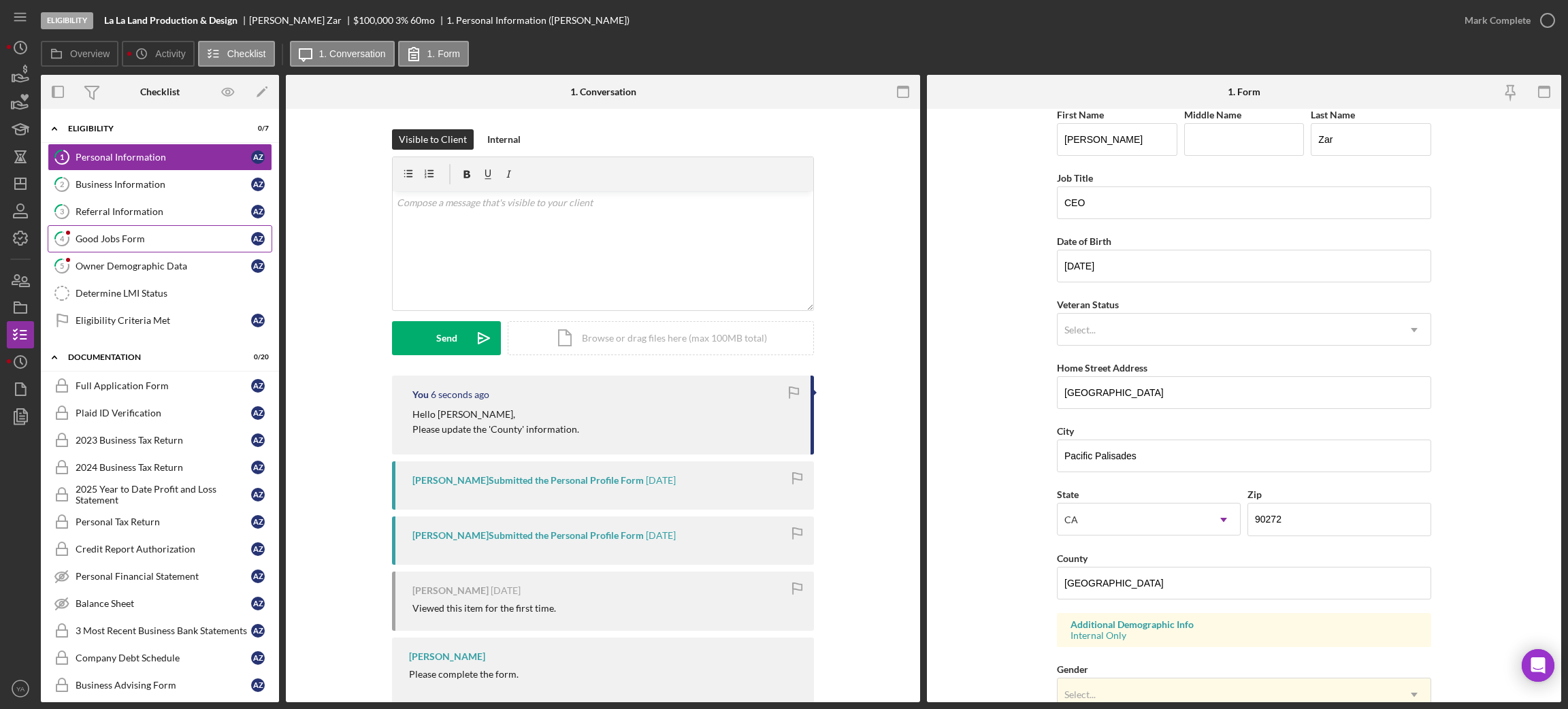
click at [195, 228] on link "4 Good Jobs Form A Z" at bounding box center [160, 238] width 225 height 27
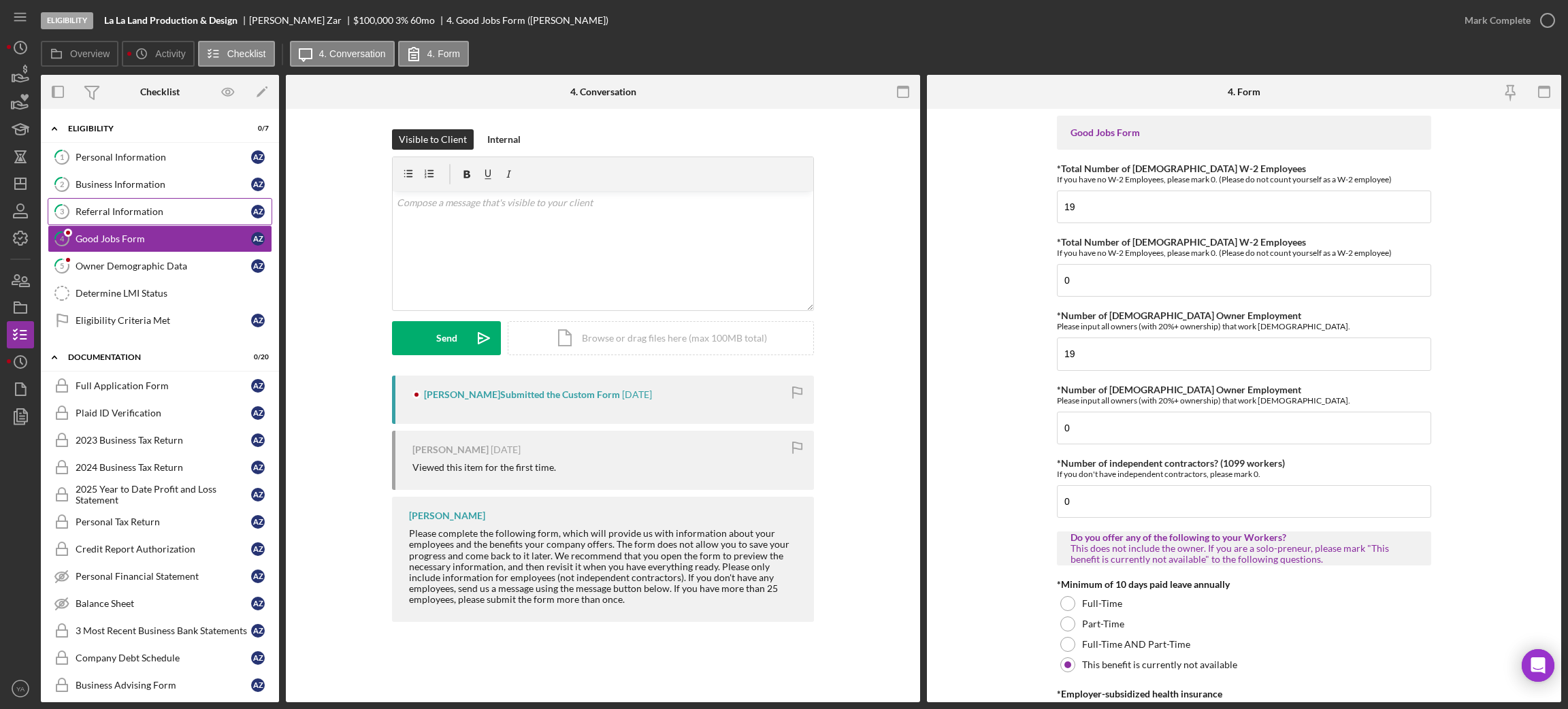
click at [177, 223] on link "3 Referral Information A Z" at bounding box center [160, 211] width 225 height 27
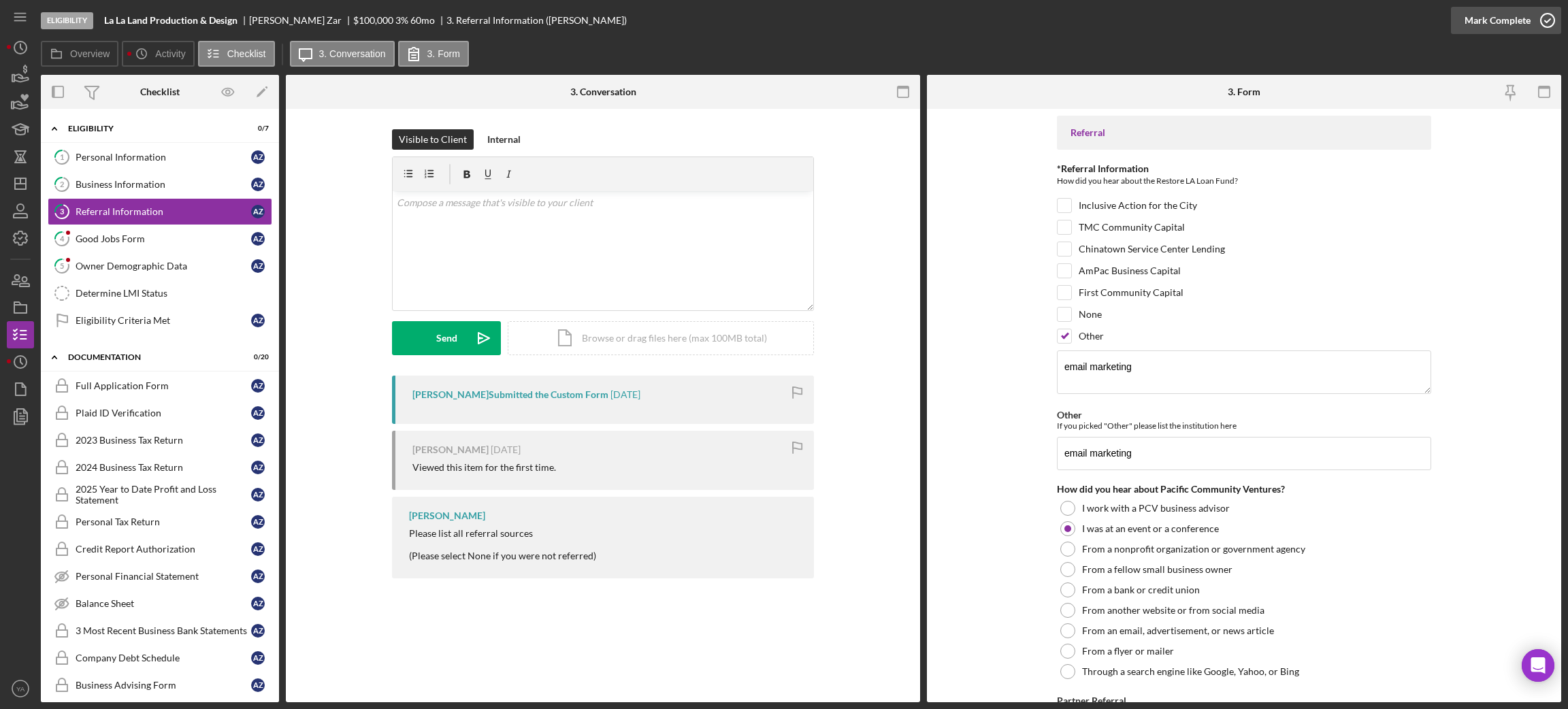
click at [1539, 11] on icon "button" at bounding box center [1547, 20] width 34 height 34
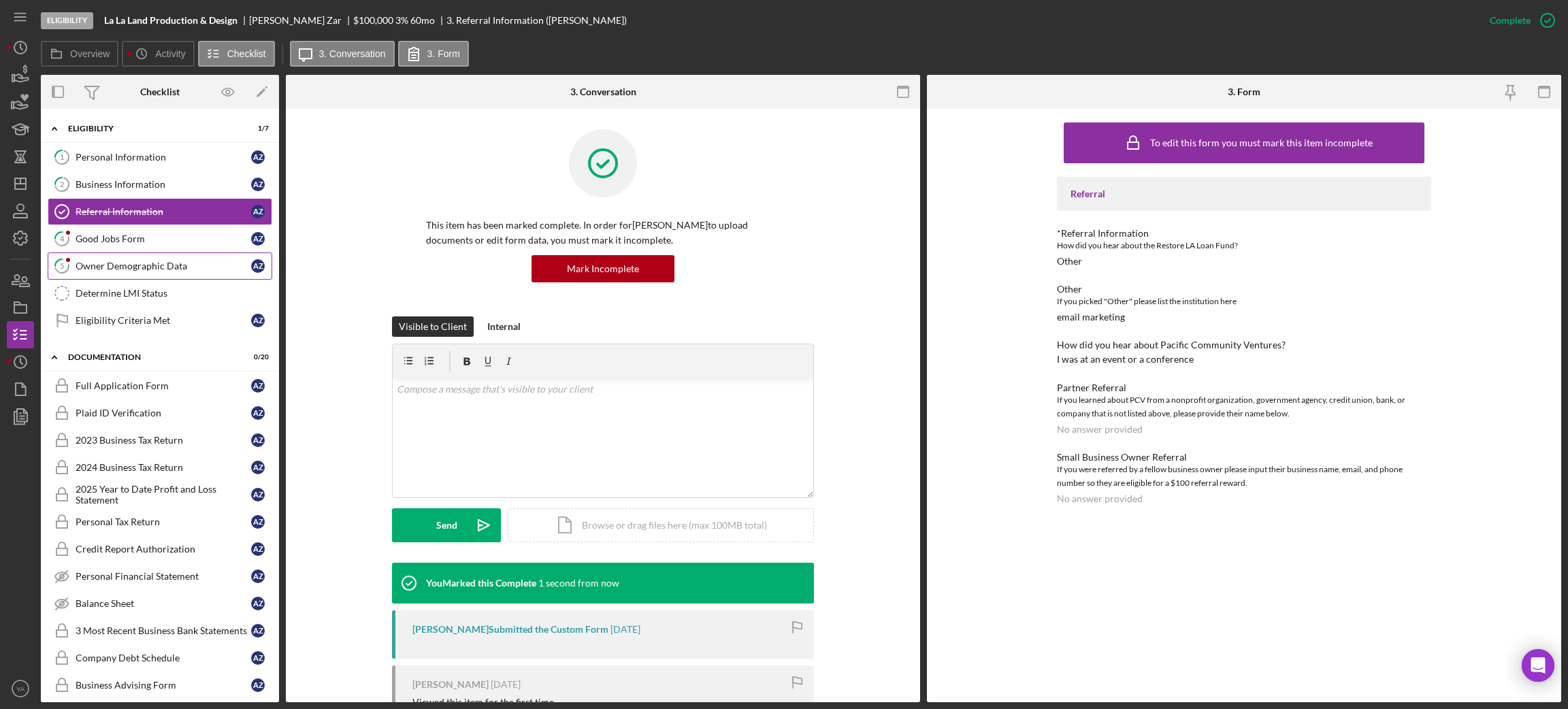
click at [160, 265] on div "Owner Demographic Data" at bounding box center [163, 265] width 175 height 11
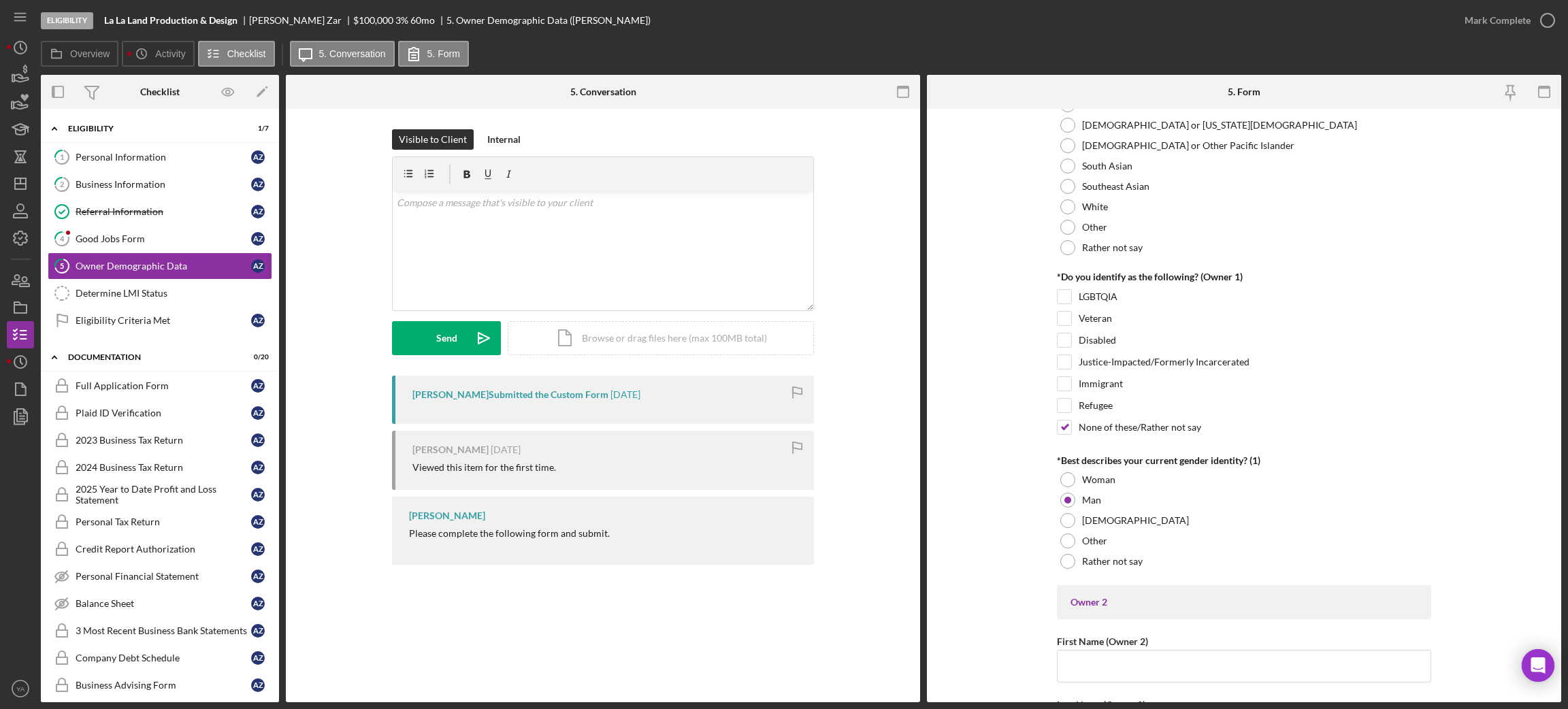
scroll to position [1020, 0]
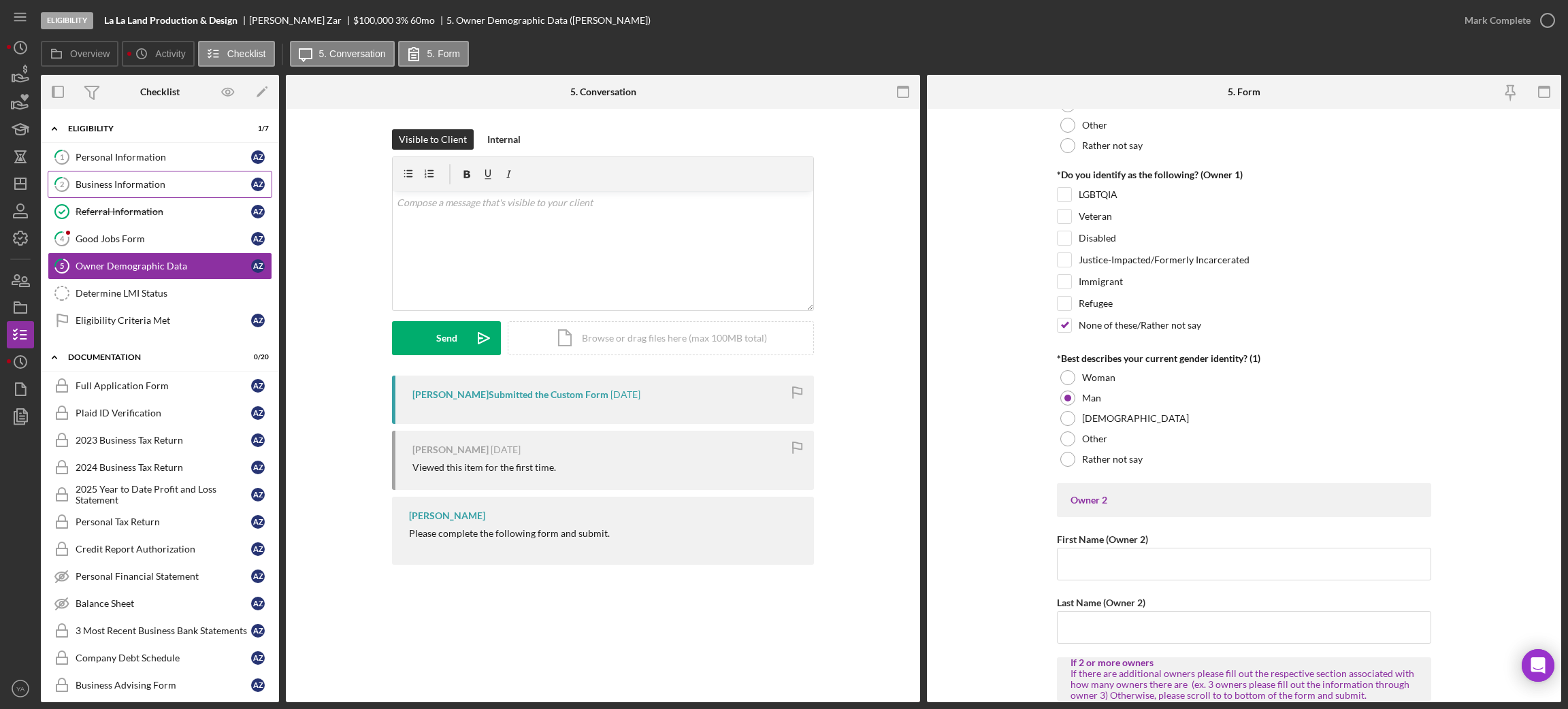
click at [172, 174] on link "2 Business Information A Z" at bounding box center [160, 184] width 225 height 27
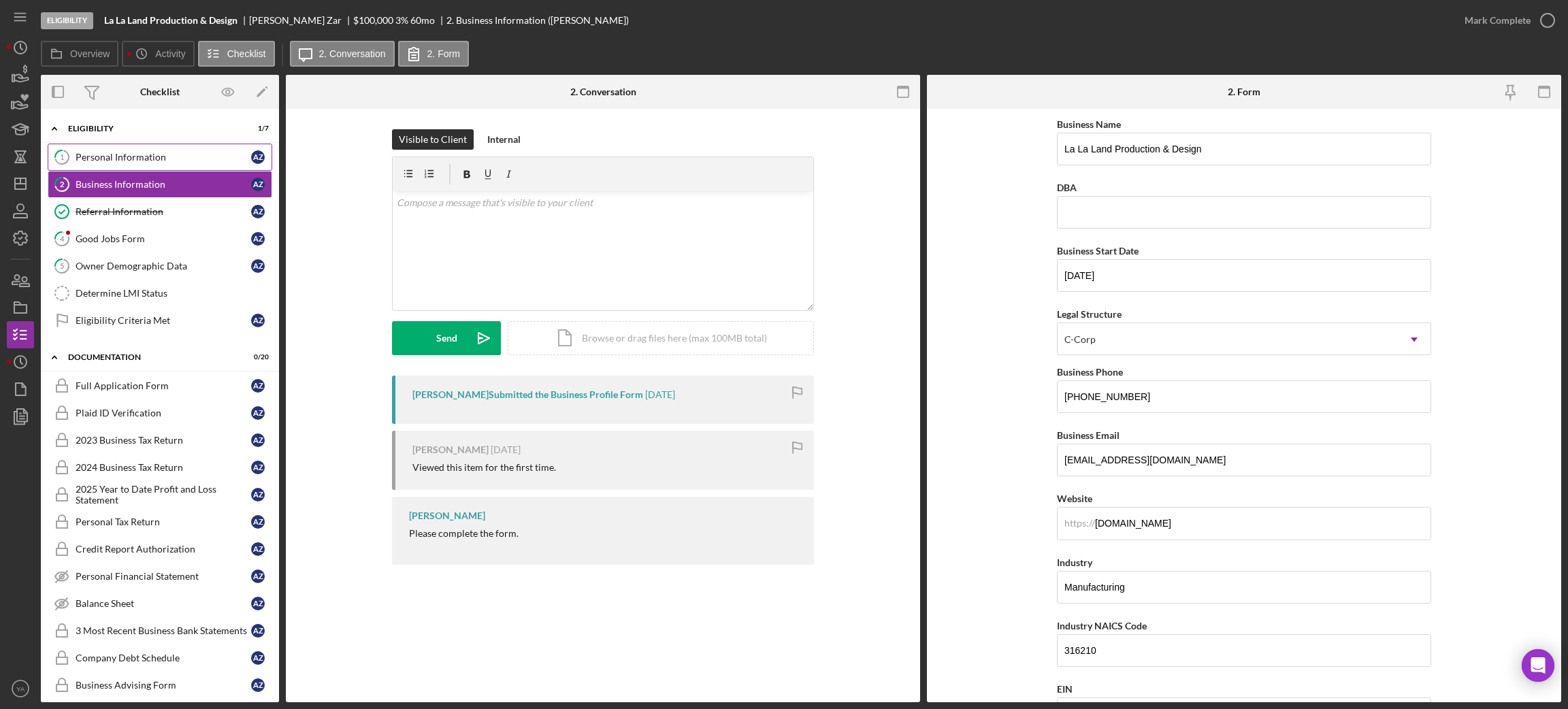
click at [181, 168] on link "1 Personal Information A Z" at bounding box center [160, 157] width 225 height 27
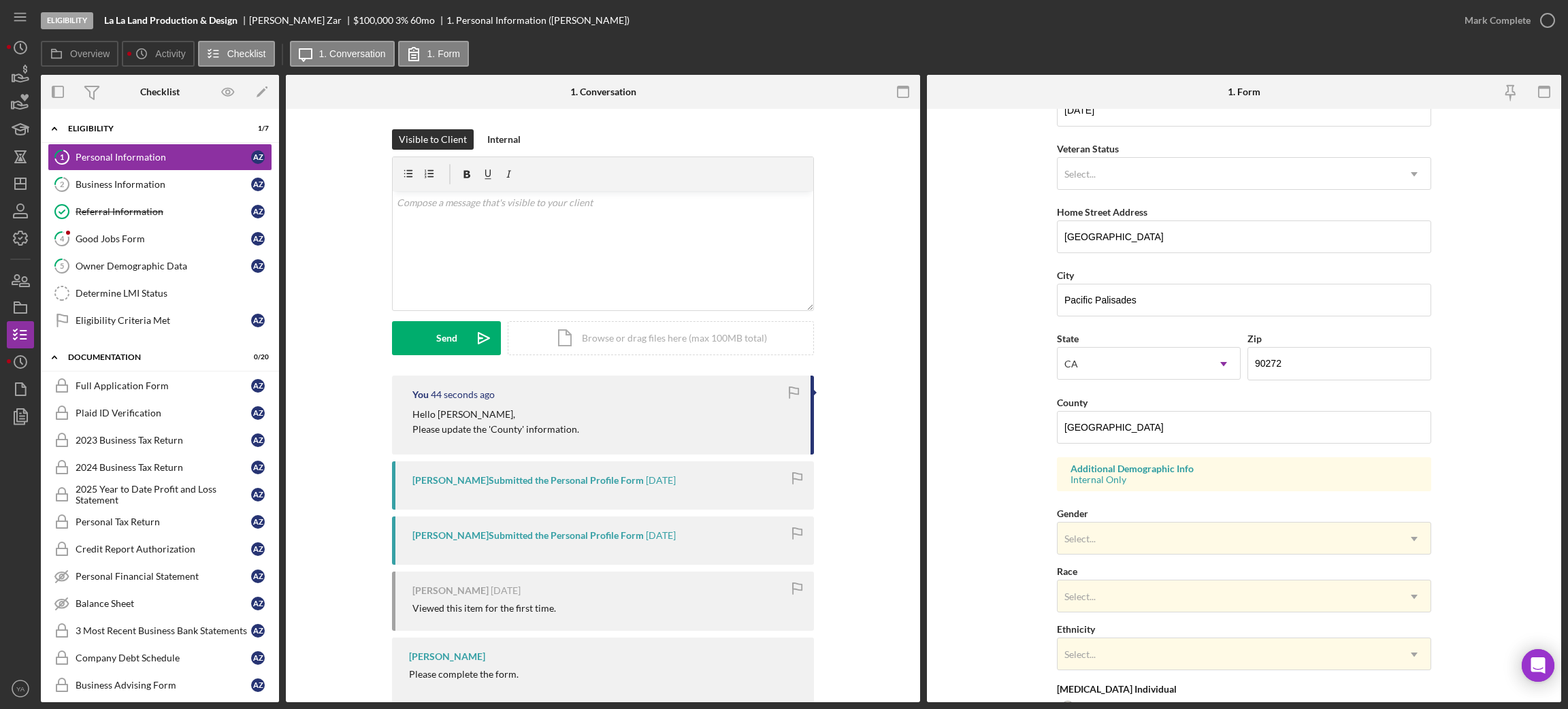
scroll to position [316, 0]
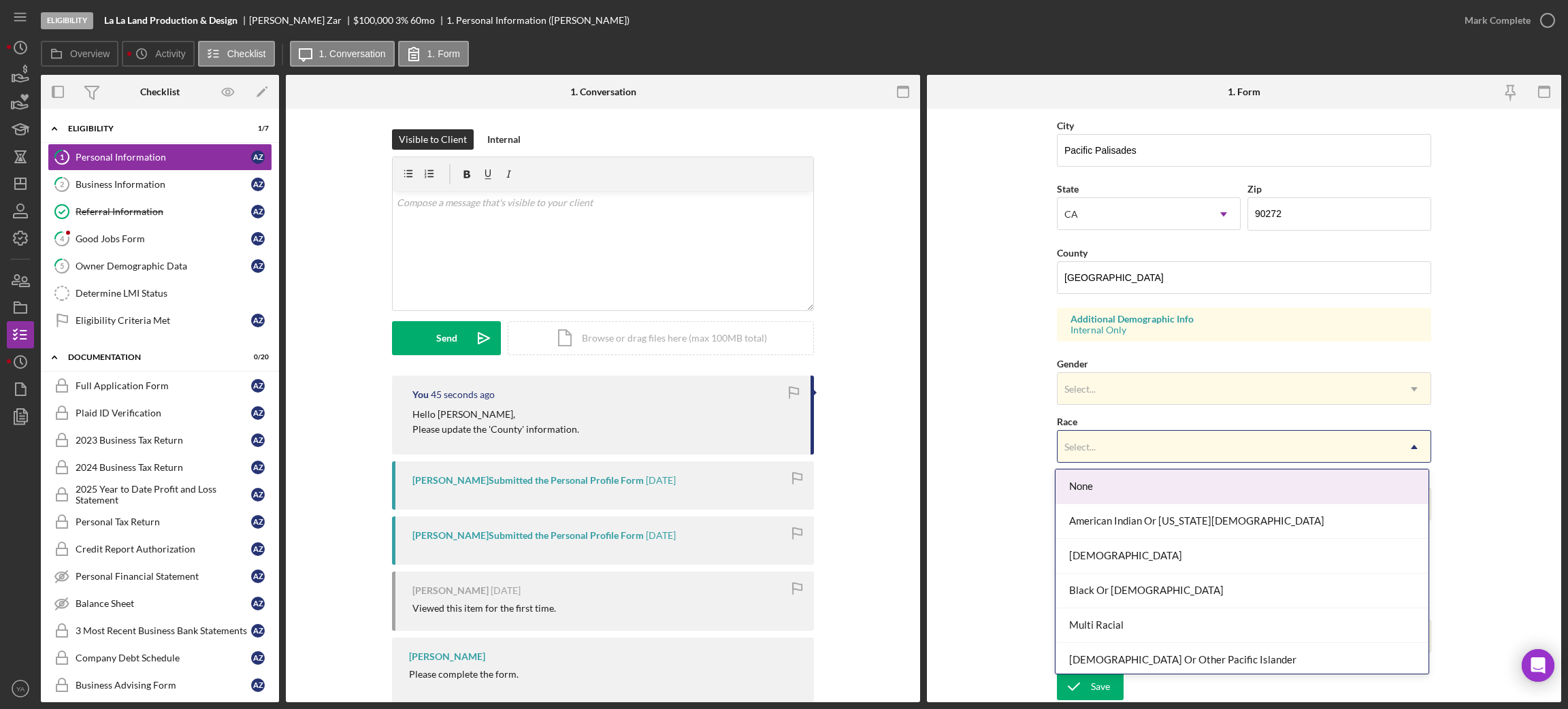
click at [1117, 448] on div "Select..." at bounding box center [1227, 447] width 340 height 31
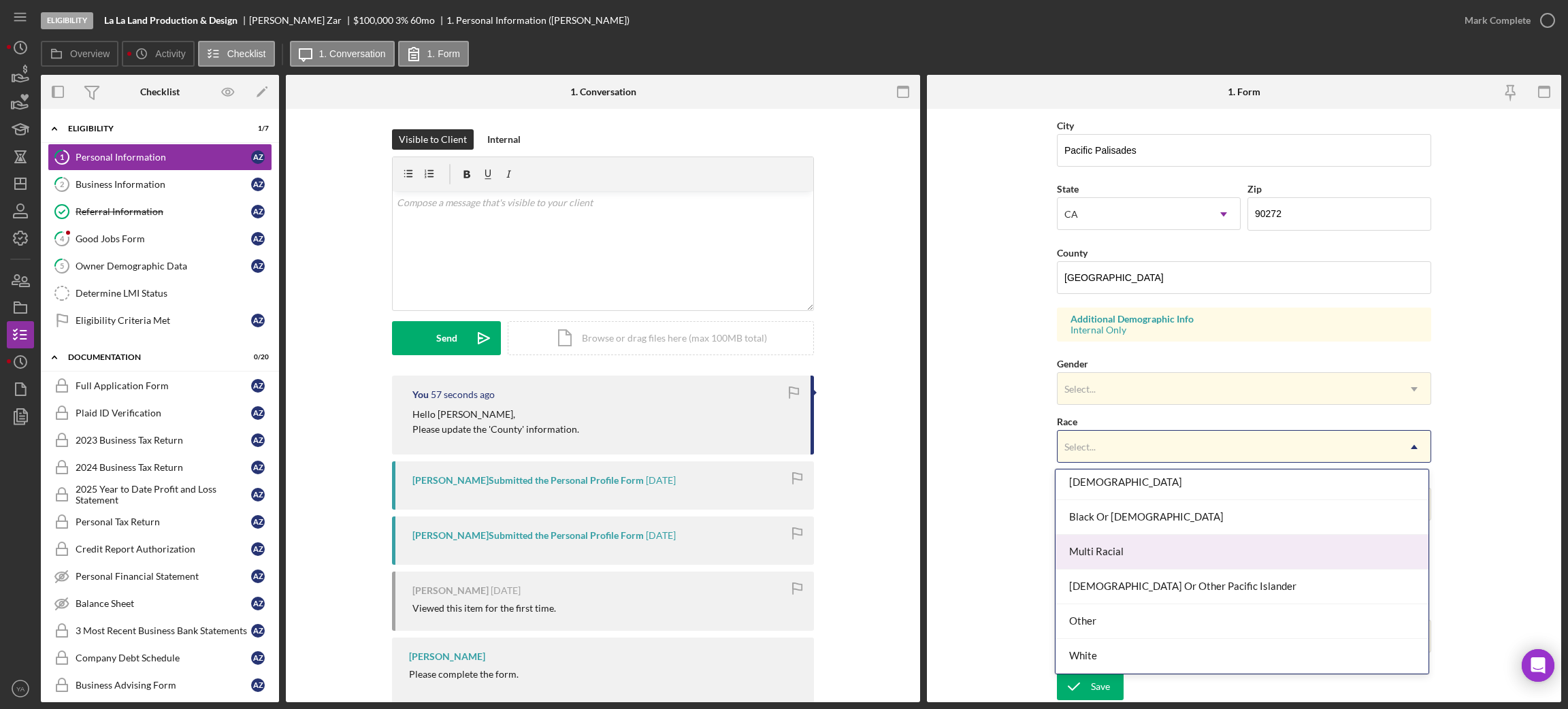
scroll to position [0, 0]
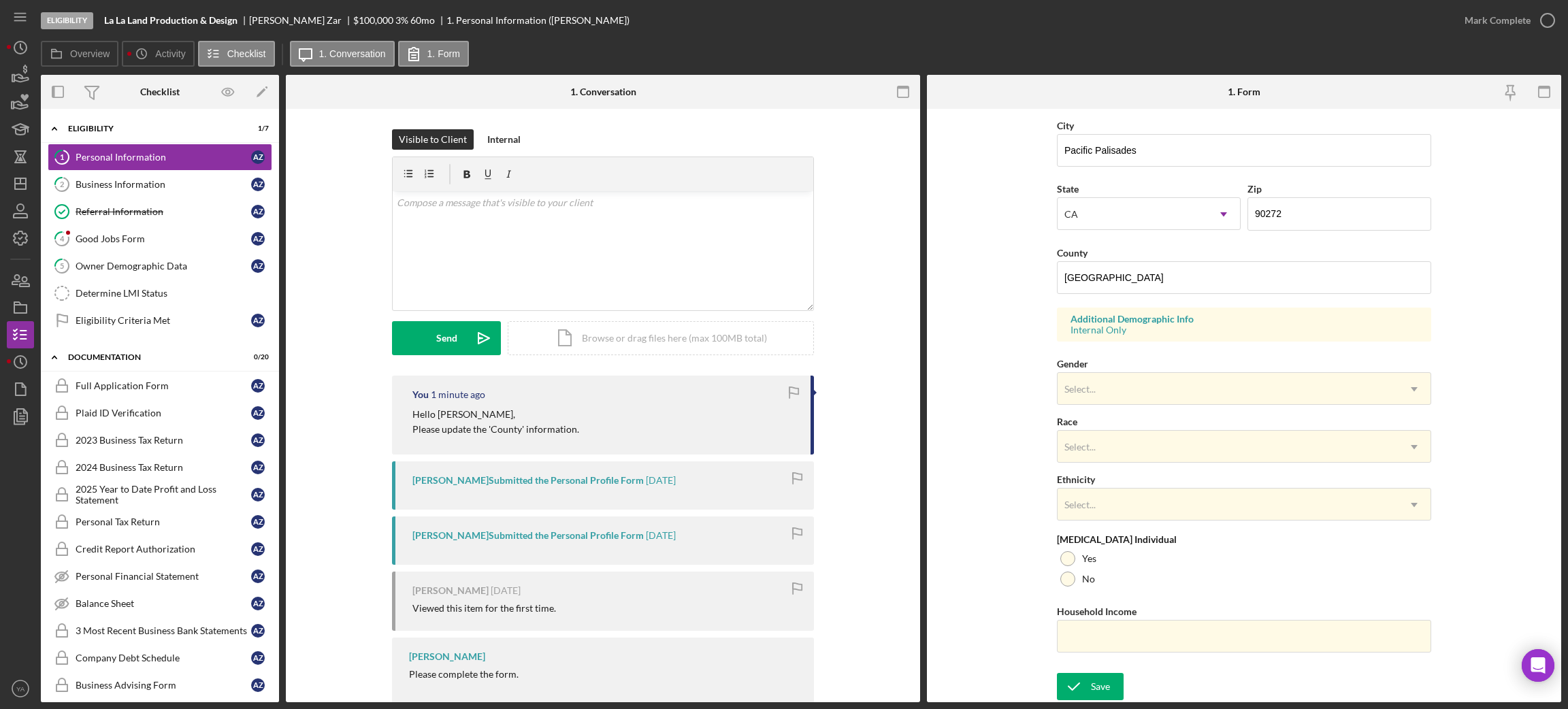
click at [1121, 406] on div "First Name [PERSON_NAME] Middle Name Last Name [PERSON_NAME] Title CEO Date of …" at bounding box center [1244, 232] width 374 height 865
click at [1126, 398] on div "Select..." at bounding box center [1227, 389] width 340 height 31
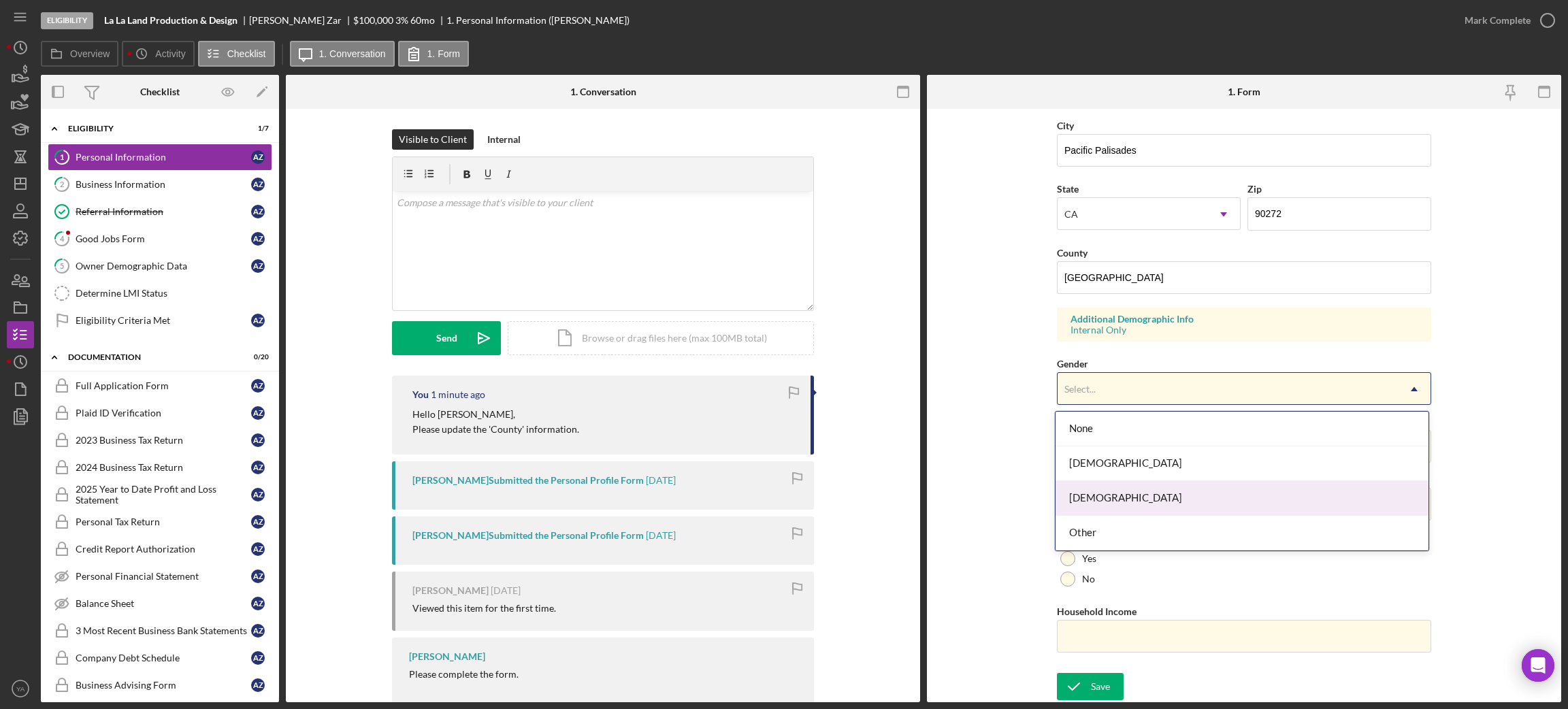
click at [1103, 502] on div "[DEMOGRAPHIC_DATA]" at bounding box center [1241, 498] width 373 height 35
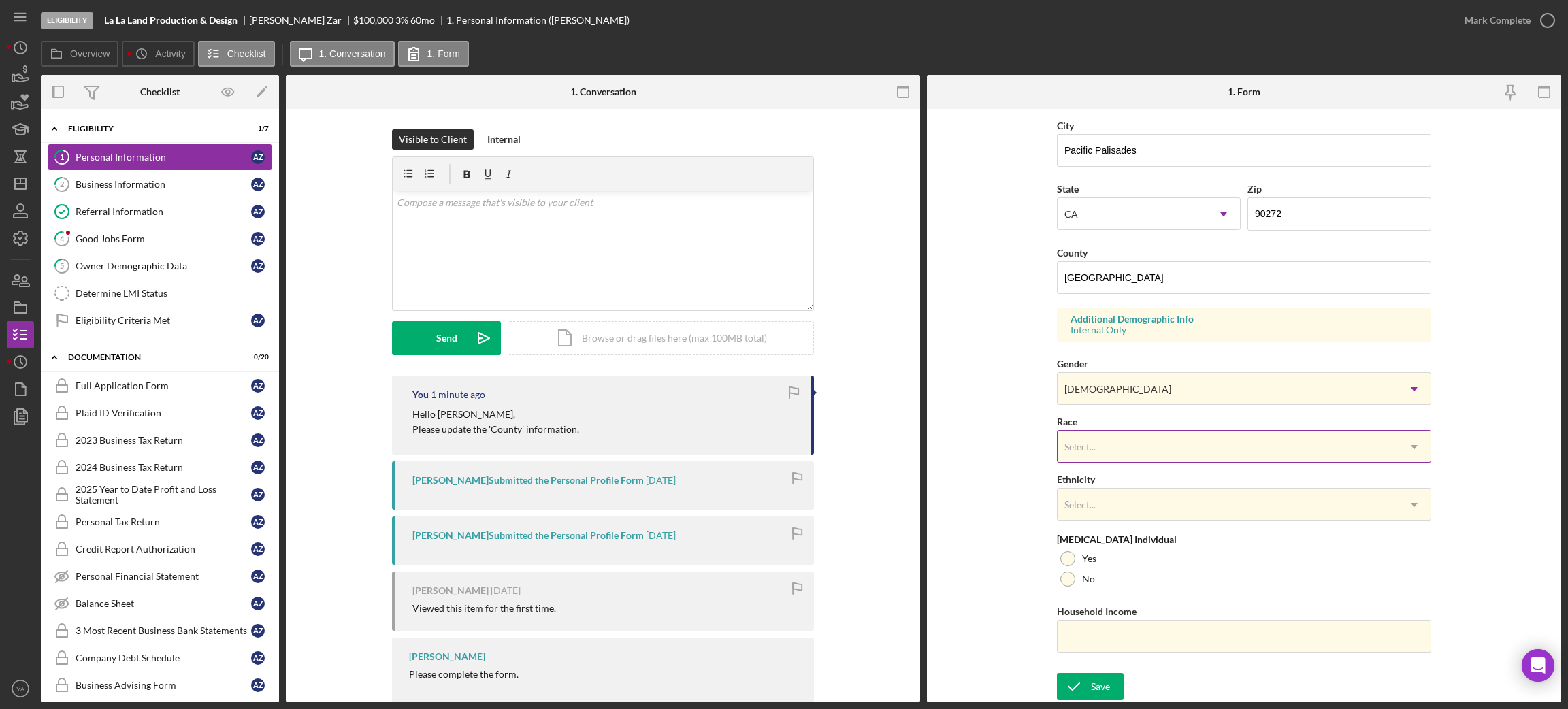
click at [1133, 453] on div "Select..." at bounding box center [1227, 447] width 340 height 31
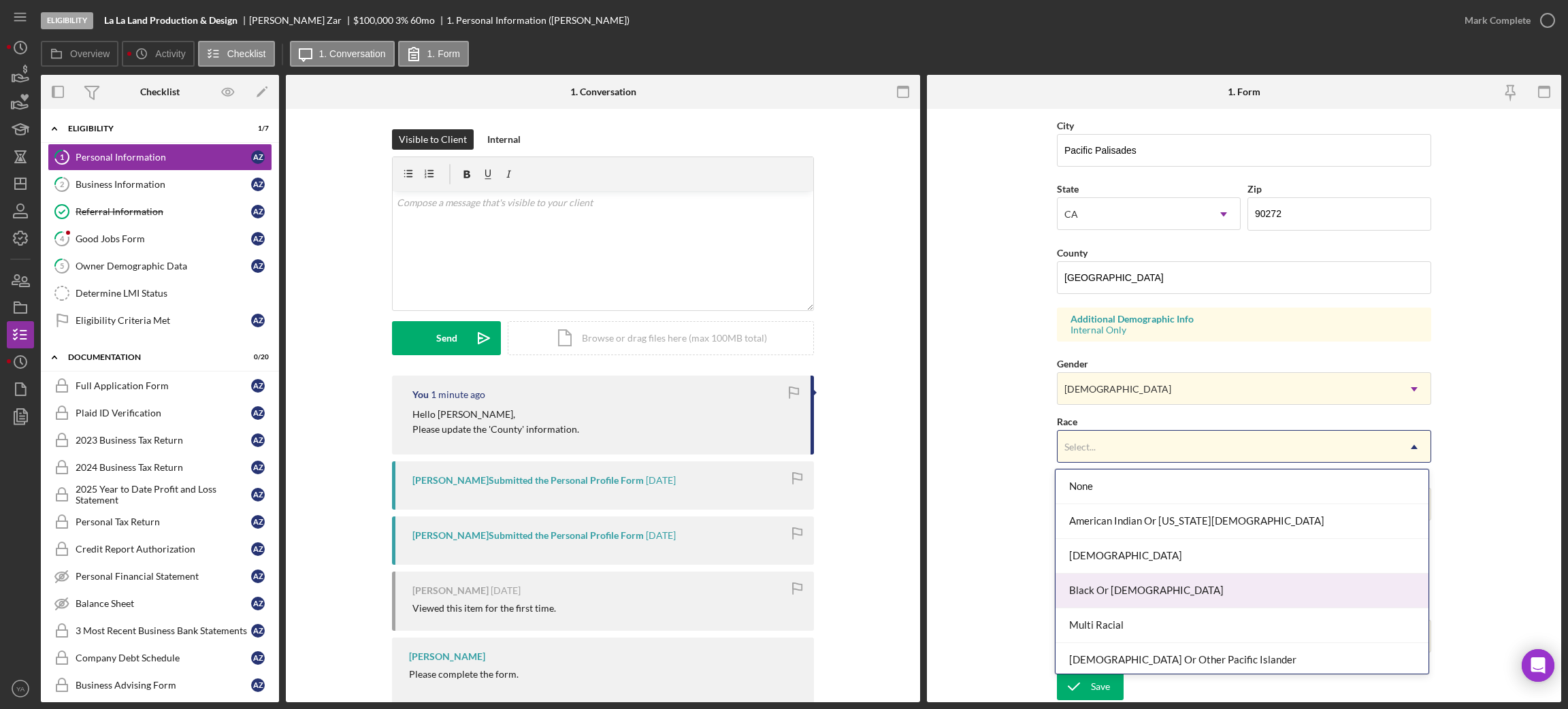
scroll to position [75, 0]
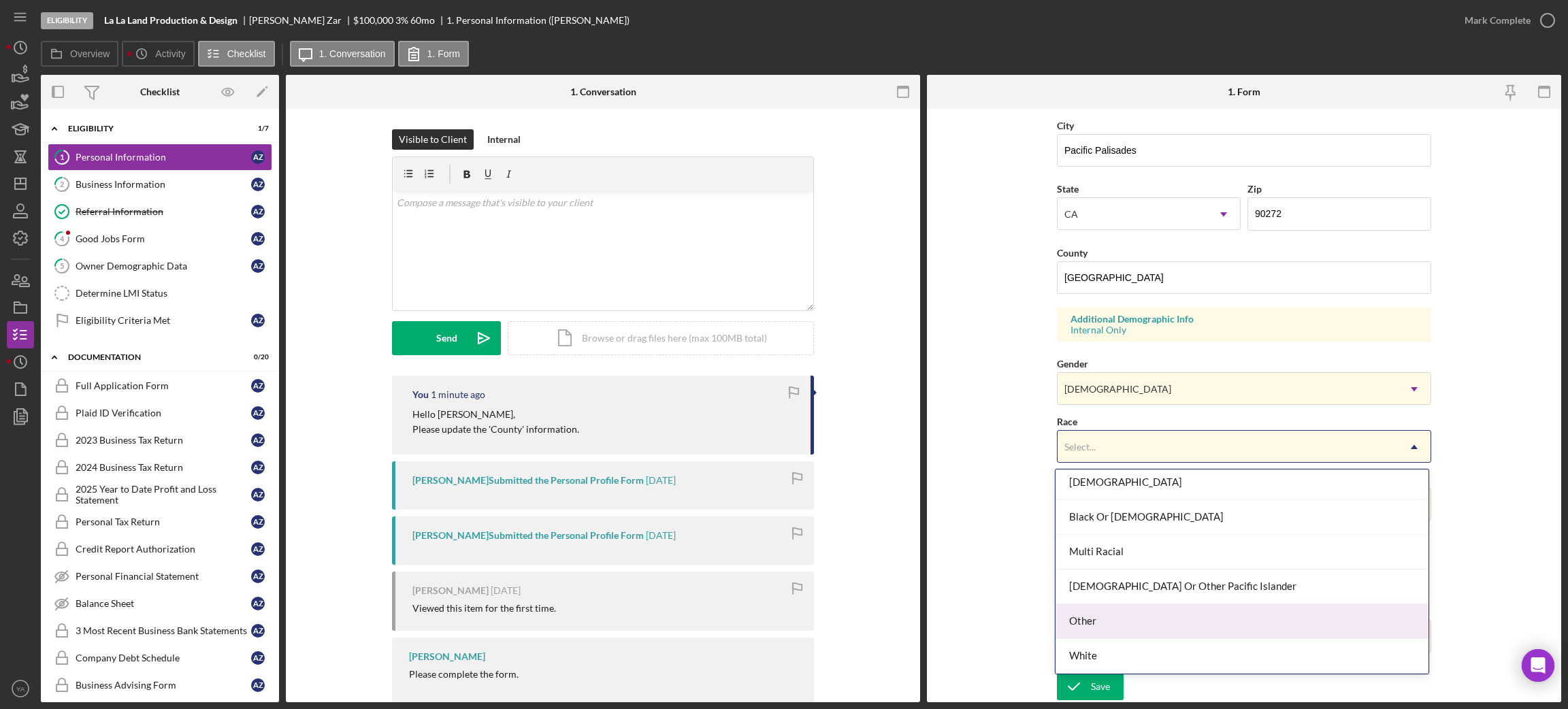
click at [1113, 620] on div "Other" at bounding box center [1241, 622] width 373 height 35
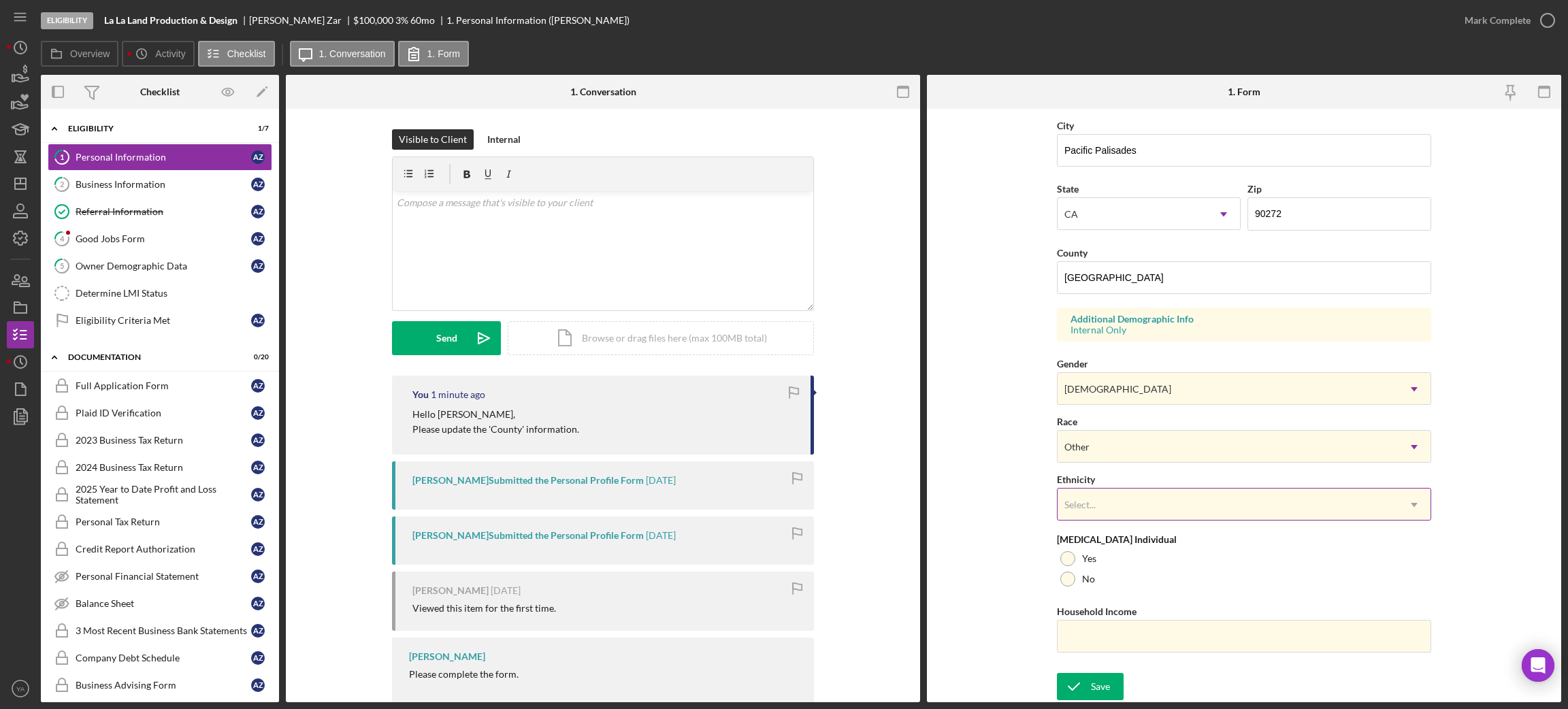
click at [1139, 497] on div "Select..." at bounding box center [1227, 505] width 340 height 31
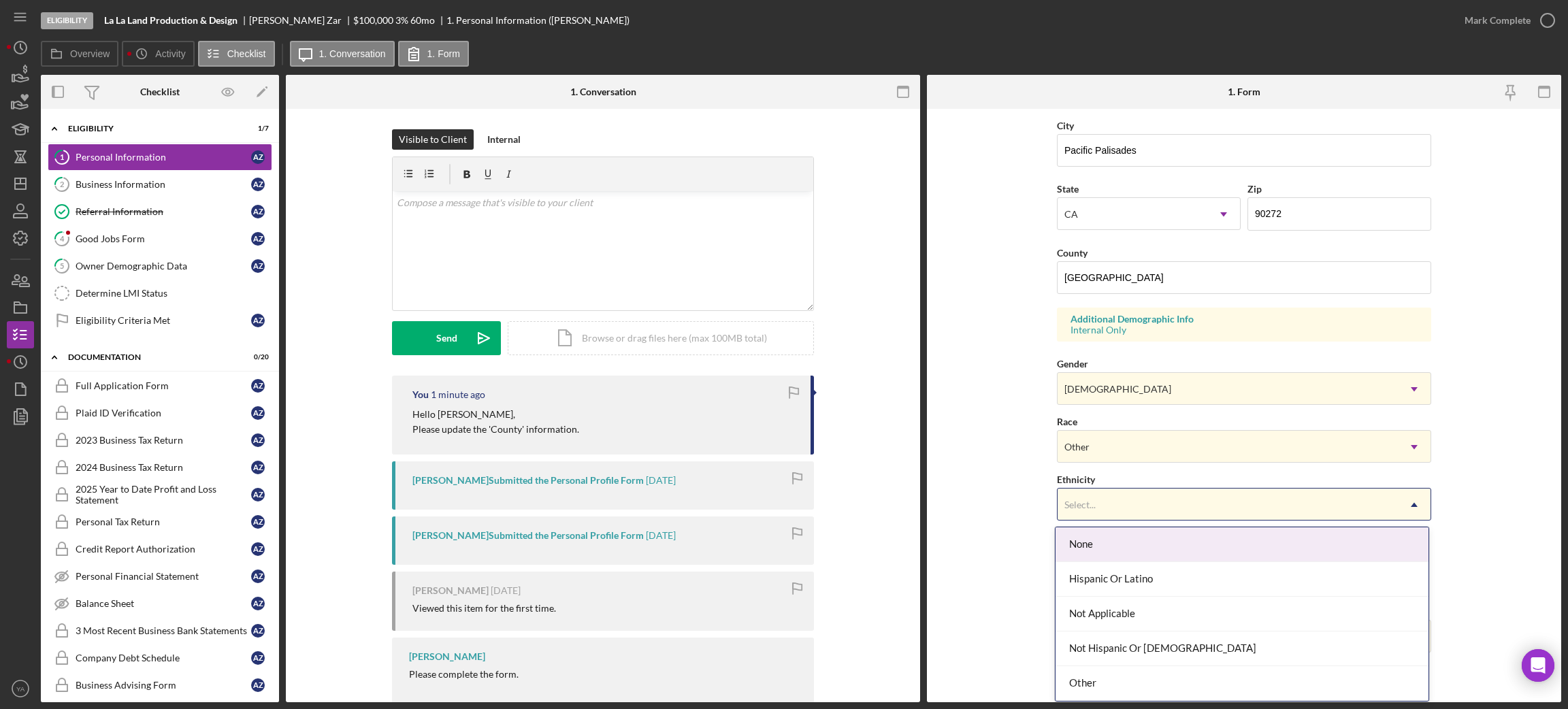
click at [1122, 551] on div "None" at bounding box center [1241, 544] width 373 height 35
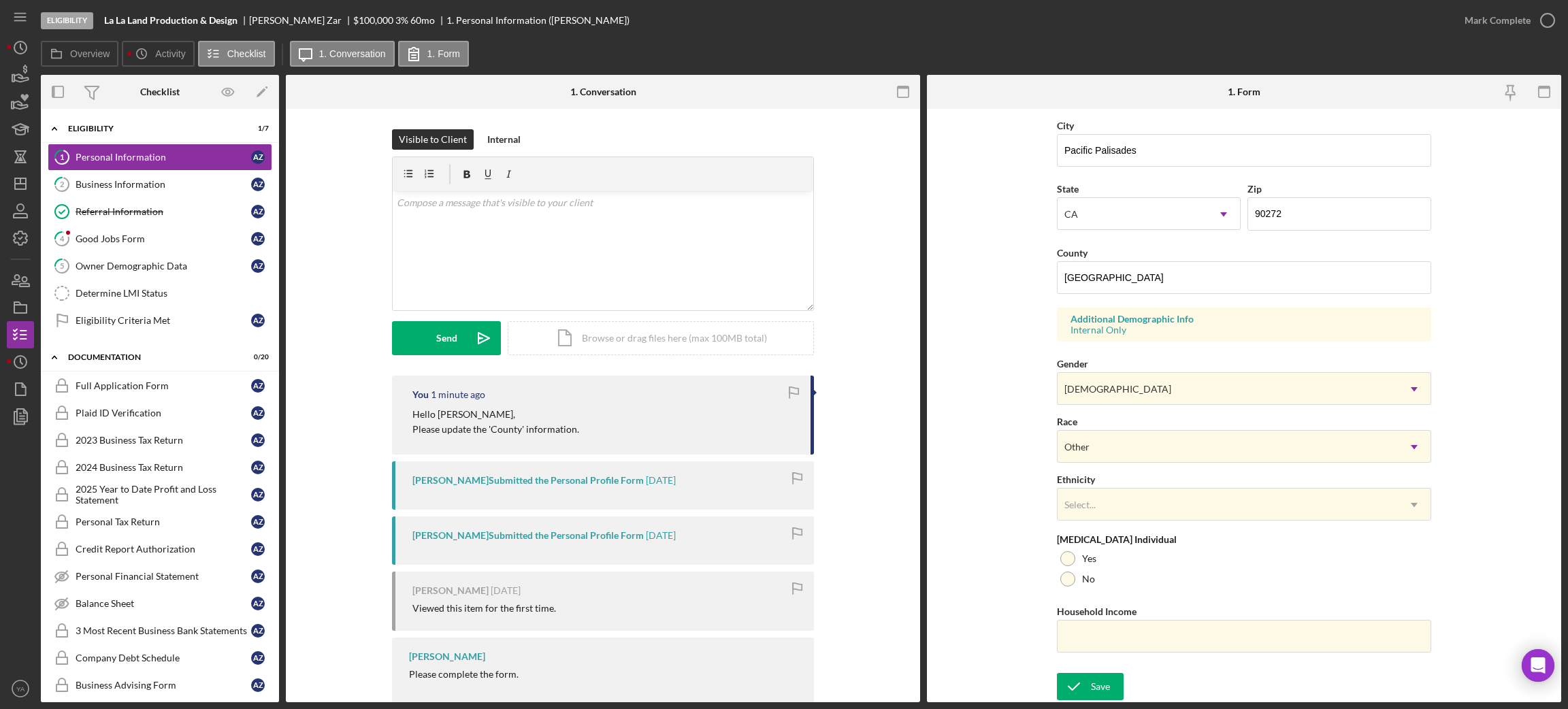
click at [1153, 416] on div "Race Other Icon/Dropdown Arrow" at bounding box center [1244, 437] width 374 height 49
click at [1149, 447] on div "Other" at bounding box center [1227, 447] width 340 height 31
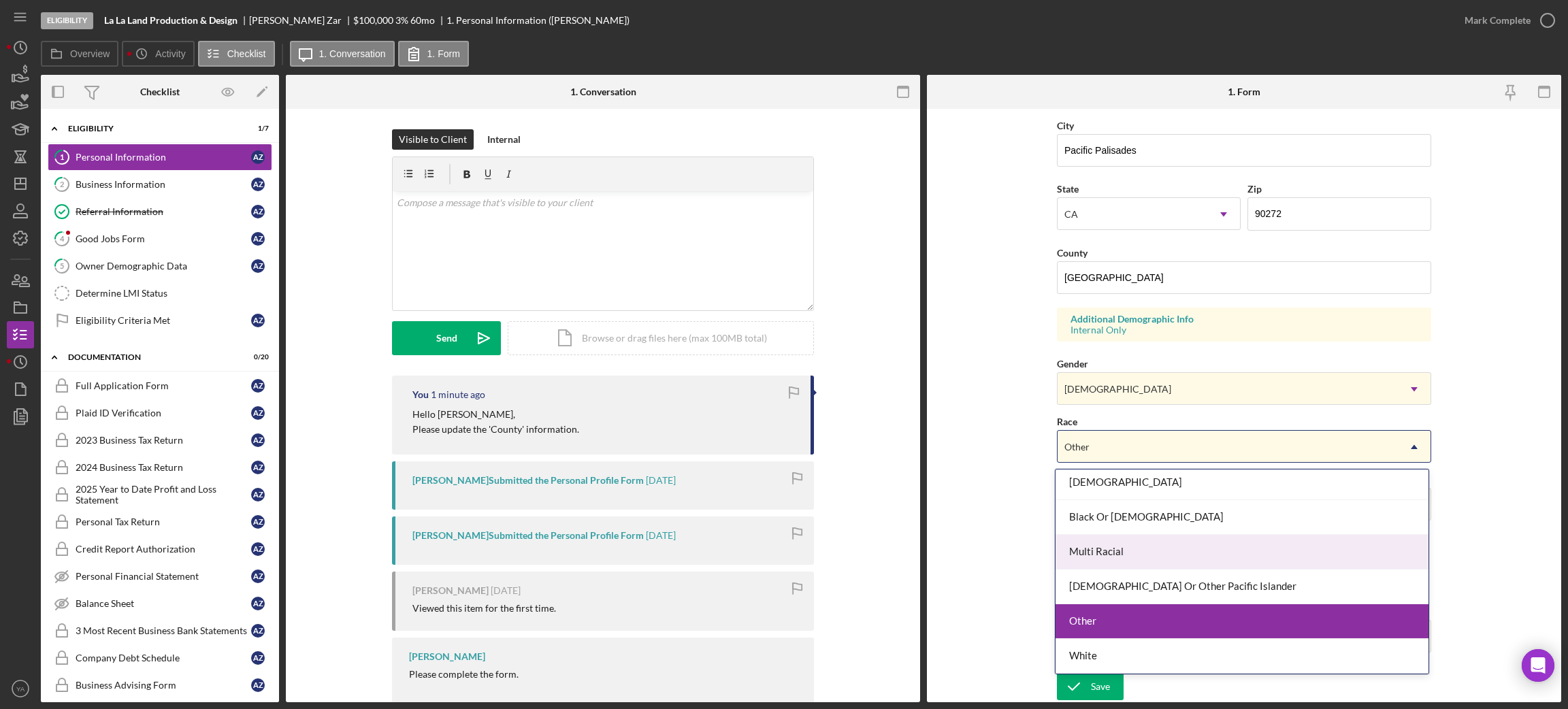
scroll to position [0, 0]
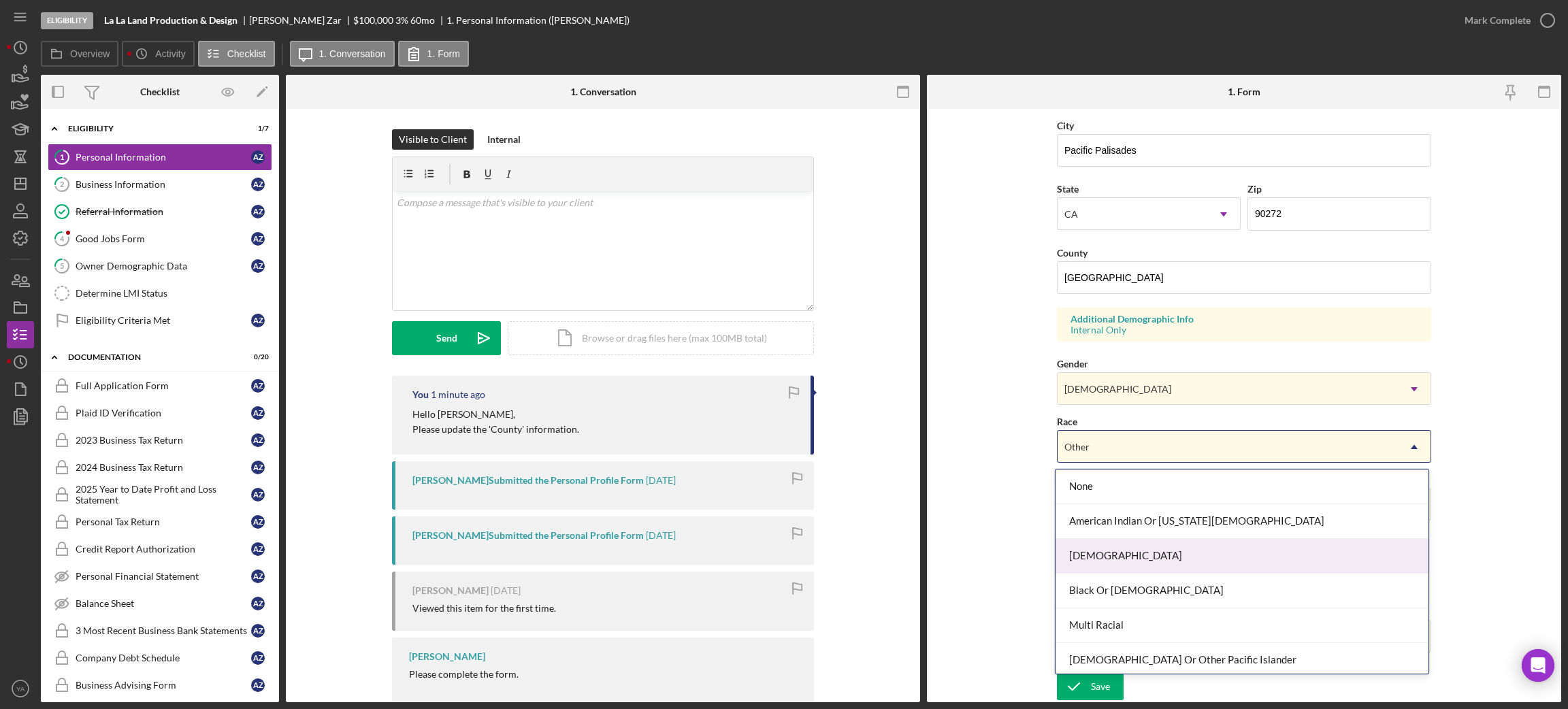
click at [982, 532] on form "First Name [PERSON_NAME] Middle Name Last Name [PERSON_NAME] Title CEO Date of …" at bounding box center [1243, 405] width 634 height 593
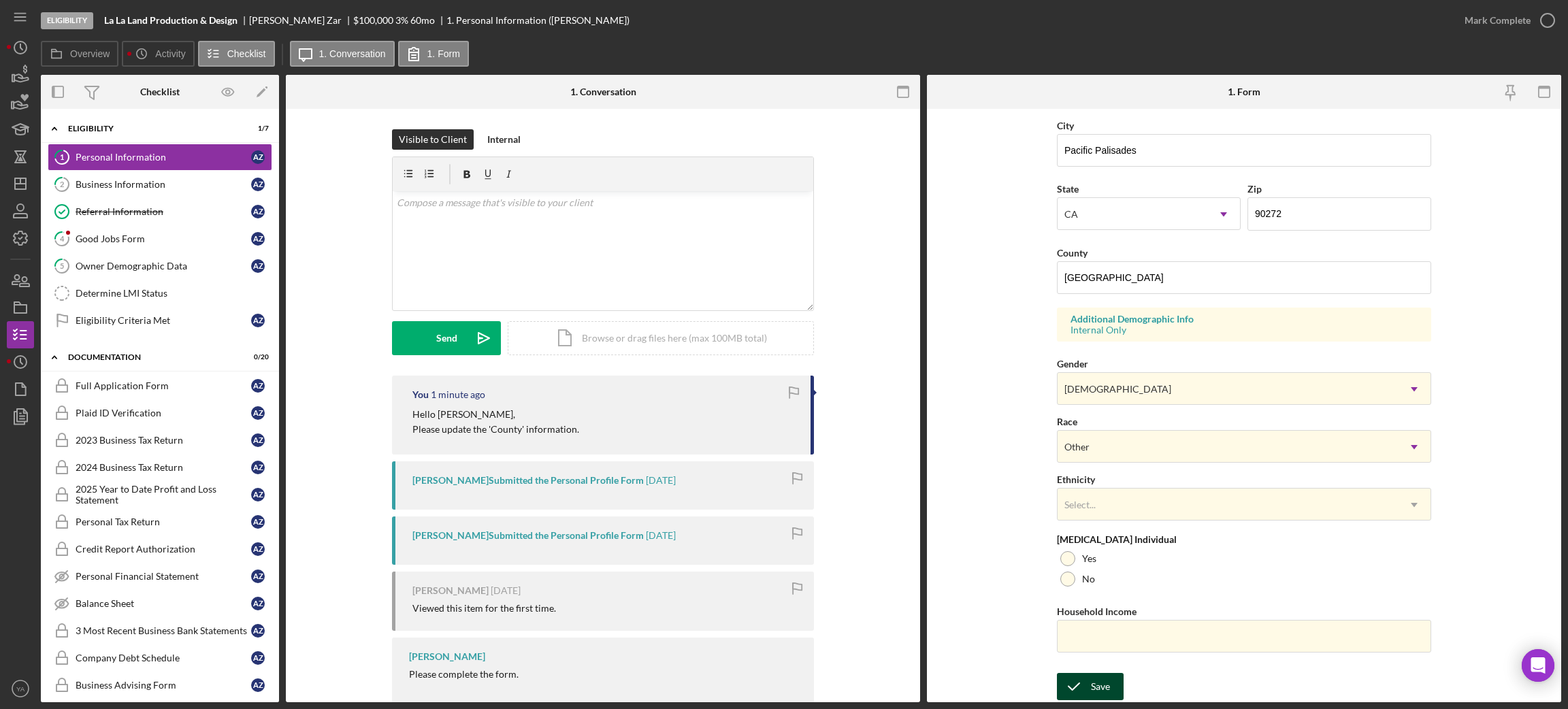
click at [1065, 679] on icon "submit" at bounding box center [1074, 686] width 34 height 34
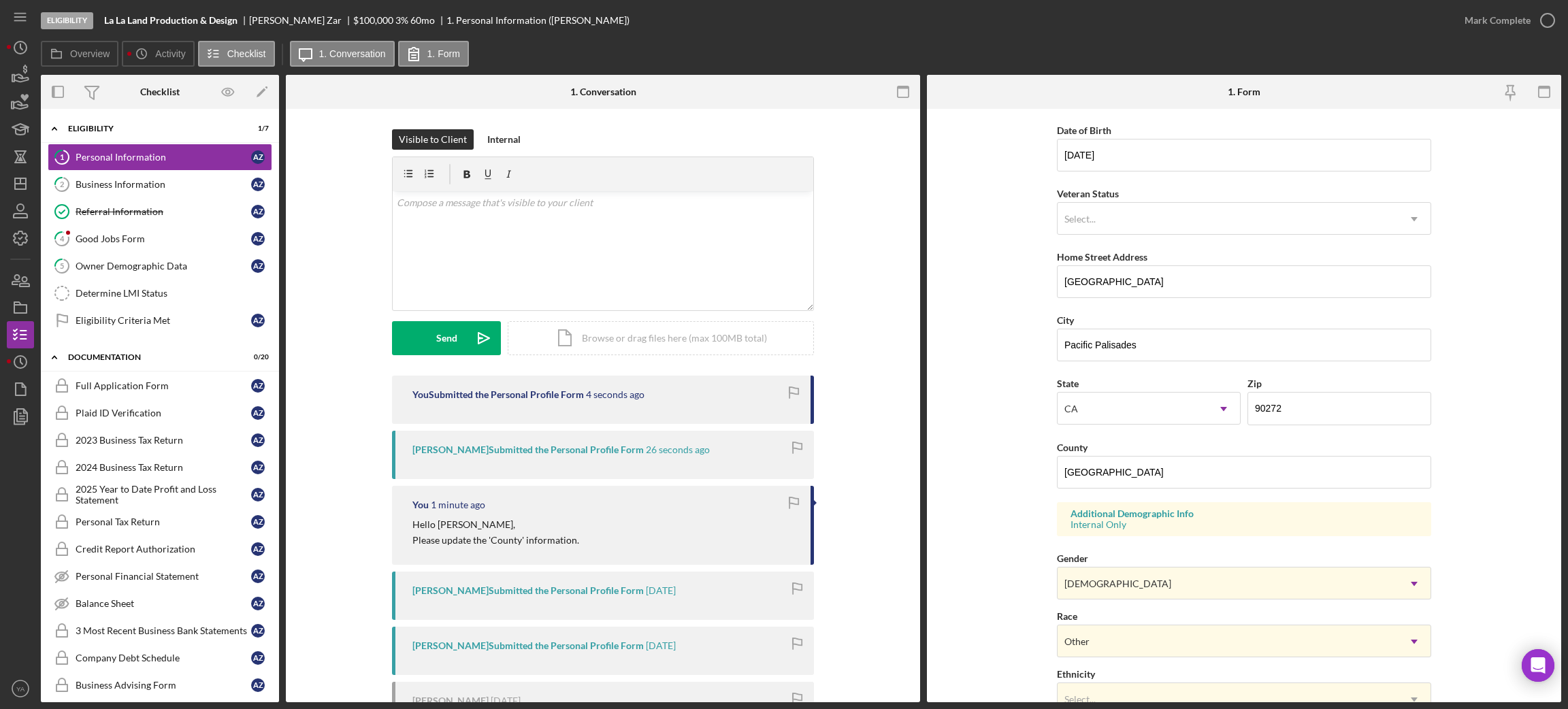
scroll to position [10, 0]
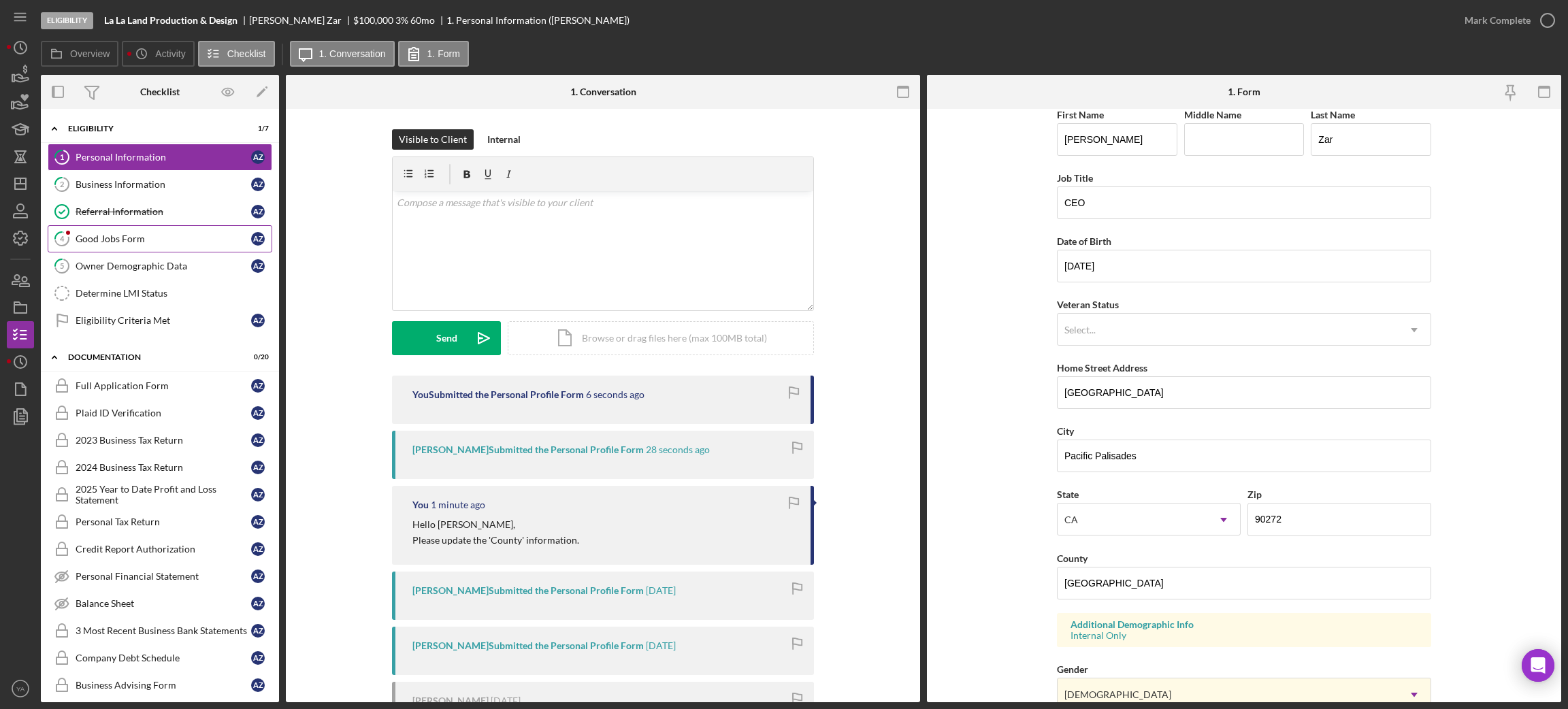
click at [169, 239] on div "Good Jobs Form" at bounding box center [163, 238] width 175 height 11
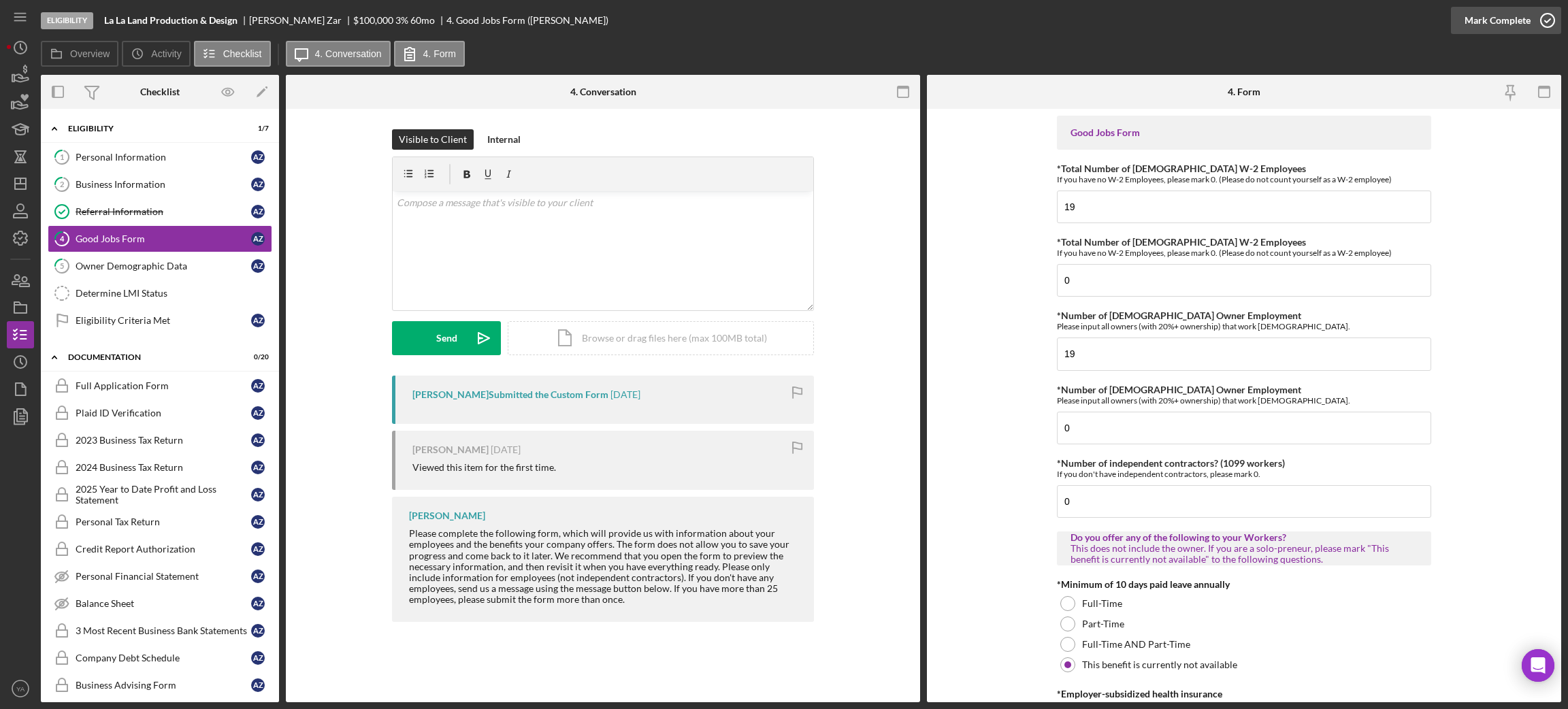
click at [1546, 31] on icon "button" at bounding box center [1547, 20] width 34 height 34
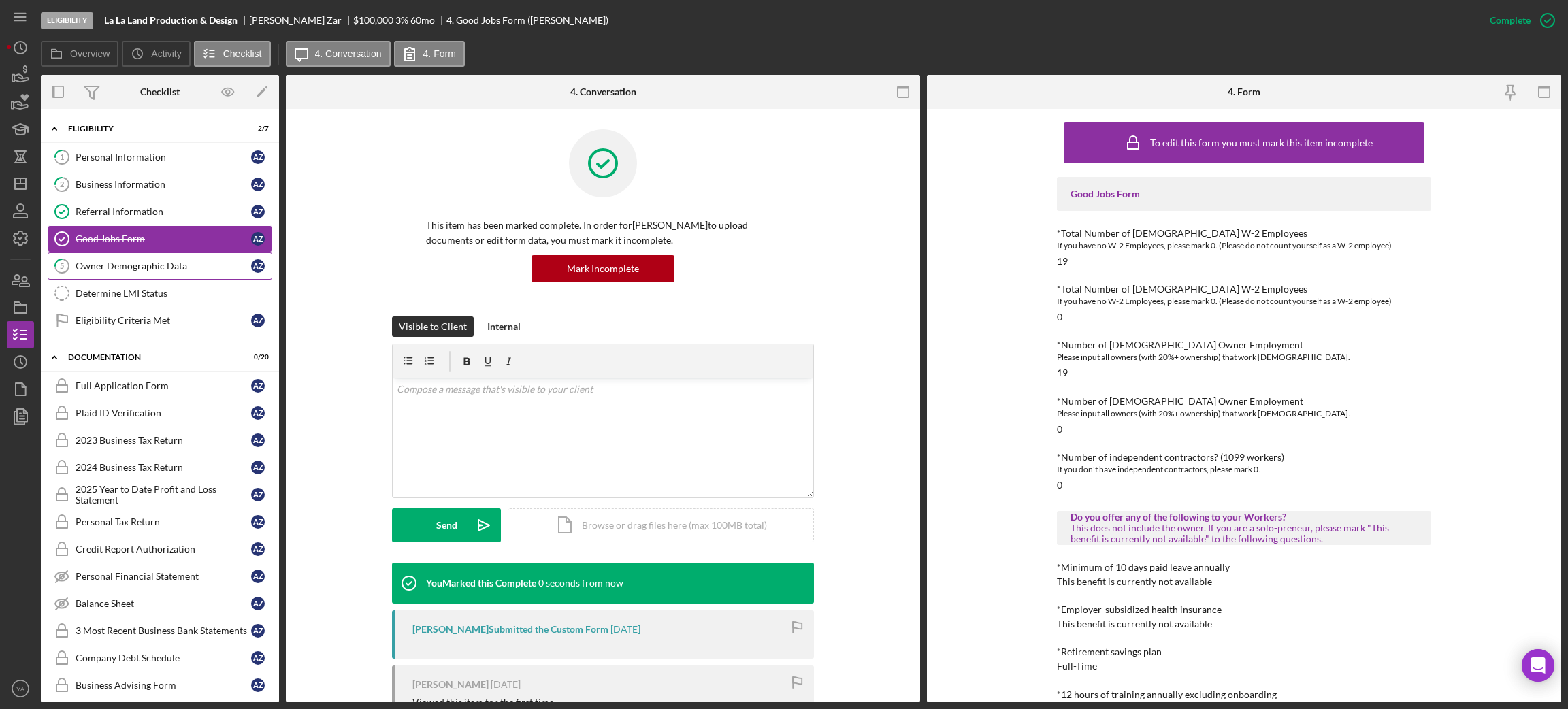
click at [147, 260] on link "5 Owner Demographic Data A Z" at bounding box center [160, 266] width 225 height 27
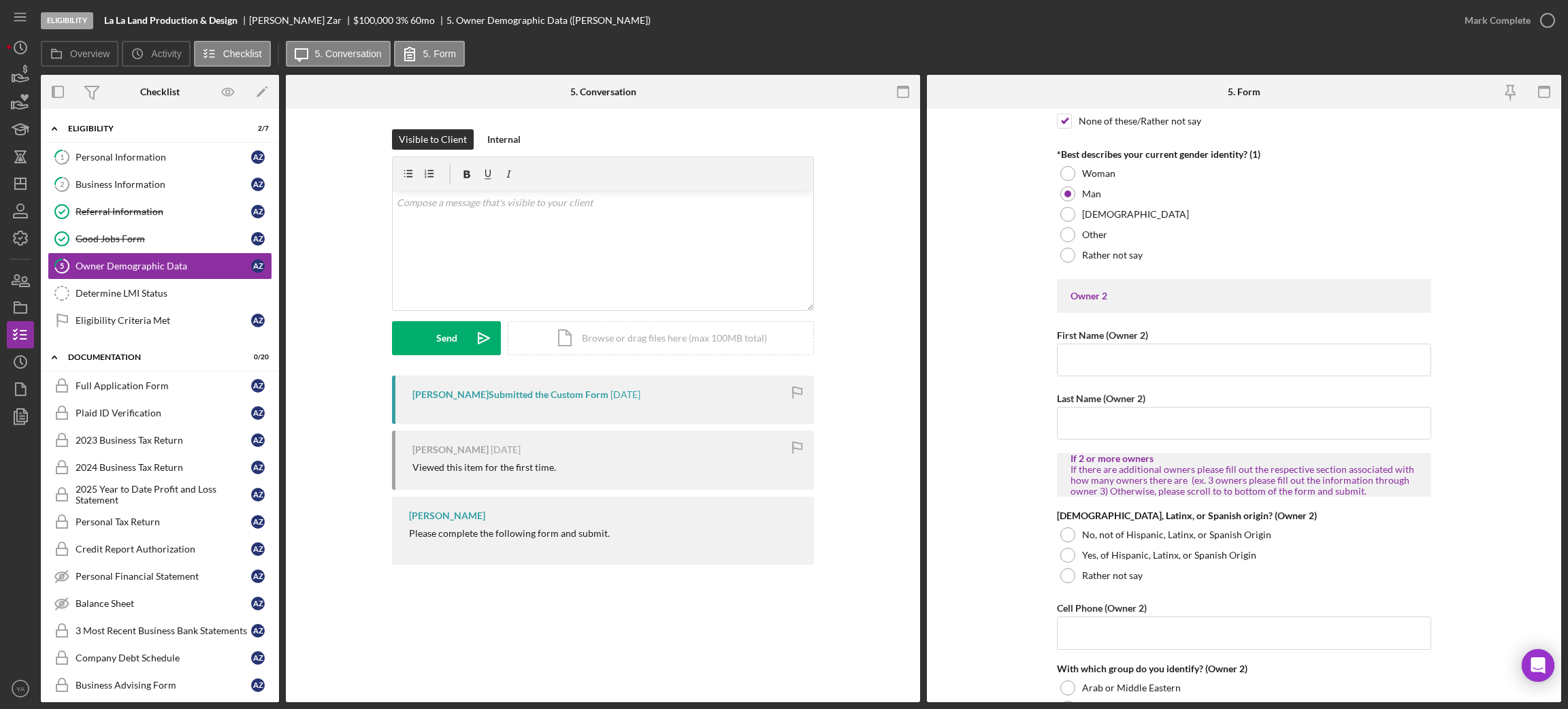
scroll to position [1530, 0]
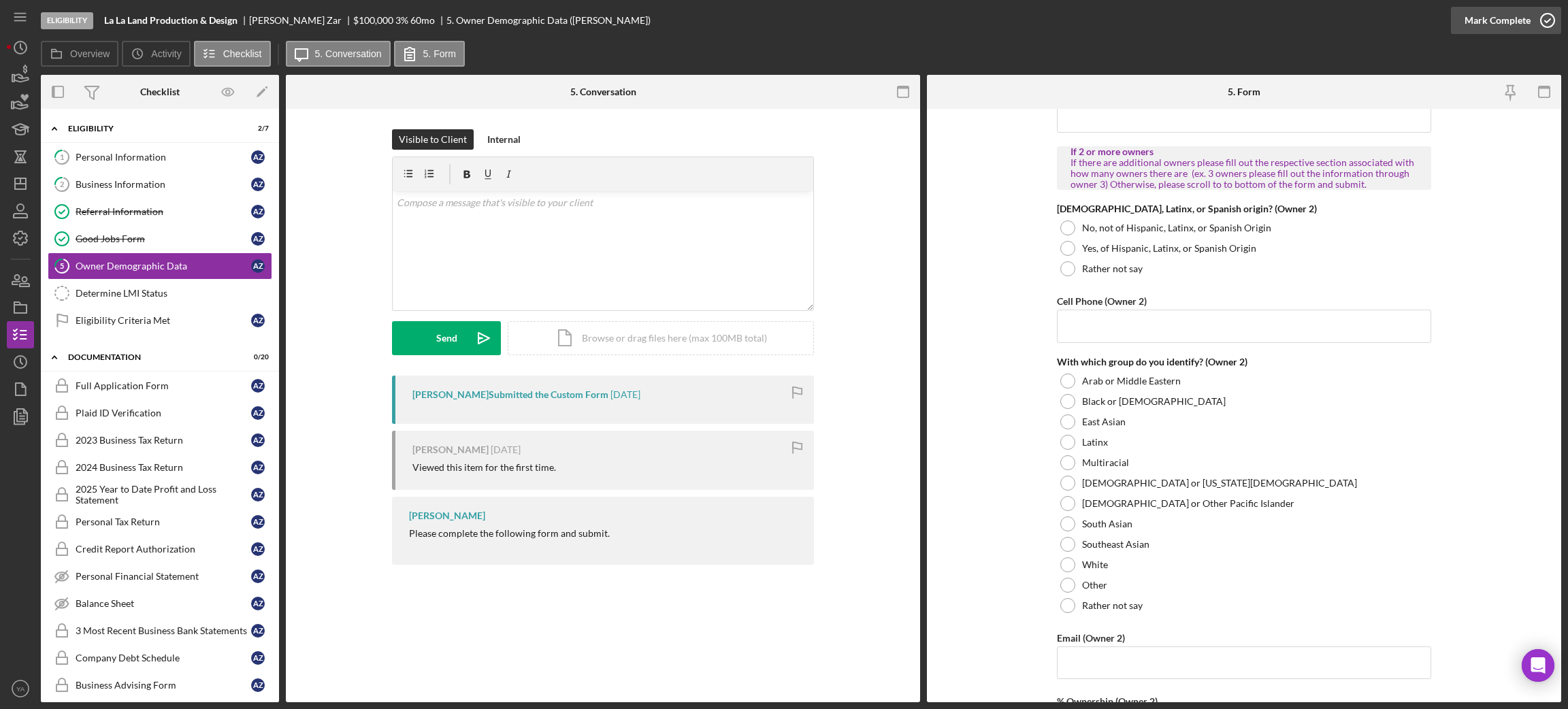
click at [1538, 17] on icon "button" at bounding box center [1547, 20] width 34 height 34
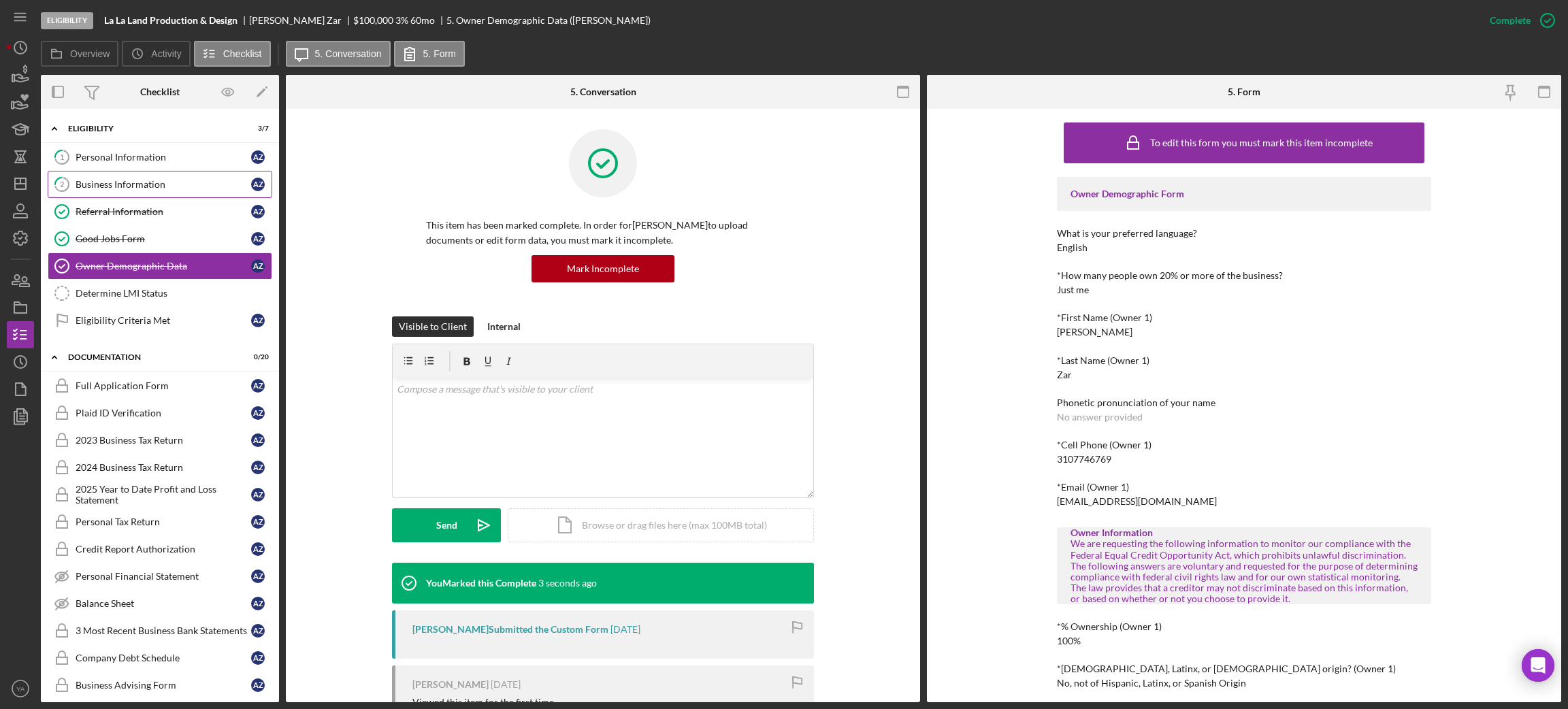
click at [154, 186] on div "Business Information" at bounding box center [163, 184] width 175 height 11
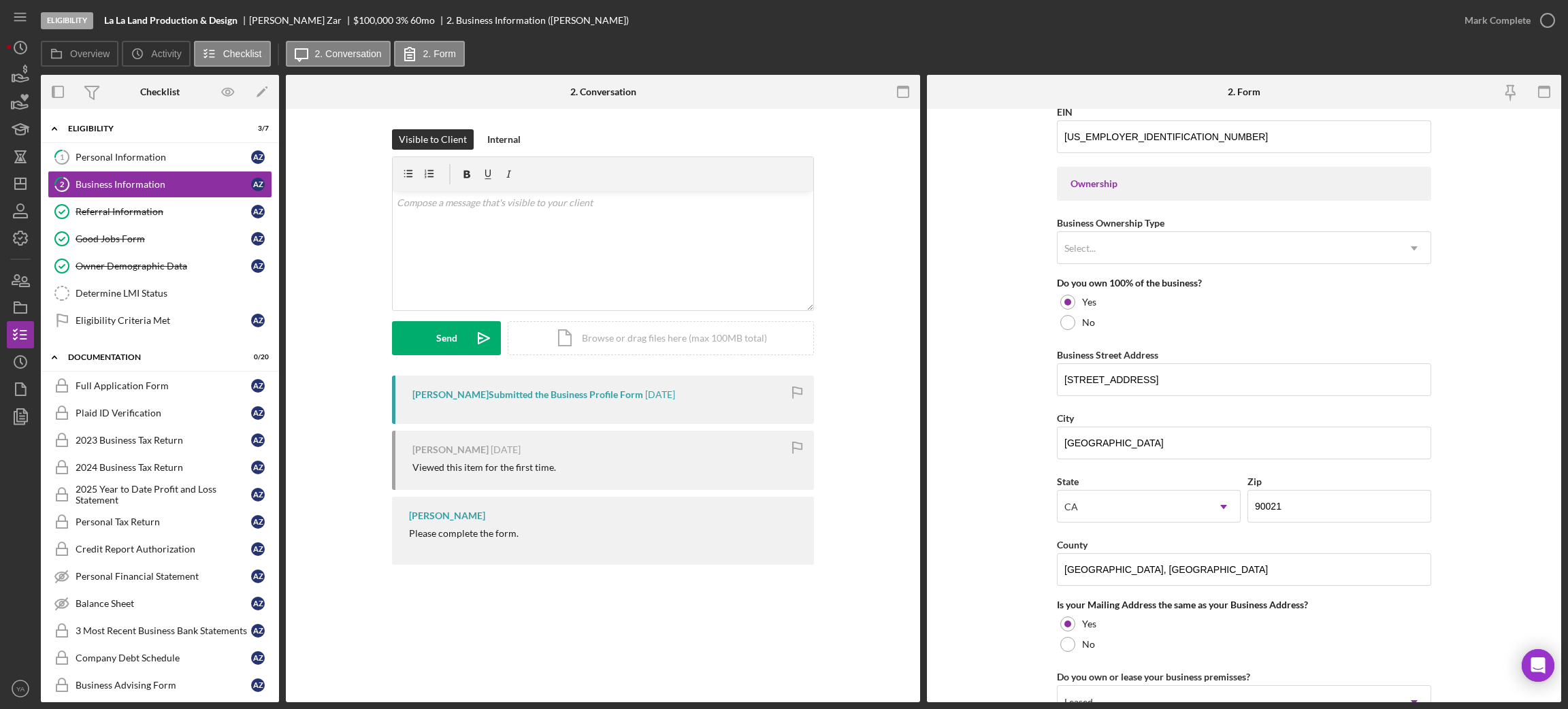
scroll to position [611, 0]
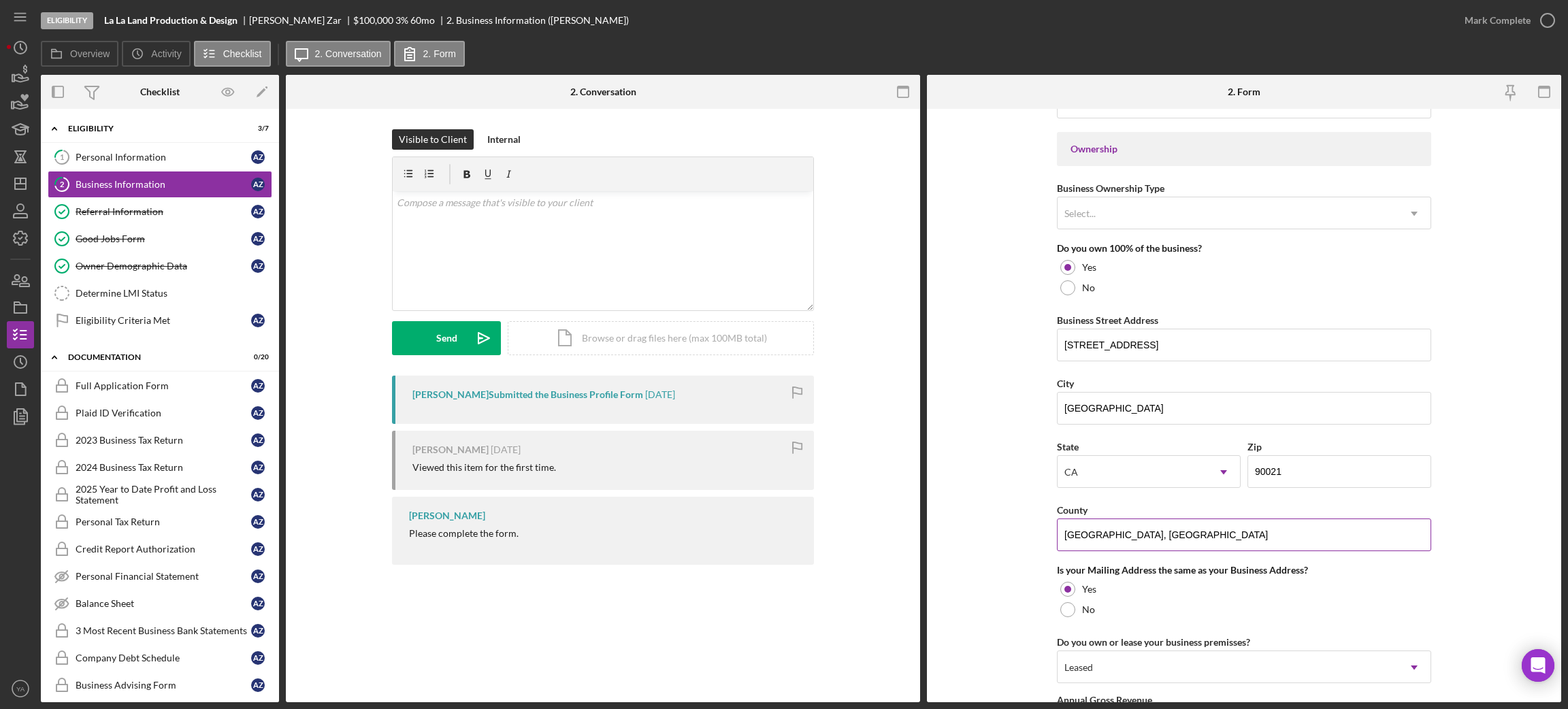
drag, startPoint x: 1174, startPoint y: 538, endPoint x: 1145, endPoint y: 540, distance: 29.1
click at [1145, 540] on input "[GEOGRAPHIC_DATA], [GEOGRAPHIC_DATA]" at bounding box center [1244, 535] width 374 height 33
type input "[GEOGRAPHIC_DATA]"
click at [903, 563] on div "Visible to Client Internal v Color teal Color pink Remove color Add row above A…" at bounding box center [603, 350] width 634 height 483
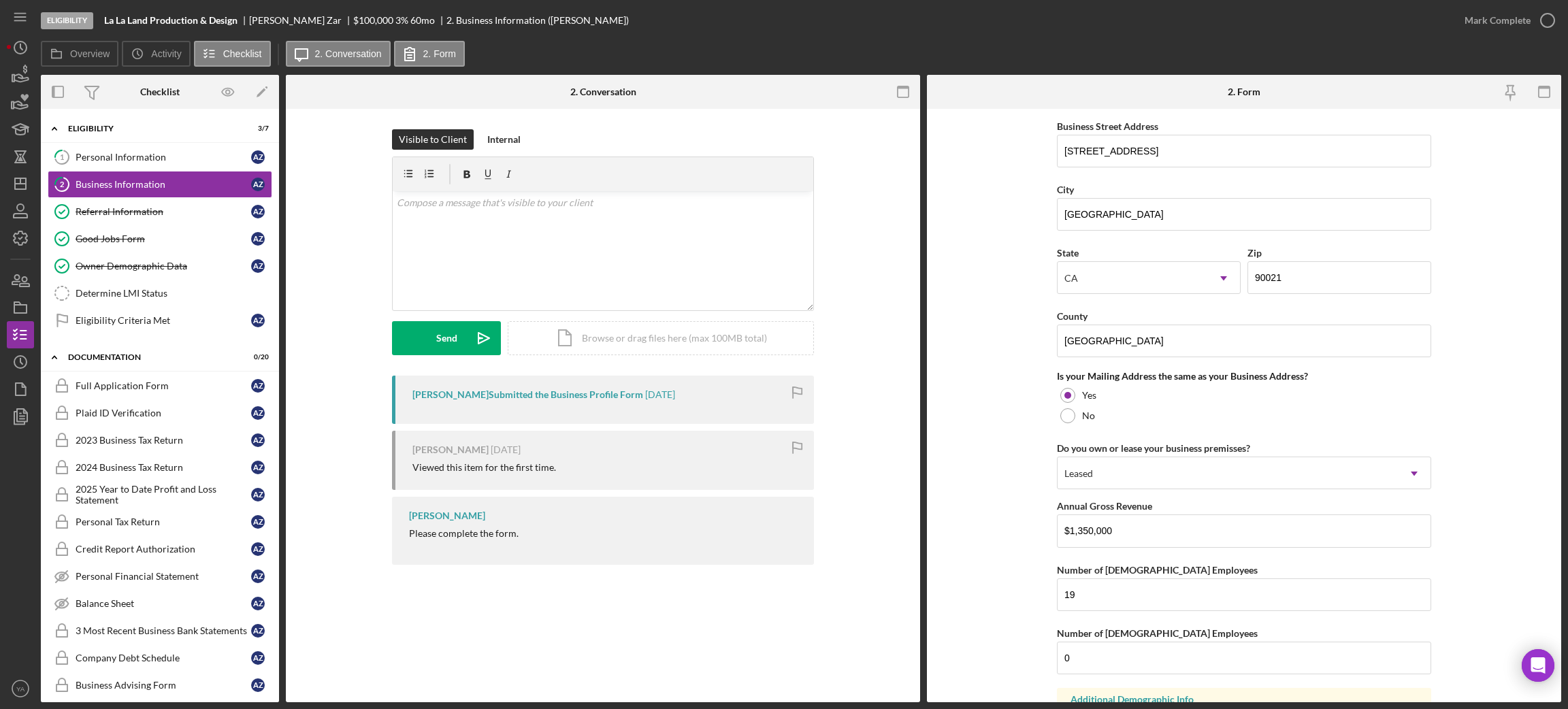
scroll to position [919, 0]
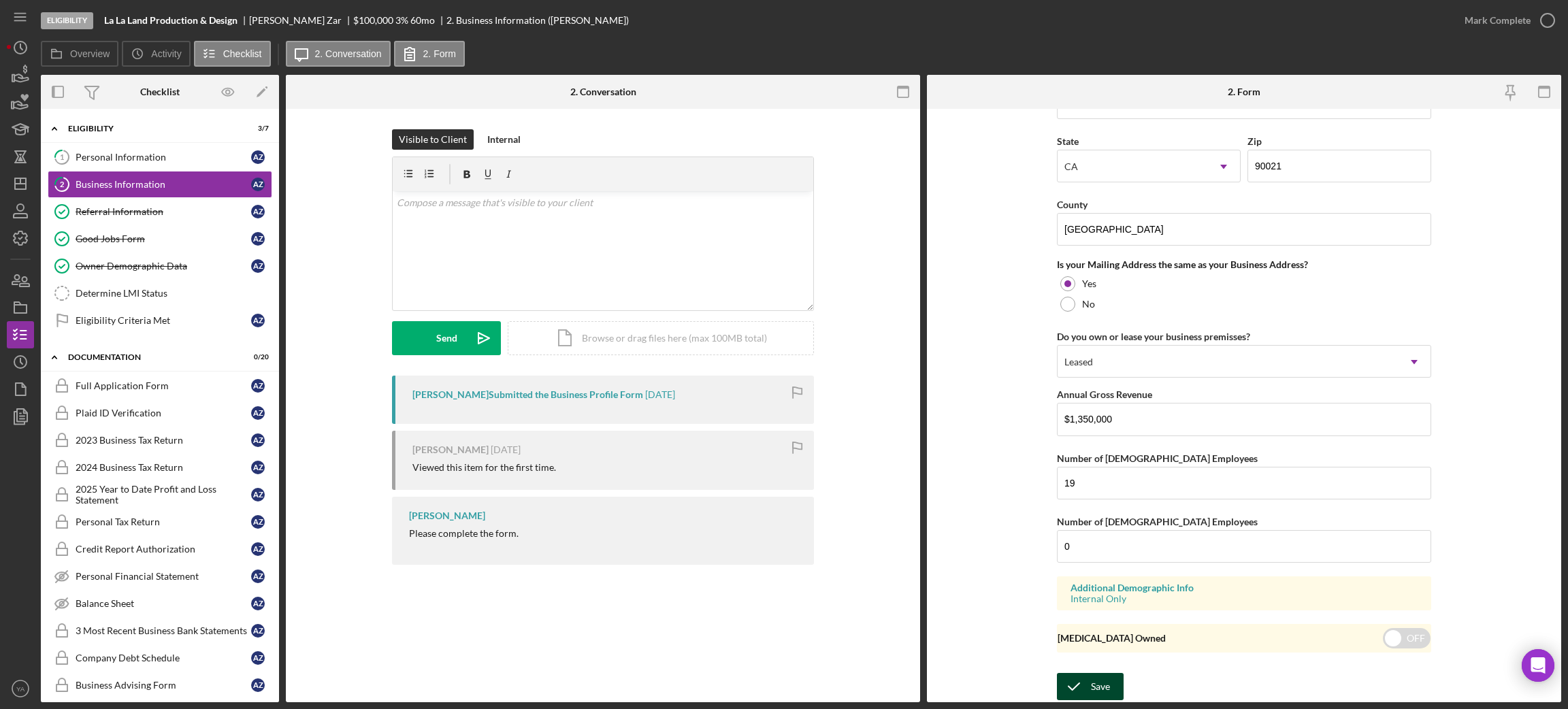
click at [1100, 680] on div "Save" at bounding box center [1101, 686] width 19 height 27
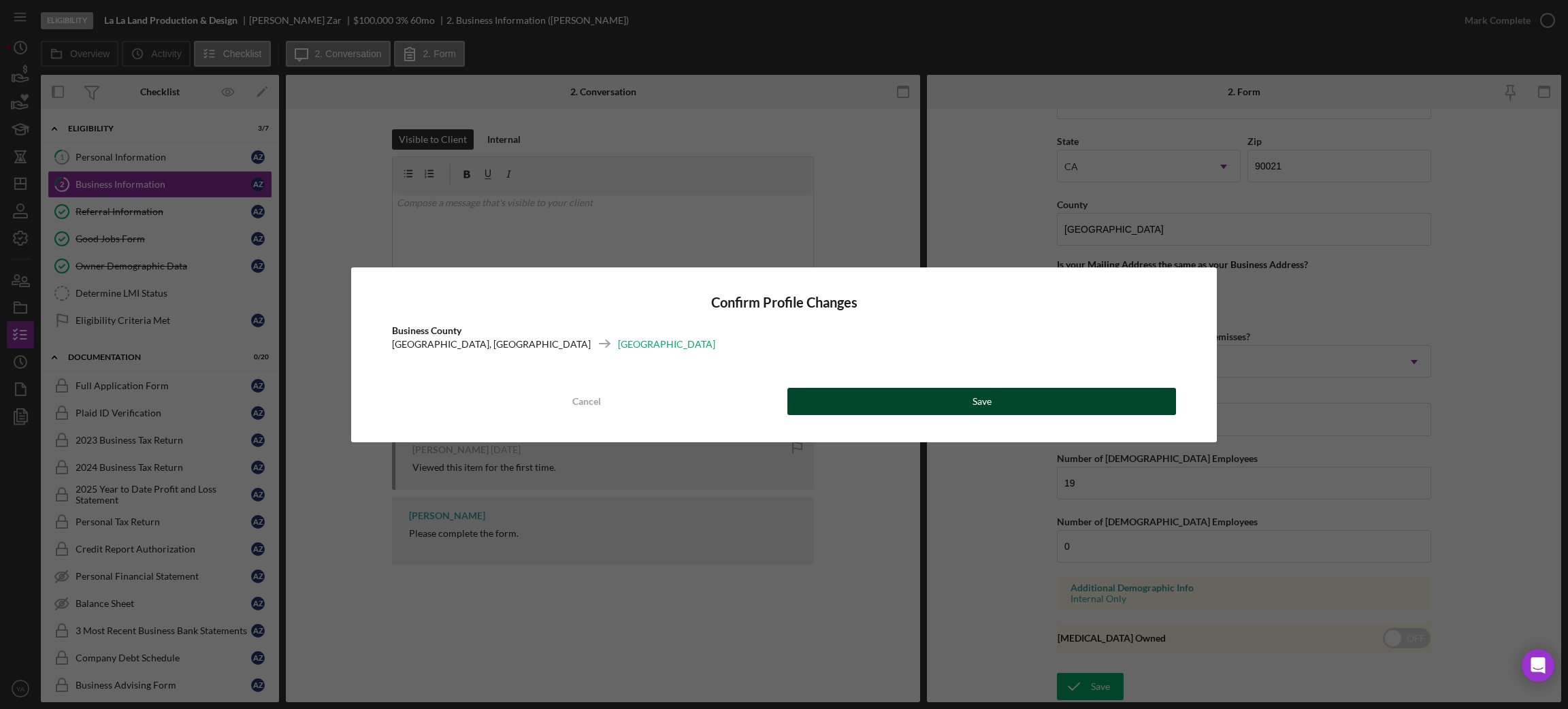
click at [1007, 412] on button "Save" at bounding box center [981, 401] width 389 height 27
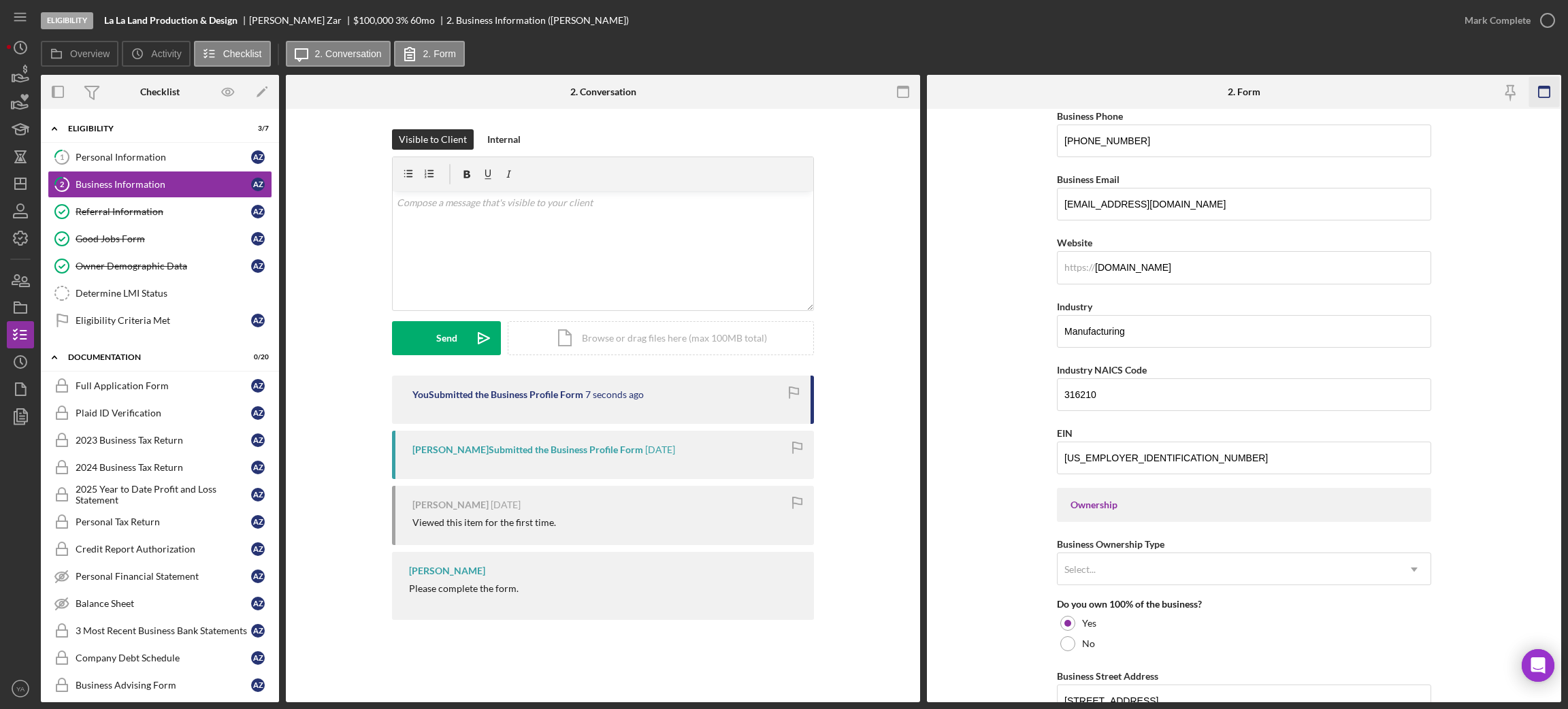
scroll to position [205, 0]
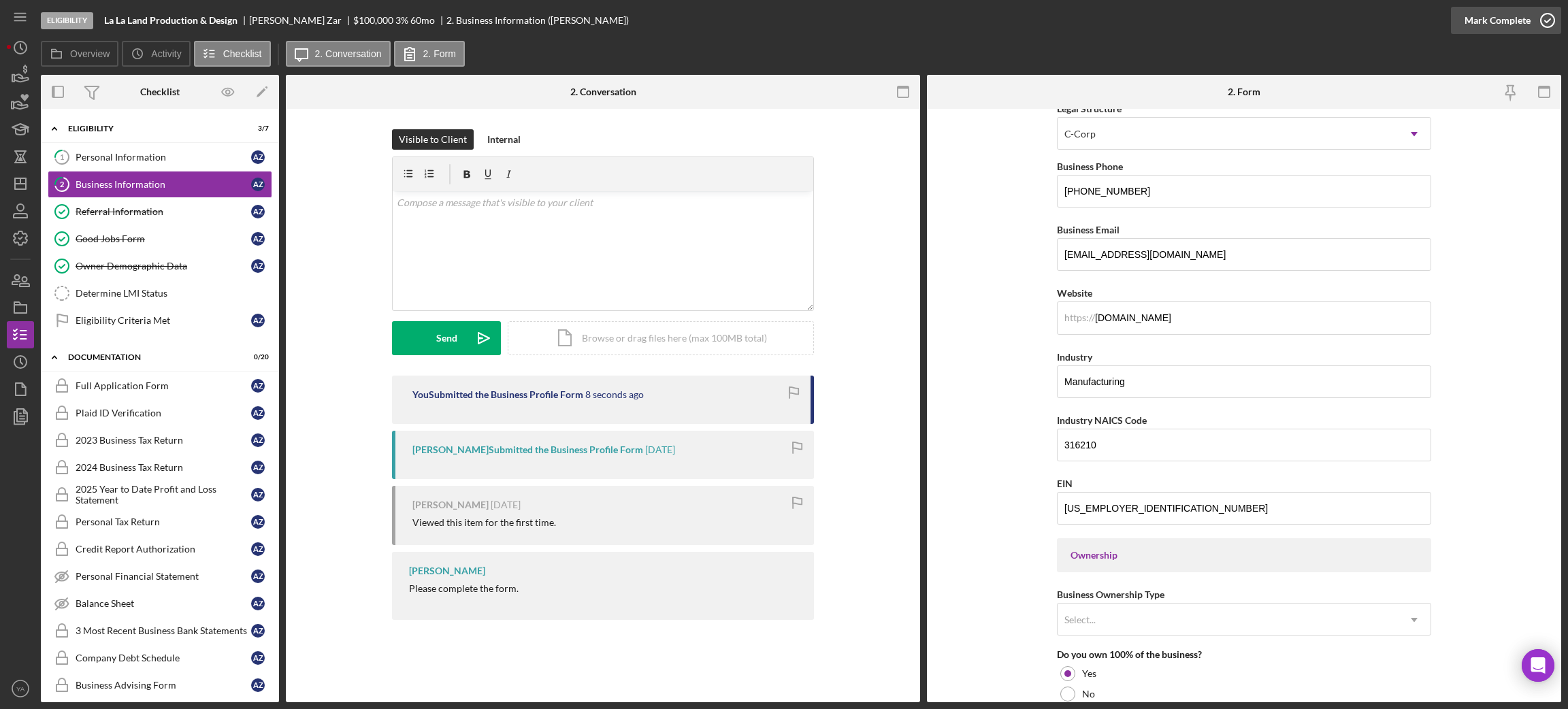
click at [1544, 28] on icon "button" at bounding box center [1547, 20] width 34 height 34
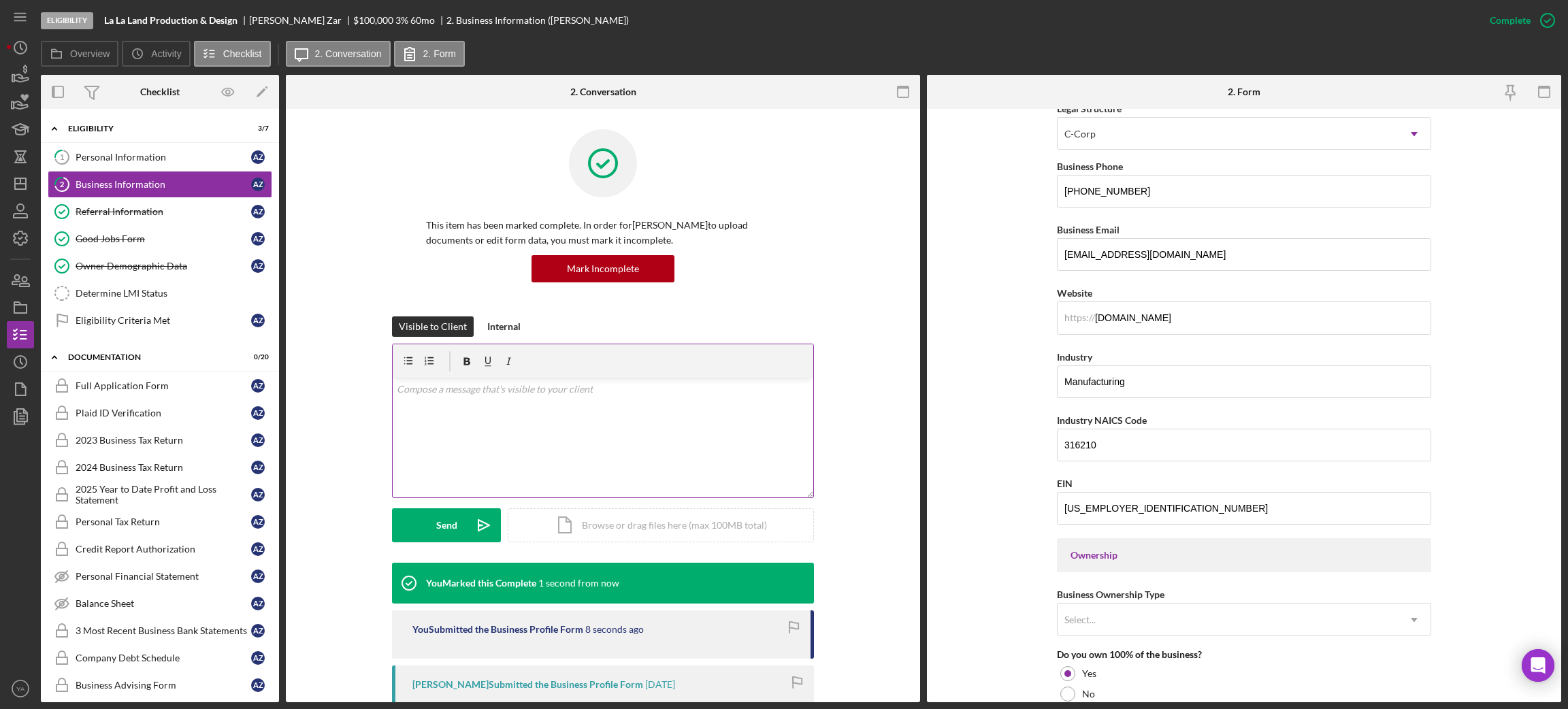
scroll to position [26, 0]
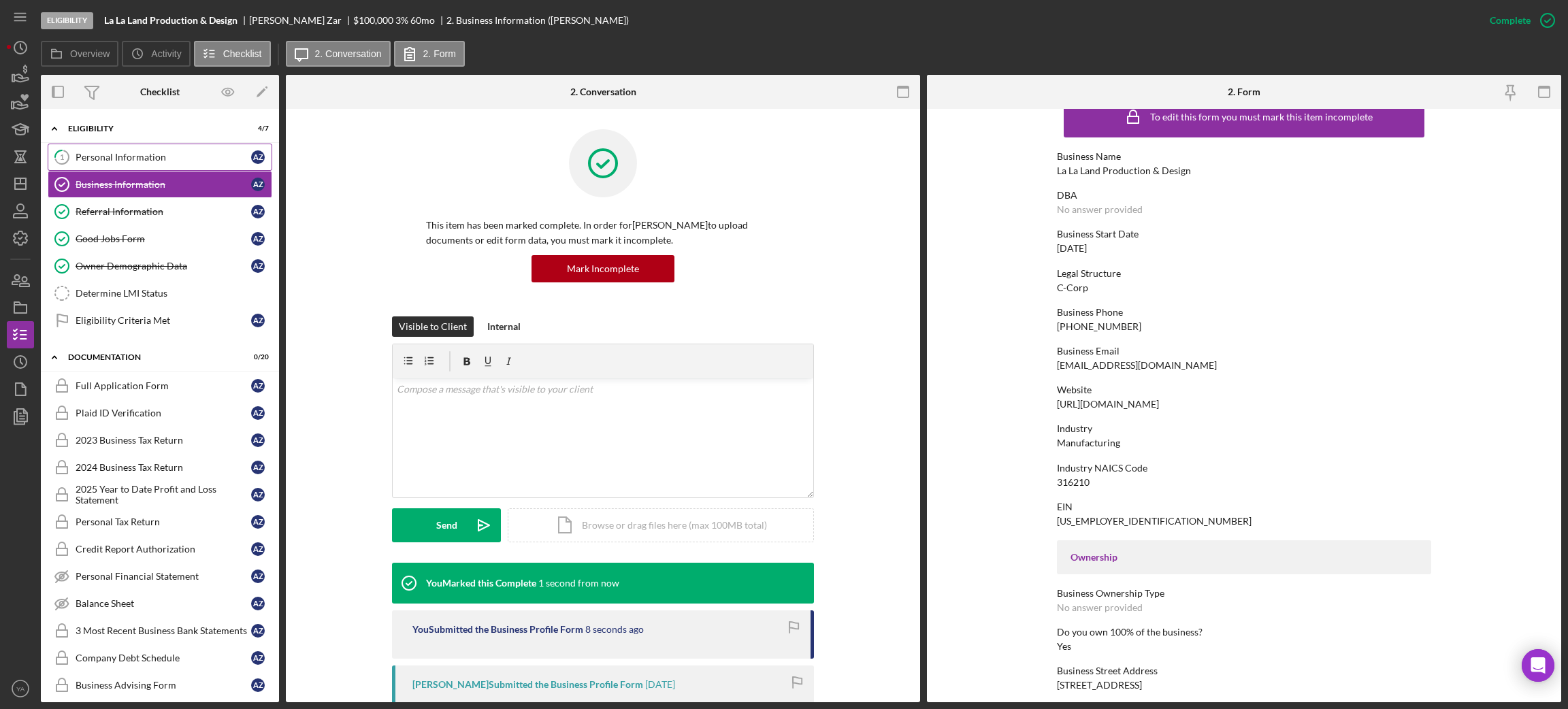
click at [191, 159] on div "Personal Information" at bounding box center [163, 157] width 175 height 11
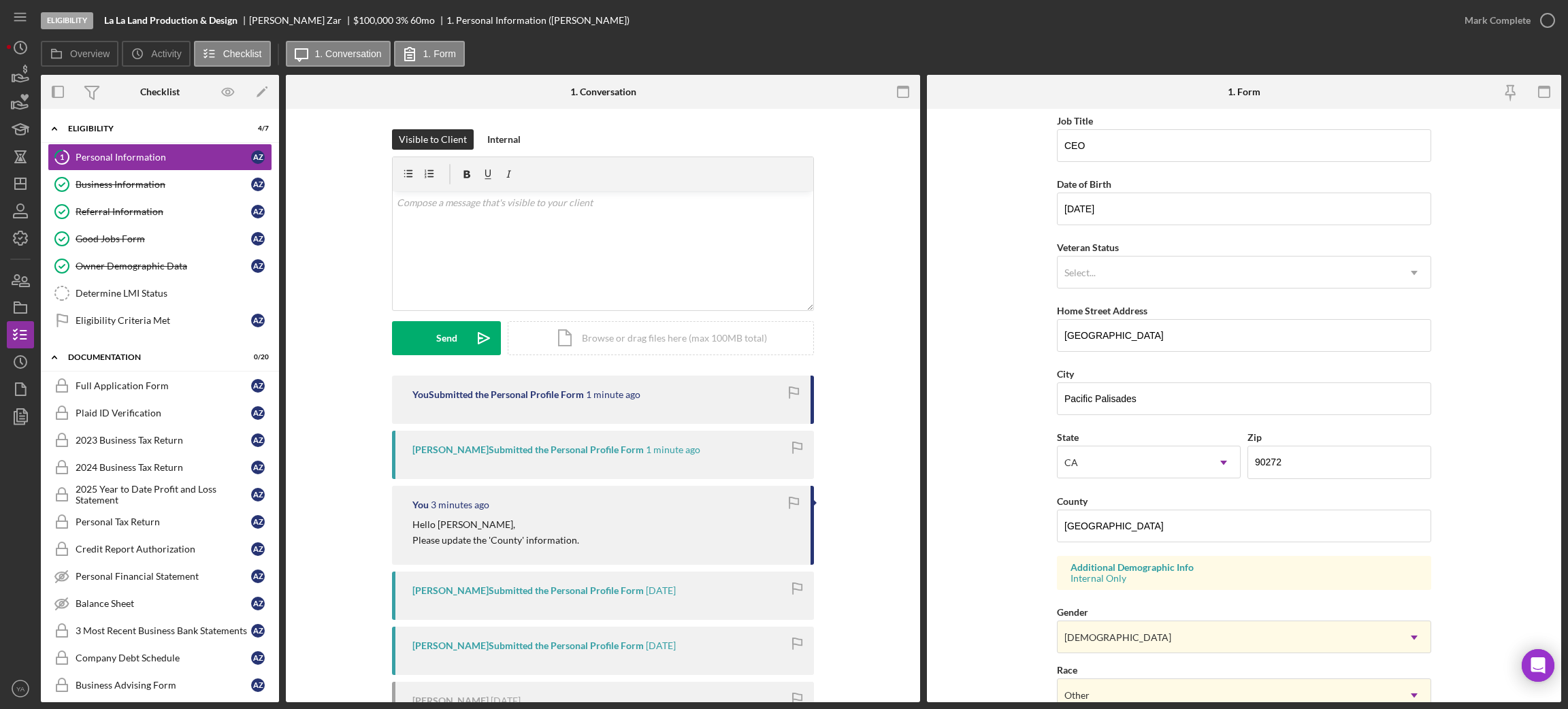
scroll to position [102, 0]
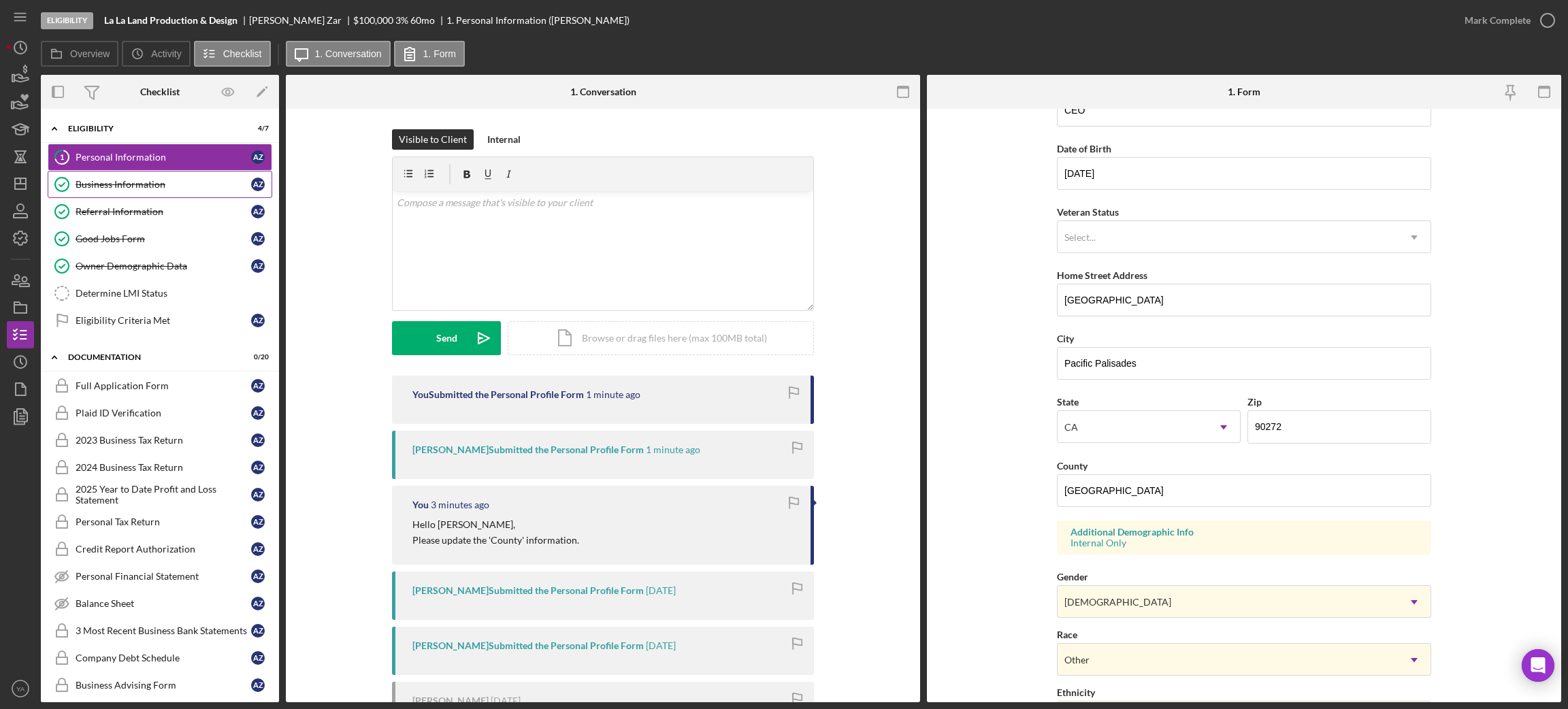
click at [171, 186] on div "Business Information" at bounding box center [163, 184] width 175 height 11
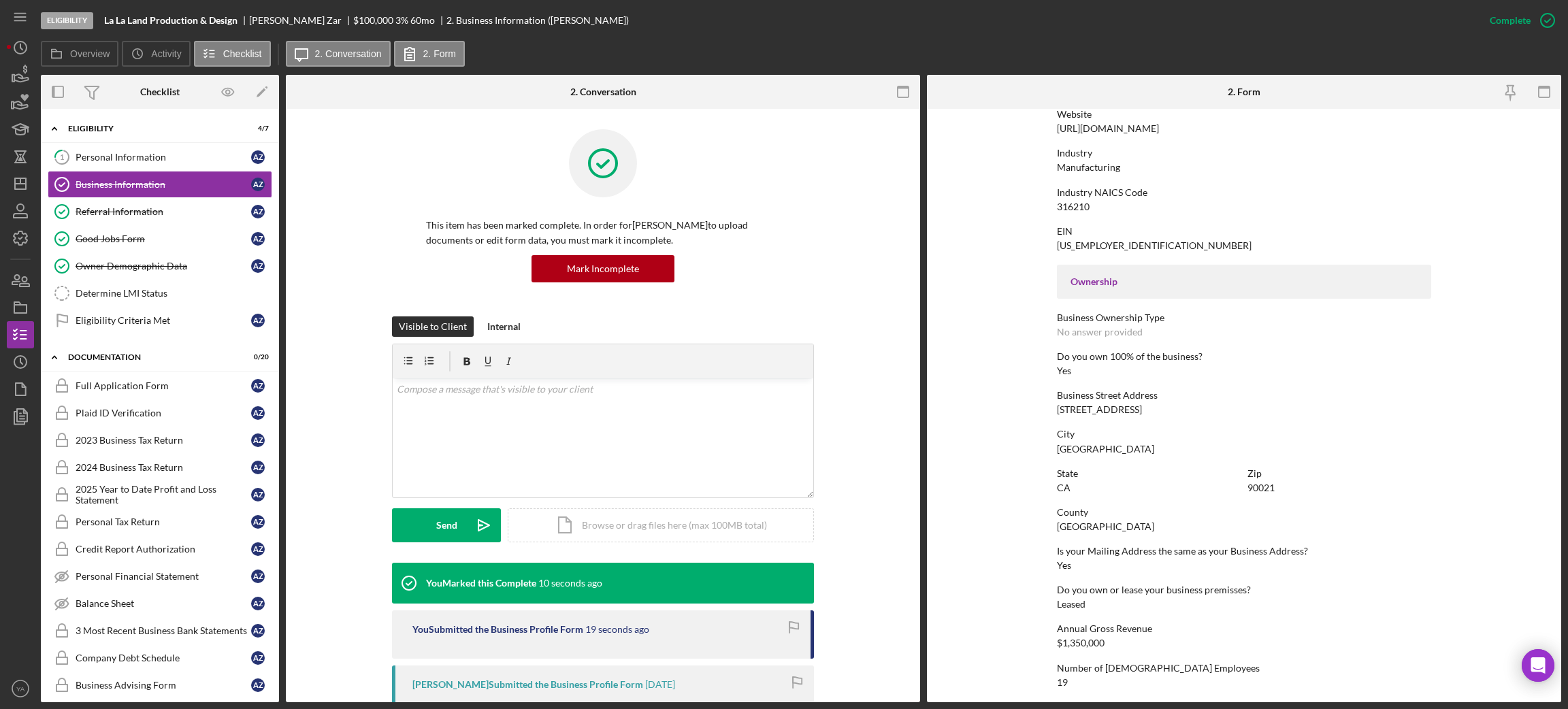
scroll to position [305, 0]
drag, startPoint x: 1048, startPoint y: 408, endPoint x: 1177, endPoint y: 401, distance: 129.2
click at [1177, 401] on form "To edit this form you must mark this item incomplete Business Name La La Land P…" at bounding box center [1243, 405] width 634 height 593
copy div "[STREET_ADDRESS]"
drag, startPoint x: 1287, startPoint y: 485, endPoint x: 1210, endPoint y: 484, distance: 77.0
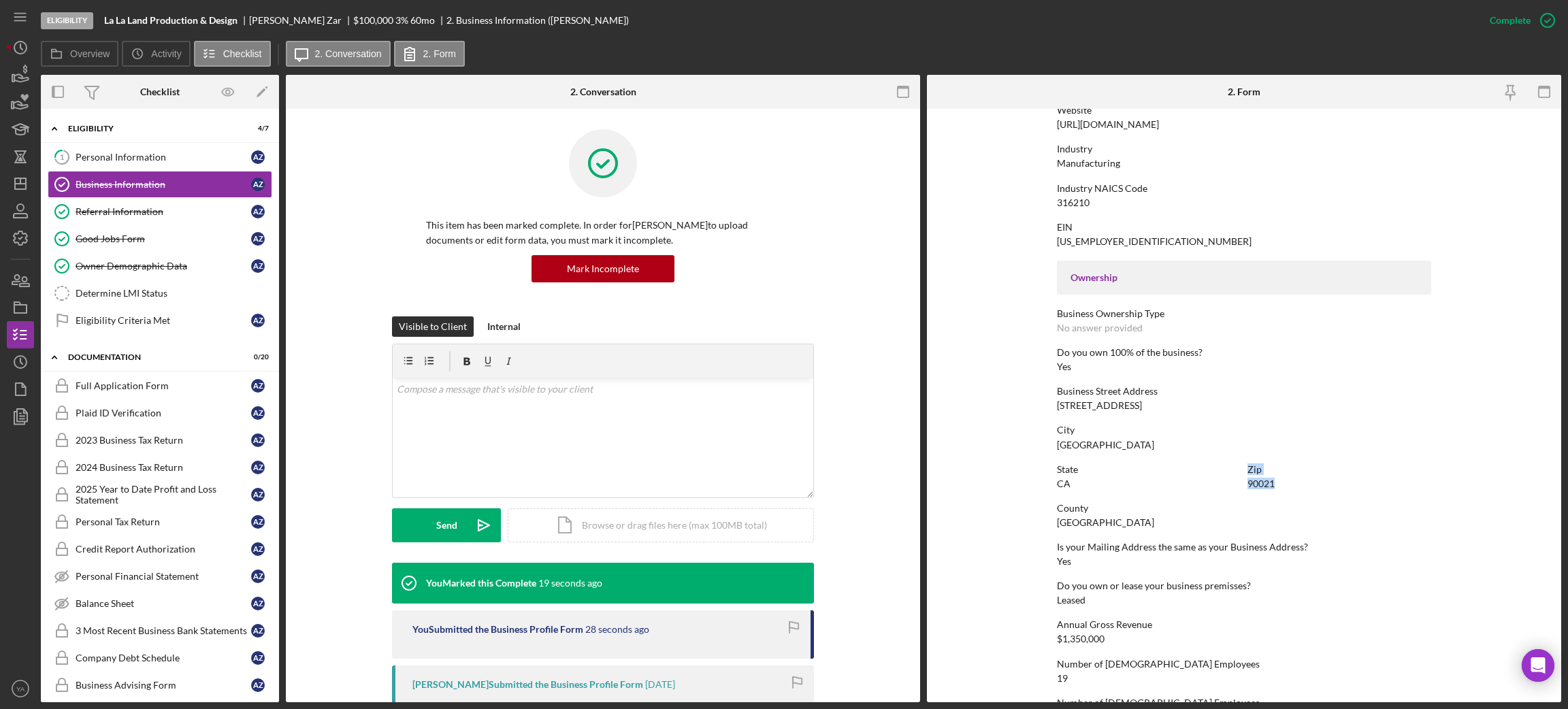
click at [1210, 484] on div "State [US_STATE] Zip 90021" at bounding box center [1244, 483] width 374 height 39
click at [1261, 479] on div "90021" at bounding box center [1261, 483] width 27 height 11
click at [185, 163] on link "1 Personal Information A Z" at bounding box center [160, 157] width 225 height 27
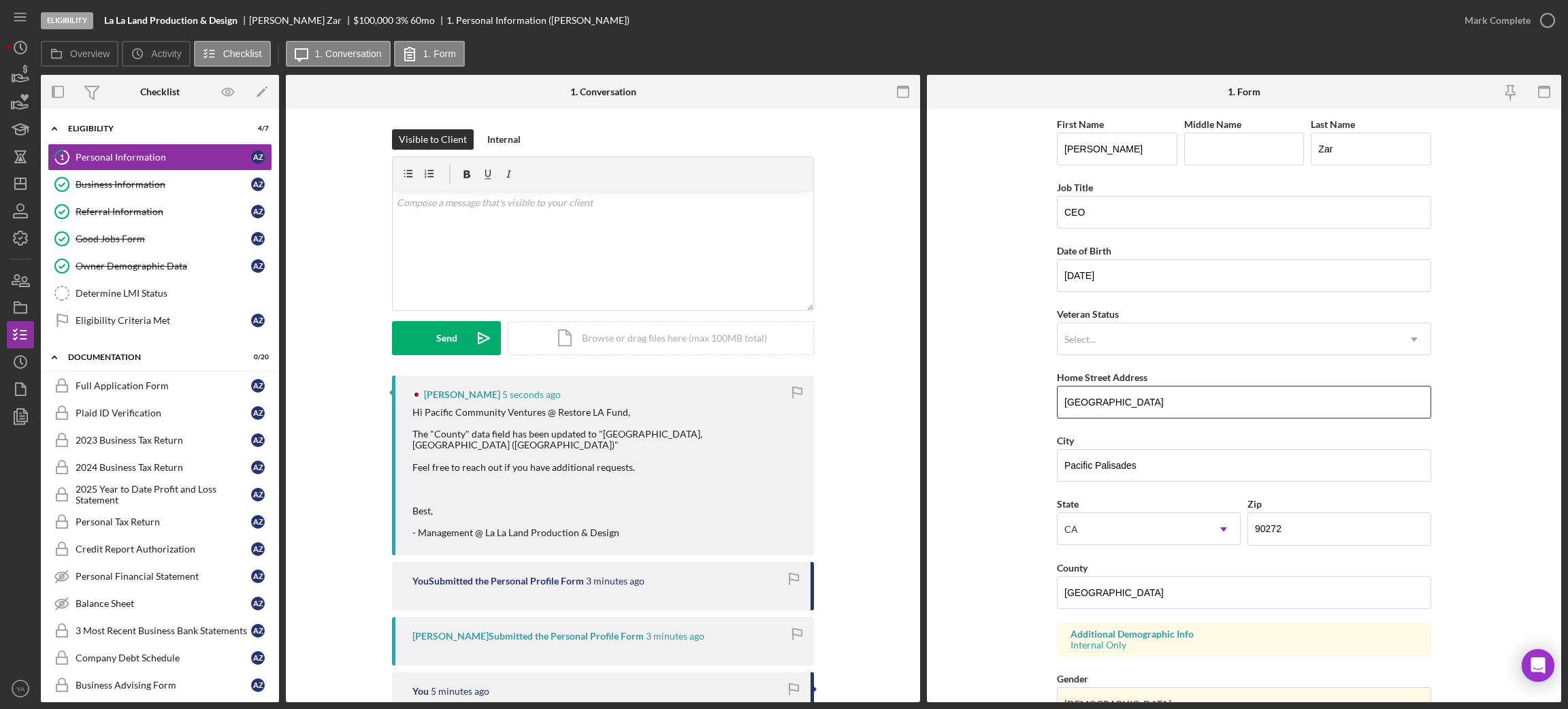
drag, startPoint x: 1185, startPoint y: 403, endPoint x: 977, endPoint y: 394, distance: 208.2
click at [977, 394] on form "First Name [PERSON_NAME] Middle Name Last Name [PERSON_NAME] Title CEO Date of …" at bounding box center [1243, 405] width 634 height 593
drag, startPoint x: 1306, startPoint y: 526, endPoint x: 1220, endPoint y: 531, distance: 86.1
click at [1220, 531] on div "State [US_STATE] Icon/Dropdown Arrow Zip 90272" at bounding box center [1244, 526] width 374 height 63
click at [161, 292] on div "Determine LMI Status" at bounding box center [173, 293] width 196 height 11
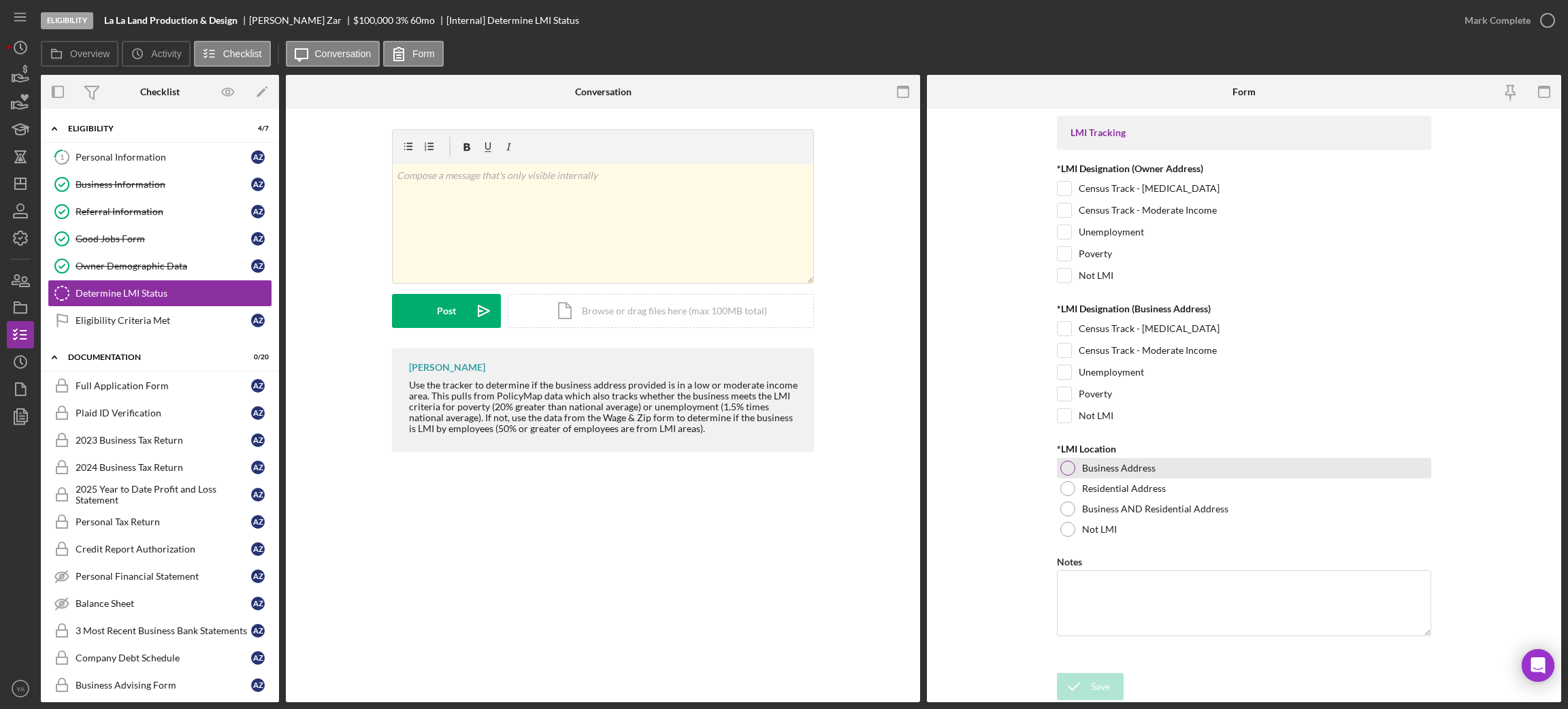
click at [1064, 472] on div at bounding box center [1067, 467] width 15 height 15
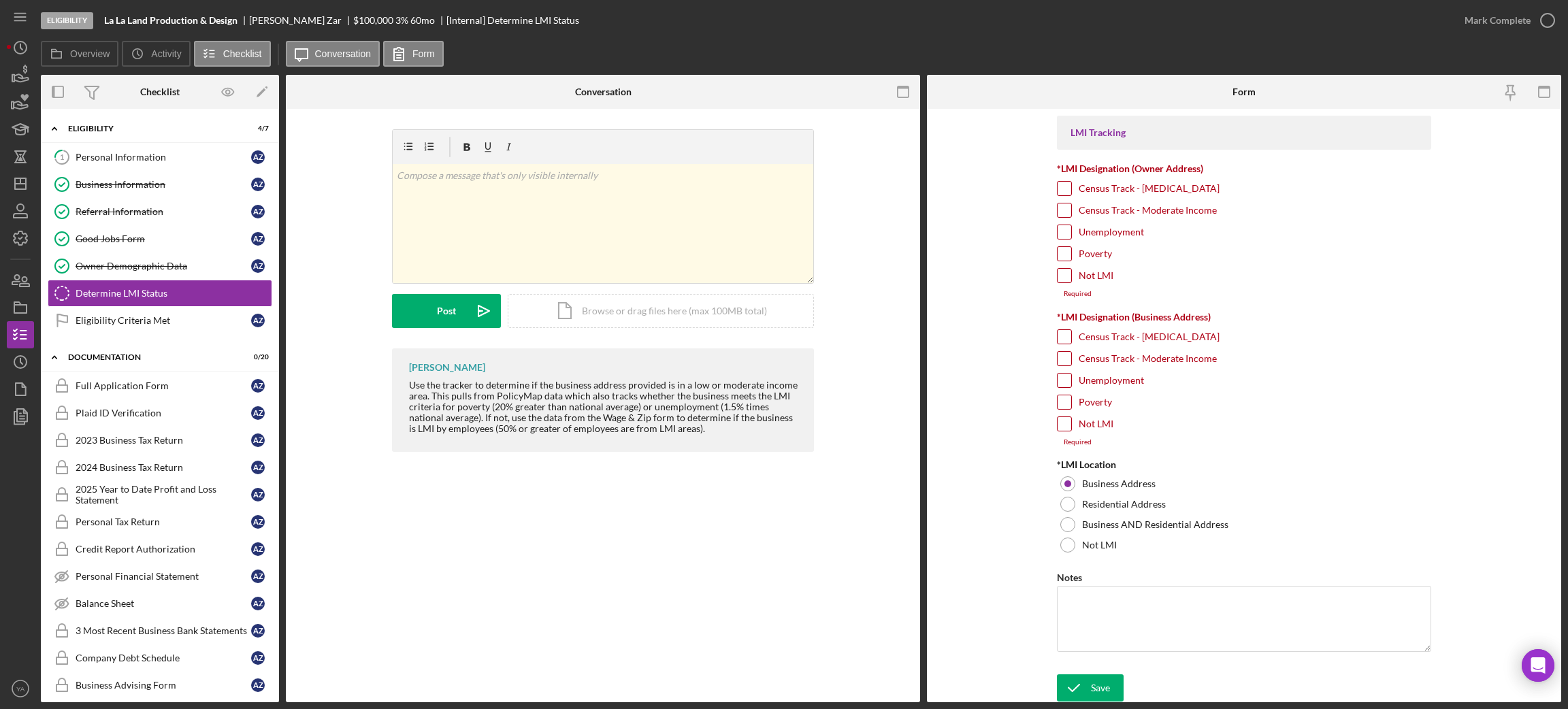
click at [1066, 271] on input "Not LMI" at bounding box center [1064, 275] width 14 height 14
checkbox input "true"
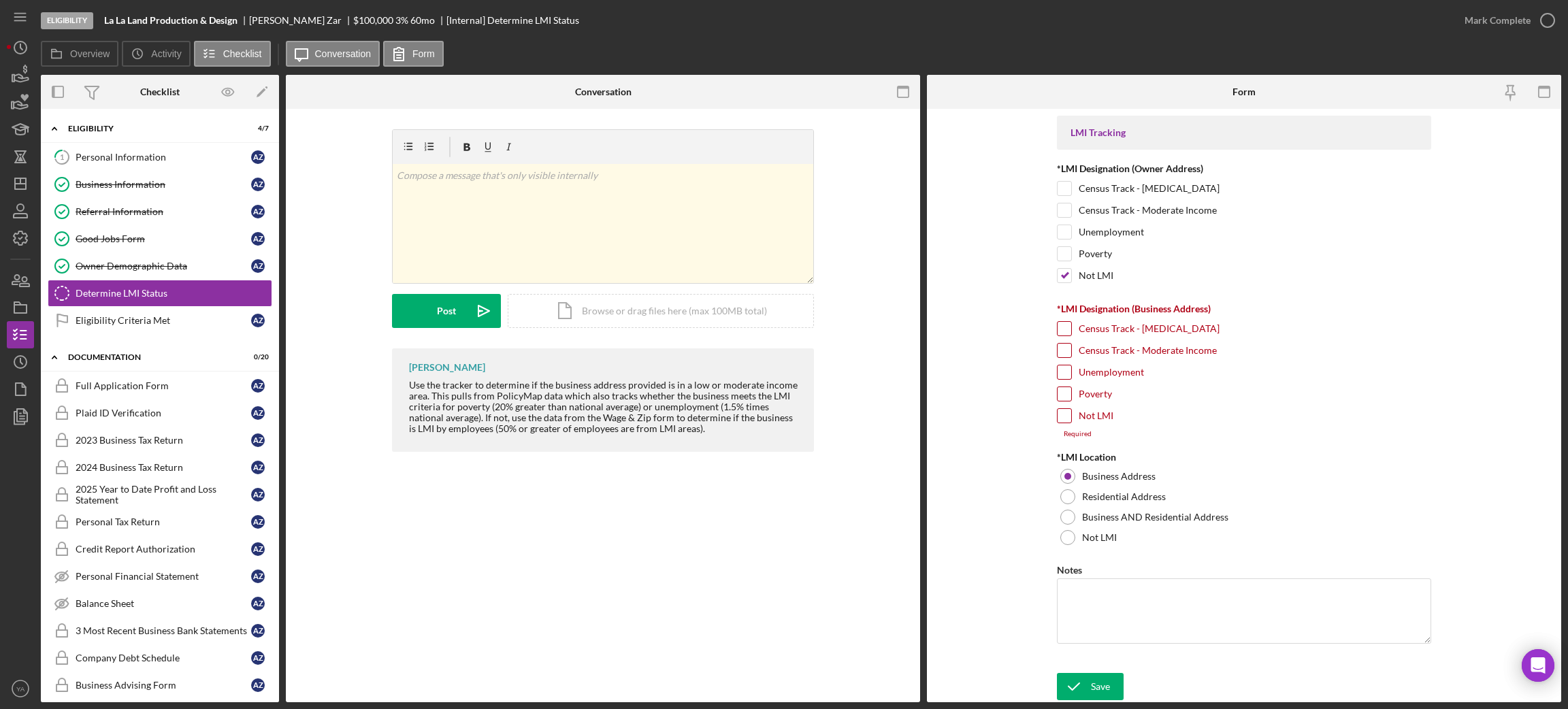
click at [1062, 419] on input "Not LMI" at bounding box center [1064, 416] width 14 height 14
checkbox input "true"
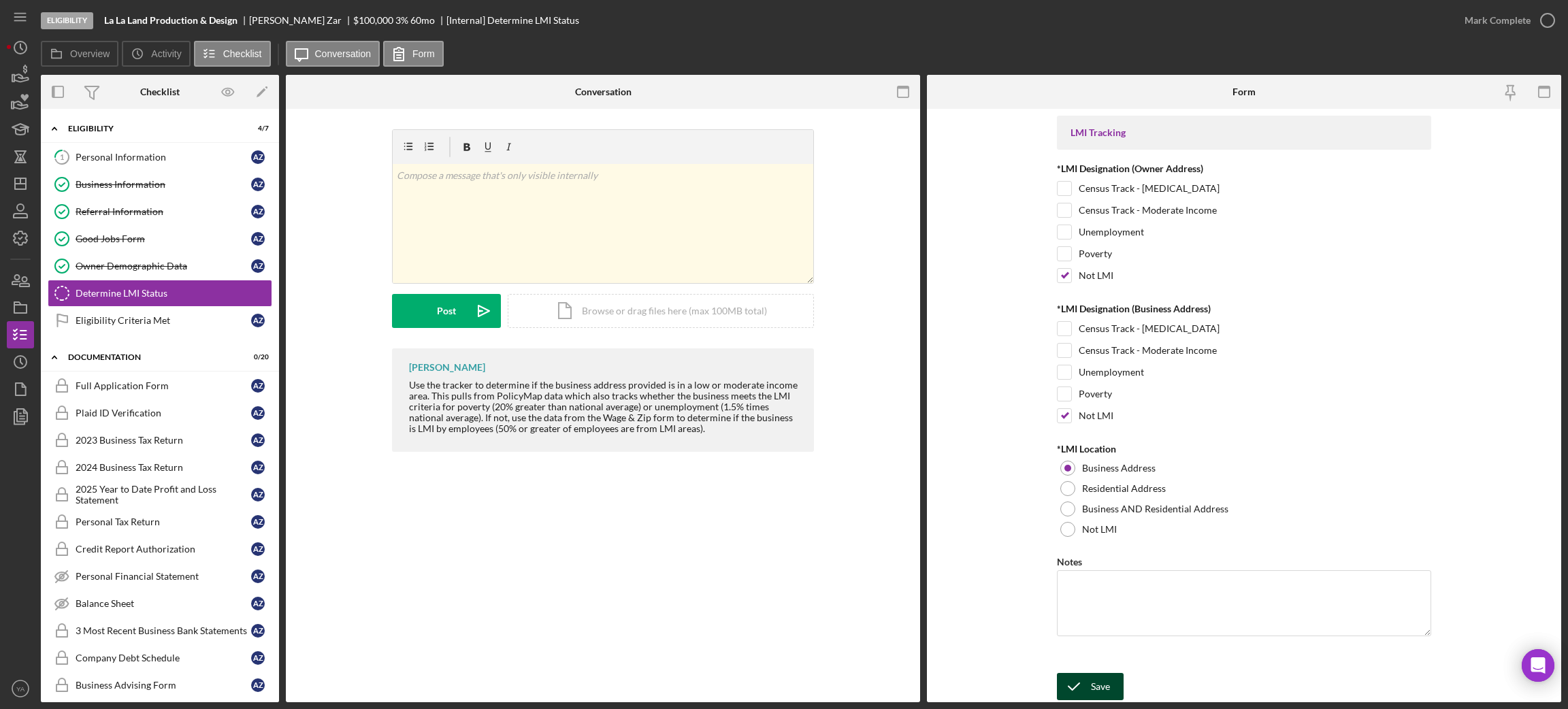
click at [1103, 673] on div "Save" at bounding box center [1101, 686] width 19 height 27
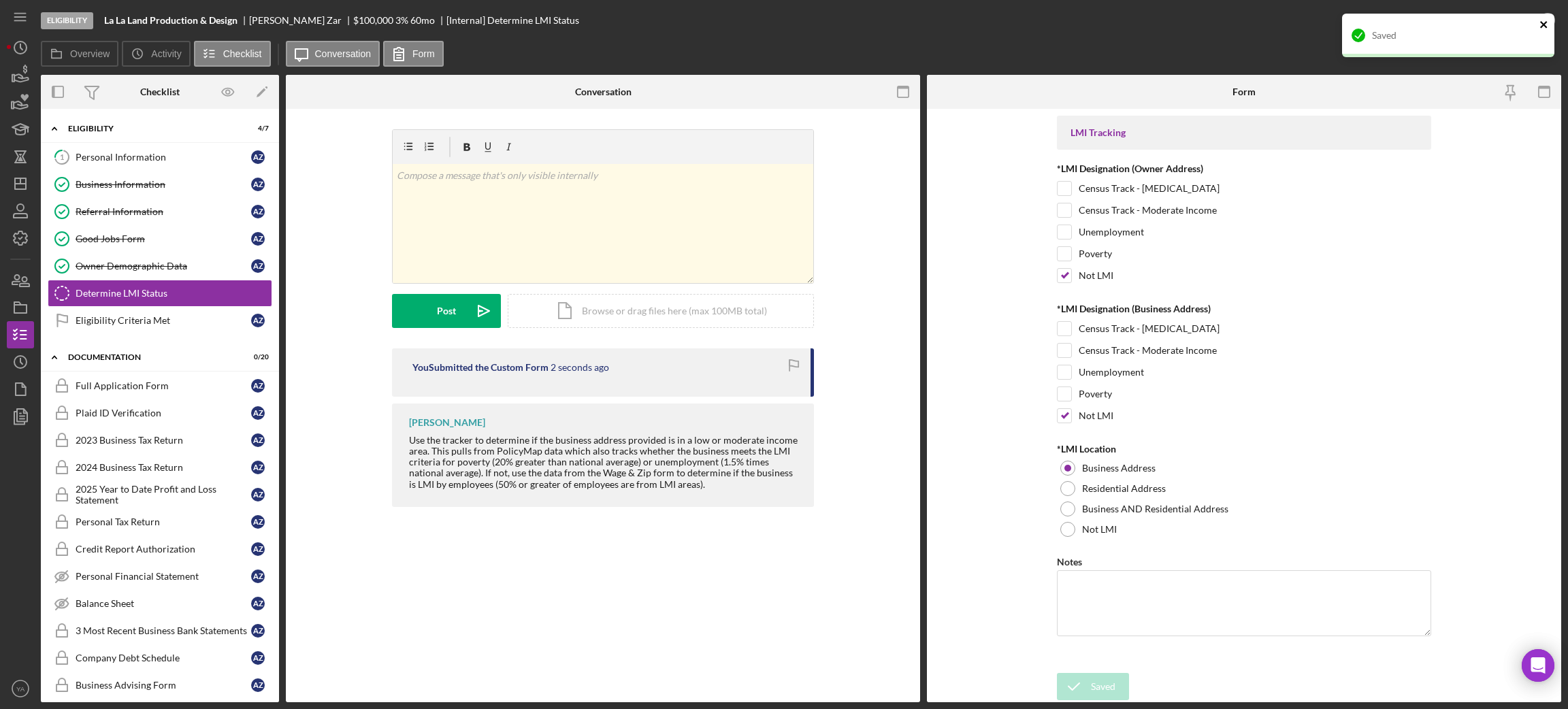
click at [1542, 26] on icon "close" at bounding box center [1543, 24] width 7 height 7
click at [1546, 21] on div "Saved" at bounding box center [1448, 41] width 218 height 60
click at [1548, 19] on icon "button" at bounding box center [1547, 20] width 34 height 34
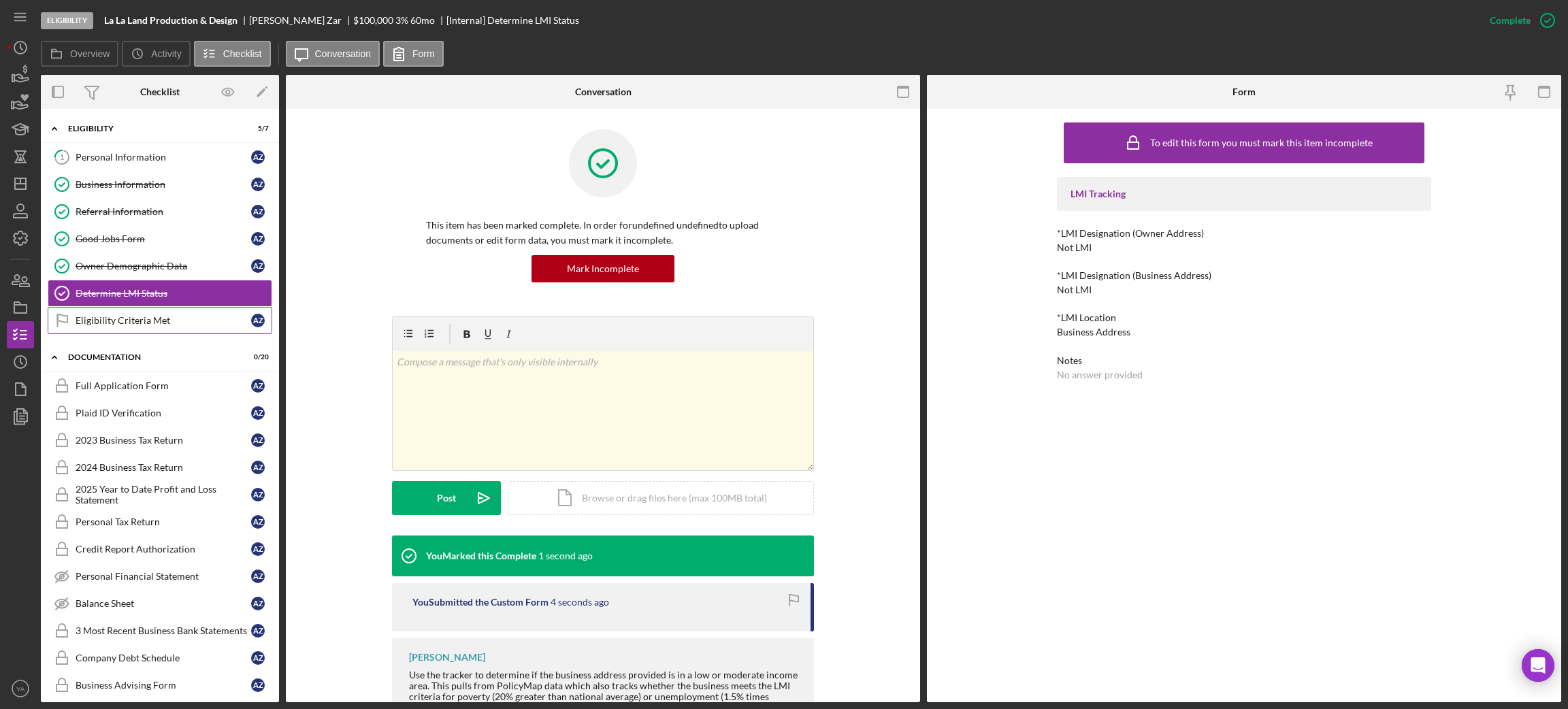
click at [157, 325] on div "Eligibility Criteria Met" at bounding box center [163, 320] width 175 height 11
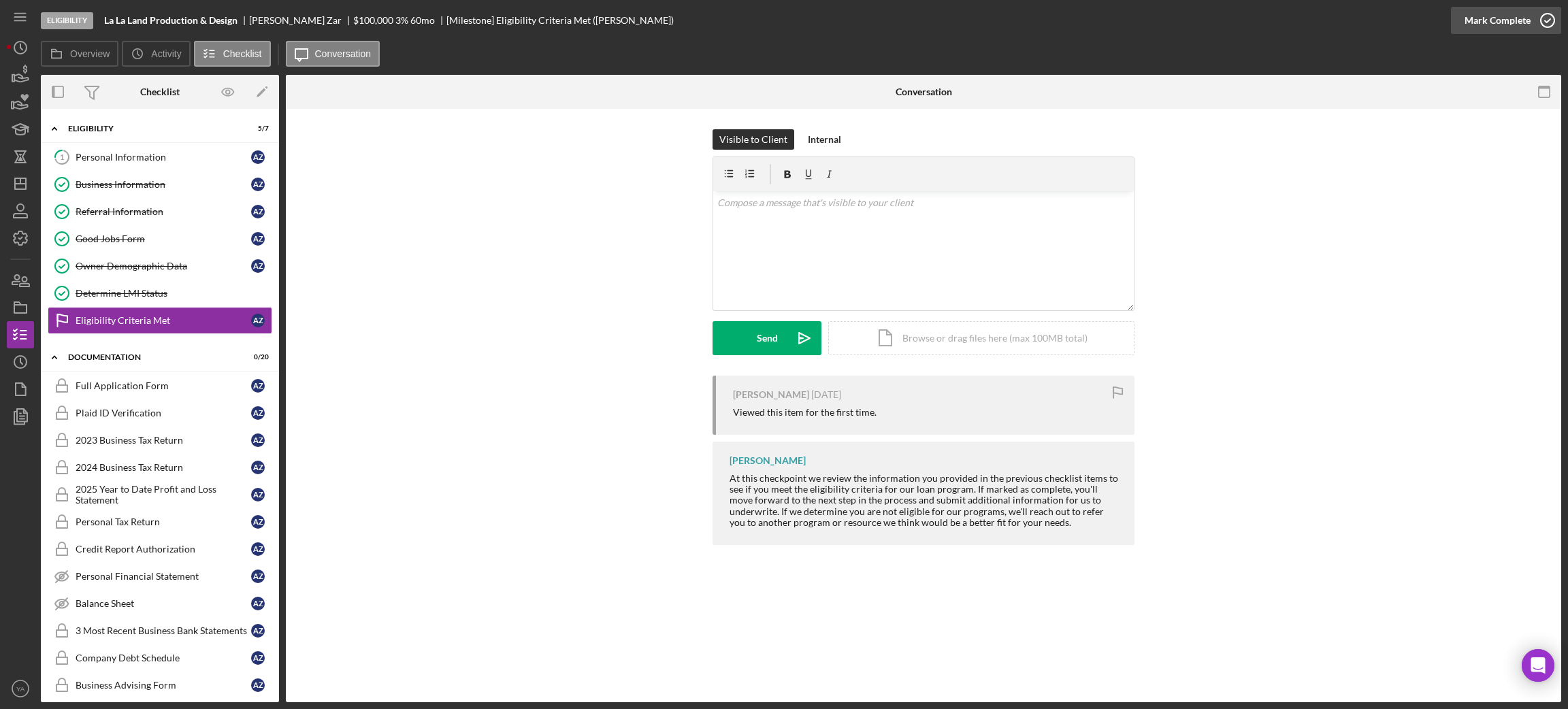
click at [1530, 15] on icon "button" at bounding box center [1547, 20] width 34 height 34
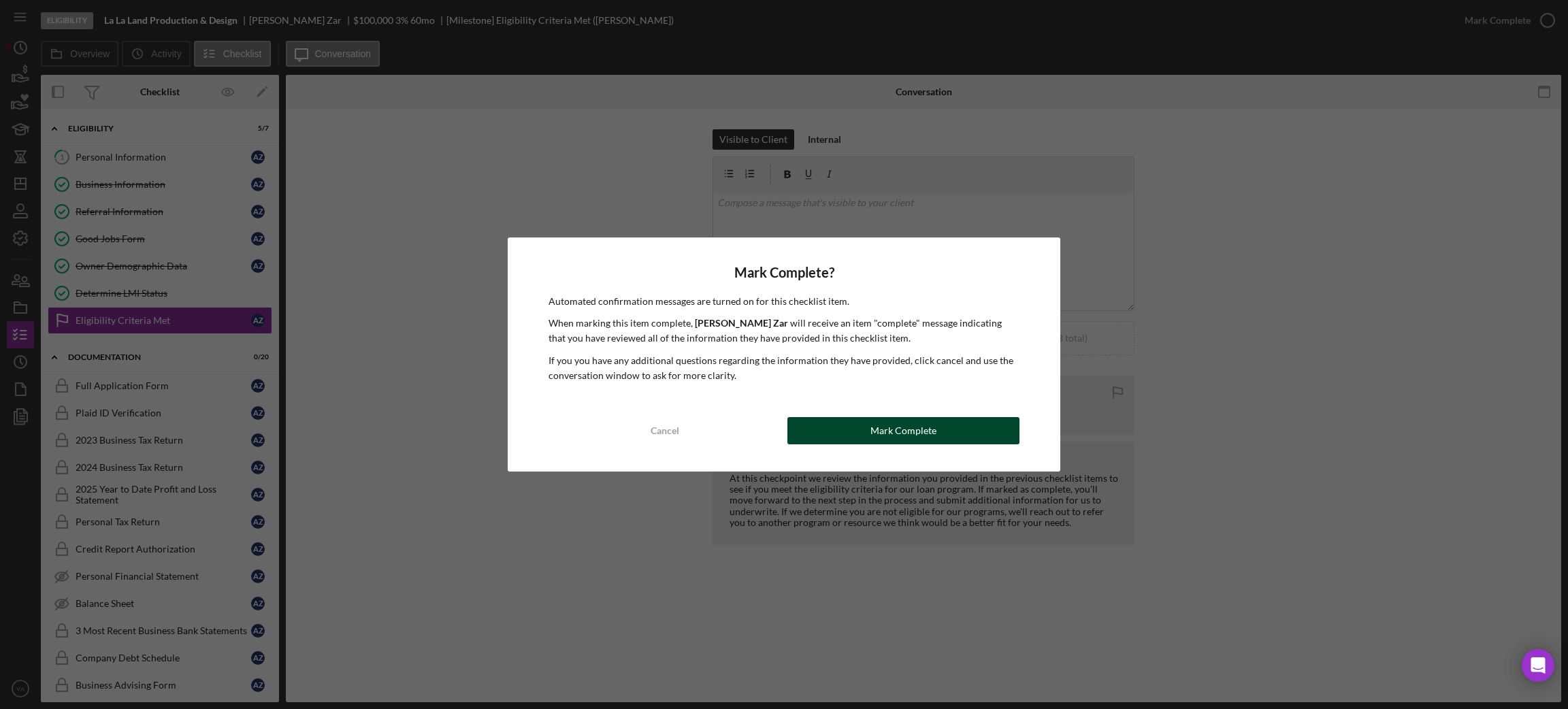
click at [933, 443] on button "Mark Complete" at bounding box center [902, 430] width 232 height 27
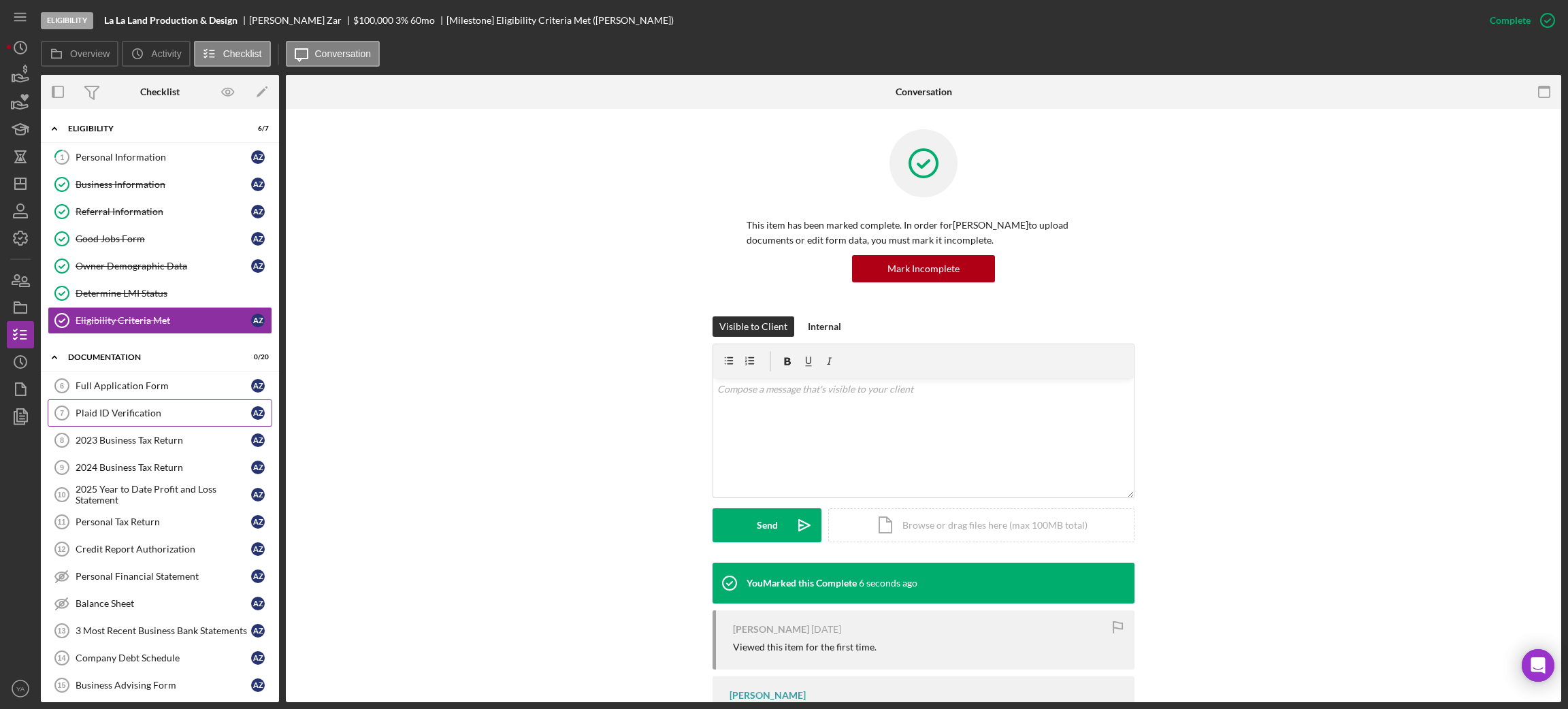
click at [156, 418] on div "Plaid ID Verification" at bounding box center [163, 413] width 175 height 11
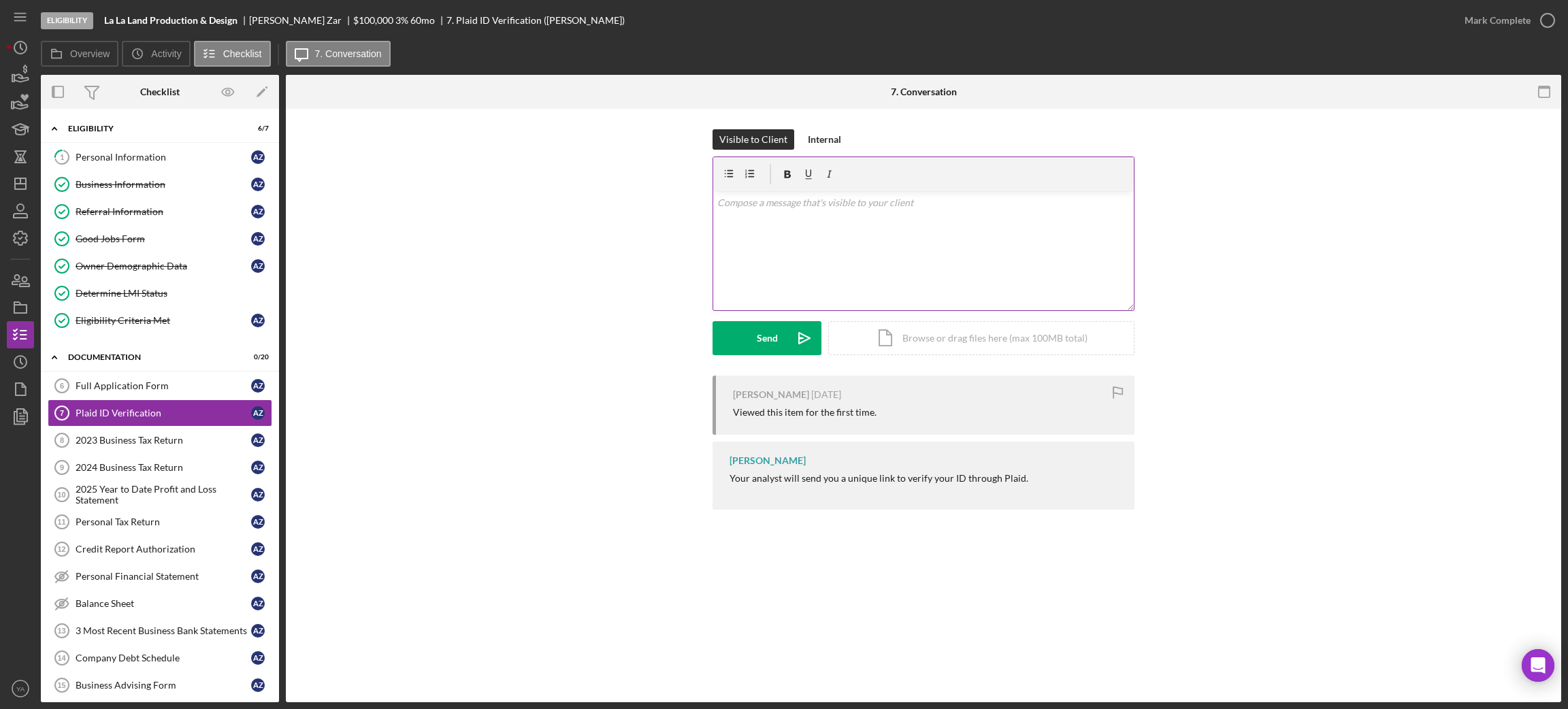
click at [840, 209] on p at bounding box center [924, 202] width 413 height 15
click at [785, 346] on button "Send Icon/icon-invite-send" at bounding box center [767, 337] width 109 height 34
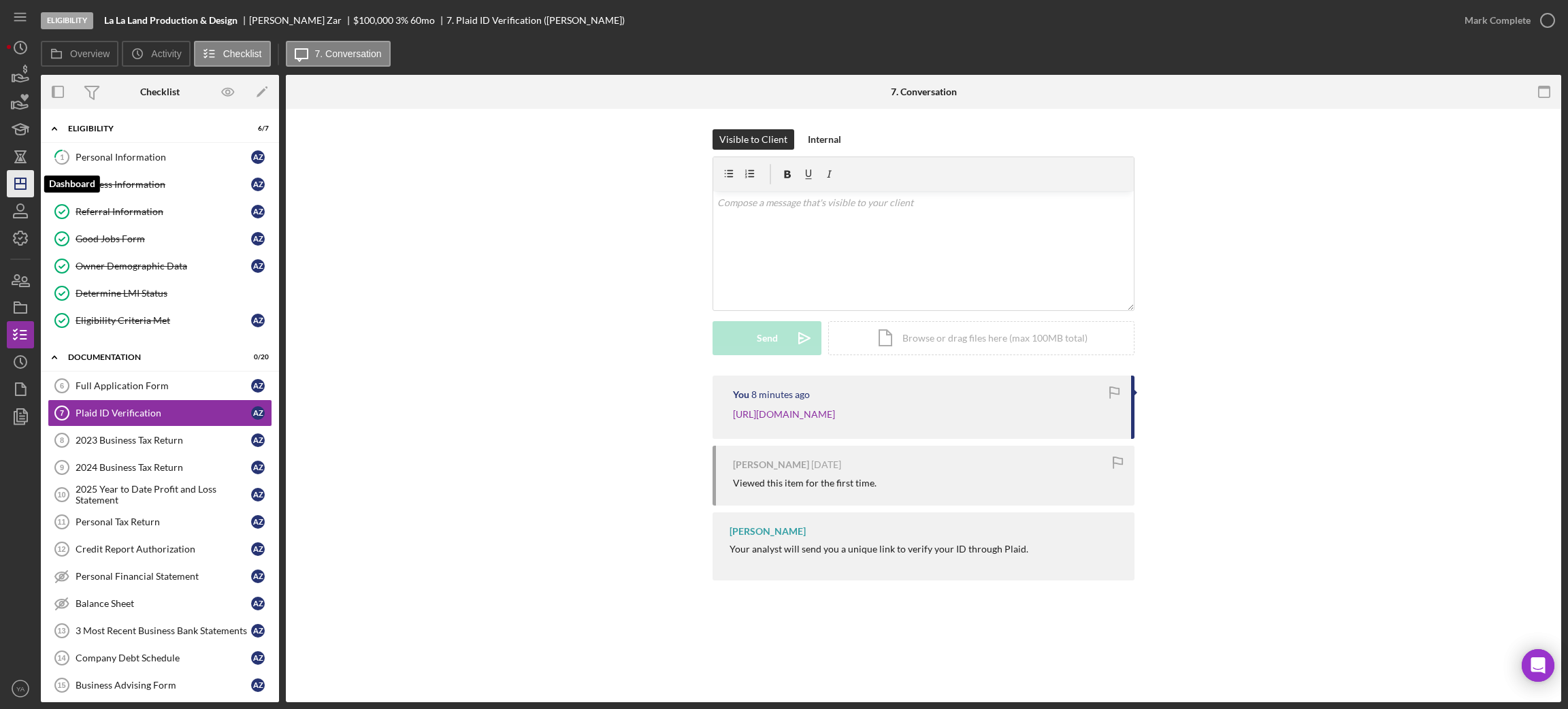
click at [21, 189] on polygon "button" at bounding box center [19, 183] width 11 height 11
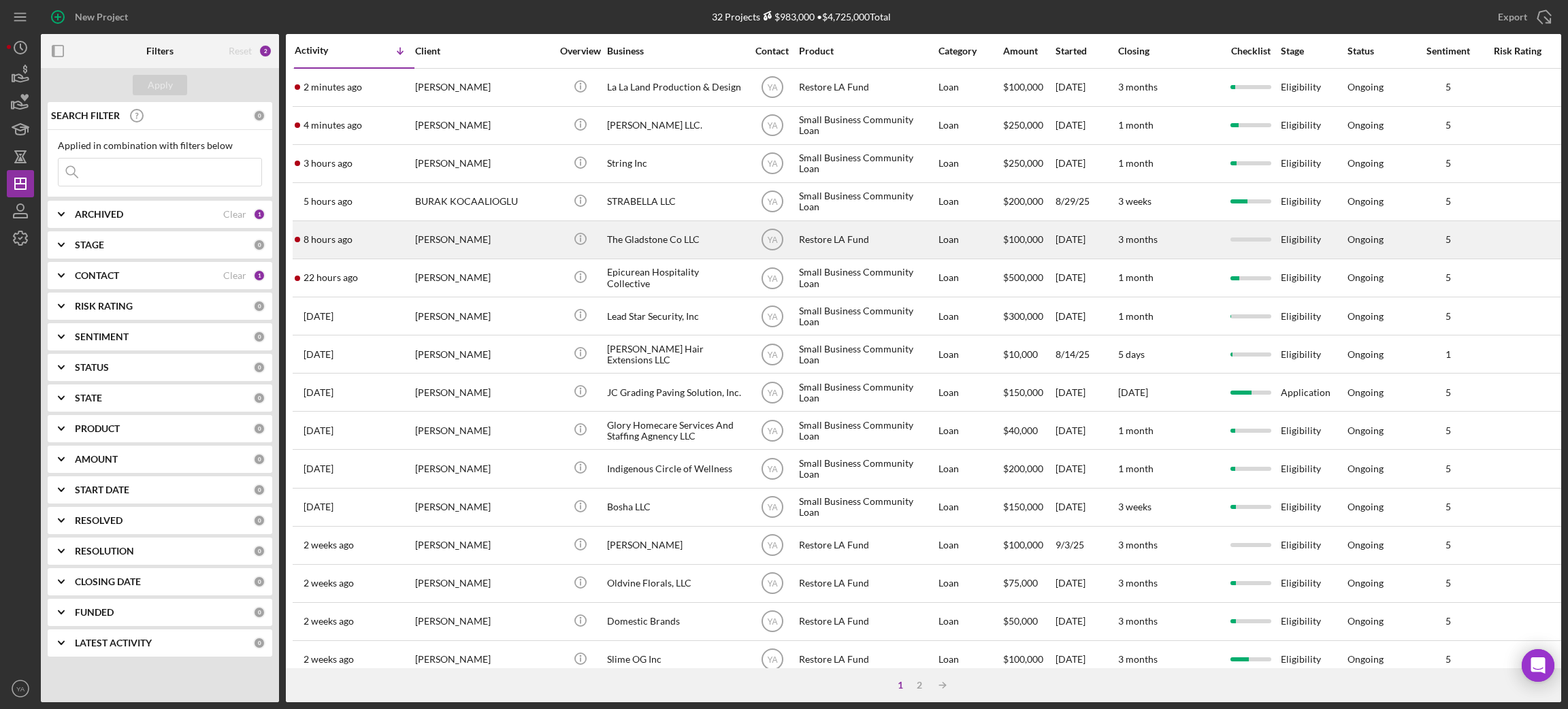
click at [466, 241] on div "[PERSON_NAME]" at bounding box center [483, 239] width 136 height 36
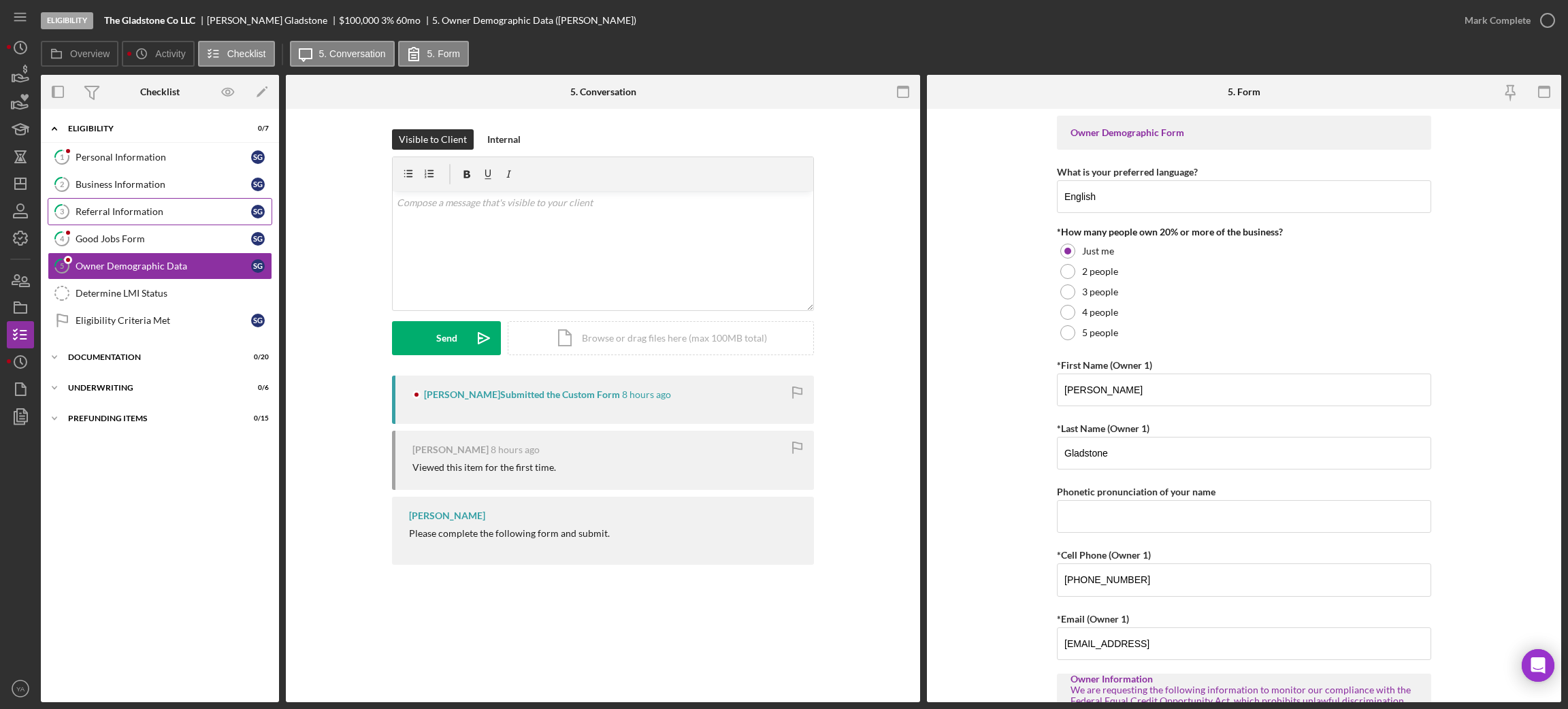
click at [172, 209] on div "Referral Information" at bounding box center [163, 211] width 175 height 11
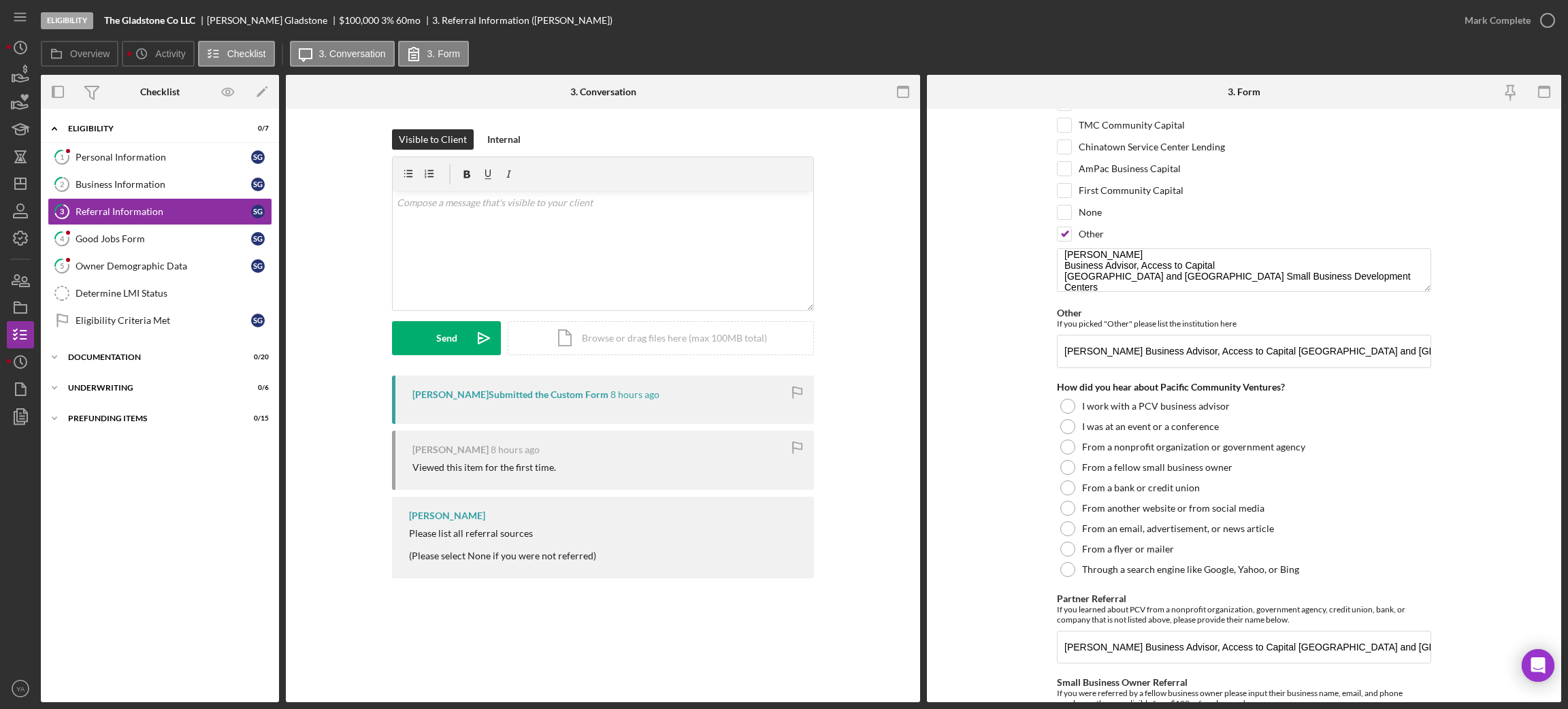
scroll to position [233, 0]
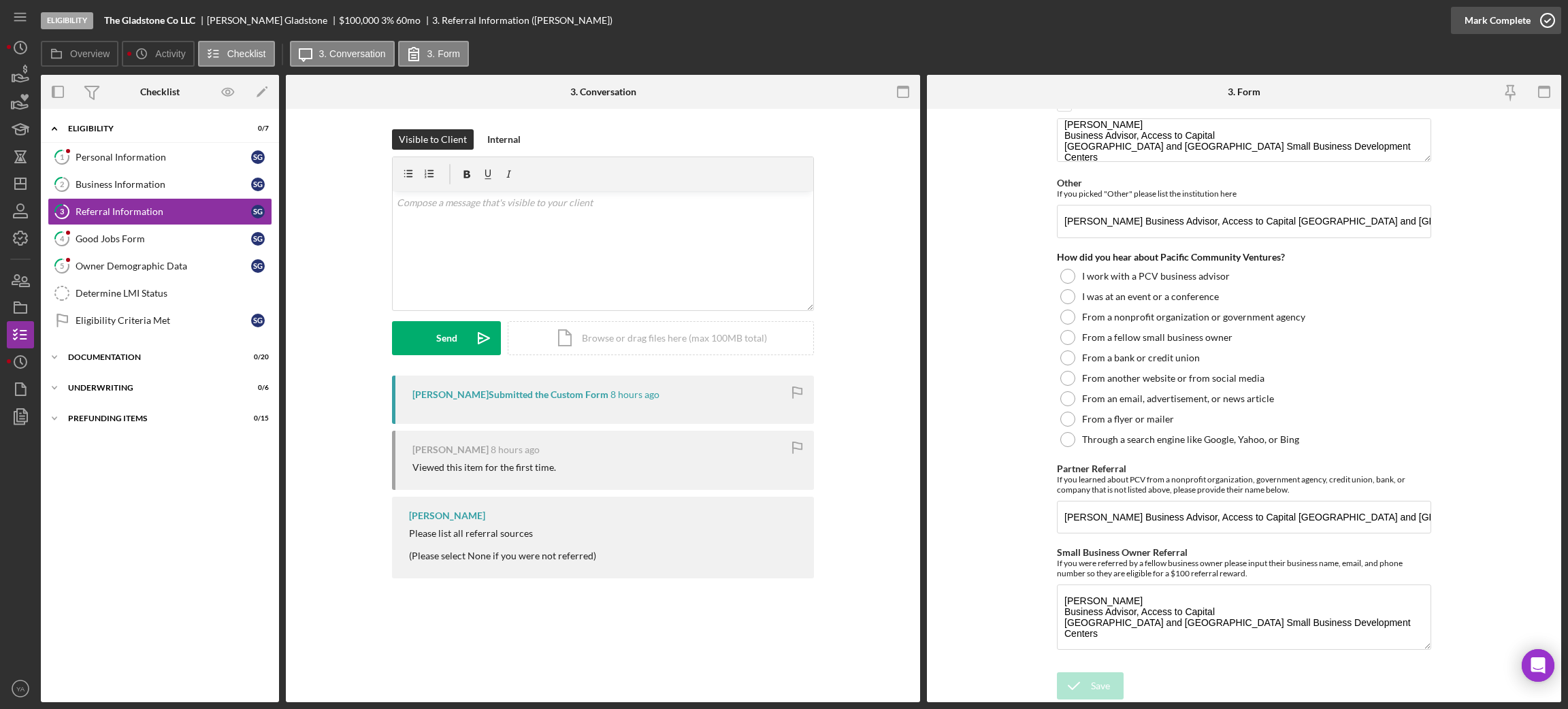
click at [1541, 20] on icon "button" at bounding box center [1547, 20] width 34 height 34
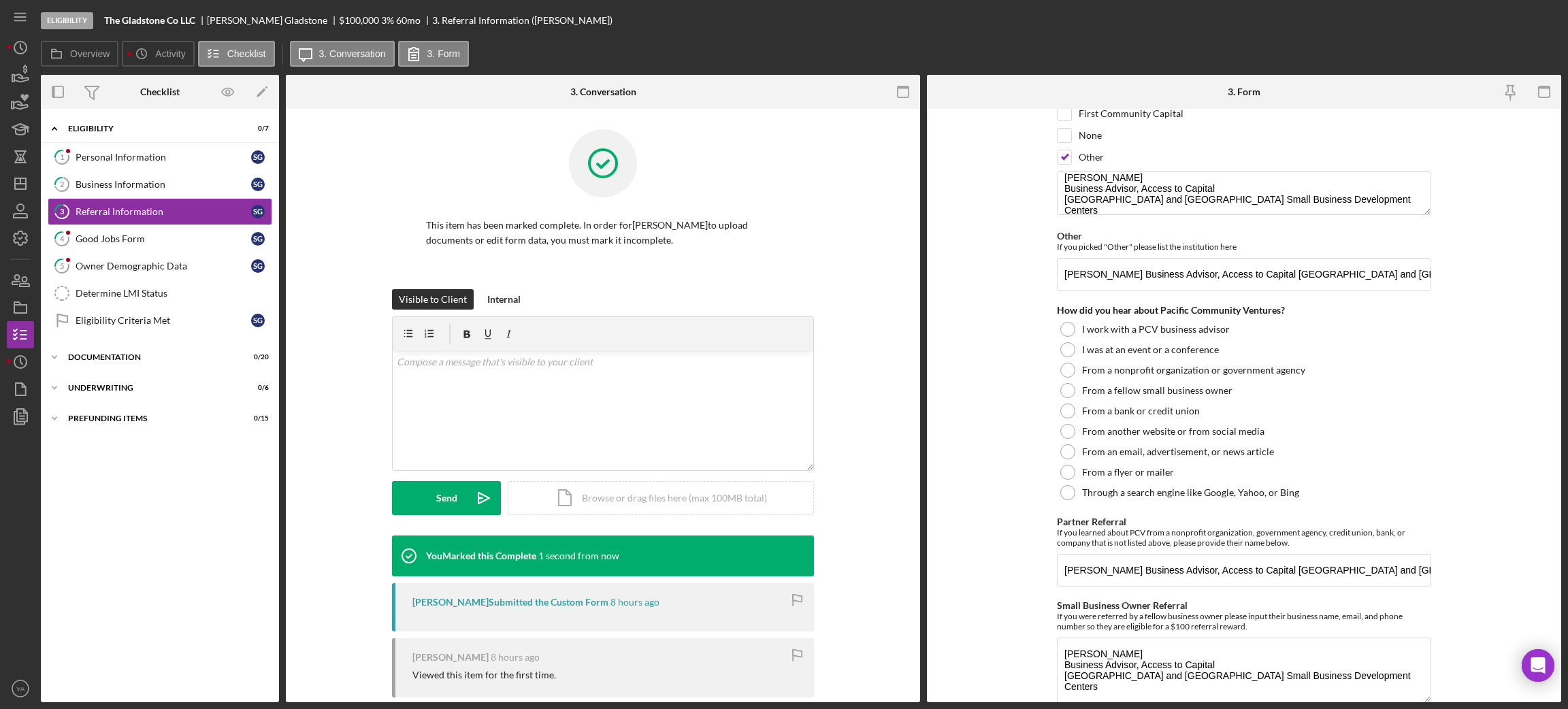
scroll to position [288, 0]
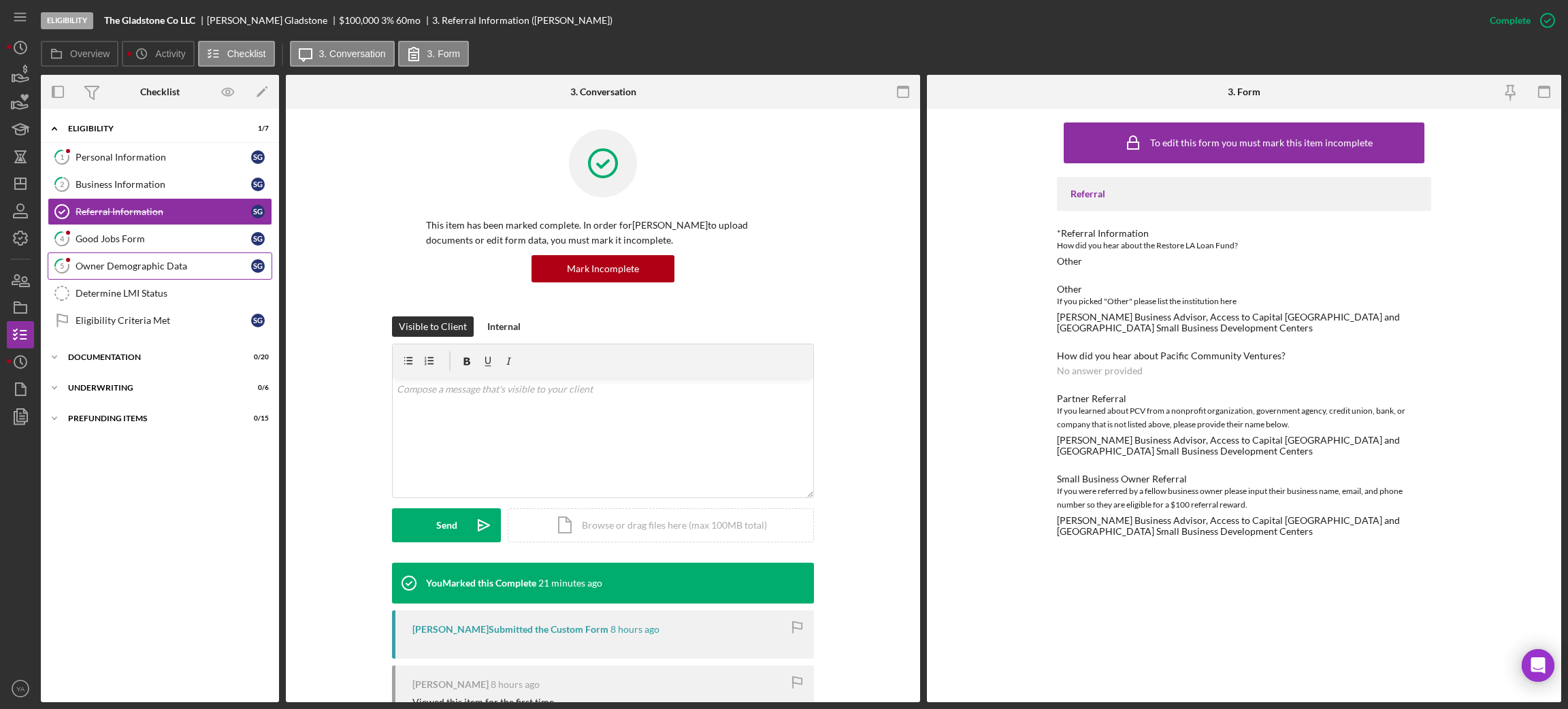
click at [152, 263] on div "Owner Demographic Data" at bounding box center [163, 265] width 175 height 11
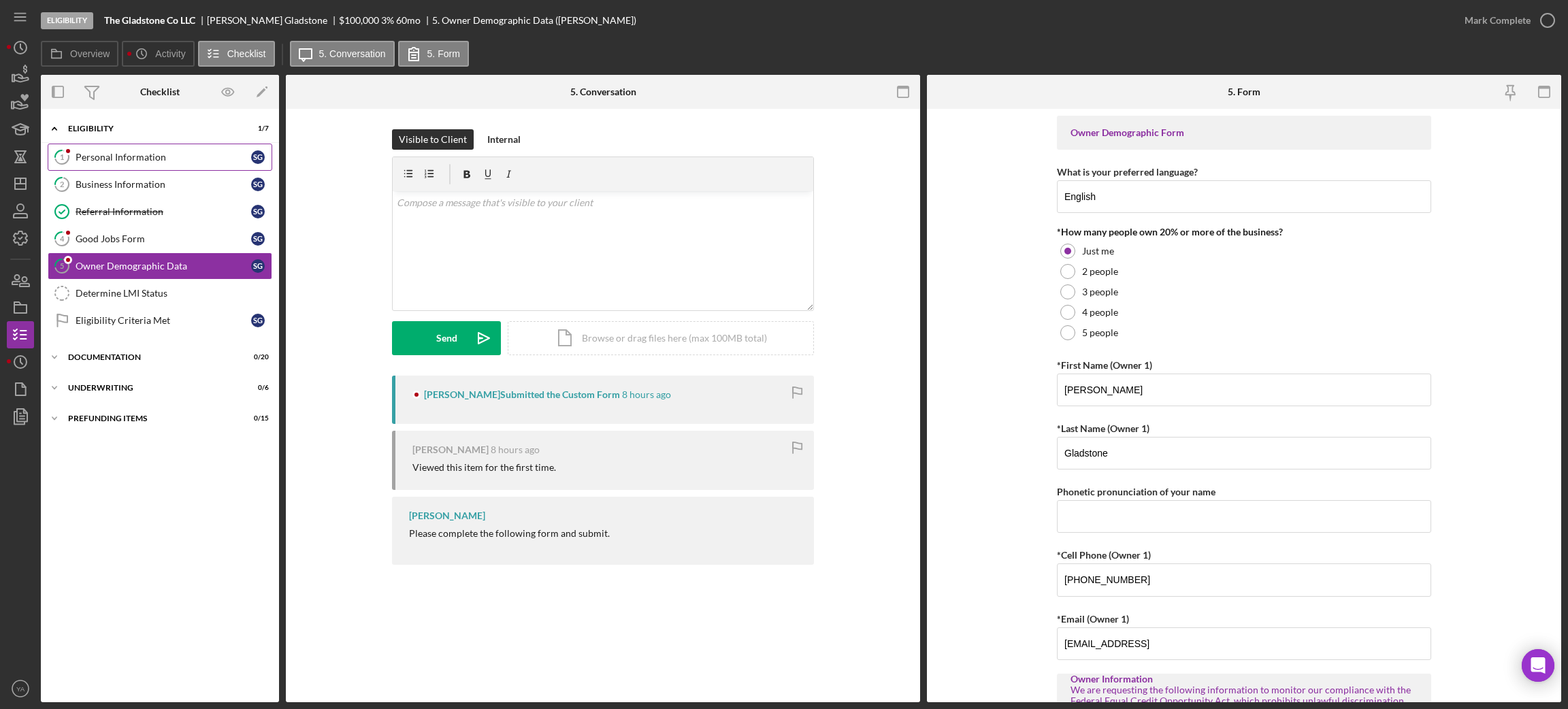
click at [156, 159] on div "Personal Information" at bounding box center [163, 157] width 175 height 11
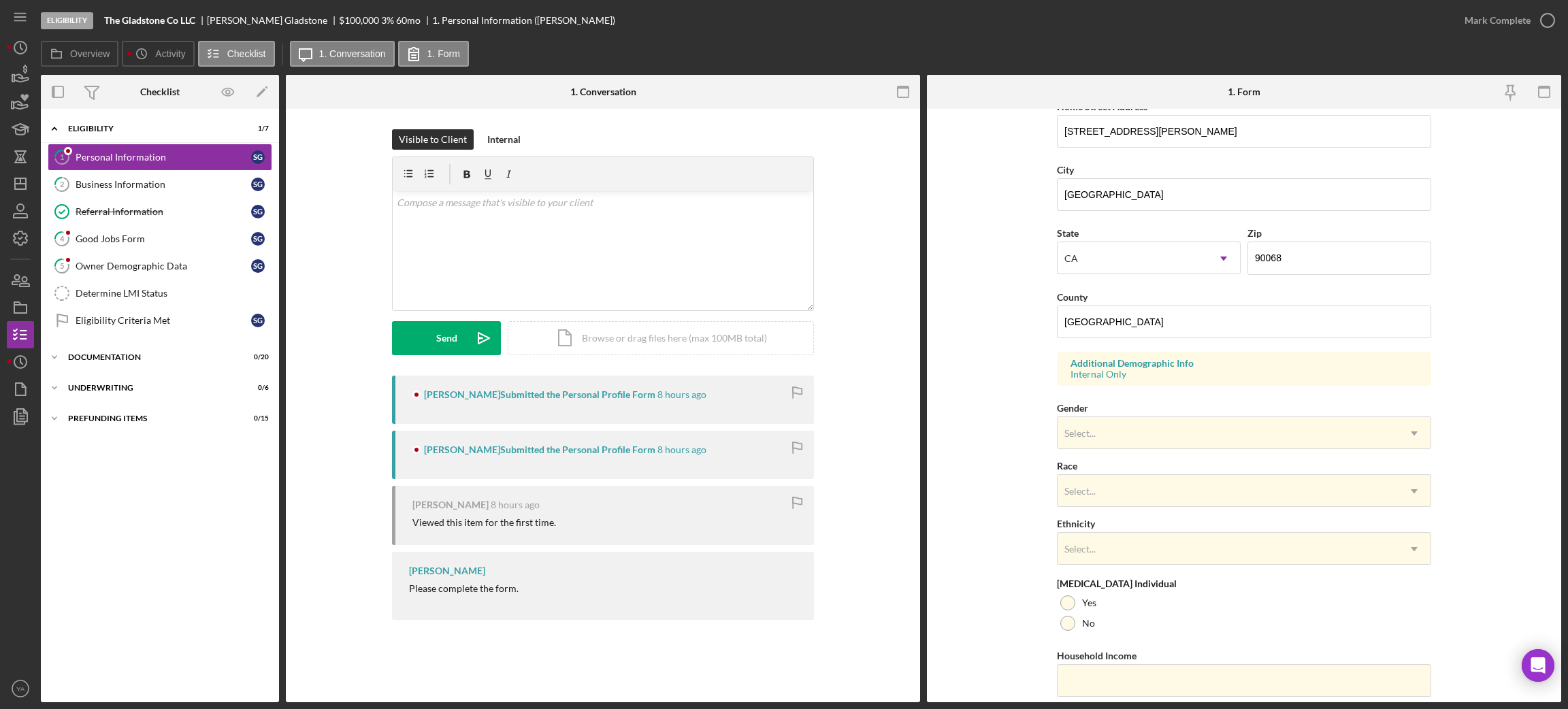
scroll to position [316, 0]
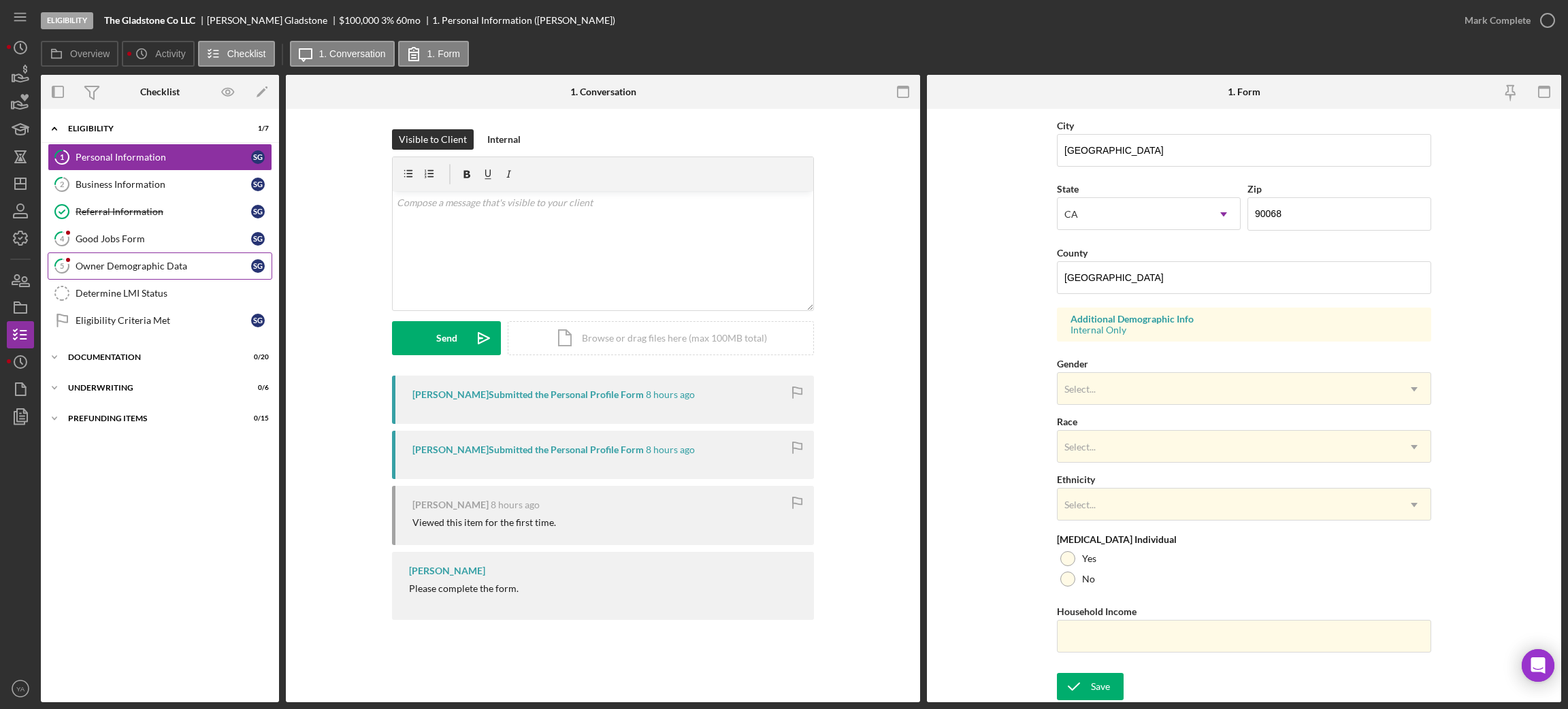
click at [191, 265] on div "Owner Demographic Data" at bounding box center [163, 265] width 175 height 11
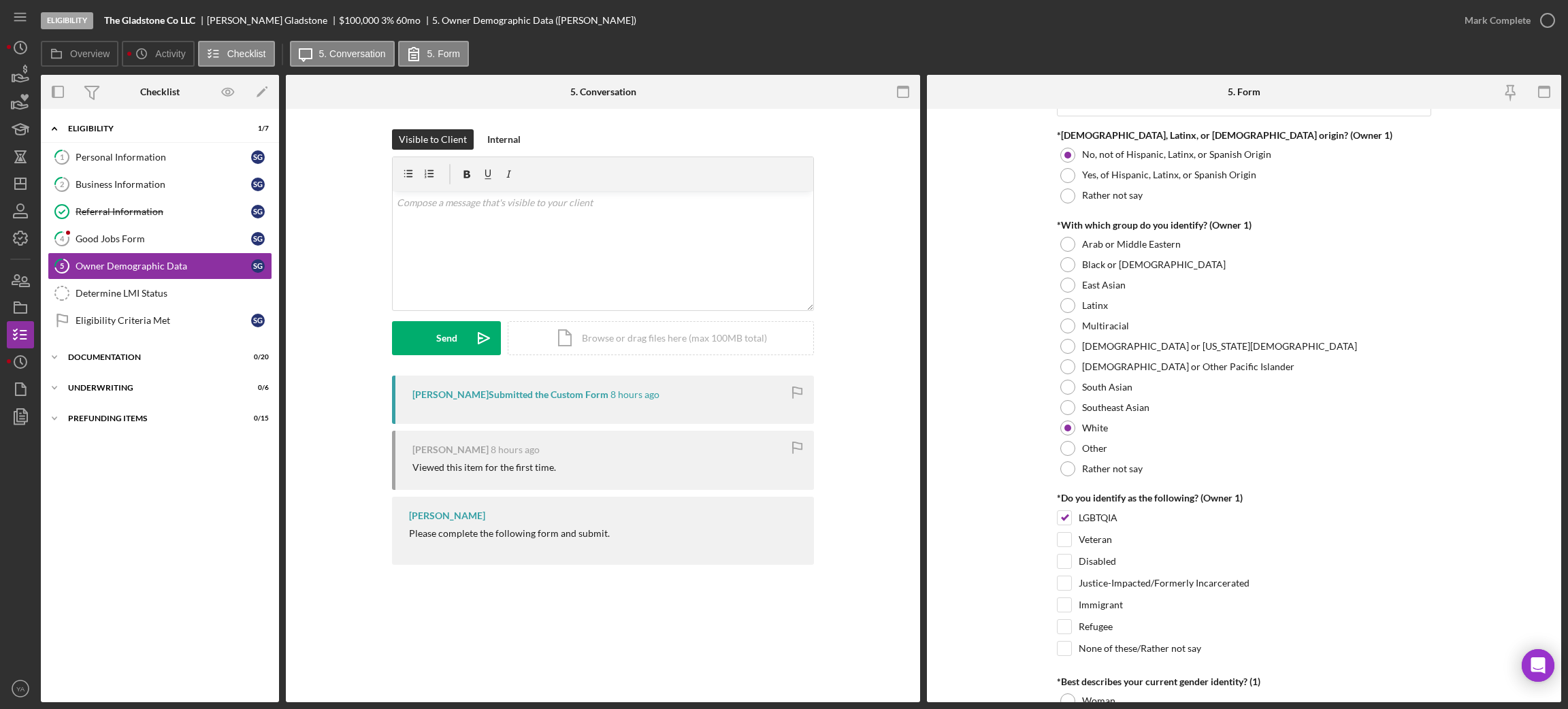
scroll to position [611, 0]
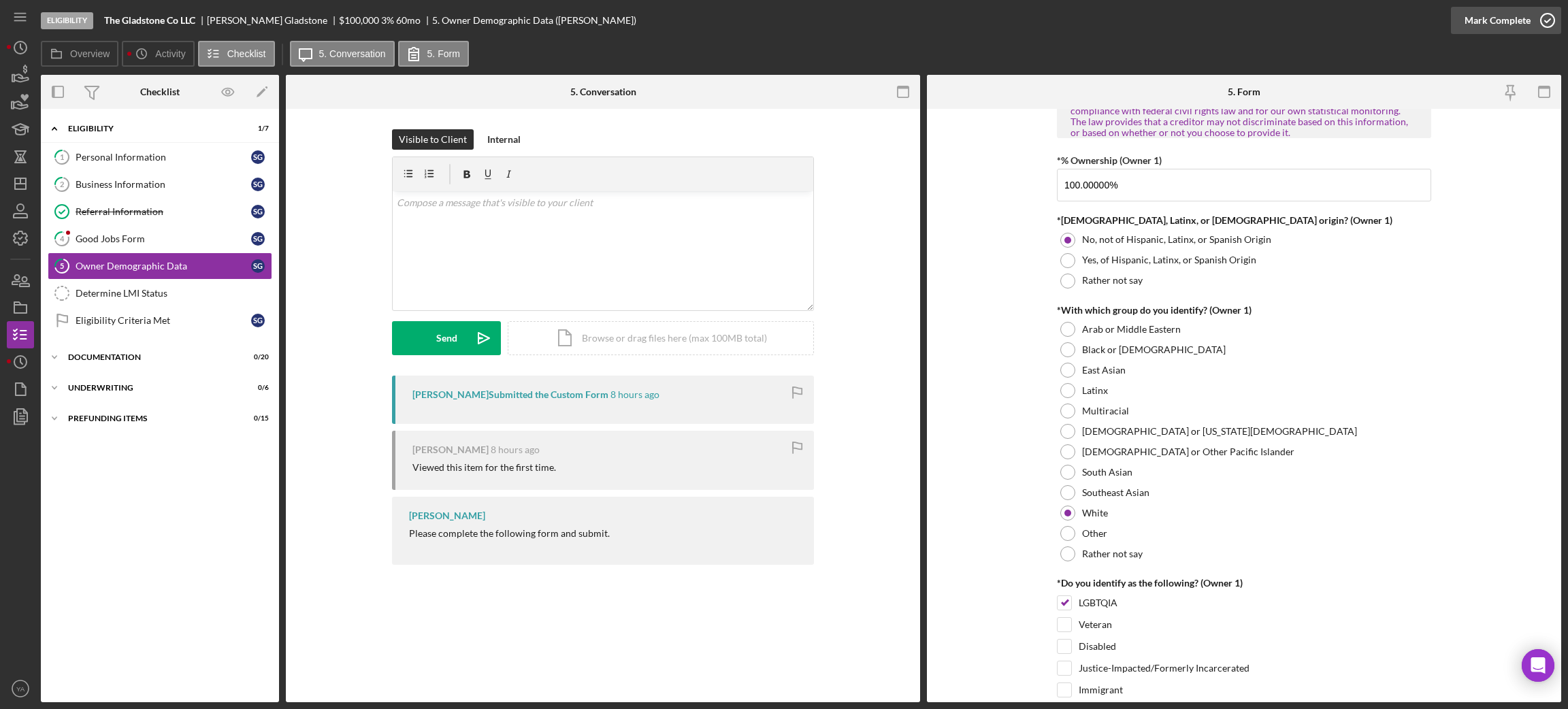
click at [1536, 17] on icon "button" at bounding box center [1547, 20] width 34 height 34
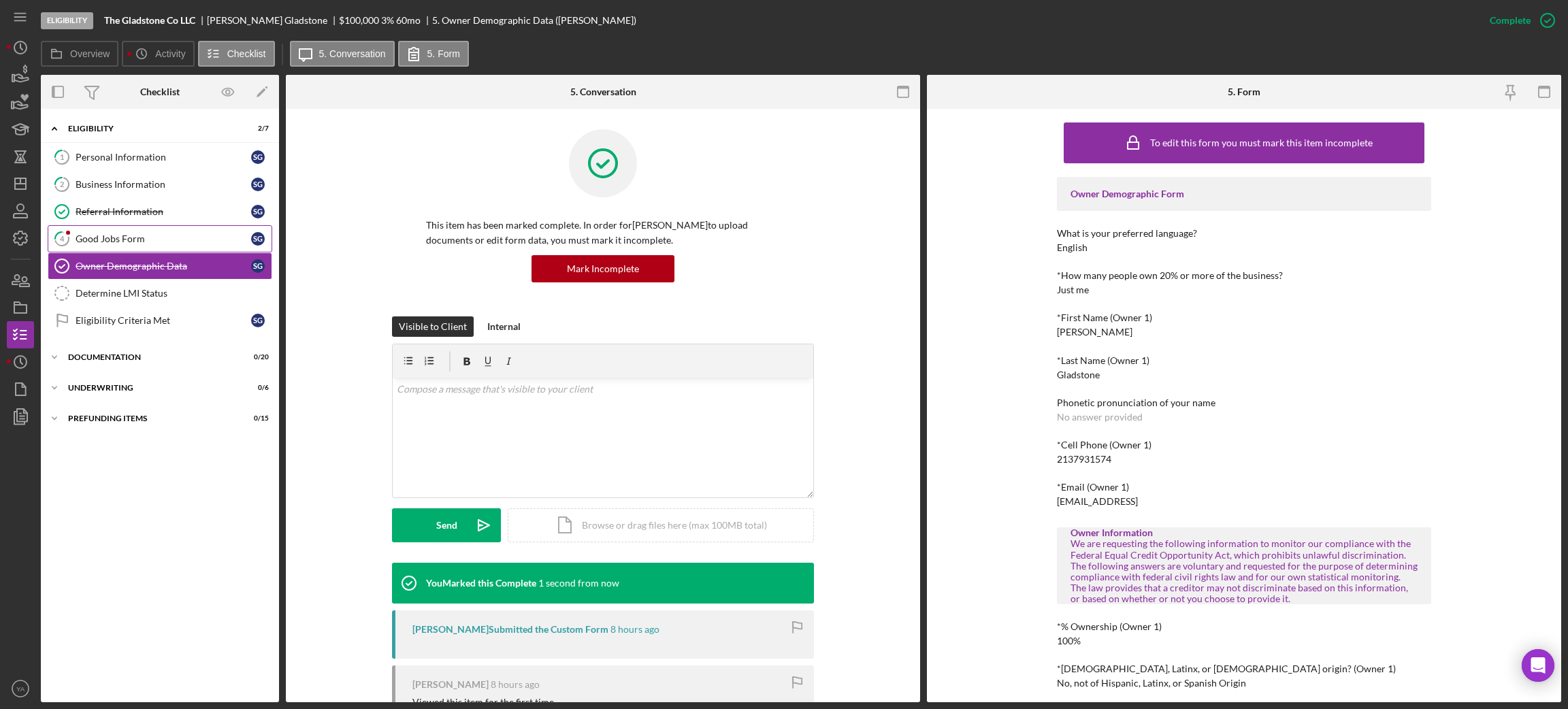
click at [117, 227] on link "4 Good Jobs Form S G" at bounding box center [160, 238] width 225 height 27
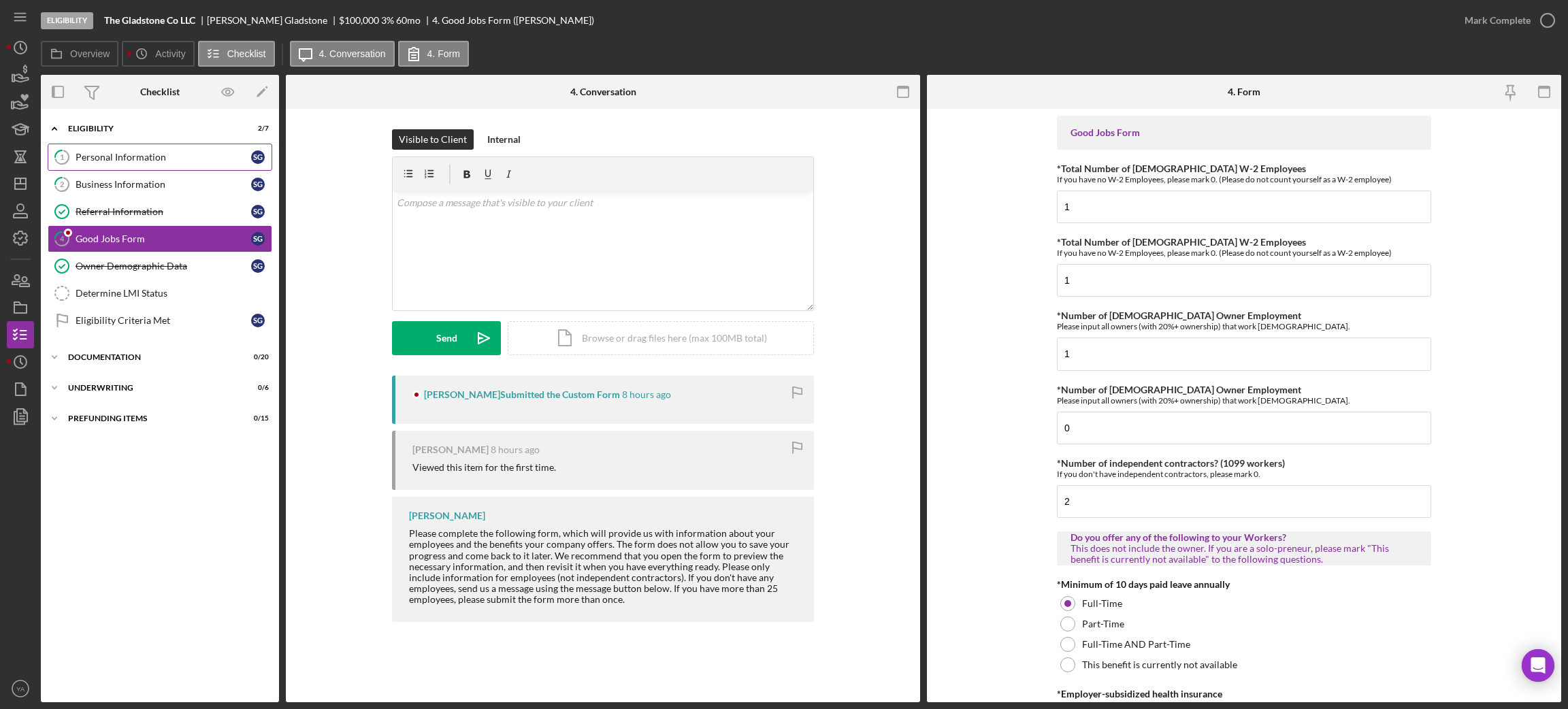
click at [180, 161] on div "Personal Information" at bounding box center [163, 157] width 175 height 11
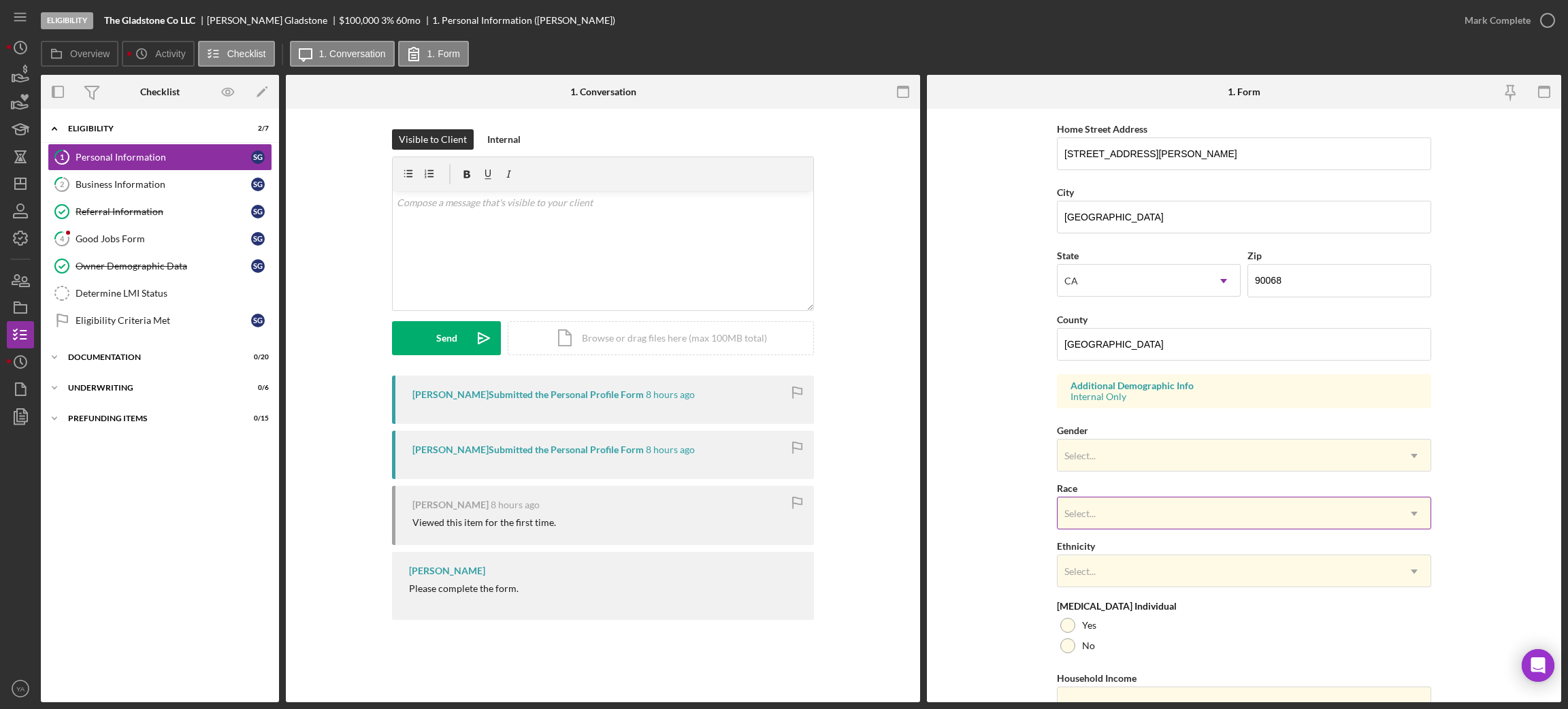
scroll to position [305, 0]
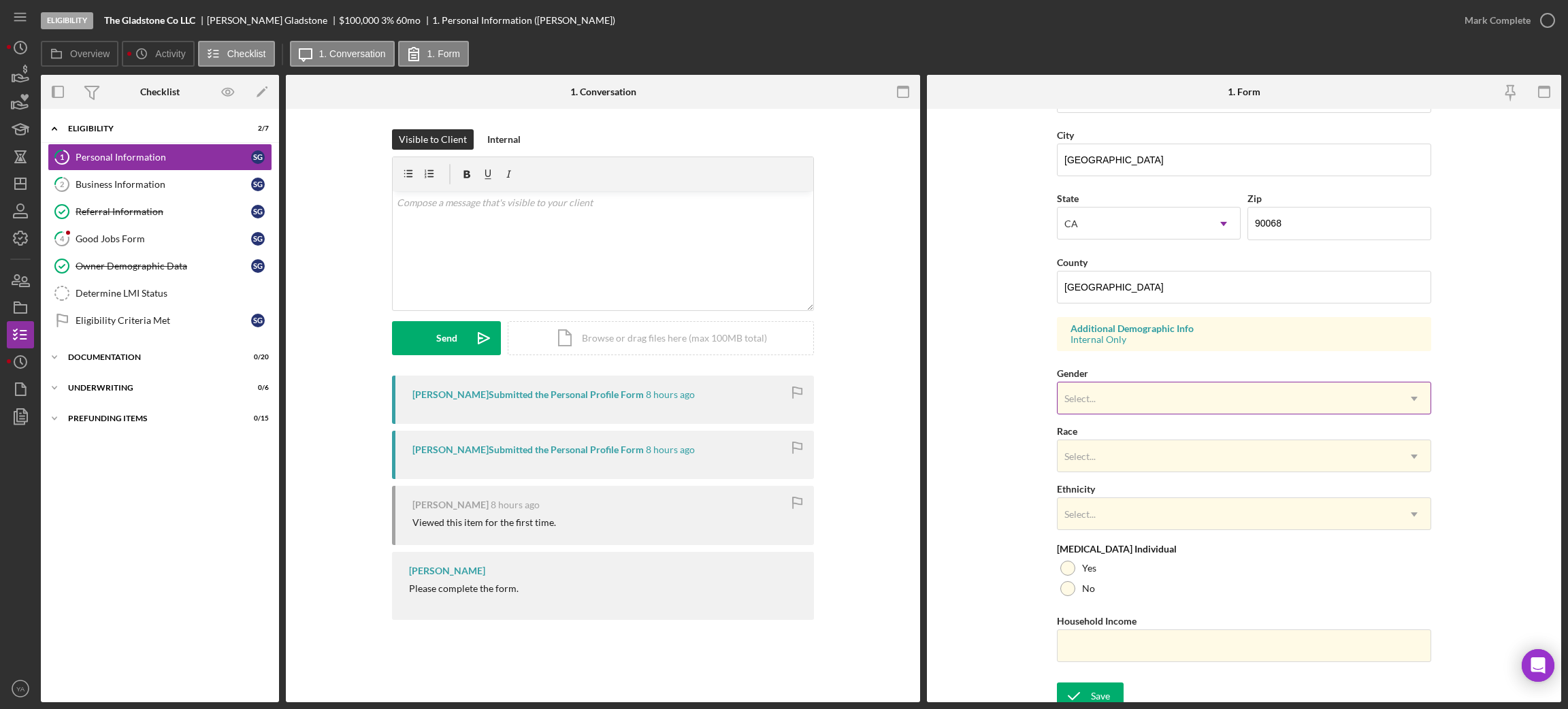
click at [1109, 406] on div "Select..." at bounding box center [1227, 398] width 340 height 31
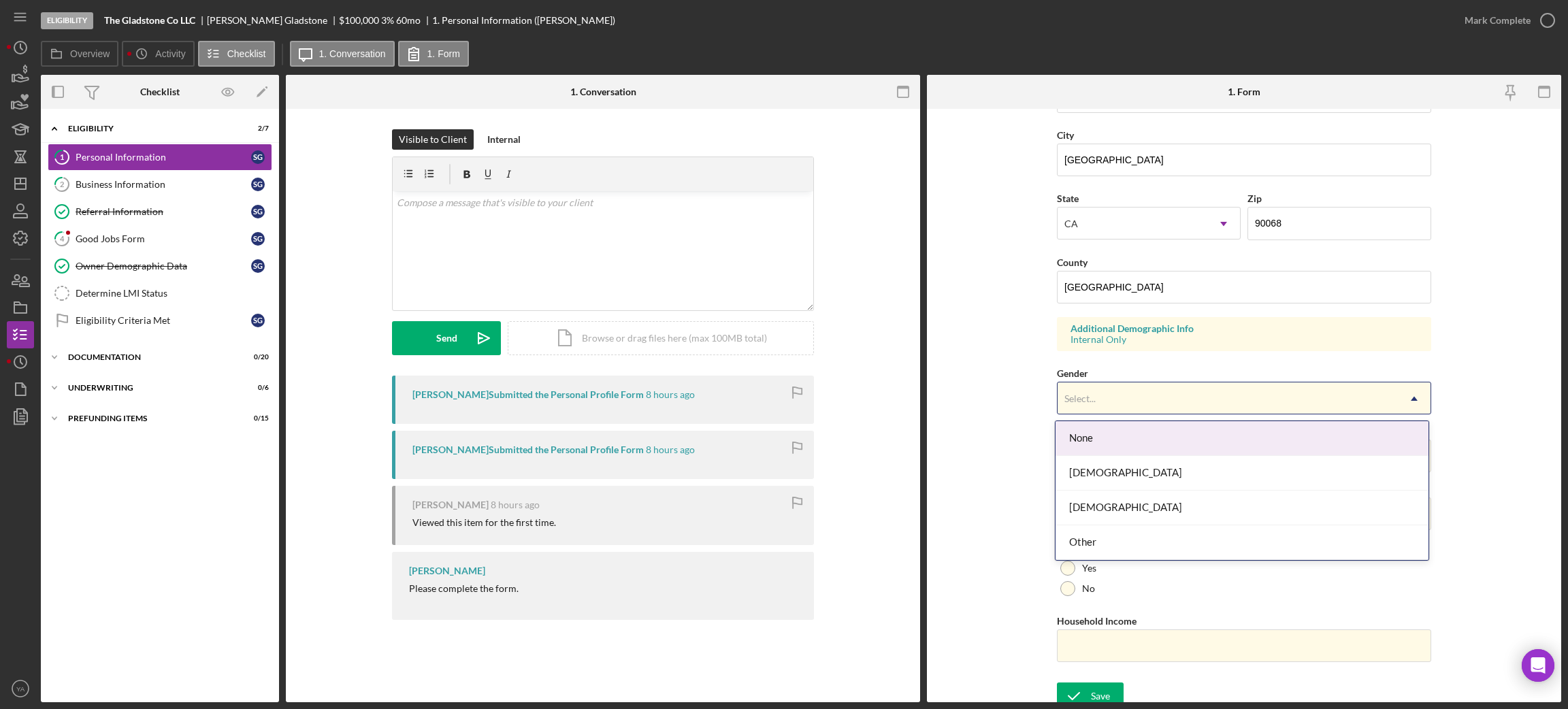
click at [1084, 442] on div "None" at bounding box center [1241, 439] width 373 height 35
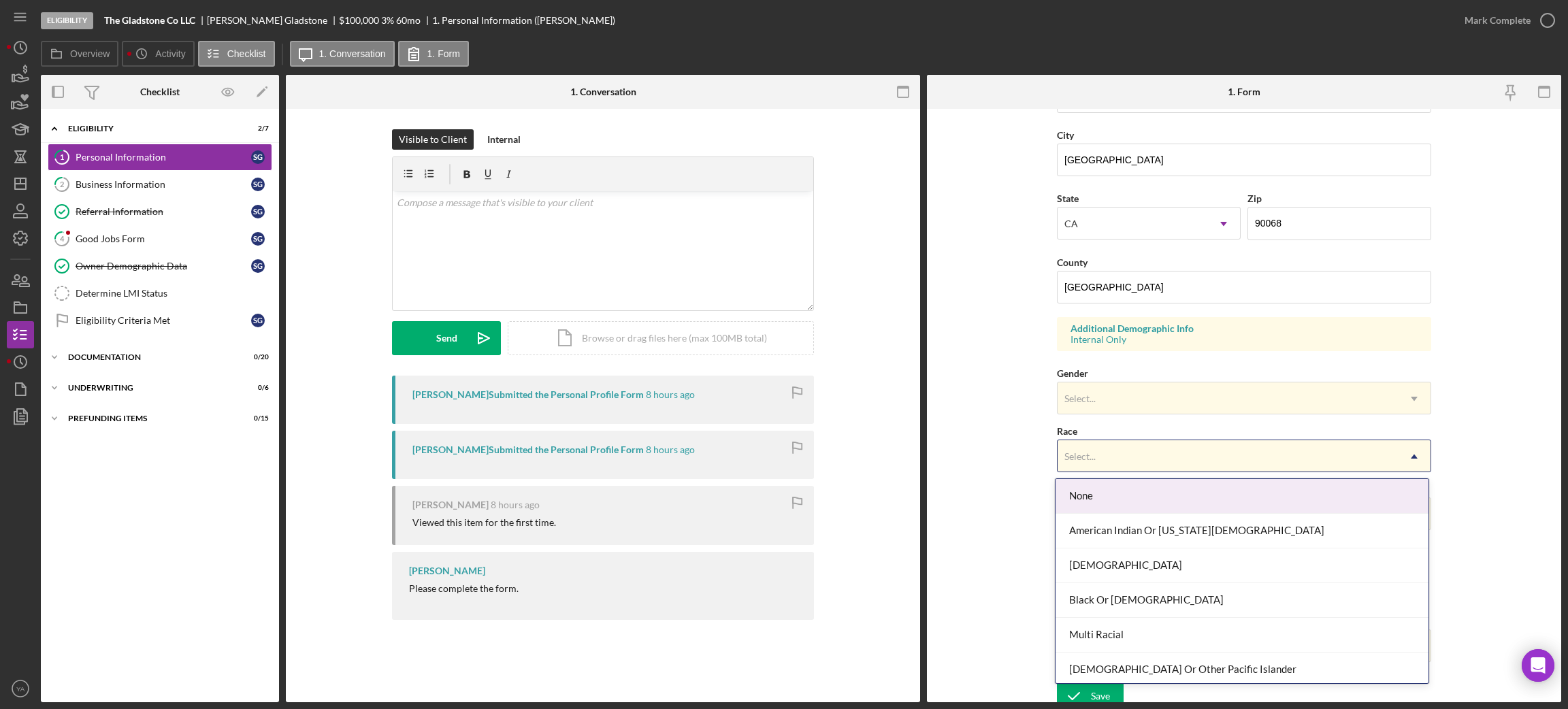
click at [1108, 461] on div "Select..." at bounding box center [1227, 456] width 340 height 31
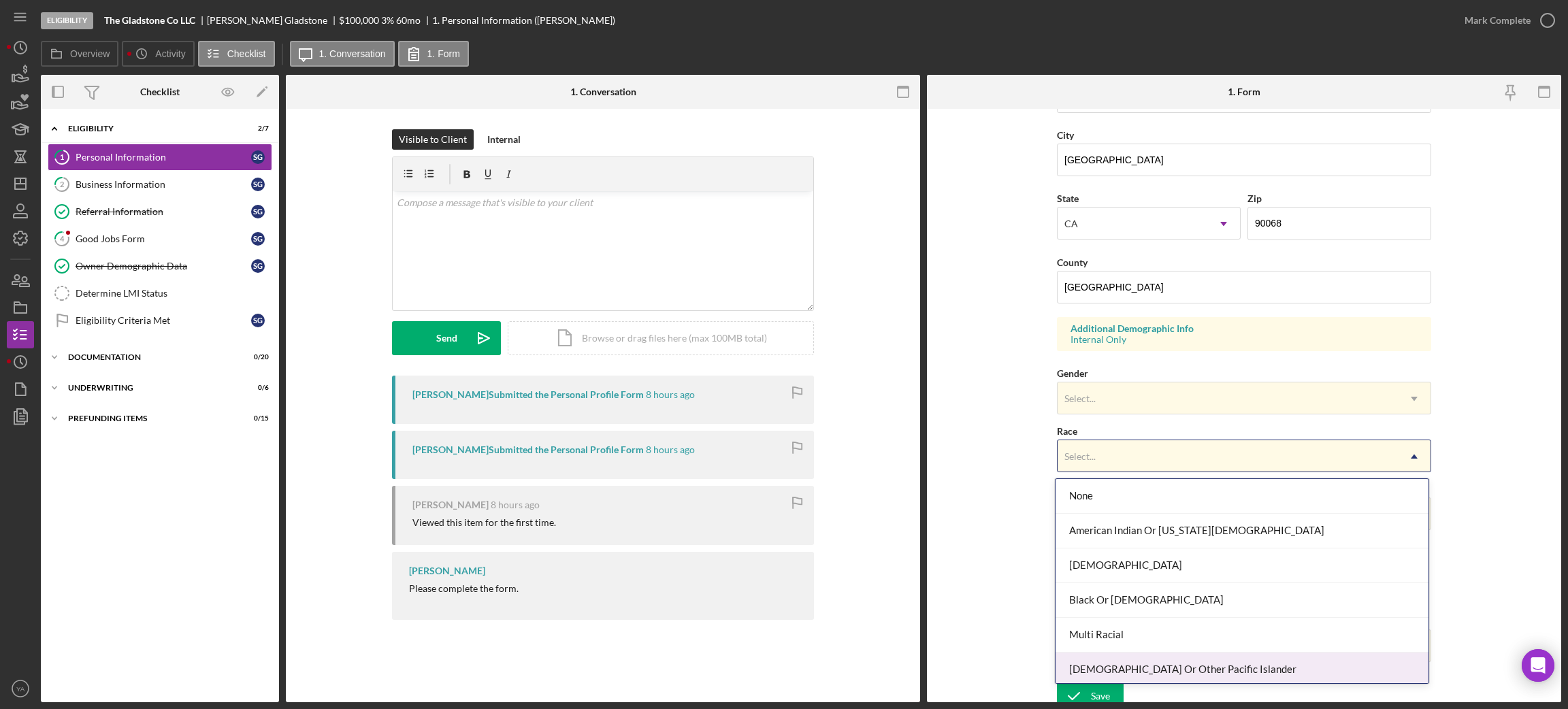
scroll to position [75, 0]
click at [1107, 657] on div "White" at bounding box center [1241, 665] width 373 height 35
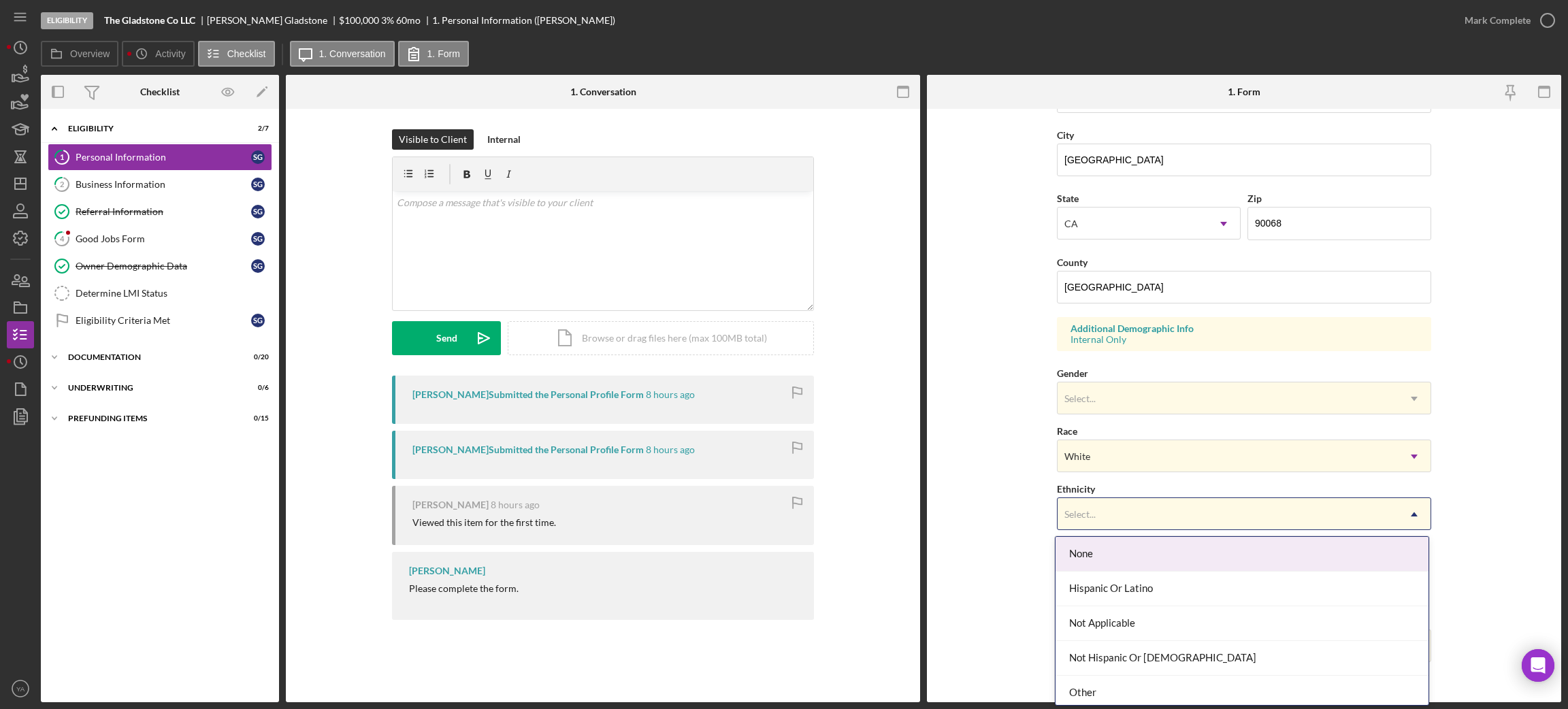
click at [1135, 520] on div "Select..." at bounding box center [1227, 514] width 340 height 31
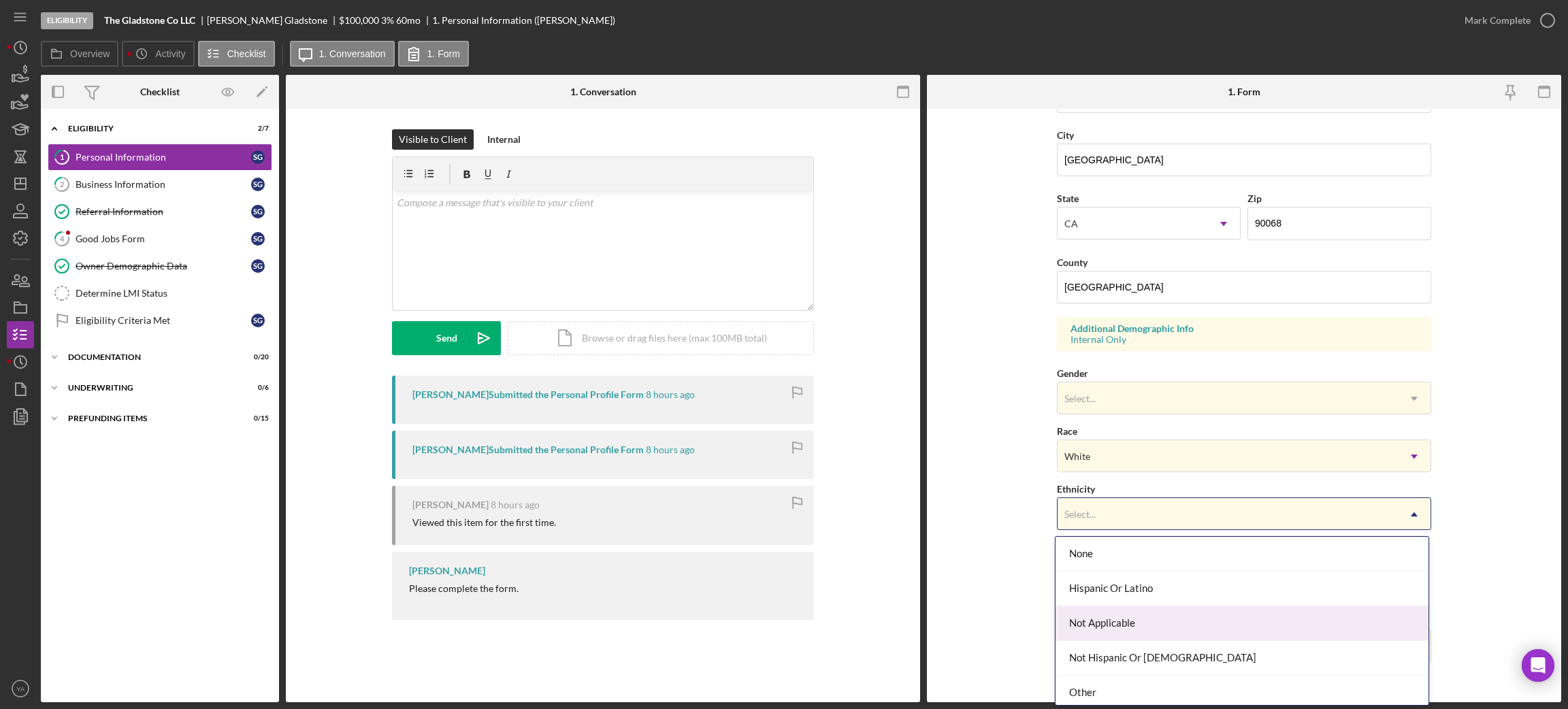
scroll to position [6, 0]
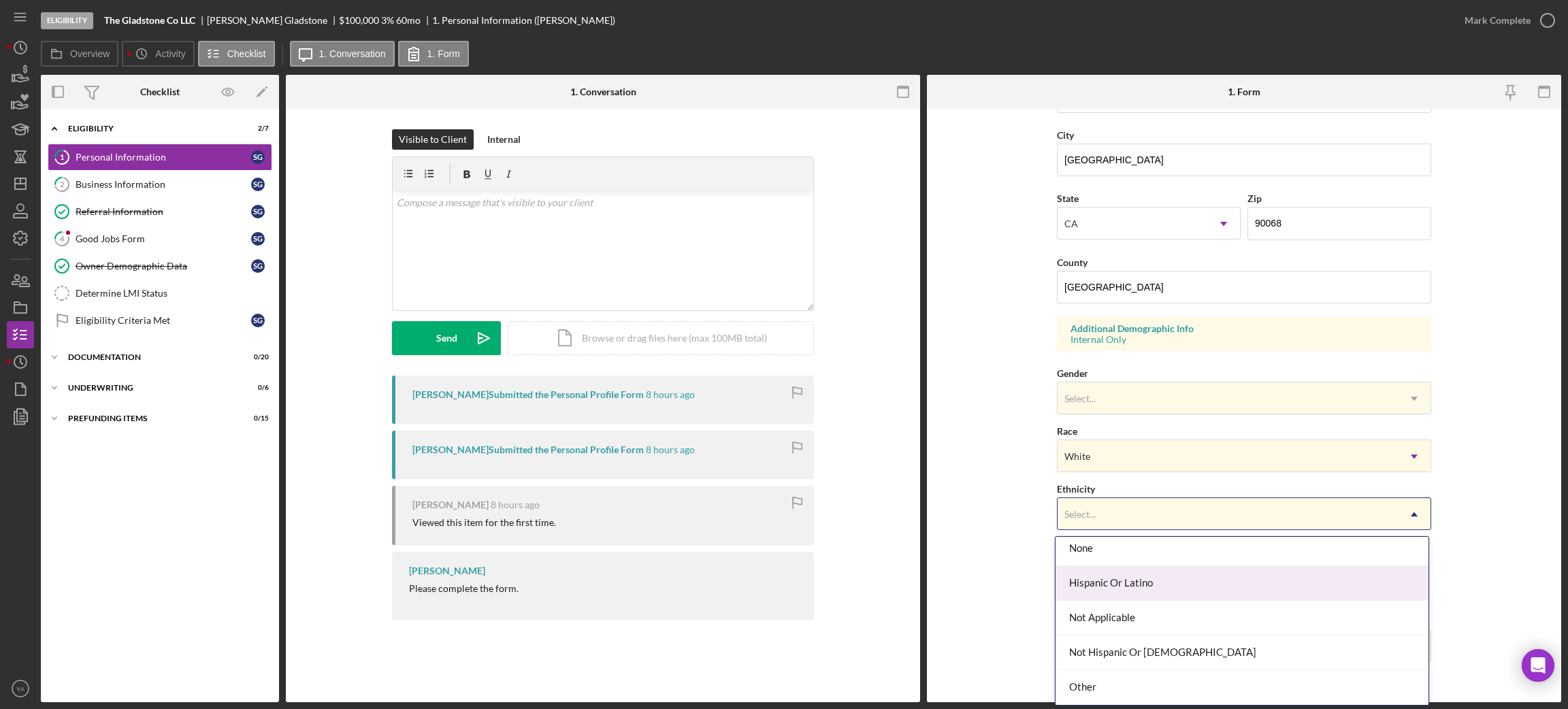
click at [1105, 586] on div "Hispanic Or Latino" at bounding box center [1241, 583] width 373 height 35
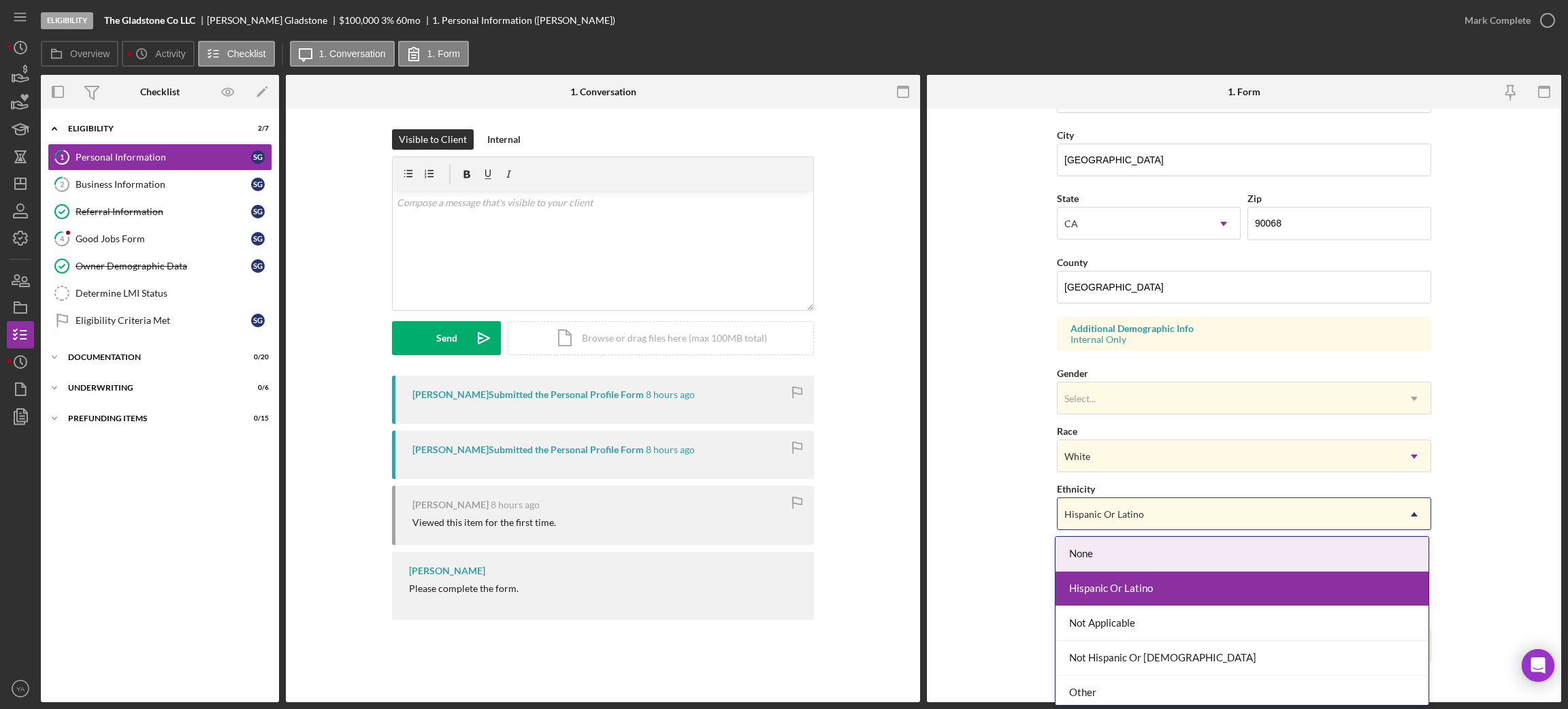
click at [1118, 519] on div "Hispanic Or Latino" at bounding box center [1104, 513] width 79 height 11
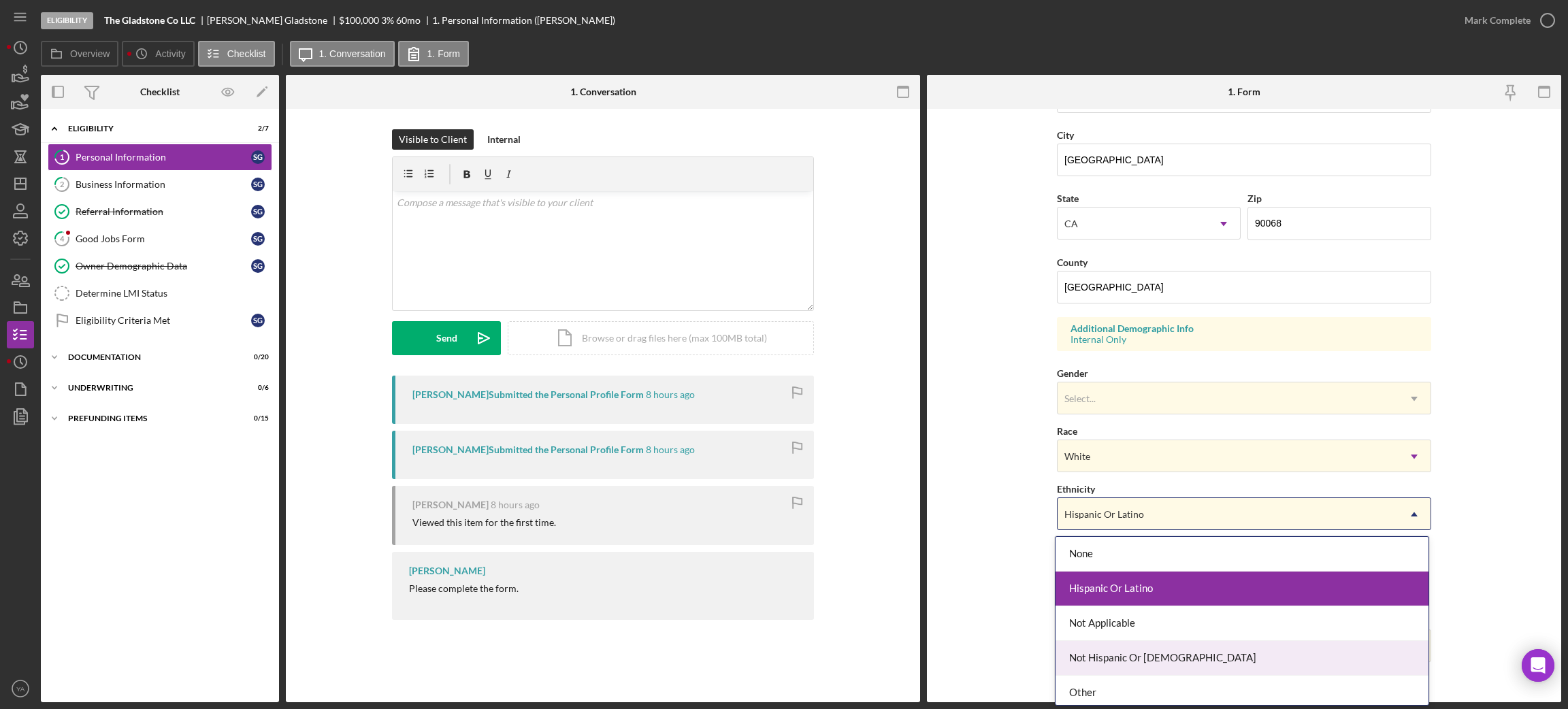
click at [1096, 657] on div "Not Hispanic Or [DEMOGRAPHIC_DATA]" at bounding box center [1241, 658] width 373 height 35
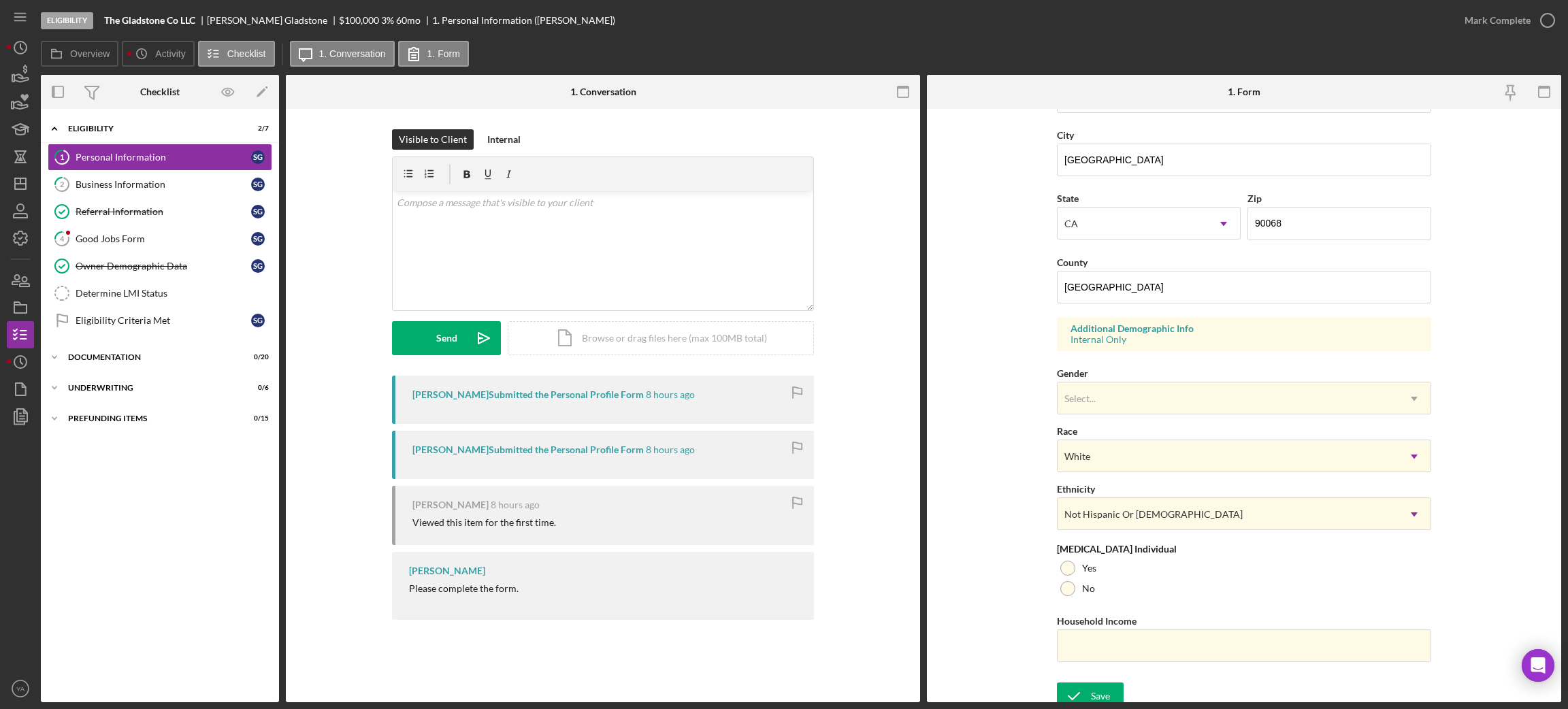
click at [1085, 682] on form "First Name [PERSON_NAME] Middle Name Last Name Gladstone Job Title Director Dat…" at bounding box center [1243, 405] width 634 height 593
click at [1085, 689] on icon "submit" at bounding box center [1074, 695] width 34 height 34
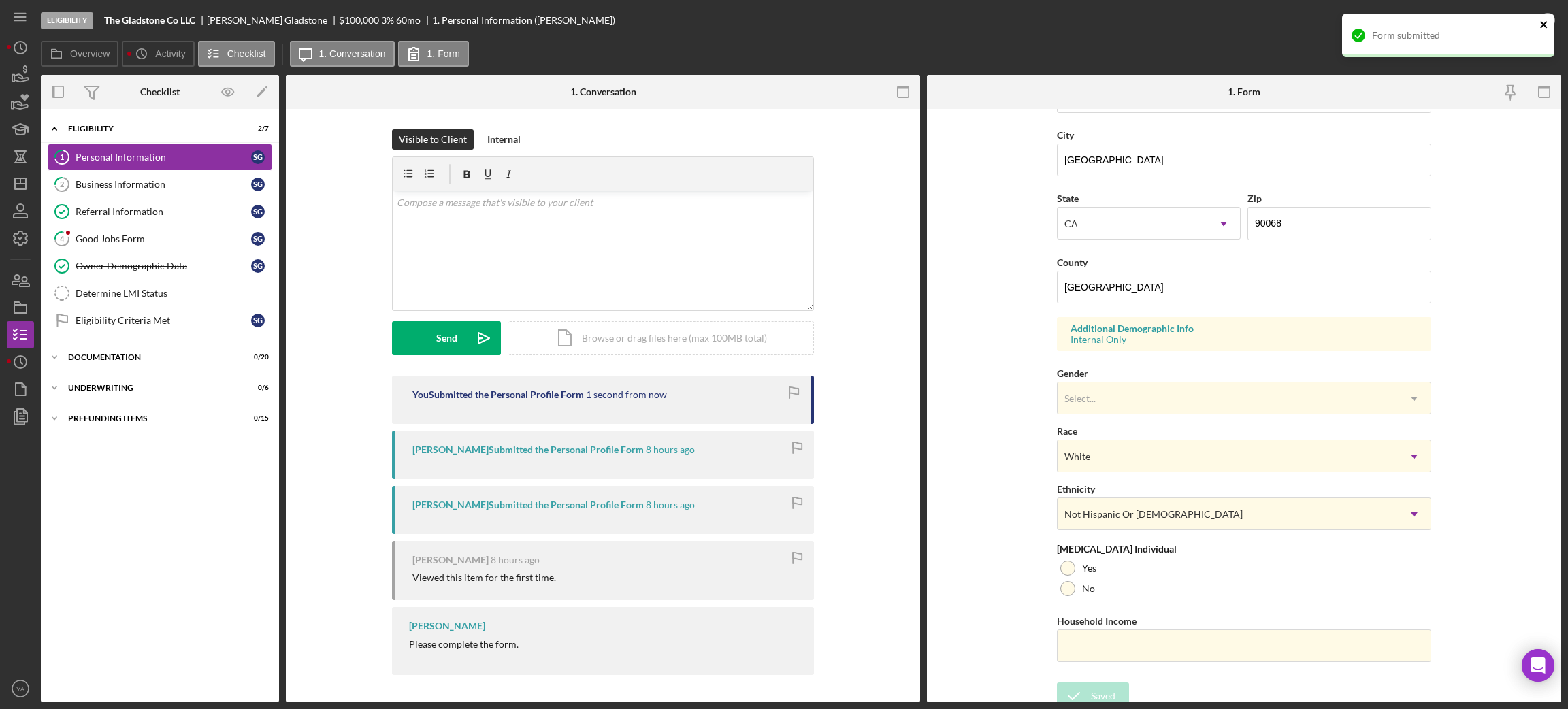
click at [1546, 24] on icon "close" at bounding box center [1544, 24] width 10 height 11
click at [1541, 24] on div "Form submitted" at bounding box center [1448, 41] width 218 height 60
click at [1545, 21] on polyline "button" at bounding box center [1548, 21] width 6 height 4
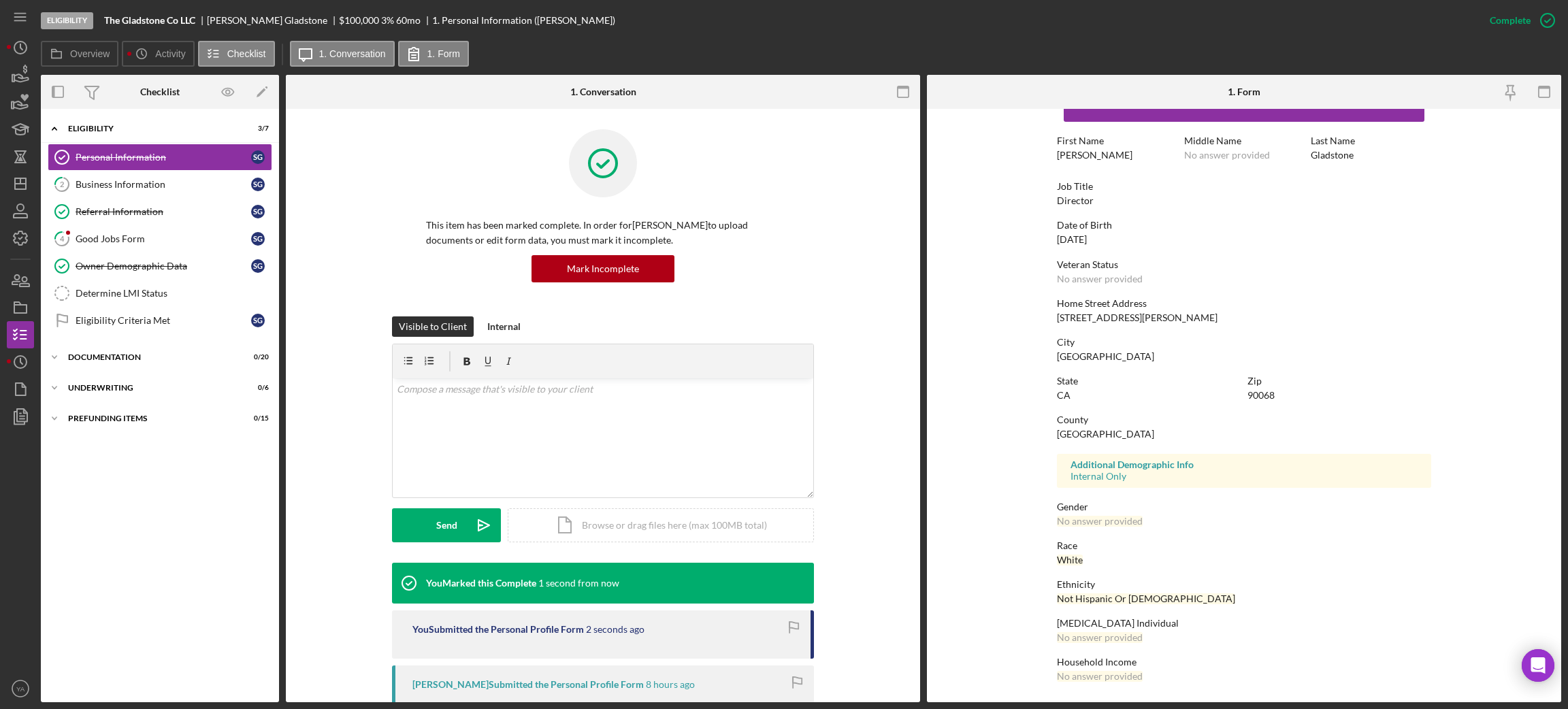
scroll to position [42, 0]
click at [158, 188] on div "Business Information" at bounding box center [163, 184] width 175 height 11
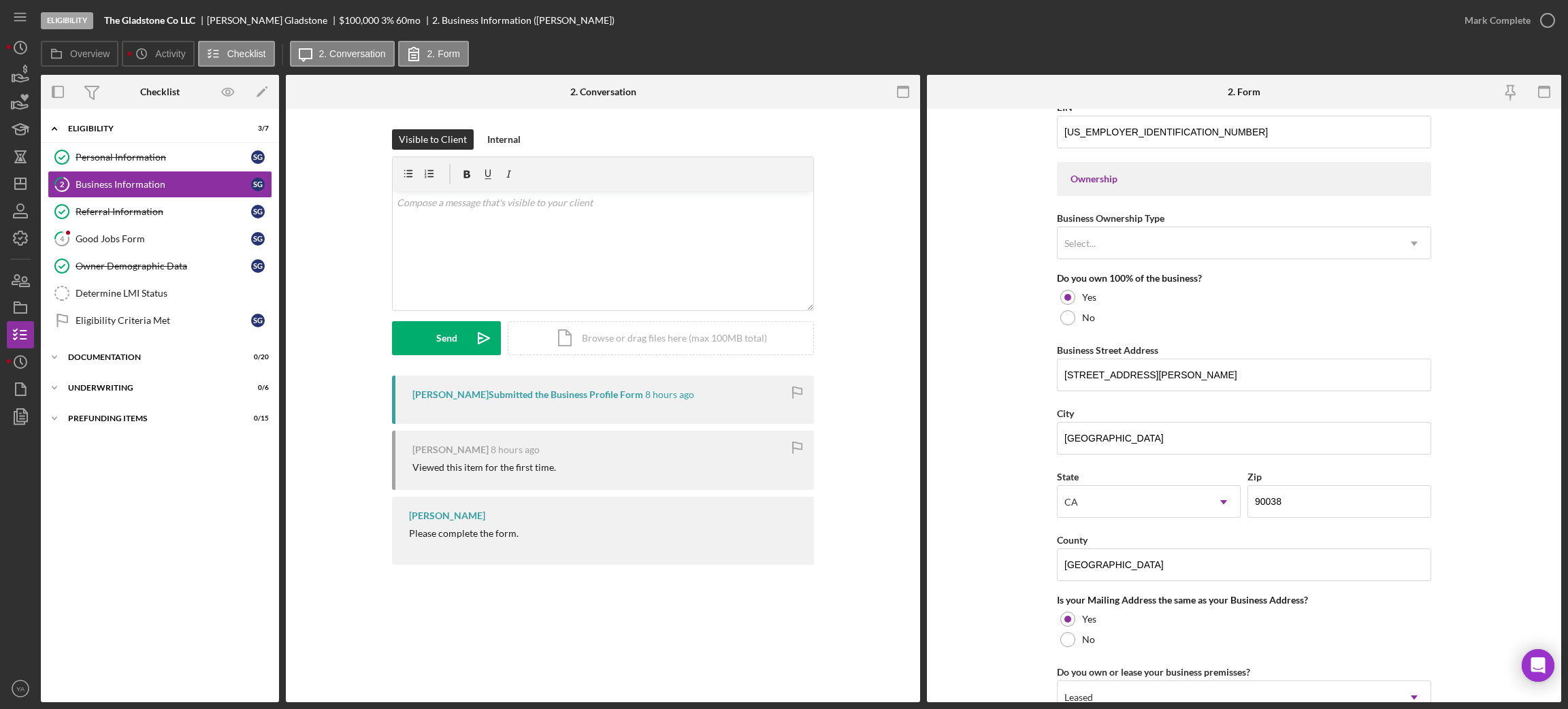
scroll to position [611, 0]
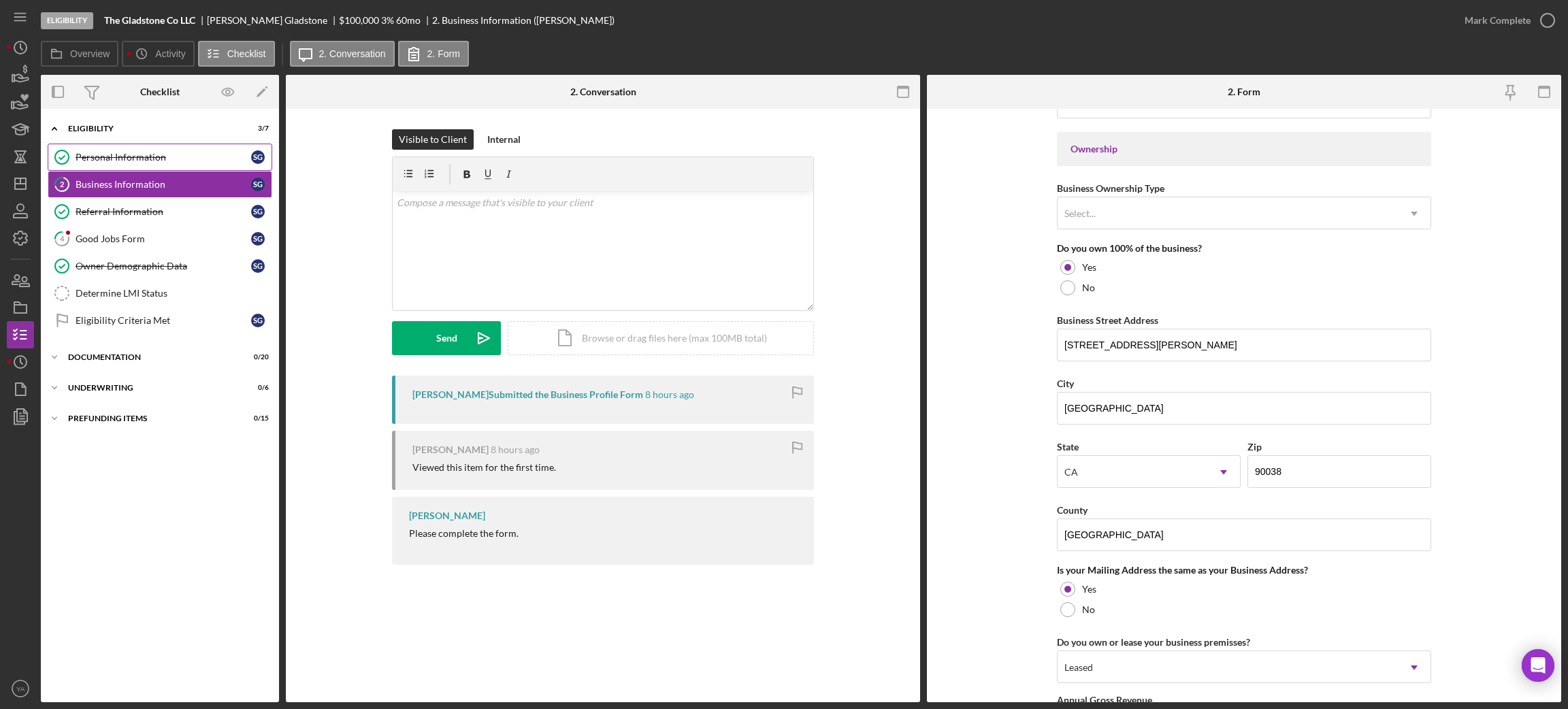
click at [207, 165] on link "Personal Information Personal Information S G" at bounding box center [160, 157] width 225 height 27
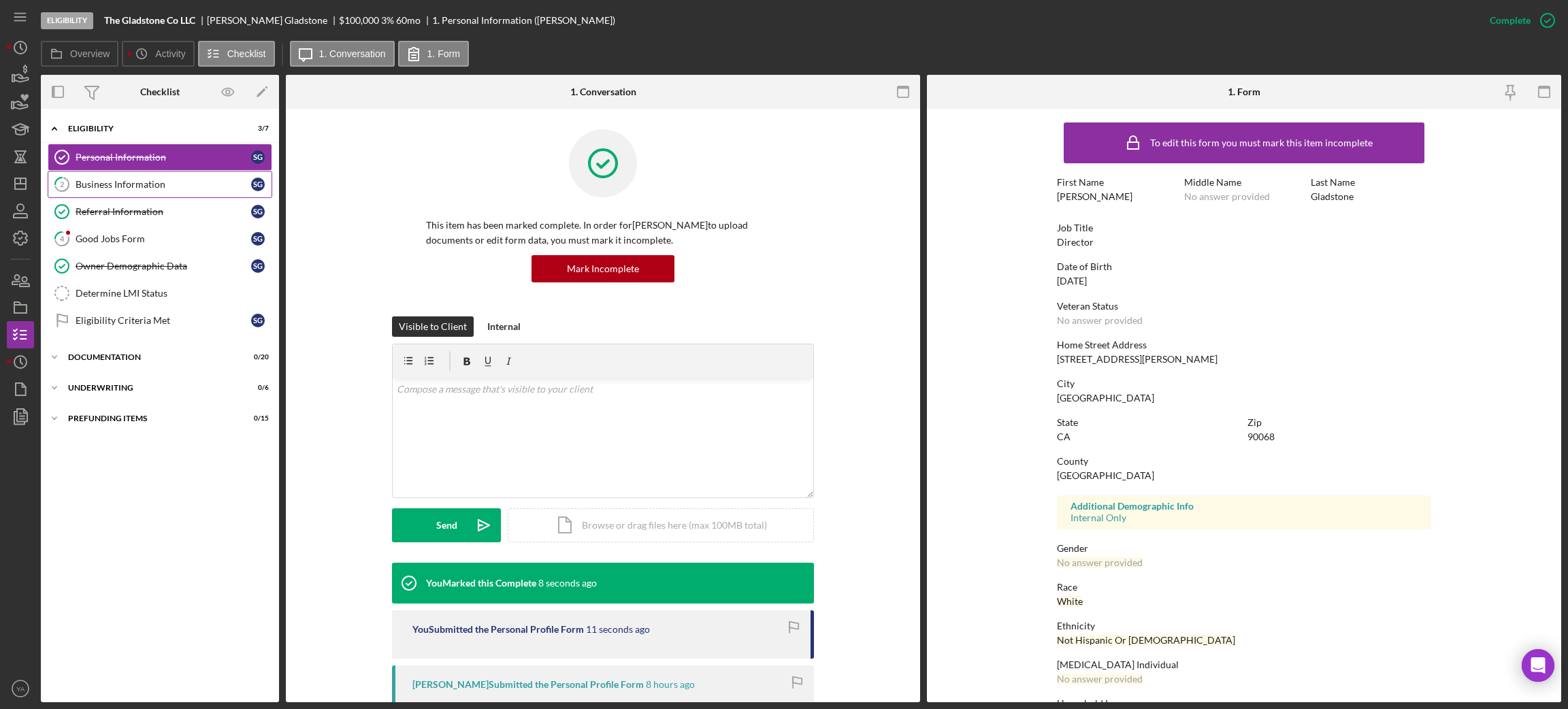
click at [134, 193] on link "2 Business Information S G" at bounding box center [160, 184] width 225 height 27
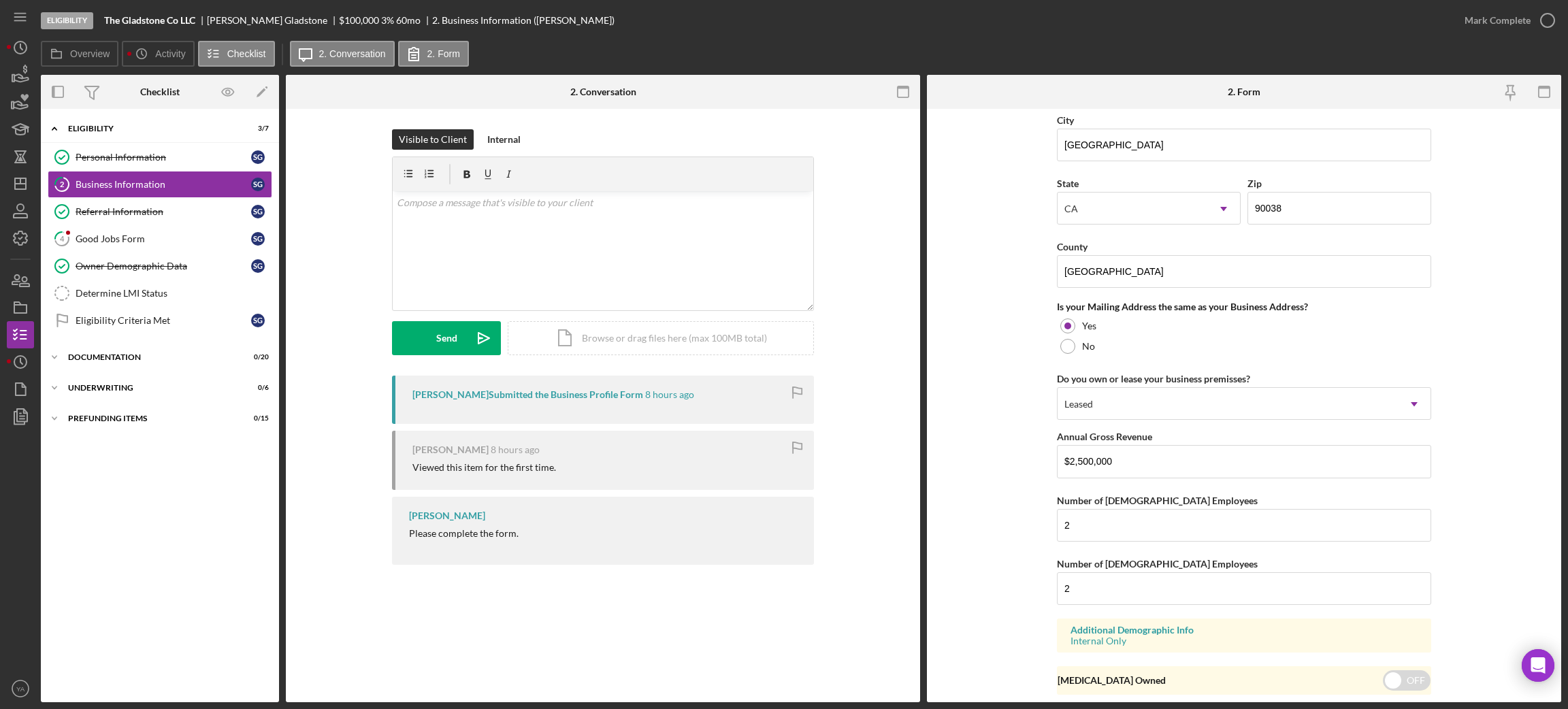
scroll to position [919, 0]
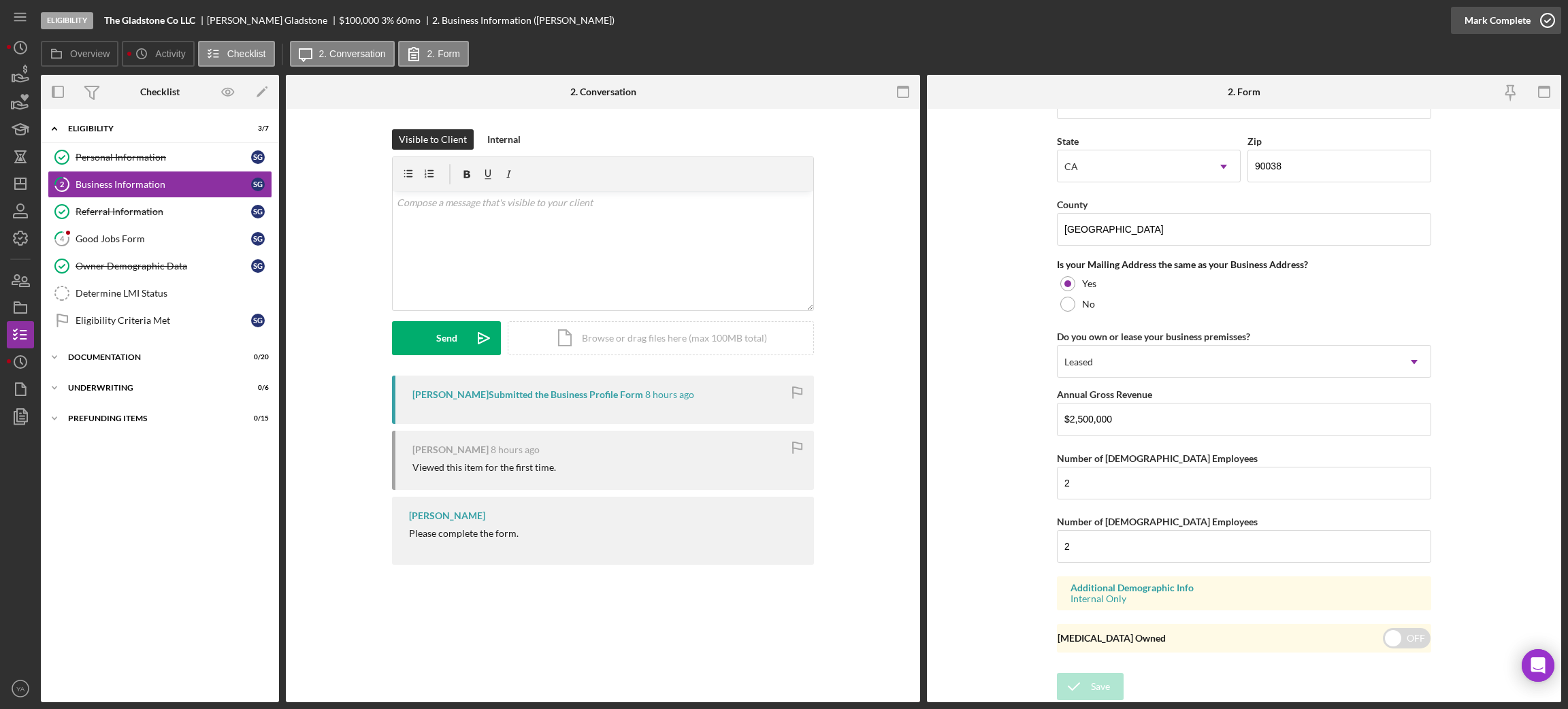
click at [1537, 26] on icon "button" at bounding box center [1547, 20] width 34 height 34
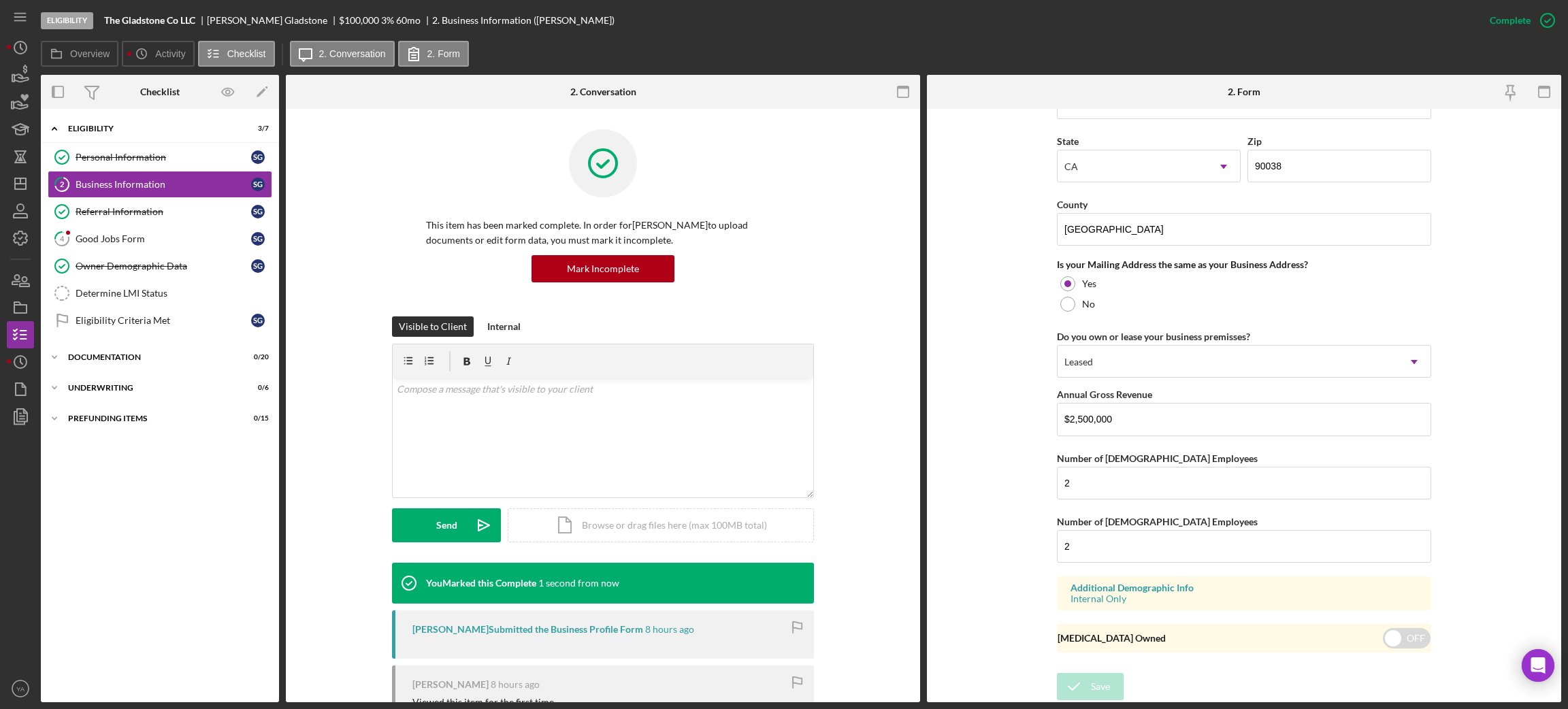
scroll to position [433, 0]
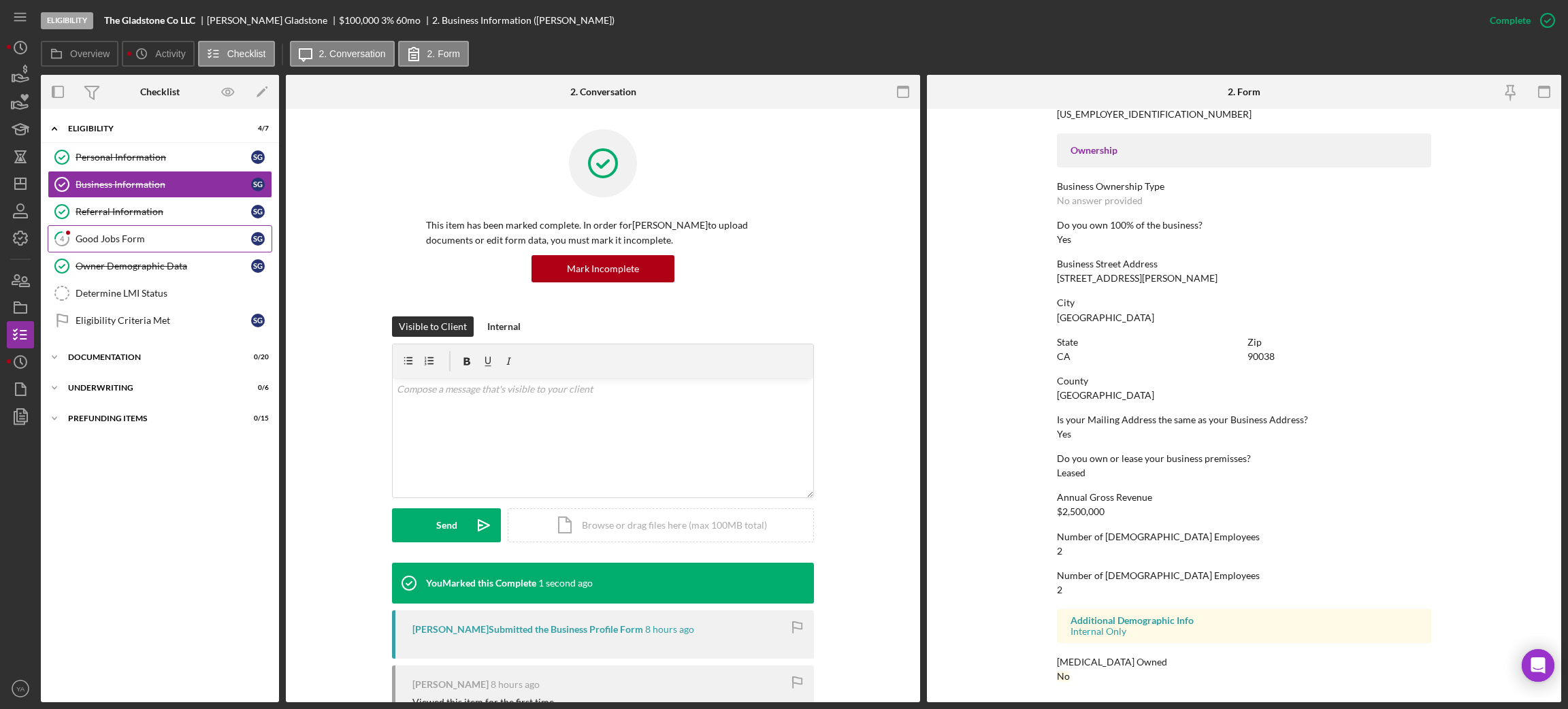
click at [170, 235] on div "Good Jobs Form" at bounding box center [163, 238] width 175 height 11
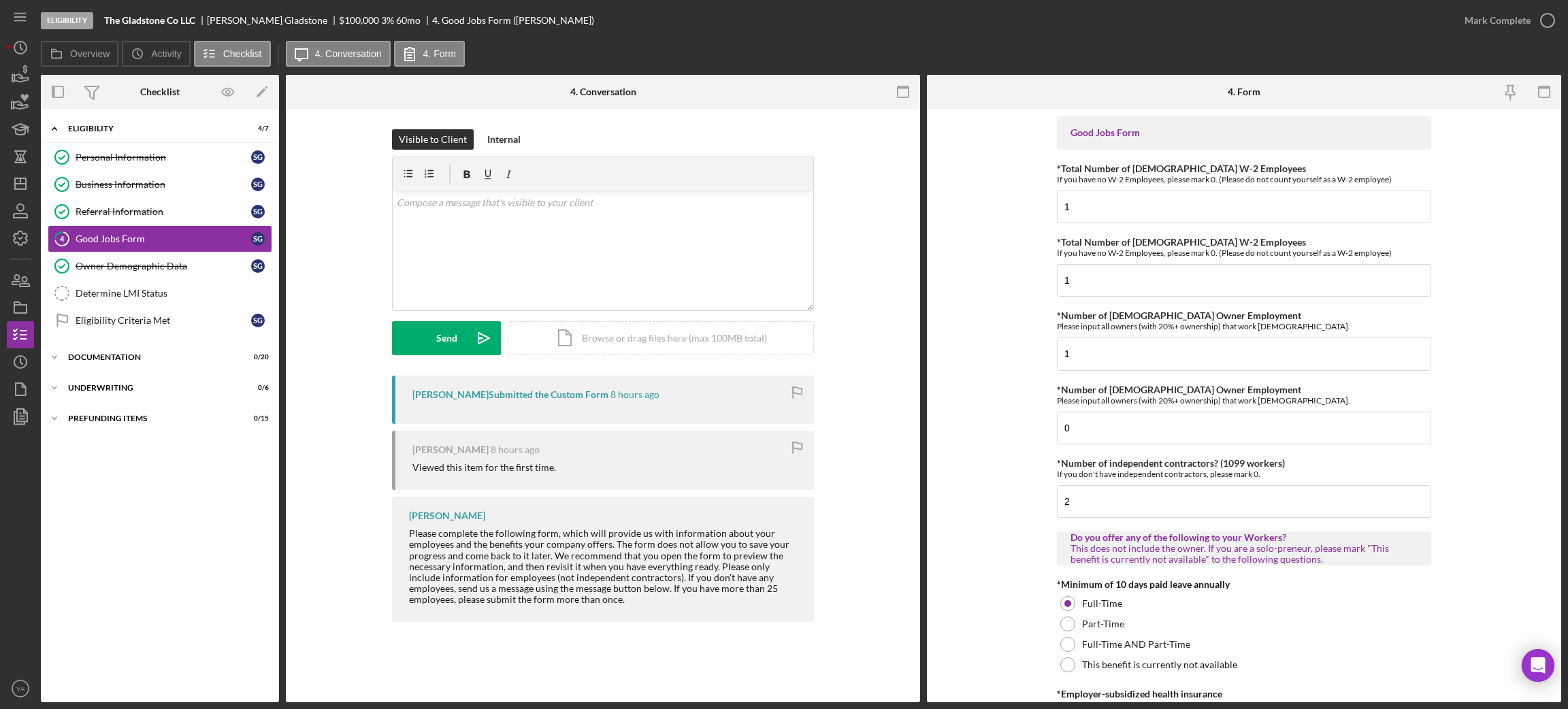
click at [1534, 36] on div "Mark Complete" at bounding box center [1506, 20] width 110 height 41
click at [1540, 24] on icon "button" at bounding box center [1547, 20] width 34 height 34
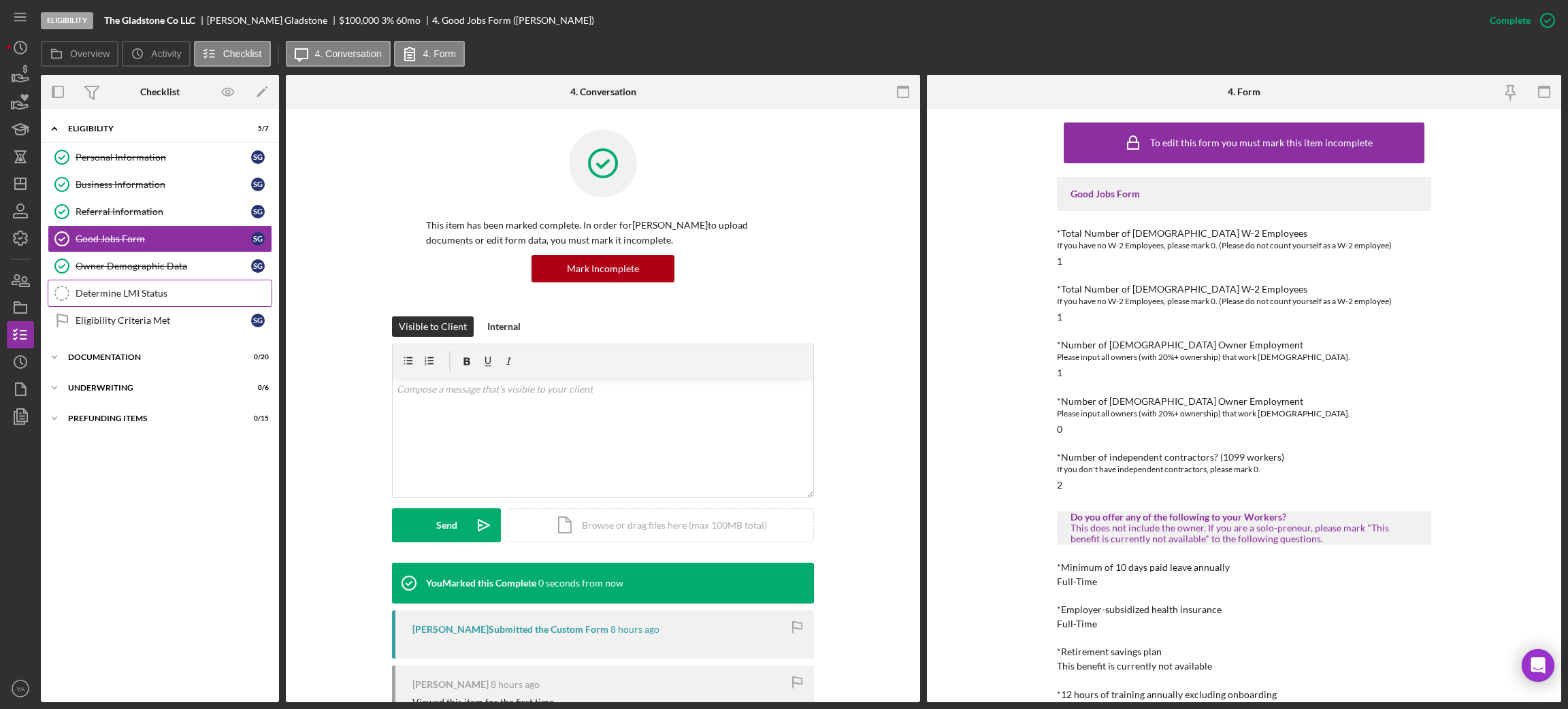
click at [150, 292] on div "Determine LMI Status" at bounding box center [173, 293] width 196 height 11
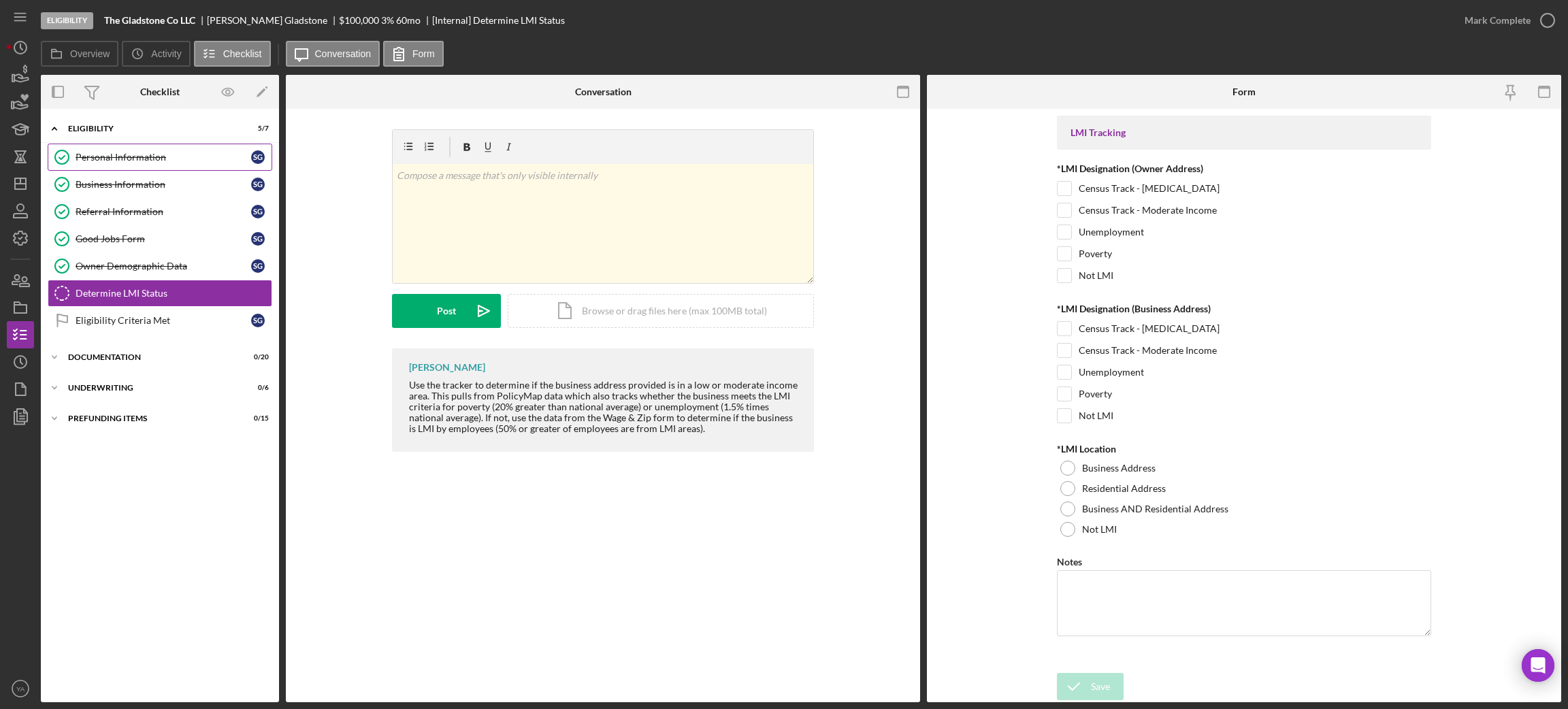
click at [170, 161] on div "Personal Information" at bounding box center [163, 157] width 175 height 11
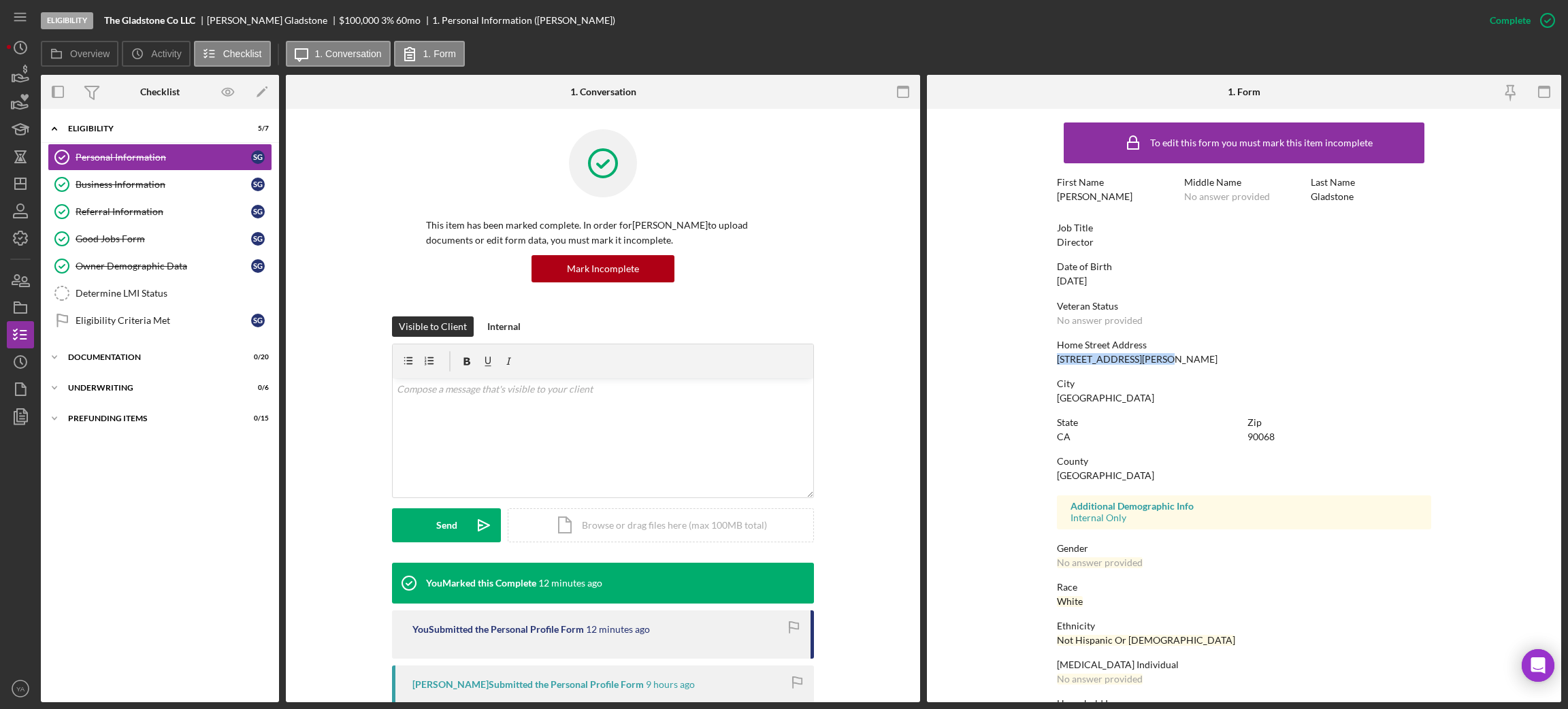
drag, startPoint x: 1051, startPoint y: 360, endPoint x: 1191, endPoint y: 360, distance: 140.0
click at [1191, 360] on form "To edit this form you must mark this item incomplete First Name [PERSON_NAME] M…" at bounding box center [1243, 405] width 634 height 593
click at [1265, 432] on div "90068" at bounding box center [1261, 436] width 27 height 11
click at [169, 193] on link "Business Information Business Information S G" at bounding box center [160, 184] width 225 height 27
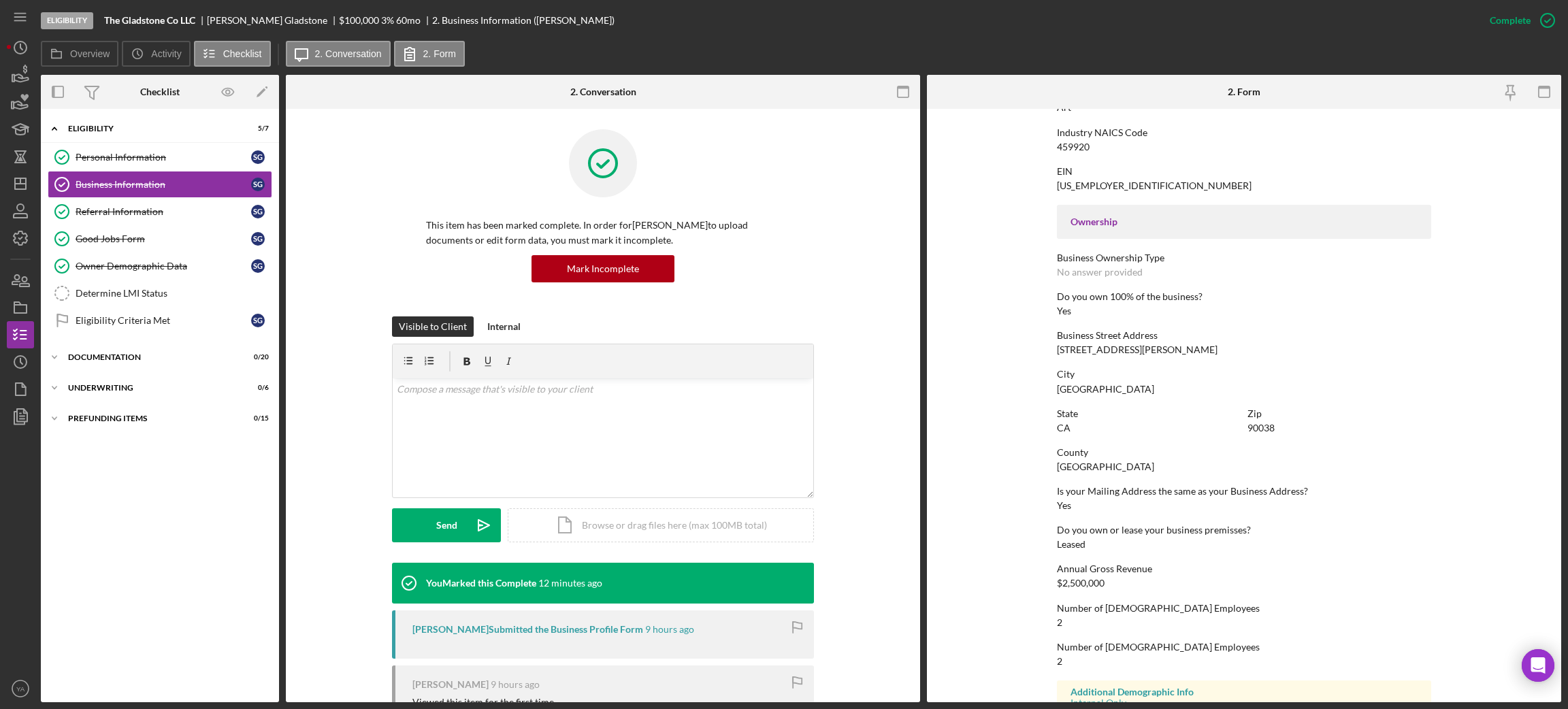
scroll to position [408, 0]
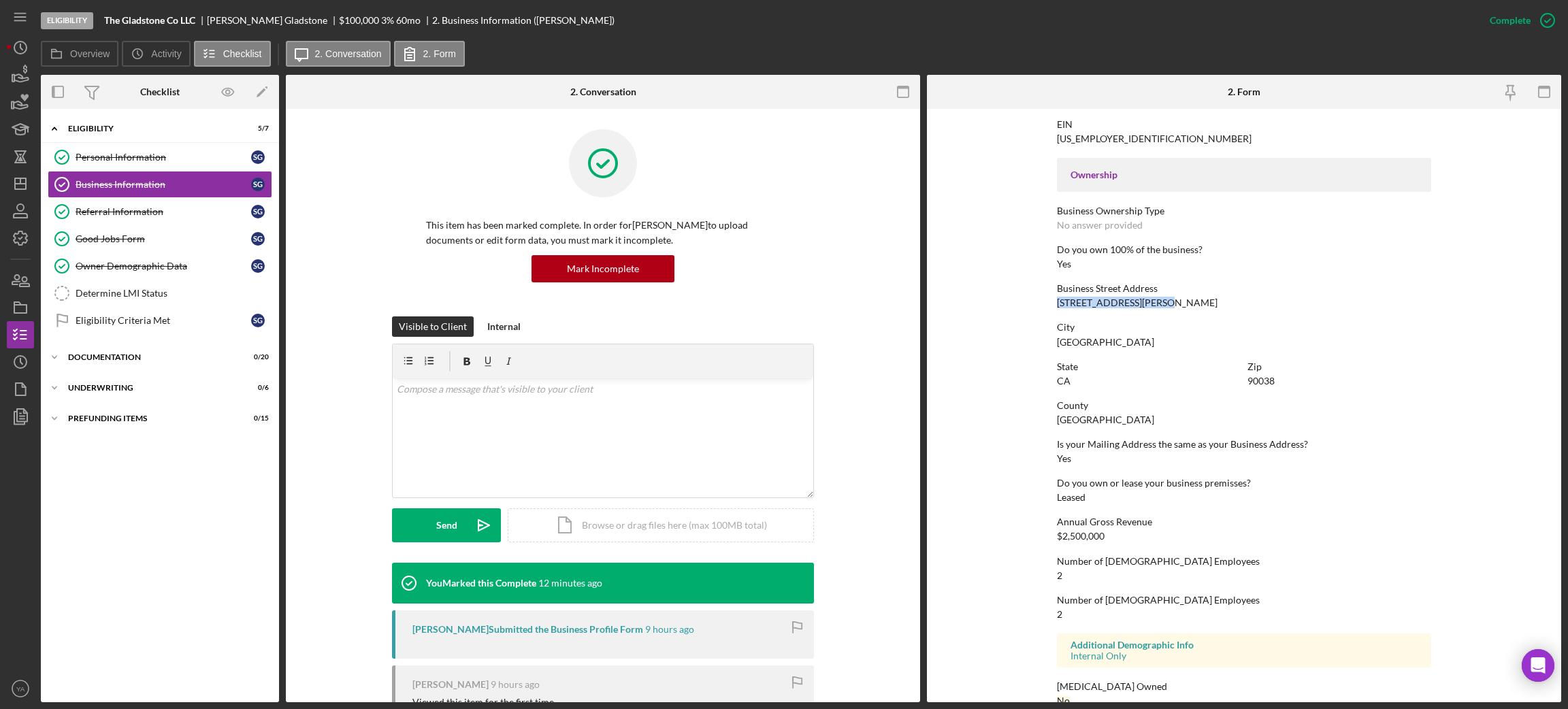
drag, startPoint x: 1054, startPoint y: 301, endPoint x: 1215, endPoint y: 305, distance: 161.0
click at [1215, 305] on form "To edit this form you must mark this item incomplete Business Name The Gladston…" at bounding box center [1243, 405] width 634 height 593
click at [1258, 378] on div "90038" at bounding box center [1261, 381] width 27 height 11
click at [1256, 378] on div "90038" at bounding box center [1261, 381] width 27 height 11
click at [1267, 381] on div "90038" at bounding box center [1261, 381] width 27 height 11
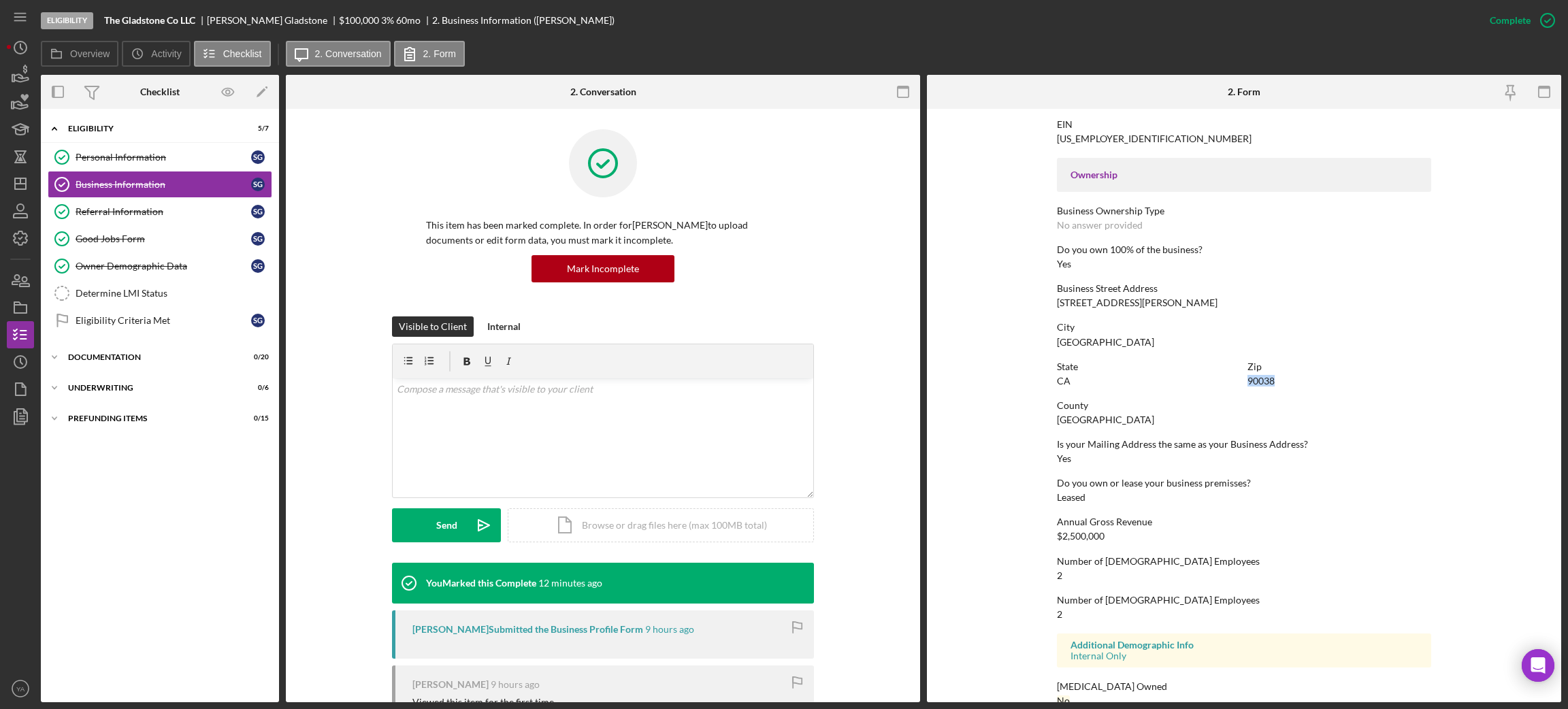
click at [1267, 381] on div "90038" at bounding box center [1261, 381] width 27 height 11
click at [179, 290] on div "Determine LMI Status" at bounding box center [173, 293] width 196 height 11
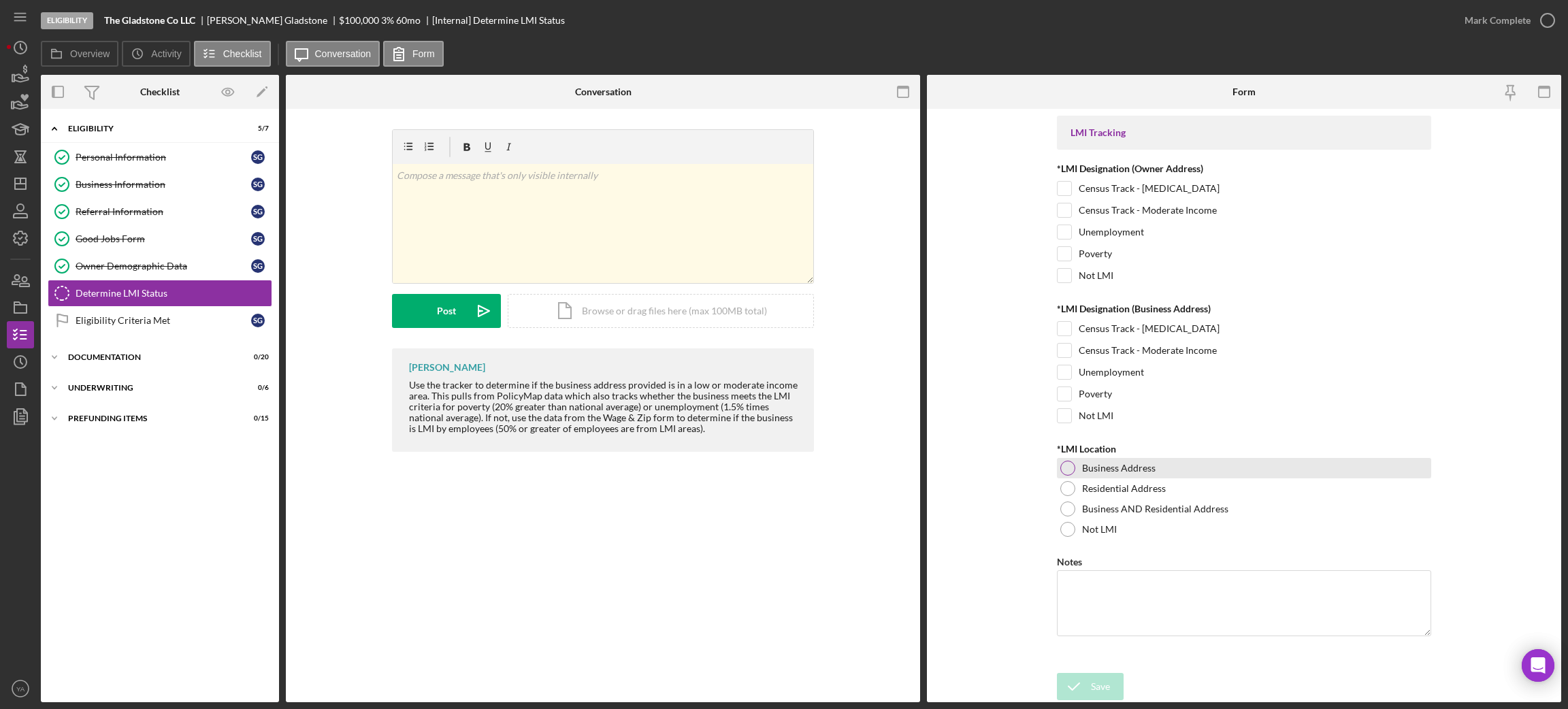
click at [1065, 472] on div at bounding box center [1067, 467] width 15 height 15
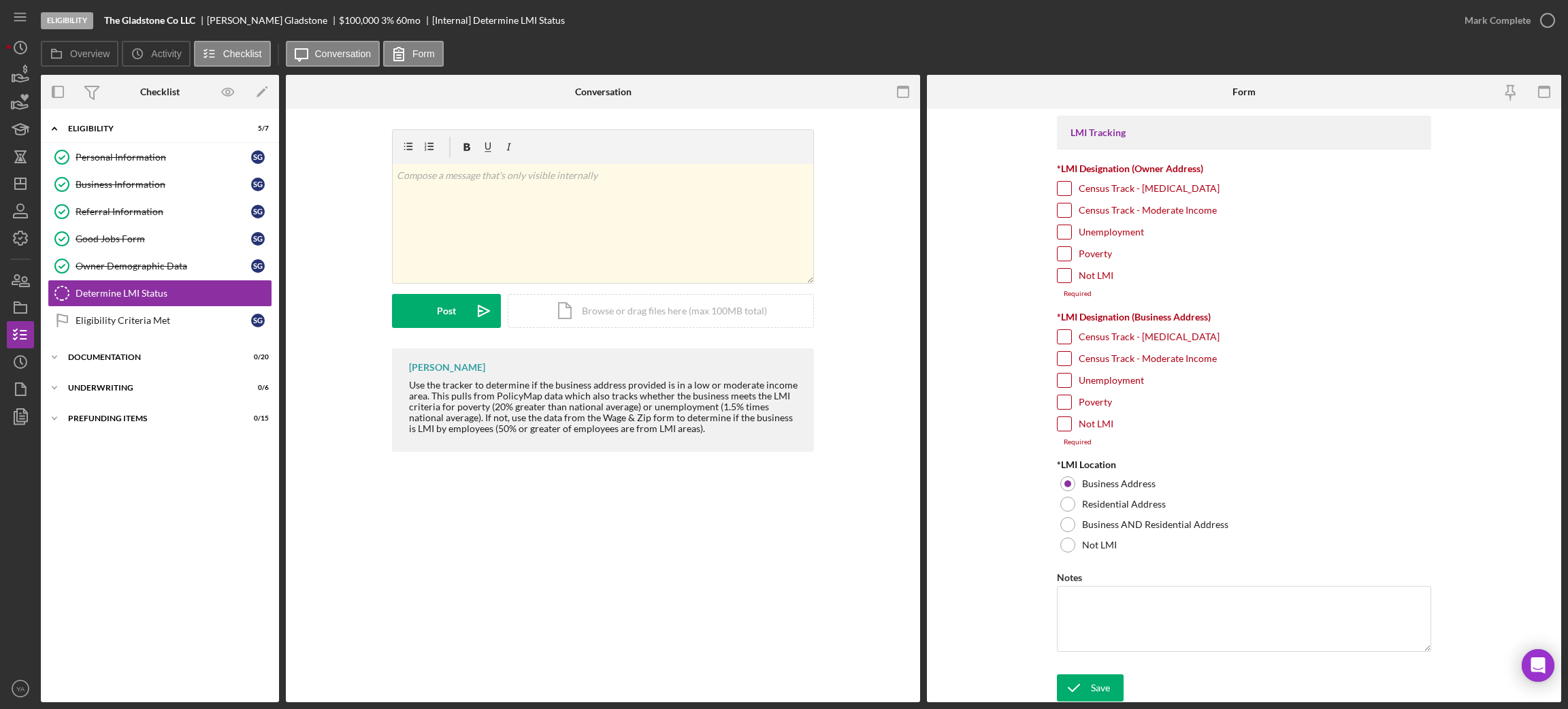
click at [1063, 341] on input "Census Track - [MEDICAL_DATA]" at bounding box center [1064, 337] width 14 height 14
checkbox input "true"
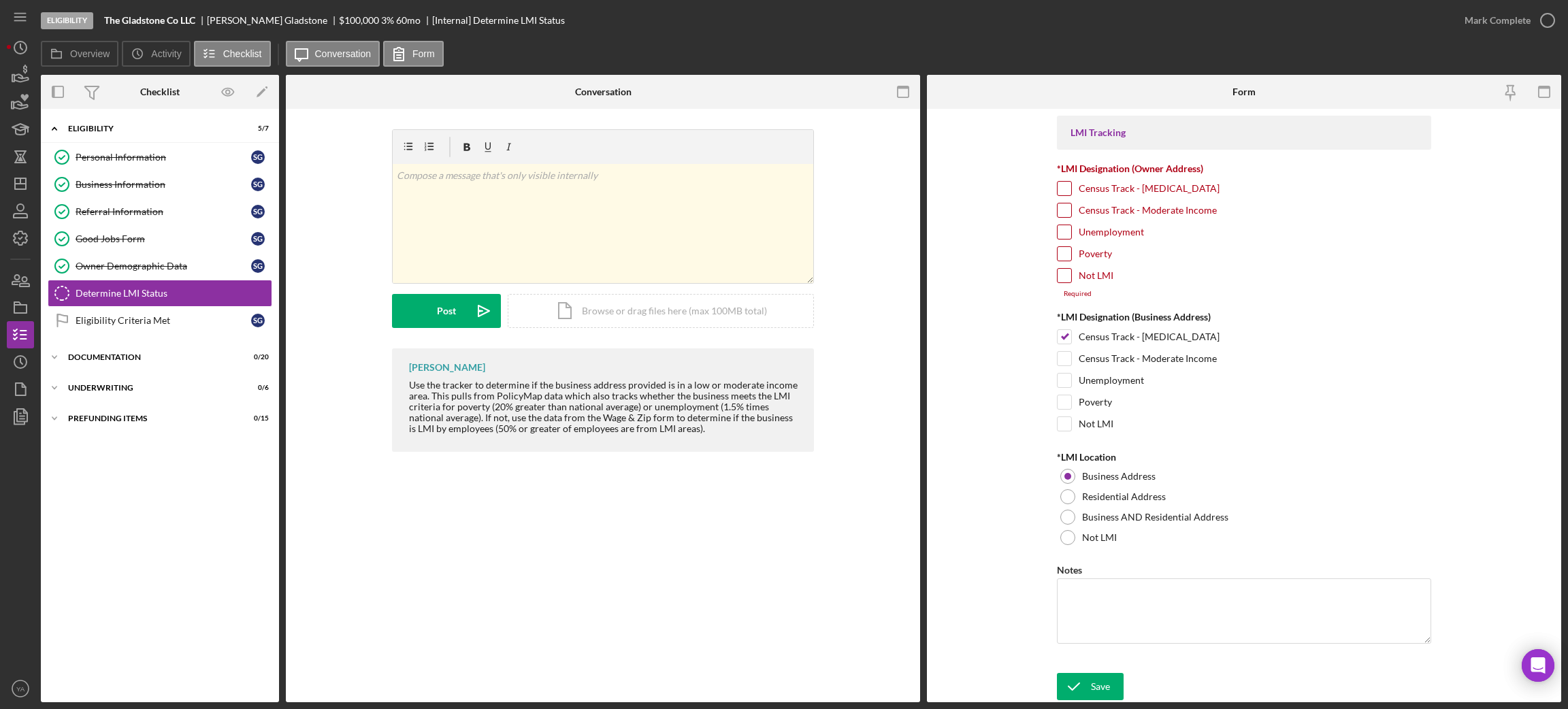
click at [1066, 231] on input "Unemployment" at bounding box center [1064, 231] width 14 height 14
checkbox input "true"
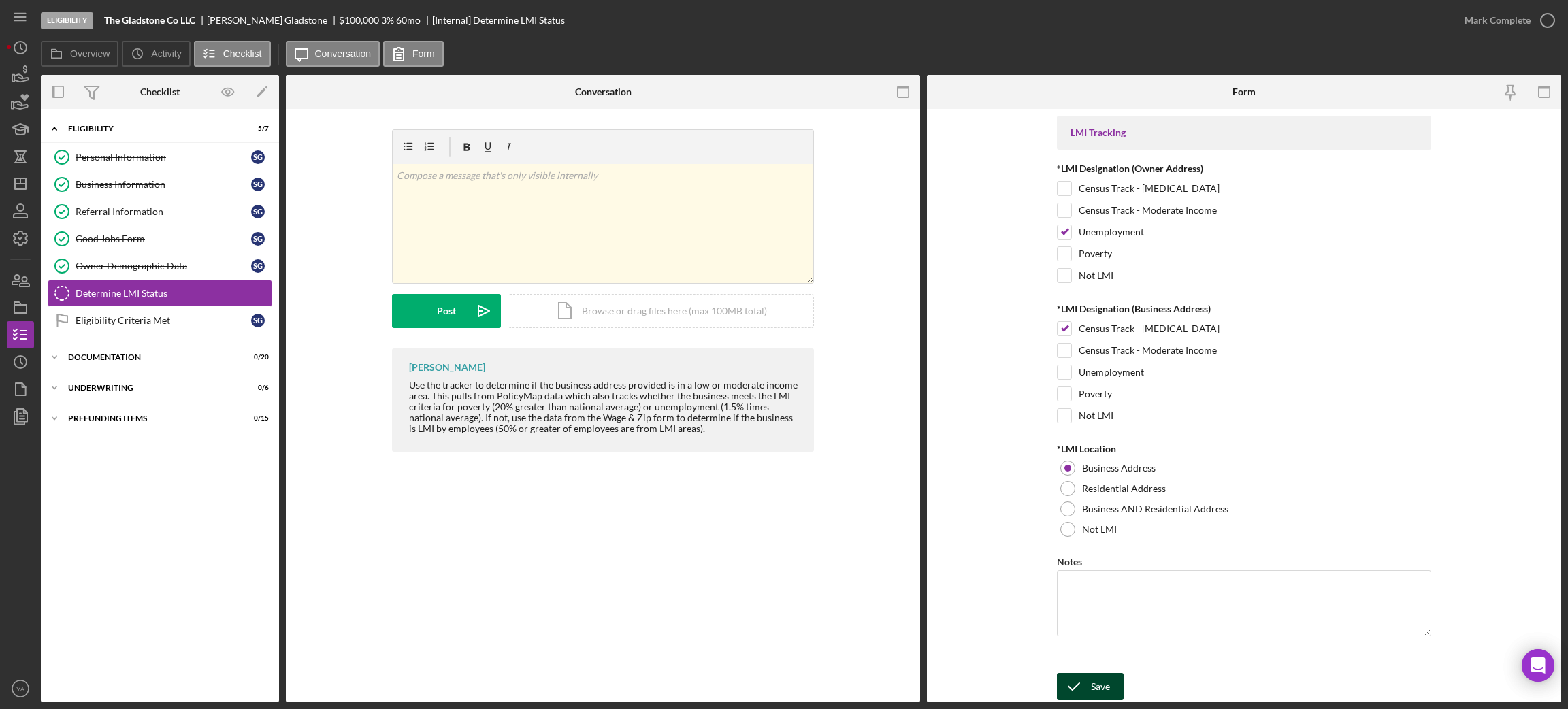
click at [1089, 677] on icon "submit" at bounding box center [1074, 686] width 34 height 34
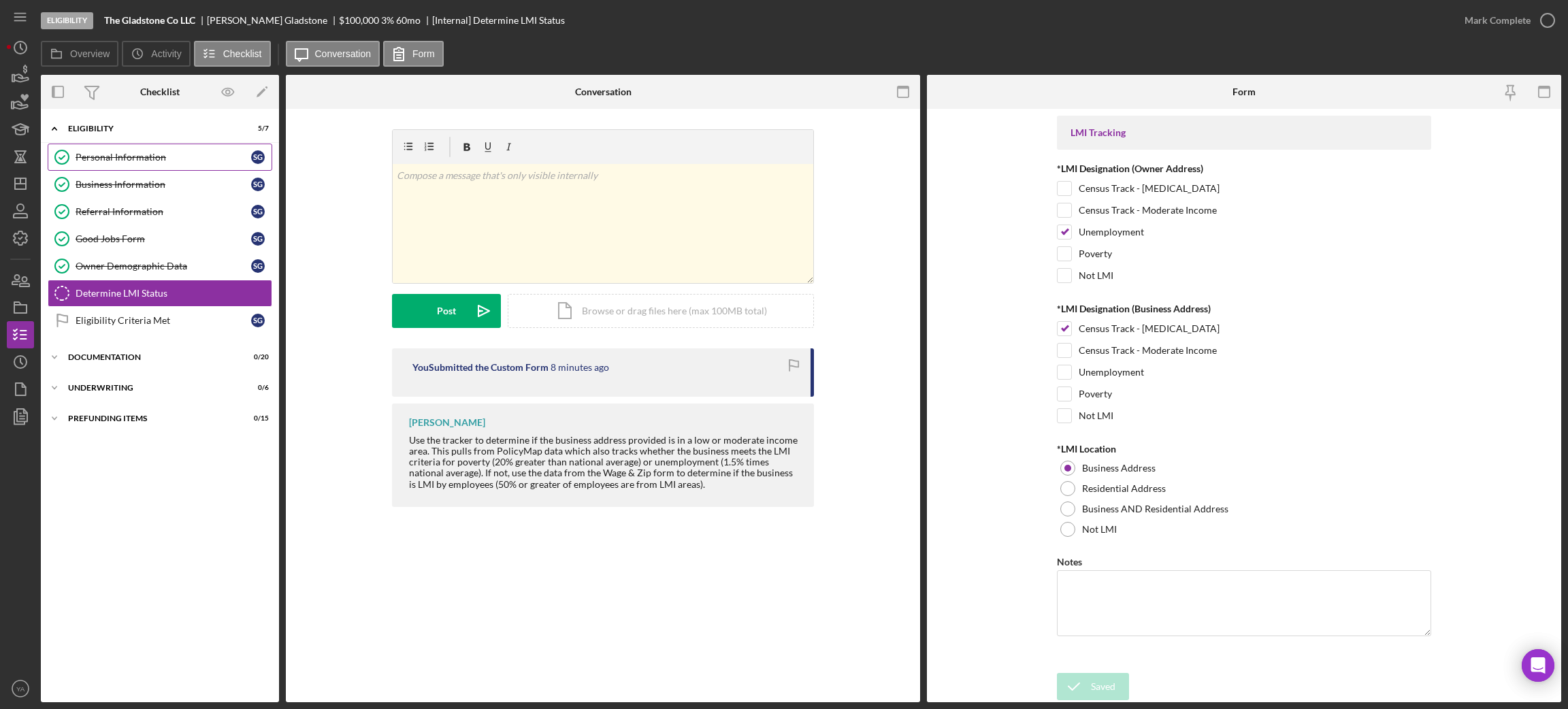
click at [185, 164] on link "Personal Information Personal Information S G" at bounding box center [160, 157] width 225 height 27
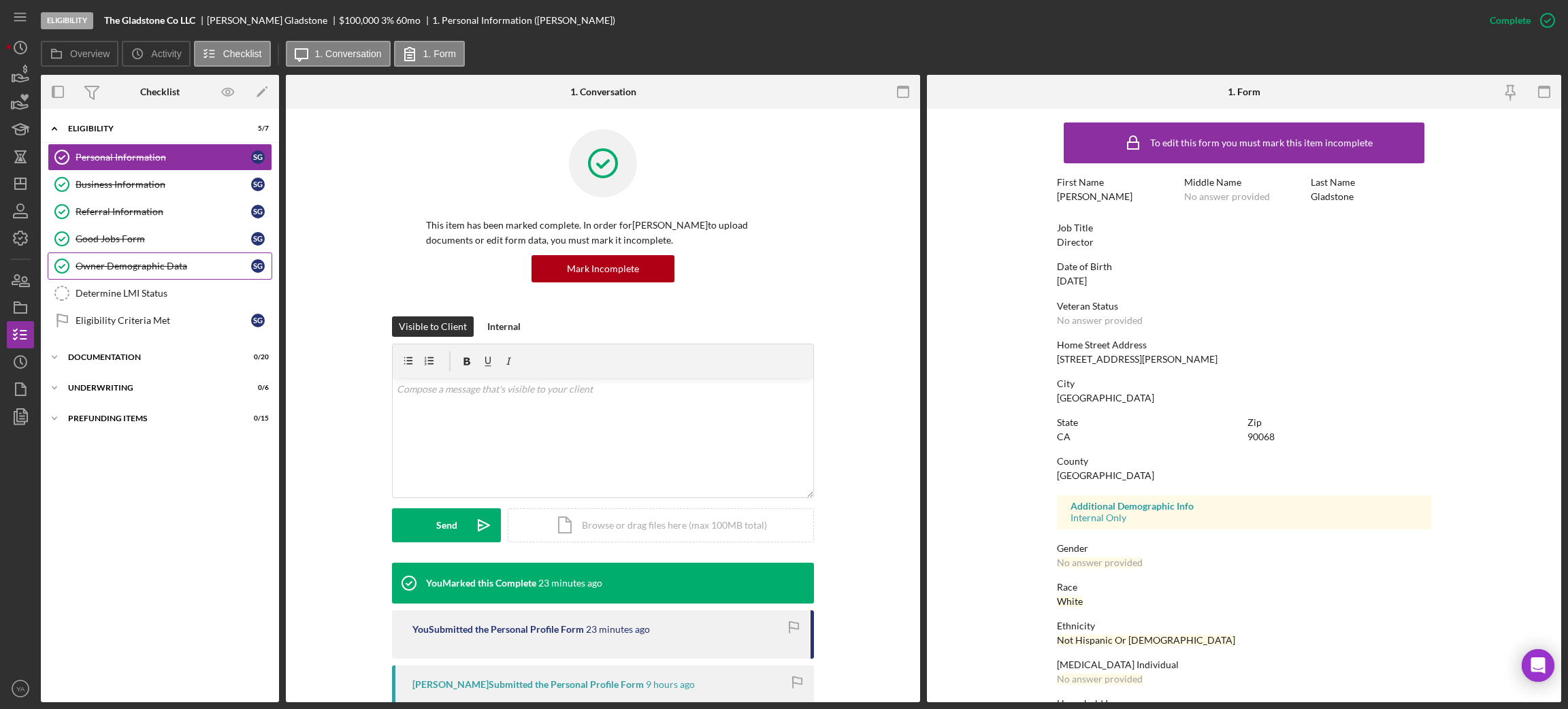
click at [177, 270] on div "Owner Demographic Data" at bounding box center [163, 265] width 175 height 11
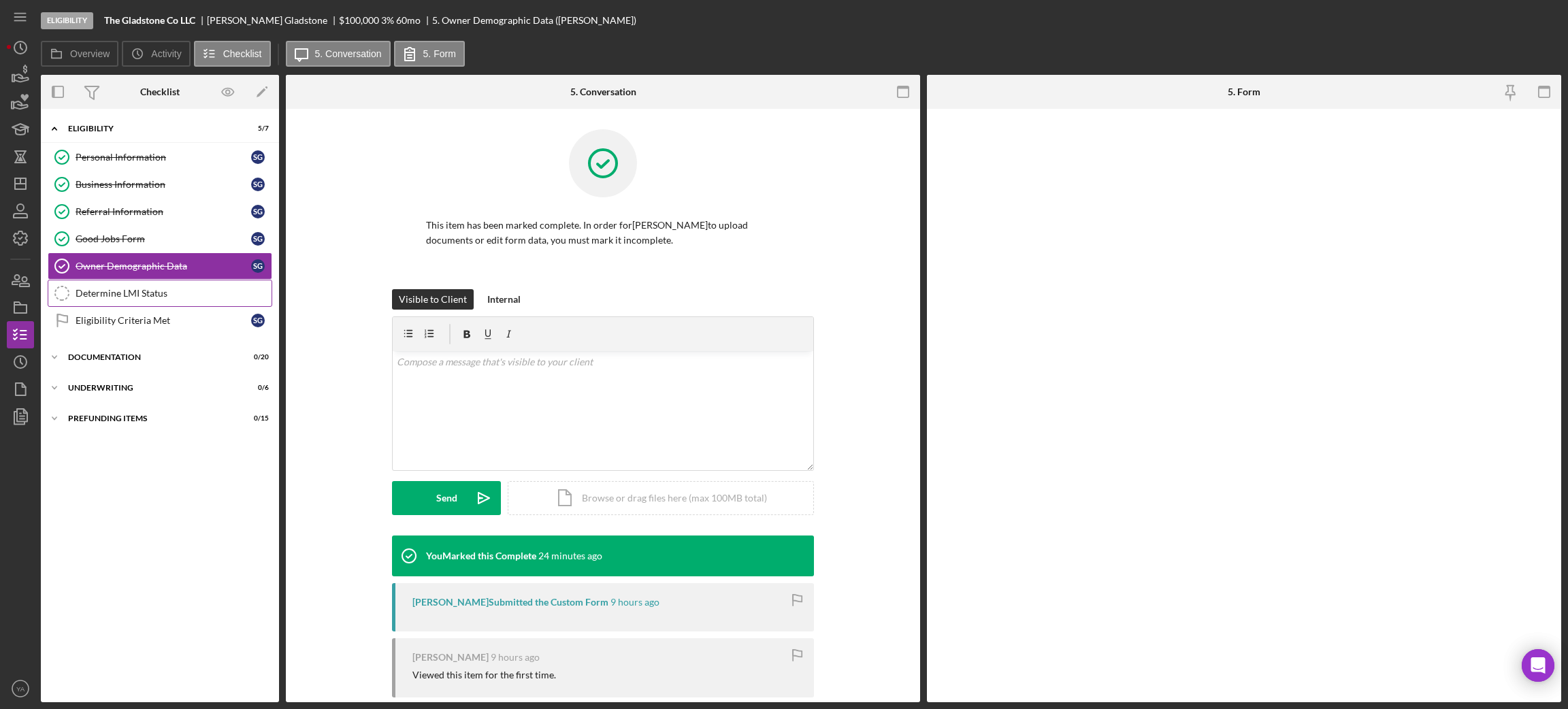
click at [181, 287] on link "Determine LMI Status Determine LMI Status" at bounding box center [160, 293] width 225 height 27
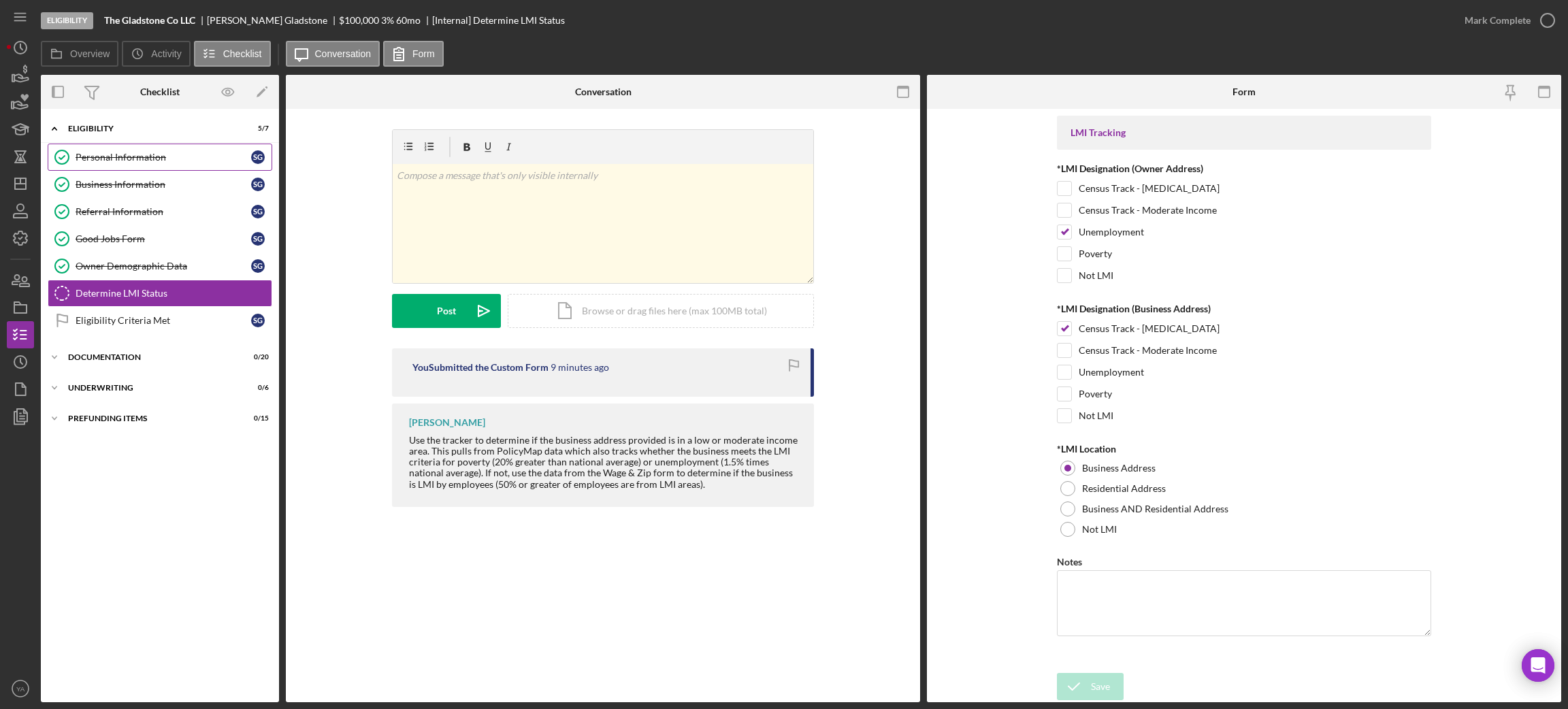
click at [137, 170] on link "Personal Information Personal Information S G" at bounding box center [160, 157] width 225 height 27
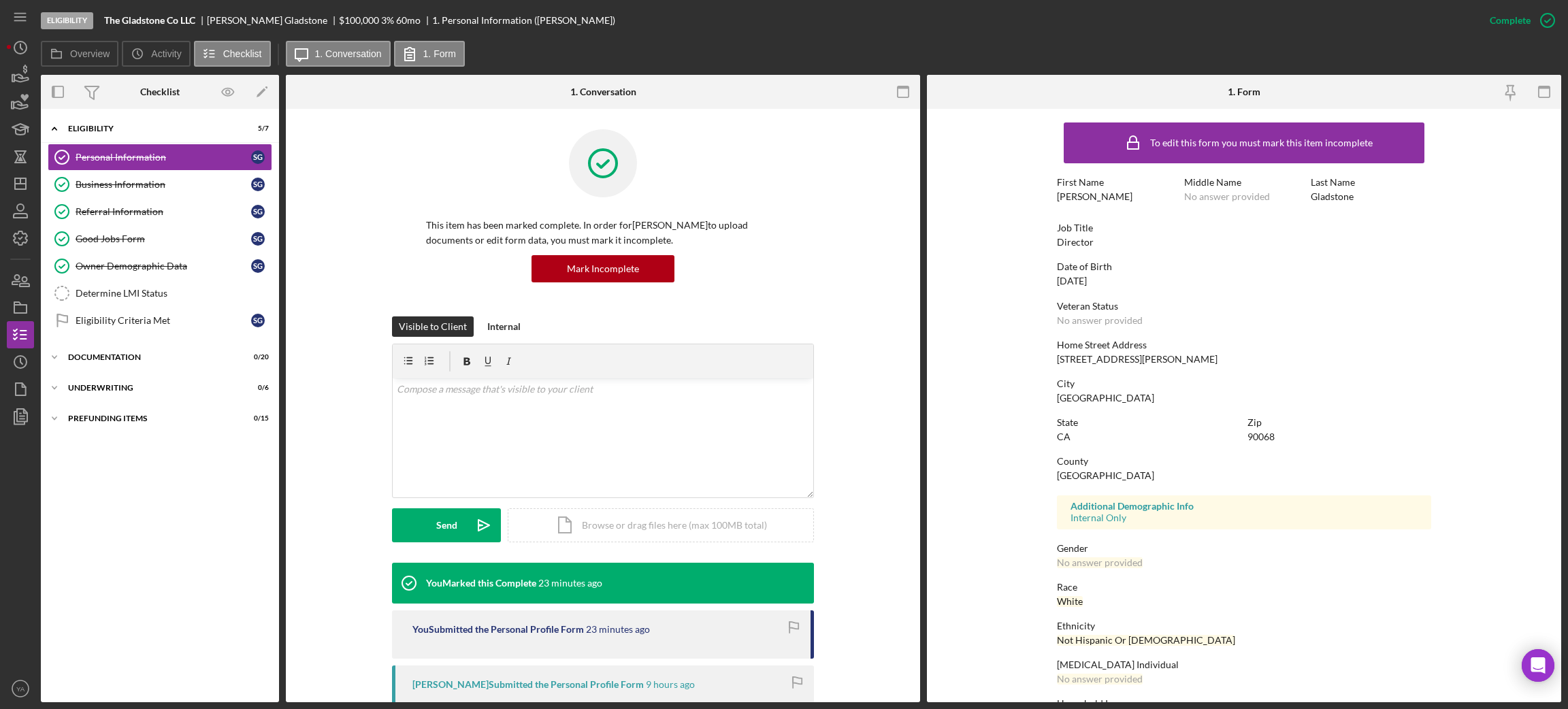
click at [1064, 360] on div "[STREET_ADDRESS][PERSON_NAME]" at bounding box center [1138, 358] width 161 height 11
drag, startPoint x: 1064, startPoint y: 360, endPoint x: 1140, endPoint y: 359, distance: 76.0
click at [1140, 359] on div "[STREET_ADDRESS][PERSON_NAME]" at bounding box center [1138, 358] width 161 height 11
click at [1260, 435] on div "90068" at bounding box center [1261, 436] width 27 height 11
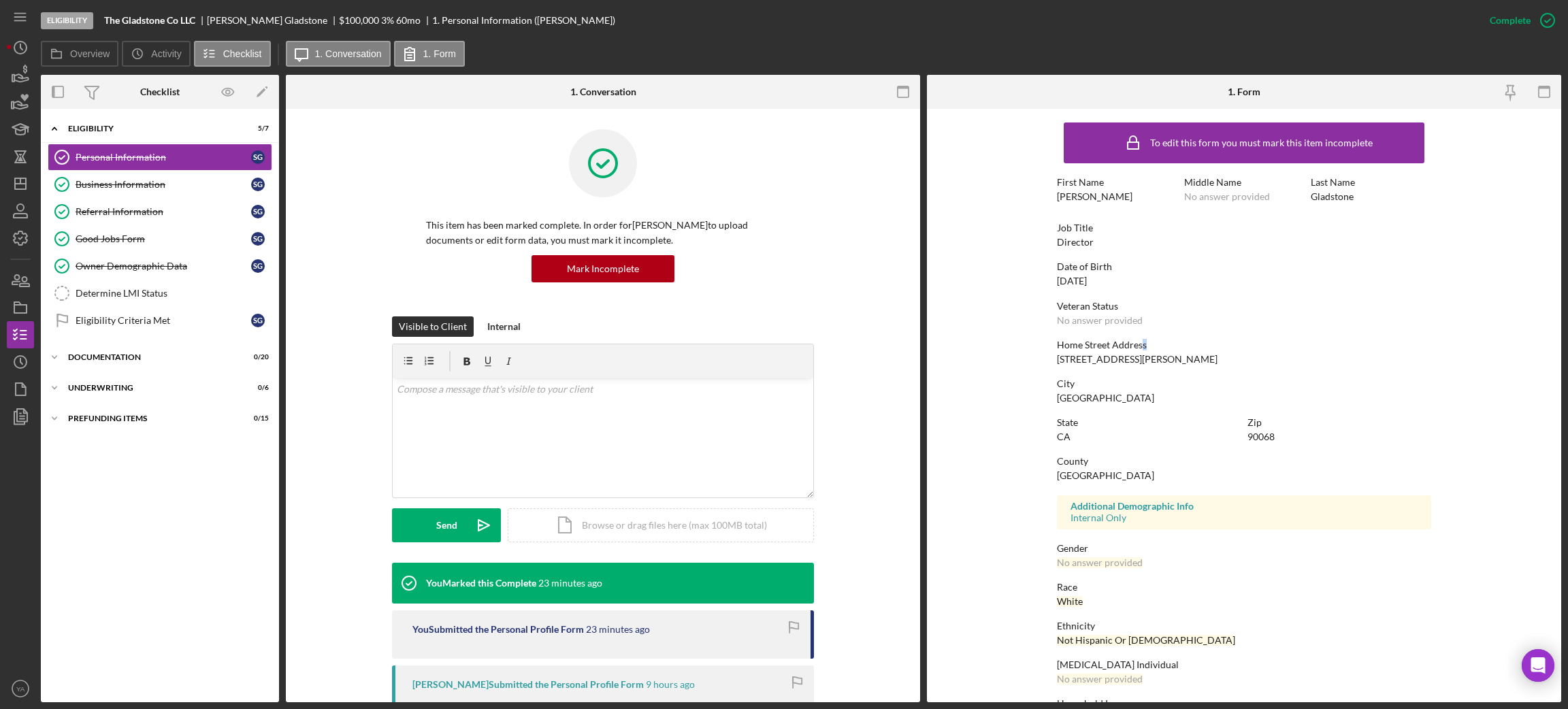
click at [1141, 332] on div "To edit this form you must mark this item incomplete First Name [PERSON_NAME] M…" at bounding box center [1244, 425] width 374 height 621
click at [167, 300] on link "Determine LMI Status Determine LMI Status" at bounding box center [160, 293] width 225 height 27
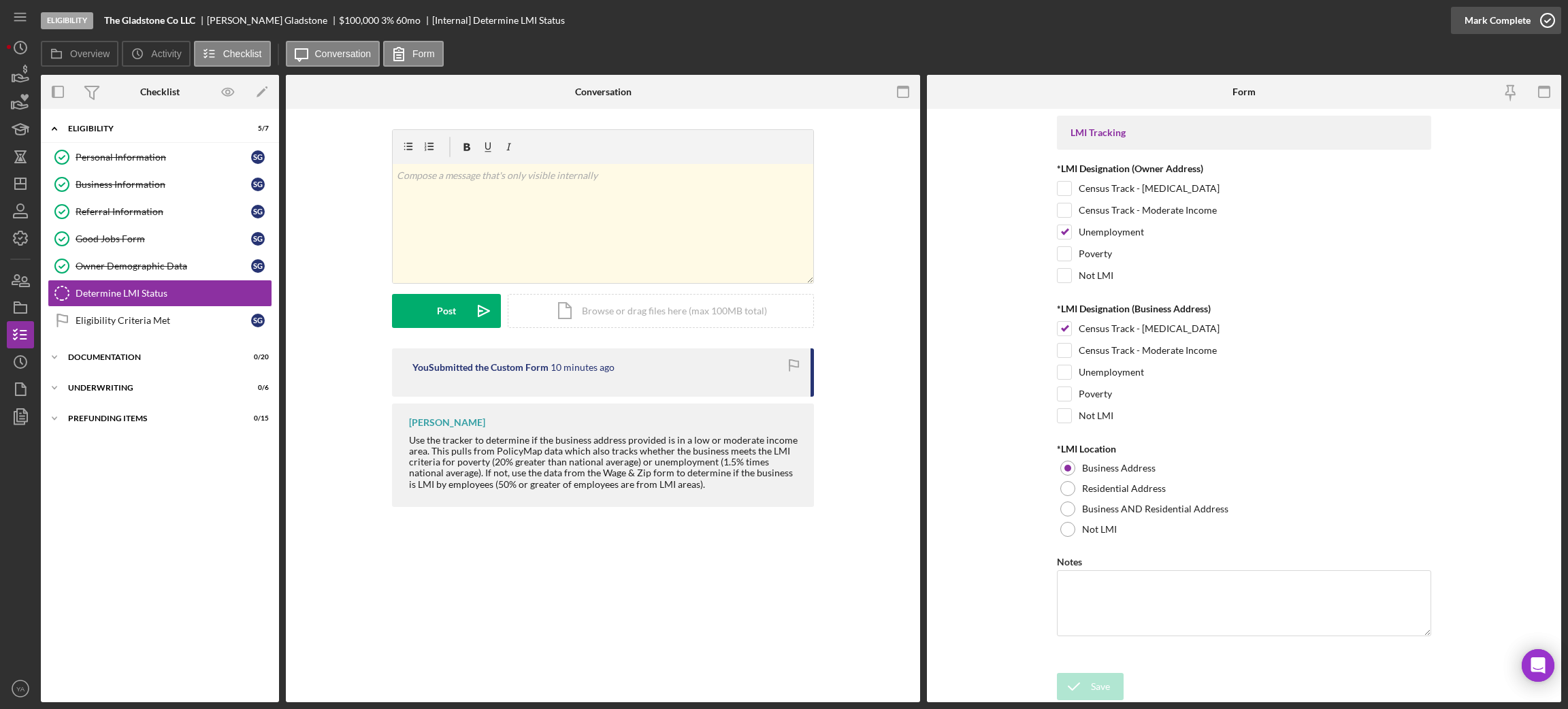
click at [1532, 14] on icon "button" at bounding box center [1547, 20] width 34 height 34
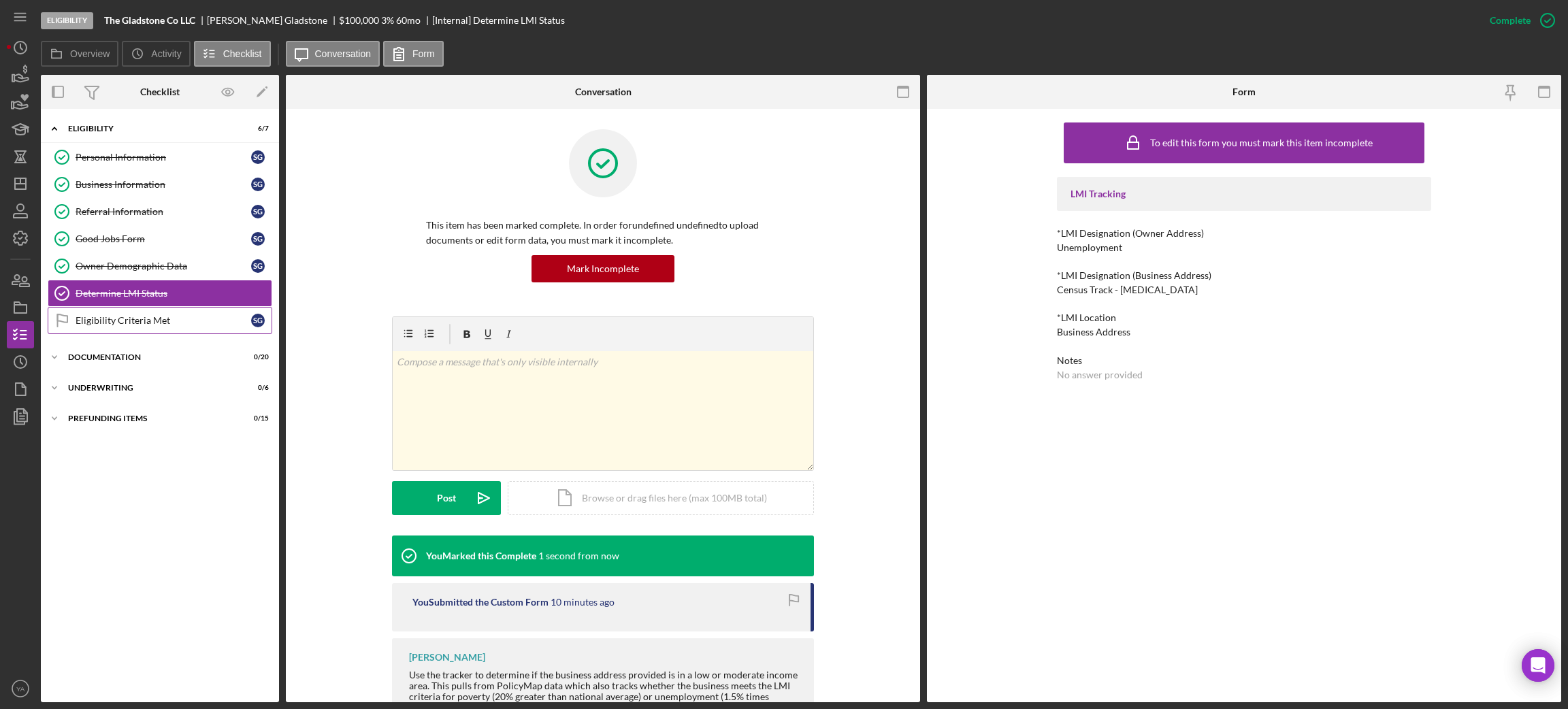
click at [182, 316] on link "Eligibility Criteria Met Eligibility Criteria Met S G" at bounding box center [160, 321] width 225 height 27
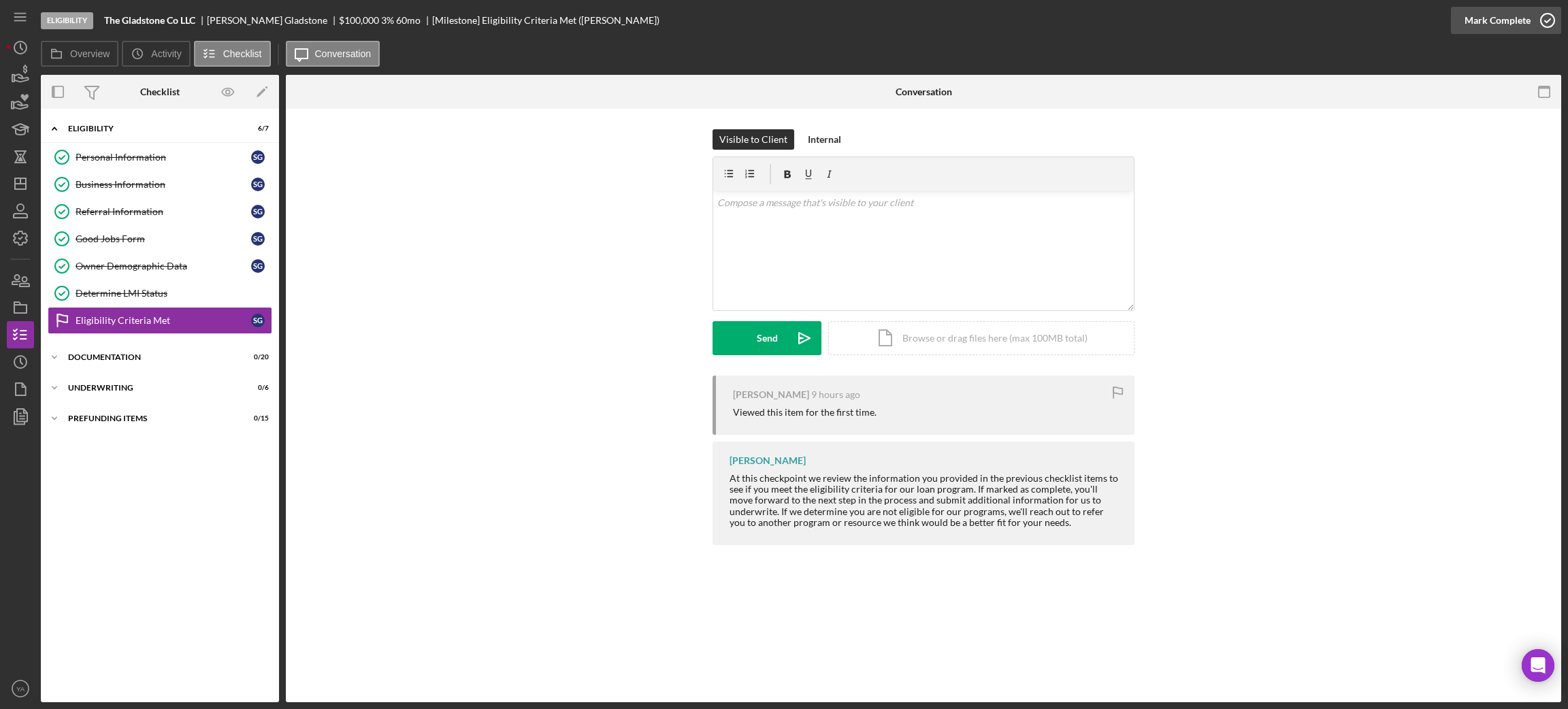
click at [1484, 8] on div "Mark Complete" at bounding box center [1497, 20] width 66 height 27
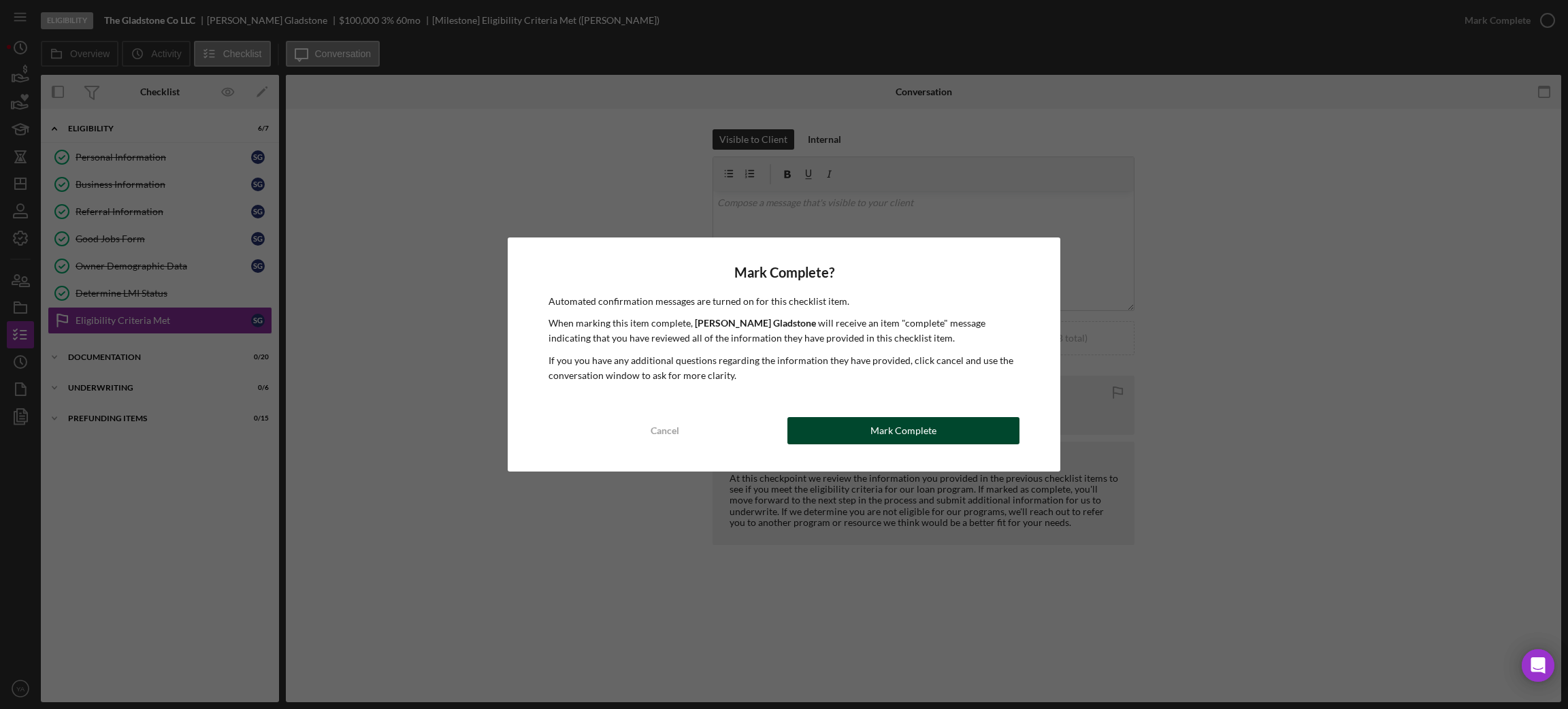
click at [899, 434] on div "Mark Complete" at bounding box center [903, 430] width 66 height 27
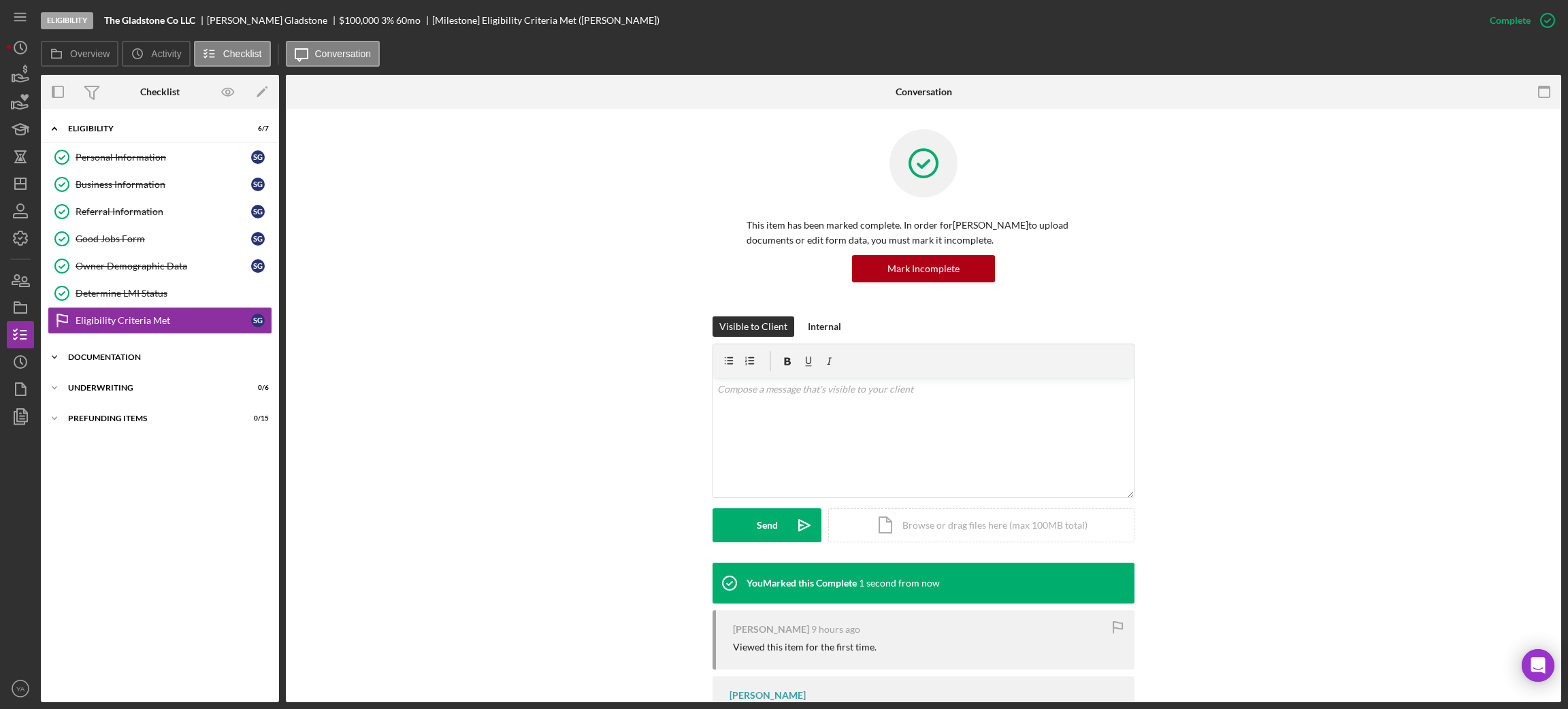
click at [176, 353] on div "Icon/Expander Documentation 0 / 20" at bounding box center [160, 357] width 238 height 27
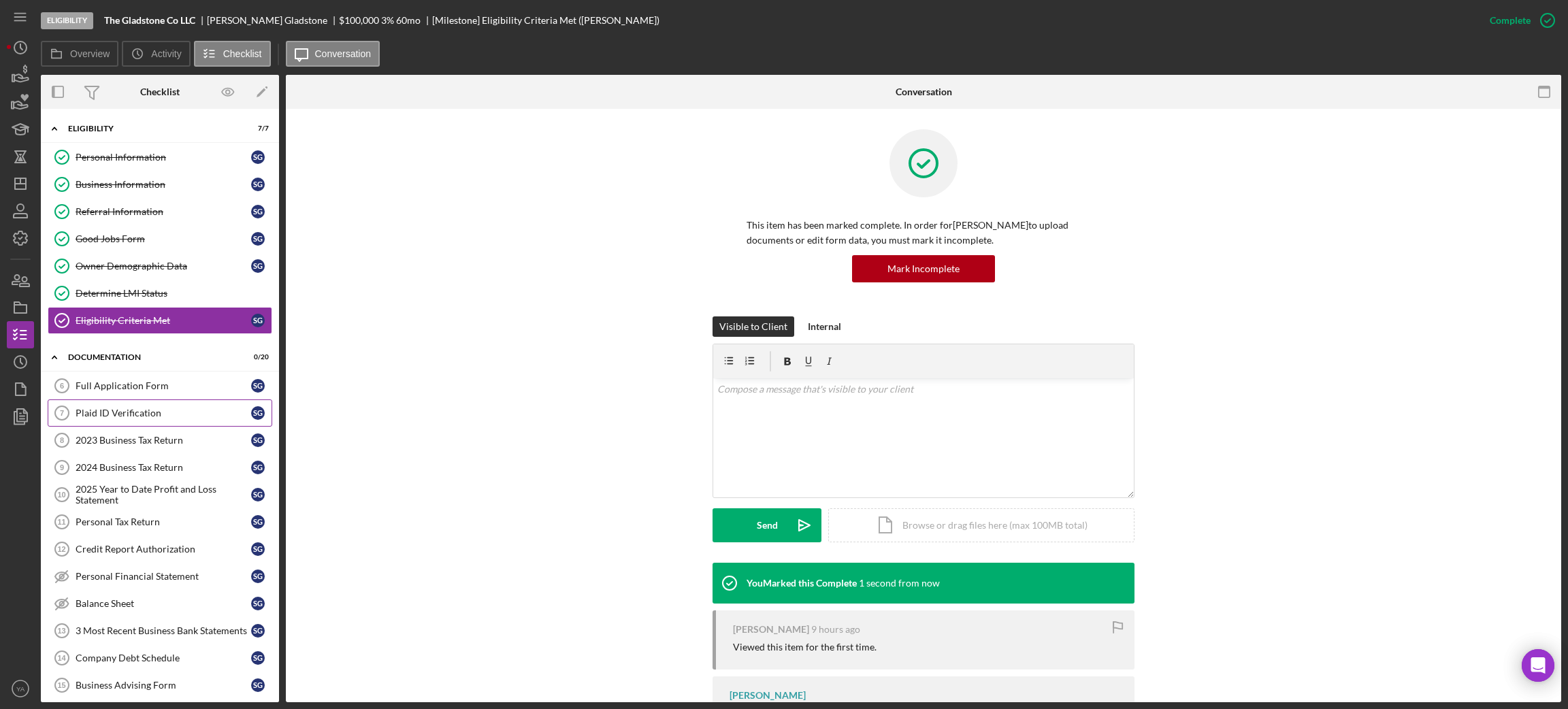
click at [174, 426] on link "Plaid ID Verification 7 Plaid ID Verification S G" at bounding box center [160, 413] width 225 height 27
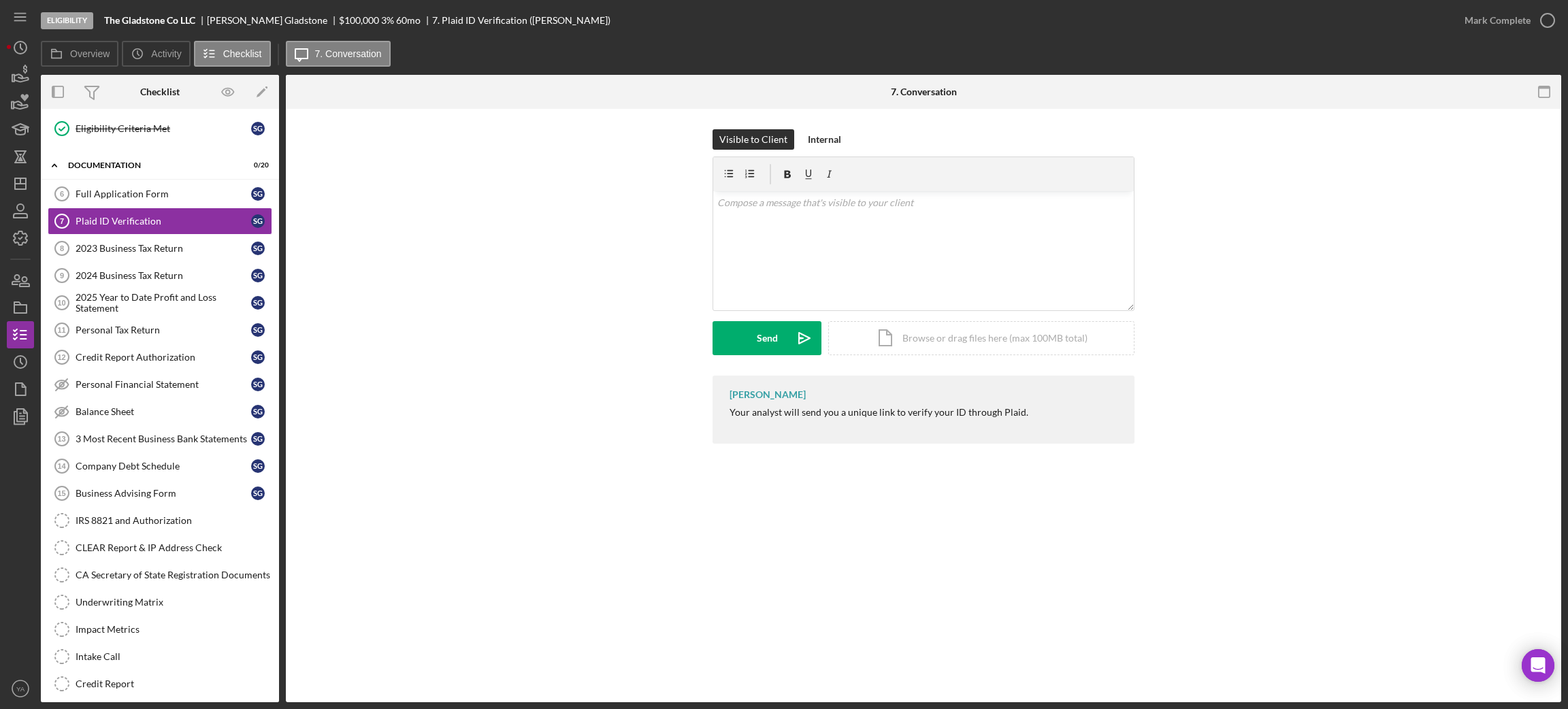
scroll to position [204, 0]
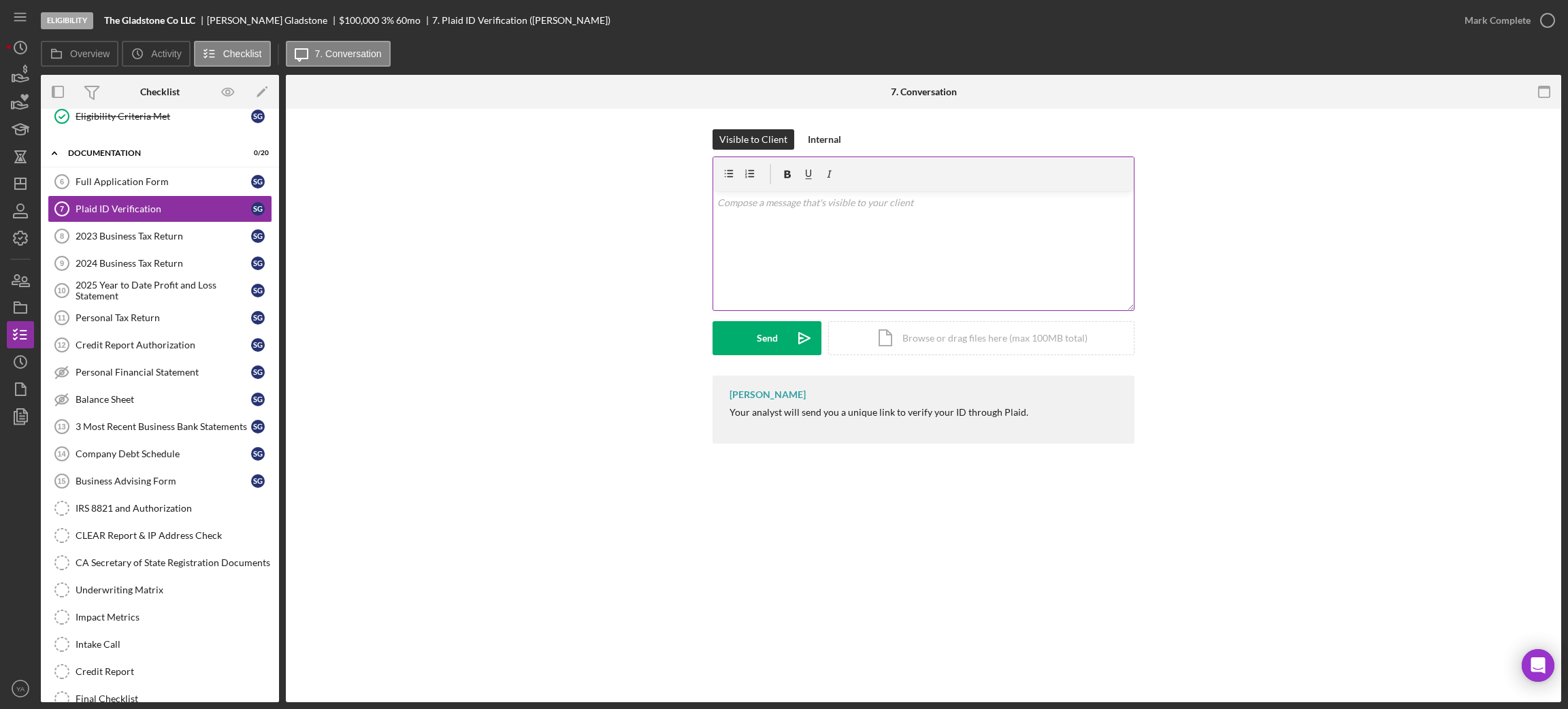
click at [863, 247] on div "v Color teal Color pink Remove color Add row above Add row below Add column bef…" at bounding box center [924, 250] width 421 height 119
click at [770, 334] on div "Send" at bounding box center [768, 337] width 21 height 34
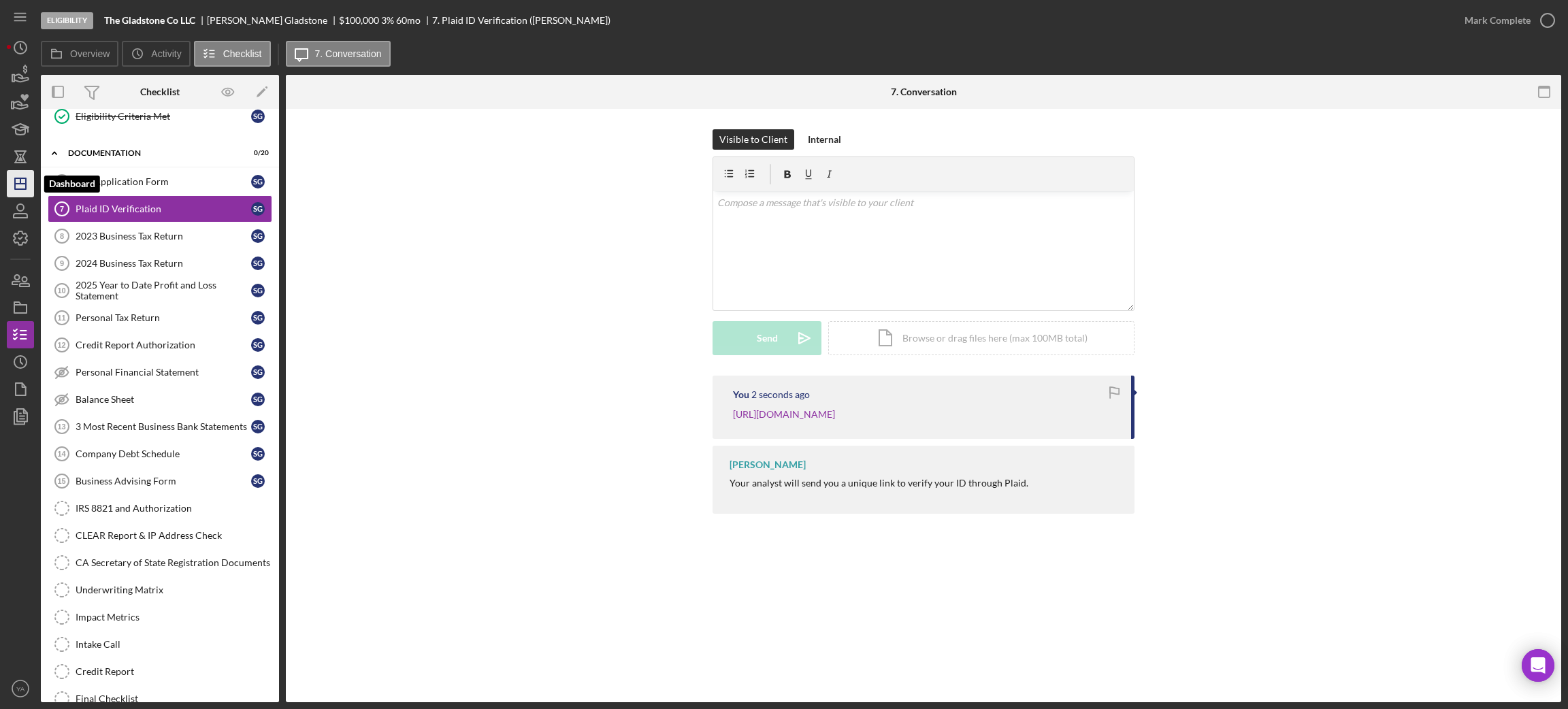
click at [21, 170] on icon "Icon/Dashboard" at bounding box center [20, 183] width 34 height 34
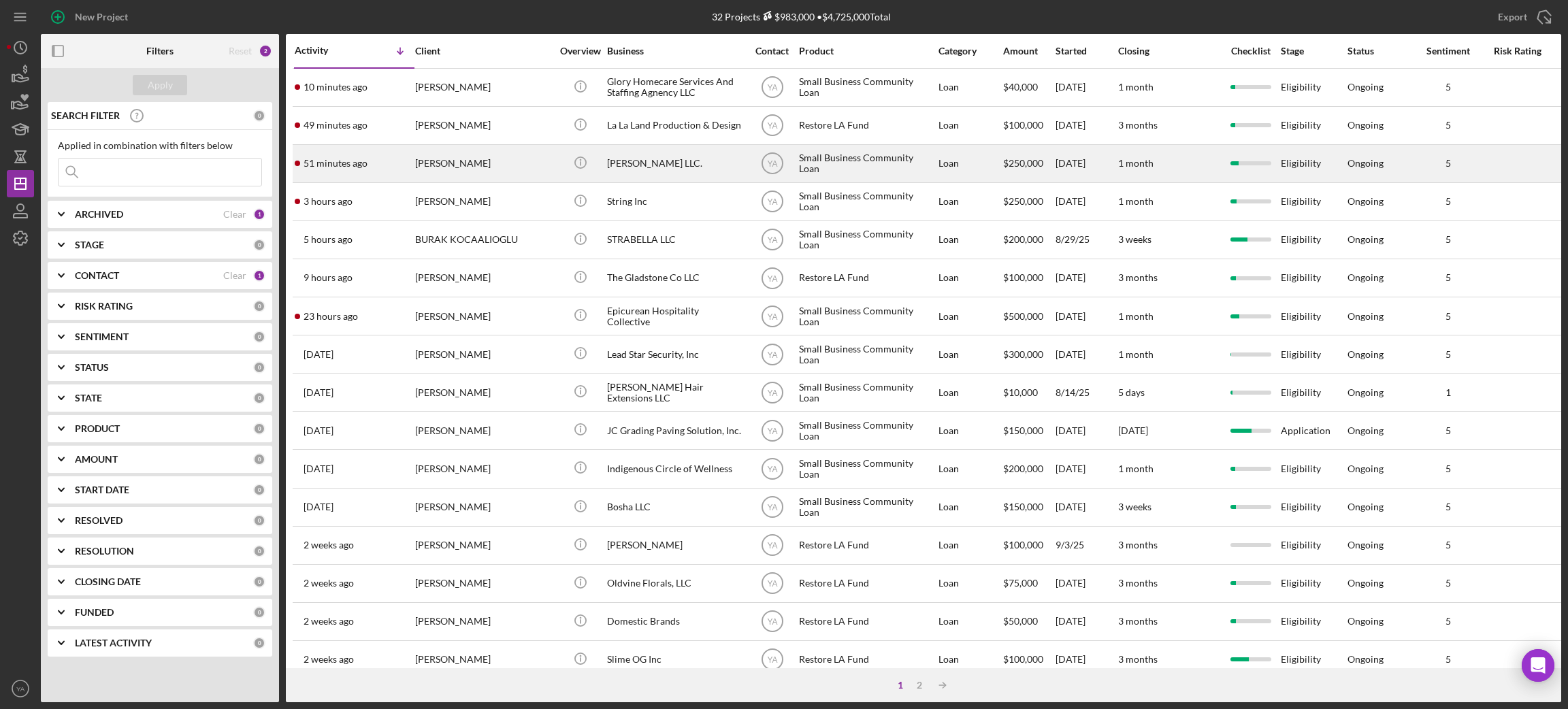
click at [668, 153] on div "[PERSON_NAME] LLC." at bounding box center [674, 163] width 136 height 36
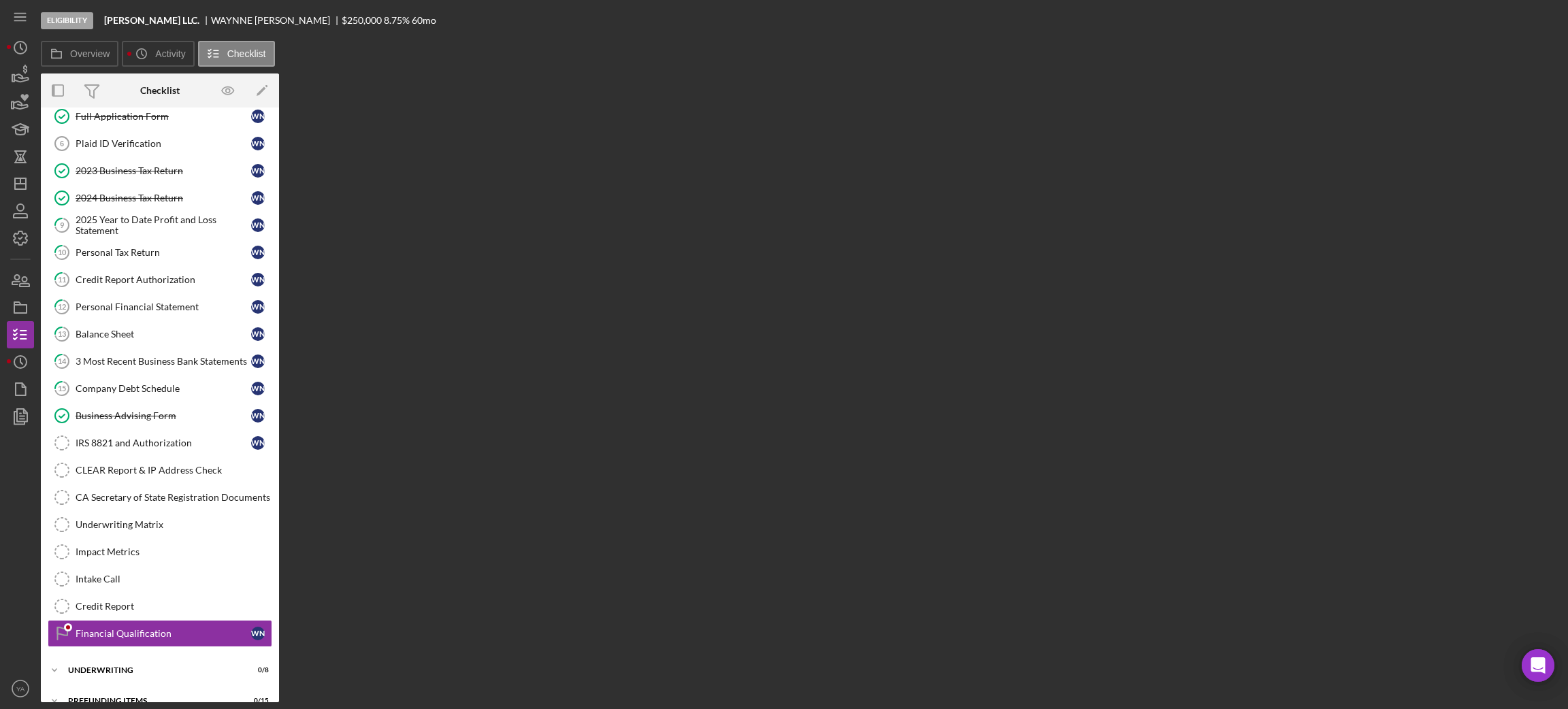
scroll to position [95, 0]
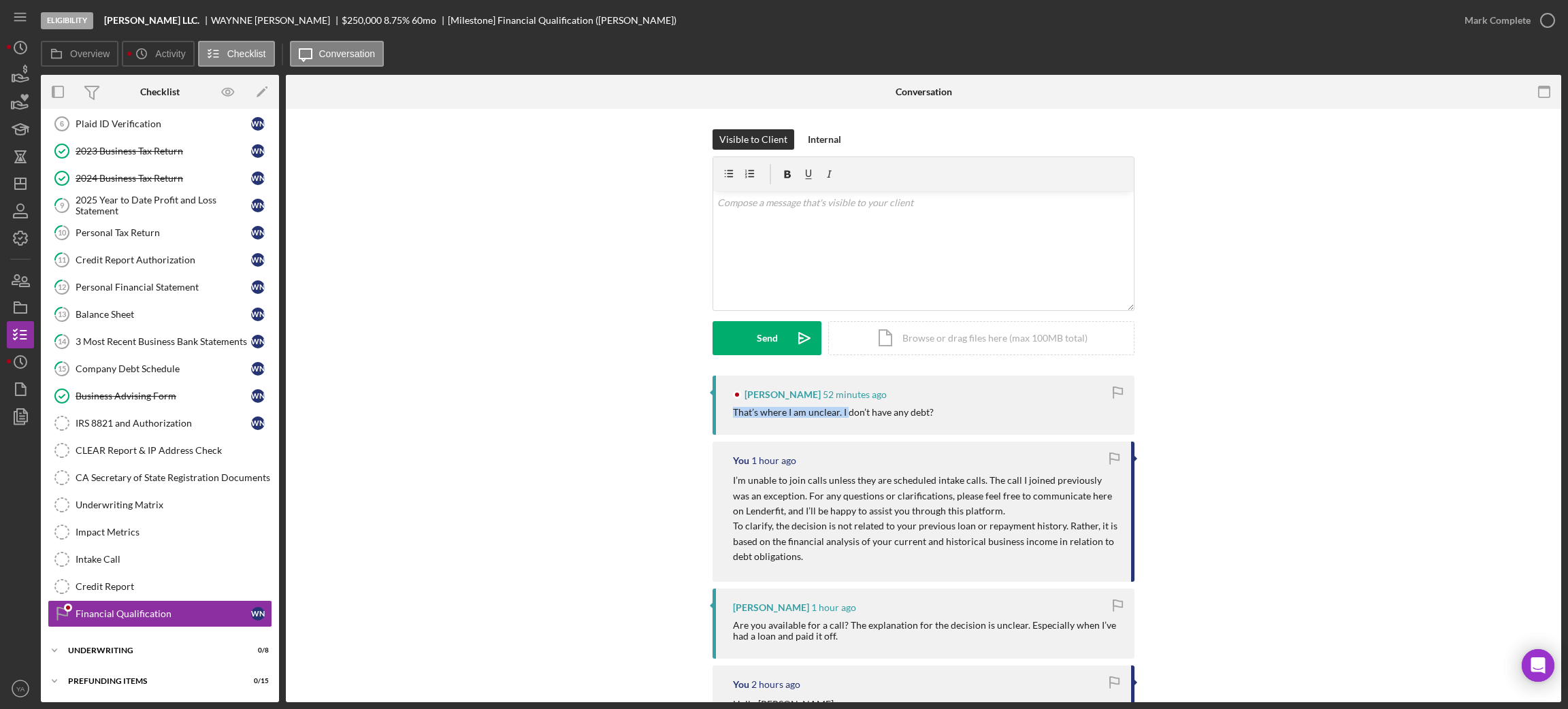
drag, startPoint x: 730, startPoint y: 411, endPoint x: 844, endPoint y: 414, distance: 114.0
click at [844, 414] on div "That’s where I am unclear. I don’t have any debt?" at bounding box center [832, 412] width 201 height 11
click at [861, 414] on div "That’s where I am unclear. I don’t have any debt?" at bounding box center [832, 412] width 201 height 11
click at [881, 268] on div "v Color teal Color pink Remove color Add row above Add row below Add column bef…" at bounding box center [924, 250] width 421 height 119
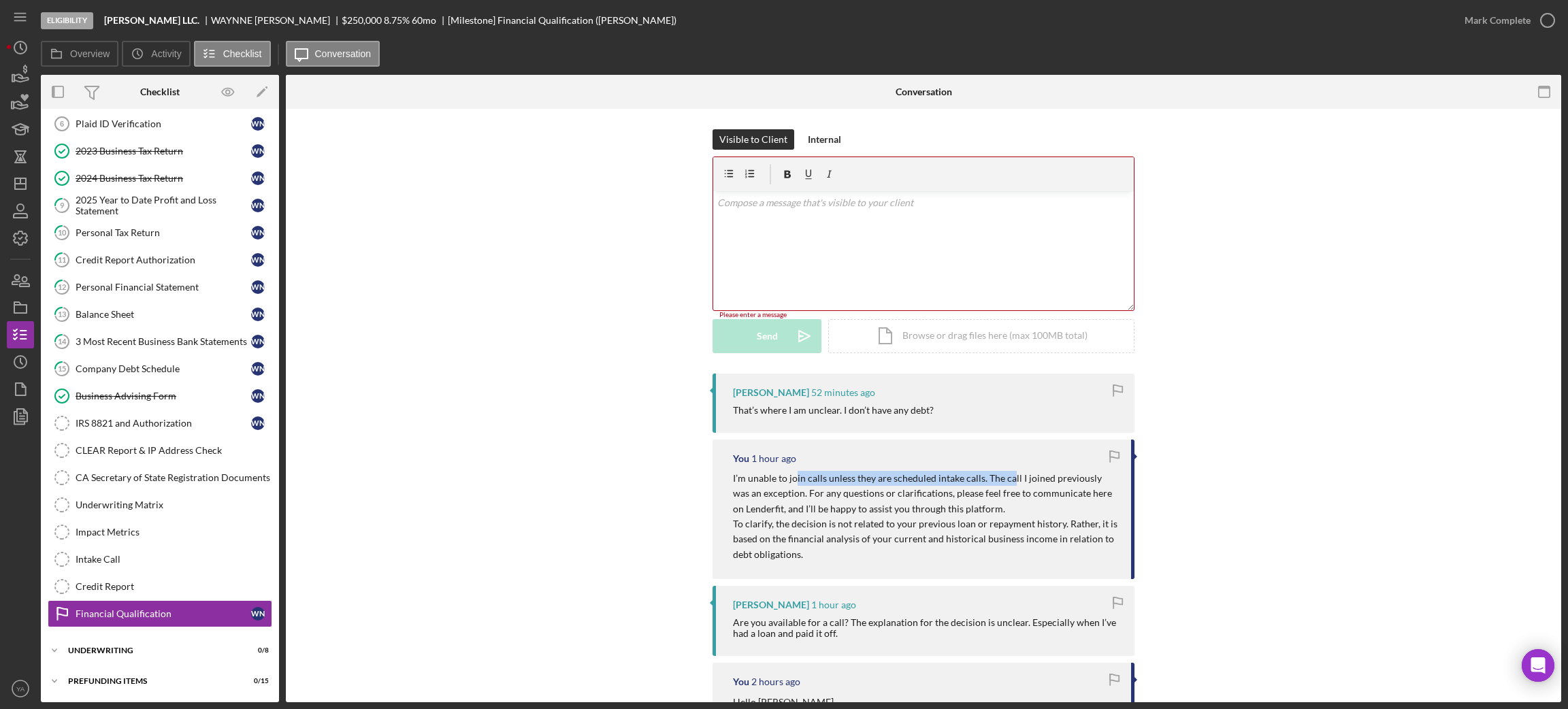
drag, startPoint x: 795, startPoint y: 480, endPoint x: 1008, endPoint y: 483, distance: 213.0
click at [1008, 483] on p "I’m unable to join calls unless they are scheduled intake calls. The call I joi…" at bounding box center [925, 493] width 385 height 46
click at [1016, 480] on p "I’m unable to join calls unless they are scheduled intake calls. The call I joi…" at bounding box center [925, 493] width 385 height 46
drag, startPoint x: 1016, startPoint y: 480, endPoint x: 1084, endPoint y: 487, distance: 68.4
click at [1084, 487] on p "I’m unable to join calls unless they are scheduled intake calls. The call I joi…" at bounding box center [925, 493] width 385 height 46
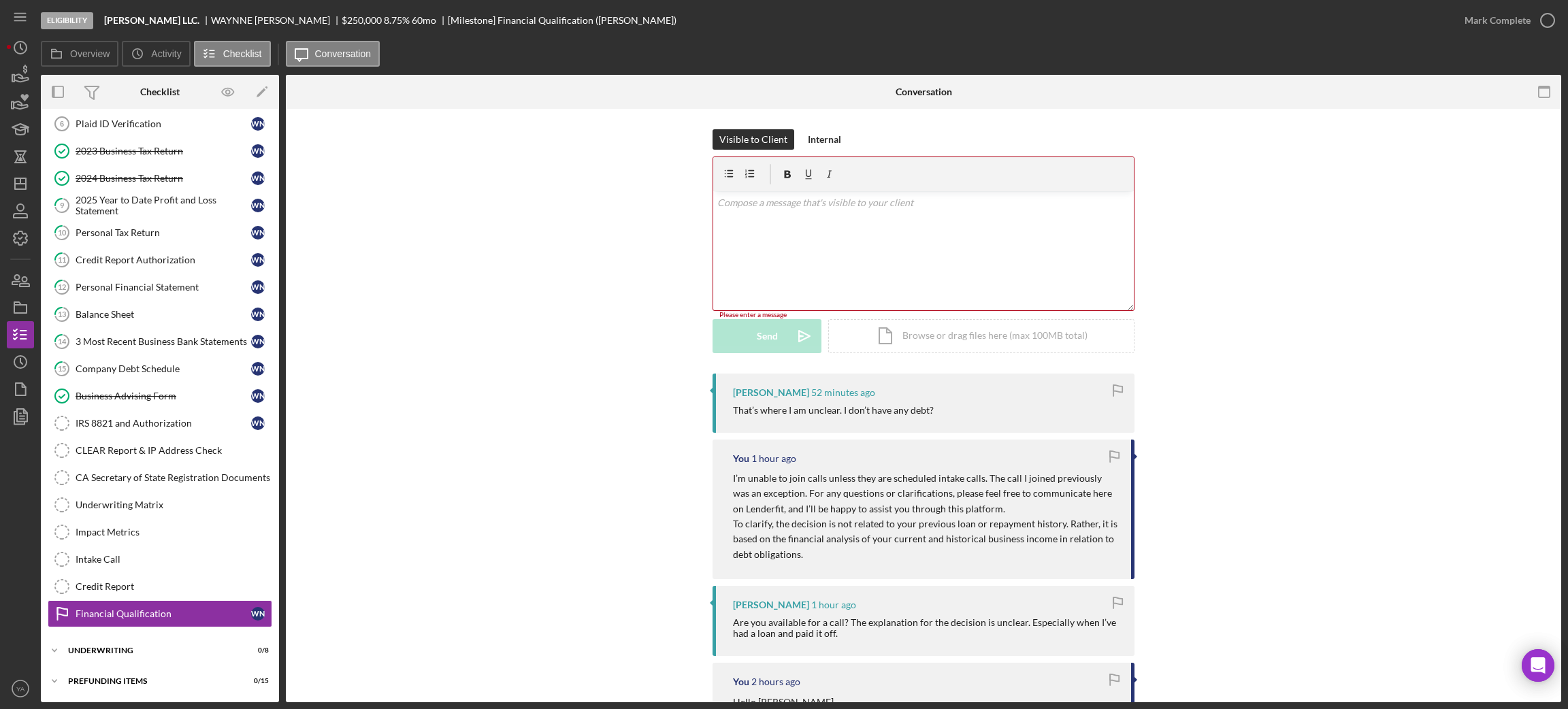
click at [835, 509] on p "I’m unable to join calls unless they are scheduled intake calls. The call I joi…" at bounding box center [925, 493] width 385 height 46
drag, startPoint x: 792, startPoint y: 509, endPoint x: 955, endPoint y: 517, distance: 163.2
click at [955, 517] on div "I’m unable to join calls unless they are scheduled intake calls. The call I joi…" at bounding box center [925, 516] width 385 height 91
click at [954, 517] on p "To clarify, the decision is not related to your previous loan or repayment hist…" at bounding box center [925, 539] width 385 height 46
drag, startPoint x: 730, startPoint y: 529, endPoint x: 1032, endPoint y: 519, distance: 302.2
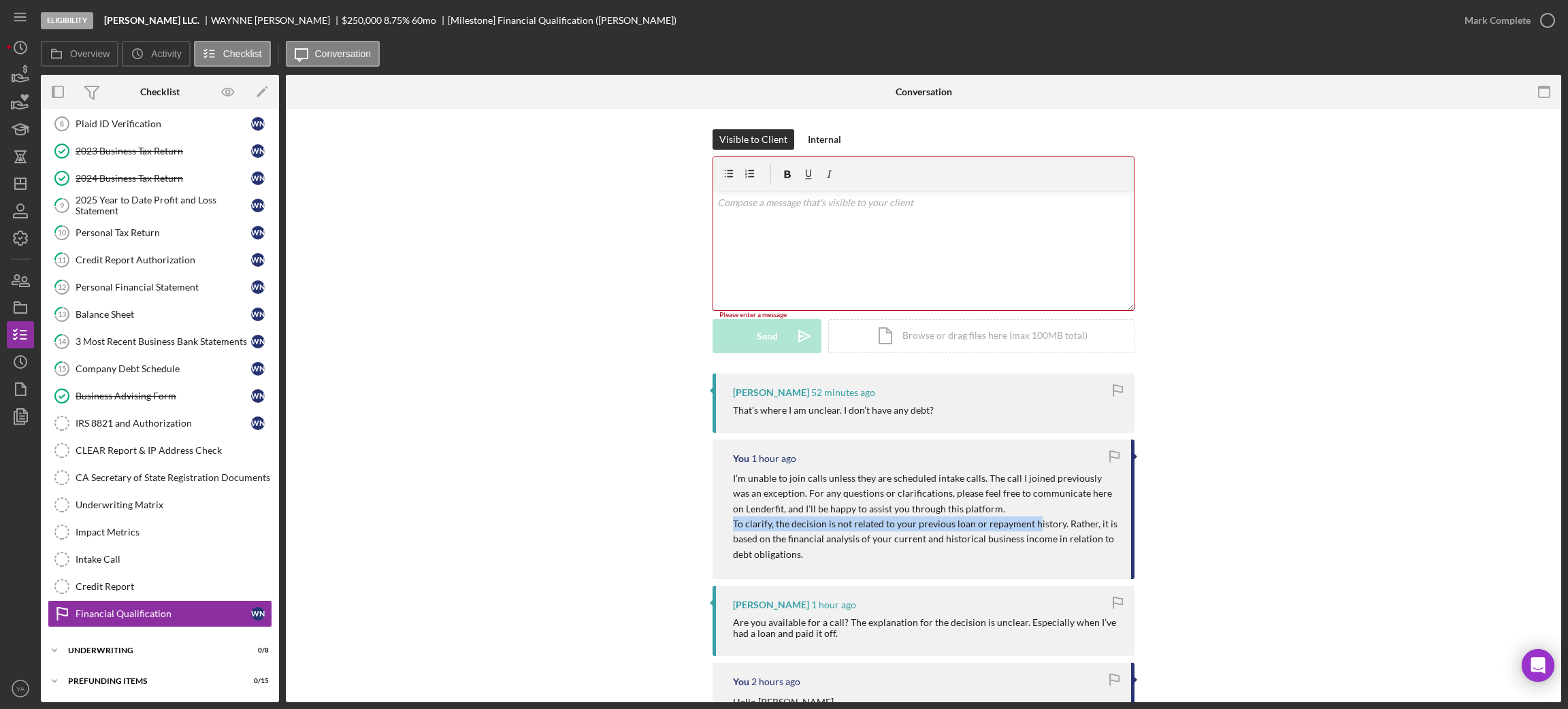
click at [1031, 526] on p "To clarify, the decision is not related to your previous loan or repayment hist…" at bounding box center [925, 539] width 385 height 46
click at [1059, 528] on p "To clarify, the decision is not related to your previous loan or repayment hist…" at bounding box center [925, 539] width 385 height 46
click at [806, 232] on div "v Color teal Color pink Remove color Add row above Add row below Add column bef…" at bounding box center [924, 250] width 421 height 119
click at [876, 224] on div "v Color teal Color pink Remove color Add row above Add row below Add column bef…" at bounding box center [924, 250] width 421 height 119
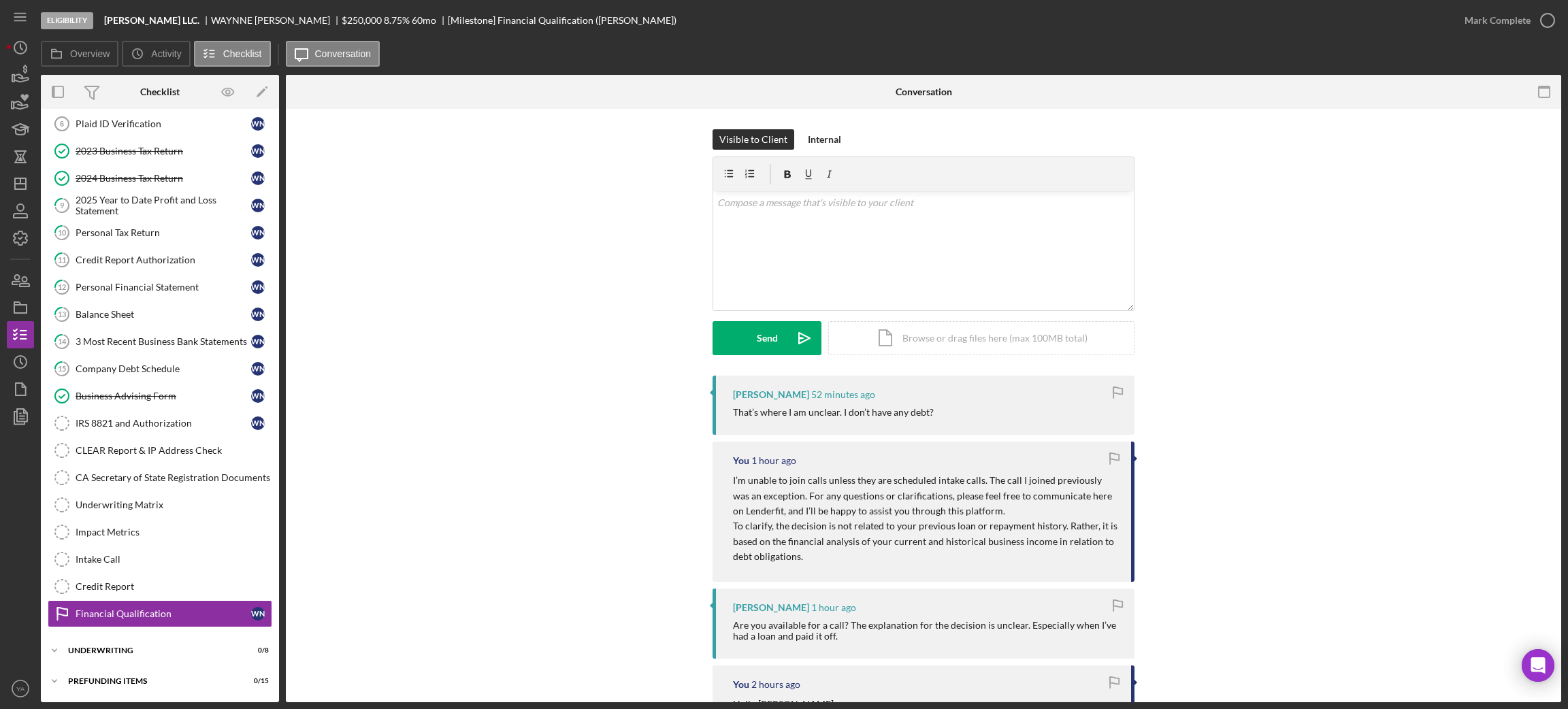
click at [742, 411] on div "That’s where I am unclear. I don’t have any debt?" at bounding box center [832, 412] width 201 height 11
drag, startPoint x: 744, startPoint y: 411, endPoint x: 926, endPoint y: 419, distance: 182.2
click at [926, 419] on div "[PERSON_NAME] 52 minutes ago That’s where I am unclear. I don’t have any debt?" at bounding box center [923, 405] width 422 height 59
click at [827, 262] on div "v Color teal Color pink Remove color Add row above Add row below Add column bef…" at bounding box center [924, 250] width 421 height 119
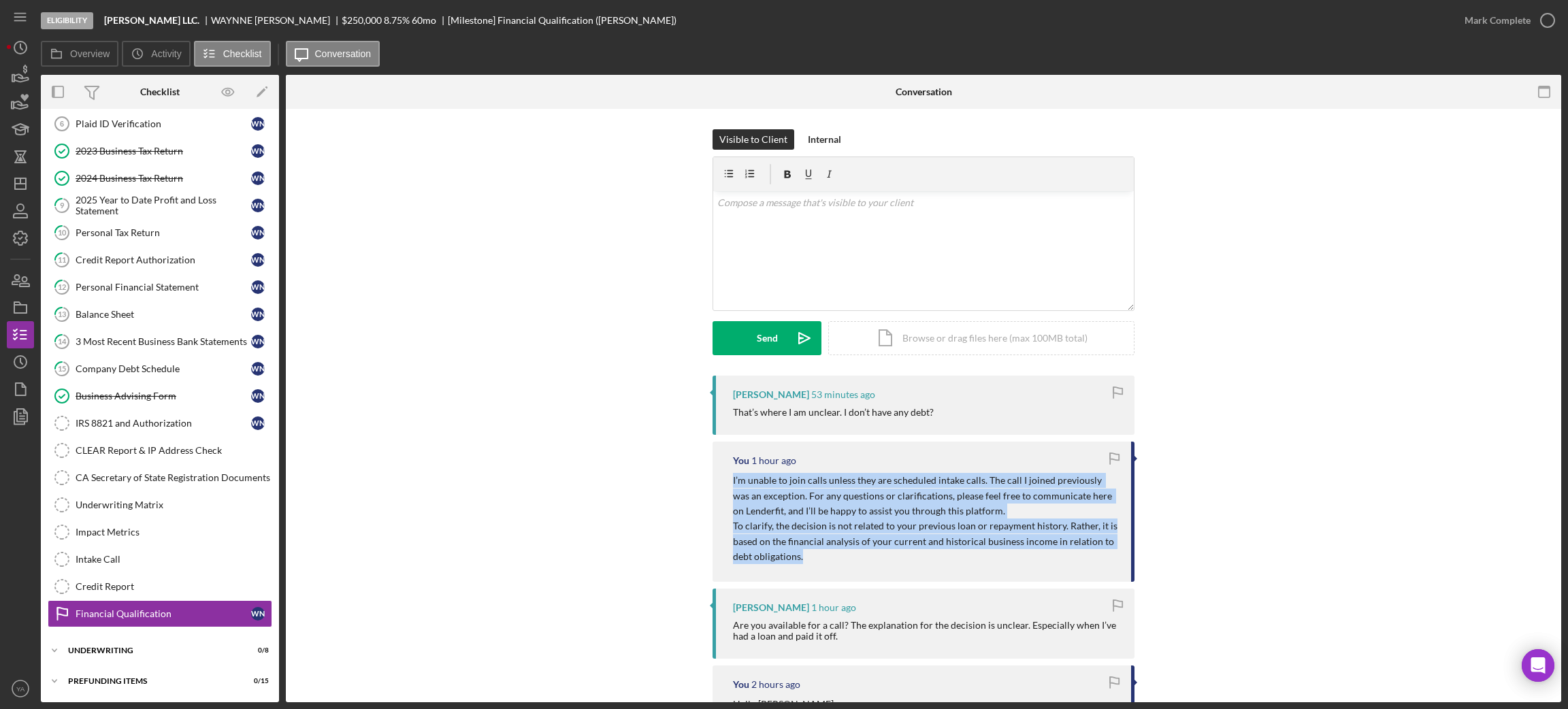
drag, startPoint x: 728, startPoint y: 477, endPoint x: 832, endPoint y: 559, distance: 132.4
click at [832, 559] on div "You 1 hour ago I’m unable to join calls unless they are scheduled intake calls.…" at bounding box center [923, 511] width 422 height 139
click at [837, 549] on p "To clarify, the decision is not related to your previous loan or repayment hist…" at bounding box center [925, 540] width 385 height 46
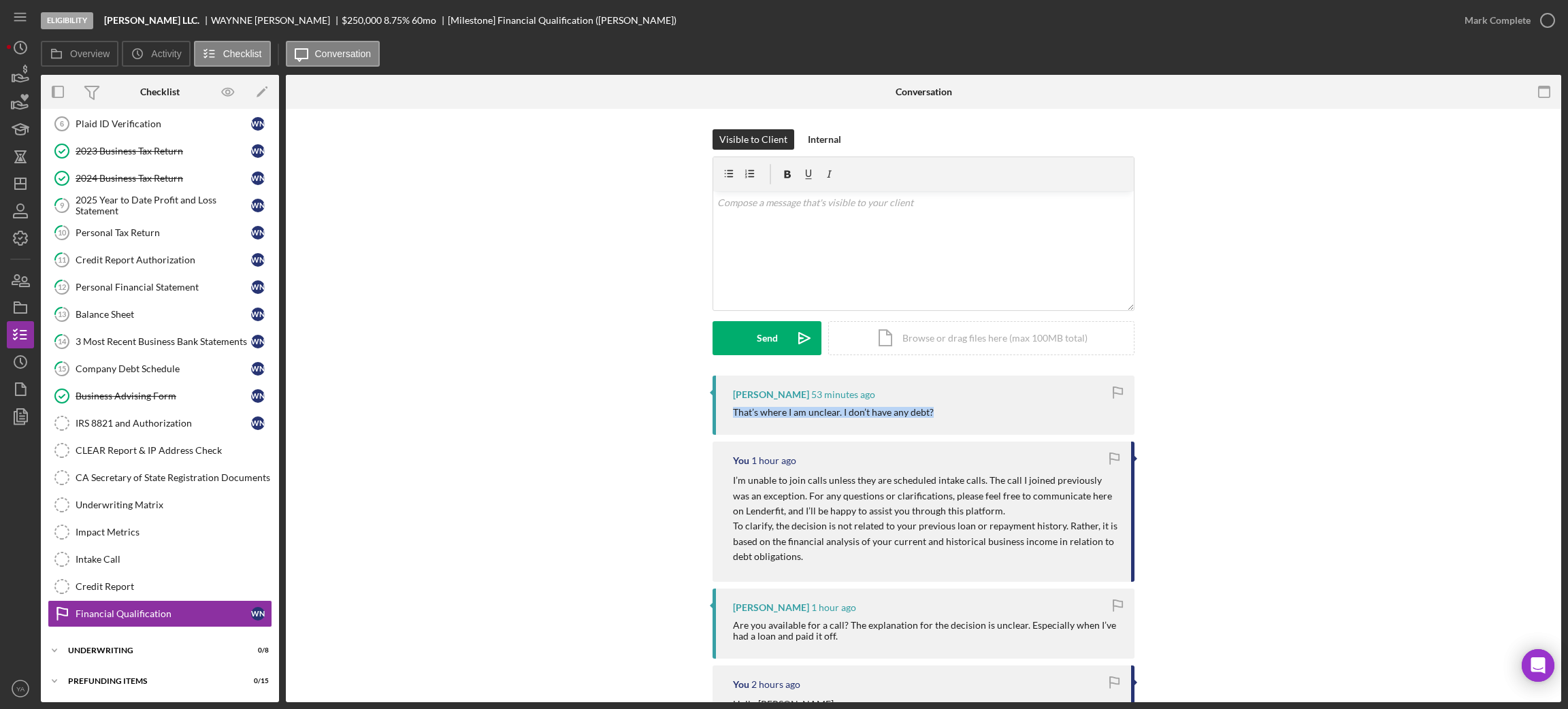
drag, startPoint x: 961, startPoint y: 416, endPoint x: 726, endPoint y: 417, distance: 235.0
click at [726, 417] on div "[PERSON_NAME] 53 minutes ago That’s where I am unclear. I don’t have any debt?" at bounding box center [923, 405] width 422 height 59
click at [850, 261] on div "v Color teal Color pink Remove color Add row above Add row below Add column bef…" at bounding box center [924, 250] width 421 height 119
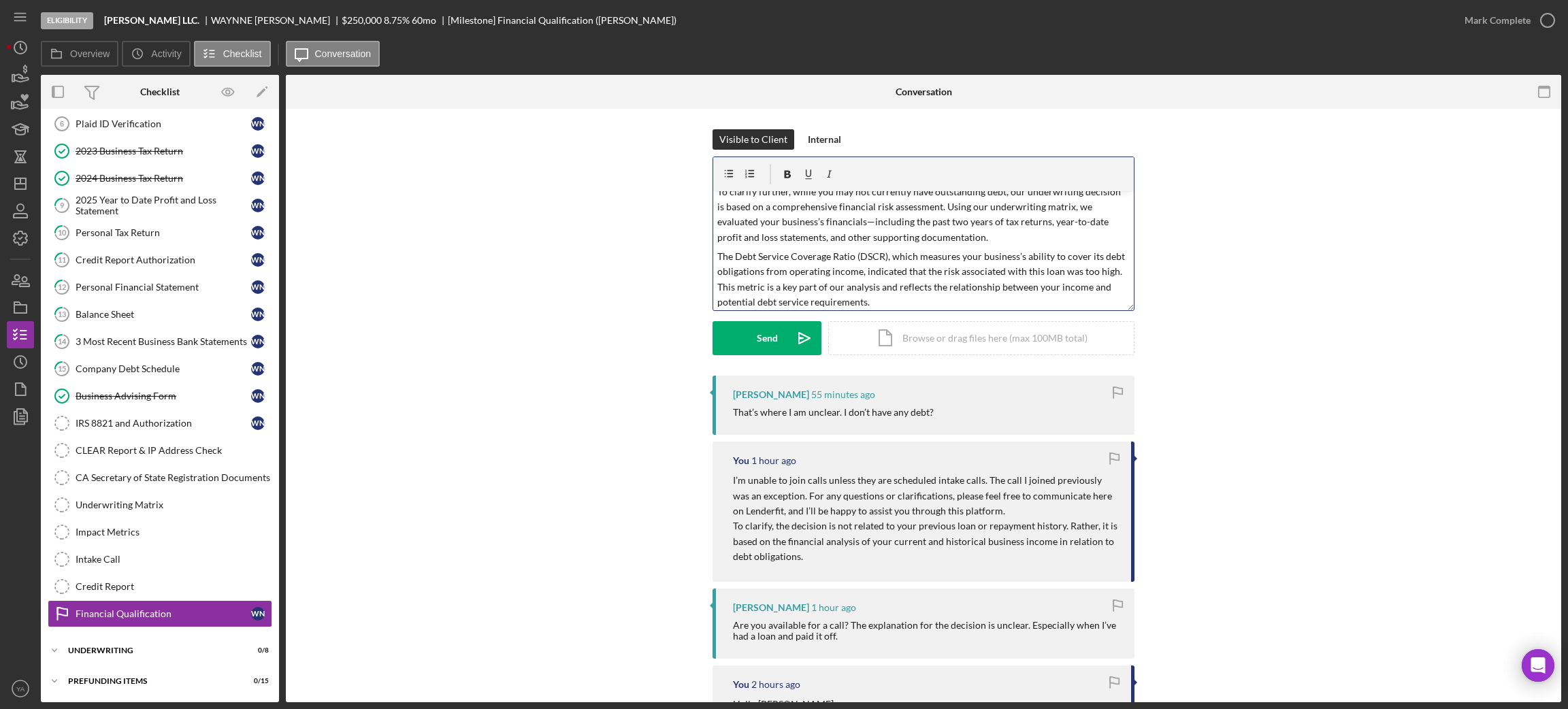
scroll to position [14, 0]
drag, startPoint x: 908, startPoint y: 262, endPoint x: 1097, endPoint y: 268, distance: 189.1
click at [1099, 268] on p "The Debt Service Coverage Ratio (DSCR), which measures your business’s ability …" at bounding box center [924, 276] width 413 height 61
click at [1080, 269] on p "The Debt Service Coverage Ratio (DSCR), which measures your business’s ability …" at bounding box center [924, 276] width 413 height 61
drag, startPoint x: 732, startPoint y: 284, endPoint x: 1030, endPoint y: 287, distance: 298.0
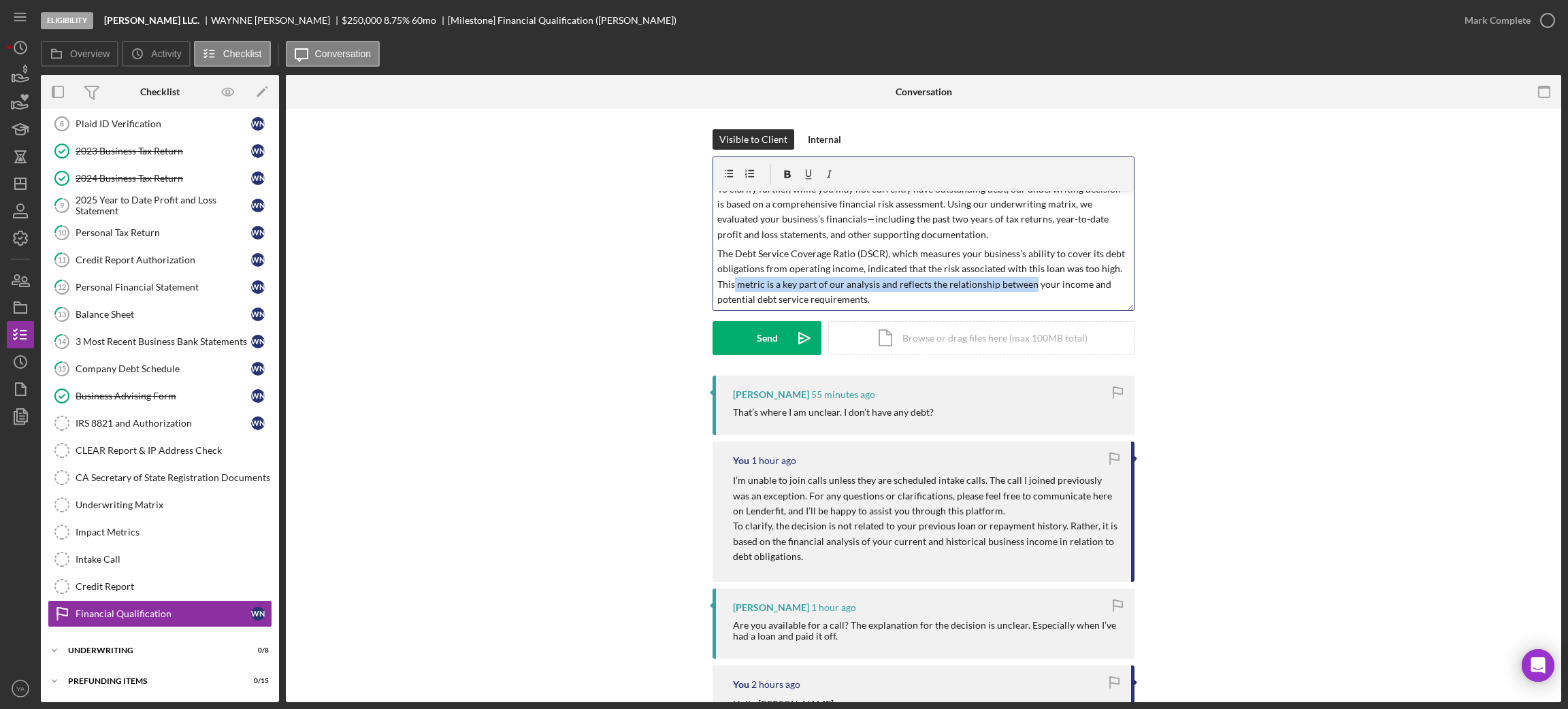
click at [1030, 287] on p "The Debt Service Coverage Ratio (DSCR), which measures your business’s ability …" at bounding box center [924, 276] width 413 height 61
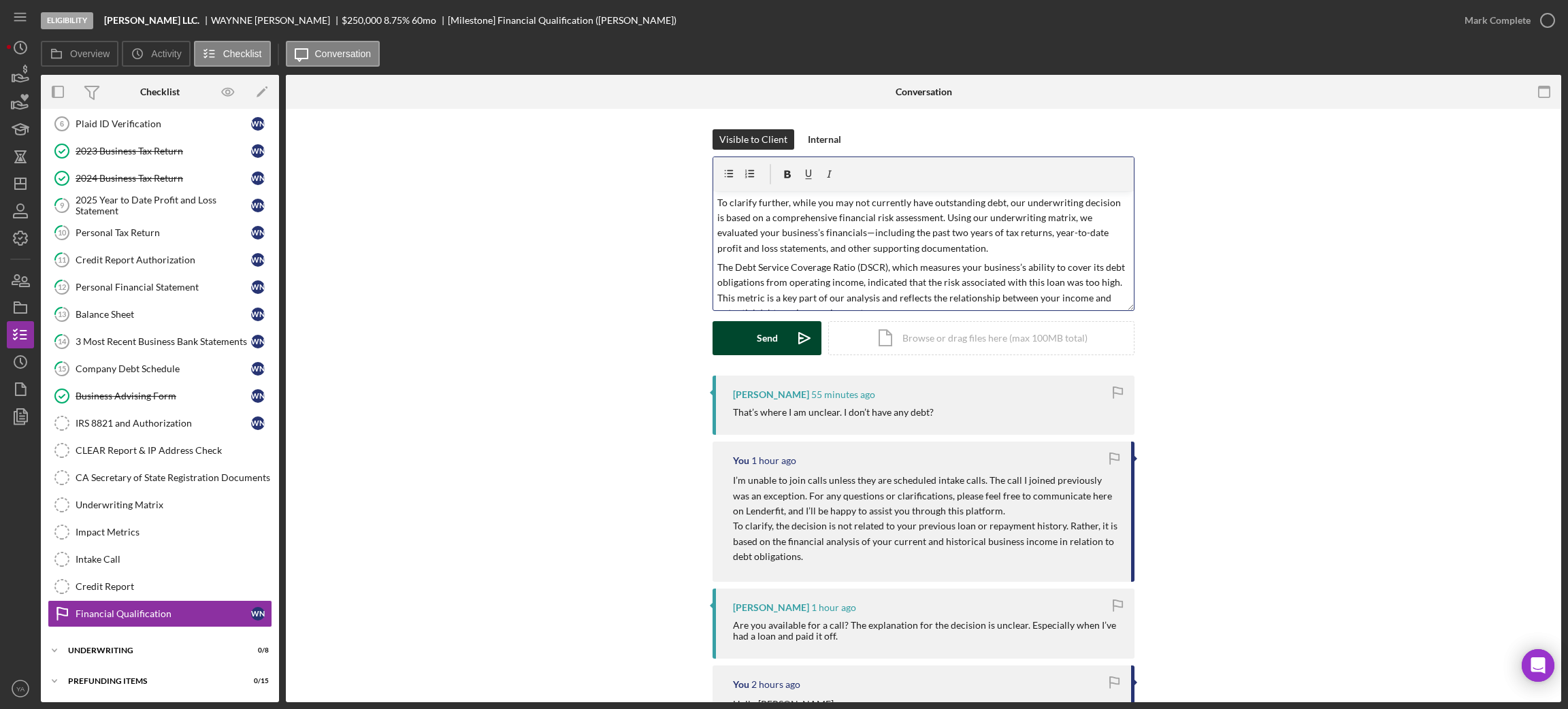
click at [778, 342] on button "Send Icon/icon-invite-send" at bounding box center [767, 337] width 109 height 34
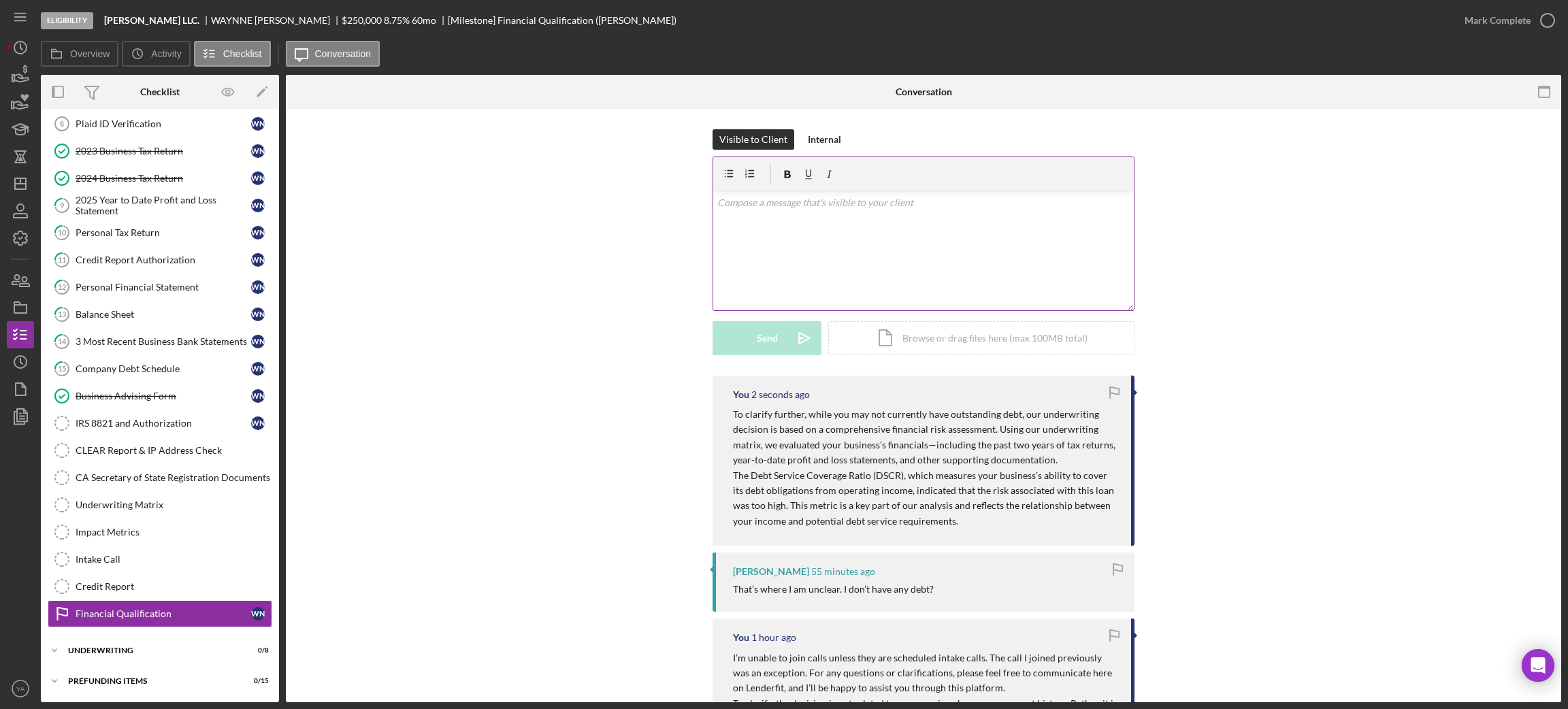
click at [868, 221] on div "v Color teal Color pink Remove color Add row above Add row below Add column bef…" at bounding box center [924, 250] width 421 height 119
click at [1347, 330] on div "Visible to Client Internal v Color teal Color pink Remove color Add row above A…" at bounding box center [924, 251] width 1235 height 244
click at [160, 607] on link "Financial Qualification Financial Qualification W N" at bounding box center [160, 613] width 225 height 27
click at [162, 583] on div "Credit Report" at bounding box center [173, 586] width 196 height 11
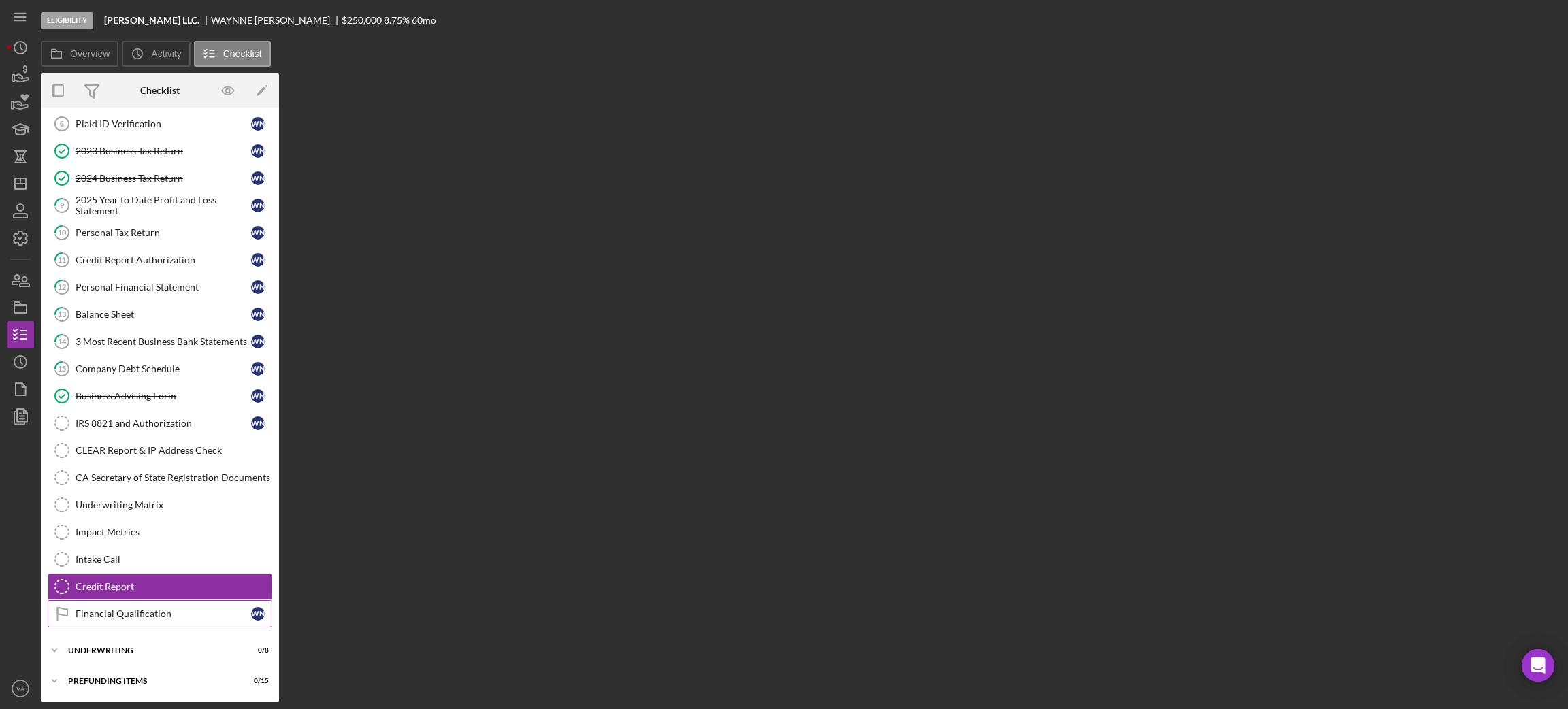
click at [152, 605] on link "Financial Qualification Financial Qualification W N" at bounding box center [160, 613] width 225 height 27
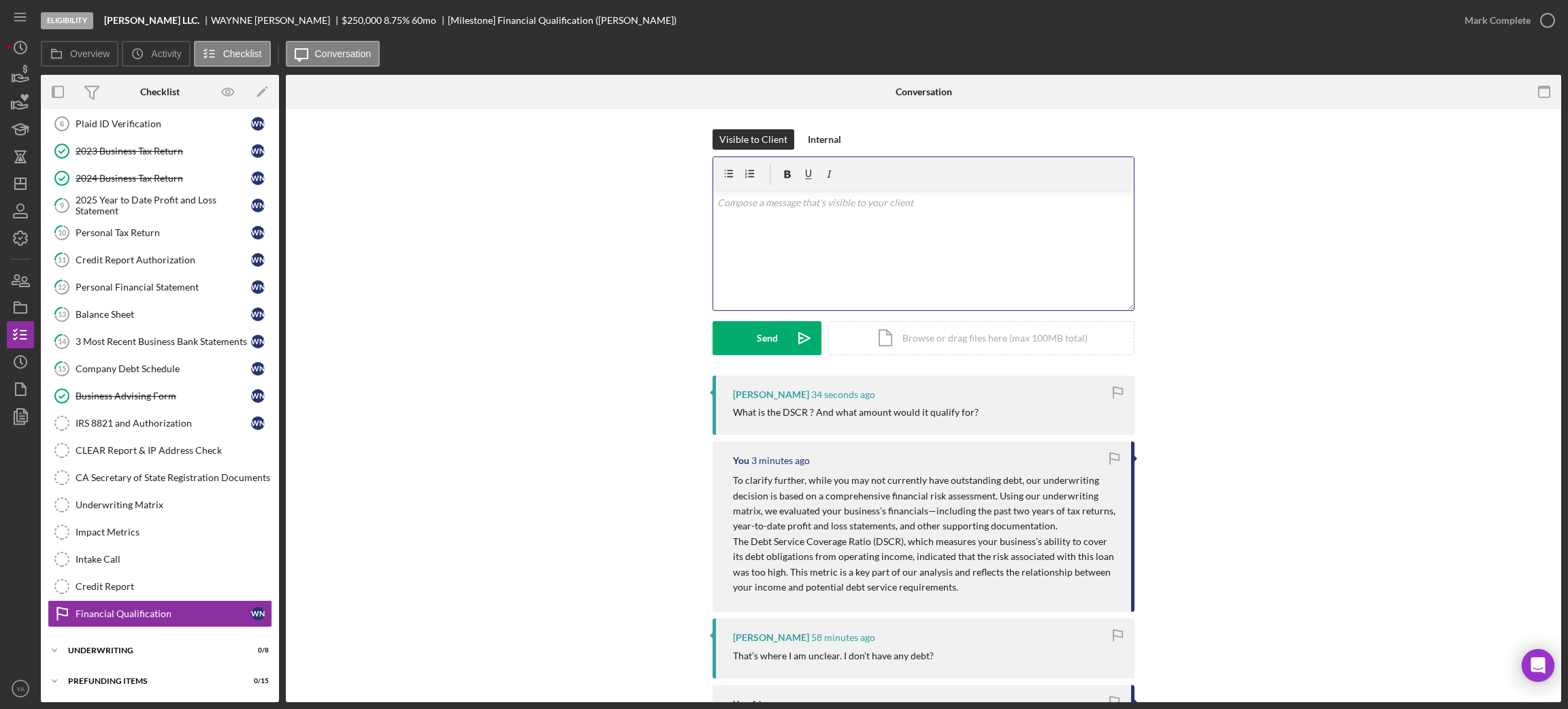
click at [908, 265] on div "v Color teal Color pink Remove color Add row above Add row below Add column bef…" at bounding box center [924, 250] width 421 height 119
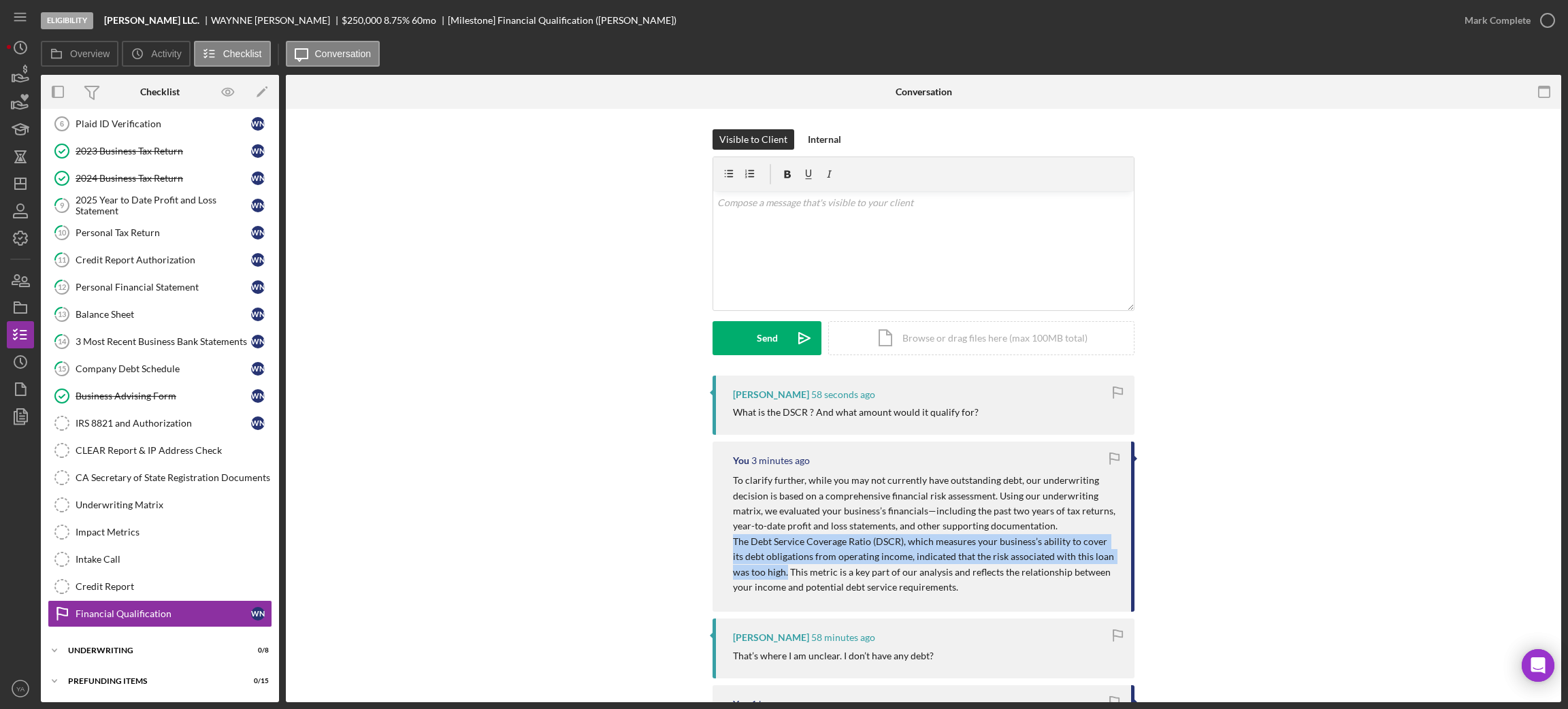
drag, startPoint x: 732, startPoint y: 536, endPoint x: 767, endPoint y: 573, distance: 50.9
click at [767, 573] on p "The Debt Service Coverage Ratio (DSCR), which measures your business’s ability …" at bounding box center [925, 564] width 385 height 61
drag, startPoint x: 938, startPoint y: 585, endPoint x: 732, endPoint y: 546, distance: 209.7
click at [733, 546] on p "The Debt Service Coverage Ratio (DSCR), which measures your business’s ability …" at bounding box center [925, 564] width 385 height 61
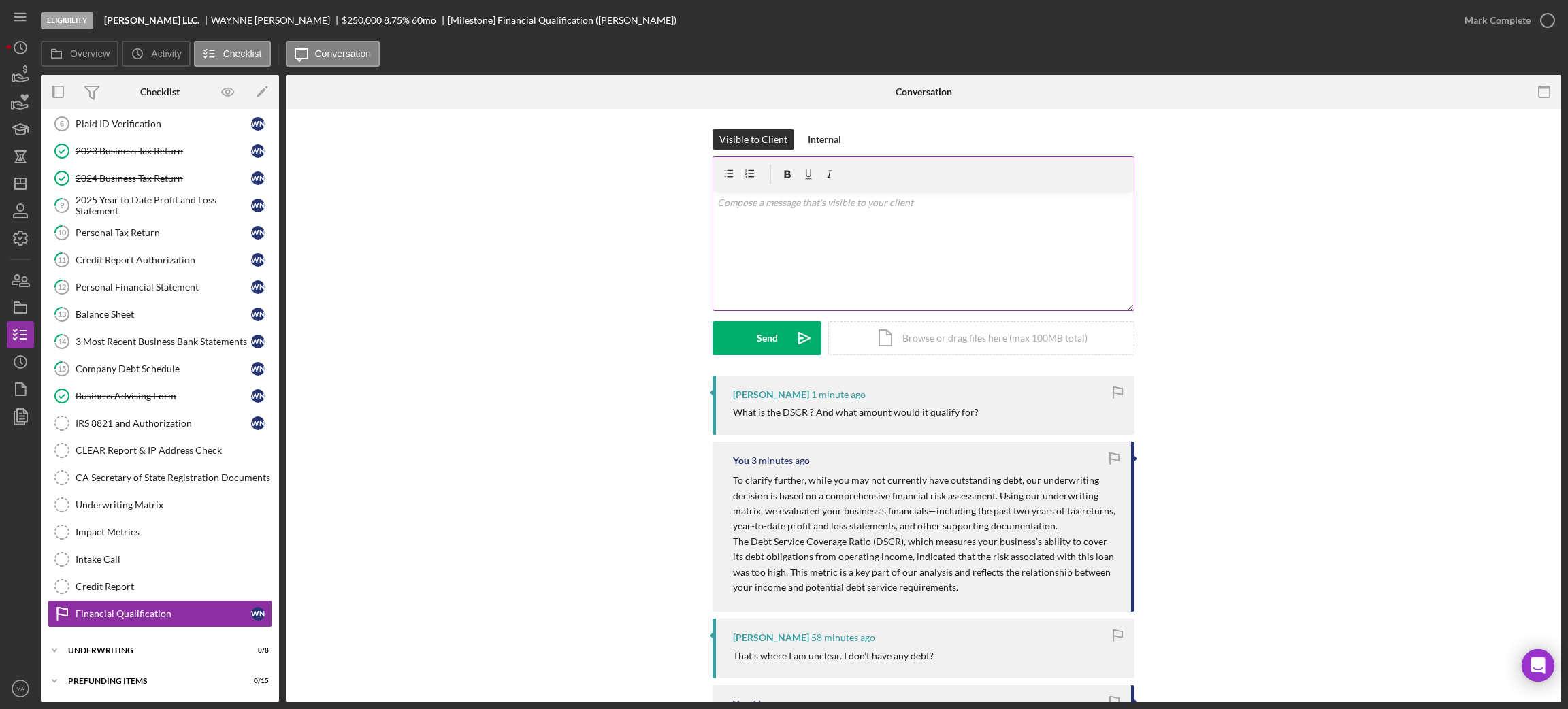
click at [819, 260] on div "v Color teal Color pink Remove color Add row above Add row below Add column bef…" at bounding box center [924, 250] width 421 height 119
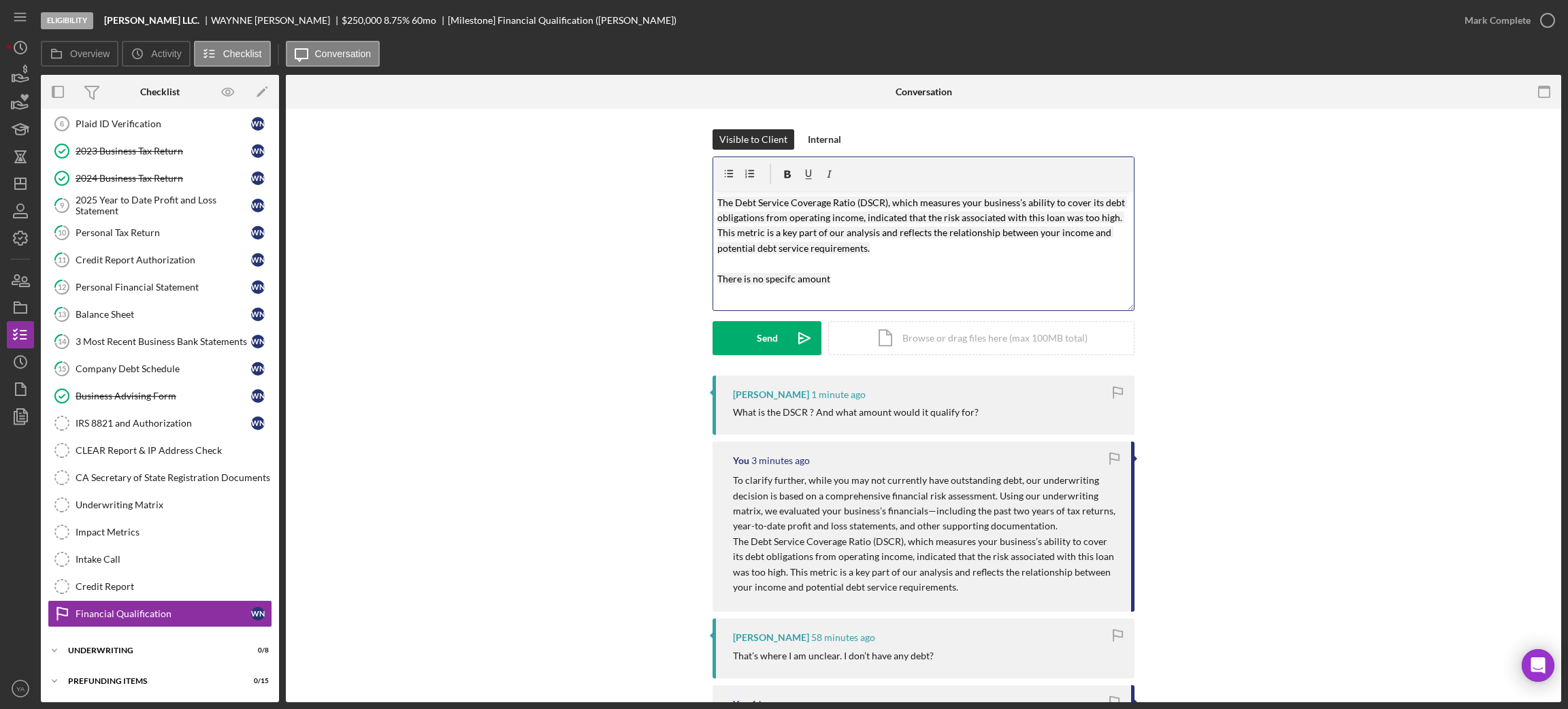
click at [839, 275] on p "The Debt Service Coverage Ratio (DSCR), which measures your business’s ability …" at bounding box center [924, 241] width 413 height 91
click at [847, 284] on p "The Debt Service Coverage Ratio (DSCR), which measures your business’s ability …" at bounding box center [924, 241] width 413 height 91
click at [905, 277] on mark "The Debt Service Coverage Ratio (DSCR), which measures your business’s ability …" at bounding box center [922, 240] width 410 height 88
click at [867, 279] on mark "The Debt Service Coverage Ratio (DSCR), which measures your business’s ability …" at bounding box center [922, 240] width 410 height 88
drag, startPoint x: 867, startPoint y: 279, endPoint x: 938, endPoint y: 280, distance: 71.0
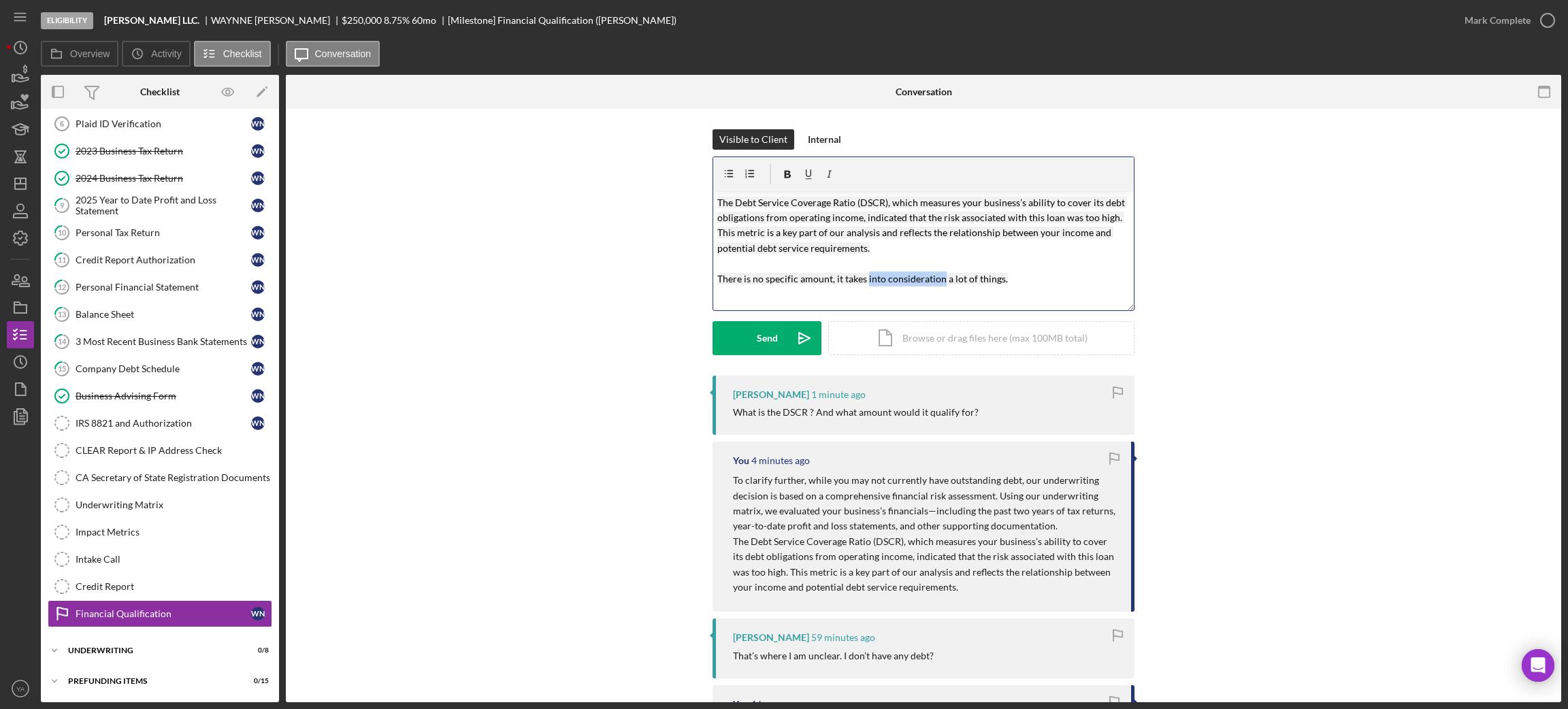
click at [938, 280] on mark "The Debt Service Coverage Ratio (DSCR), which measures your business’s ability …" at bounding box center [922, 240] width 410 height 88
click at [983, 279] on p "The Debt Service Coverage Ratio (DSCR), which measures your business’s ability …" at bounding box center [924, 241] width 413 height 91
click at [922, 281] on mark "The Debt Service Coverage Ratio (DSCR), which measures your business’s ability …" at bounding box center [922, 240] width 410 height 88
click at [1016, 280] on p "The Debt Service Coverage Ratio (DSCR), which measures your business’s ability …" at bounding box center [924, 241] width 413 height 91
click at [906, 281] on mark "The Debt Service Coverage Ratio (DSCR), which measures your business’s ability …" at bounding box center [922, 240] width 410 height 88
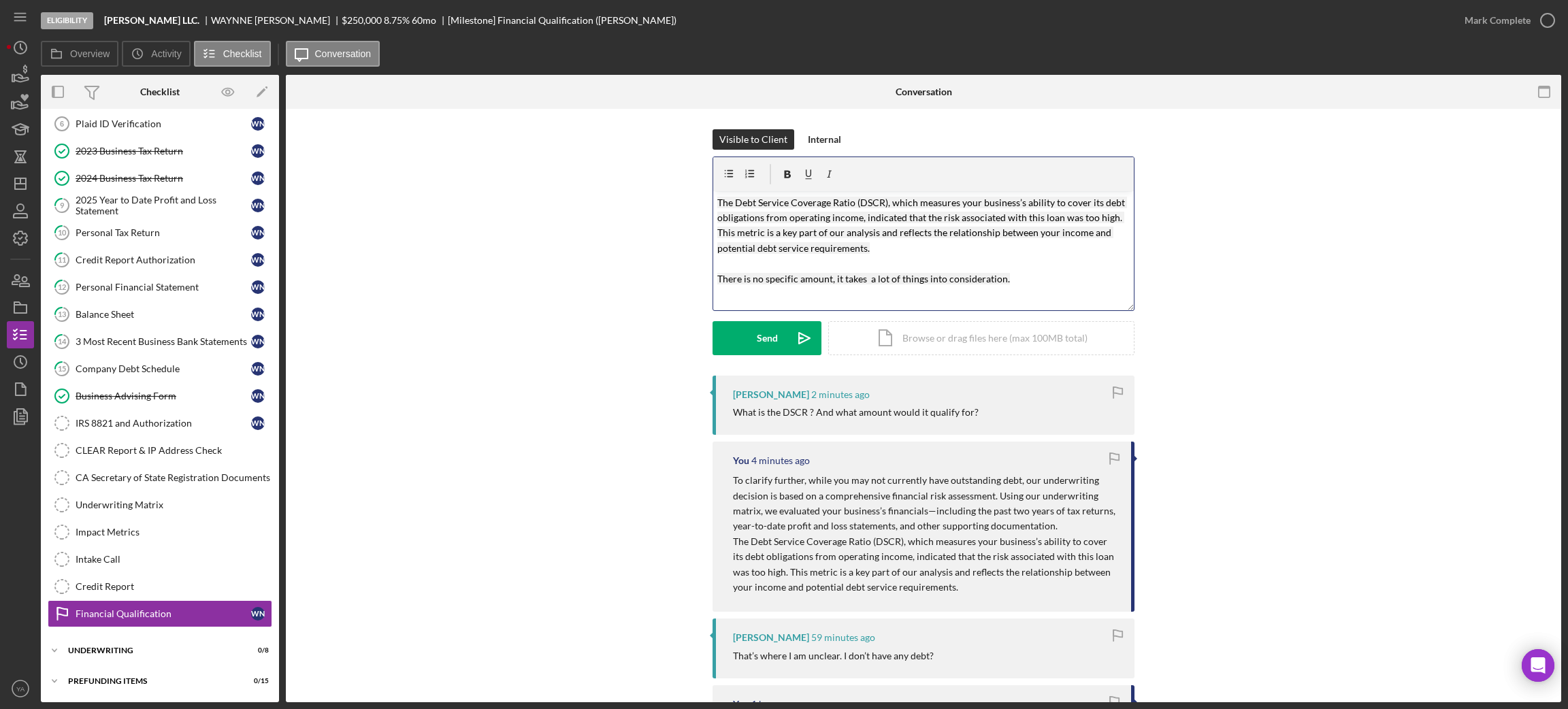
click at [961, 281] on mark "The Debt Service Coverage Ratio (DSCR), which measures your business’s ability …" at bounding box center [922, 240] width 410 height 88
click at [795, 333] on icon "Icon/icon-invite-send" at bounding box center [803, 337] width 34 height 34
